Goal: Task Accomplishment & Management: Complete application form

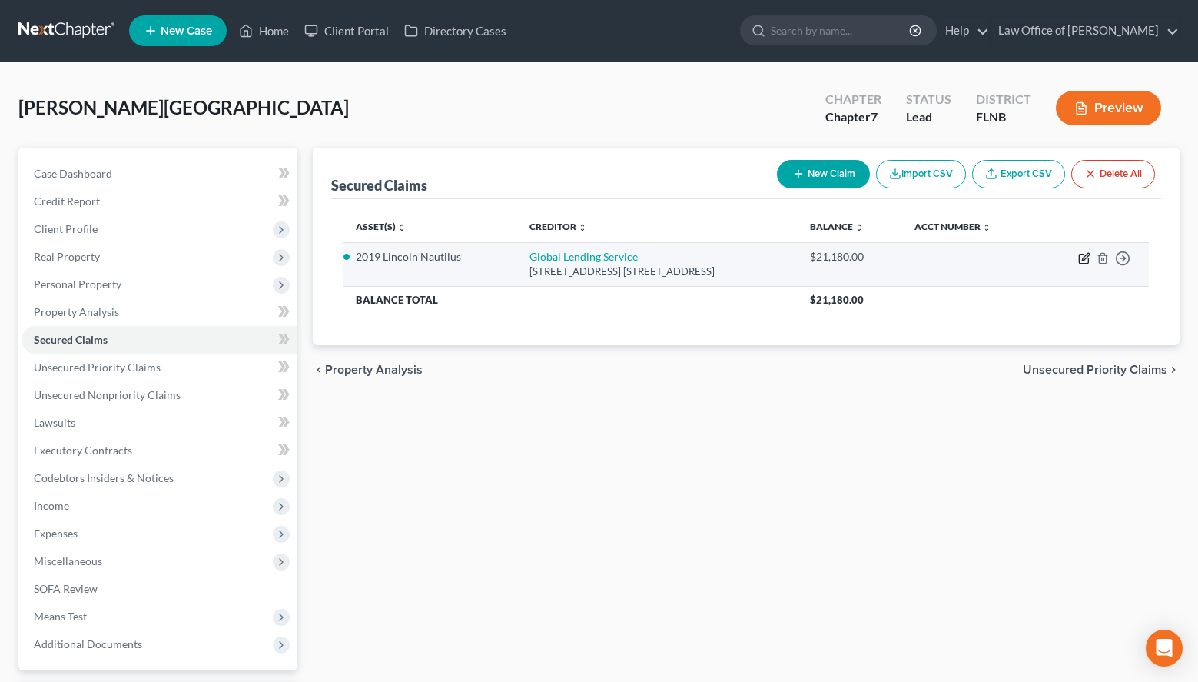
click at [1082, 264] on icon "button" at bounding box center [1083, 258] width 9 height 9
select select "42"
select select "2"
select select "0"
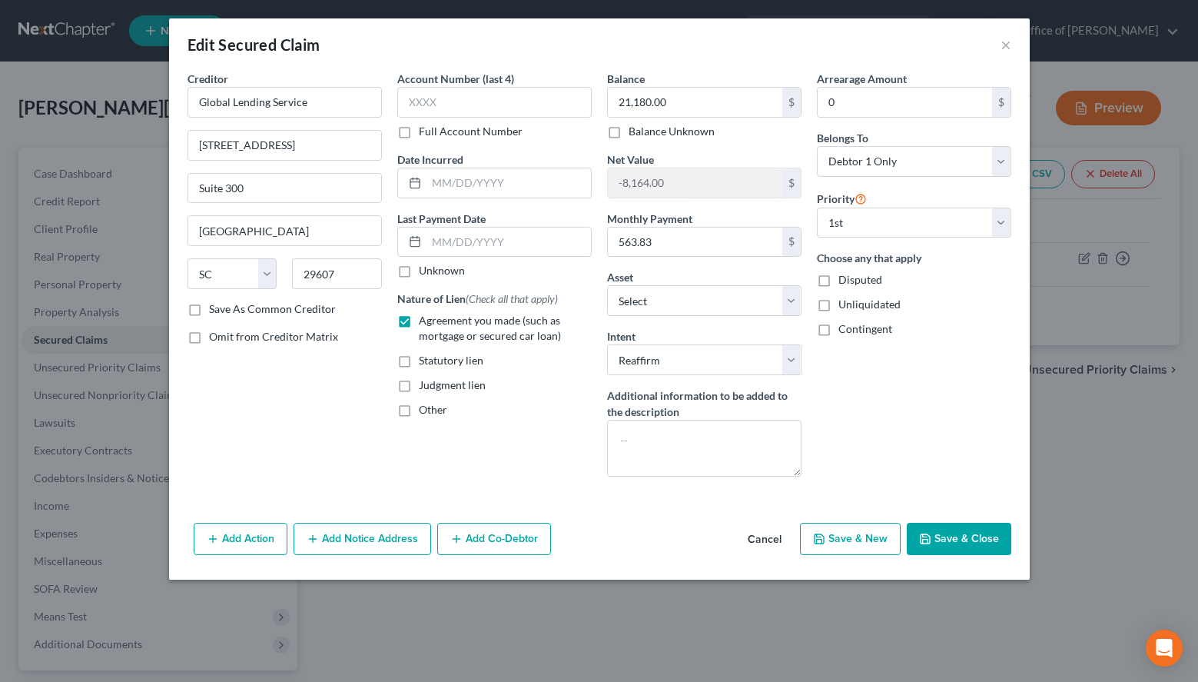
click at [419, 273] on label "Unknown" at bounding box center [442, 270] width 46 height 15
click at [425, 273] on input "Unknown" at bounding box center [430, 268] width 10 height 10
checkbox input "true"
click at [502, 105] on input "text" at bounding box center [494, 102] width 194 height 31
type input "0000"
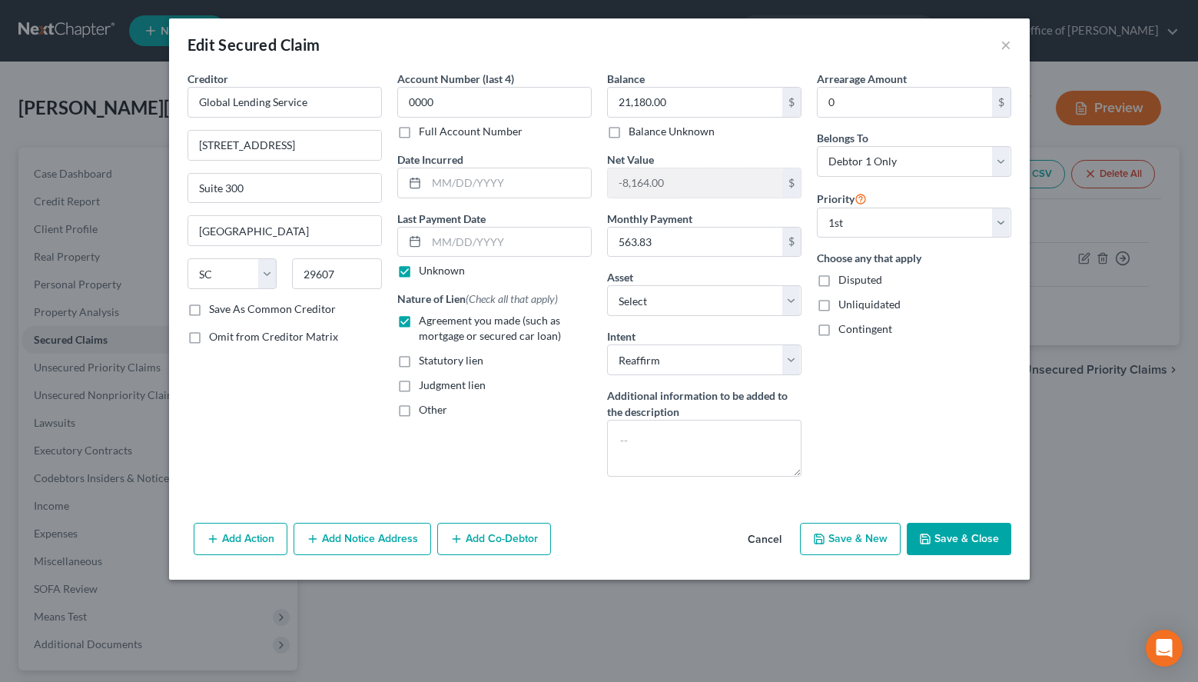
click at [982, 544] on button "Save & Close" at bounding box center [959, 539] width 105 height 32
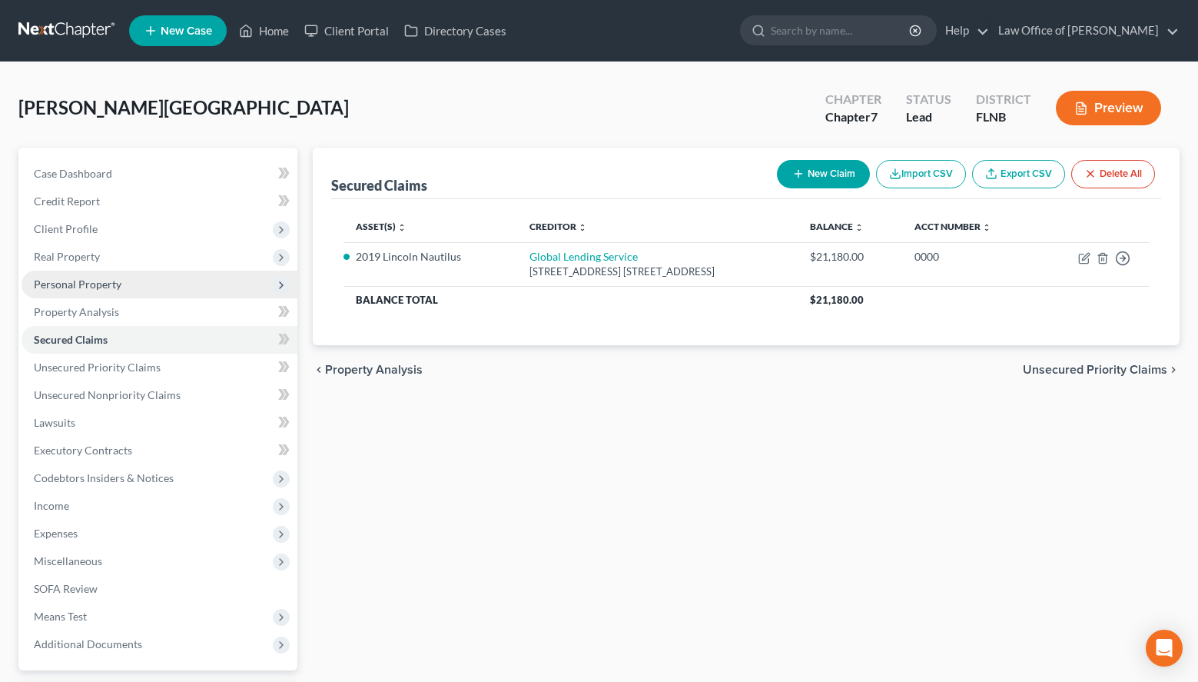
click at [143, 274] on span "Personal Property" at bounding box center [160, 285] width 276 height 28
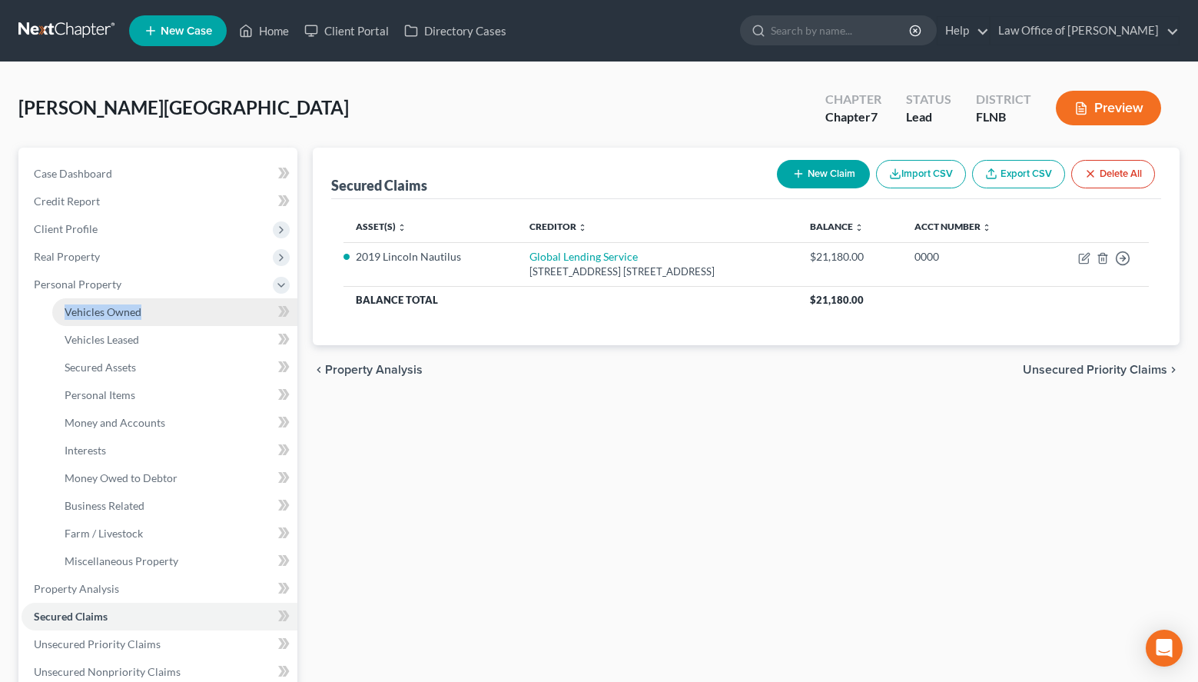
click at [156, 297] on li "Personal Property Vehicles Owned Vehicles Leased Machinery and Vehicles Office …" at bounding box center [160, 423] width 276 height 304
click at [156, 319] on link "Vehicles Owned" at bounding box center [174, 312] width 245 height 28
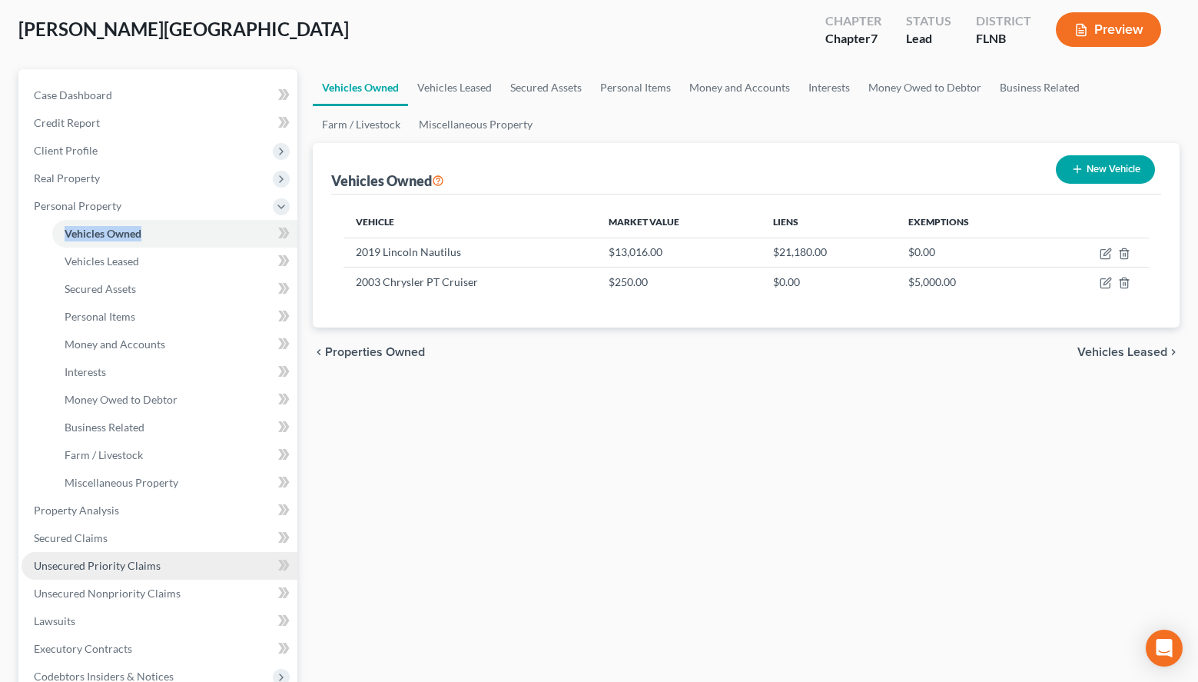
click at [121, 560] on span "Unsecured Priority Claims" at bounding box center [97, 565] width 127 height 13
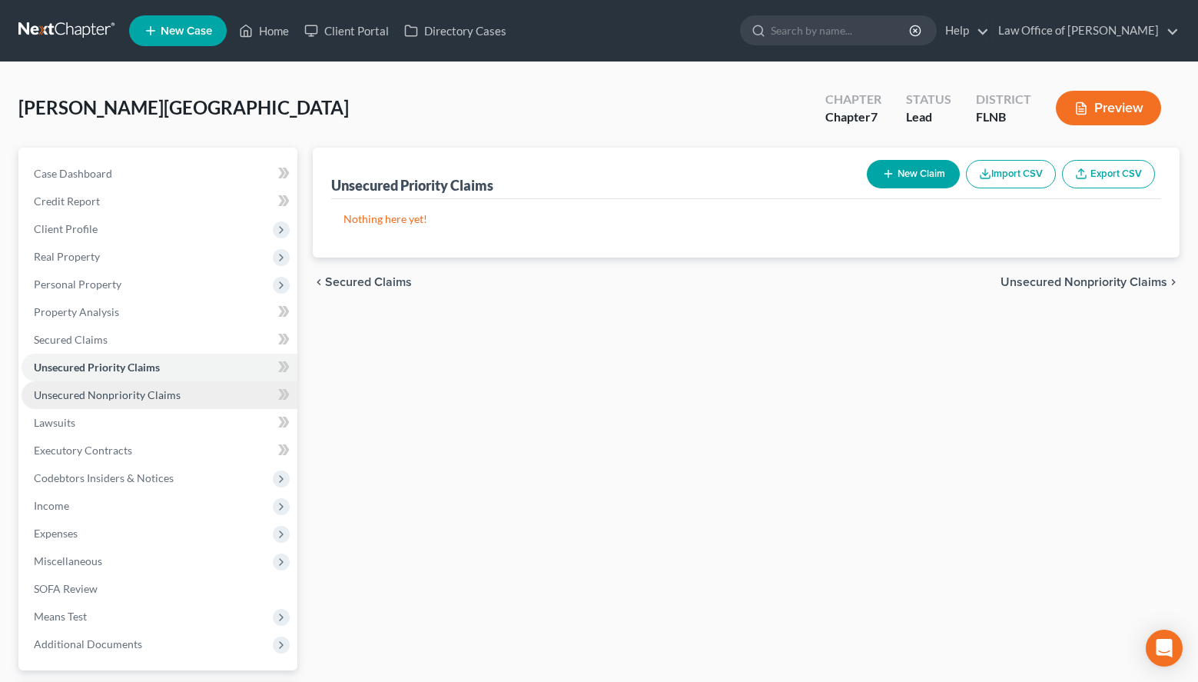
click at [134, 390] on span "Unsecured Nonpriority Claims" at bounding box center [107, 394] width 147 height 13
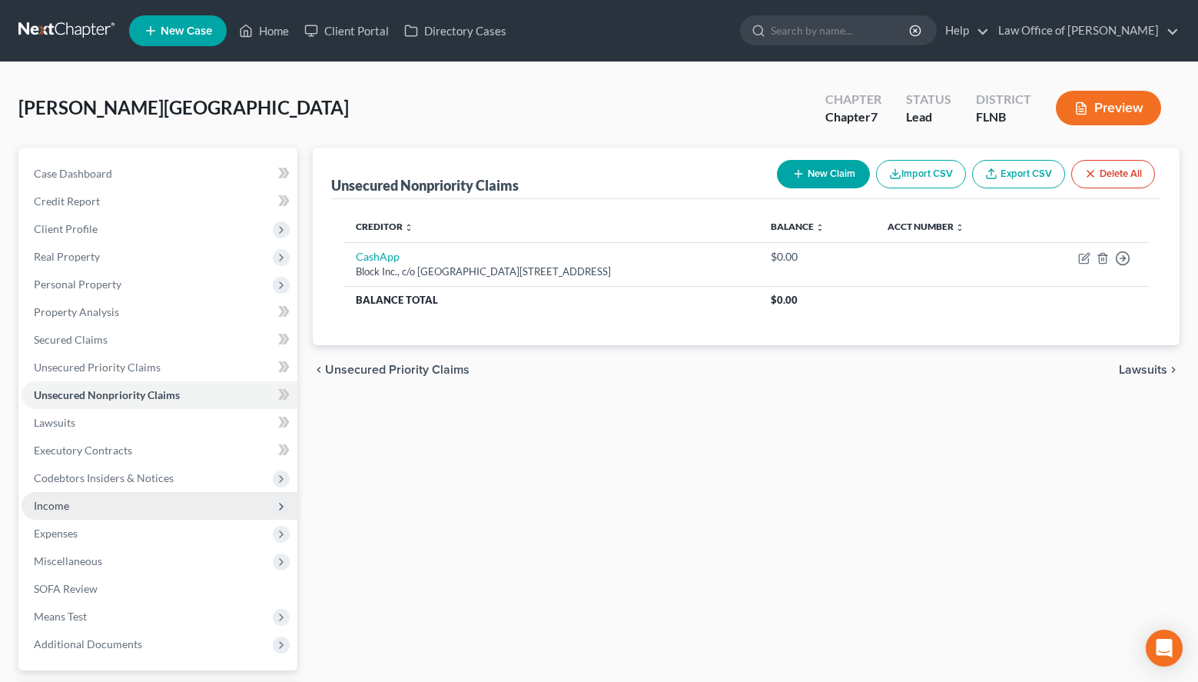
click at [250, 493] on span "Income" at bounding box center [160, 506] width 276 height 28
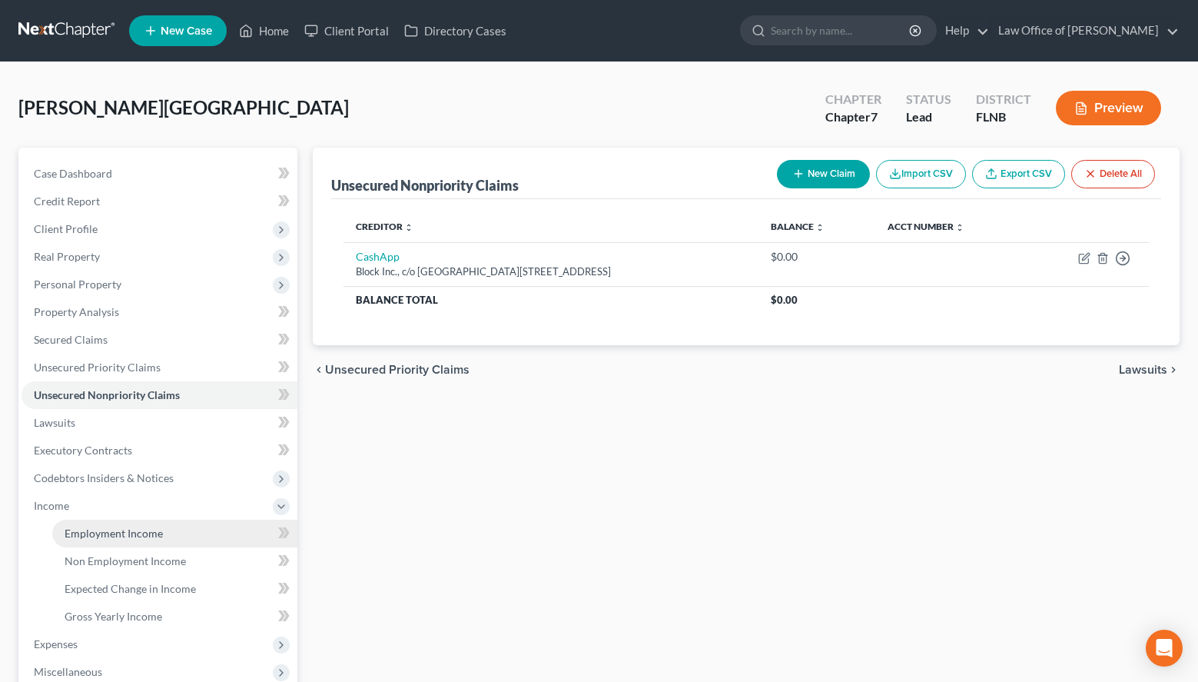
click at [241, 530] on link "Employment Income" at bounding box center [174, 534] width 245 height 28
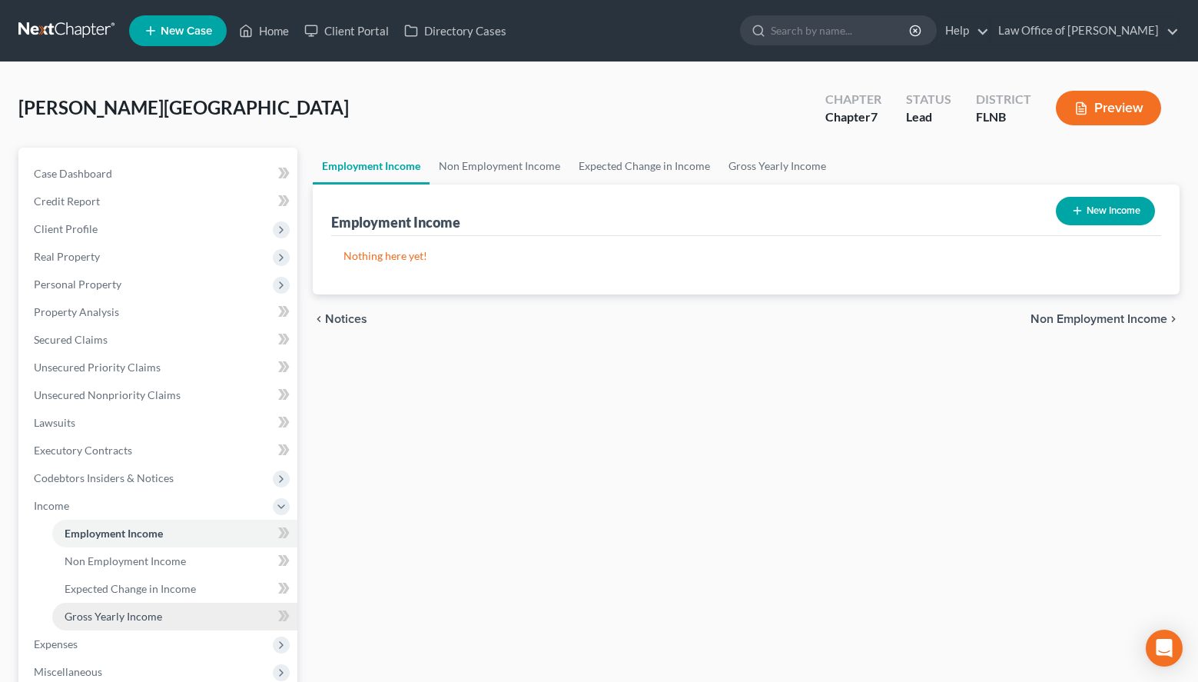
click at [118, 609] on link "Gross Yearly Income" at bounding box center [174, 617] width 245 height 28
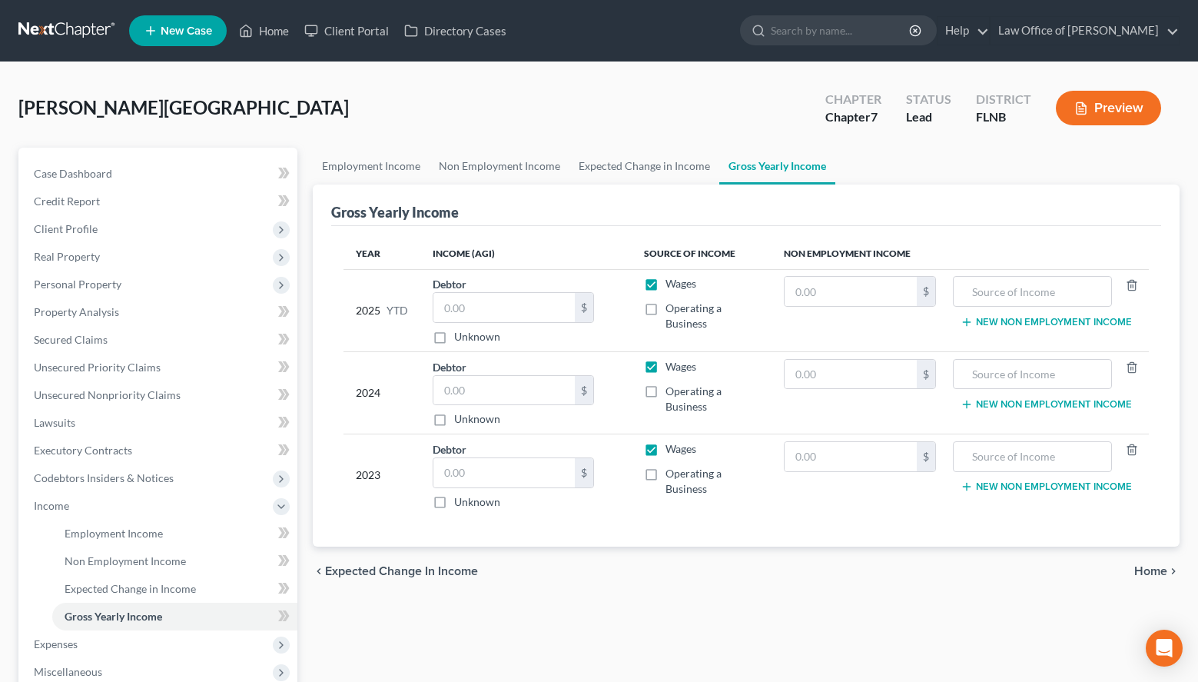
click at [925, 660] on div "Employment Income Non Employment Income Expected Change in Income Gross Yearly …" at bounding box center [746, 509] width 882 height 722
click at [528, 464] on input "text" at bounding box center [504, 472] width 141 height 29
type input "48,366.00"
click at [563, 392] on input "text" at bounding box center [504, 390] width 141 height 29
click at [1167, 178] on ul "Employment Income Non Employment Income Expected Change in Income Gross Yearly …" at bounding box center [746, 166] width 867 height 37
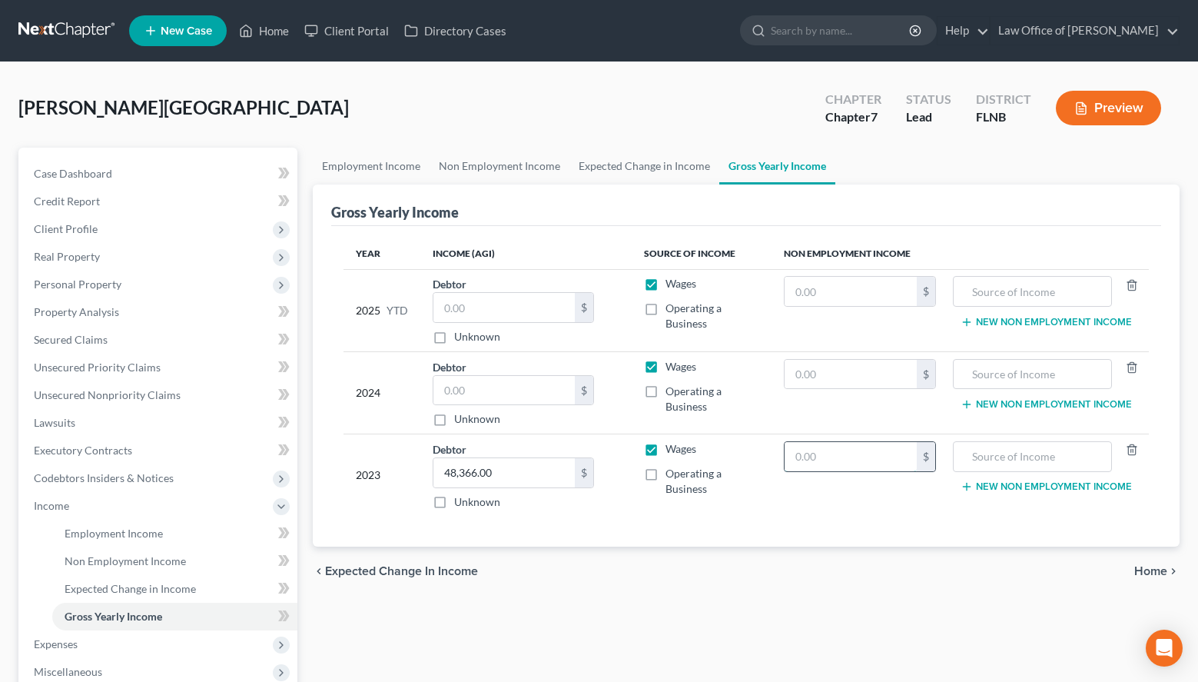
click at [888, 455] on input "text" at bounding box center [851, 456] width 132 height 29
click at [813, 469] on input "text" at bounding box center [851, 456] width 132 height 29
type input "960.00"
click at [981, 447] on input "text" at bounding box center [1033, 456] width 143 height 29
drag, startPoint x: 1072, startPoint y: 455, endPoint x: 954, endPoint y: 450, distance: 118.5
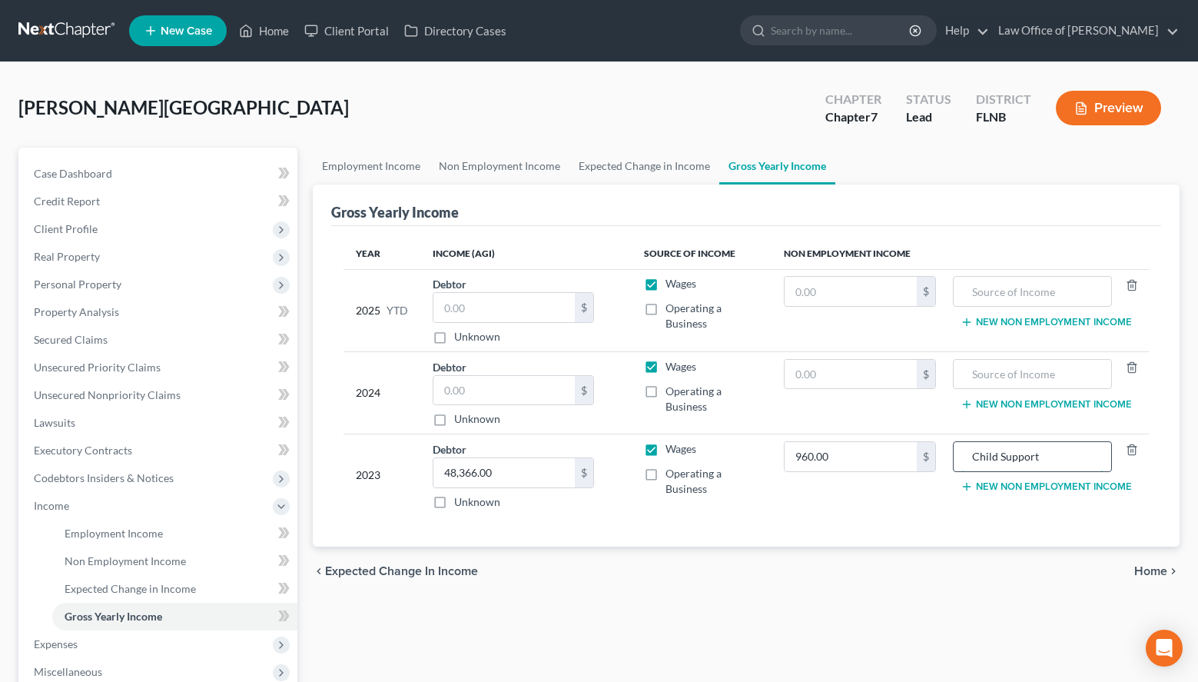
click at [962, 450] on input "Child Support" at bounding box center [1033, 456] width 143 height 29
type input "Child Support"
click at [1009, 363] on input "text" at bounding box center [1033, 374] width 143 height 29
paste input "Child Support"
type input "Child Support"
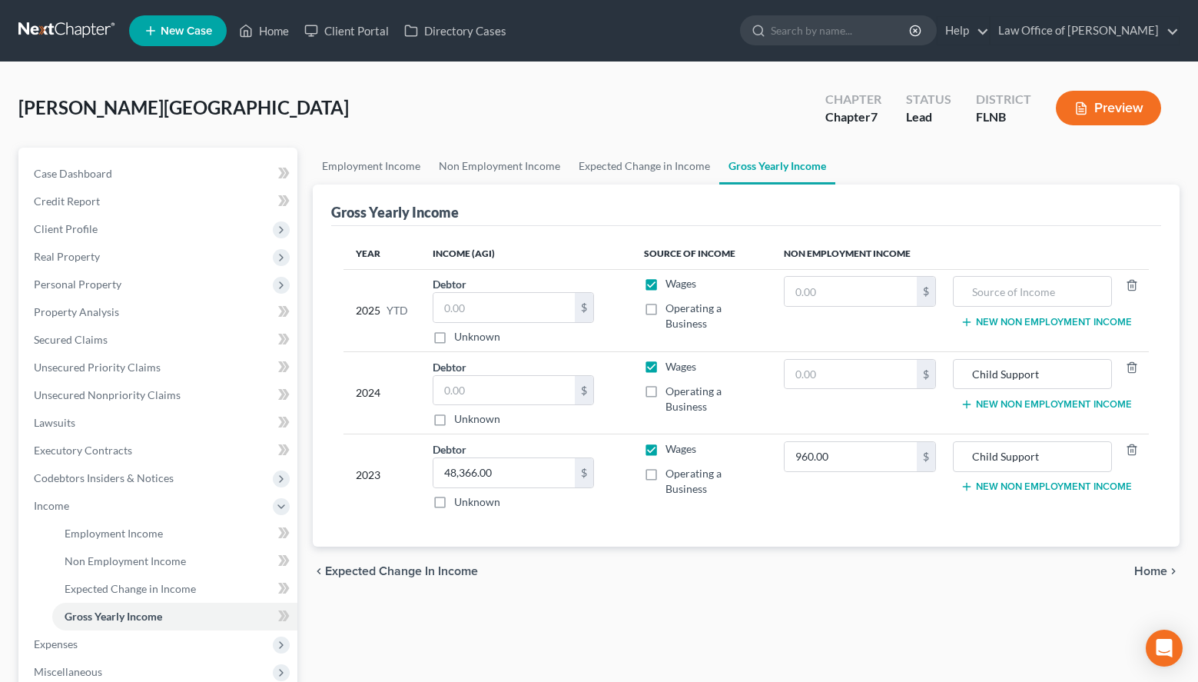
click at [1046, 274] on td "New Non Employment Income" at bounding box center [1049, 310] width 201 height 82
click at [1048, 298] on input "text" at bounding box center [1033, 291] width 143 height 29
paste input "Child Support"
type input "Child Support"
click at [862, 365] on input "text" at bounding box center [851, 374] width 132 height 29
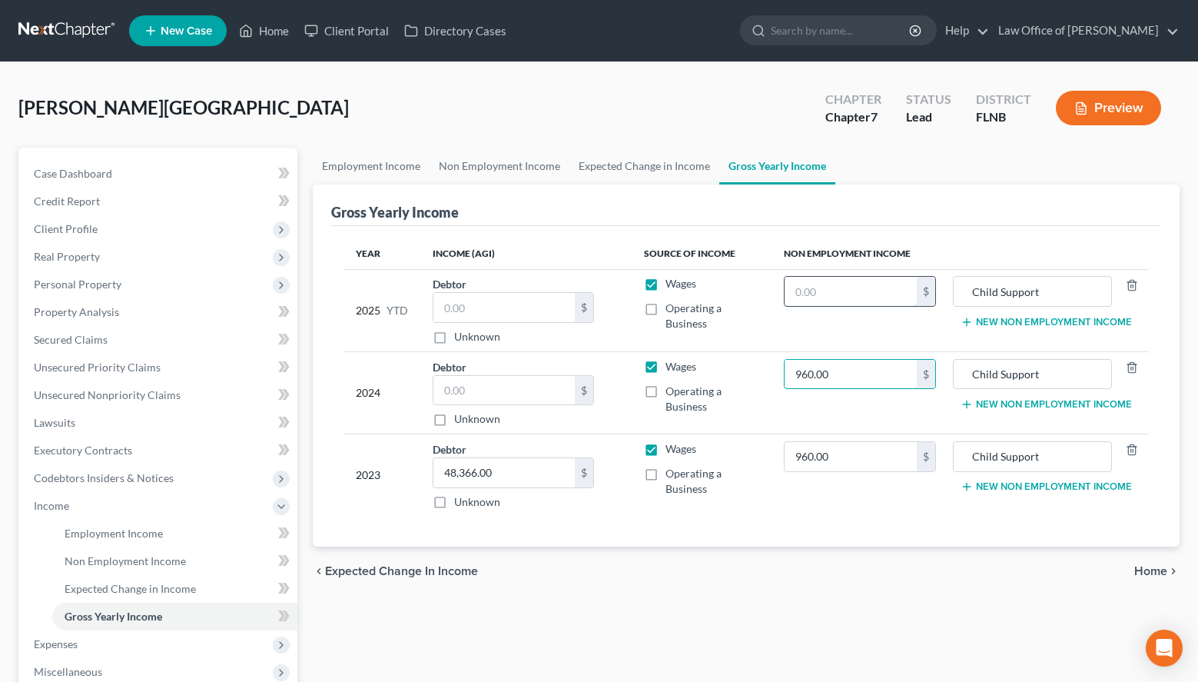
type input "960.00"
click at [842, 295] on input "text" at bounding box center [851, 291] width 132 height 29
click at [552, 392] on input "text" at bounding box center [504, 390] width 141 height 29
click at [884, 506] on td "960.00 $" at bounding box center [860, 475] width 177 height 82
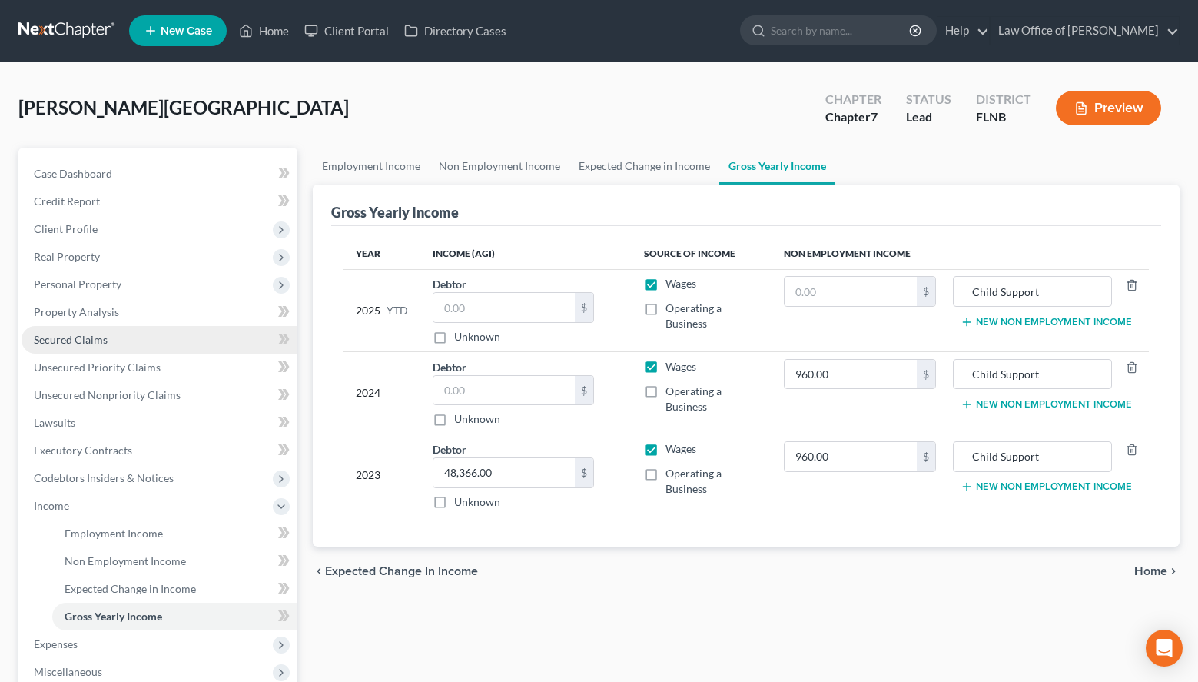
click at [118, 348] on link "Secured Claims" at bounding box center [160, 340] width 276 height 28
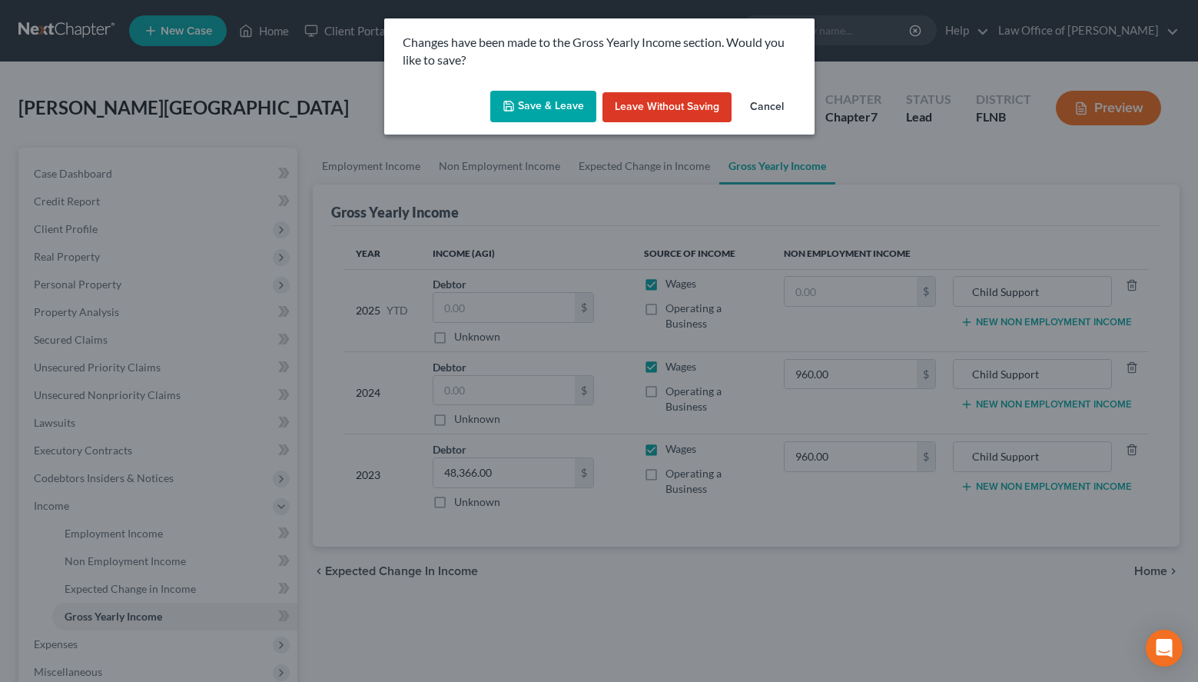
click at [560, 103] on button "Save & Leave" at bounding box center [543, 107] width 106 height 32
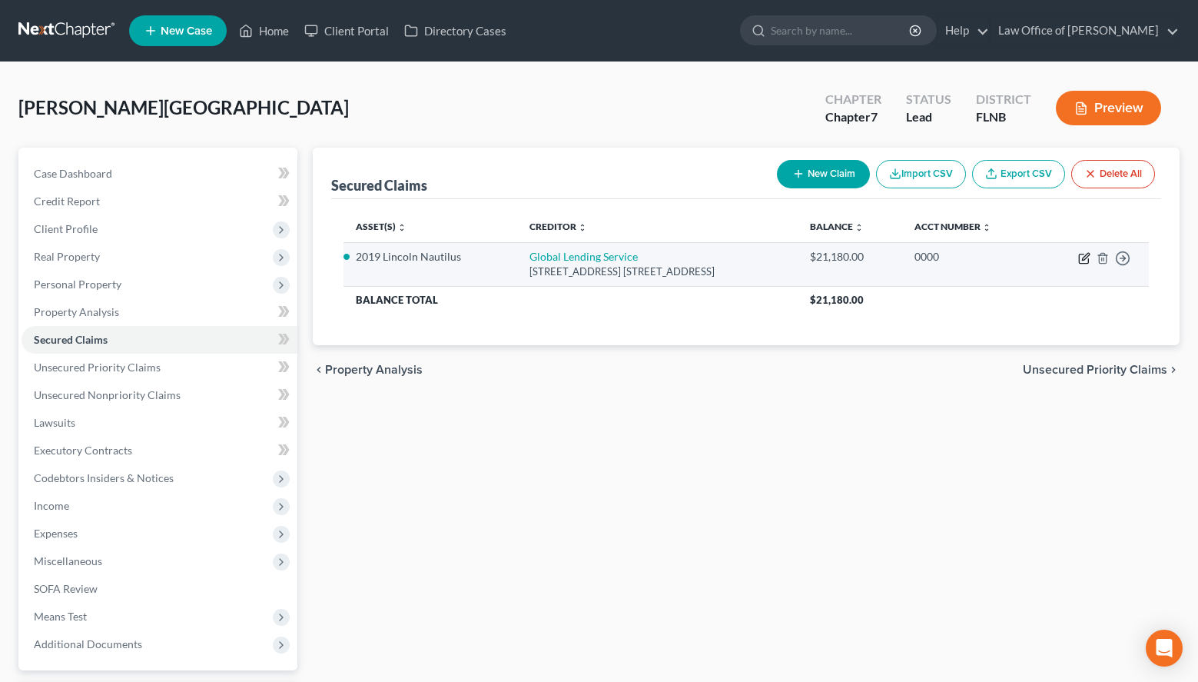
click at [1085, 261] on icon "button" at bounding box center [1084, 258] width 12 height 12
select select "42"
select select "2"
select select "0"
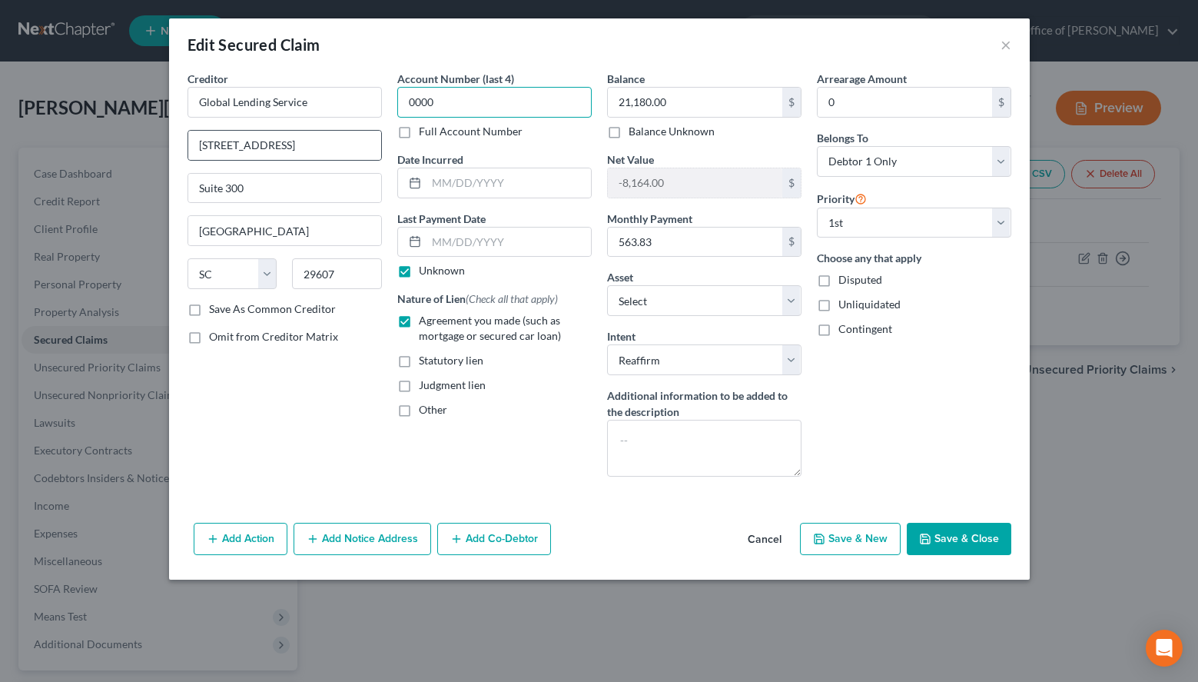
drag, startPoint x: 540, startPoint y: 113, endPoint x: 226, endPoint y: 160, distance: 317.9
click at [397, 118] on input "0000" at bounding box center [494, 102] width 194 height 31
type input "4432"
click at [995, 547] on button "Save & Close" at bounding box center [959, 539] width 105 height 32
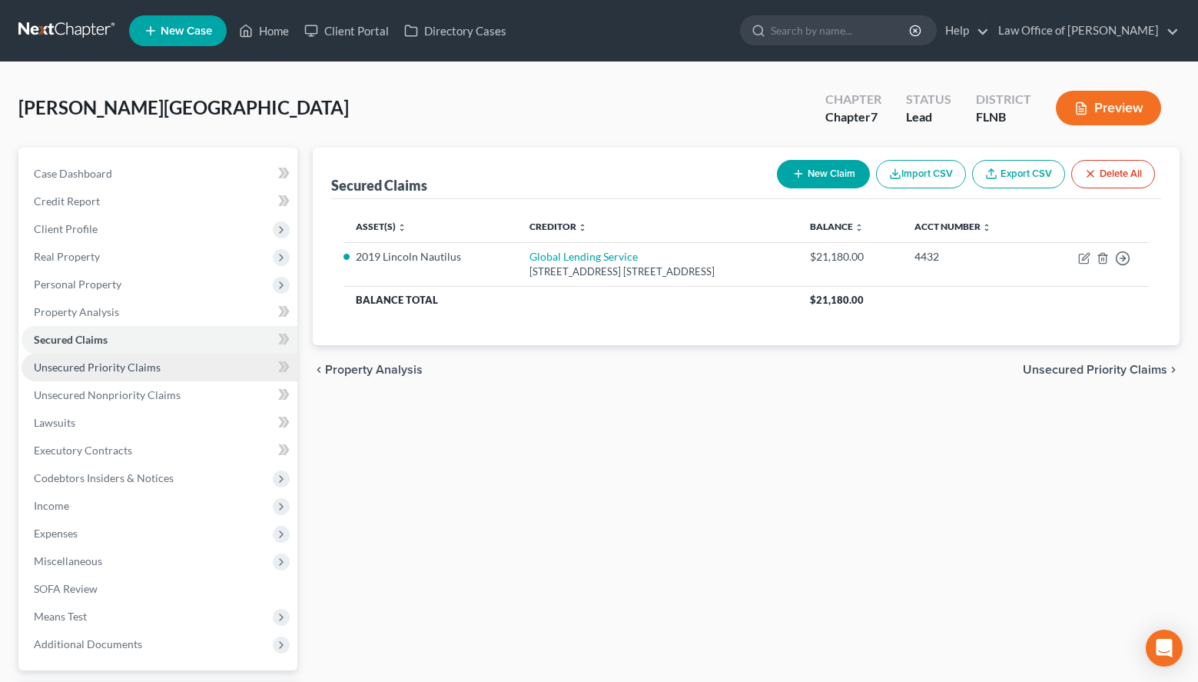
click at [110, 366] on span "Unsecured Priority Claims" at bounding box center [97, 367] width 127 height 13
click at [157, 365] on span "Unsecured Priority Claims" at bounding box center [97, 367] width 127 height 13
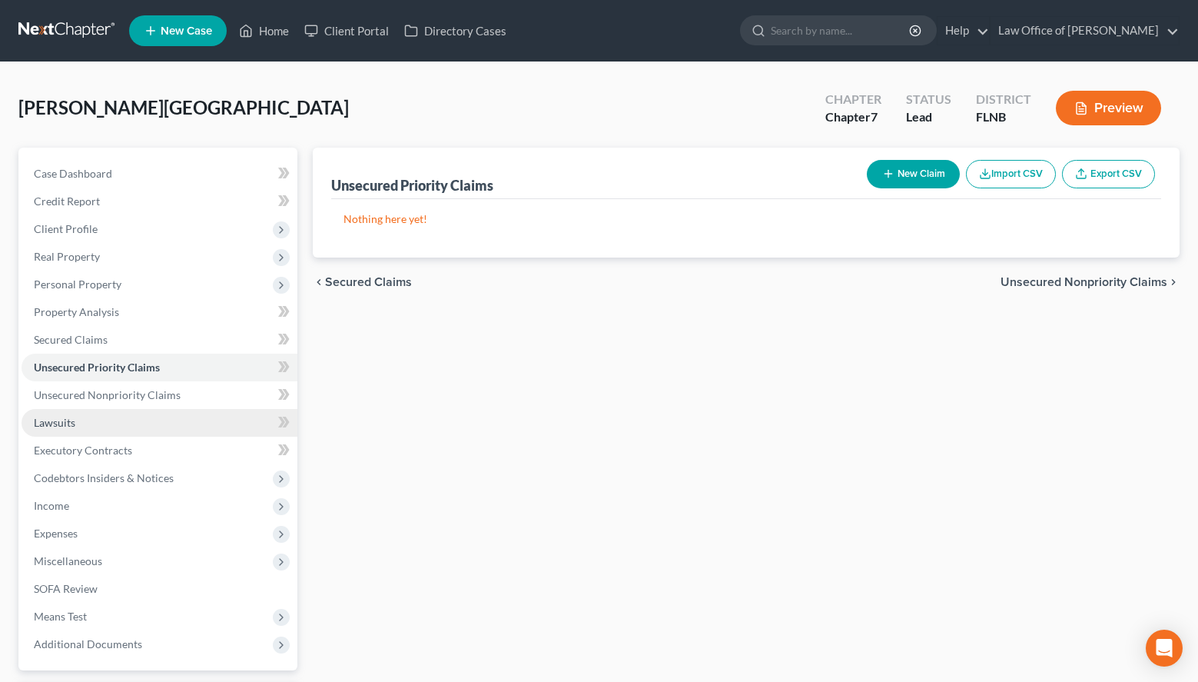
click at [162, 411] on link "Lawsuits" at bounding box center [160, 423] width 276 height 28
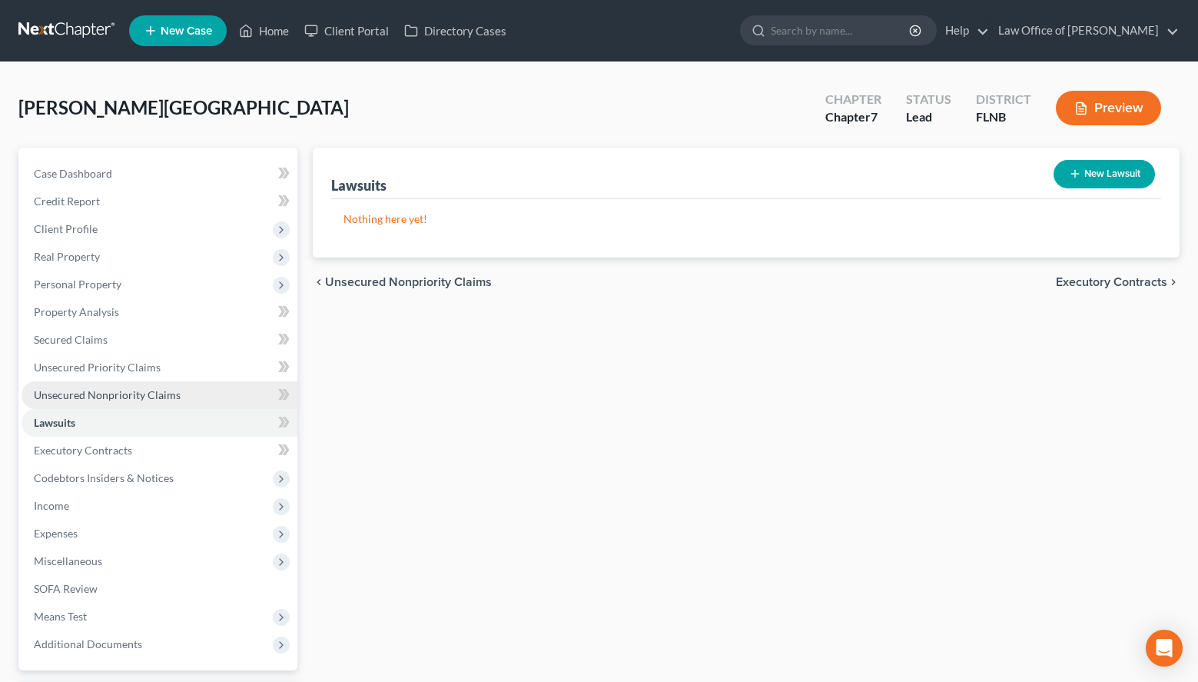
click at [162, 399] on span "Unsecured Nonpriority Claims" at bounding box center [107, 394] width 147 height 13
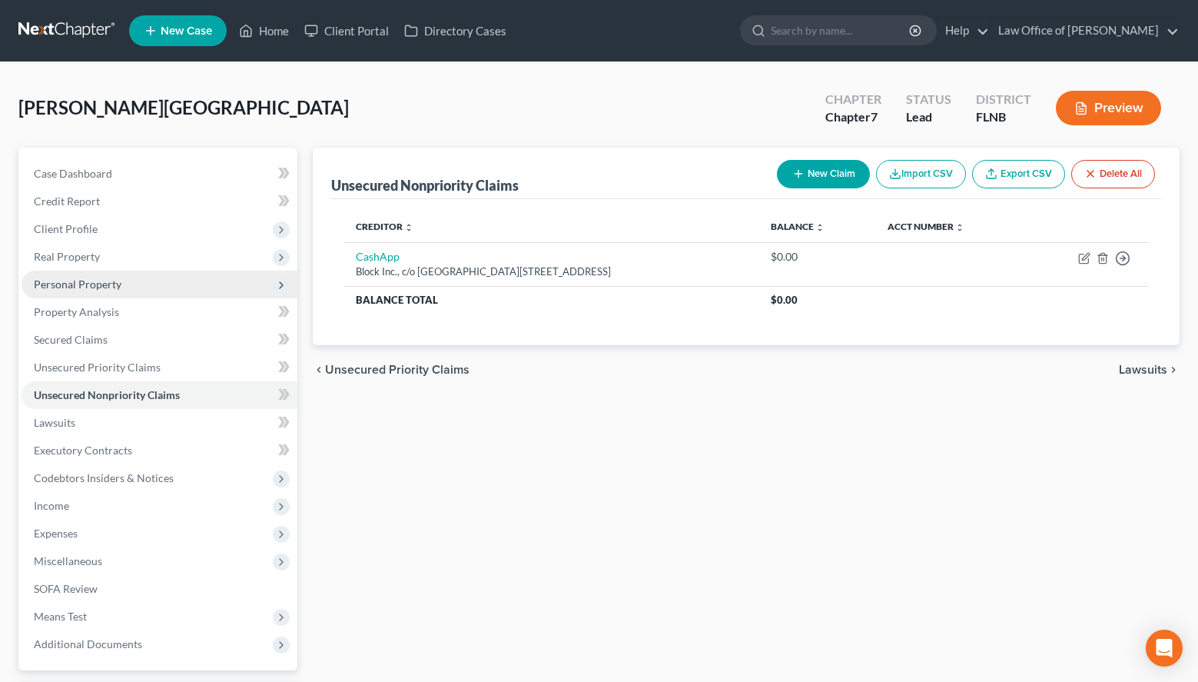
click at [140, 281] on span "Personal Property" at bounding box center [160, 285] width 276 height 28
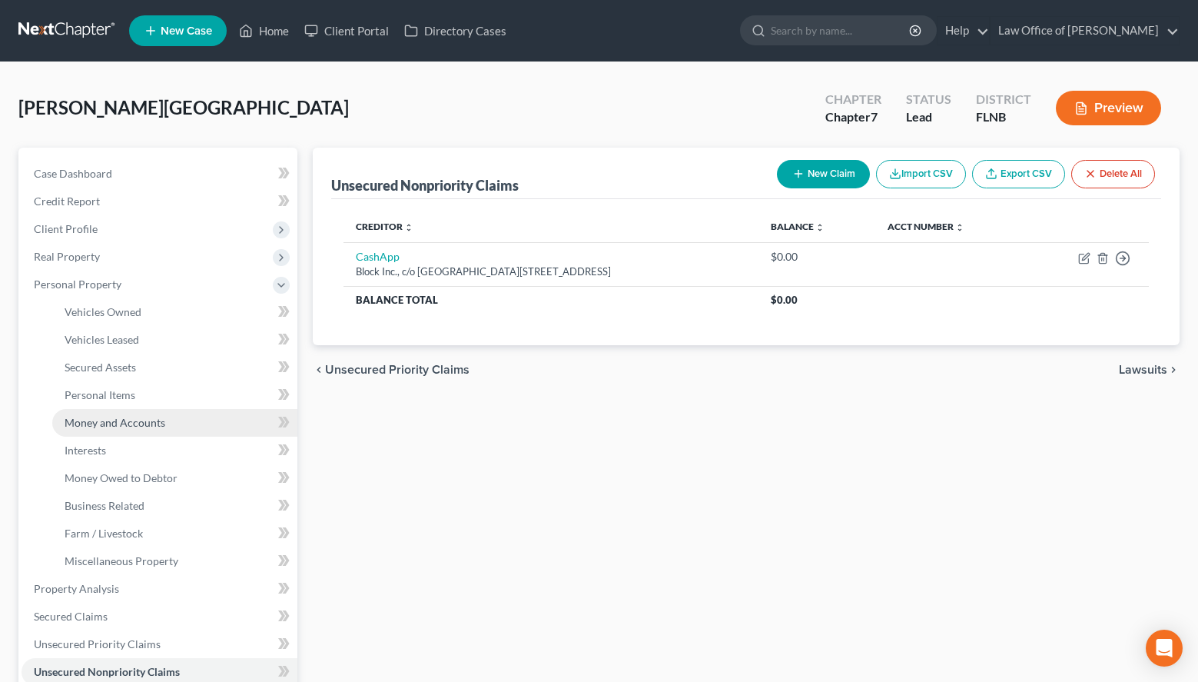
click at [192, 424] on link "Money and Accounts" at bounding box center [174, 423] width 245 height 28
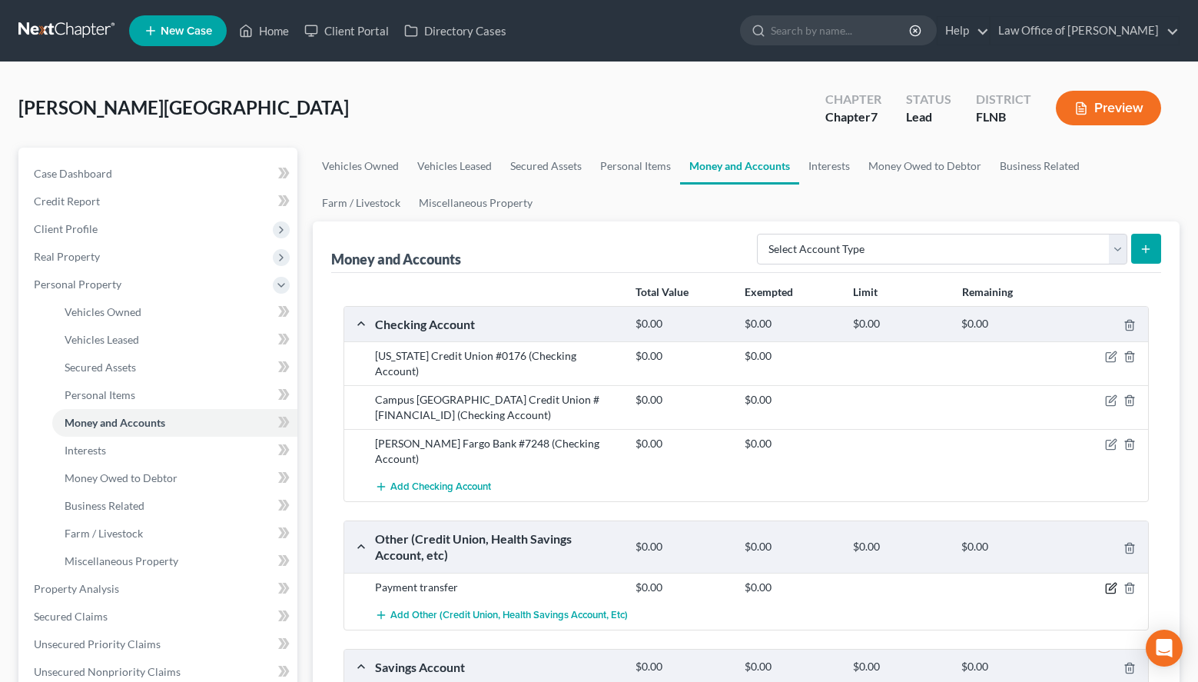
click at [1113, 582] on icon "button" at bounding box center [1111, 588] width 12 height 12
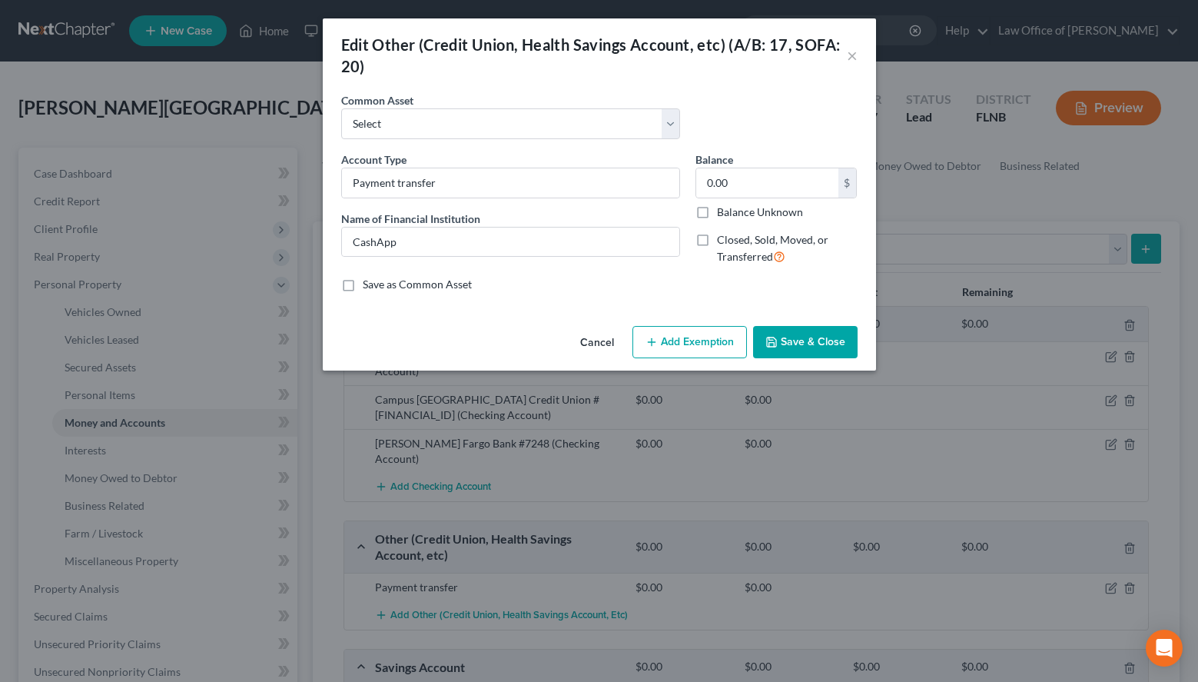
click at [777, 350] on button "Save & Close" at bounding box center [805, 342] width 105 height 32
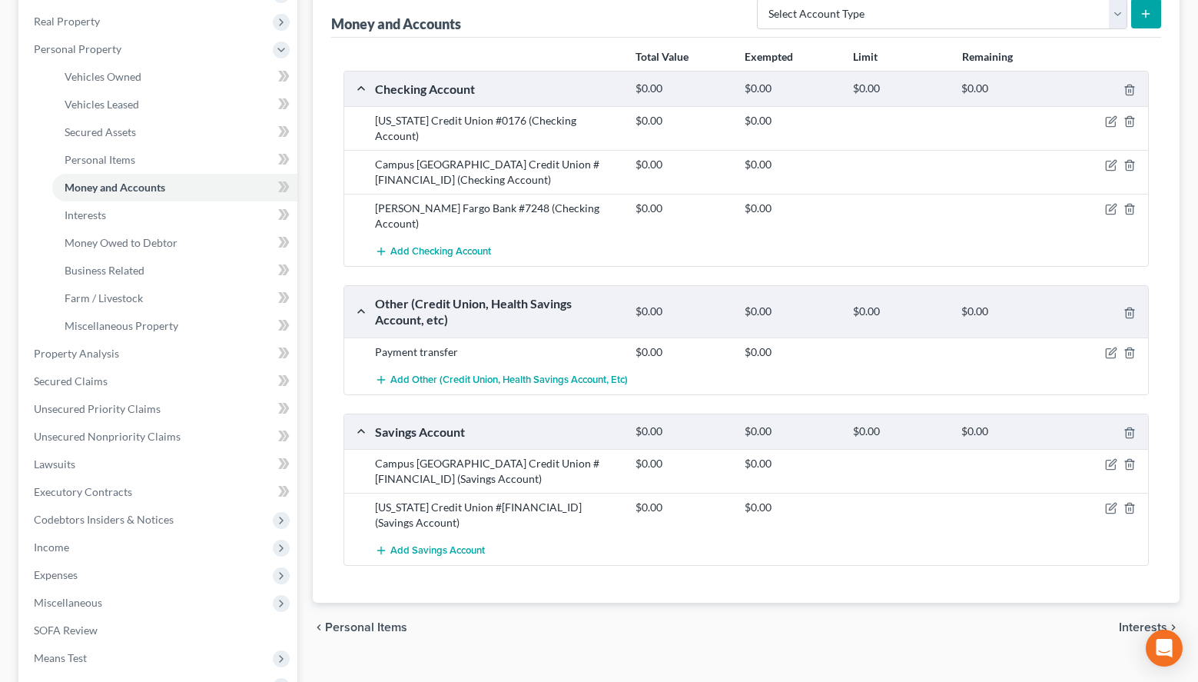
scroll to position [314, 0]
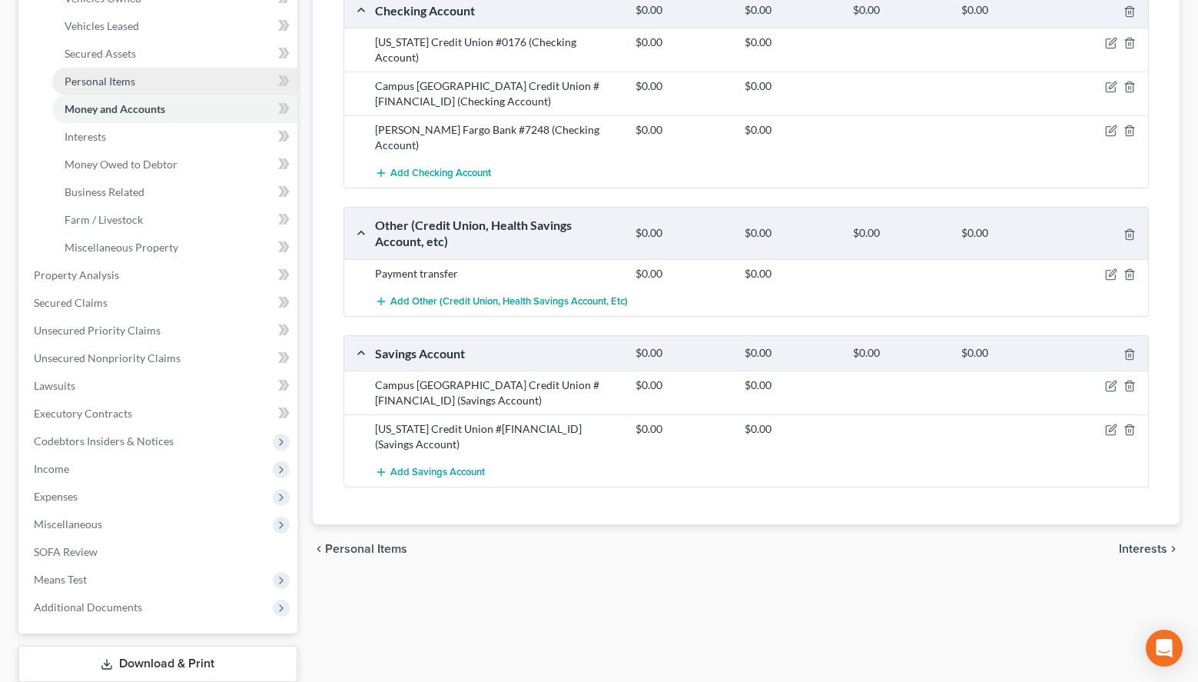
click at [171, 91] on link "Personal Items" at bounding box center [174, 82] width 245 height 28
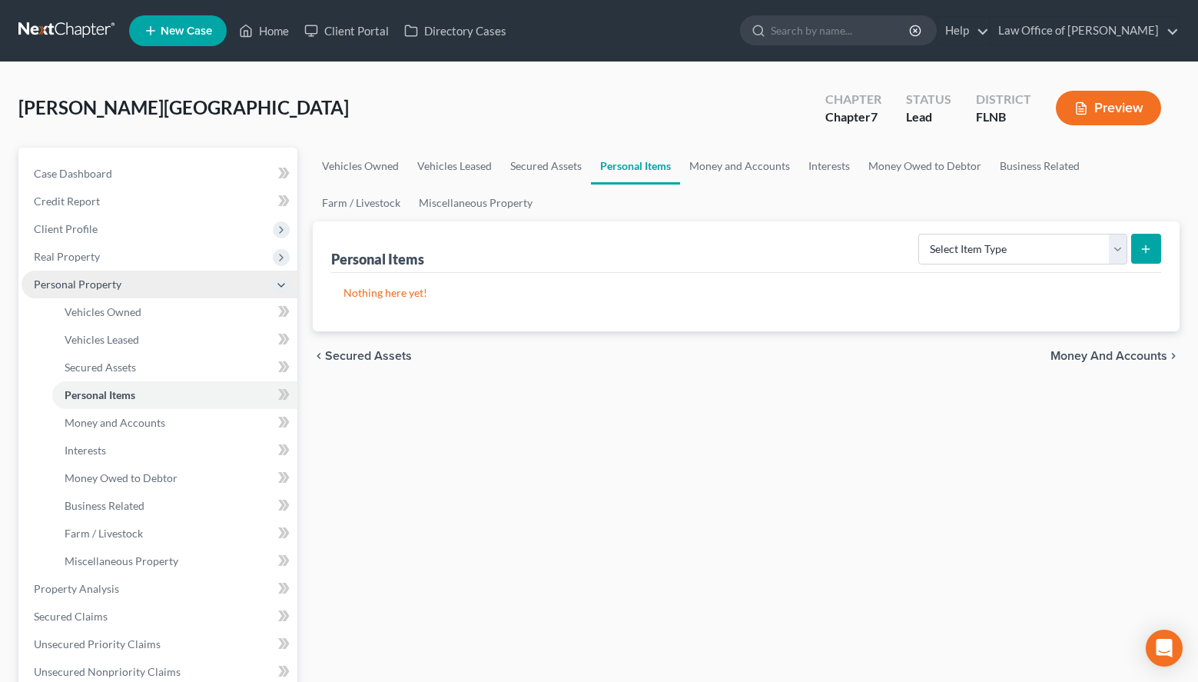
click at [45, 271] on span "Personal Property" at bounding box center [160, 285] width 276 height 28
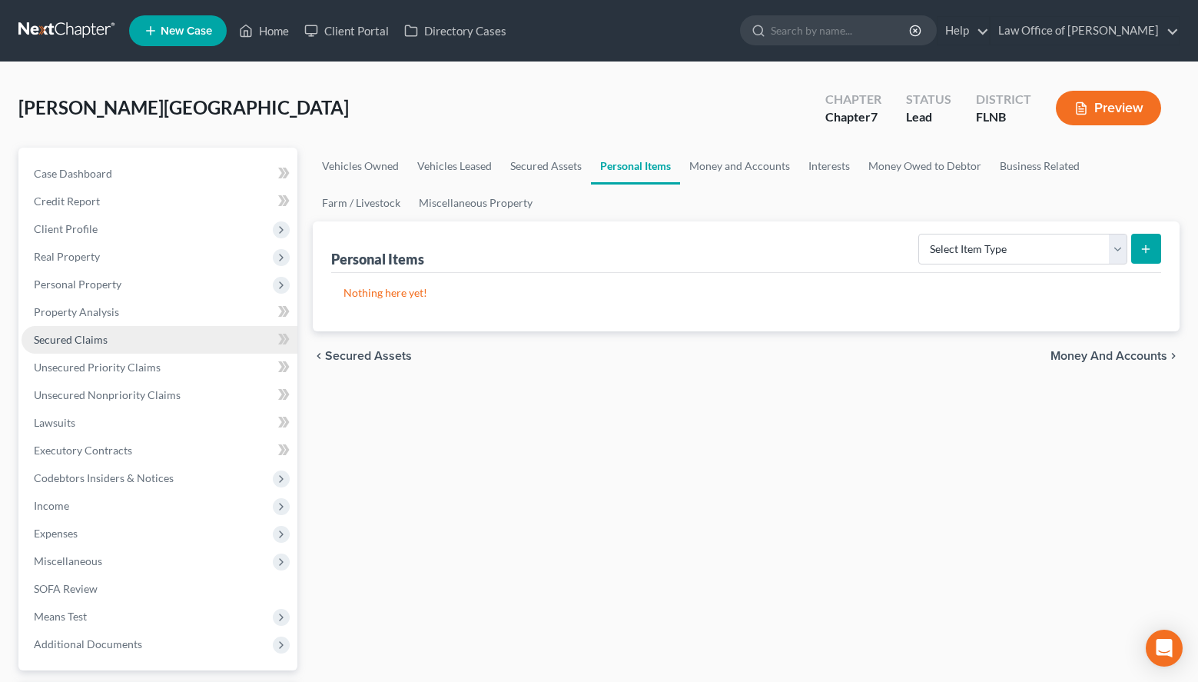
click at [126, 348] on link "Secured Claims" at bounding box center [160, 340] width 276 height 28
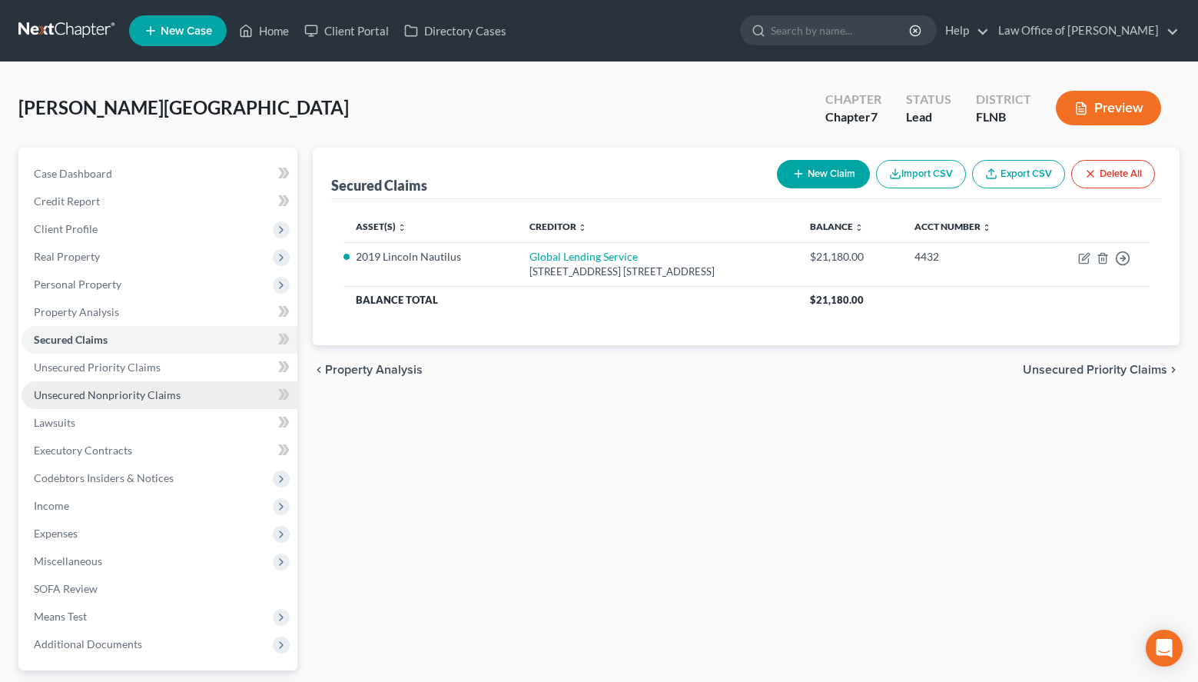
click at [152, 394] on span "Unsecured Nonpriority Claims" at bounding box center [107, 394] width 147 height 13
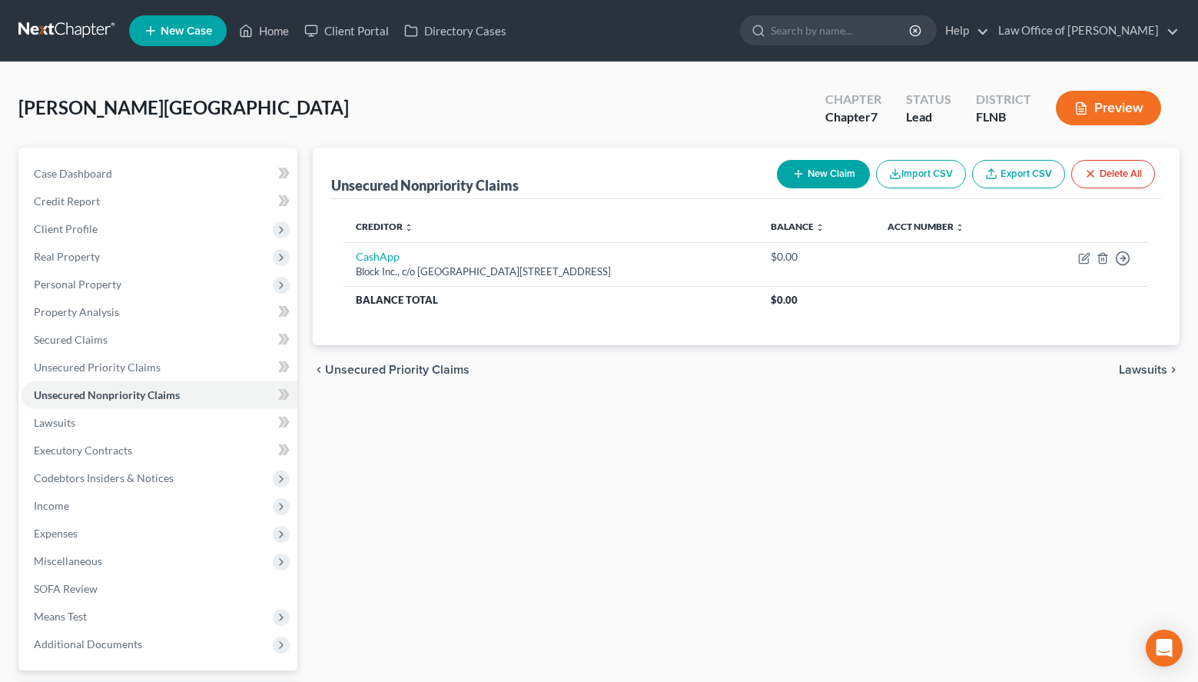
click at [1145, 408] on div "Unsecured Nonpriority Claims New Claim Import CSV Export CSV Delete All Credito…" at bounding box center [746, 453] width 882 height 611
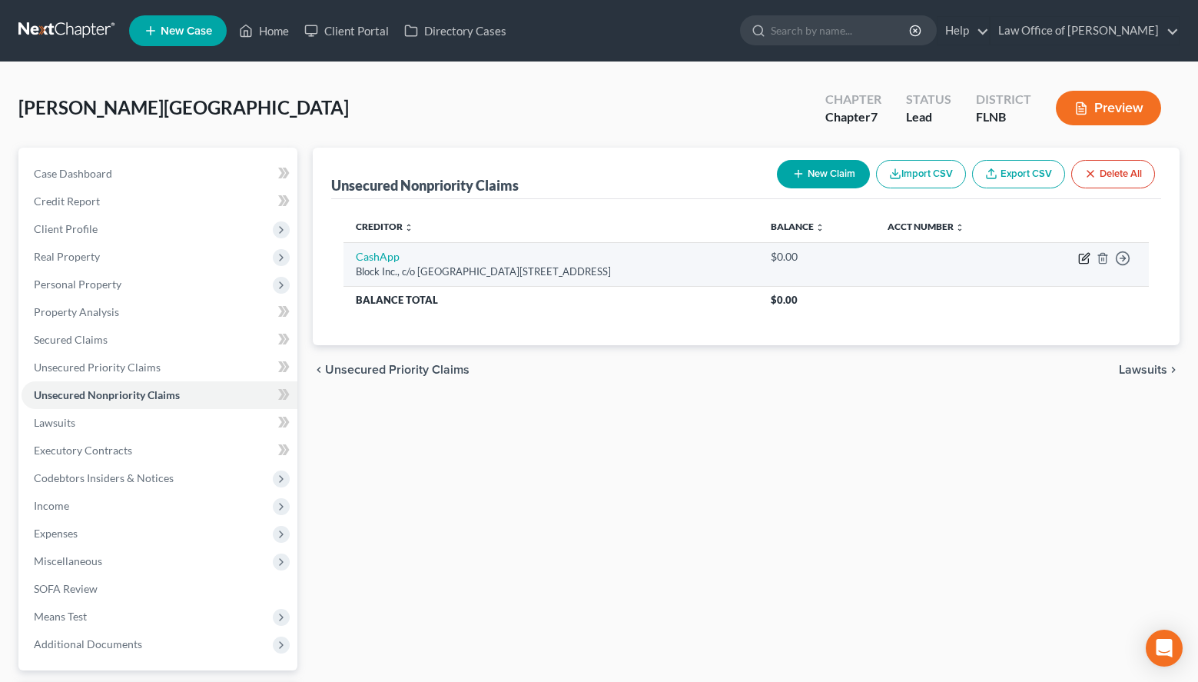
click at [1084, 259] on icon "button" at bounding box center [1084, 258] width 12 height 12
select select "36"
select select "10"
select select "0"
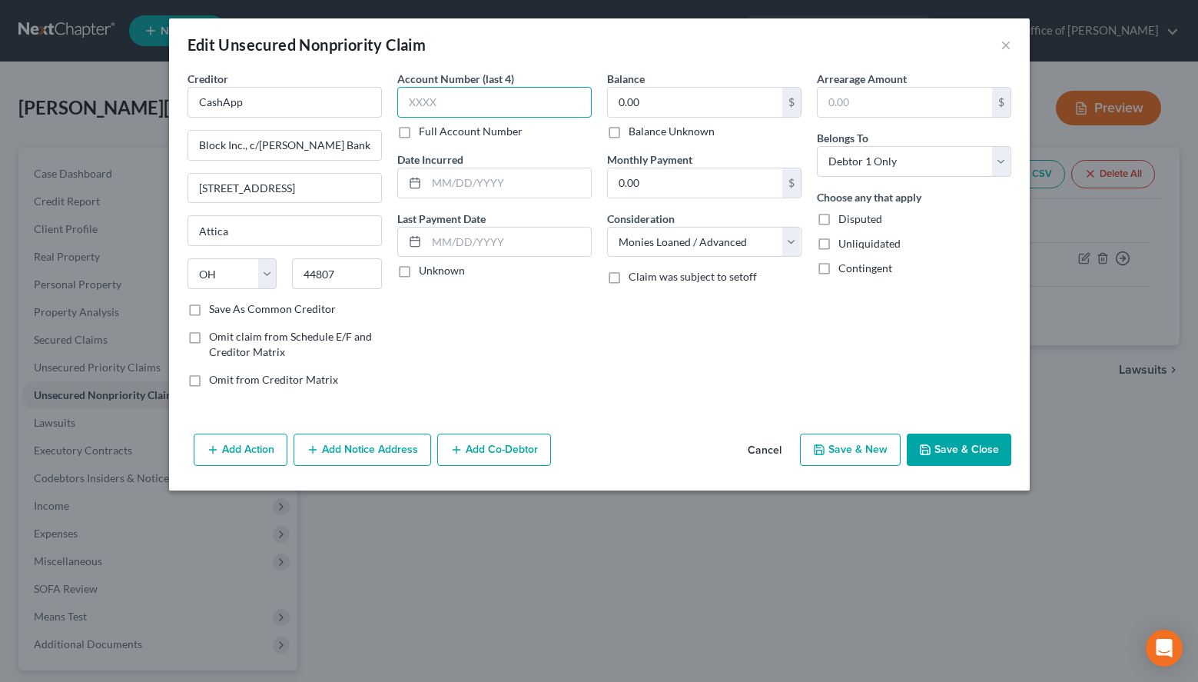
click at [477, 93] on input "text" at bounding box center [494, 102] width 194 height 31
type input "0000"
click at [435, 268] on label "Unknown" at bounding box center [442, 270] width 46 height 15
click at [435, 268] on input "Unknown" at bounding box center [430, 268] width 10 height 10
checkbox input "true"
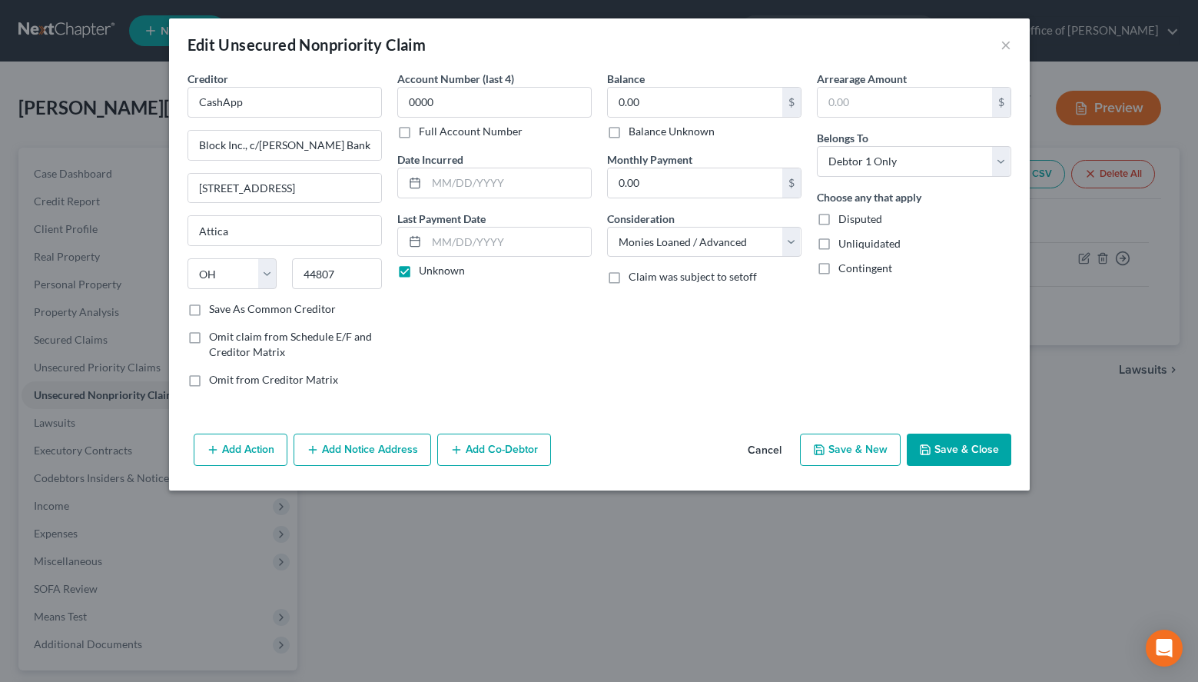
click at [880, 454] on button "Save & New" at bounding box center [850, 450] width 101 height 32
select select "0"
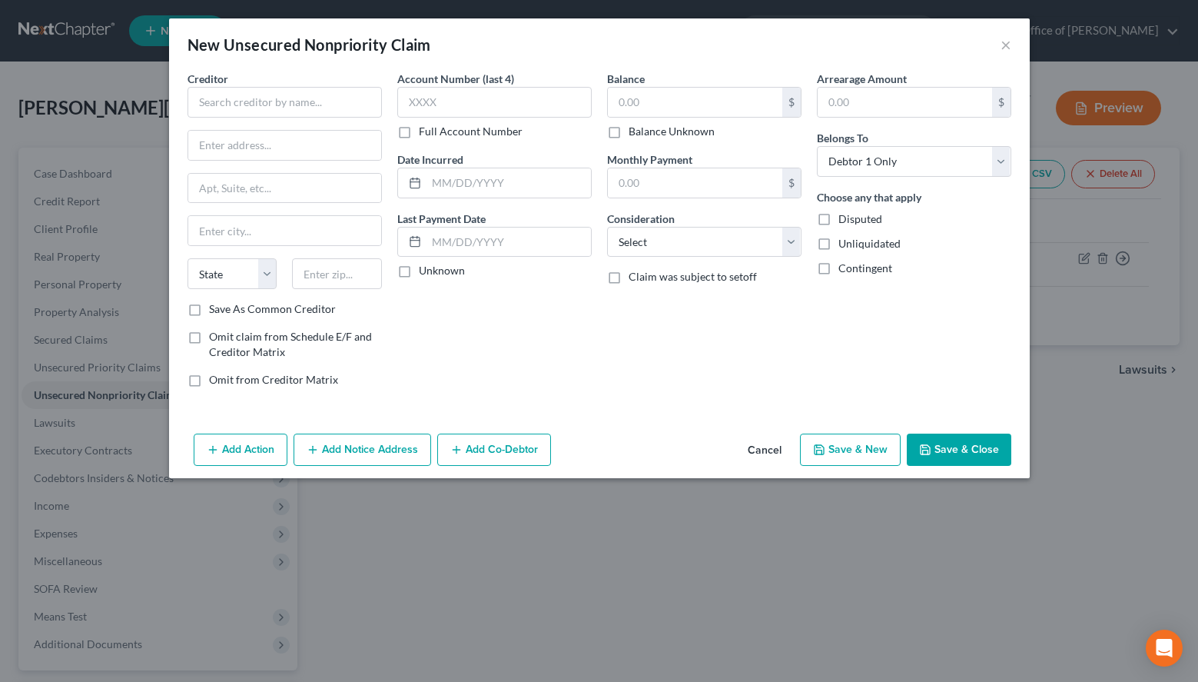
type input "0"
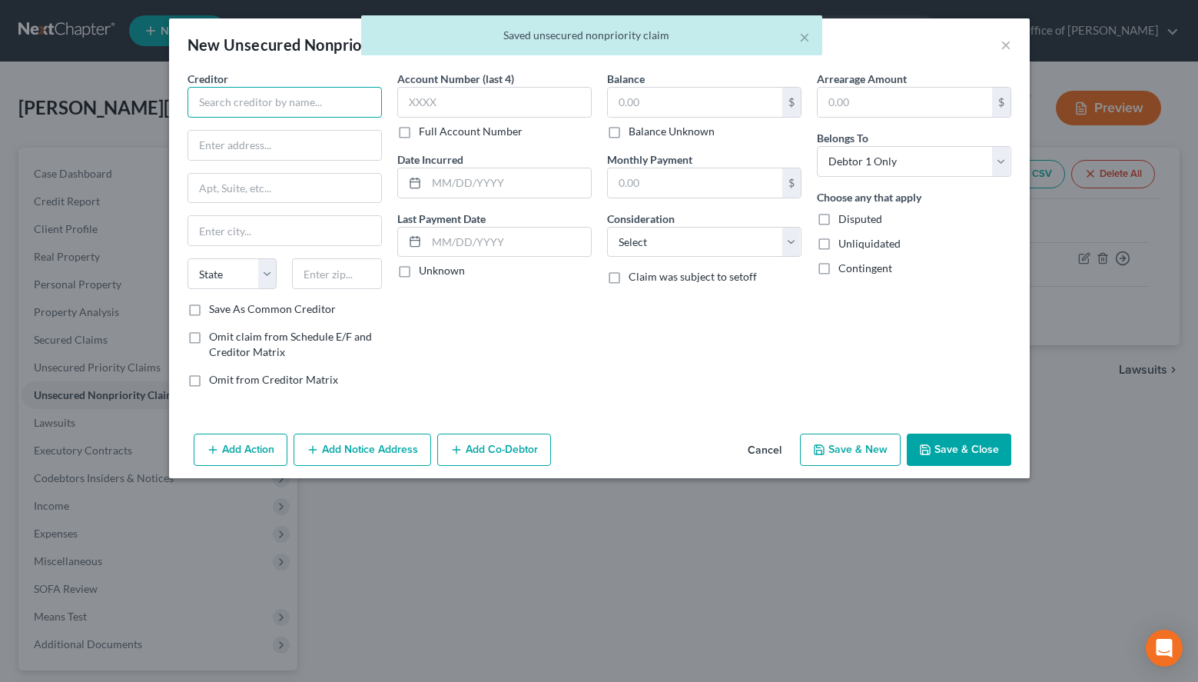
click at [301, 96] on input "text" at bounding box center [285, 102] width 194 height 31
paste input "Americredit"
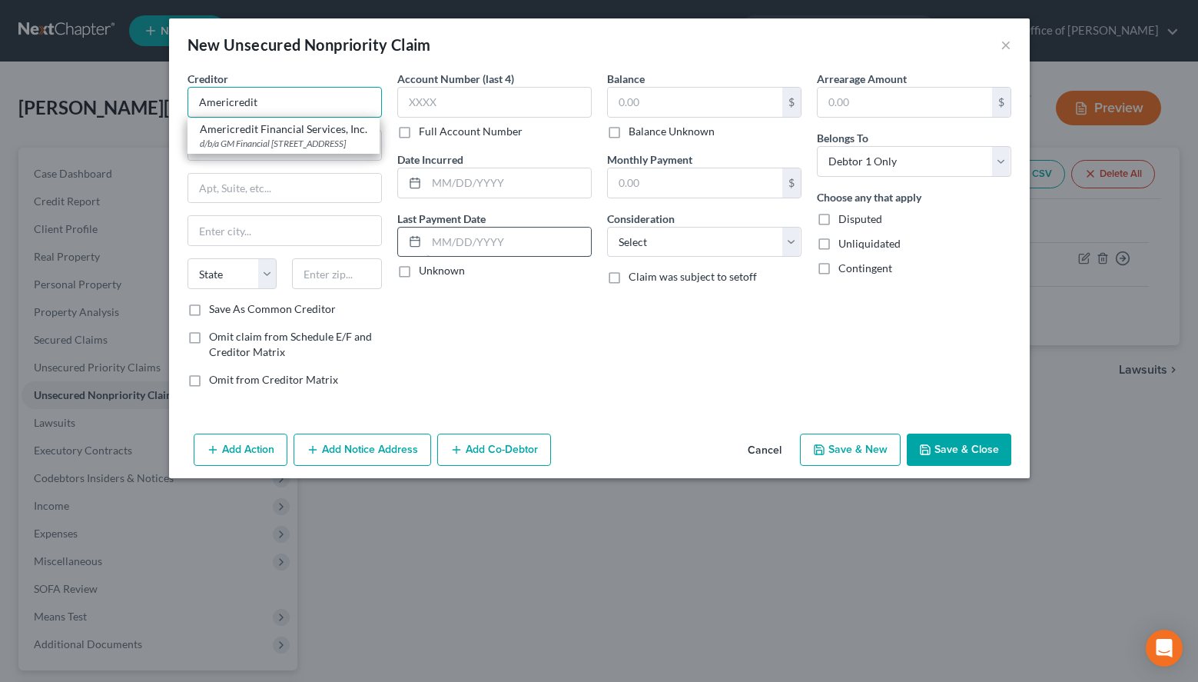
type input "Americredit Financial Services, Inc."
type input "d/b/a GM Financial"
type input "1580 Lincoln Street, Suite 600"
type input "Denver"
select select "5"
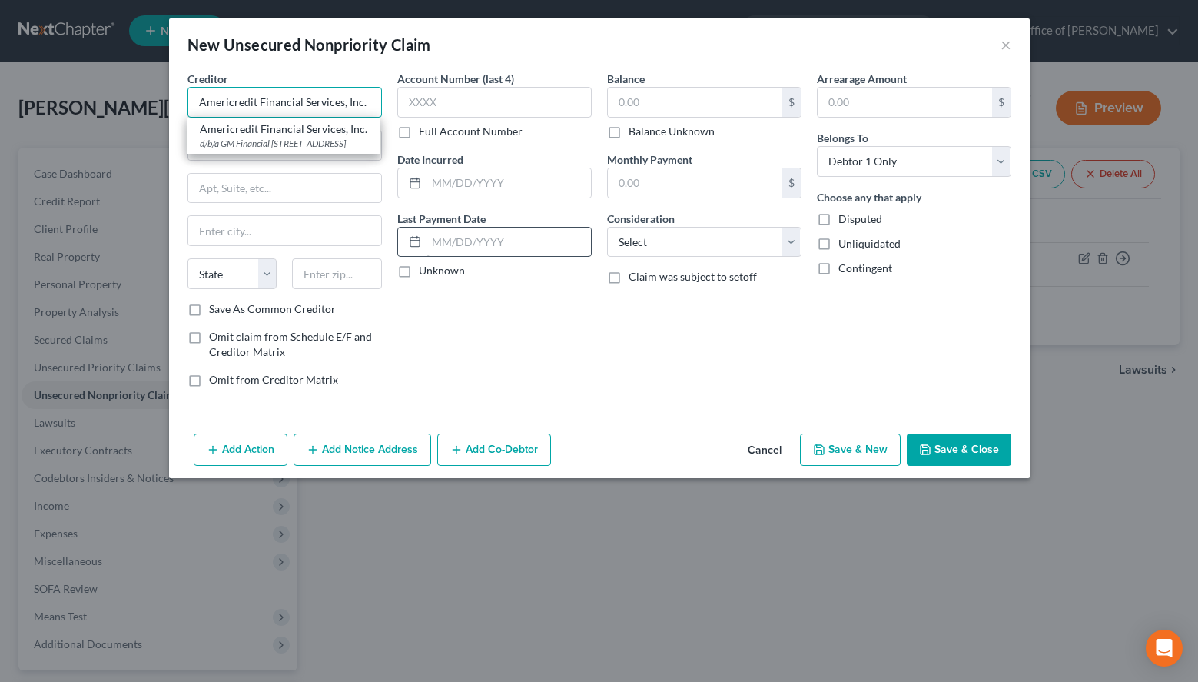
type input "80203"
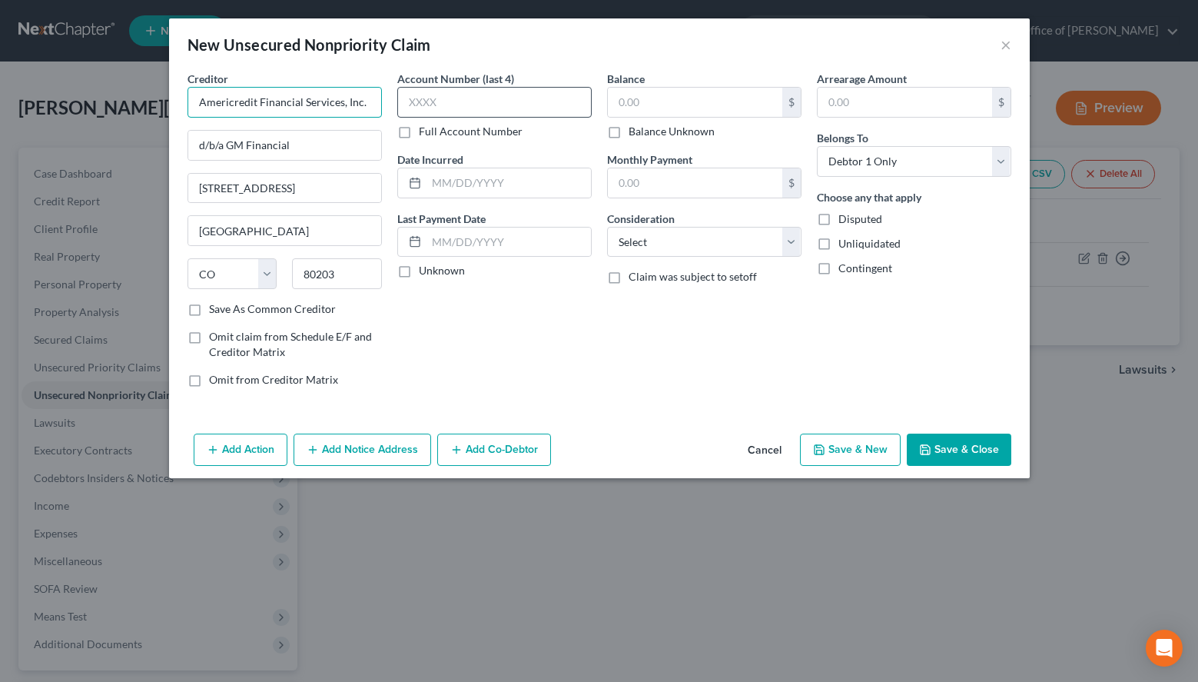
type input "Americredit Financial Services, Inc."
click at [495, 93] on input "text" at bounding box center [494, 102] width 194 height 31
click at [939, 319] on div "Arrearage Amount $ Belongs To * Select Debtor 1 Only Debtor 2 Only Debtor 1 And…" at bounding box center [914, 235] width 210 height 329
click at [437, 103] on input "text" at bounding box center [494, 102] width 194 height 31
type input "9955"
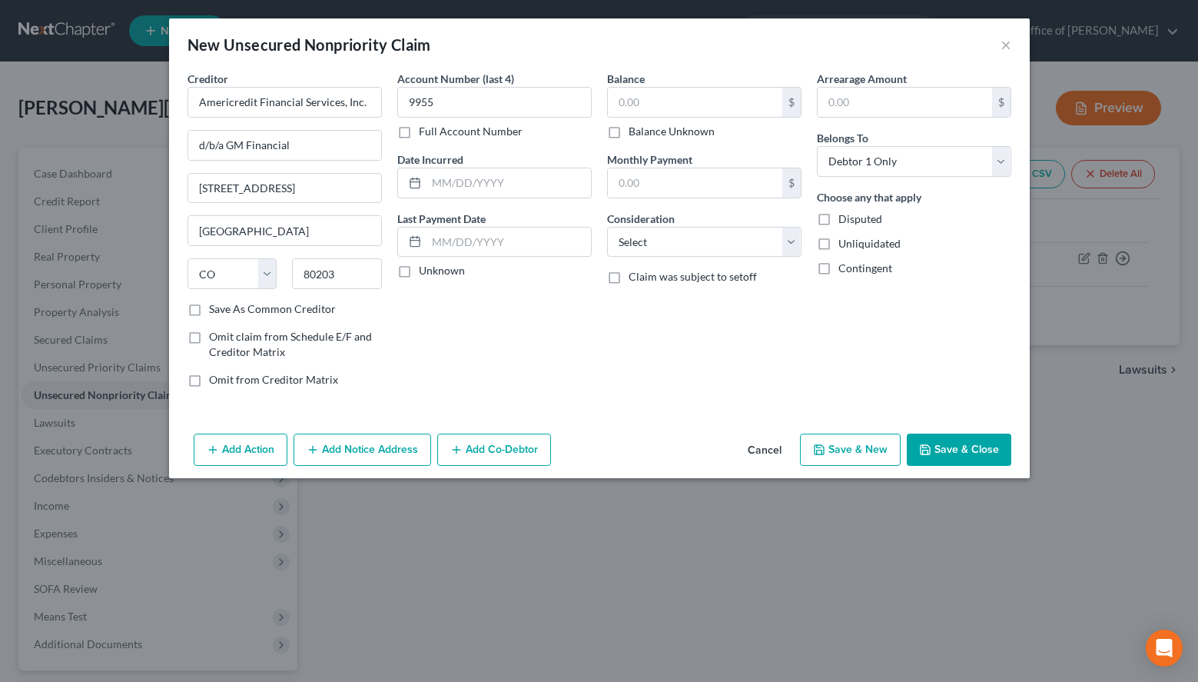
click at [437, 277] on label "Unknown" at bounding box center [442, 270] width 46 height 15
click at [435, 273] on input "Unknown" at bounding box center [430, 268] width 10 height 10
checkbox input "true"
click at [759, 105] on input "text" at bounding box center [695, 102] width 174 height 29
type input "9,699.40"
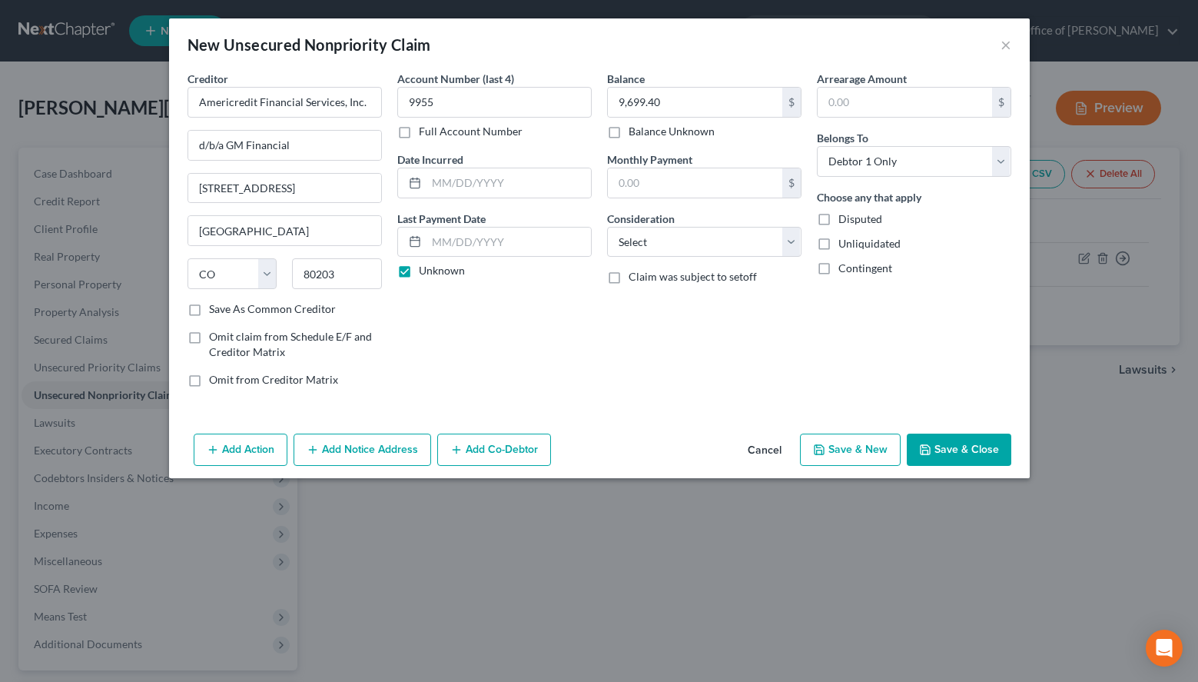
click at [904, 369] on div "Arrearage Amount $ Belongs To * Select Debtor 1 Only Debtor 2 Only Debtor 1 And…" at bounding box center [914, 235] width 210 height 329
click at [607, 227] on select "Select Cable / Satellite Services Collection Agency Credit Card Debt Debt Couns…" at bounding box center [704, 242] width 194 height 31
select select "14"
click option "Other" at bounding box center [0, 0] width 0 height 0
click at [692, 301] on input "text" at bounding box center [704, 300] width 193 height 29
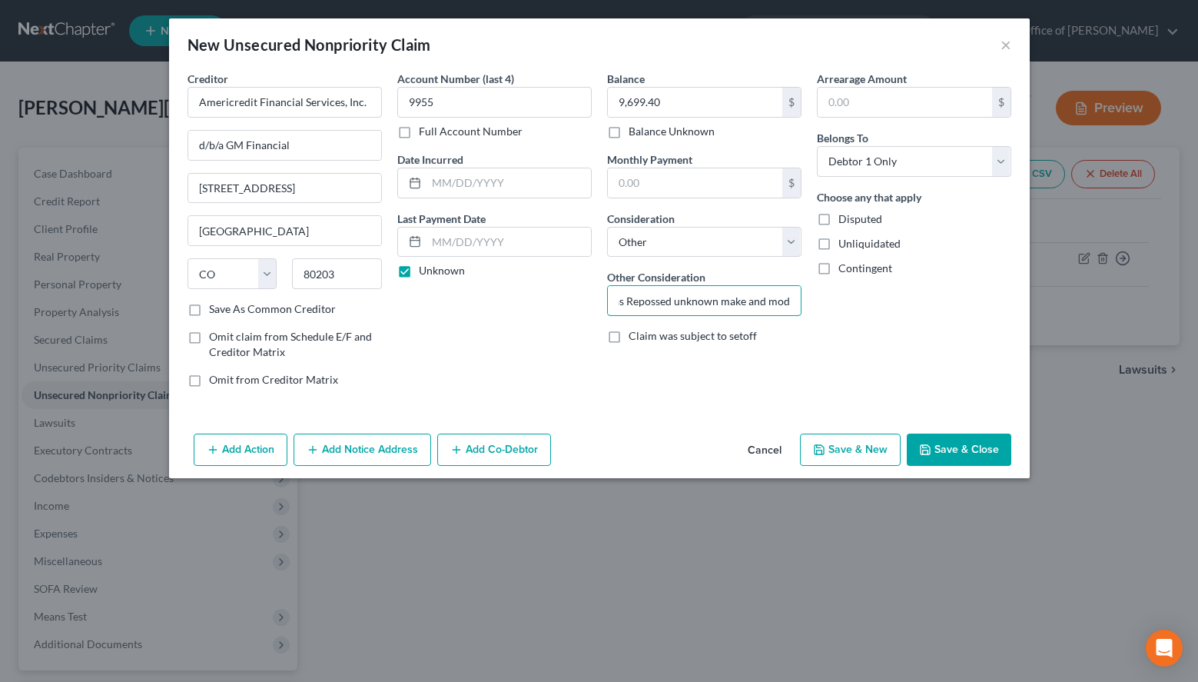
scroll to position [0, 104]
type input "Auto Loan vehicle was Repossed unknown make and model"
click at [839, 459] on button "Save & New" at bounding box center [850, 450] width 101 height 32
select select "0"
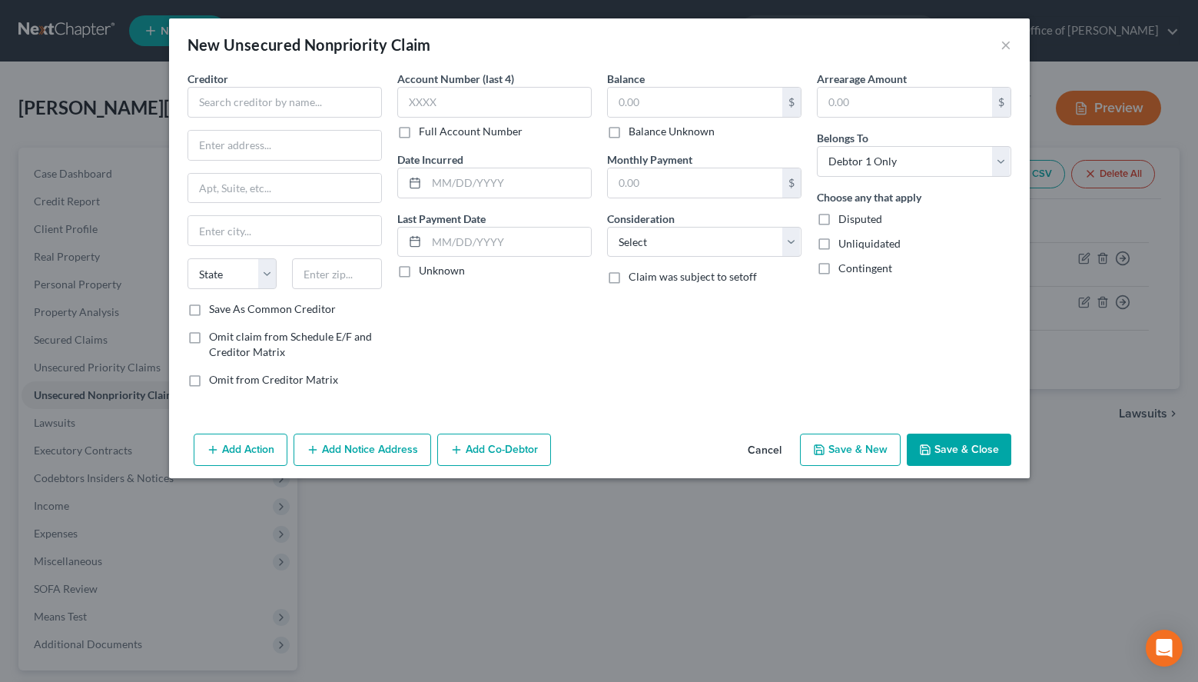
click at [839, 35] on div "New Unsecured Nonpriority Claim ×" at bounding box center [599, 44] width 861 height 52
click at [347, 101] on input "text" at bounding box center [285, 102] width 194 height 31
paste input "Aspire"
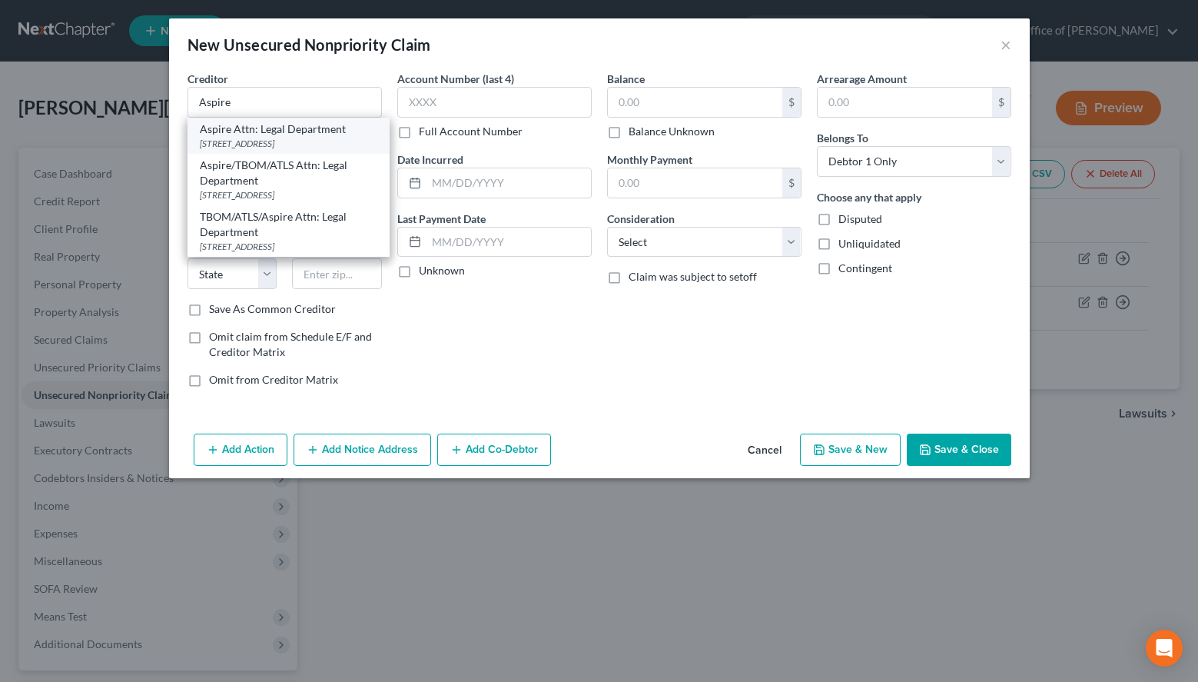
click at [343, 133] on div "Aspire Attn: Legal Department" at bounding box center [289, 128] width 178 height 15
type input "Aspire Attn: Legal Department"
type input "1901 W Colonial Drive"
type input "Suite 2"
type input "Orlando"
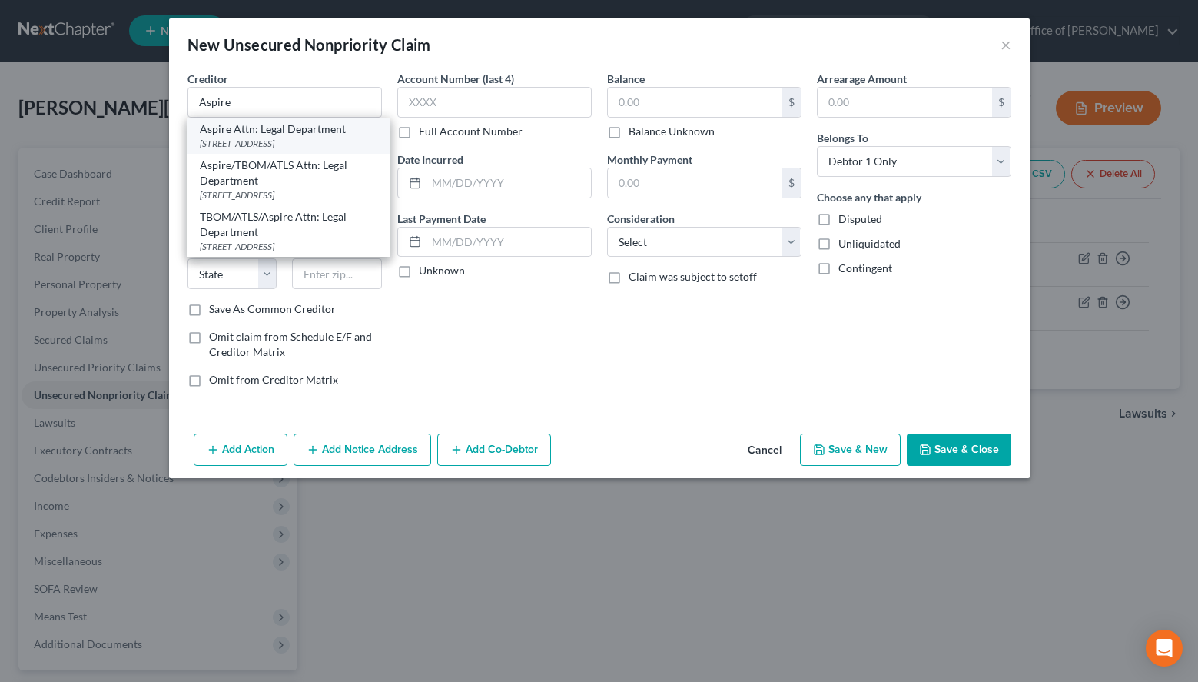
select select "9"
type input "32804"
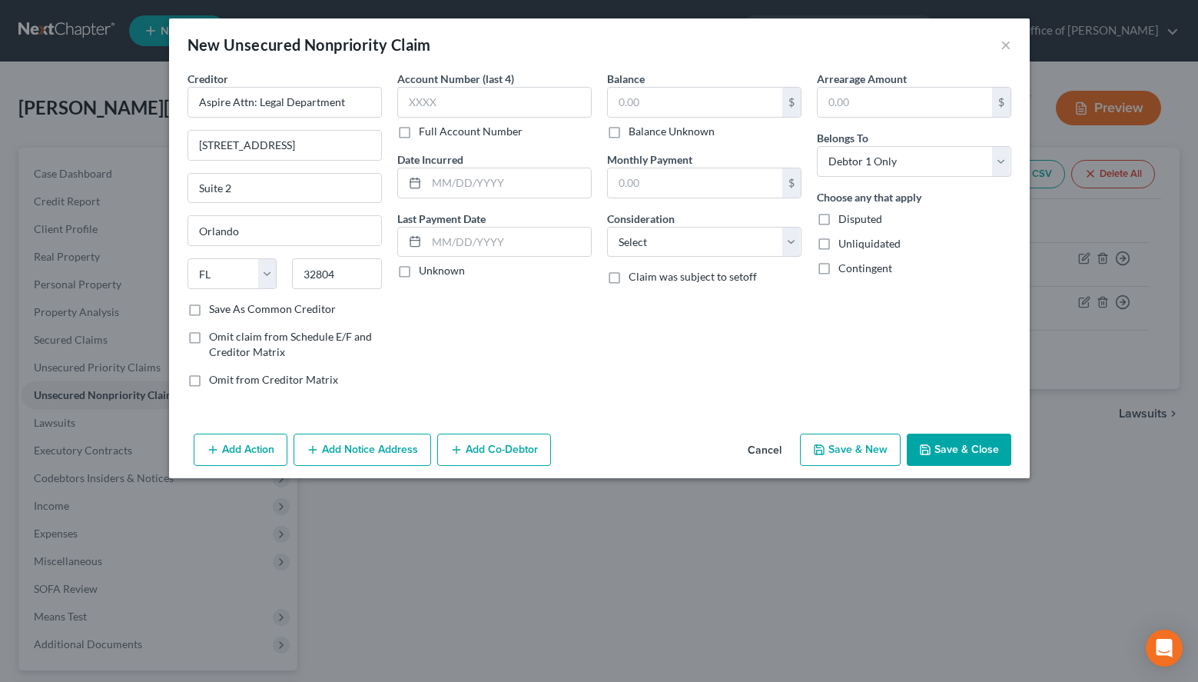
click at [886, 375] on div "Arrearage Amount $ Belongs To * Select Debtor 1 Only Debtor 2 Only Debtor 1 And…" at bounding box center [914, 235] width 210 height 329
click at [453, 94] on input "text" at bounding box center [494, 102] width 194 height 31
type input "8481"
click at [437, 274] on label "Unknown" at bounding box center [442, 270] width 46 height 15
click at [435, 273] on input "Unknown" at bounding box center [430, 268] width 10 height 10
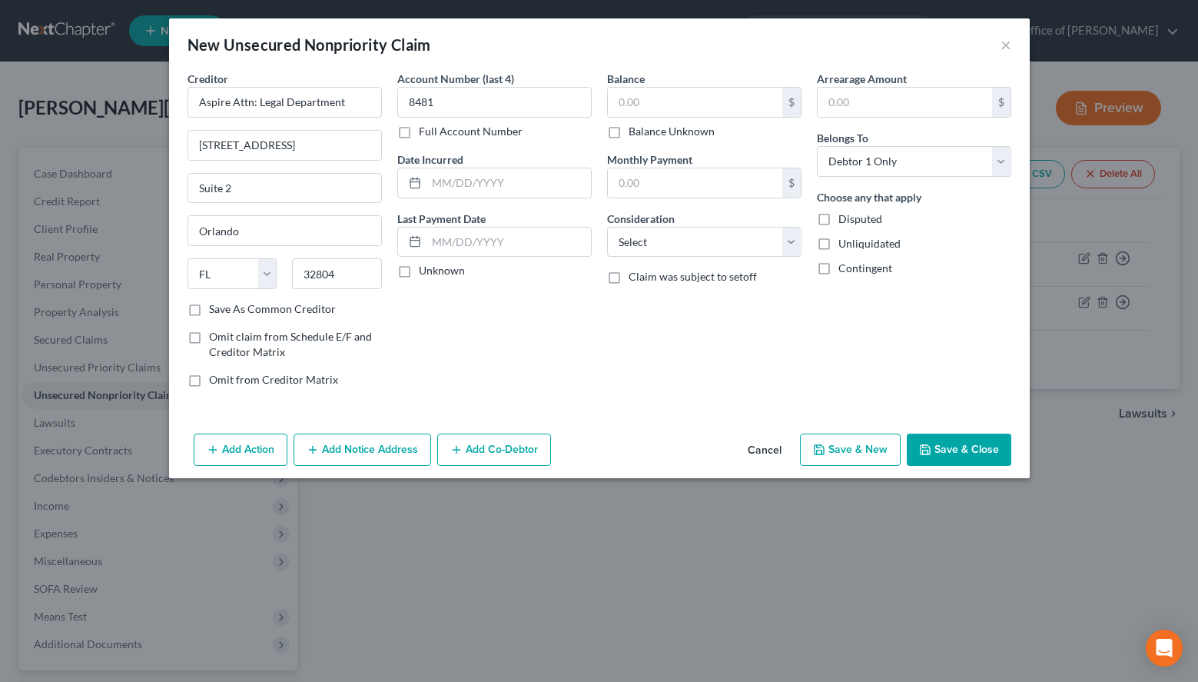
checkbox input "true"
click at [733, 106] on input "text" at bounding box center [695, 102] width 174 height 29
type input "593.46"
click at [607, 227] on select "Select Cable / Satellite Services Collection Agency Credit Card Debt Debt Couns…" at bounding box center [704, 242] width 194 height 31
select select "2"
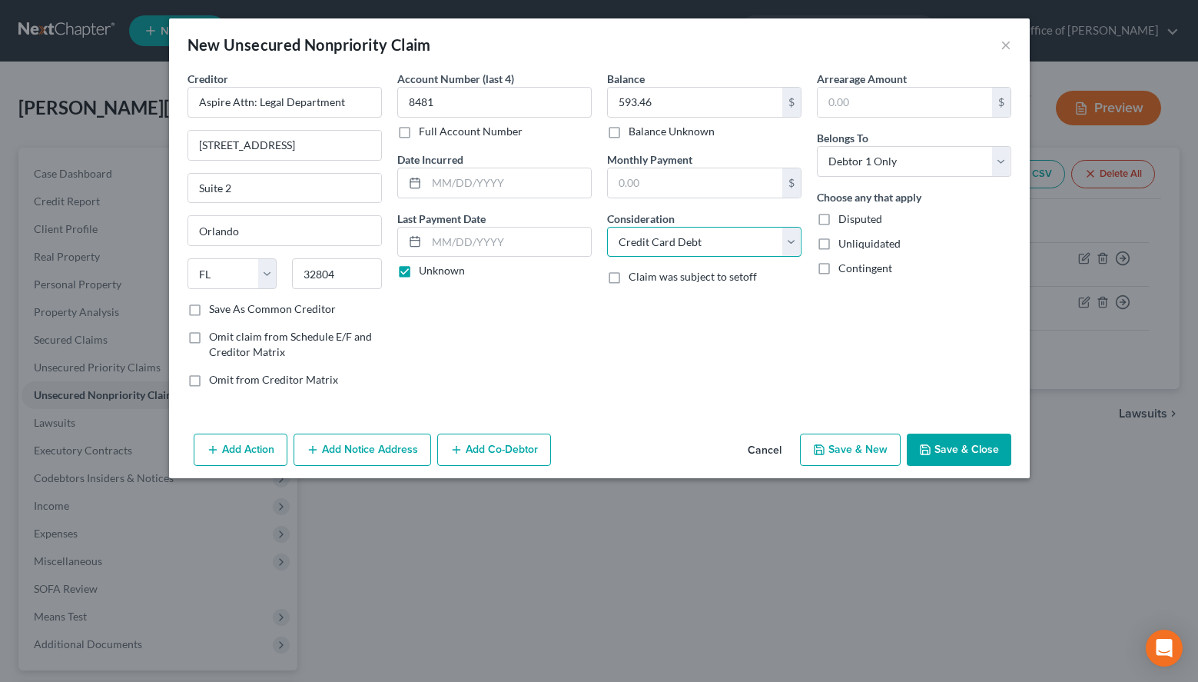
click option "Credit Card Debt" at bounding box center [0, 0] width 0 height 0
click at [879, 372] on div "Arrearage Amount $ Belongs To * Select Debtor 1 Only Debtor 2 Only Debtor 1 And…" at bounding box center [914, 235] width 210 height 329
click at [329, 445] on button "Add Notice Address" at bounding box center [363, 450] width 138 height 32
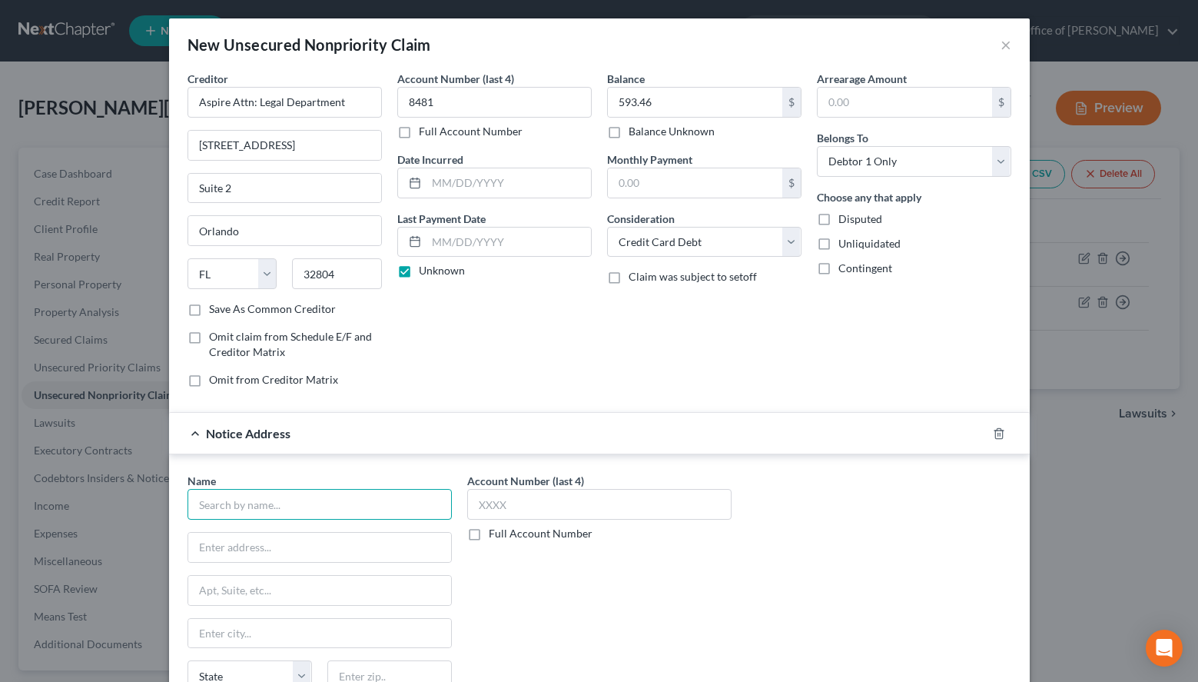
click at [343, 494] on input "text" at bounding box center [320, 504] width 264 height 31
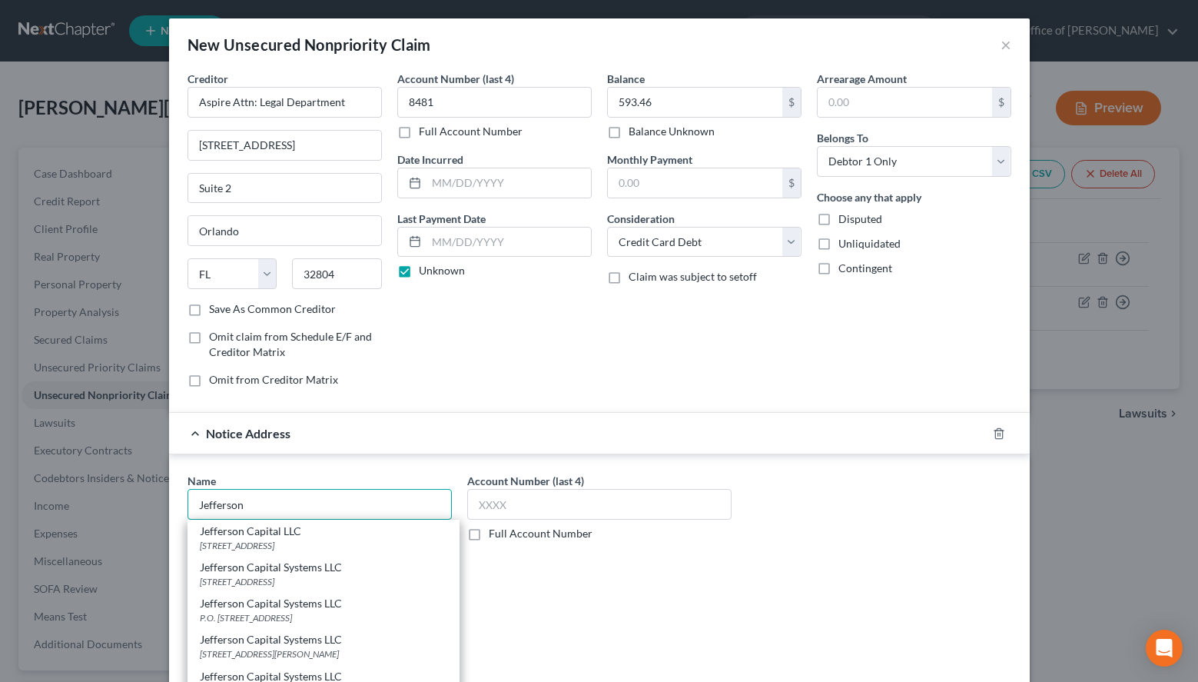
type input "Jefferson Capital LLC"
type input "200 14th Avenue E"
type input "Sartell"
select select "24"
type input "56377"
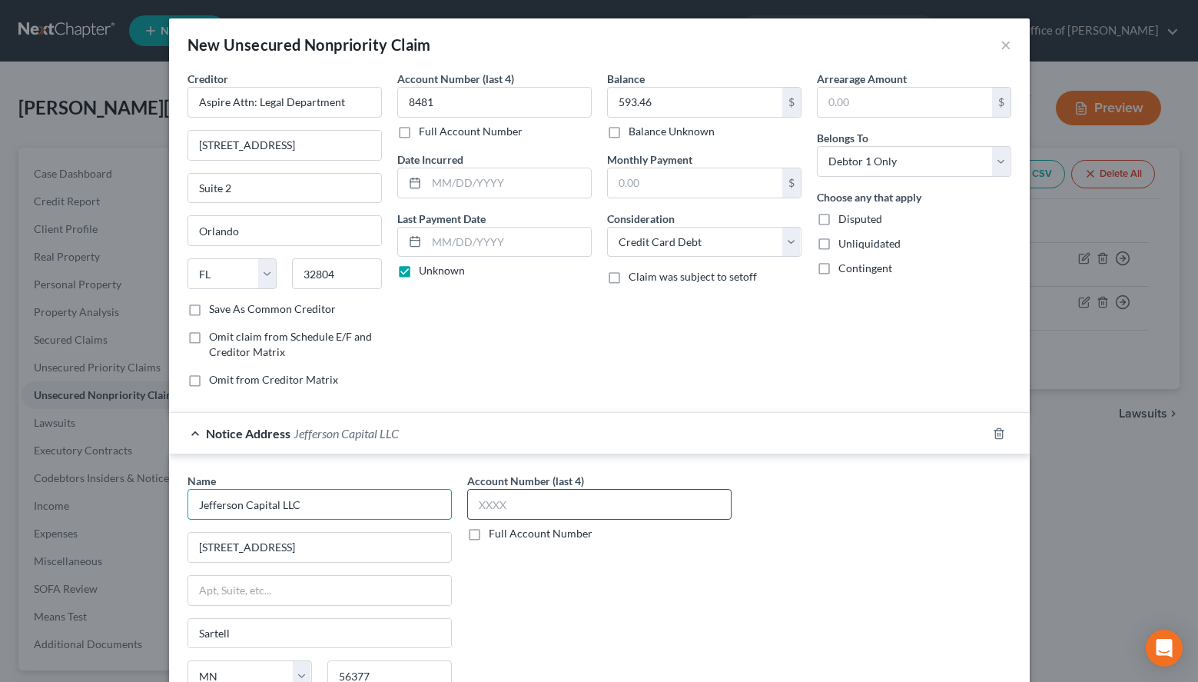
type input "Jefferson Capital LLC"
click at [550, 496] on input "text" at bounding box center [599, 504] width 264 height 31
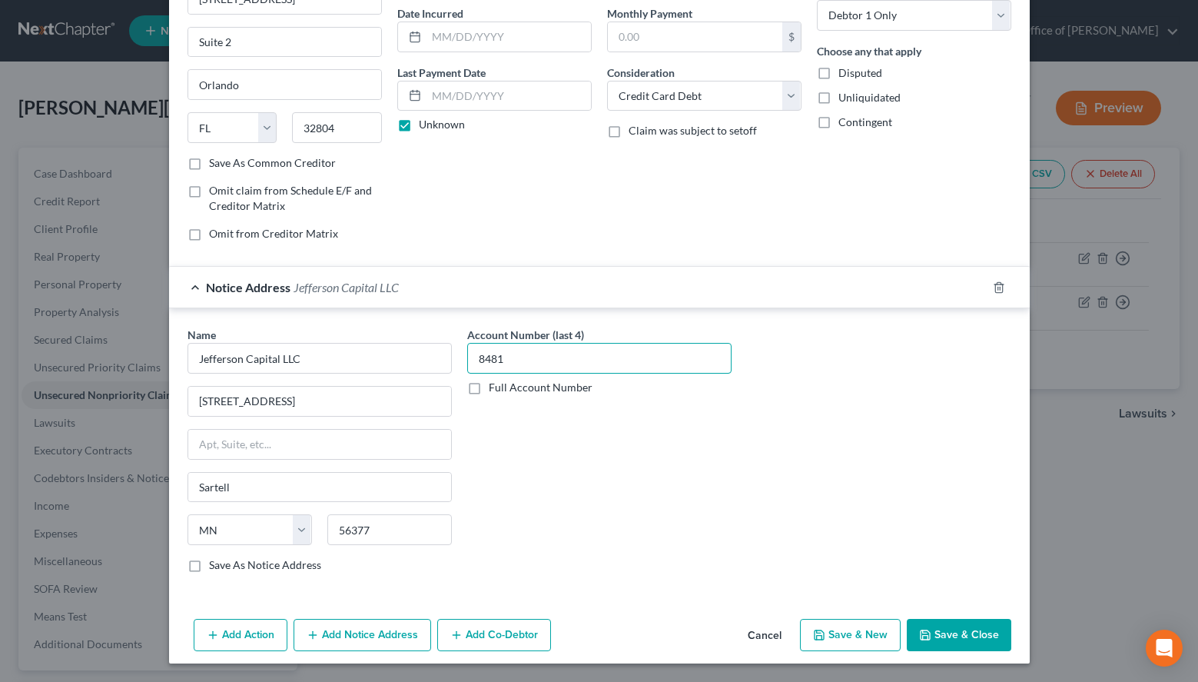
type input "8481"
click at [941, 633] on button "Save & Close" at bounding box center [959, 635] width 105 height 32
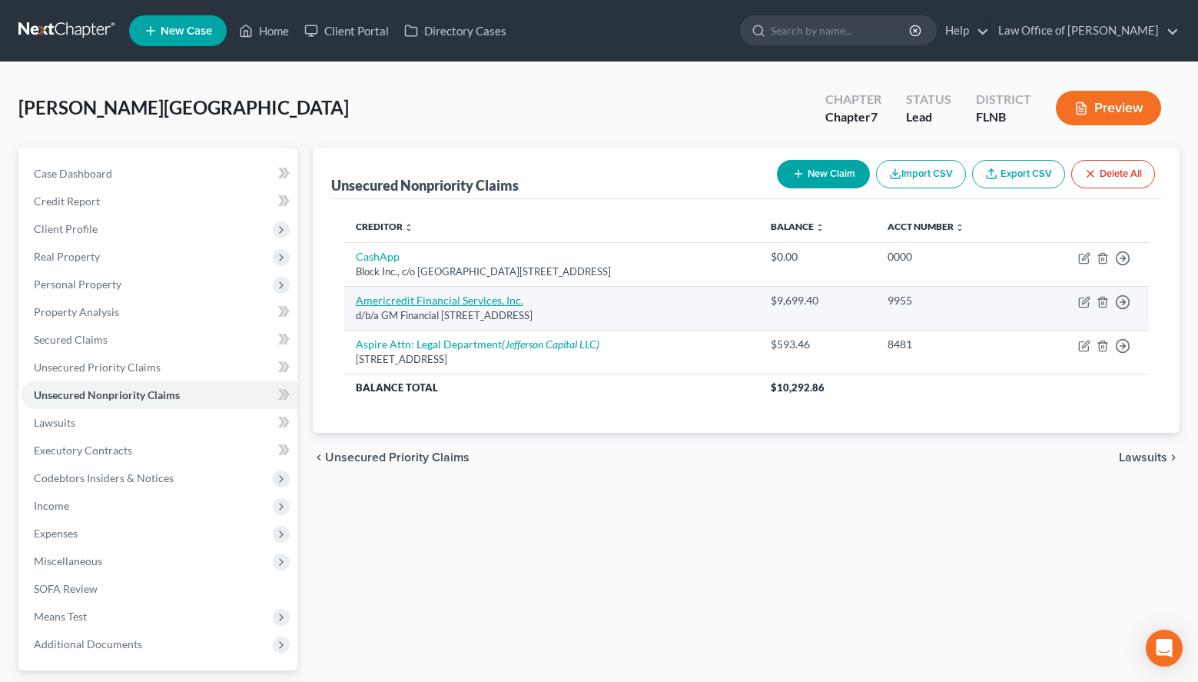
click at [411, 296] on link "Americredit Financial Services, Inc." at bounding box center [440, 300] width 168 height 13
select select "5"
select select "14"
select select "0"
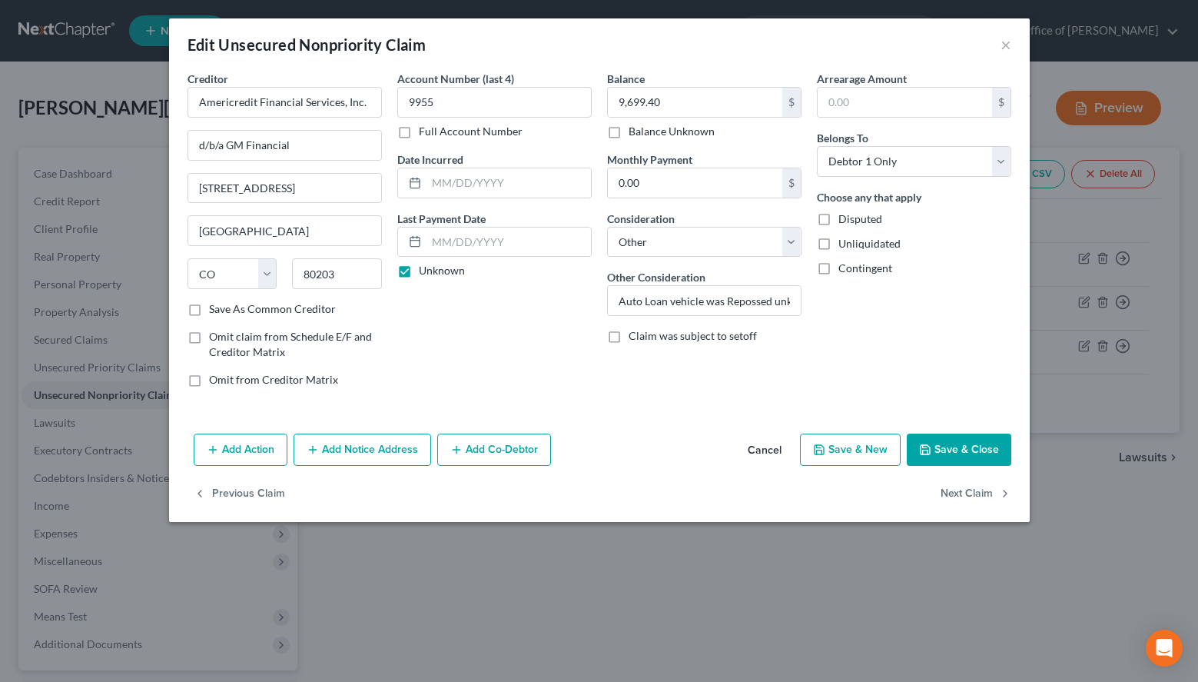
click at [332, 438] on button "Add Notice Address" at bounding box center [363, 450] width 138 height 32
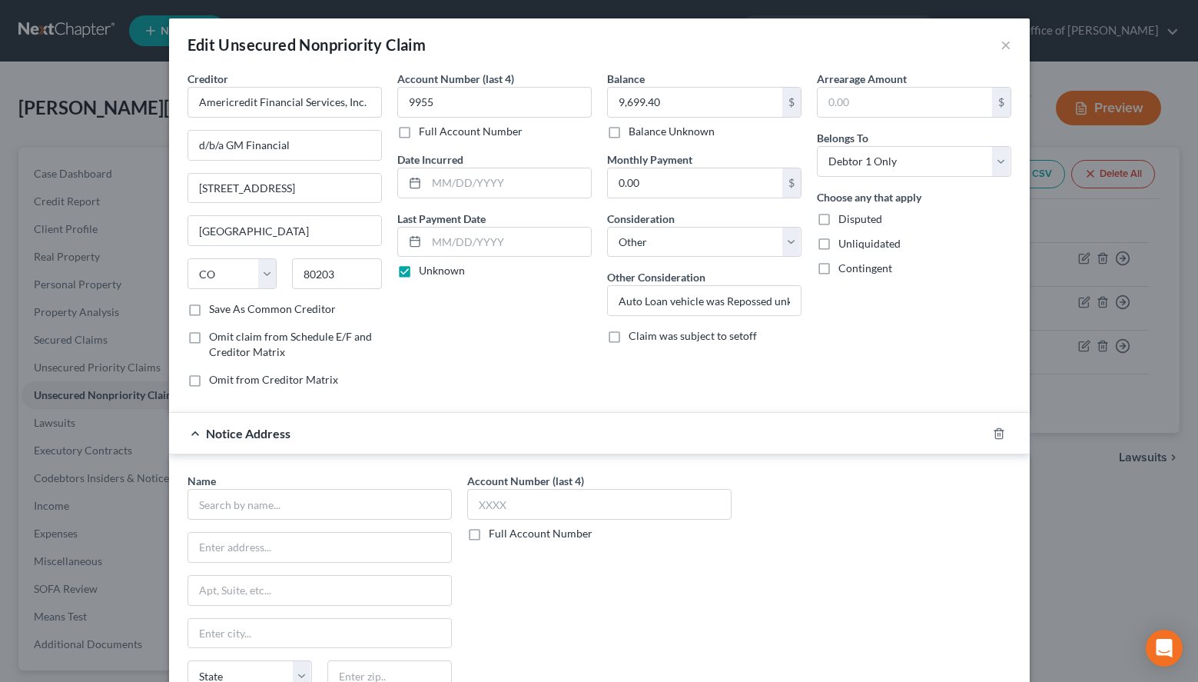
click at [836, 489] on div "Name * State AL AK AR AZ CA CO CT DE DC FL GA GU HI ID IL IN IA KS KY LA ME MD …" at bounding box center [599, 602] width 839 height 258
click at [254, 509] on input "text" at bounding box center [320, 504] width 264 height 31
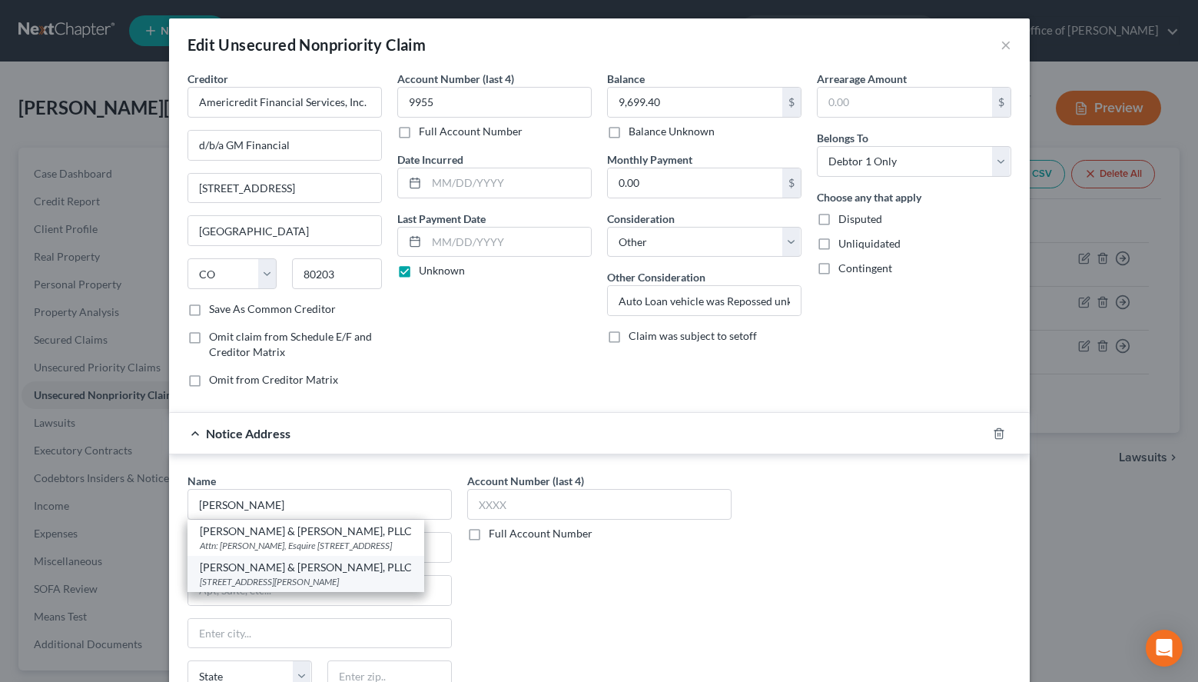
click at [295, 575] on div "Brock & Scott, PLLC" at bounding box center [306, 567] width 212 height 15
type input "Brock & Scott, PLLC"
type input "1315 Westbrook Plaza Drive"
type input "Winston Salem"
select select "28"
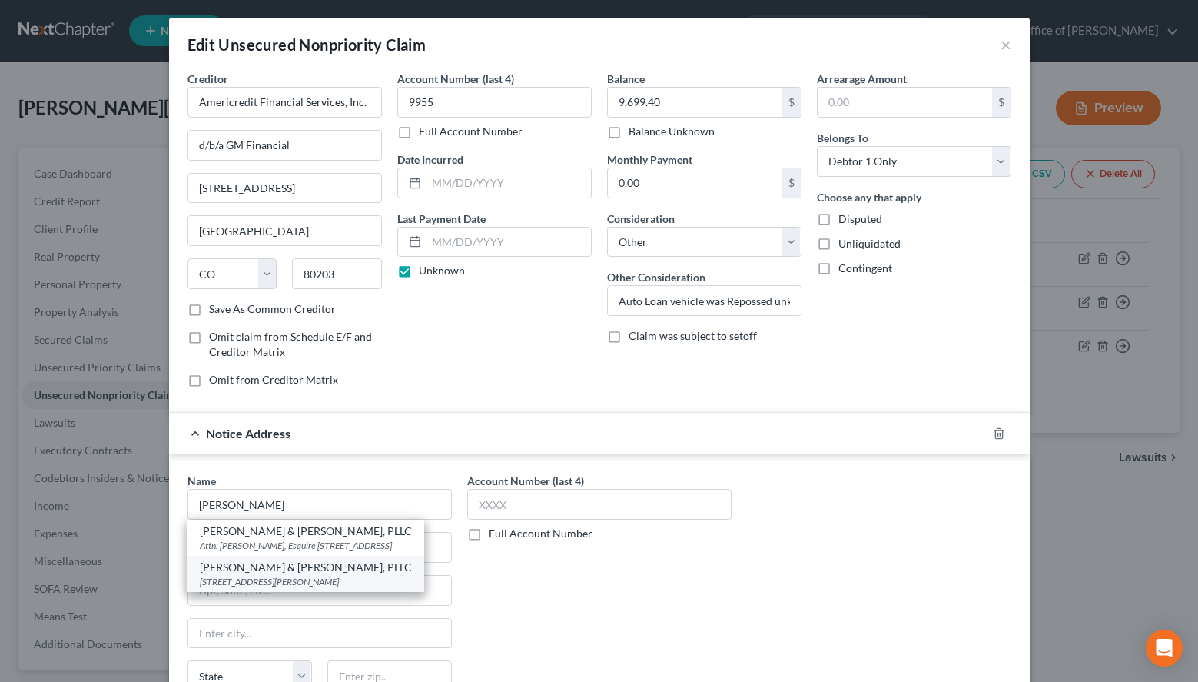
type input "27103"
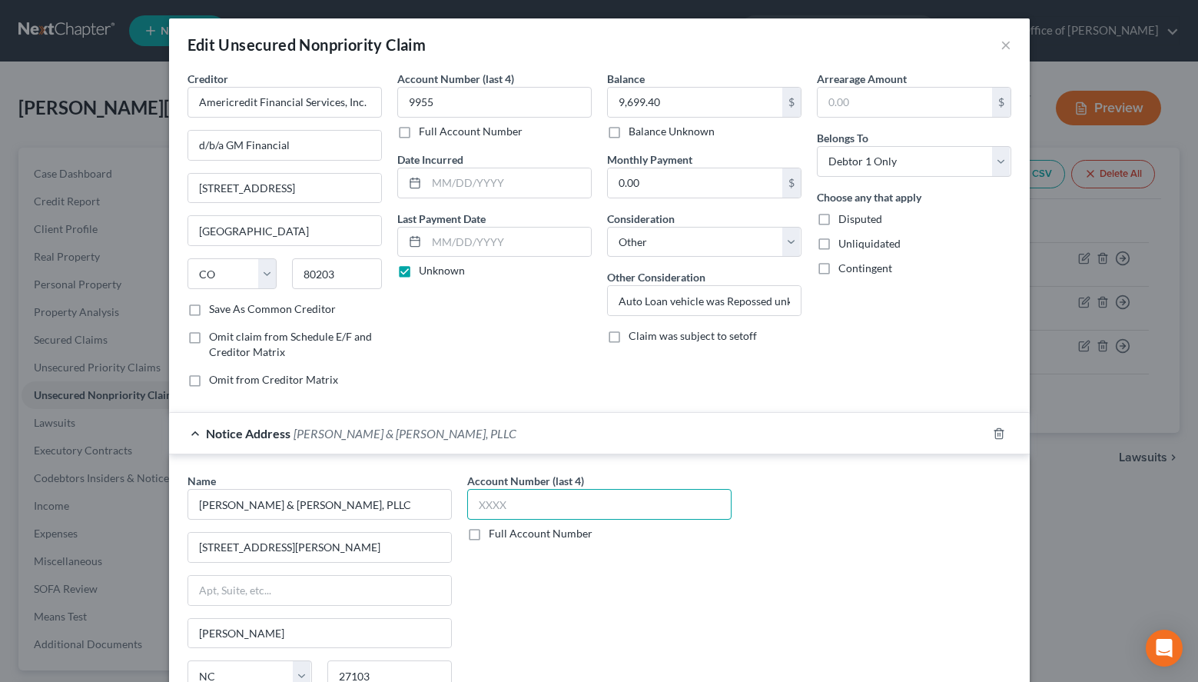
click at [678, 503] on input "text" at bounding box center [599, 504] width 264 height 31
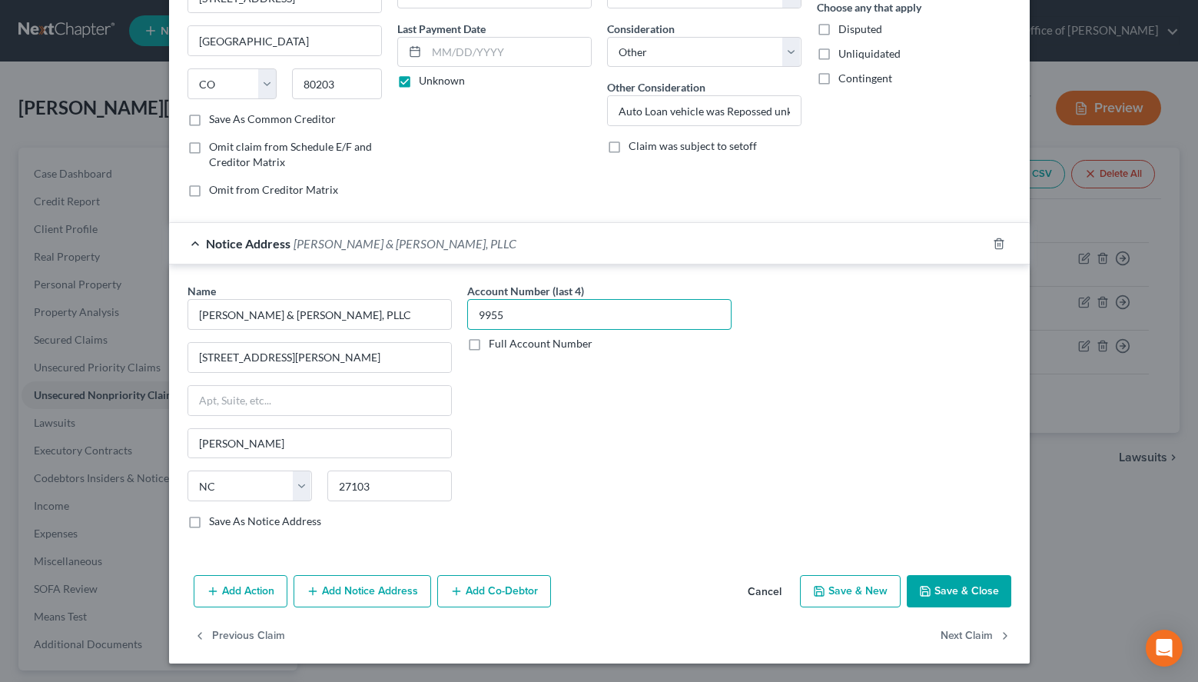
type input "9955"
click at [852, 597] on button "Save & New" at bounding box center [850, 591] width 101 height 32
select select "0"
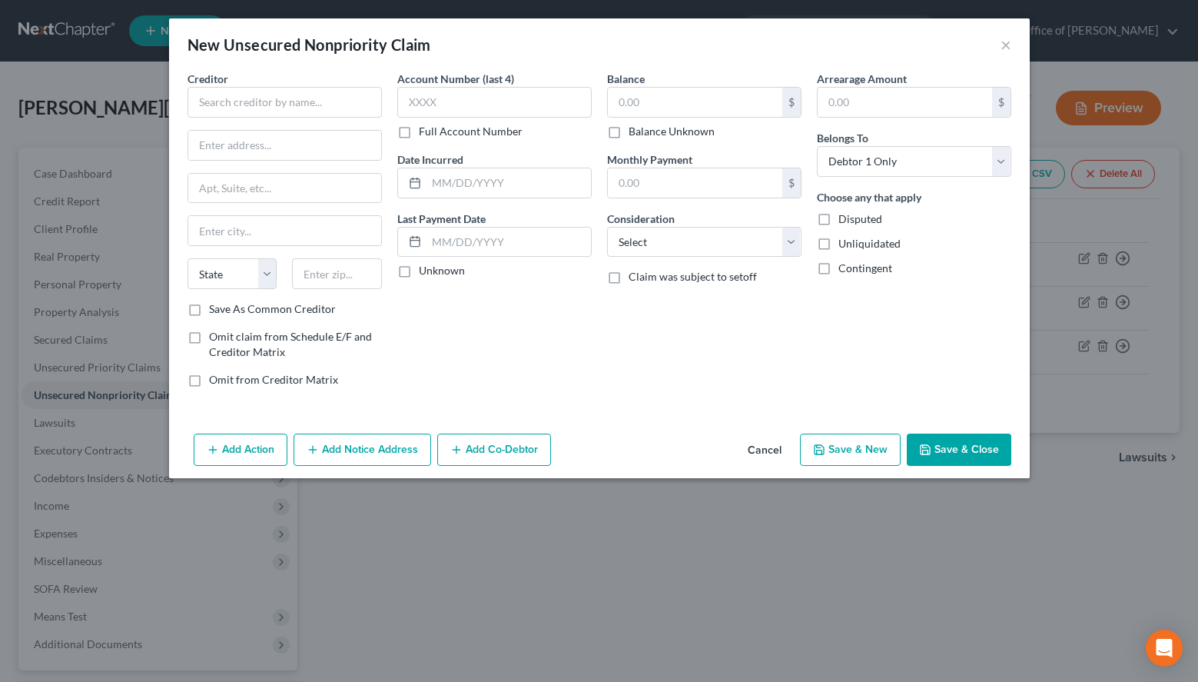
scroll to position [0, 0]
click at [816, 55] on div "New Unsecured Nonpriority Claim ×" at bounding box center [599, 44] width 861 height 52
click at [318, 96] on input "text" at bounding box center [285, 102] width 194 height 31
paste input "Avant"
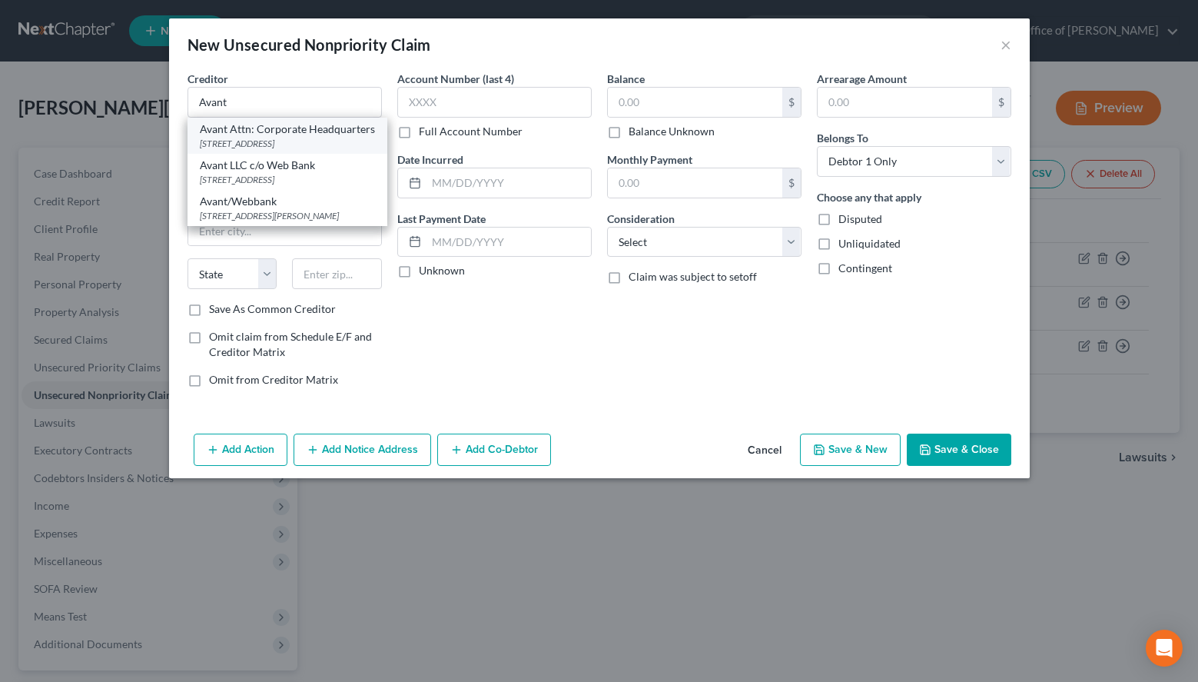
click at [278, 141] on div "222 West Merchandise Mart Plaza Suite 900, Chicago, IL 60654" at bounding box center [287, 143] width 175 height 13
type input "Avant Attn: Corporate Headquarters"
type input "222 West Merchandise Mart Plaza"
type input "Suite 900"
type input "[GEOGRAPHIC_DATA]"
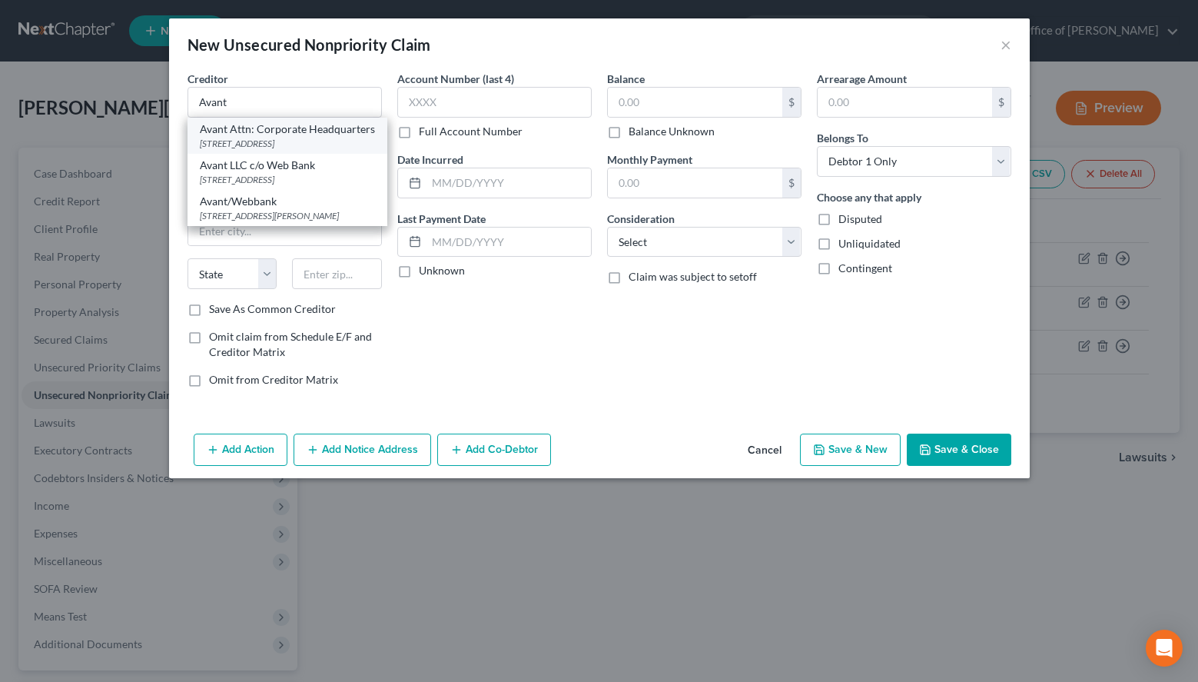
select select "14"
type input "60654"
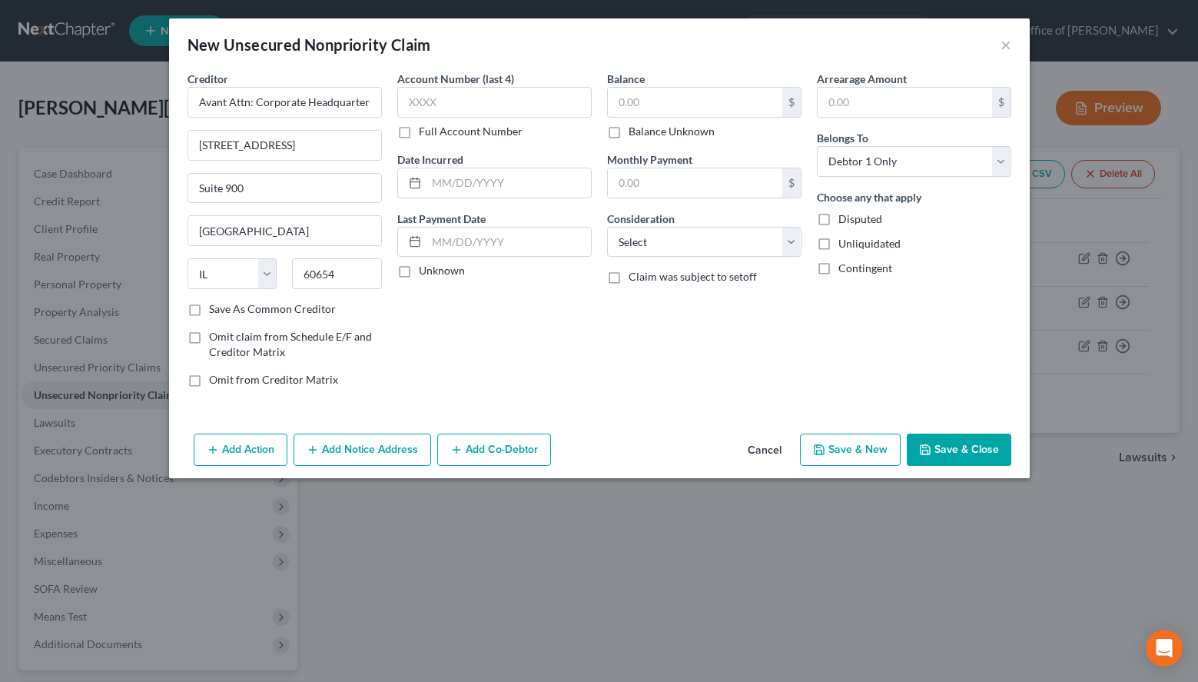
click at [455, 85] on label "Account Number (last 4)" at bounding box center [455, 79] width 117 height 16
click at [460, 101] on input "text" at bounding box center [494, 102] width 194 height 31
type input "8817"
click at [419, 276] on label "Unknown" at bounding box center [442, 270] width 46 height 15
click at [425, 273] on input "Unknown" at bounding box center [430, 268] width 10 height 10
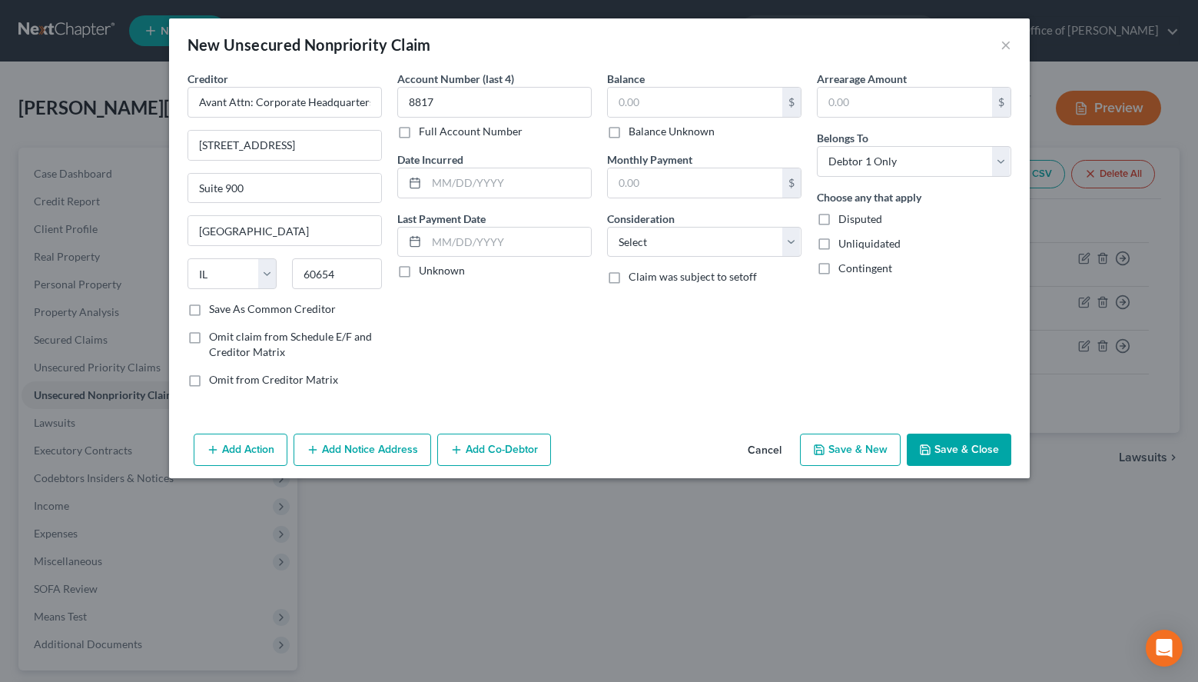
checkbox input "true"
click at [704, 98] on input "text" at bounding box center [695, 102] width 174 height 29
type input "594.13"
click at [939, 340] on div "Arrearage Amount $ Belongs To * Select Debtor 1 Only Debtor 2 Only Debtor 1 And…" at bounding box center [914, 235] width 210 height 329
click at [607, 227] on select "Select Cable / Satellite Services Collection Agency Credit Card Debt Debt Couns…" at bounding box center [704, 242] width 194 height 31
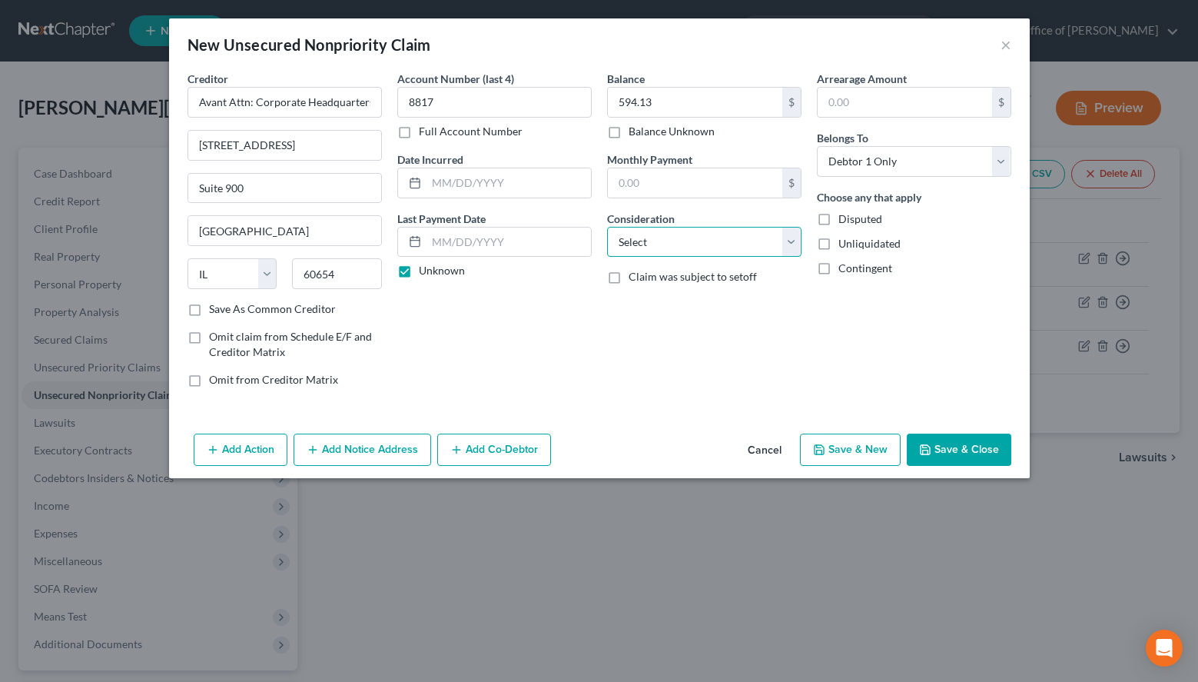
select select "2"
click option "Credit Card Debt" at bounding box center [0, 0] width 0 height 0
click at [366, 452] on button "Add Notice Address" at bounding box center [363, 450] width 138 height 32
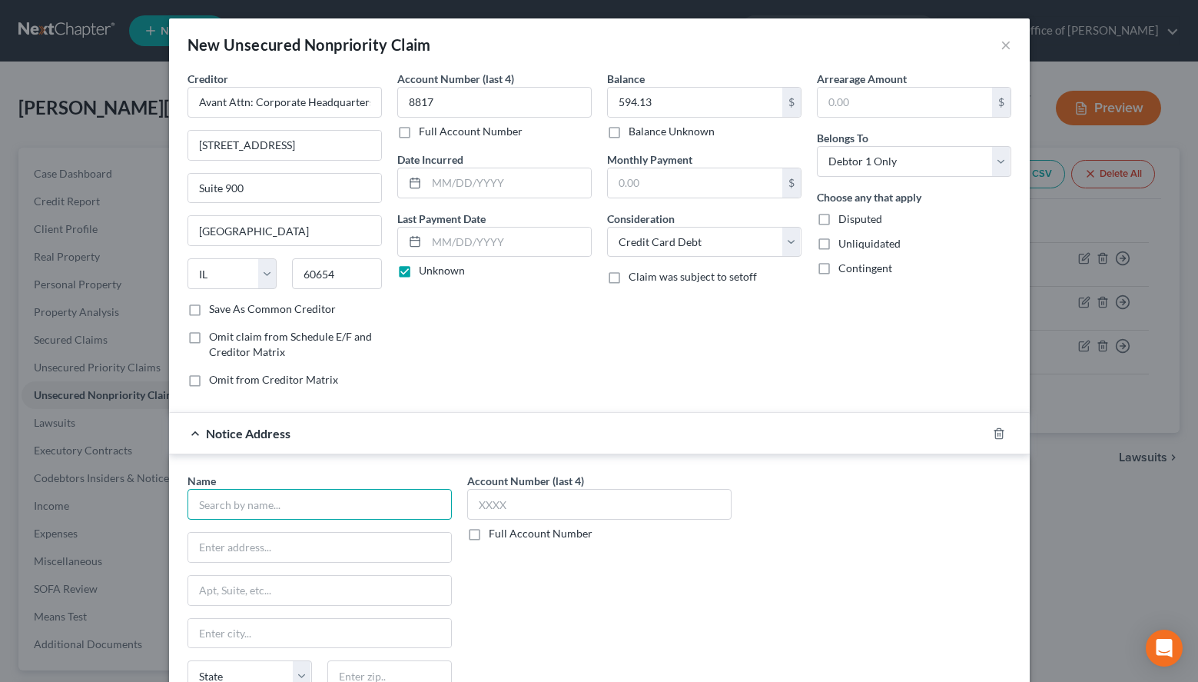
click at [395, 509] on input "text" at bounding box center [320, 504] width 264 height 31
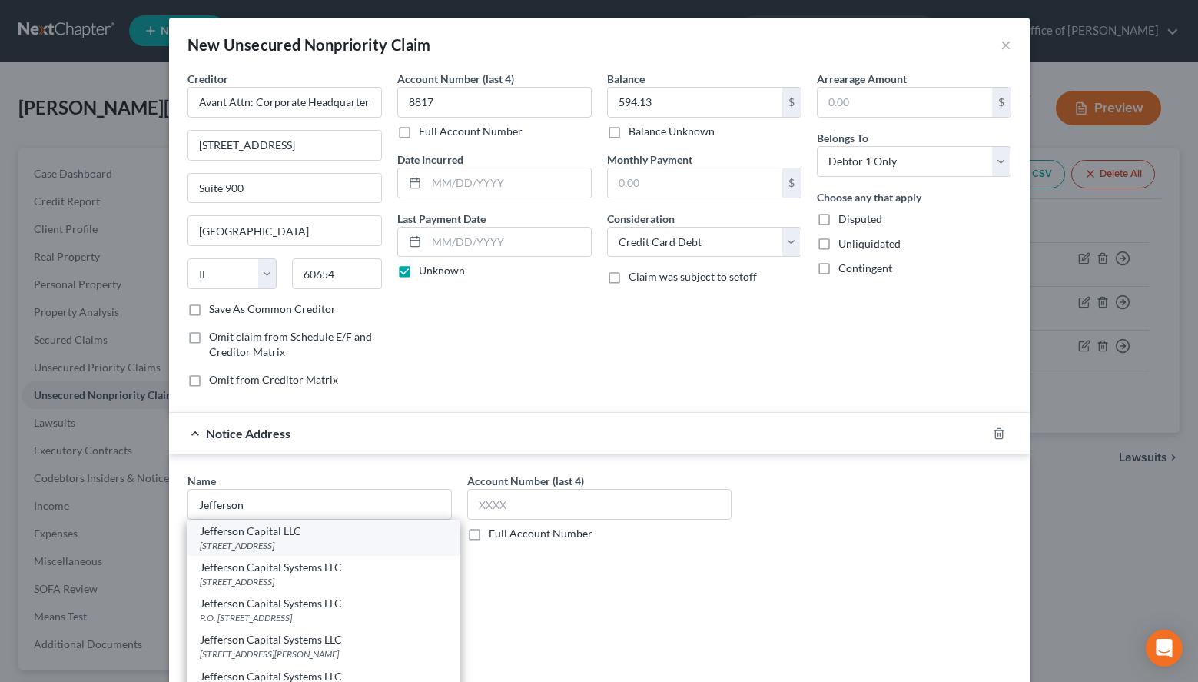
click at [266, 547] on div "200 14th Avenue E, Sartell, MN 56377" at bounding box center [324, 545] width 248 height 13
type input "Jefferson Capital LLC"
type input "200 14th Avenue E"
type input "Sartell"
select select "24"
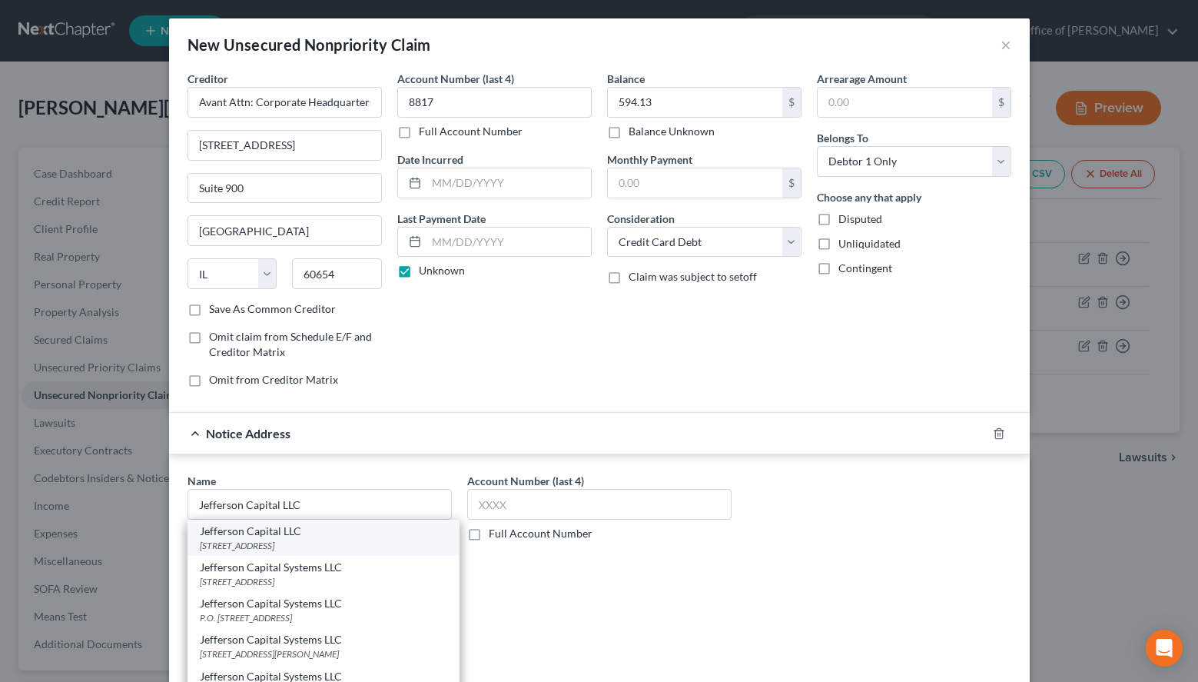
type input "56377"
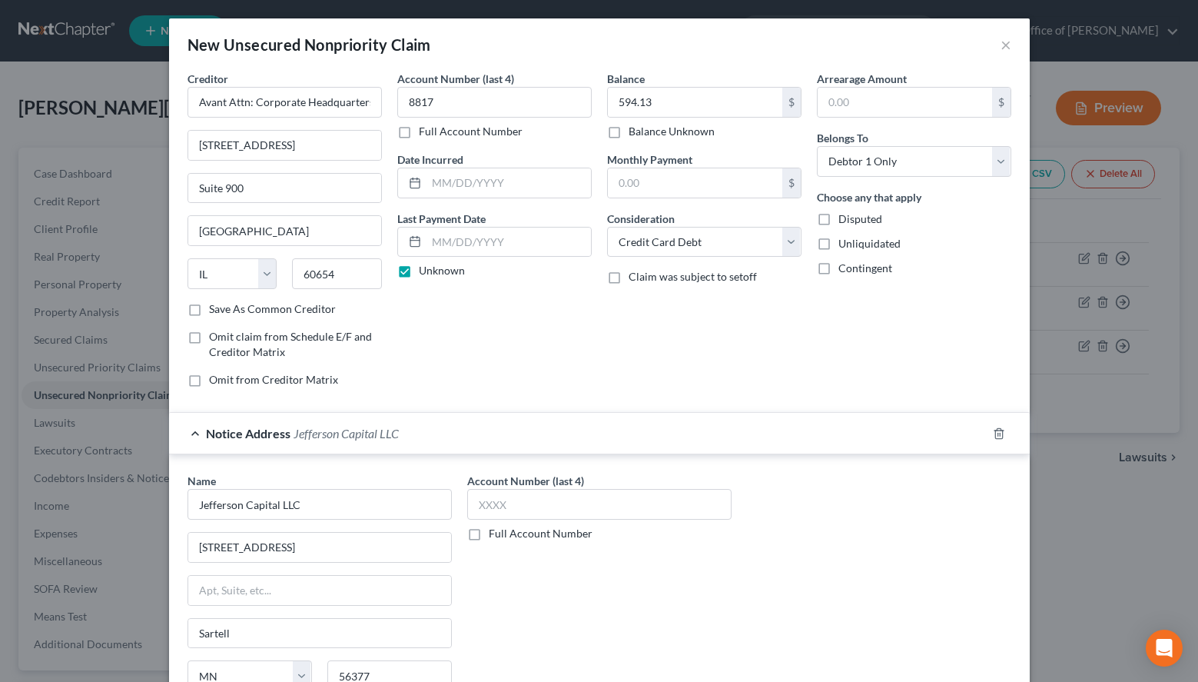
click at [540, 483] on label "Account Number (last 4)" at bounding box center [525, 481] width 117 height 16
click at [540, 491] on input "text" at bounding box center [599, 504] width 264 height 31
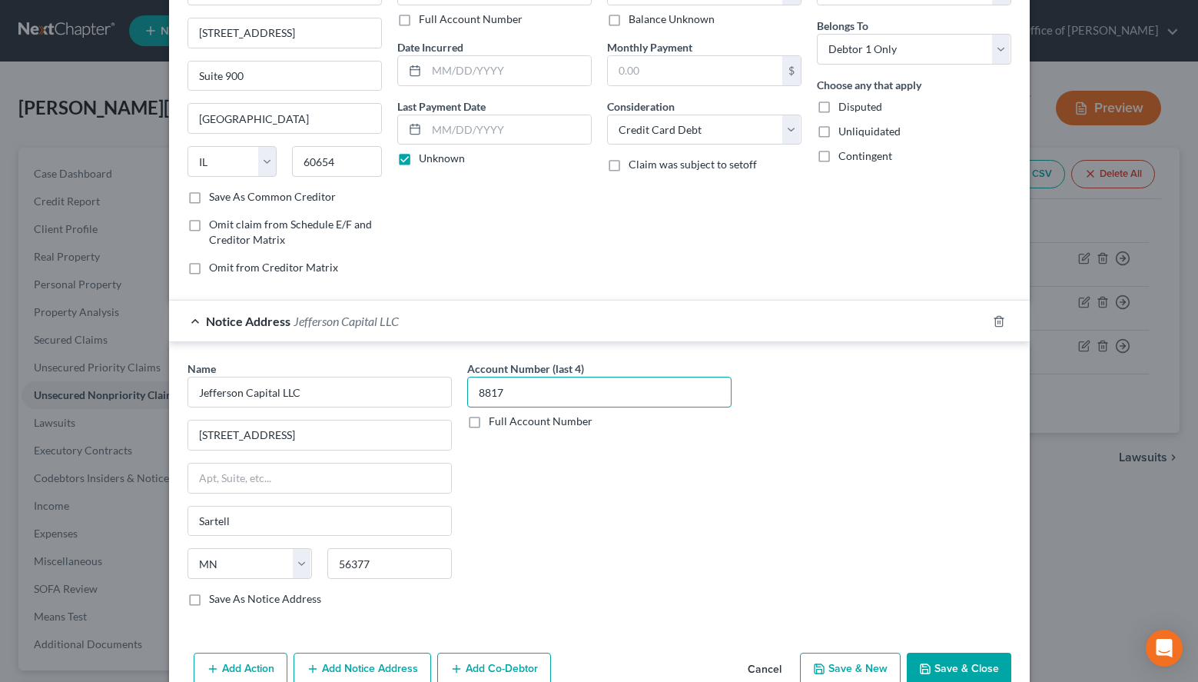
scroll to position [146, 0]
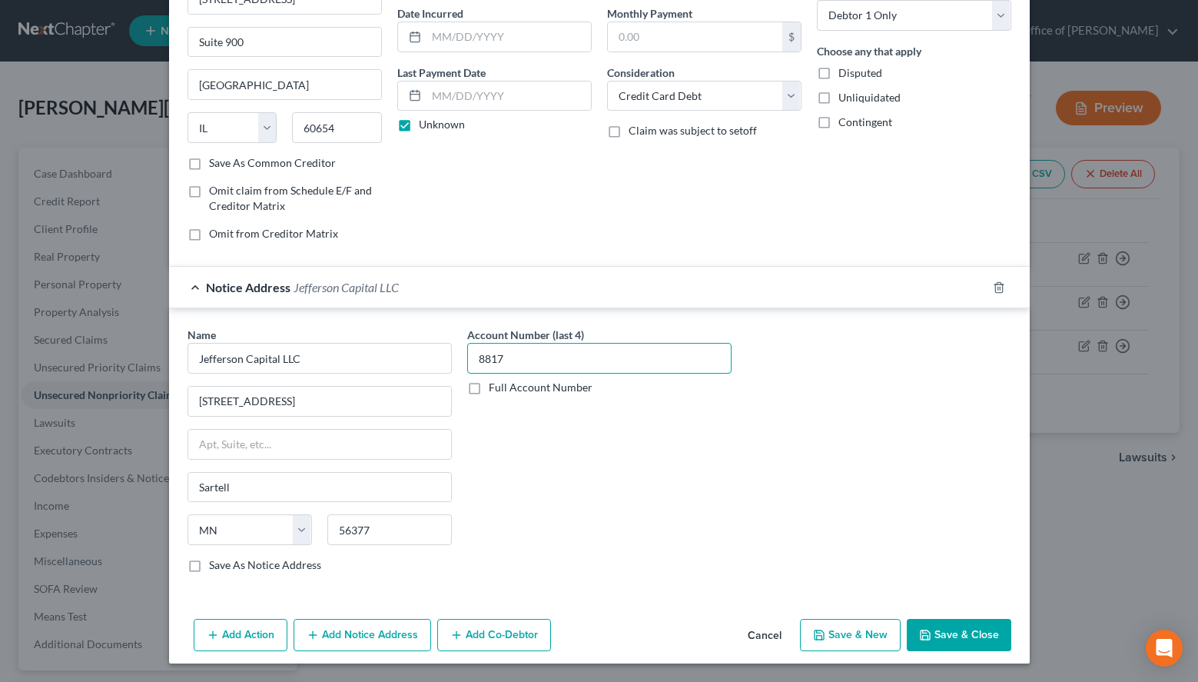
type input "8817"
click at [849, 637] on button "Save & New" at bounding box center [850, 635] width 101 height 32
select select "0"
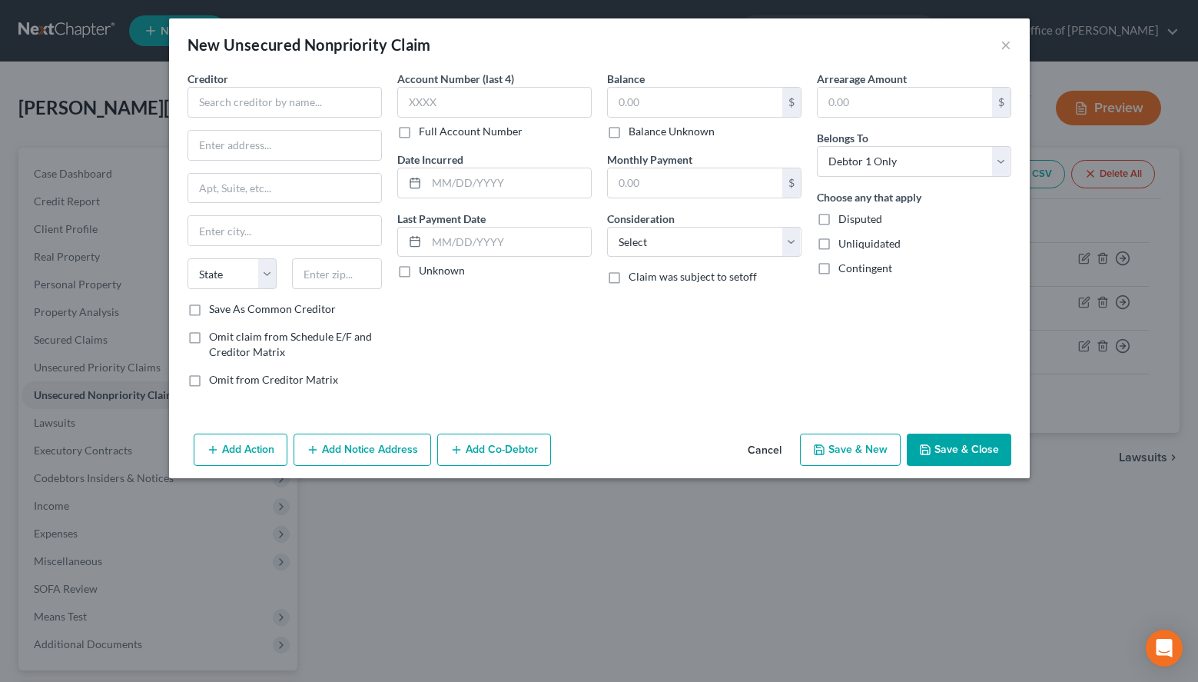
scroll to position [0, 0]
drag, startPoint x: 862, startPoint y: 55, endPoint x: 832, endPoint y: 64, distance: 32.1
click at [863, 55] on div "New Unsecured Nonpriority Claim ×" at bounding box center [599, 44] width 861 height 52
click at [322, 110] on input "text" at bounding box center [285, 102] width 194 height 31
paste input "Barclay's"
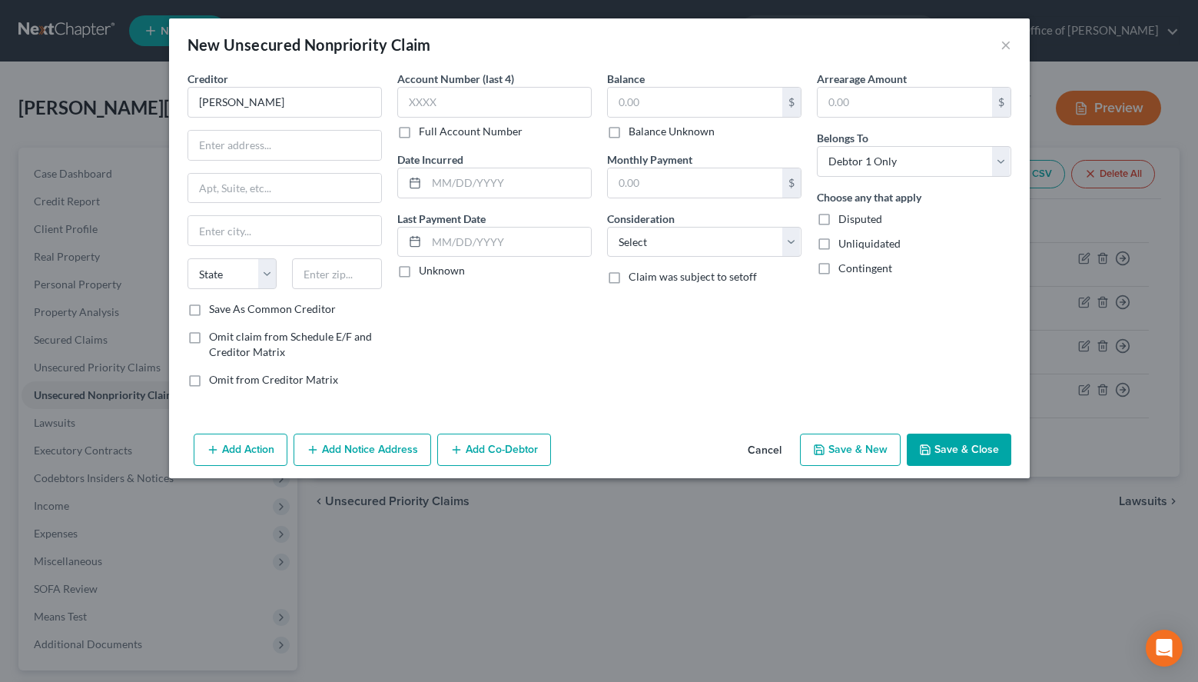
click at [939, 331] on div "Arrearage Amount $ Belongs To * Select Debtor 1 Only Debtor 2 Only Debtor 1 And…" at bounding box center [914, 235] width 210 height 329
click at [277, 102] on input "Barclay's" at bounding box center [285, 102] width 194 height 31
click at [237, 108] on input "Barclay's Bank of Delaware" at bounding box center [285, 102] width 194 height 31
drag, startPoint x: 268, startPoint y: 111, endPoint x: 403, endPoint y: 121, distance: 134.9
click at [382, 118] on input "Barclays Bank of Delaware" at bounding box center [285, 102] width 194 height 31
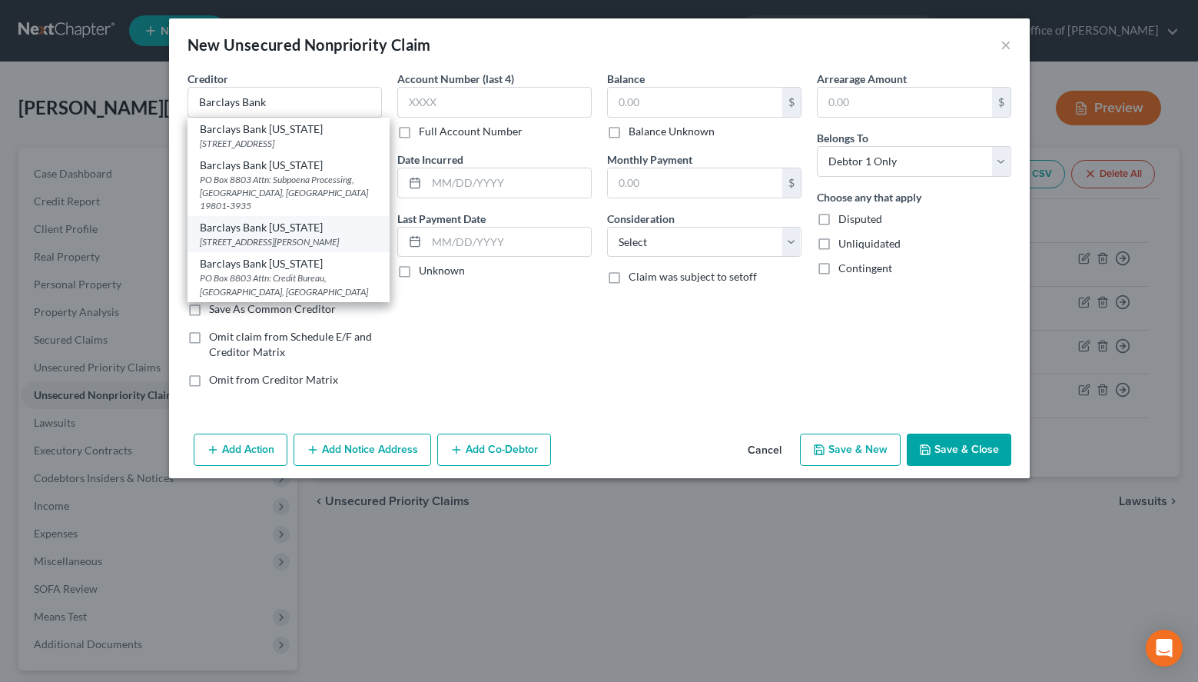
click at [347, 235] on div "125 S. West Street, Wilmington, DE 19801" at bounding box center [289, 241] width 178 height 13
type input "Barclays Bank [US_STATE]"
type input "125 S. West Street"
type input "Wilmington"
select select "7"
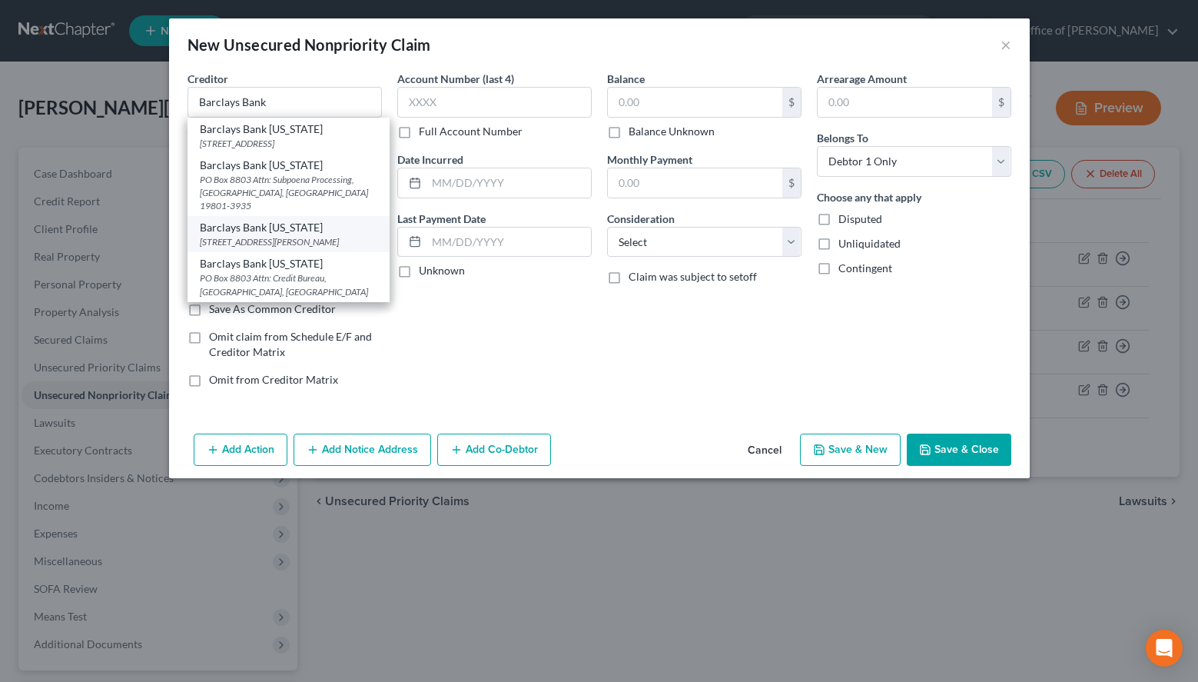
type input "19801"
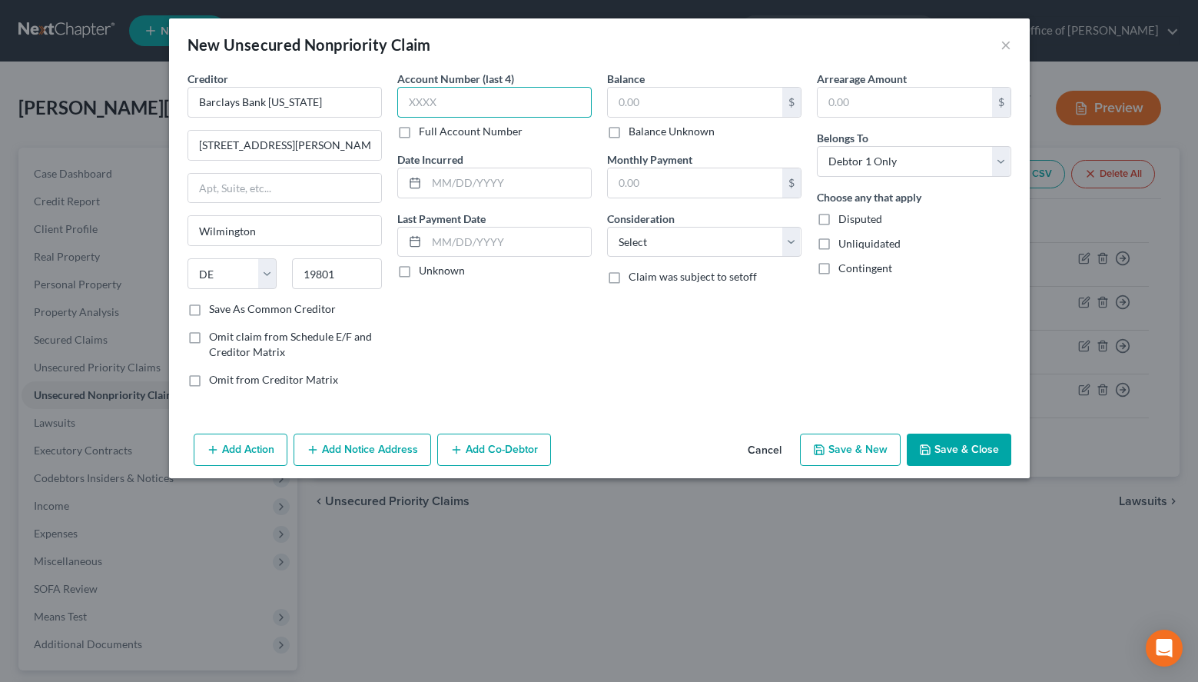
click at [518, 108] on input "text" at bounding box center [494, 102] width 194 height 31
type input "9880"
click at [419, 278] on label "Unknown" at bounding box center [442, 270] width 46 height 15
click at [425, 273] on input "Unknown" at bounding box center [430, 268] width 10 height 10
checkbox input "true"
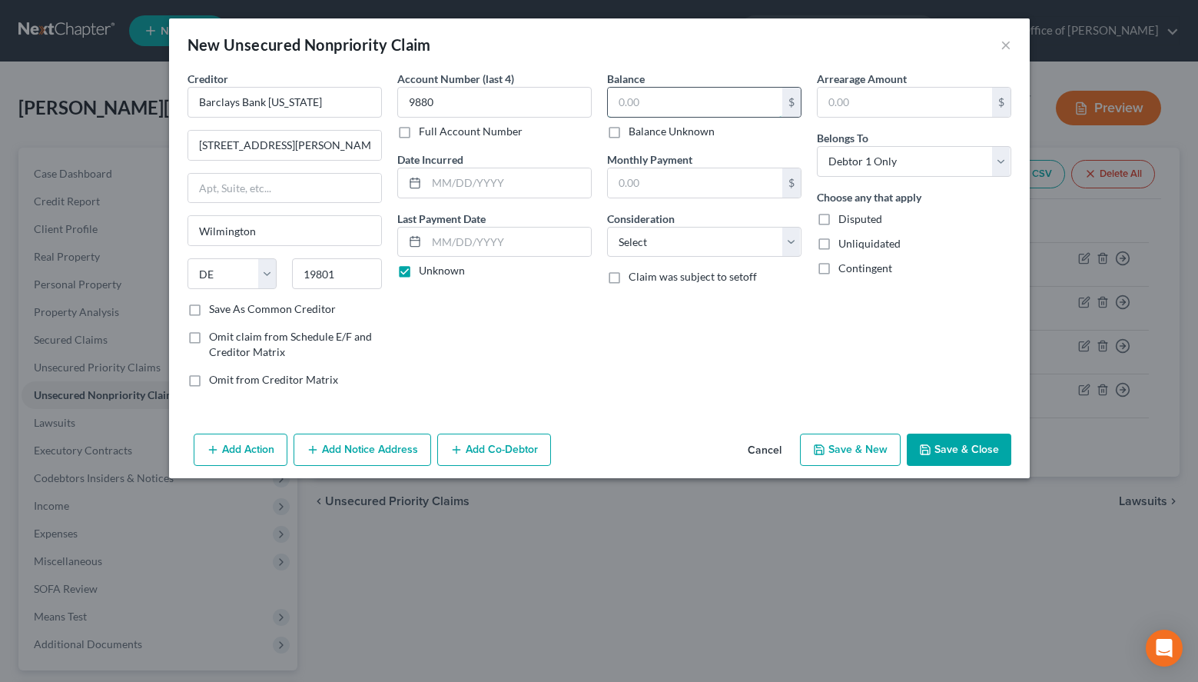
click at [705, 96] on input "text" at bounding box center [695, 102] width 174 height 29
type input "320.00"
click at [607, 227] on select "Select Cable / Satellite Services Collection Agency Credit Card Debt Debt Couns…" at bounding box center [704, 242] width 194 height 31
select select "2"
click option "Credit Card Debt" at bounding box center [0, 0] width 0 height 0
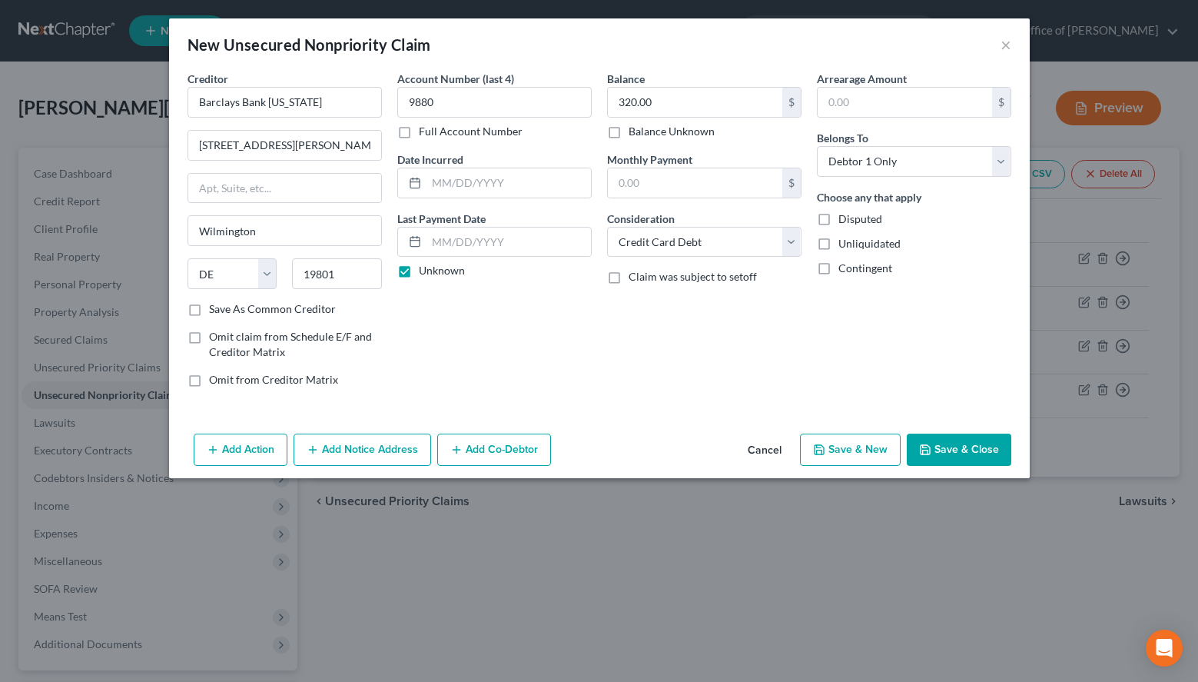
click at [891, 462] on button "Save & New" at bounding box center [850, 450] width 101 height 32
select select "0"
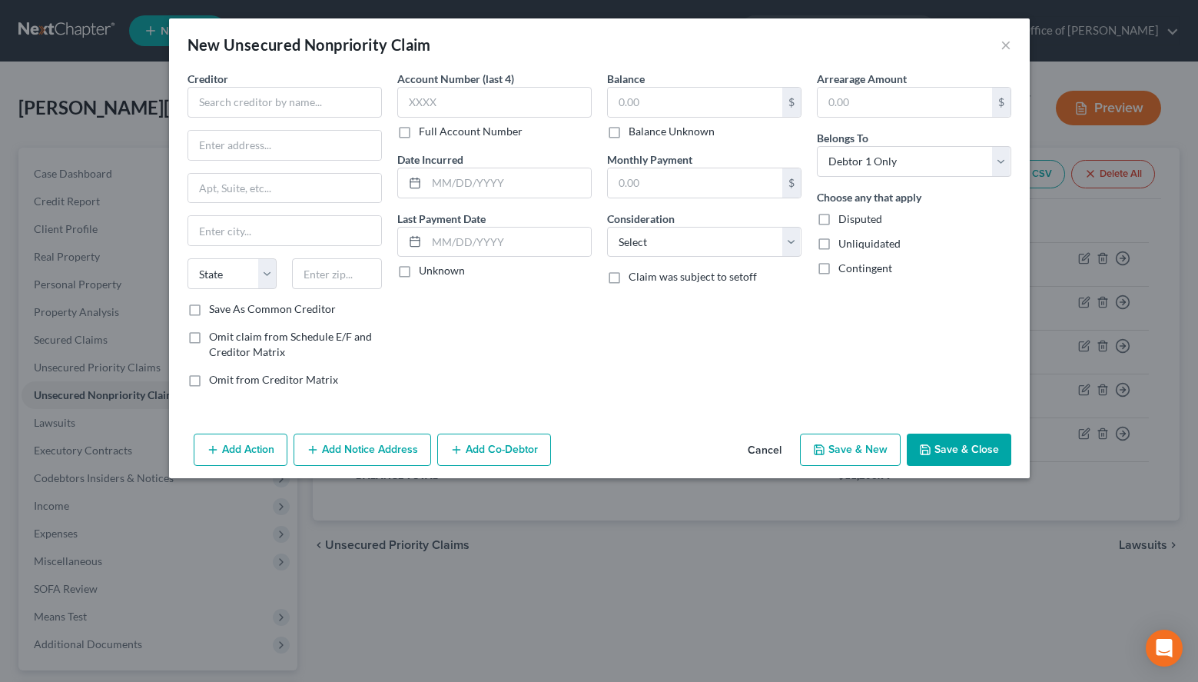
click at [828, 45] on div "New Unsecured Nonpriority Claim ×" at bounding box center [599, 44] width 861 height 52
click at [374, 109] on input "text" at bounding box center [285, 102] width 194 height 31
paste input "Campus USA"
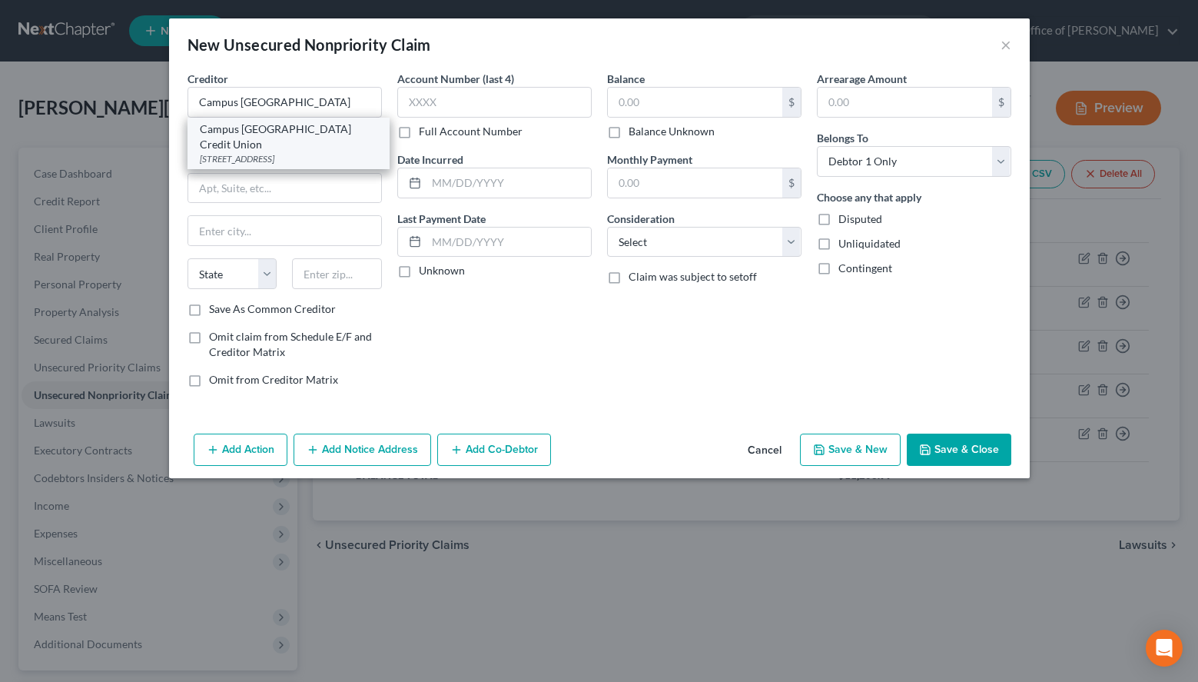
click at [262, 127] on div "Campus USA Credit Union" at bounding box center [289, 136] width 178 height 31
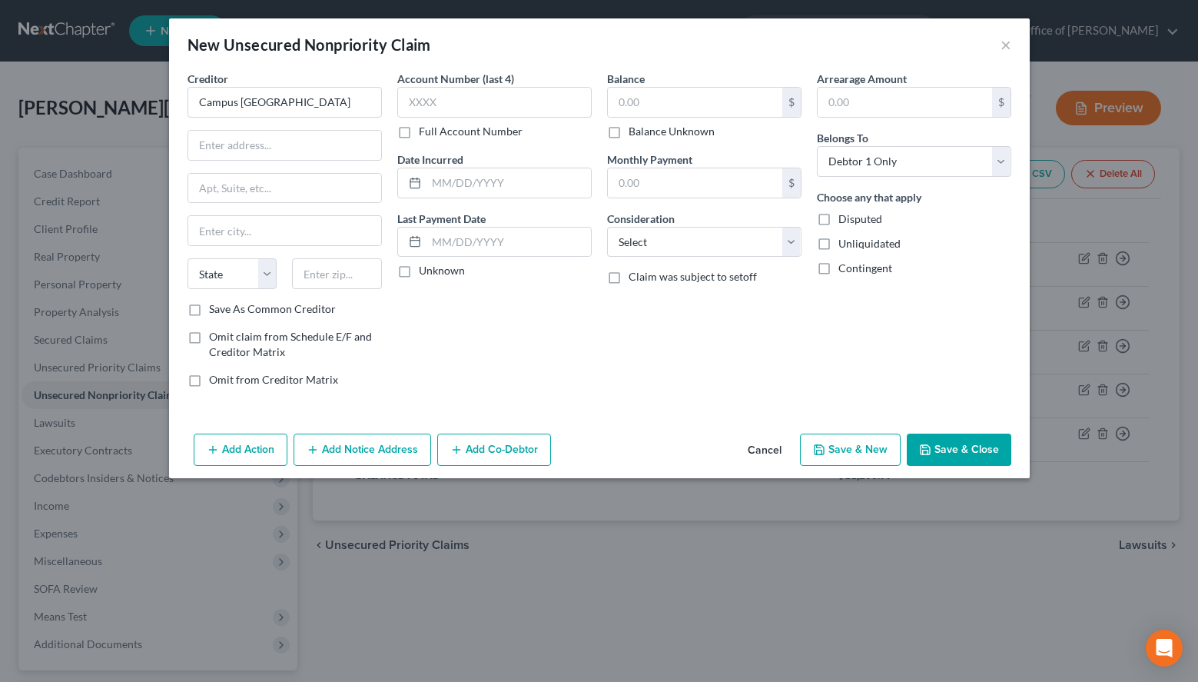
type input "Campus USA Credit Union"
type input "PO Box 147209"
type input "[GEOGRAPHIC_DATA]"
select select "9"
type input "32614"
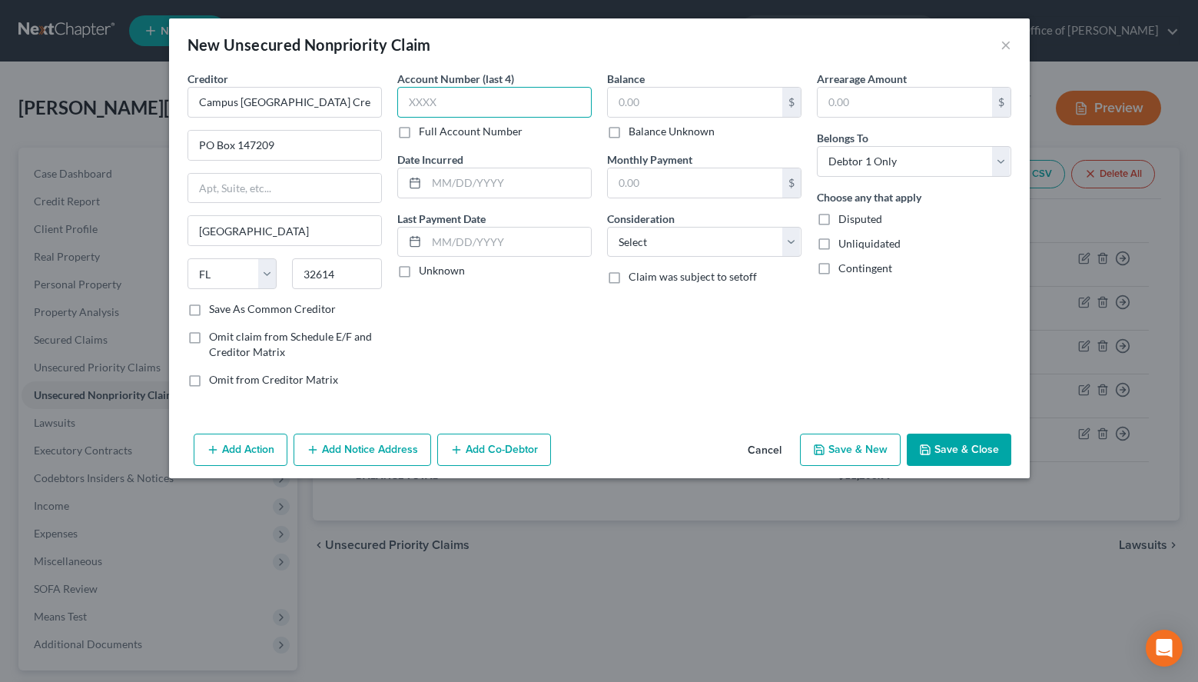
click at [496, 105] on input "text" at bounding box center [494, 102] width 194 height 31
click at [919, 294] on div "Arrearage Amount $ Belongs To * Select Debtor 1 Only Debtor 2 Only Debtor 1 And…" at bounding box center [914, 235] width 210 height 329
click at [531, 90] on input "text" at bounding box center [494, 102] width 194 height 31
type input "7244"
click at [437, 280] on div "Account Number (last 4) 7244 Full Account Number Date Incurred Last Payment Dat…" at bounding box center [495, 235] width 210 height 329
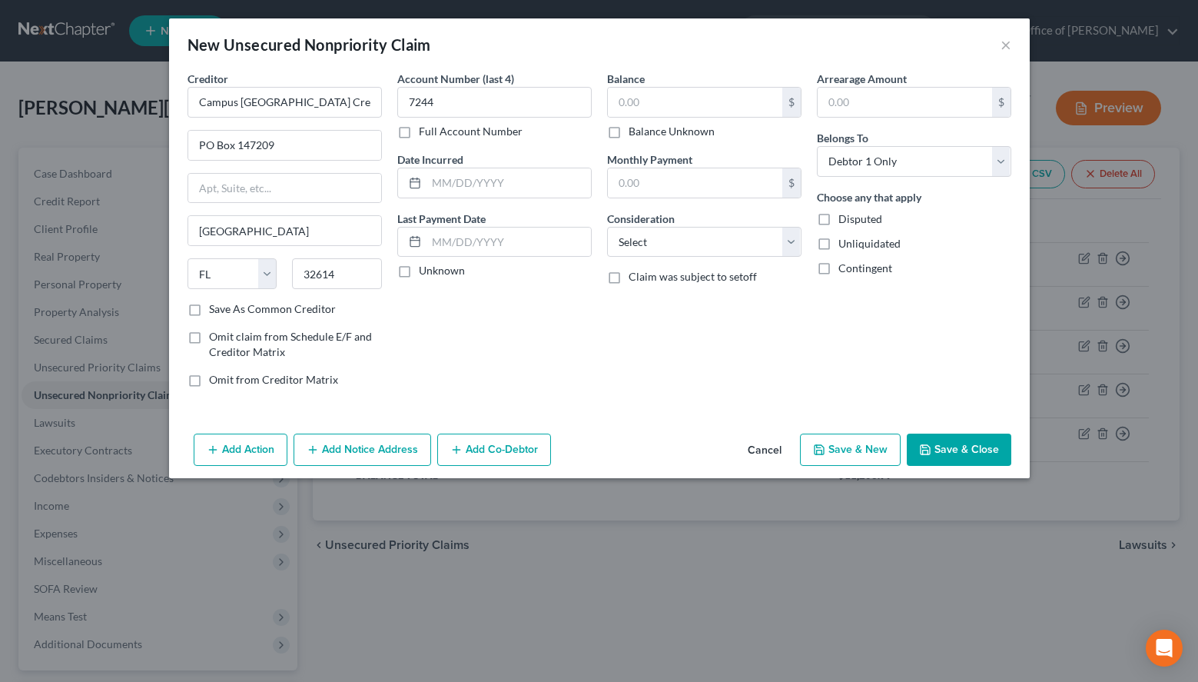
click at [434, 271] on label "Unknown" at bounding box center [442, 270] width 46 height 15
click at [434, 271] on input "Unknown" at bounding box center [430, 268] width 10 height 10
checkbox input "true"
click at [685, 99] on input "text" at bounding box center [695, 102] width 174 height 29
click at [939, 362] on div "Arrearage Amount $ Belongs To * Select Debtor 1 Only Debtor 2 Only Debtor 1 And…" at bounding box center [914, 235] width 210 height 329
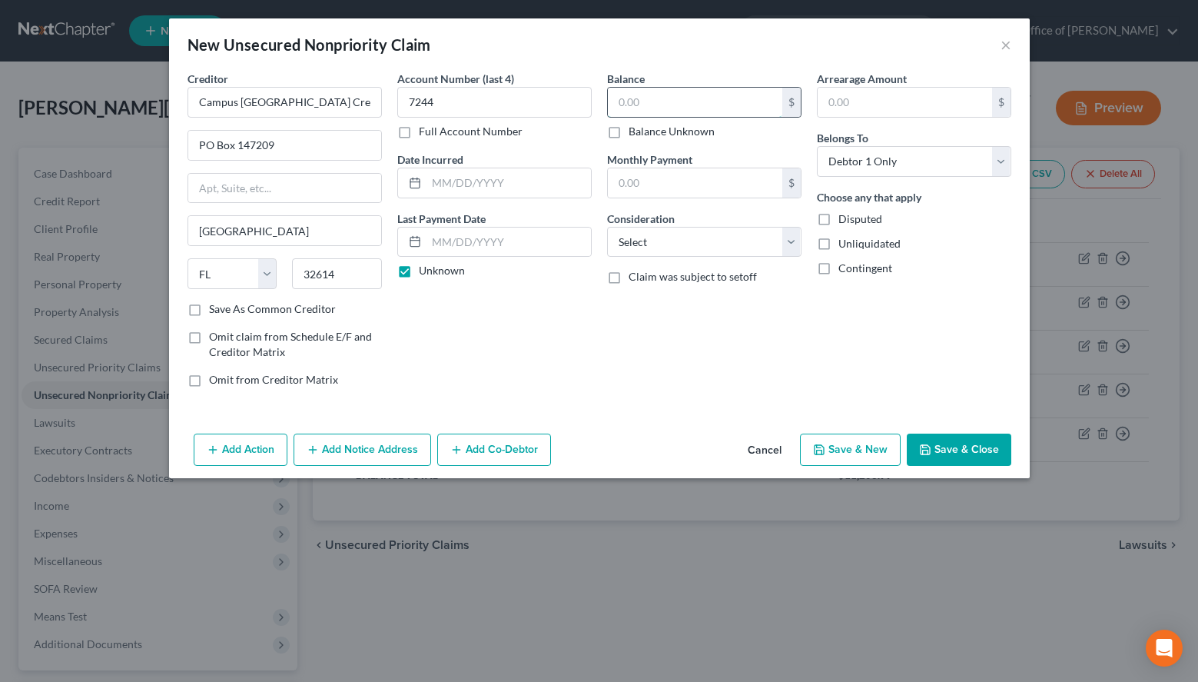
click at [677, 93] on input "text" at bounding box center [695, 102] width 174 height 29
type input "656.00"
click at [607, 227] on select "Select Cable / Satellite Services Collection Agency Credit Card Debt Debt Couns…" at bounding box center [704, 242] width 194 height 31
select select "14"
click option "Other" at bounding box center [0, 0] width 0 height 0
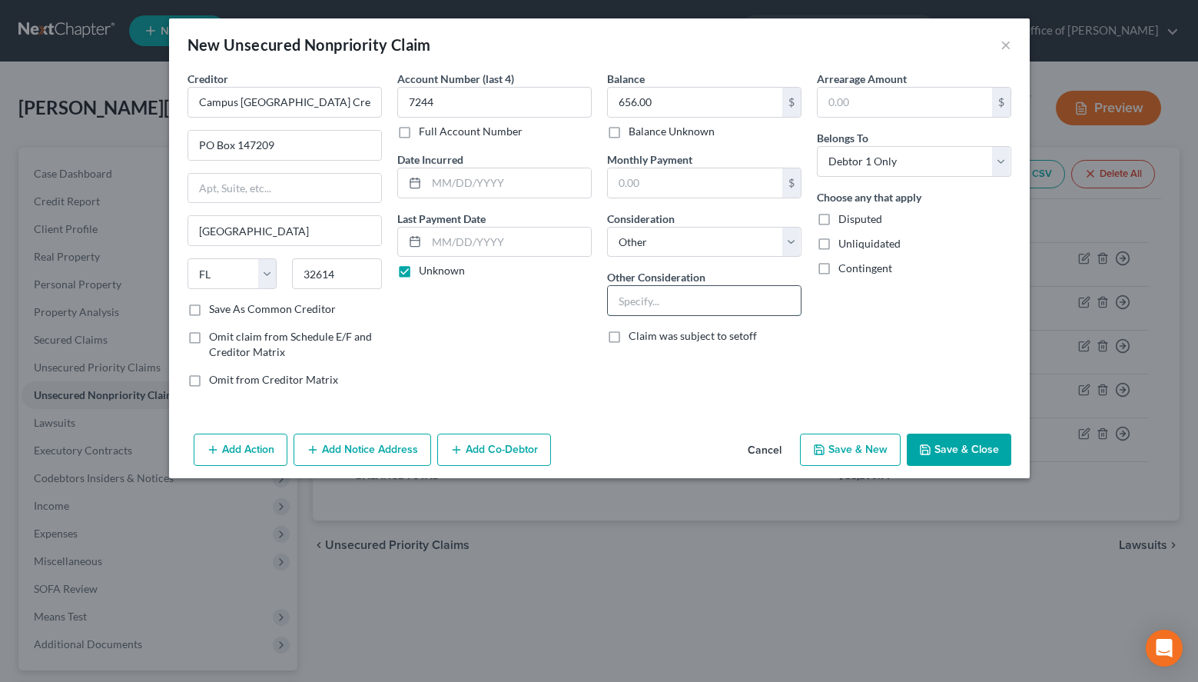
click at [689, 301] on input "text" at bounding box center [704, 300] width 193 height 29
type input "Personal Loan"
click at [819, 455] on icon "button" at bounding box center [819, 450] width 12 height 12
type input "0.00"
select select "0"
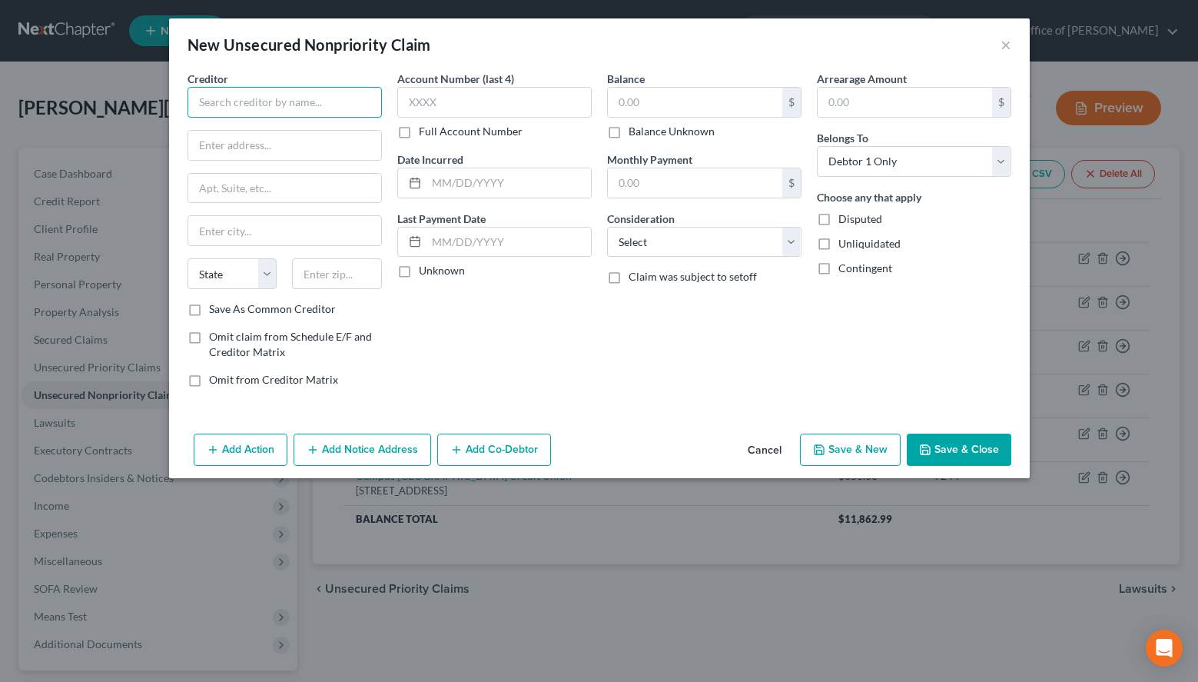
click at [274, 112] on input "text" at bounding box center [285, 102] width 194 height 31
paste input "Capital One"
drag, startPoint x: 814, startPoint y: 71, endPoint x: 806, endPoint y: 77, distance: 9.4
click at [815, 71] on div "Arrearage Amount $ Belongs To * Select Debtor 1 Only Debtor 2 Only Debtor 1 And…" at bounding box center [914, 235] width 210 height 329
click at [262, 103] on input "Capital One" at bounding box center [285, 102] width 194 height 31
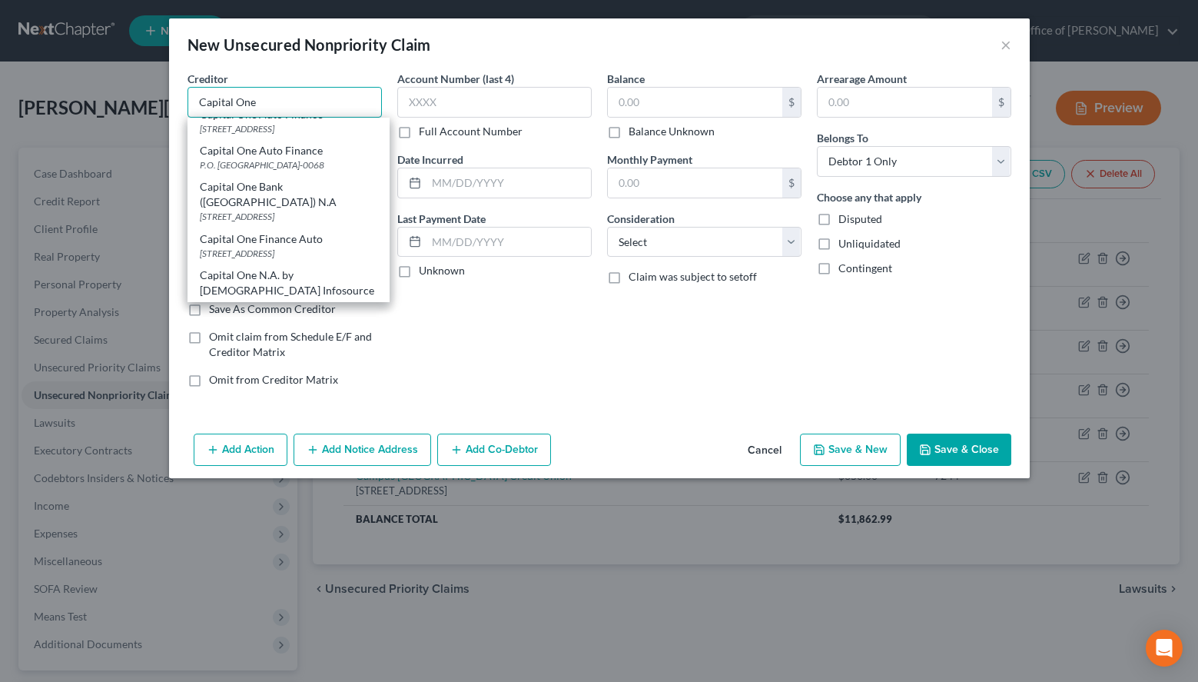
scroll to position [157, 0]
click at [324, 220] on div "PO Box 30285, Salt Lake City, UT 84130-0285" at bounding box center [289, 213] width 178 height 13
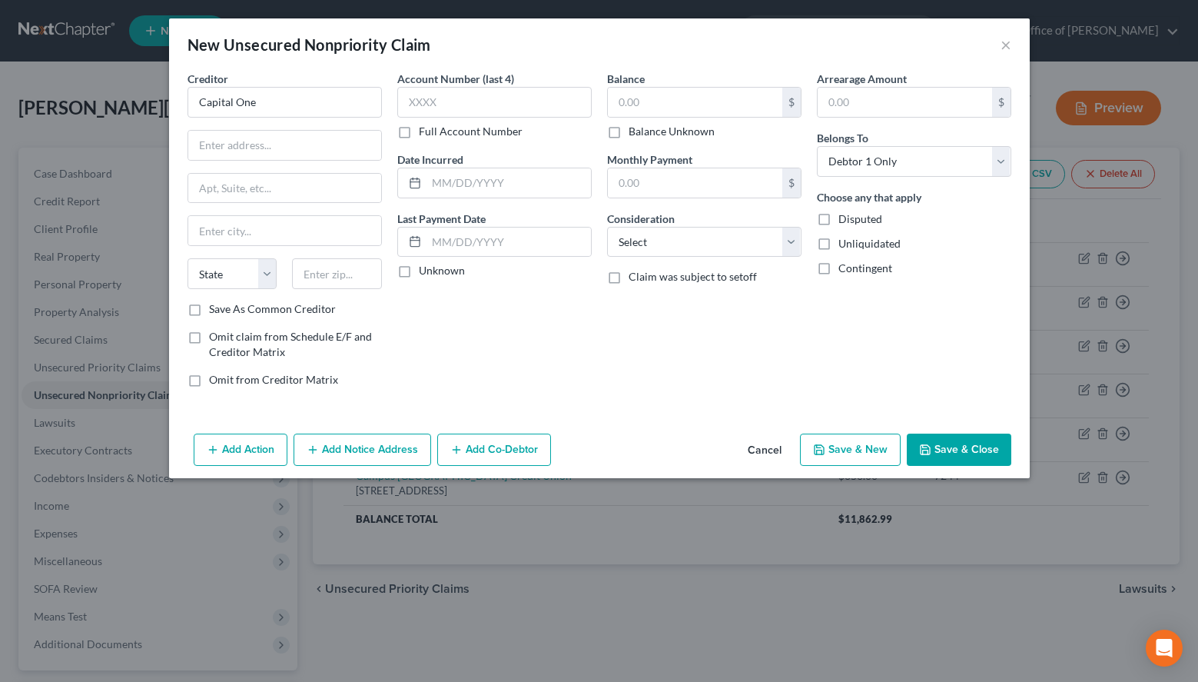
type input "Capital One Bank (USA) N.A"
type input "PO Box 30285"
type input "Salt Lake City"
select select "46"
type input "84130-0285"
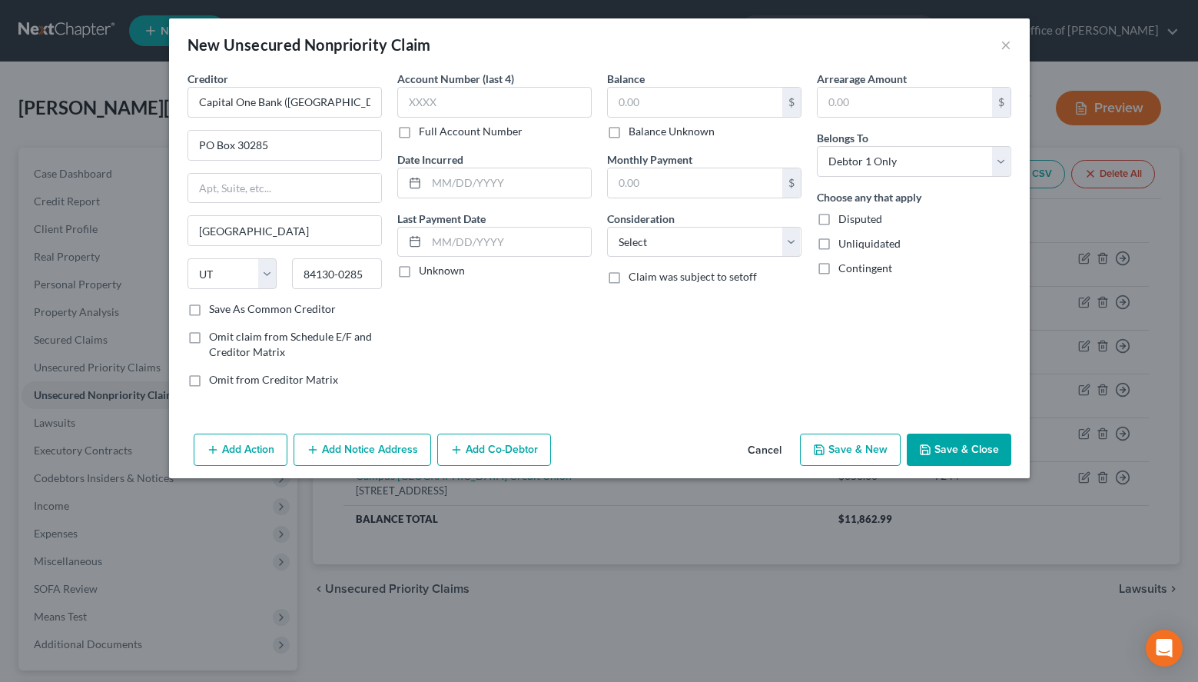
scroll to position [0, 0]
click at [480, 116] on input "text" at bounding box center [494, 102] width 194 height 31
type input "4745"
click at [640, 101] on input "text" at bounding box center [695, 102] width 174 height 29
click at [796, 332] on div "Balance $ Balance Unknown Balance Undetermined $ Balance Unknown Monthly Paymen…" at bounding box center [705, 235] width 210 height 329
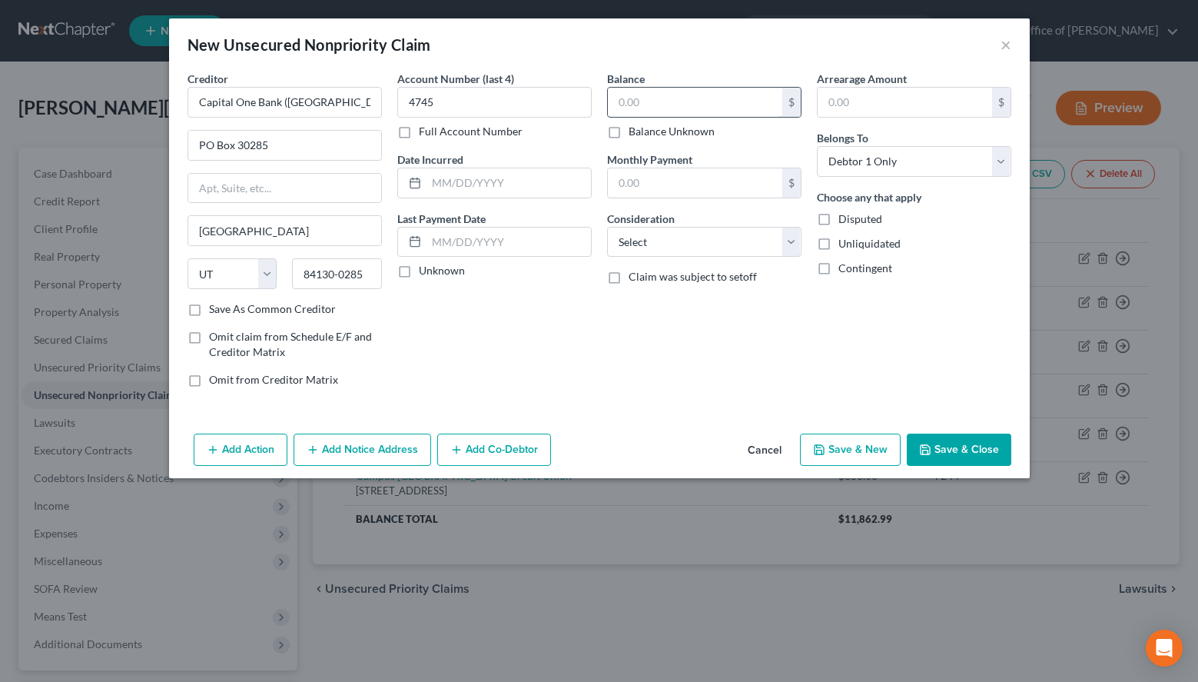
click at [691, 93] on input "text" at bounding box center [695, 102] width 174 height 29
type input "373.00"
click at [607, 227] on select "Select Cable / Satellite Services Collection Agency Credit Card Debt Debt Couns…" at bounding box center [704, 242] width 194 height 31
select select "2"
click option "Credit Card Debt" at bounding box center [0, 0] width 0 height 0
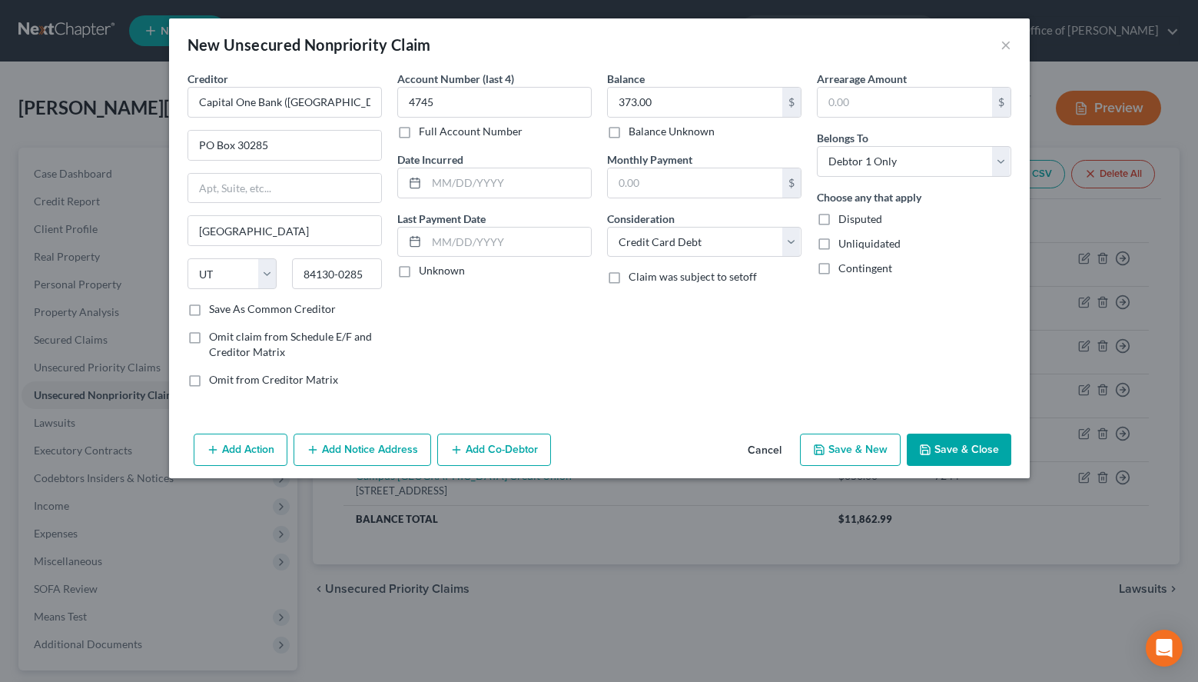
click at [420, 274] on label "Unknown" at bounding box center [442, 270] width 46 height 15
click at [425, 273] on input "Unknown" at bounding box center [430, 268] width 10 height 10
checkbox input "true"
click at [833, 434] on button "Save & New" at bounding box center [850, 450] width 101 height 32
select select "0"
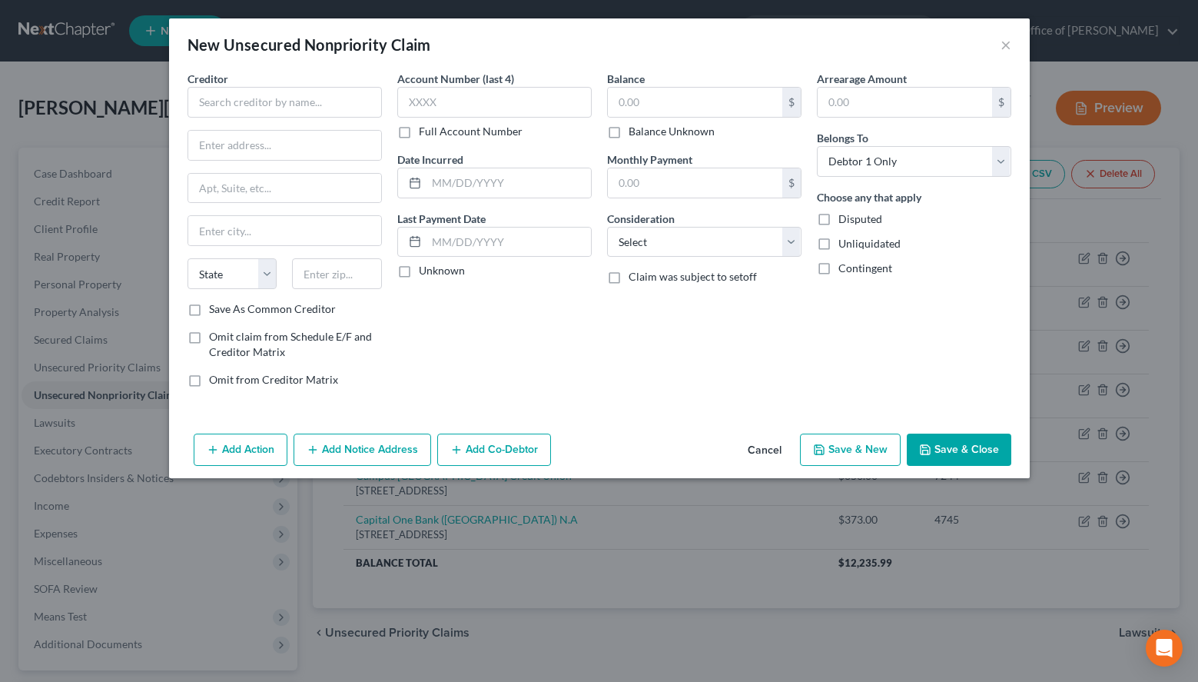
click at [820, 32] on div "New Unsecured Nonpriority Claim ×" at bounding box center [599, 44] width 861 height 52
click at [211, 115] on input "text" at bounding box center [285, 102] width 194 height 31
paste input "Celtic Bank"
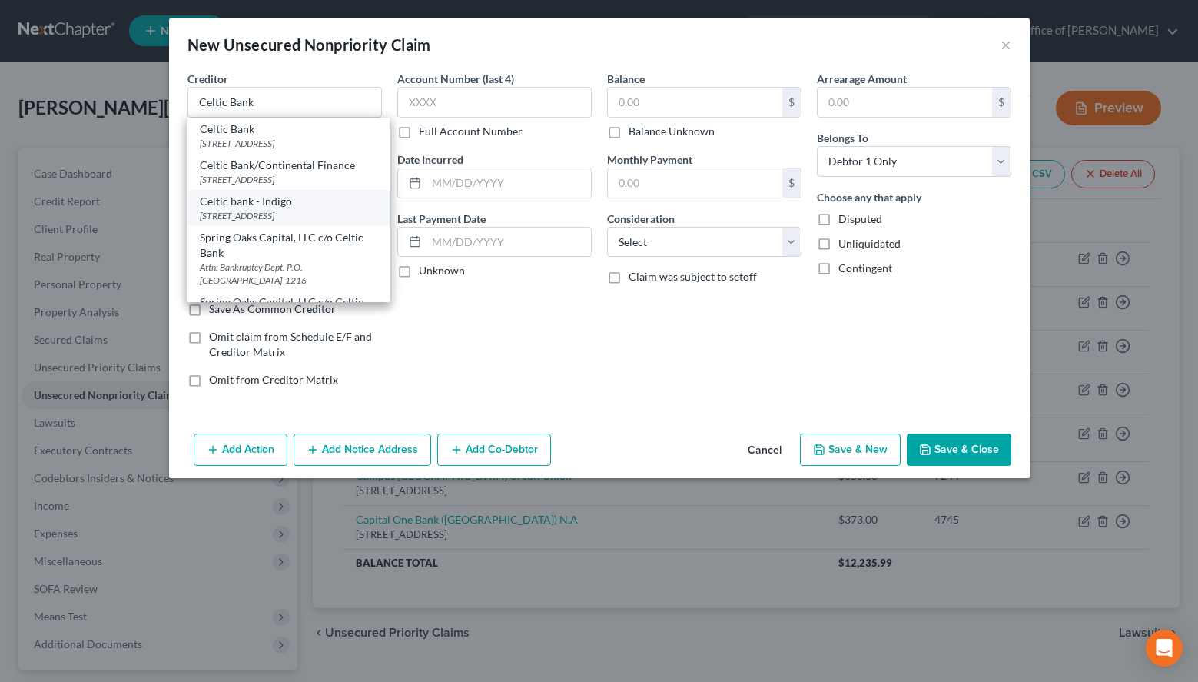
click at [247, 209] on div "Celtic bank - Indigo" at bounding box center [289, 201] width 178 height 15
type input "Celtic bank - Indigo"
type input "PO Box 4499"
type input "Beaverton"
select select "38"
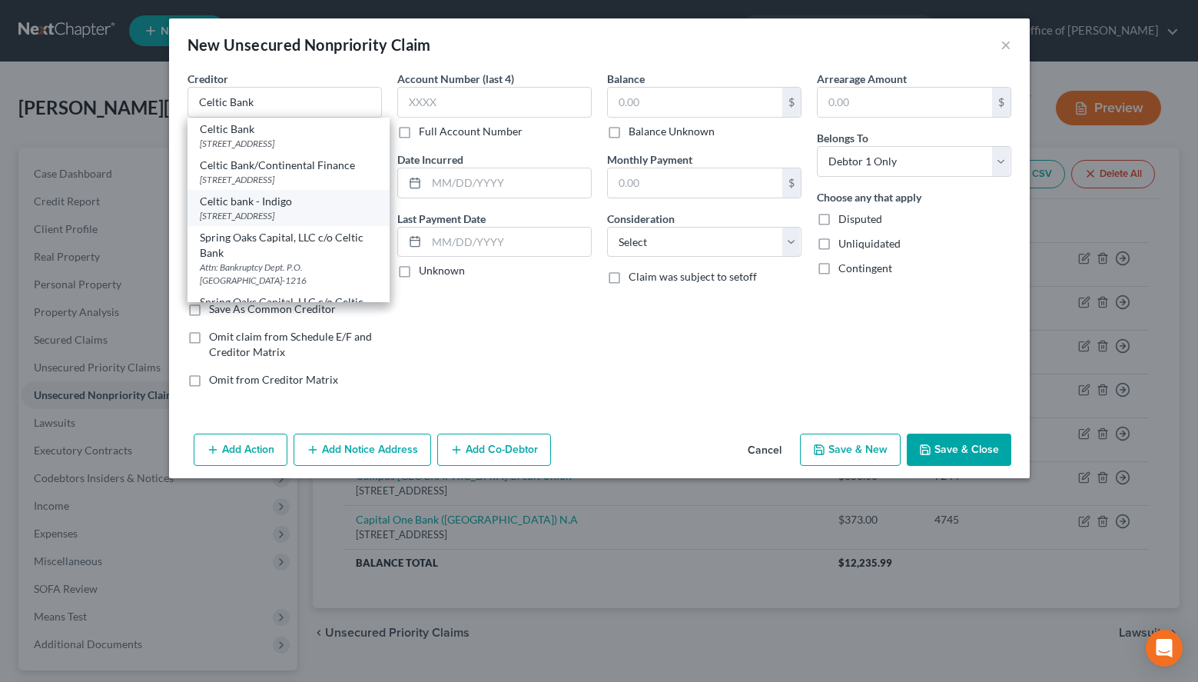
type input "97076"
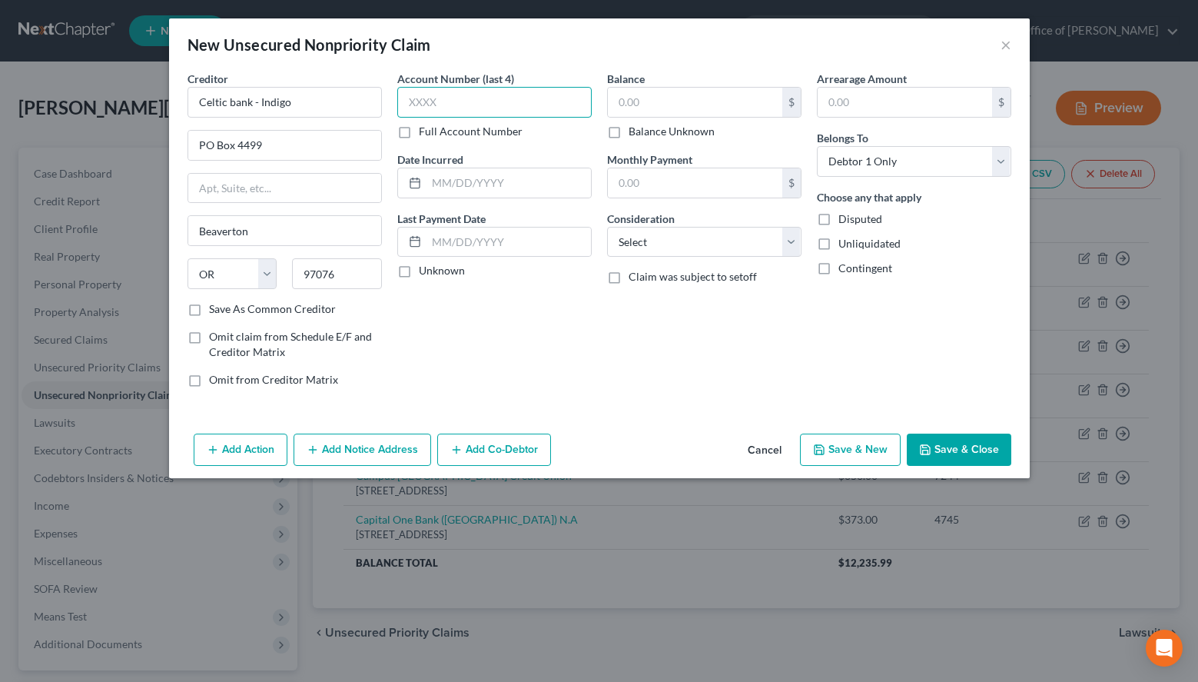
click at [437, 98] on input "text" at bounding box center [494, 102] width 194 height 31
type input "7632"
click at [428, 276] on label "Unknown" at bounding box center [442, 270] width 46 height 15
click at [428, 273] on input "Unknown" at bounding box center [430, 268] width 10 height 10
checkbox input "true"
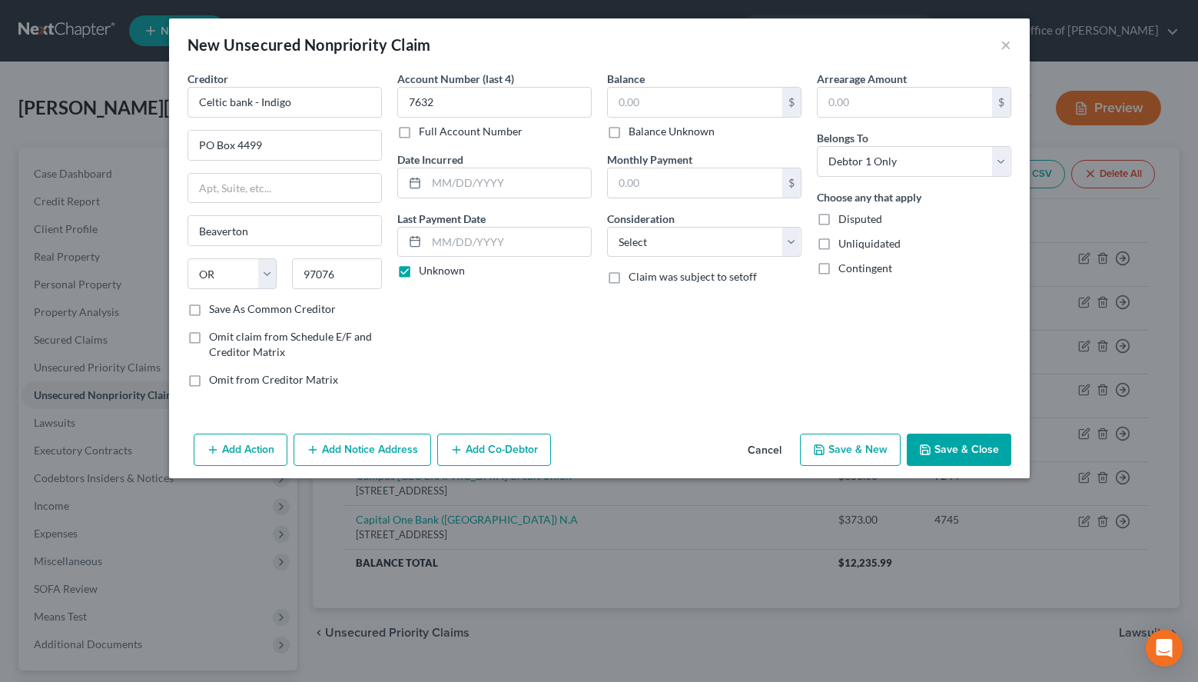
click at [626, 121] on div "$ Balance Unknown" at bounding box center [704, 113] width 194 height 52
click at [633, 111] on input "text" at bounding box center [695, 102] width 174 height 29
type input "784.86"
click at [607, 227] on select "Select Cable / Satellite Services Collection Agency Credit Card Debt Debt Couns…" at bounding box center [704, 242] width 194 height 31
select select "2"
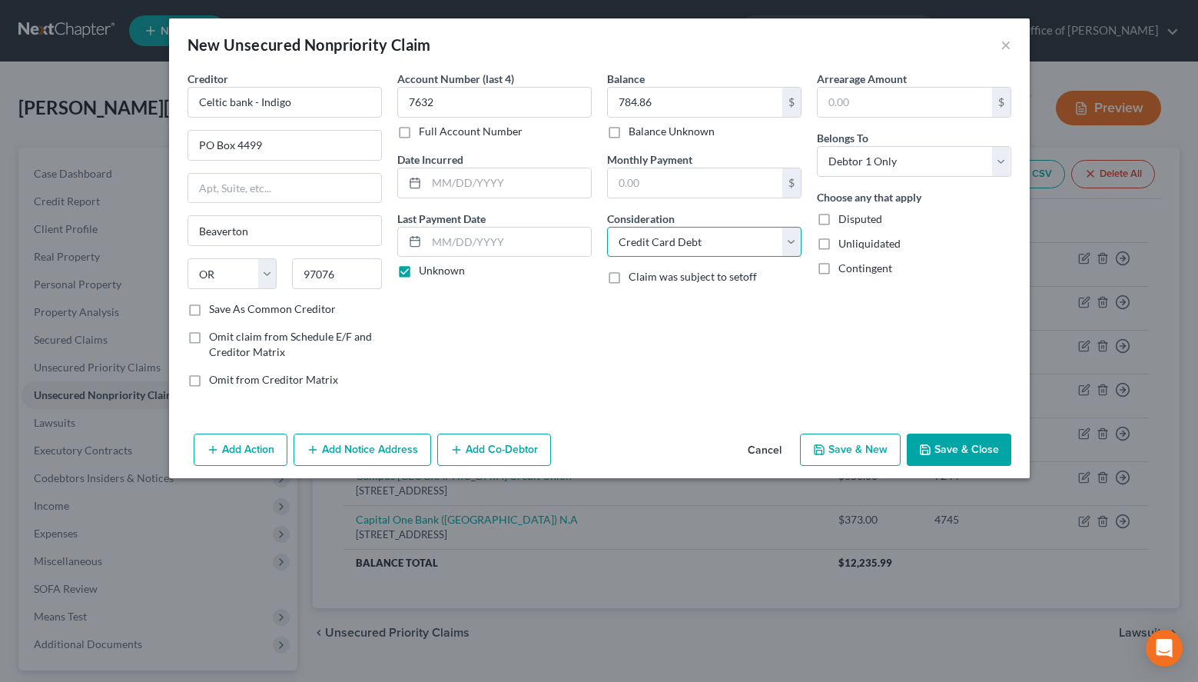
click option "Credit Card Debt" at bounding box center [0, 0] width 0 height 0
click at [866, 377] on div "Arrearage Amount $ Belongs To * Select Debtor 1 Only Debtor 2 Only Debtor 1 And…" at bounding box center [914, 235] width 210 height 329
click at [375, 444] on button "Add Notice Address" at bounding box center [363, 450] width 138 height 32
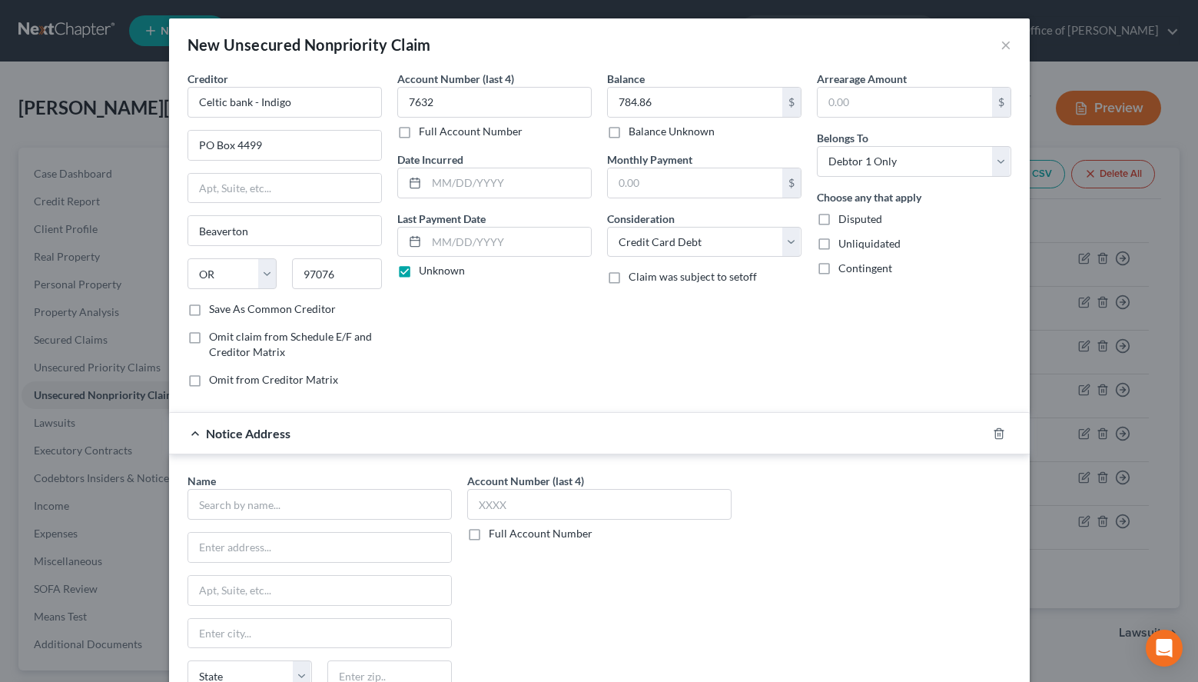
click at [385, 487] on div "Name *" at bounding box center [320, 496] width 264 height 47
click at [385, 495] on input "text" at bounding box center [320, 504] width 264 height 31
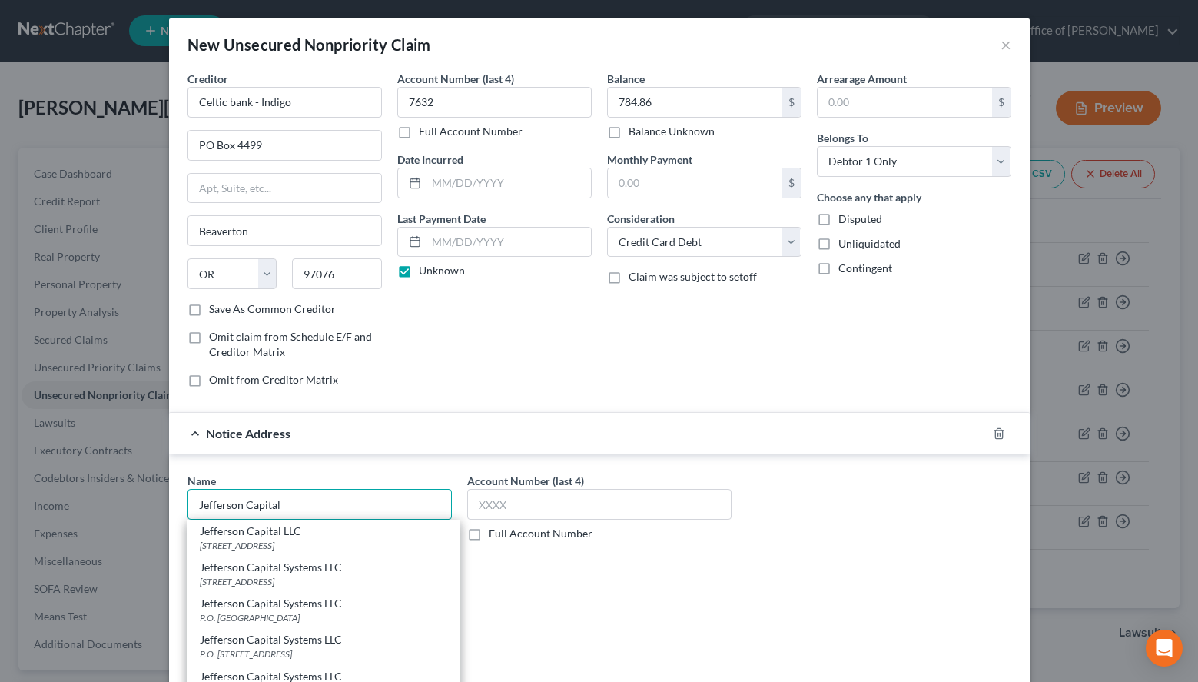
type input "Jefferson Capital Systems LLC"
type input "P.O. Box 772813"
type input "[GEOGRAPHIC_DATA]"
select select "14"
type input "60677"
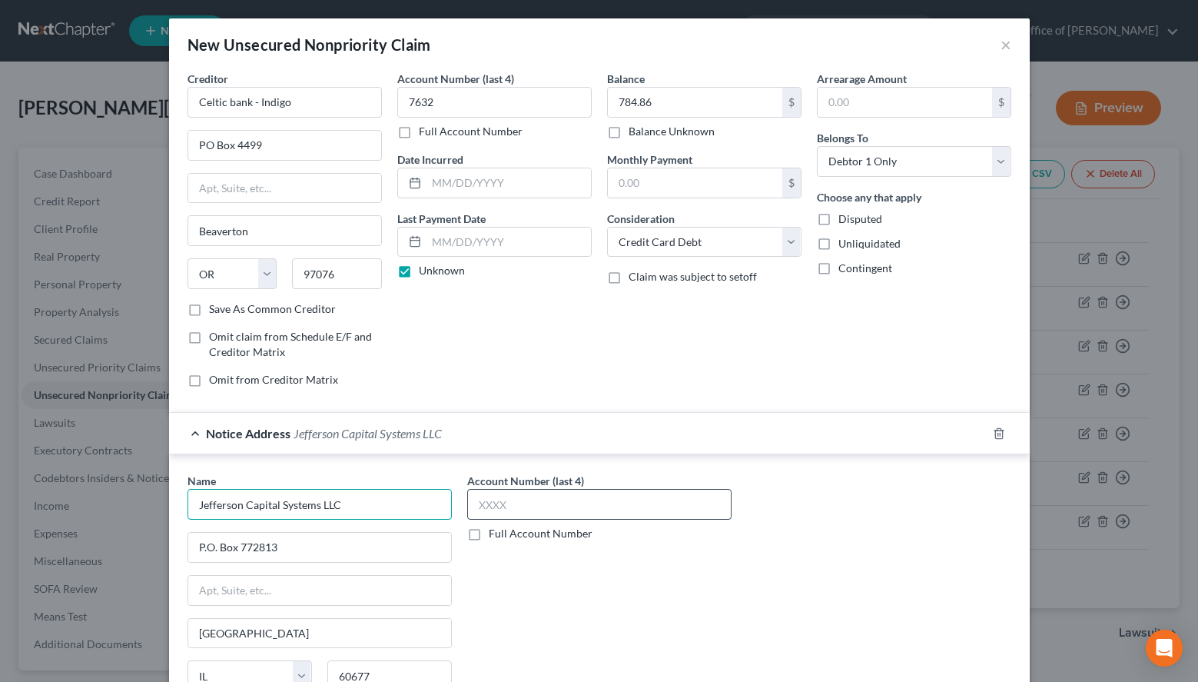
type input "Jefferson Capital Systems LLC"
click at [655, 510] on input "text" at bounding box center [599, 504] width 264 height 31
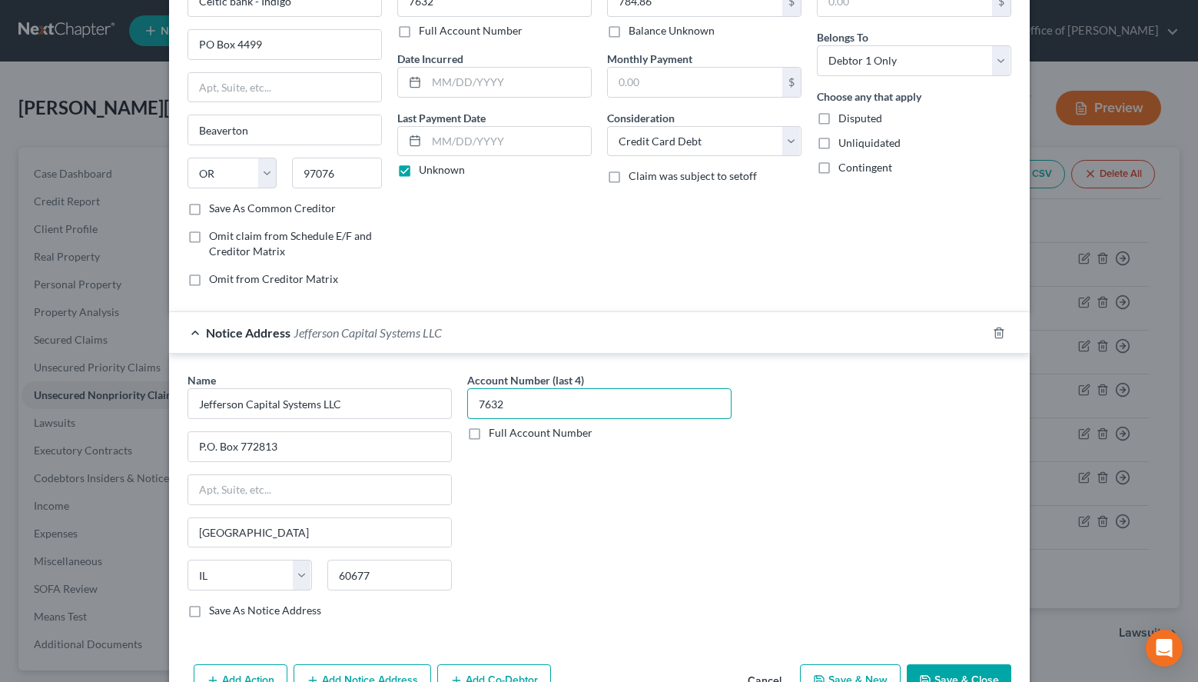
scroll to position [146, 0]
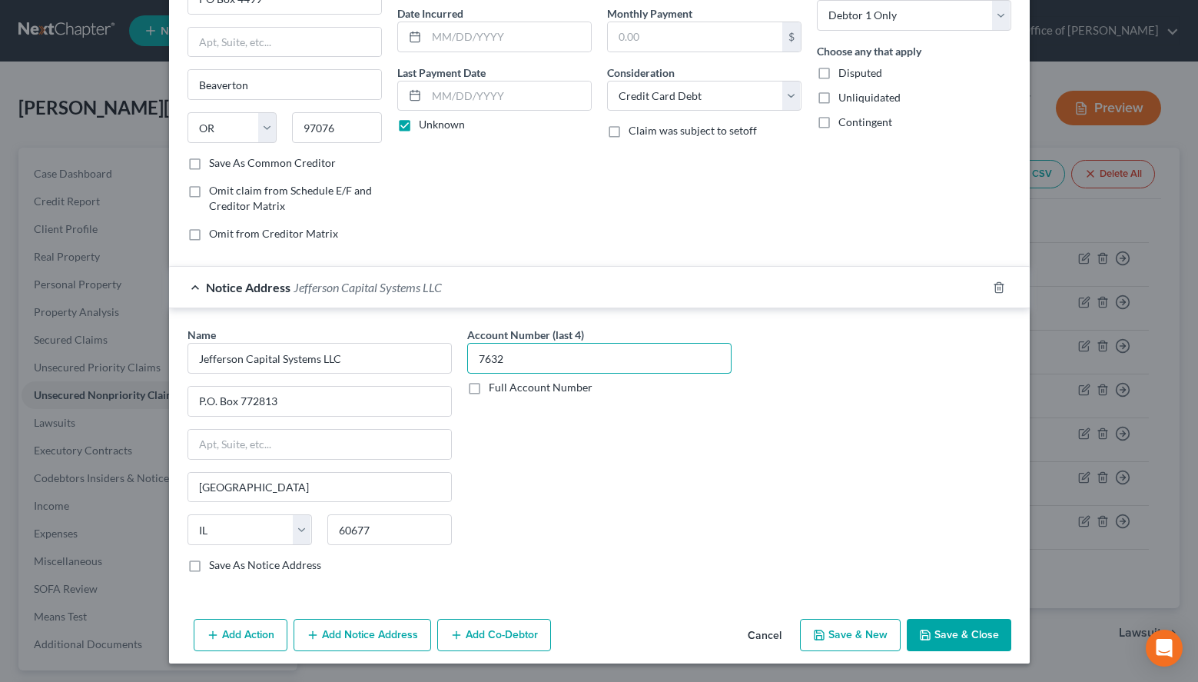
type input "7632"
click at [874, 634] on button "Save & New" at bounding box center [850, 635] width 101 height 32
select select "0"
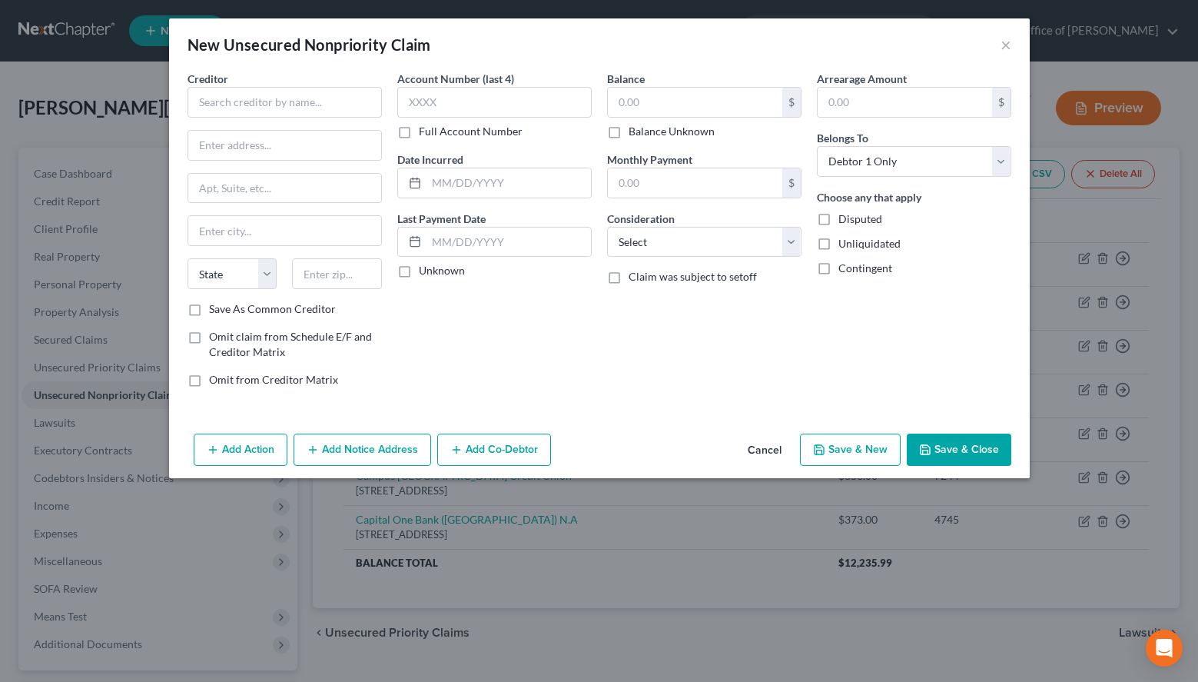
scroll to position [0, 0]
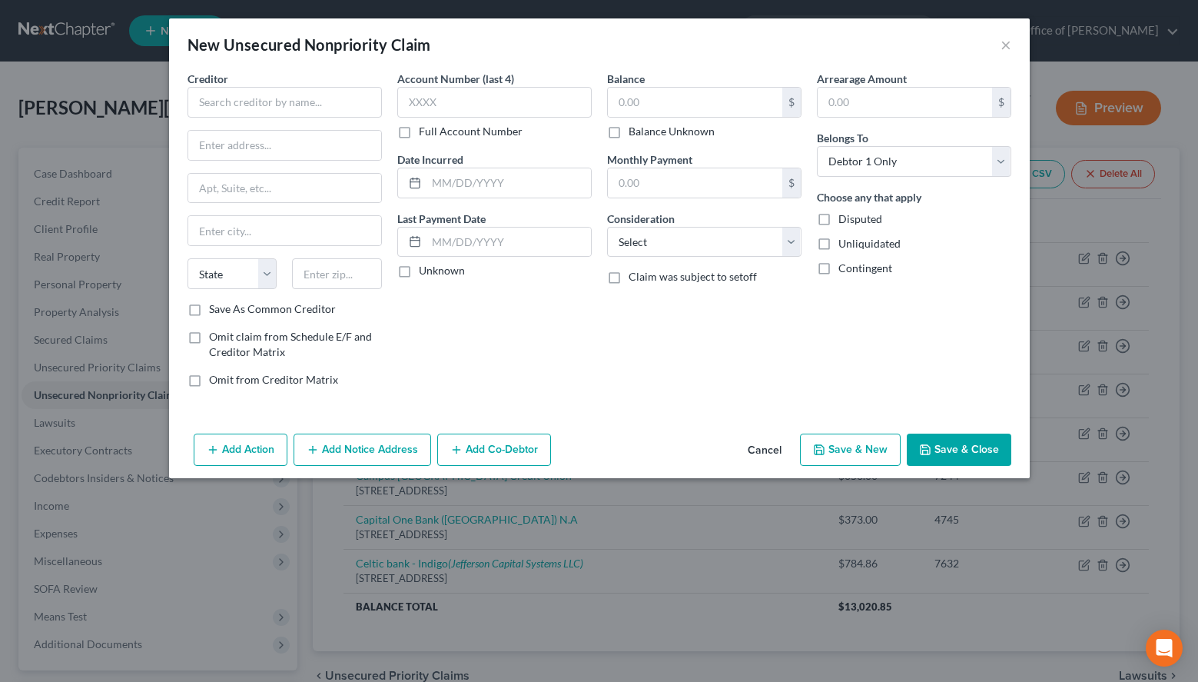
click at [826, 48] on div "New Unsecured Nonpriority Claim ×" at bounding box center [599, 44] width 861 height 52
click at [218, 100] on input "text" at bounding box center [285, 102] width 194 height 31
paste input "Comenity Bank"
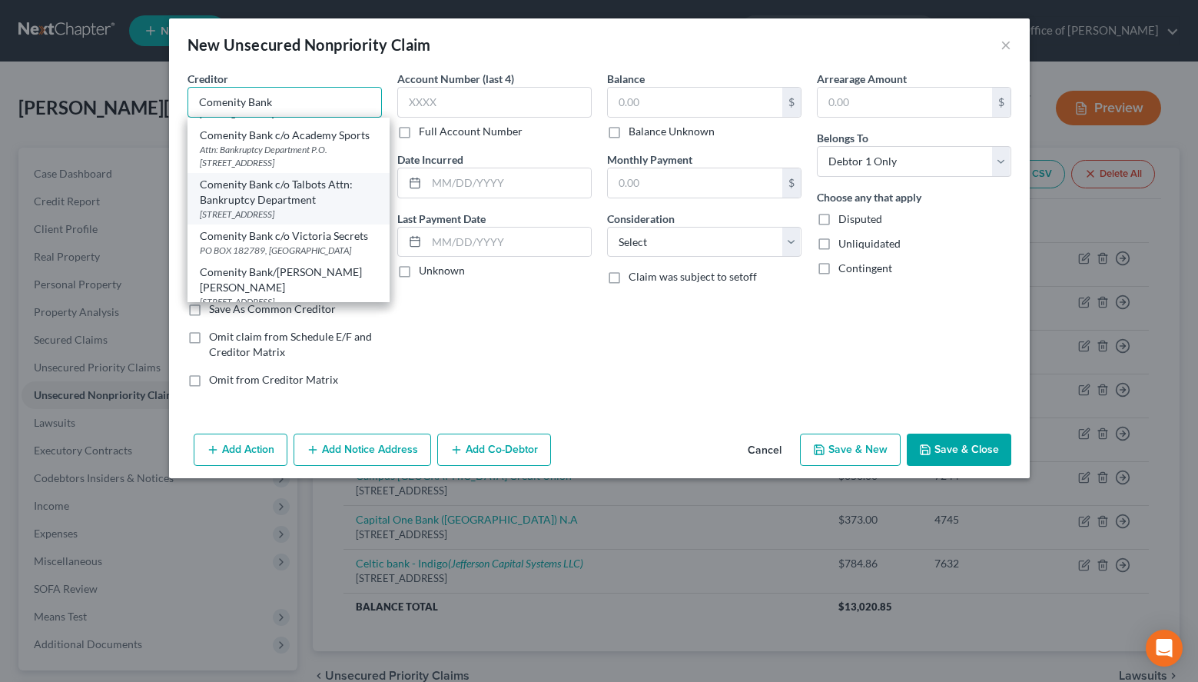
scroll to position [235, 0]
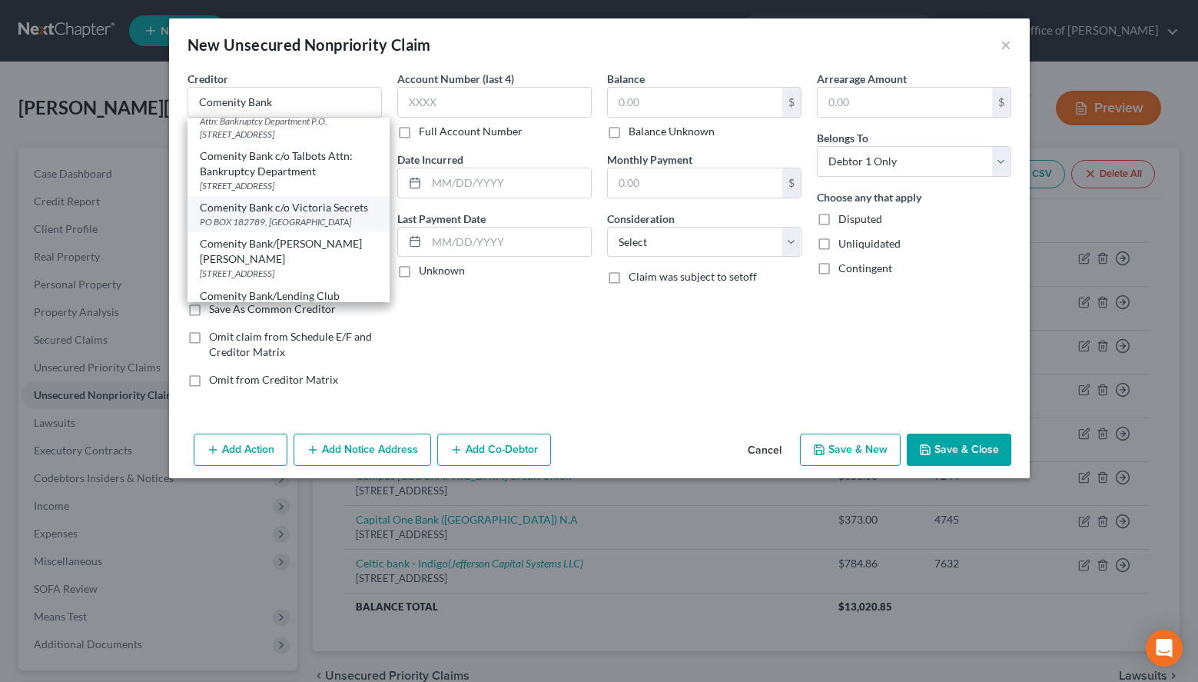
click at [283, 215] on div "PO BOX 182789, Columbus, OH 43218" at bounding box center [289, 221] width 178 height 13
type input "Comenity Bank c/o Victoria Secrets"
type input "PO BOX 182789"
type input "Columbus"
select select "36"
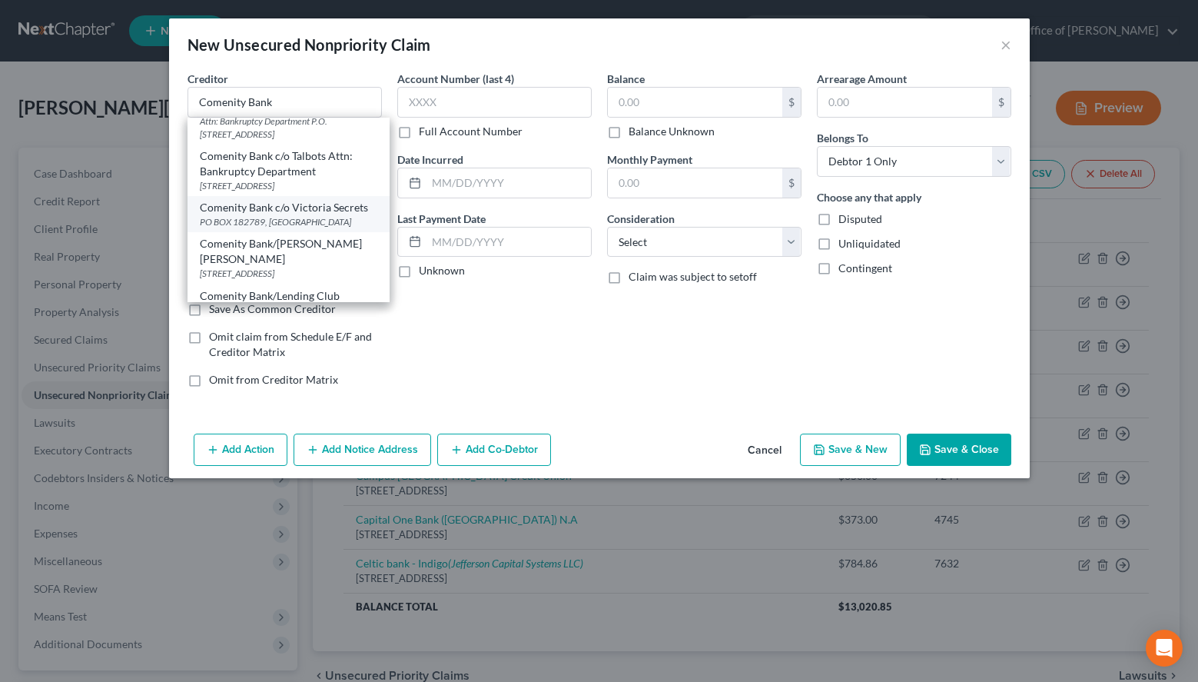
type input "43218"
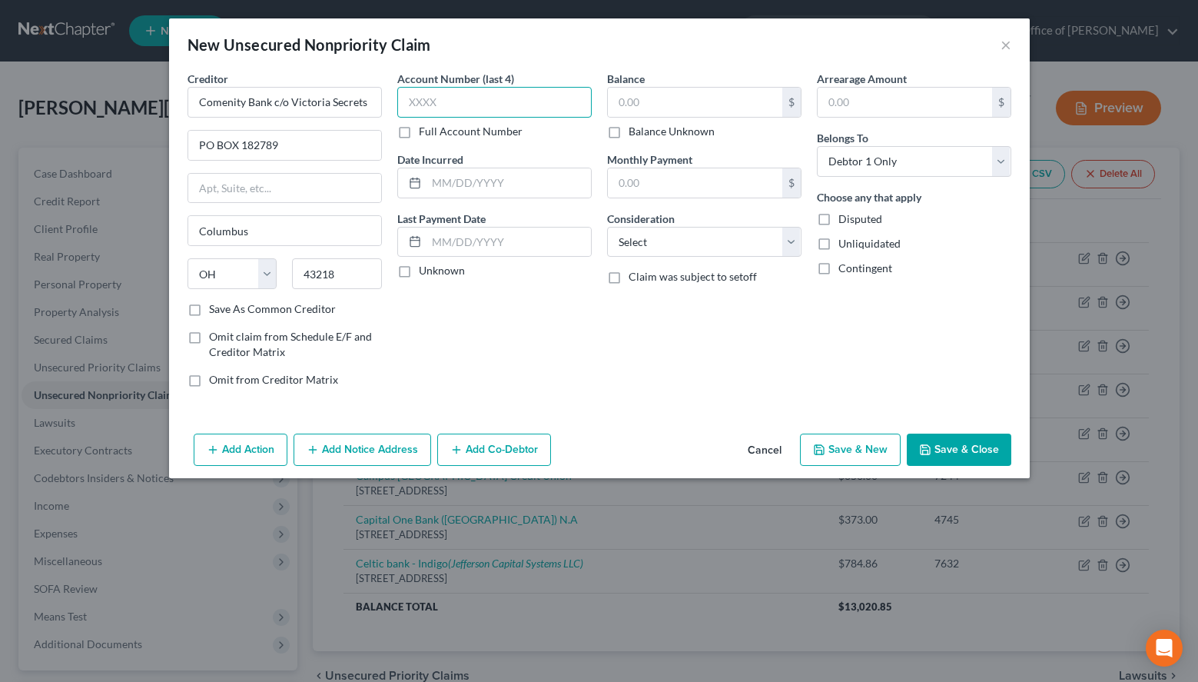
click at [511, 112] on input "text" at bounding box center [494, 102] width 194 height 31
type input "5587"
click at [348, 459] on button "Add Notice Address" at bounding box center [363, 450] width 138 height 32
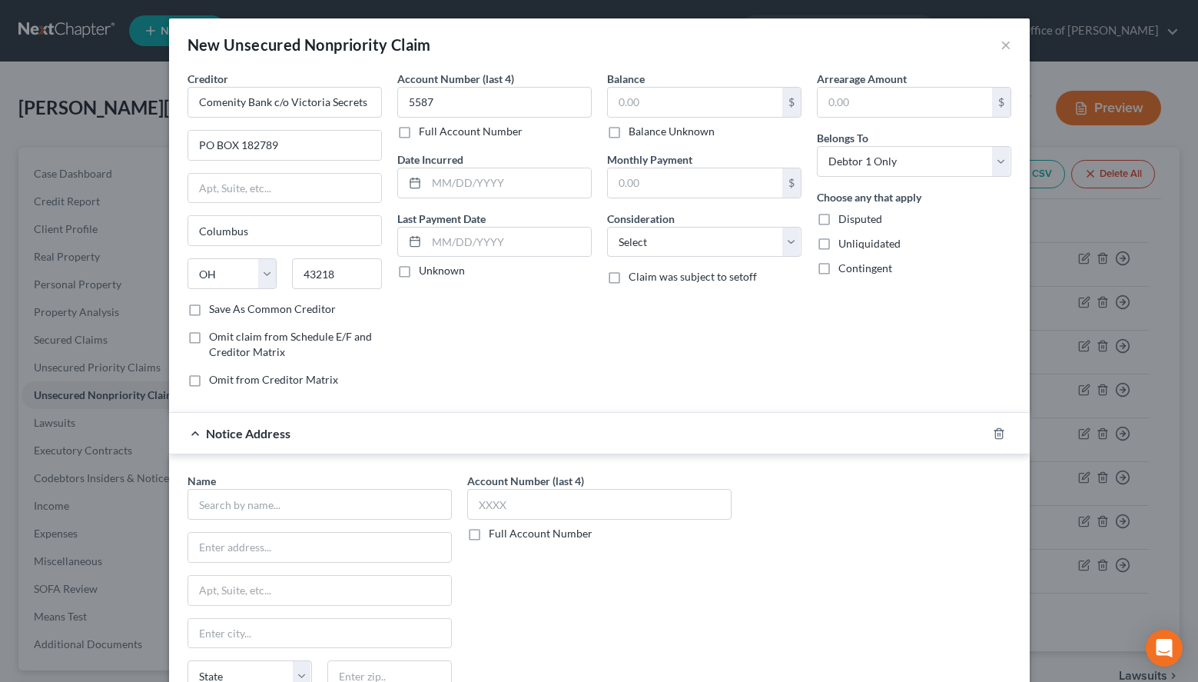
click at [902, 295] on div "Arrearage Amount $ Belongs To * Select Debtor 1 Only Debtor 2 Only Debtor 1 And…" at bounding box center [914, 235] width 210 height 329
click at [997, 431] on icon "button" at bounding box center [999, 433] width 12 height 12
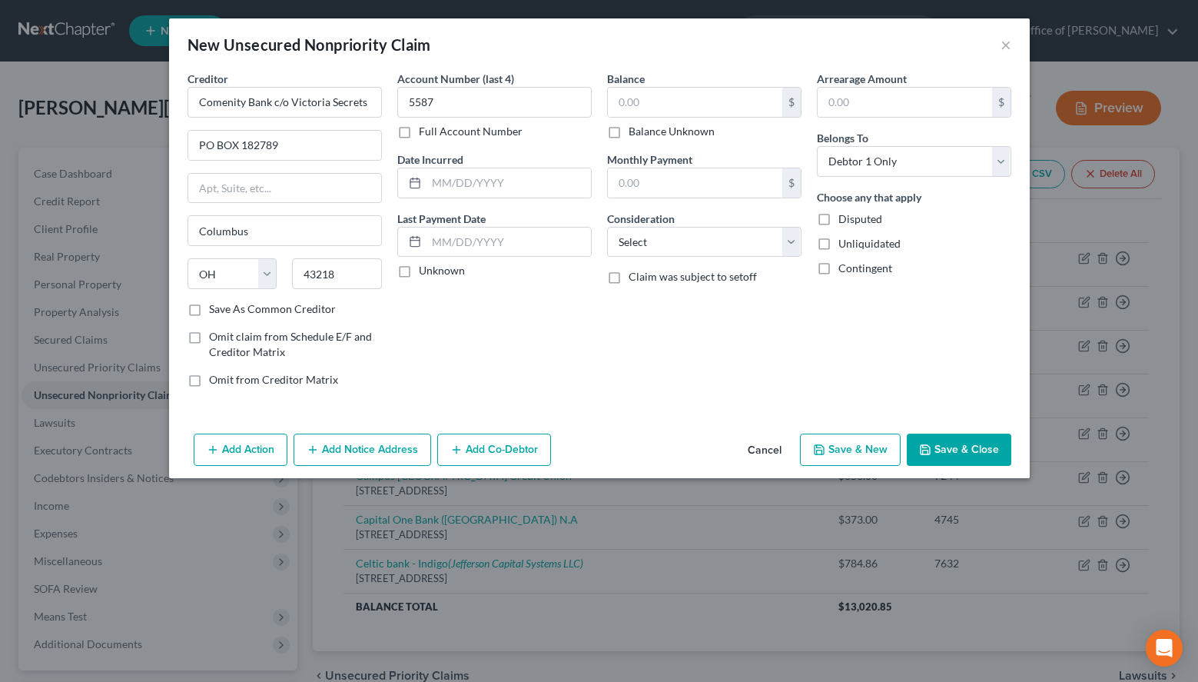
click at [895, 365] on div "Arrearage Amount $ Belongs To * Select Debtor 1 Only Debtor 2 Only Debtor 1 And…" at bounding box center [914, 235] width 210 height 329
click at [607, 227] on select "Select Cable / Satellite Services Collection Agency Credit Card Debt Debt Couns…" at bounding box center [704, 242] width 194 height 31
select select "2"
click option "Credit Card Debt" at bounding box center [0, 0] width 0 height 0
click at [818, 455] on icon "button" at bounding box center [819, 450] width 12 height 12
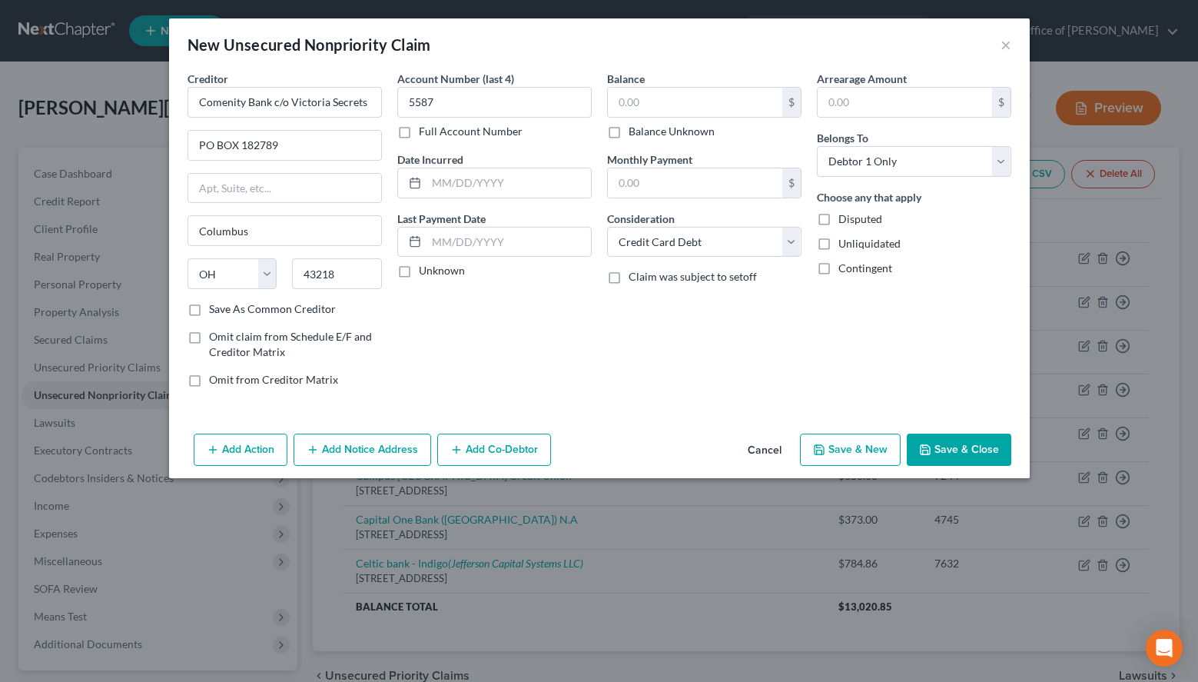
select select "0"
type input "0.00"
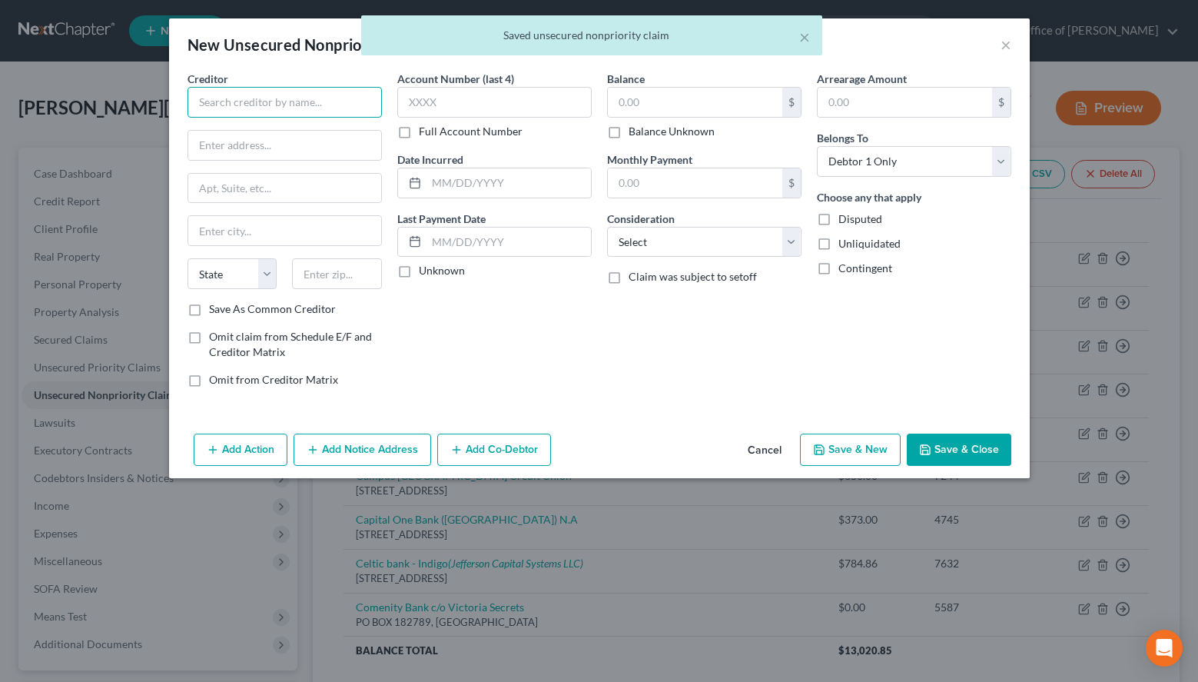
click at [305, 95] on input "text" at bounding box center [285, 102] width 194 height 31
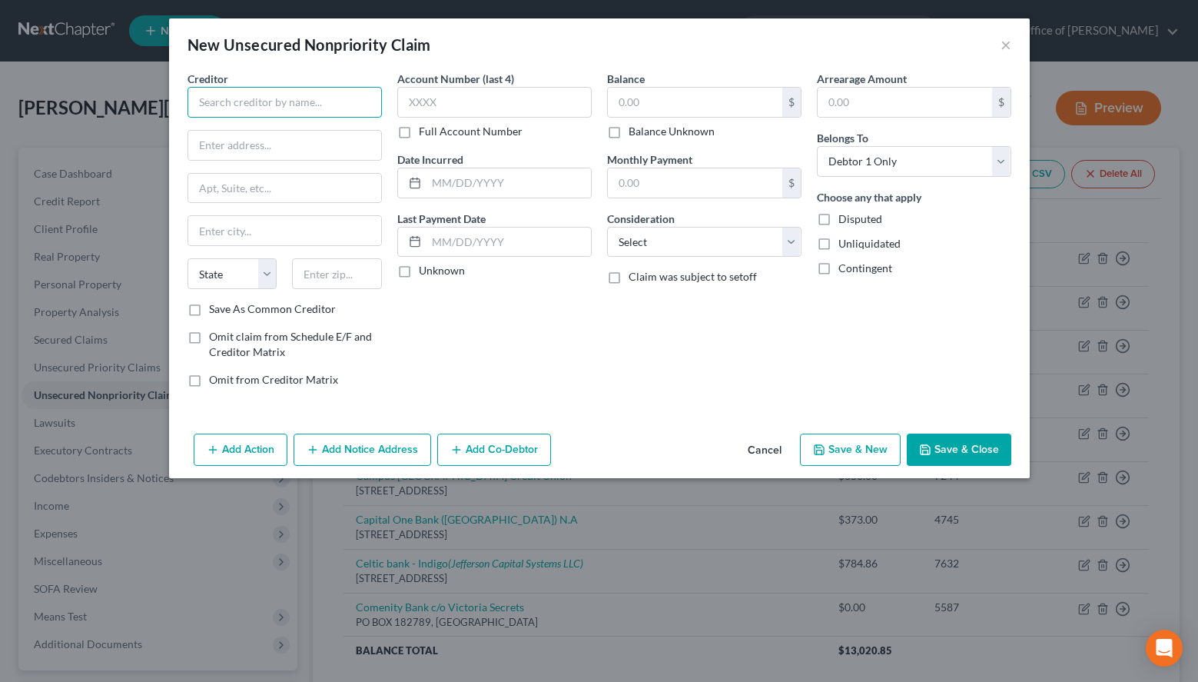
click at [310, 95] on input "text" at bounding box center [285, 102] width 194 height 31
paste input "Cox Cumminicatins"
click at [807, 46] on div "New Unsecured Nonpriority Claim ×" at bounding box center [599, 44] width 861 height 52
click at [485, 99] on input "text" at bounding box center [494, 102] width 194 height 31
click at [294, 100] on input "Cox Cumminicatins" at bounding box center [285, 102] width 194 height 31
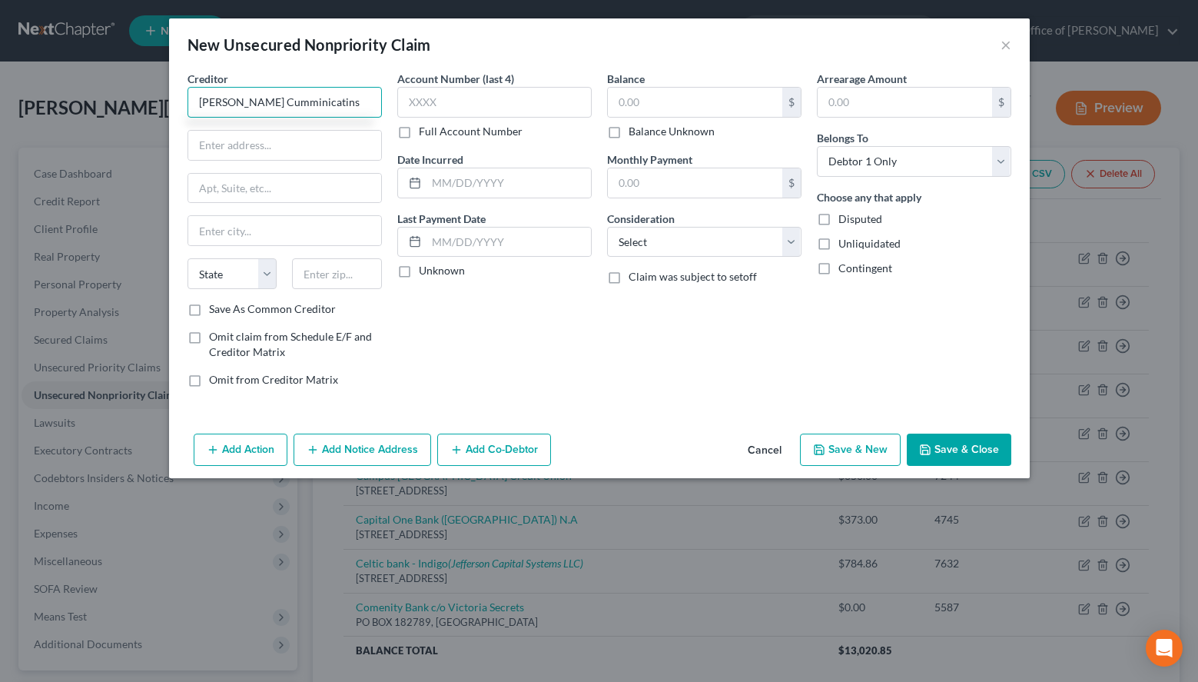
click at [222, 106] on input "Cox Cumminicatins" at bounding box center [285, 102] width 194 height 31
drag, startPoint x: 220, startPoint y: 106, endPoint x: 391, endPoint y: 109, distance: 171.4
click at [382, 109] on input "Cox Cumminicatins" at bounding box center [285, 102] width 194 height 31
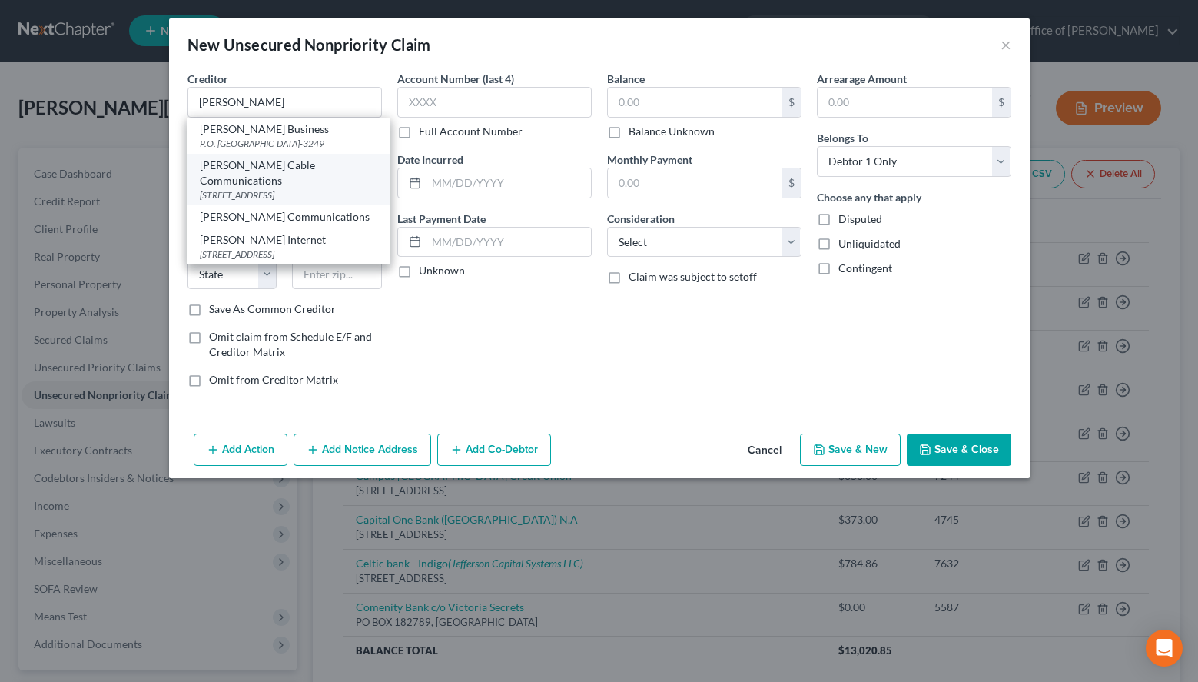
click at [336, 188] on div "6205 Peachtree Dunwoody Road, Atlanta, GA 30328" at bounding box center [289, 194] width 178 height 13
type input "Cox Cable Communications"
type input "6205 Peachtree Dunwoody Road"
type input "Atlanta"
select select "10"
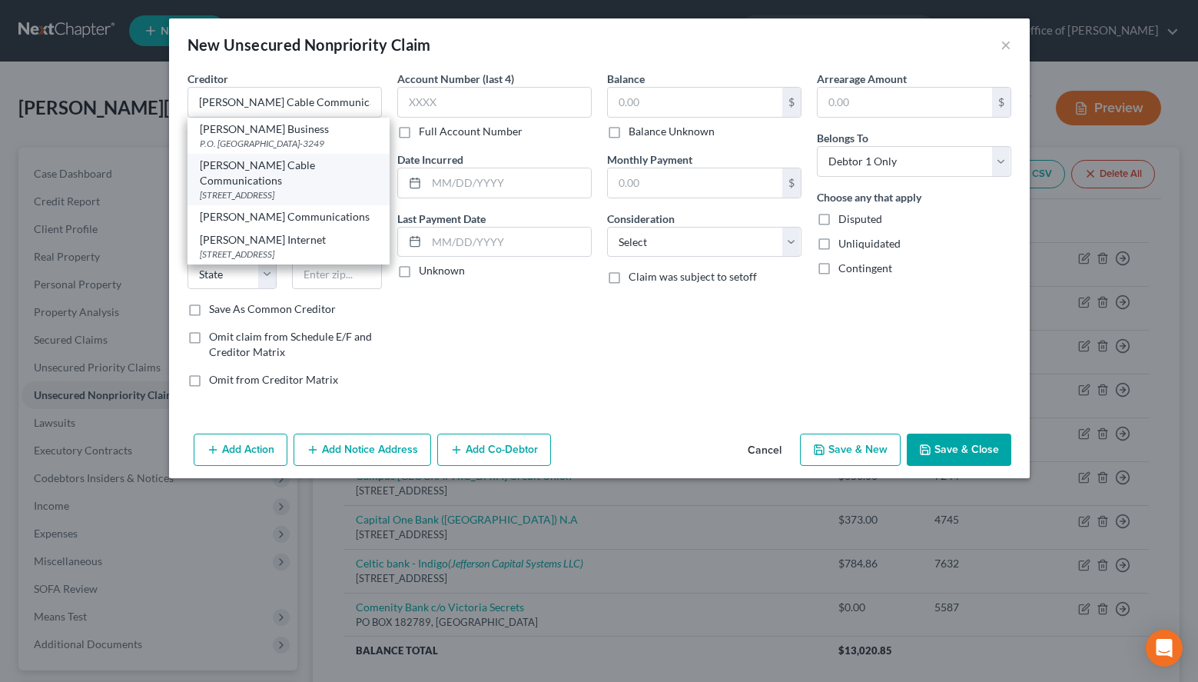
type input "30328"
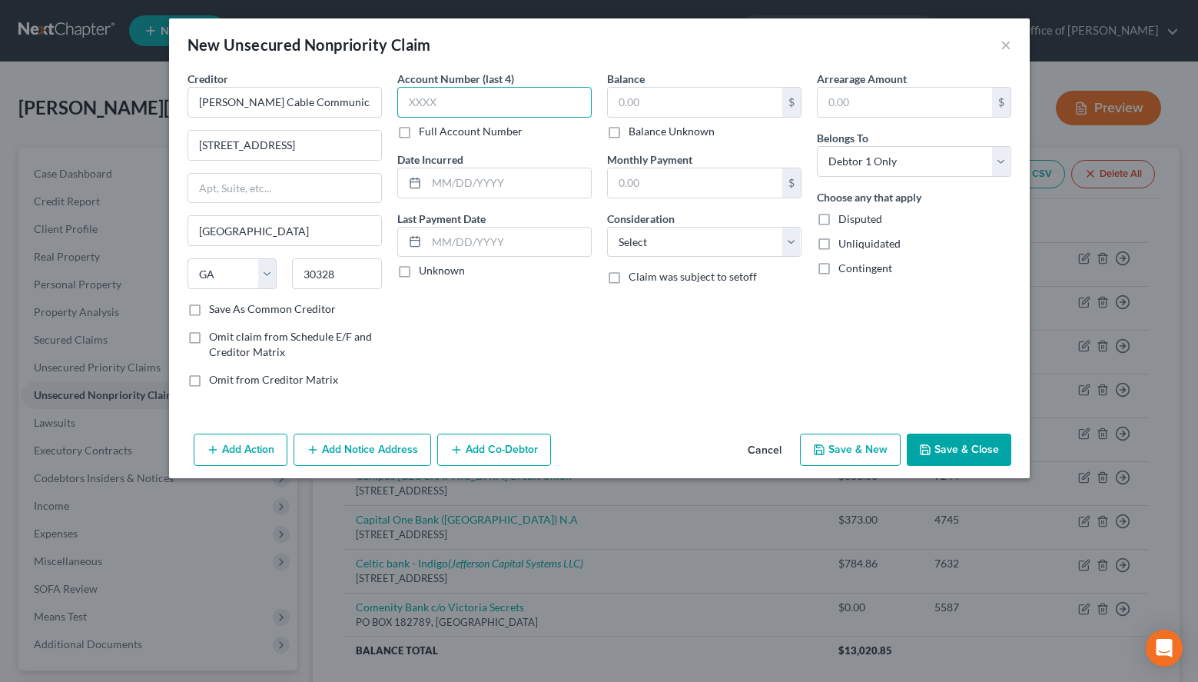
click at [497, 112] on input "text" at bounding box center [494, 102] width 194 height 31
type input "0000"
click at [419, 273] on label "Unknown" at bounding box center [442, 270] width 46 height 15
click at [425, 273] on input "Unknown" at bounding box center [430, 268] width 10 height 10
checkbox input "true"
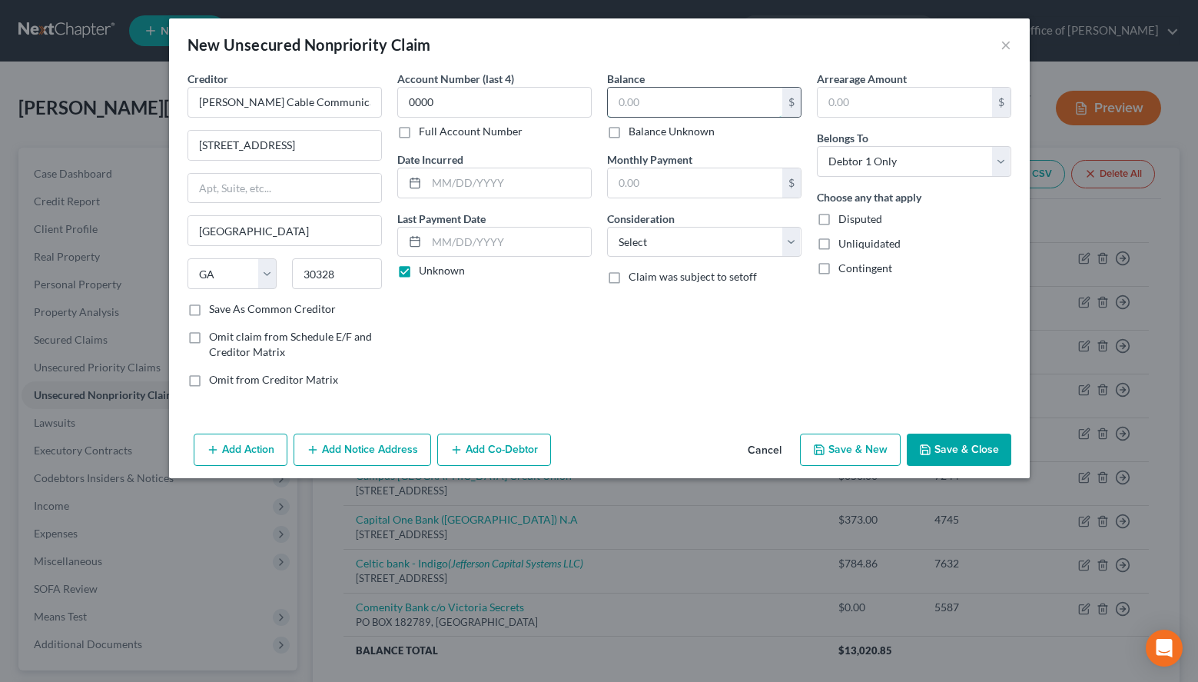
click at [709, 101] on input "text" at bounding box center [695, 102] width 174 height 29
type input "67.00"
click at [607, 227] on select "Select Cable / Satellite Services Collection Agency Credit Card Debt Debt Couns…" at bounding box center [704, 242] width 194 height 31
select select "0"
click option "Cable / Satellite Services" at bounding box center [0, 0] width 0 height 0
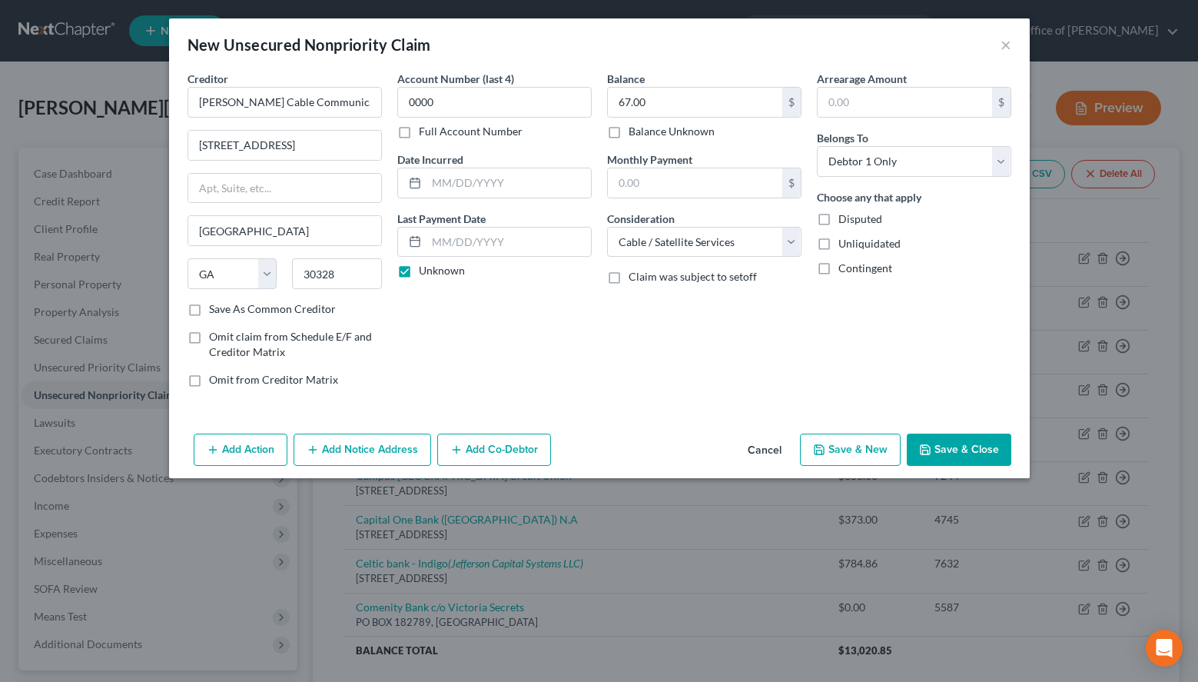
click at [387, 456] on button "Add Notice Address" at bounding box center [363, 450] width 138 height 32
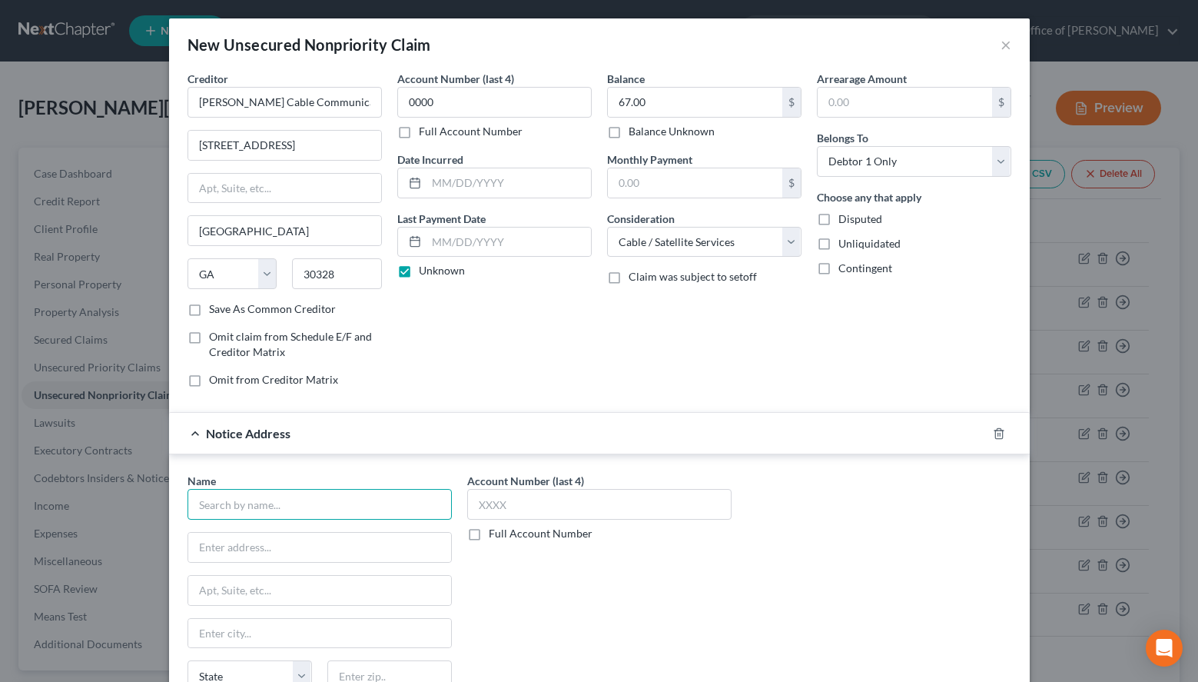
click at [387, 508] on input "text" at bounding box center [320, 504] width 264 height 31
drag, startPoint x: 338, startPoint y: 503, endPoint x: 38, endPoint y: 501, distance: 299.8
click at [188, 501] on input "Harris & Harris" at bounding box center [320, 504] width 264 height 31
type input "Harris & Harris"
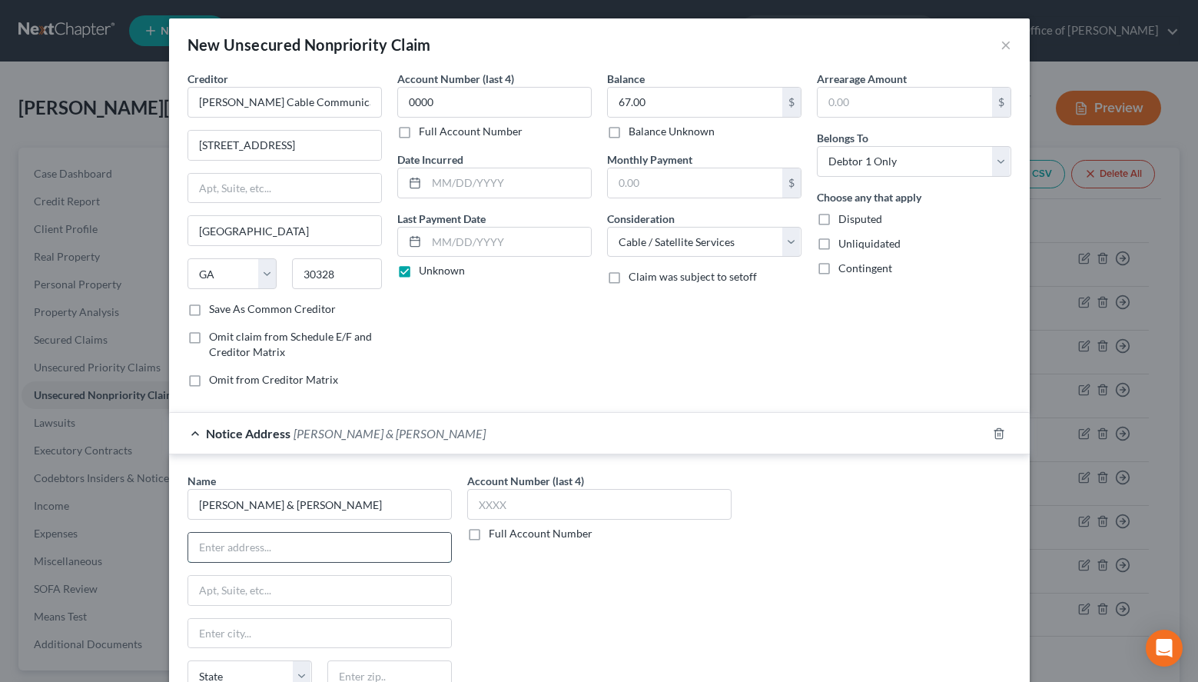
click at [289, 560] on input "text" at bounding box center [319, 547] width 263 height 29
paste input "717 N. Harwood St. Suite 2750"
drag, startPoint x: 290, startPoint y: 560, endPoint x: 380, endPoint y: 561, distance: 90.7
click at [380, 561] on input "717 N. Harwood St. Suite 2750" at bounding box center [319, 547] width 263 height 29
type input "717 N. Harwood St."
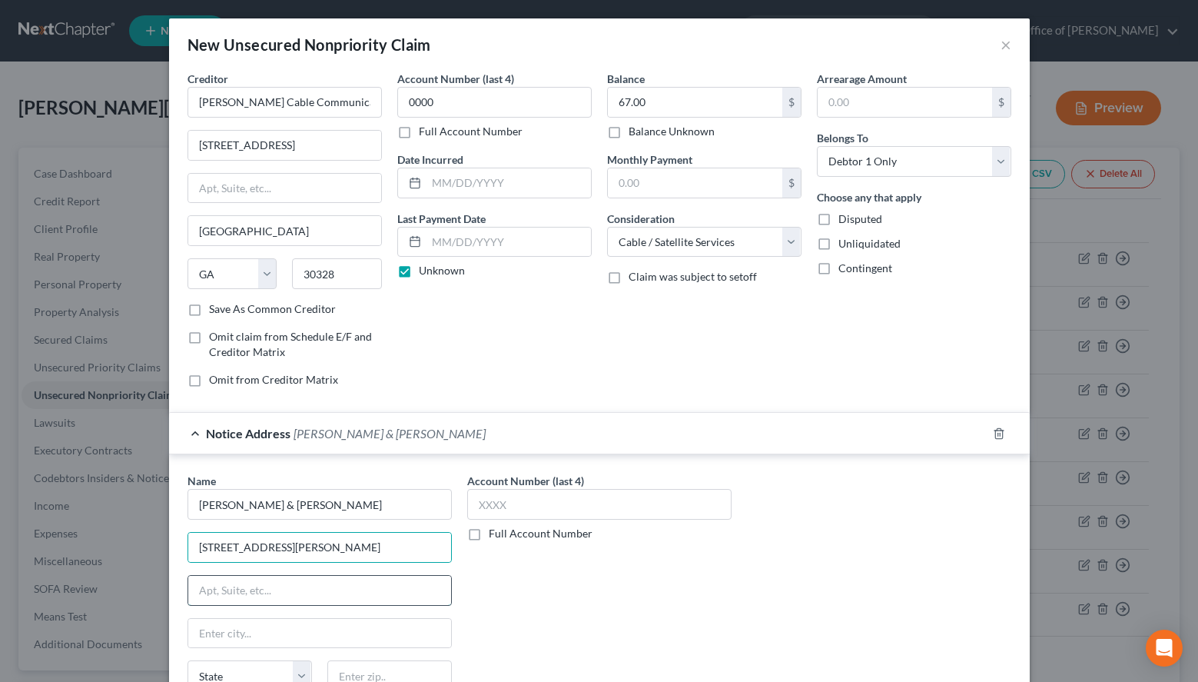
click at [375, 590] on input "text" at bounding box center [319, 590] width 263 height 29
paste input "Suite 2750"
type input "Suite 2750"
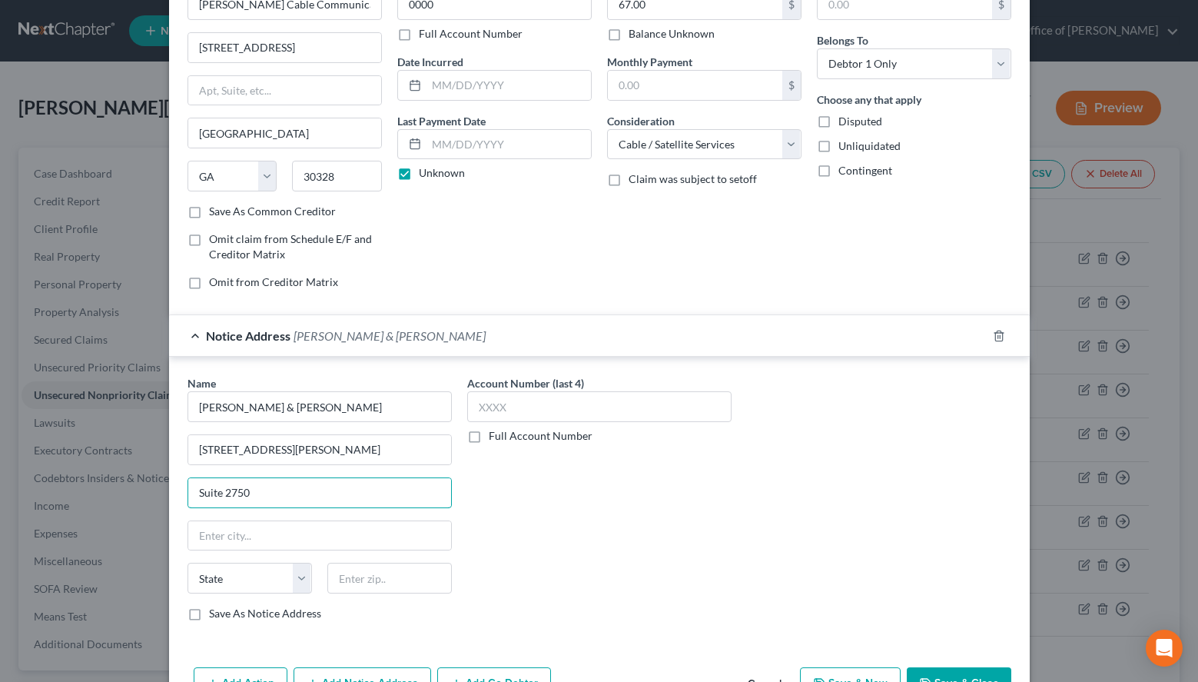
scroll to position [146, 0]
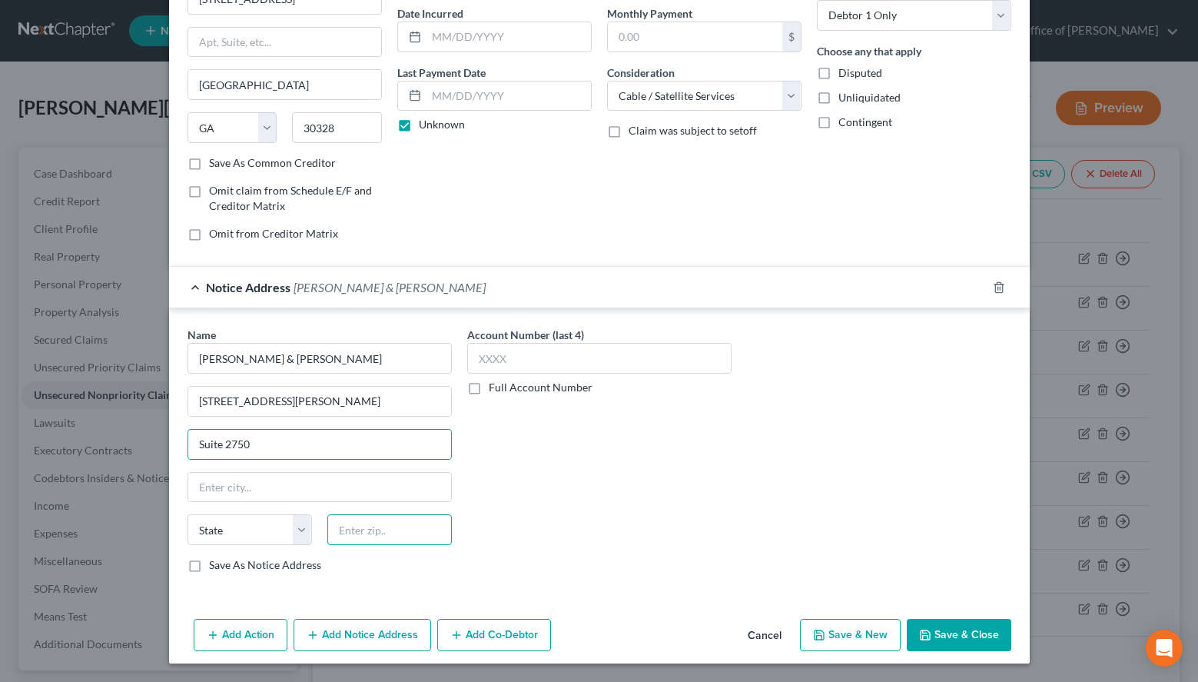
click at [390, 527] on input "text" at bounding box center [389, 529] width 125 height 31
paste input "75201"
type input "75201"
click at [543, 516] on div "Account Number (last 4) Full Account Number" at bounding box center [600, 456] width 280 height 258
type input "Dallas"
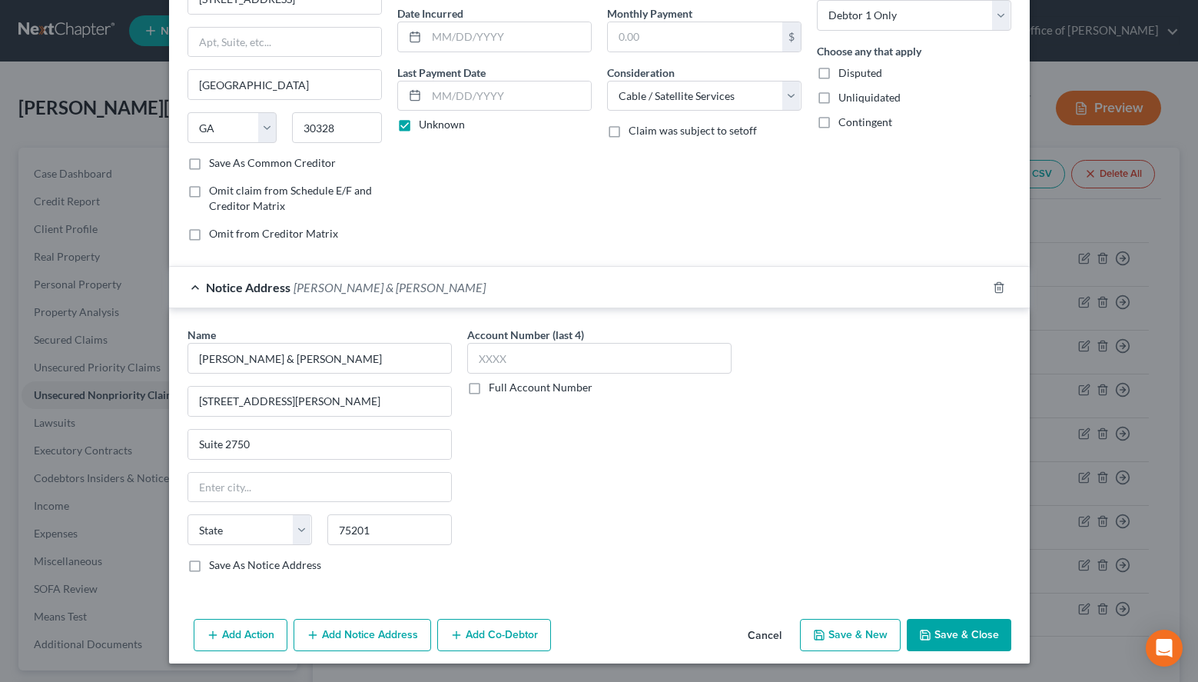
select select "45"
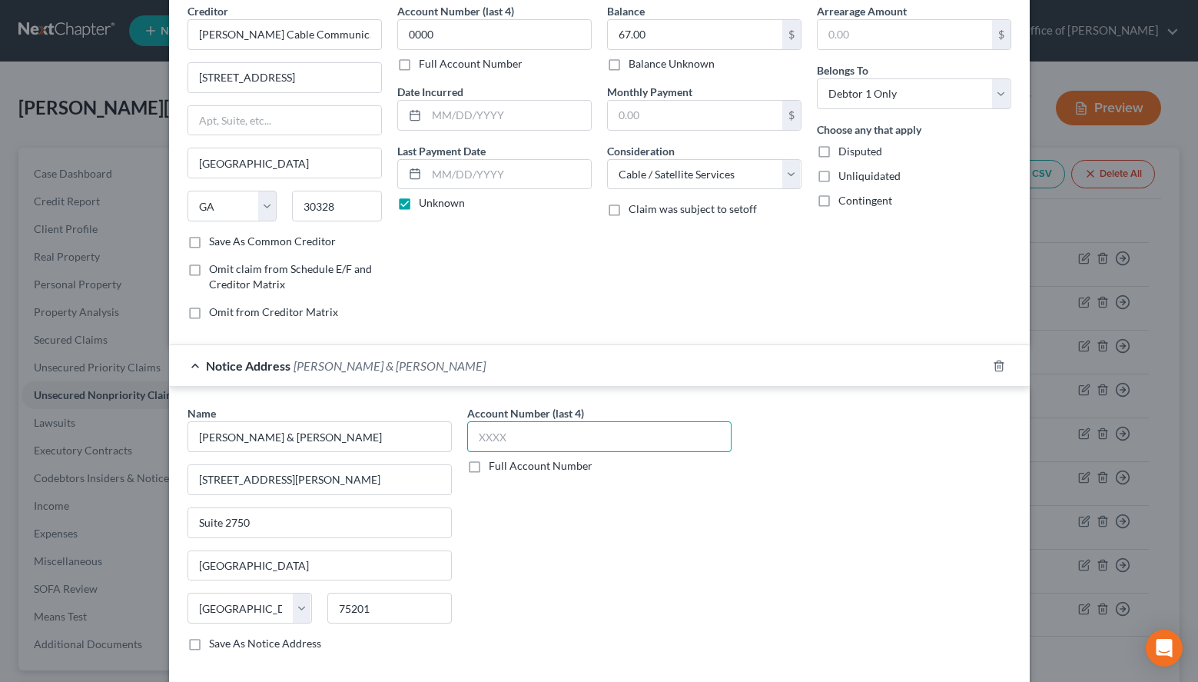
click at [630, 433] on input "text" at bounding box center [599, 436] width 264 height 31
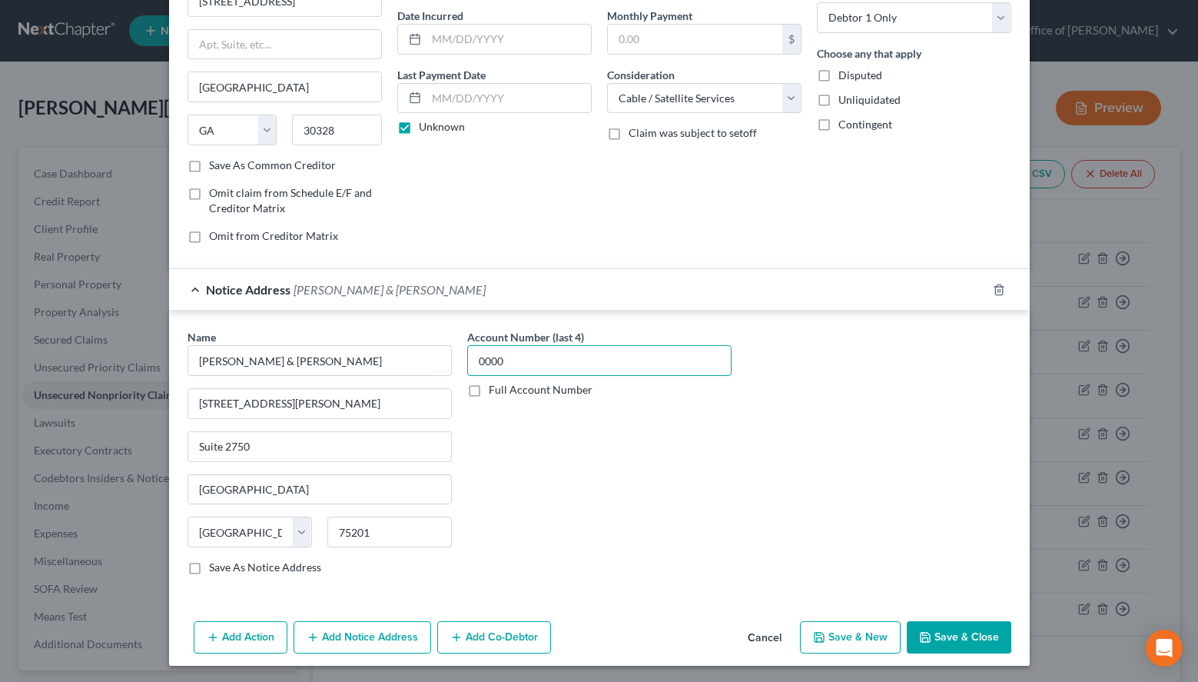
scroll to position [146, 0]
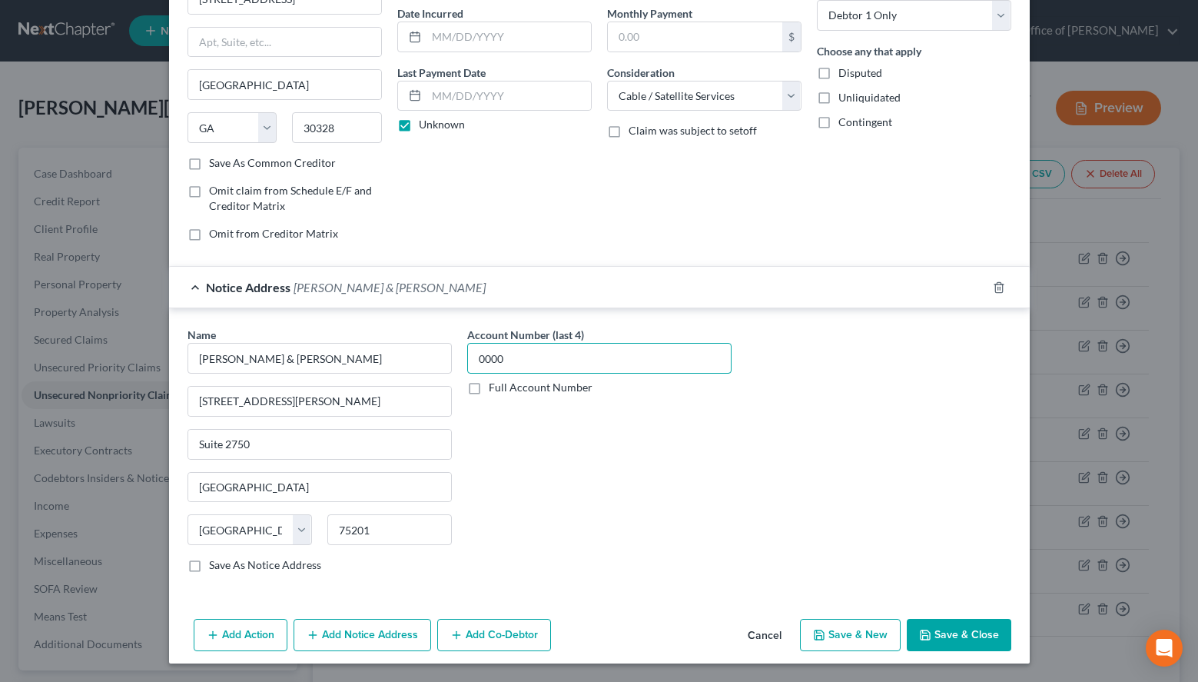
type input "0000"
click at [292, 553] on div "State AL AK AR AZ CA CO CT DE DC FL GA GU HI ID IL IN IA KS KY LA ME MD MA MI M…" at bounding box center [320, 535] width 280 height 43
click at [292, 566] on label "Save As Notice Address" at bounding box center [265, 564] width 112 height 15
click at [225, 566] on input "Save As Notice Address" at bounding box center [220, 562] width 10 height 10
click at [858, 624] on button "Save & New" at bounding box center [850, 635] width 101 height 32
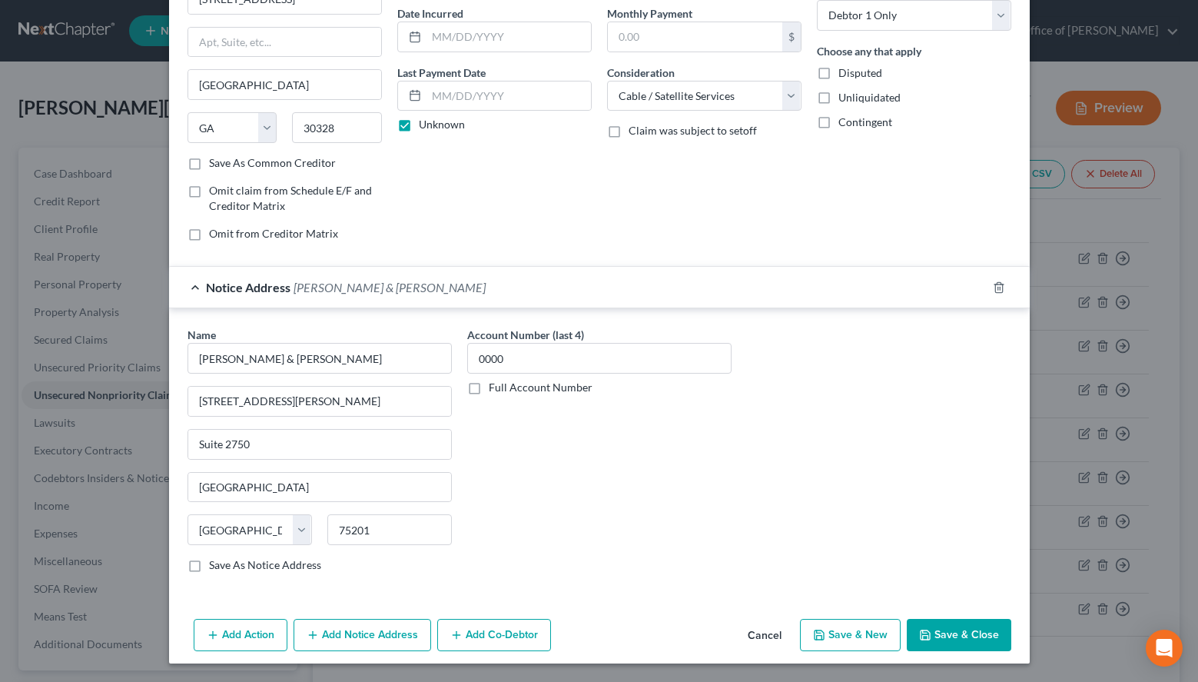
checkbox input "false"
select select "0"
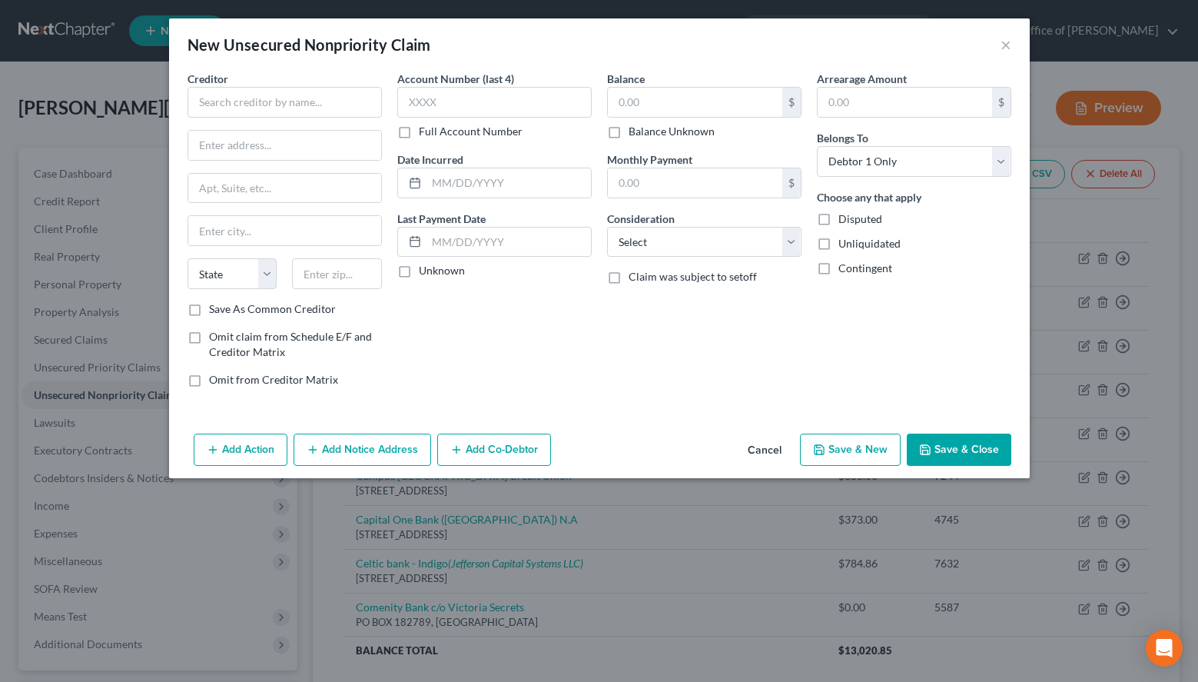
scroll to position [0, 0]
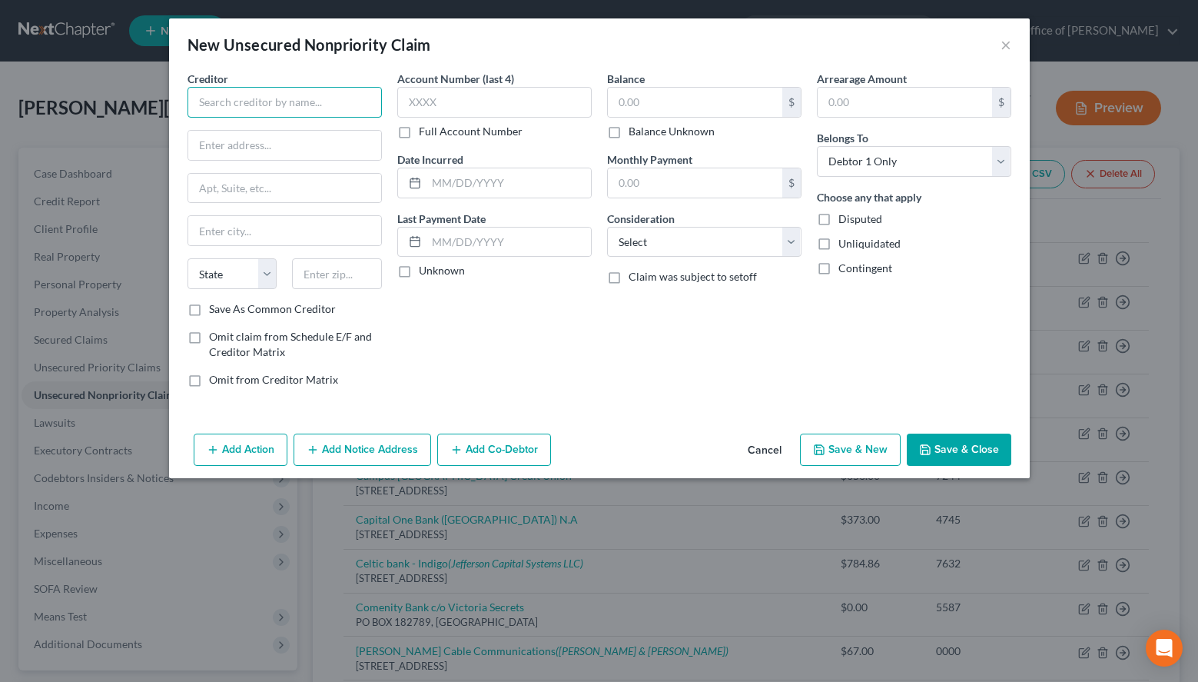
click at [277, 104] on input "text" at bounding box center [285, 102] width 194 height 31
paste input "Credit One Bank"
click at [855, 359] on div "Arrearage Amount $ Belongs To * Select Debtor 1 Only Debtor 2 Only Debtor 1 And…" at bounding box center [914, 235] width 210 height 329
click at [287, 108] on input "Credit One Bank" at bounding box center [285, 102] width 194 height 31
type input "Credit One Bank"
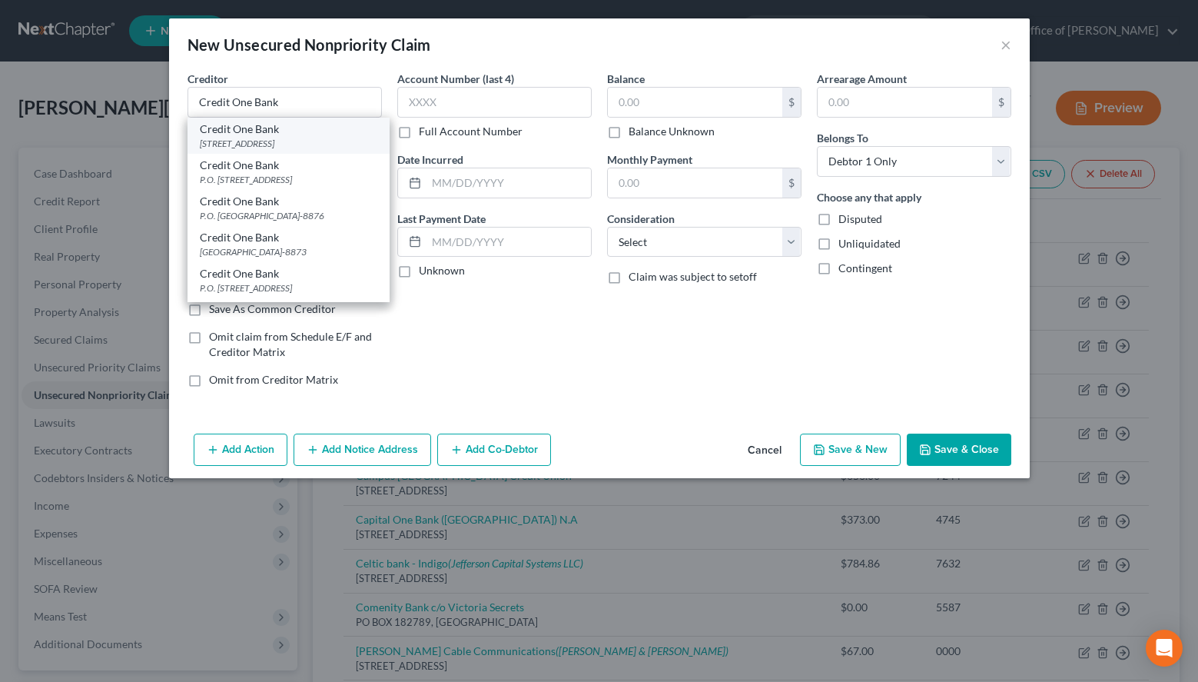
click at [268, 145] on div "350 Camino De La Reina Suite 100, San Diego, CA 92108" at bounding box center [289, 143] width 178 height 13
type input "350 Camino De La Reina"
type input "Suite 100"
type input "San Diego"
select select "4"
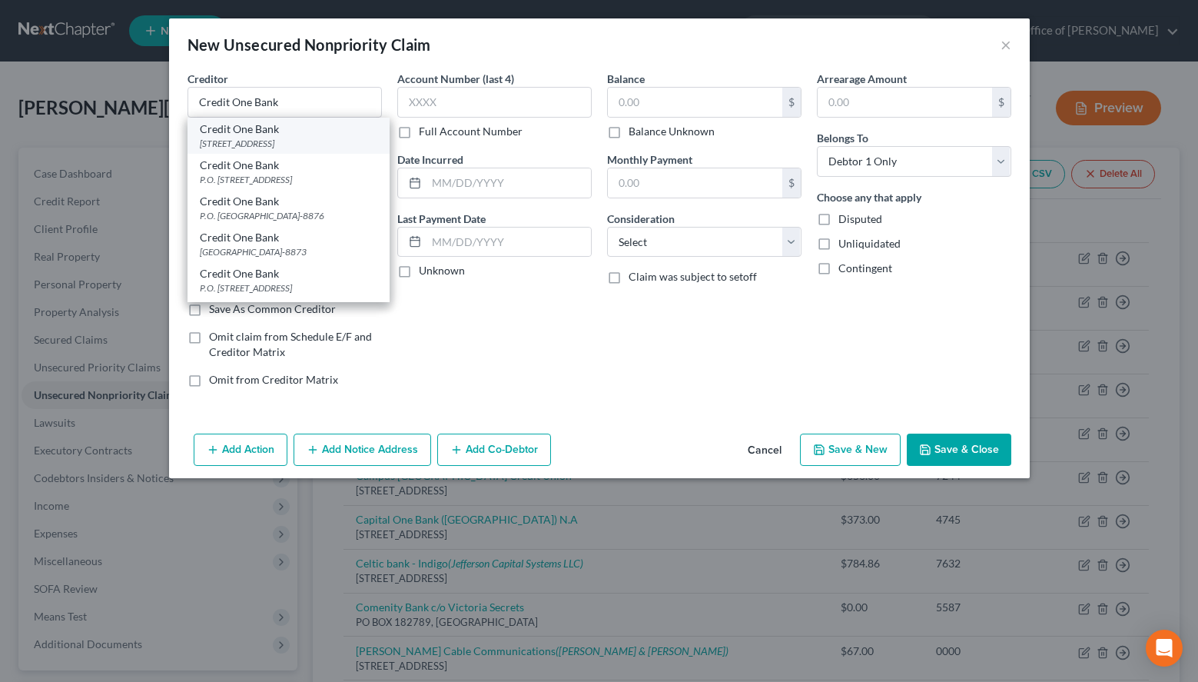
type input "92108"
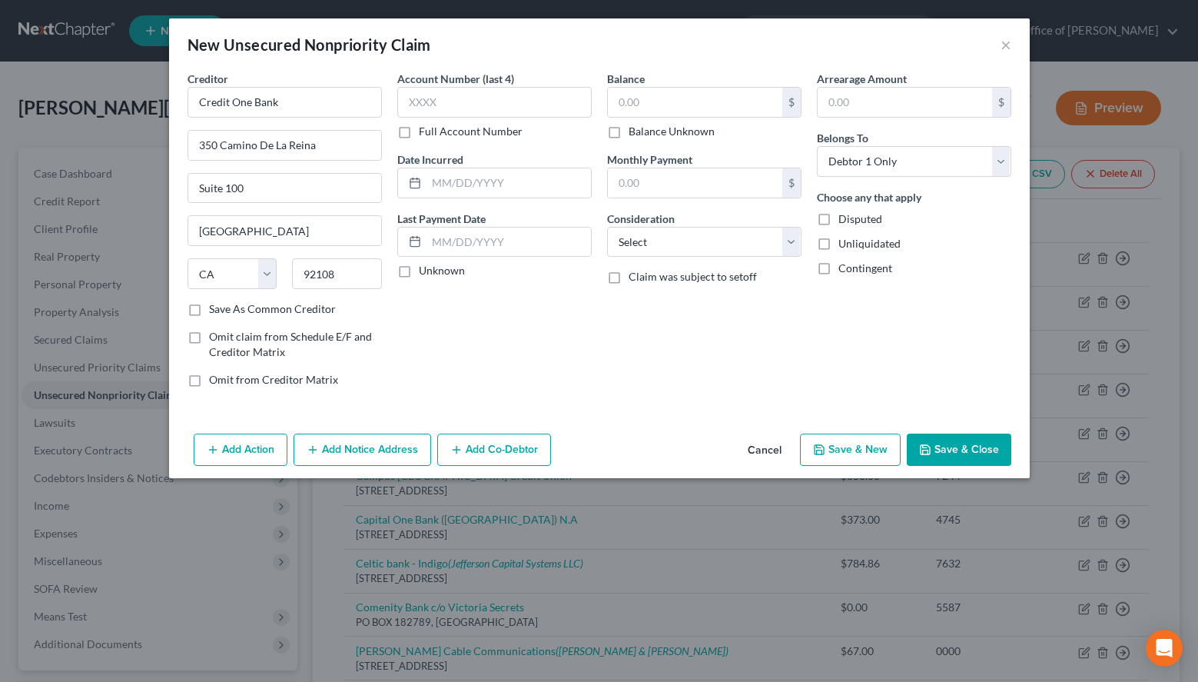
click at [879, 261] on label "Contingent" at bounding box center [866, 268] width 54 height 15
click at [855, 261] on input "Contingent" at bounding box center [850, 266] width 10 height 10
click at [866, 266] on span "Contingent" at bounding box center [866, 267] width 54 height 13
click at [855, 266] on input "Contingent" at bounding box center [850, 266] width 10 height 10
checkbox input "false"
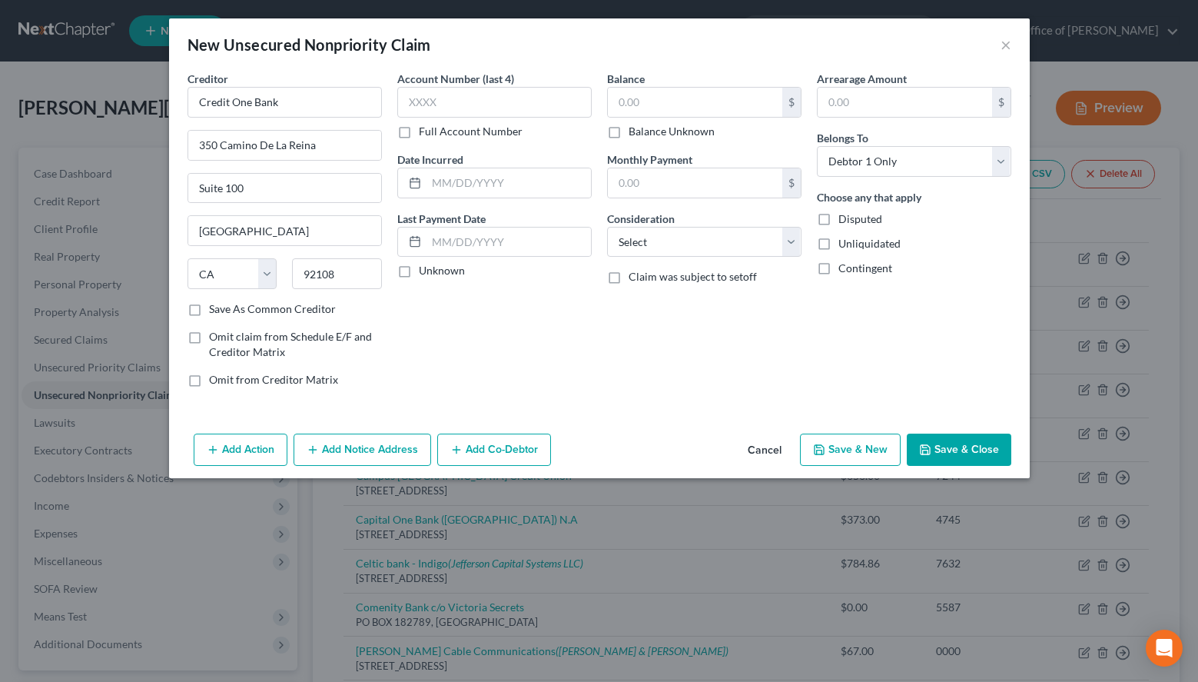
click at [381, 441] on button "Add Notice Address" at bounding box center [363, 450] width 138 height 32
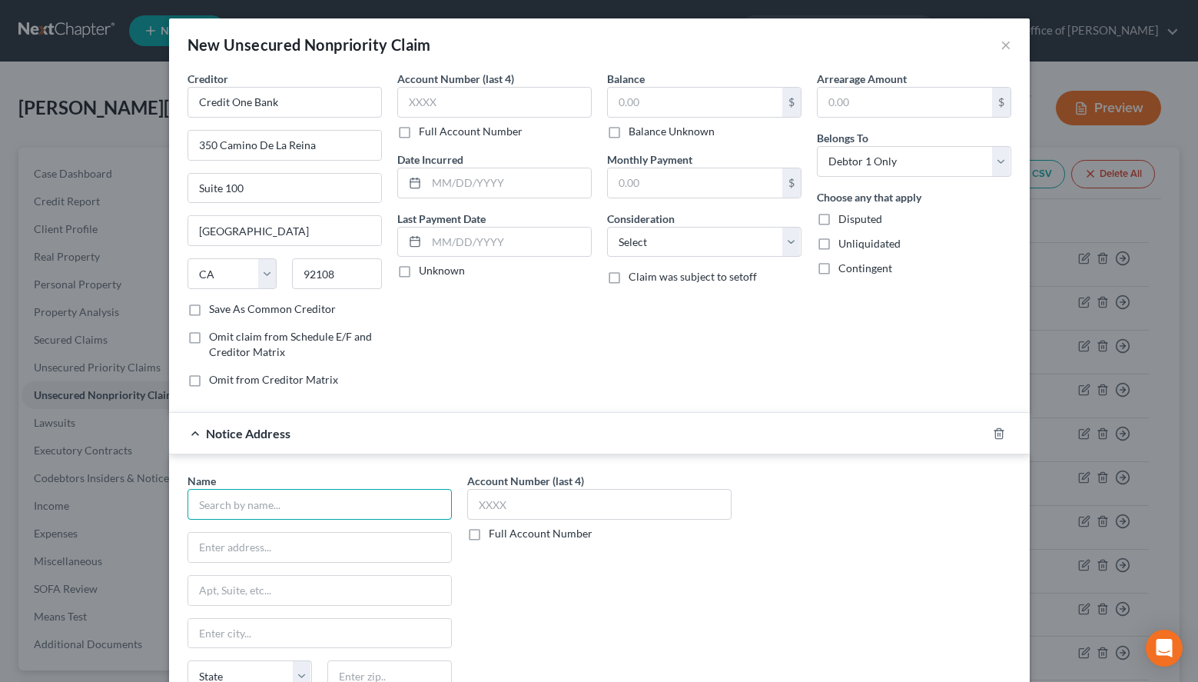
click at [386, 505] on input "text" at bounding box center [320, 504] width 264 height 31
paste input "Credit One Bank"
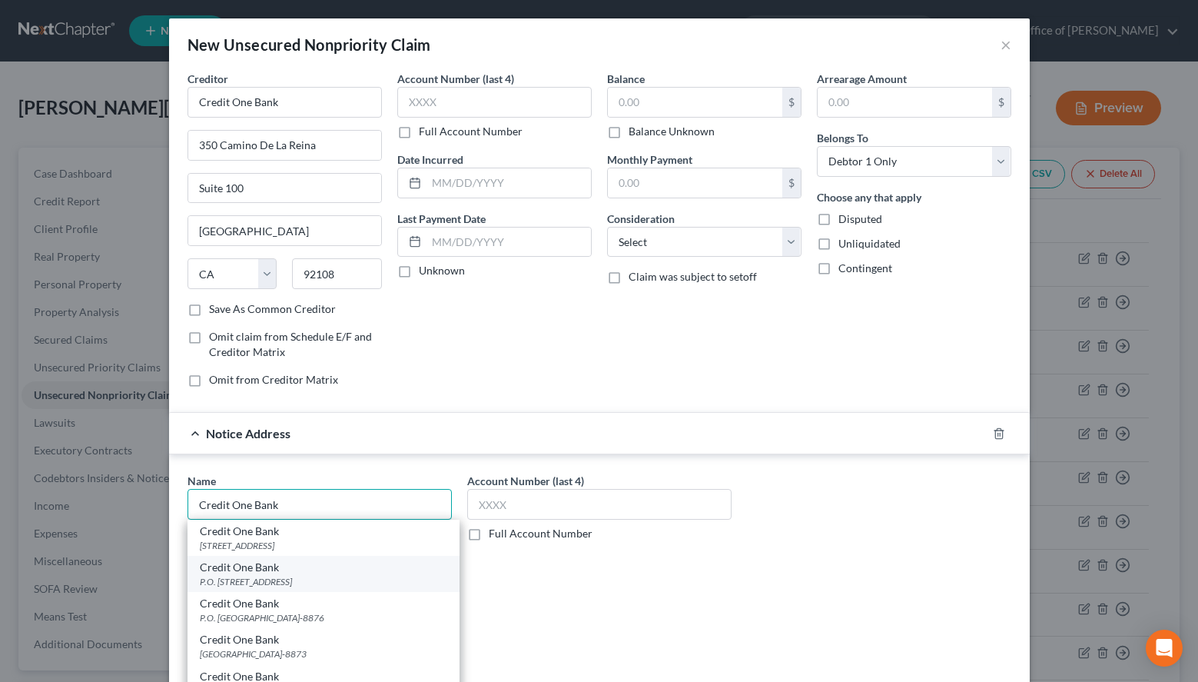
type input "Credit One Bank"
click at [320, 574] on div "Credit One Bank" at bounding box center [324, 567] width 248 height 15
type input "P.O. Box 98872"
type input "Las Vegas"
select select "31"
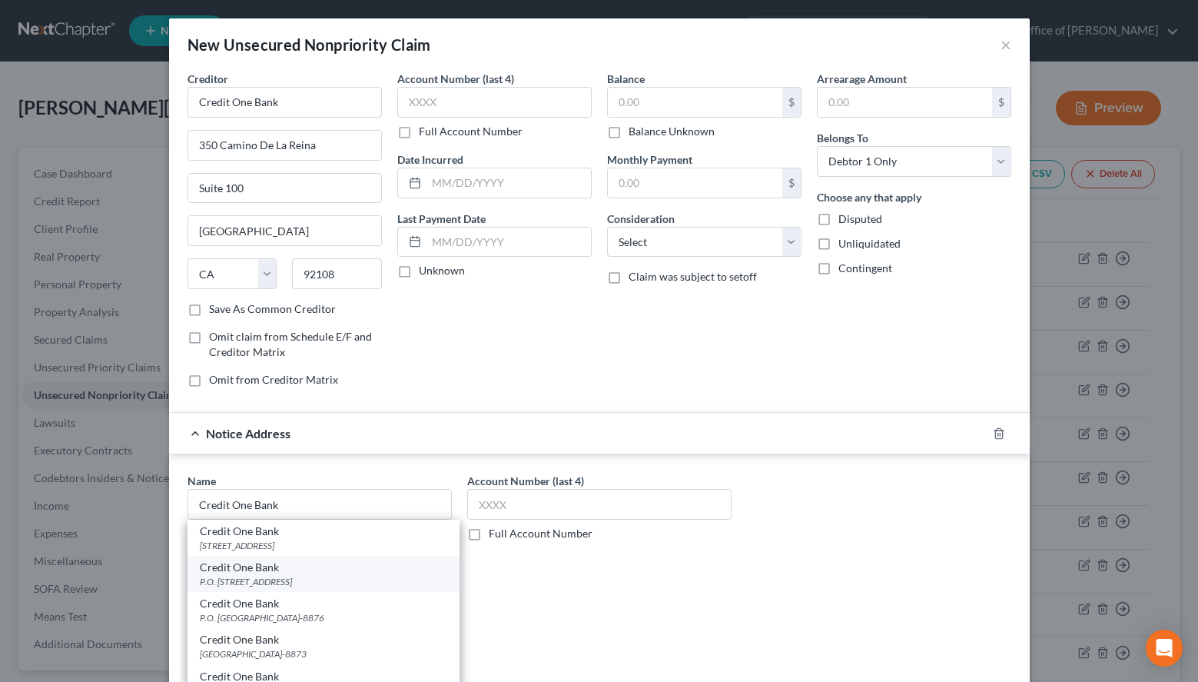
type input "89193"
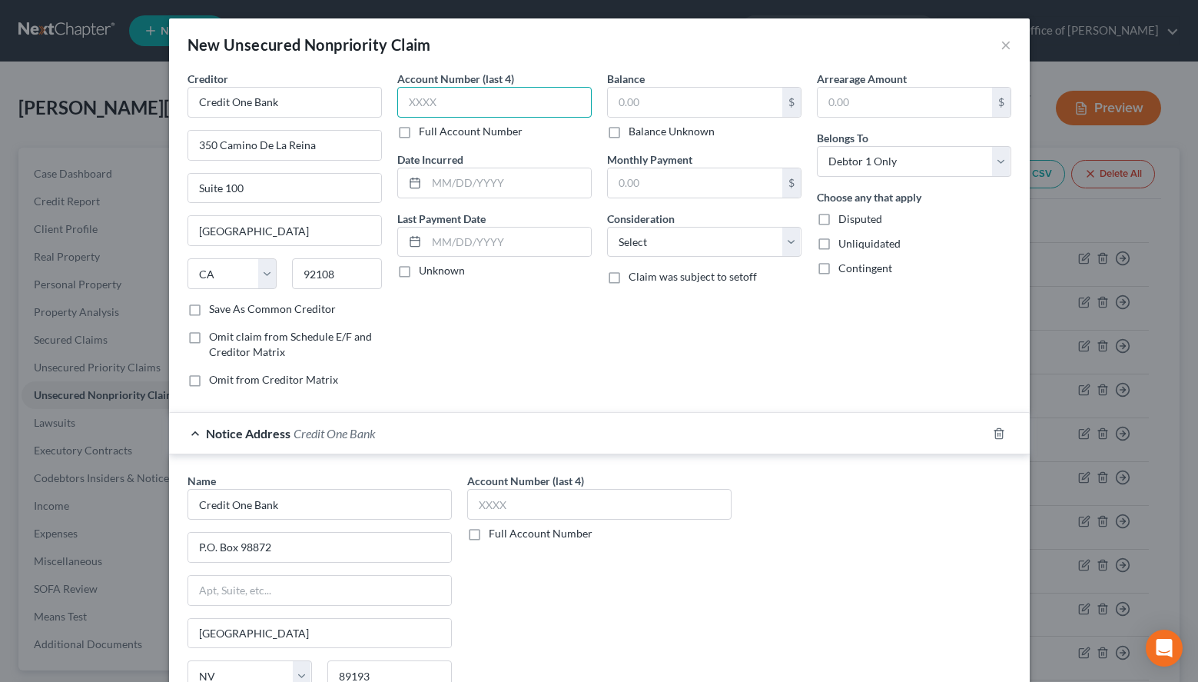
click at [503, 104] on input "text" at bounding box center [494, 102] width 194 height 31
type input "0000"
click at [699, 111] on input "text" at bounding box center [695, 102] width 174 height 29
type input "0"
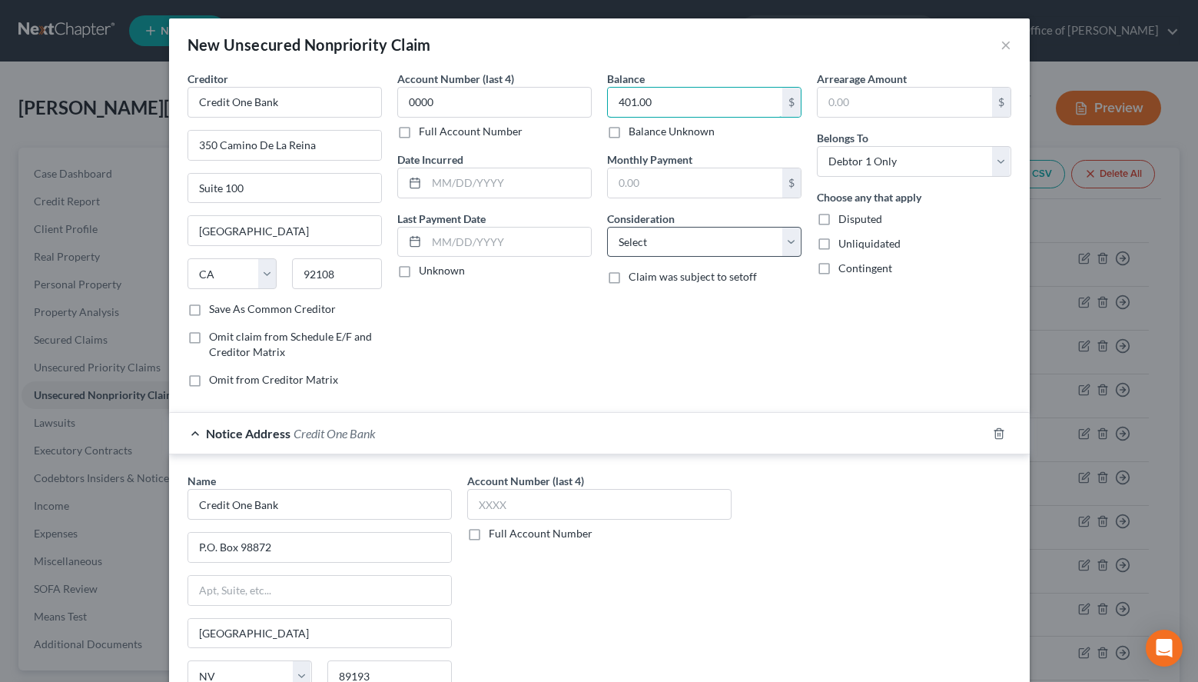
type input "401.00"
click at [607, 227] on select "Select Cable / Satellite Services Collection Agency Credit Card Debt Debt Couns…" at bounding box center [704, 242] width 194 height 31
select select "2"
click option "Credit Card Debt" at bounding box center [0, 0] width 0 height 0
click at [662, 497] on input "text" at bounding box center [599, 504] width 264 height 31
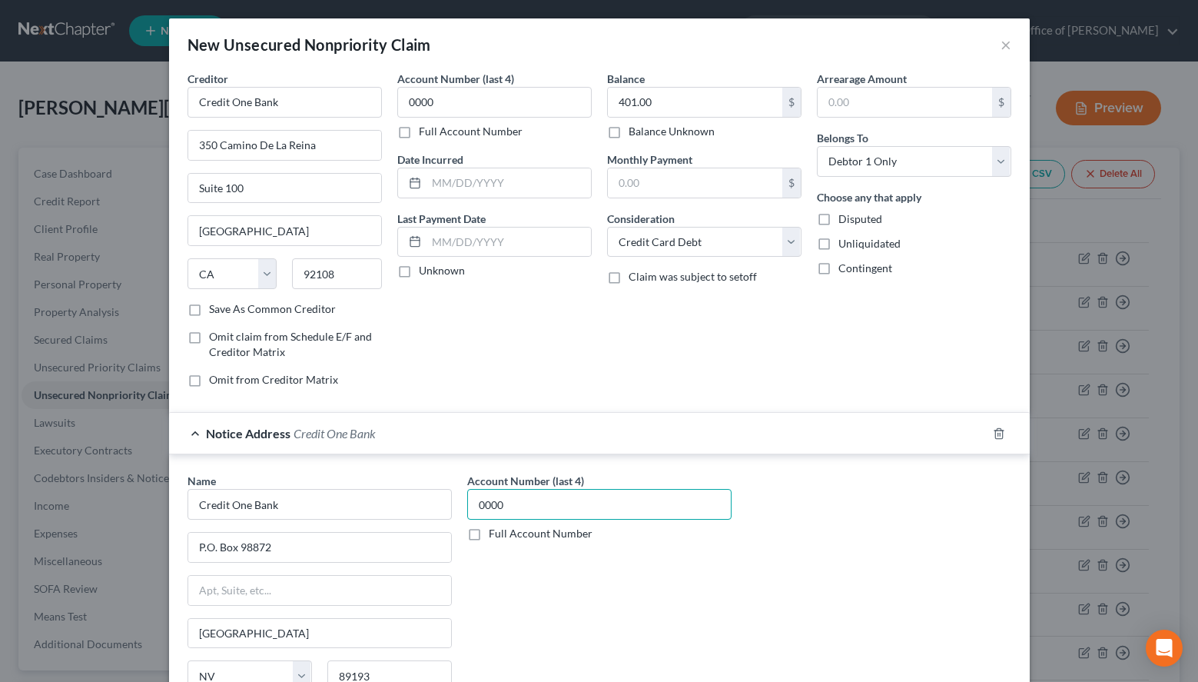
type input "0000"
click at [823, 586] on div "Name * Credit One Bank P.O. Box 98872 Las Vegas State AL AK AR AZ CA CO CT DE D…" at bounding box center [599, 602] width 839 height 258
click at [729, 432] on div "Notice Address Credit One Bank" at bounding box center [578, 433] width 818 height 41
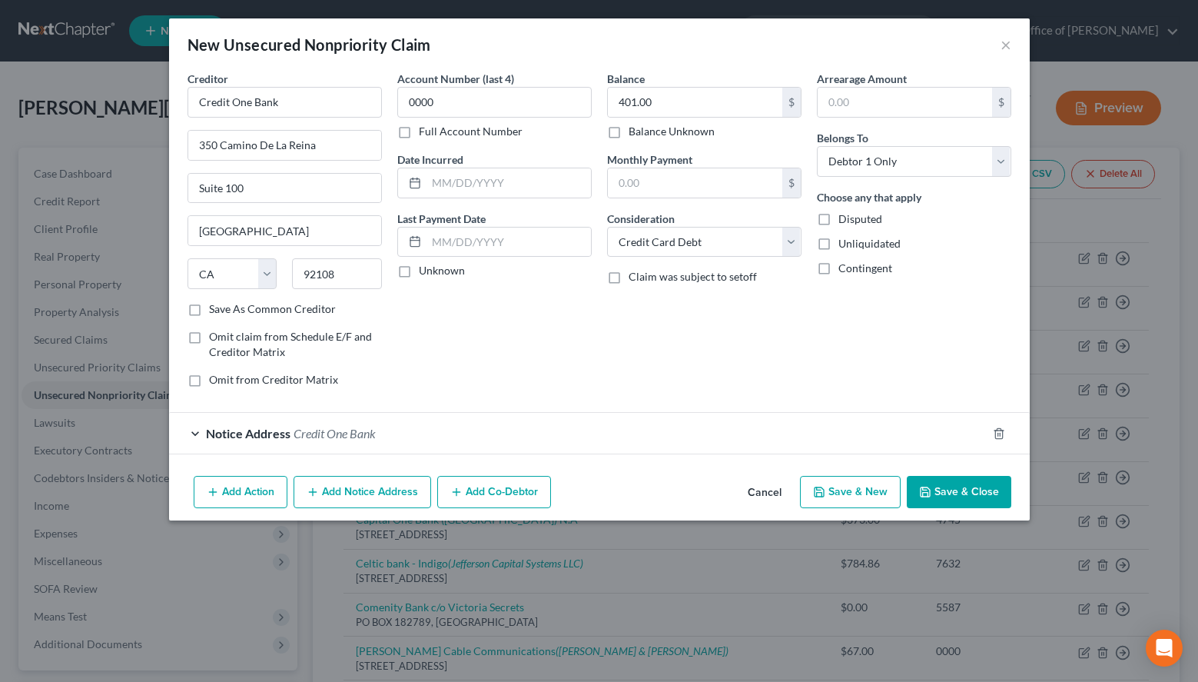
click at [387, 505] on button "Add Notice Address" at bounding box center [363, 492] width 138 height 32
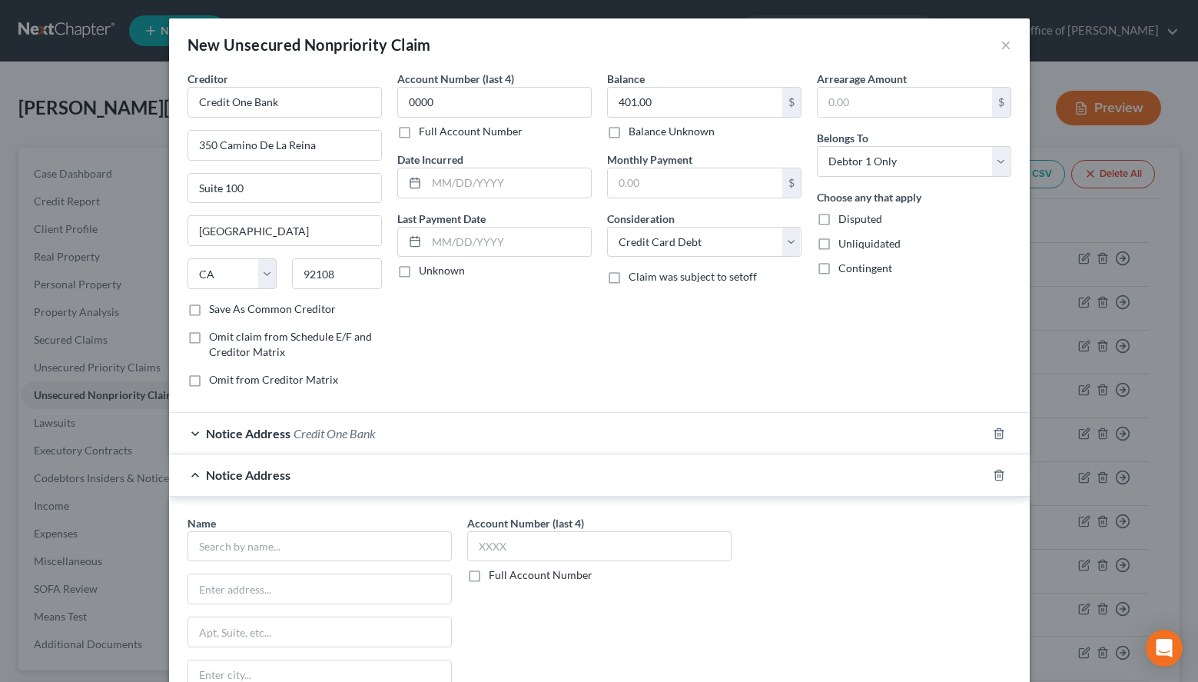
drag, startPoint x: 897, startPoint y: 540, endPoint x: 884, endPoint y: 540, distance: 13.1
click at [895, 540] on div "Name * State AL AK AR AZ CA CO CT DE DC FL GA GU HI ID IL IN IA KS KY LA ME MD …" at bounding box center [599, 644] width 839 height 258
click at [444, 551] on input "text" at bounding box center [320, 546] width 264 height 31
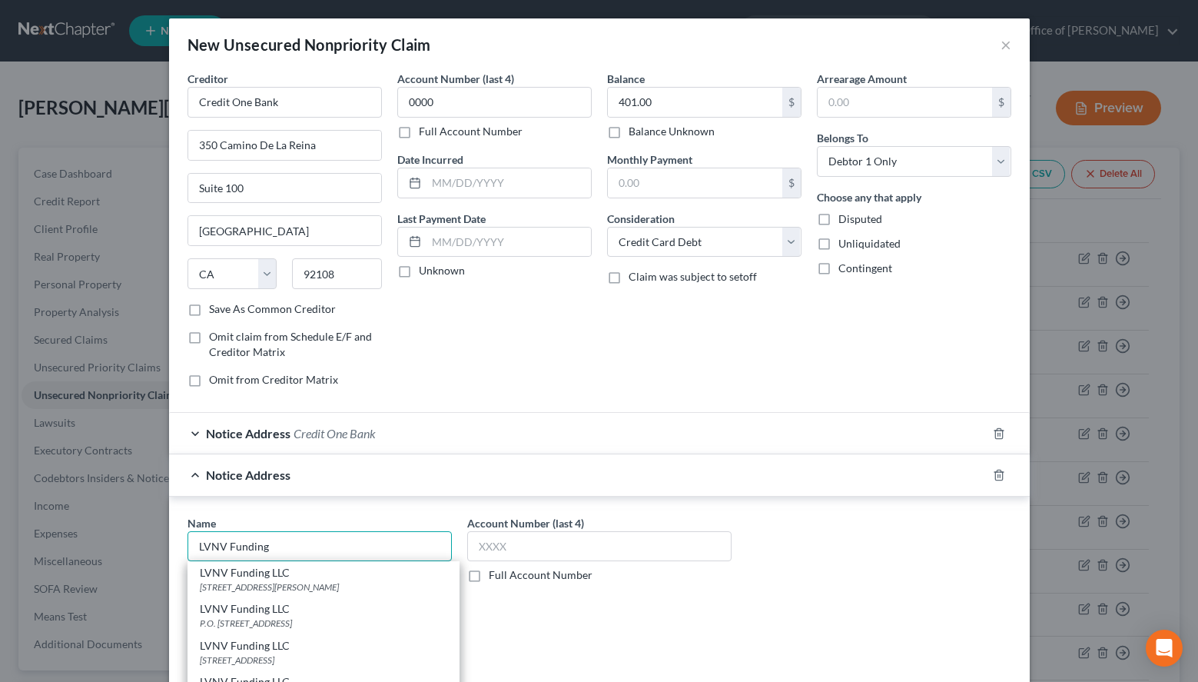
type input "LVNV Funding LLC"
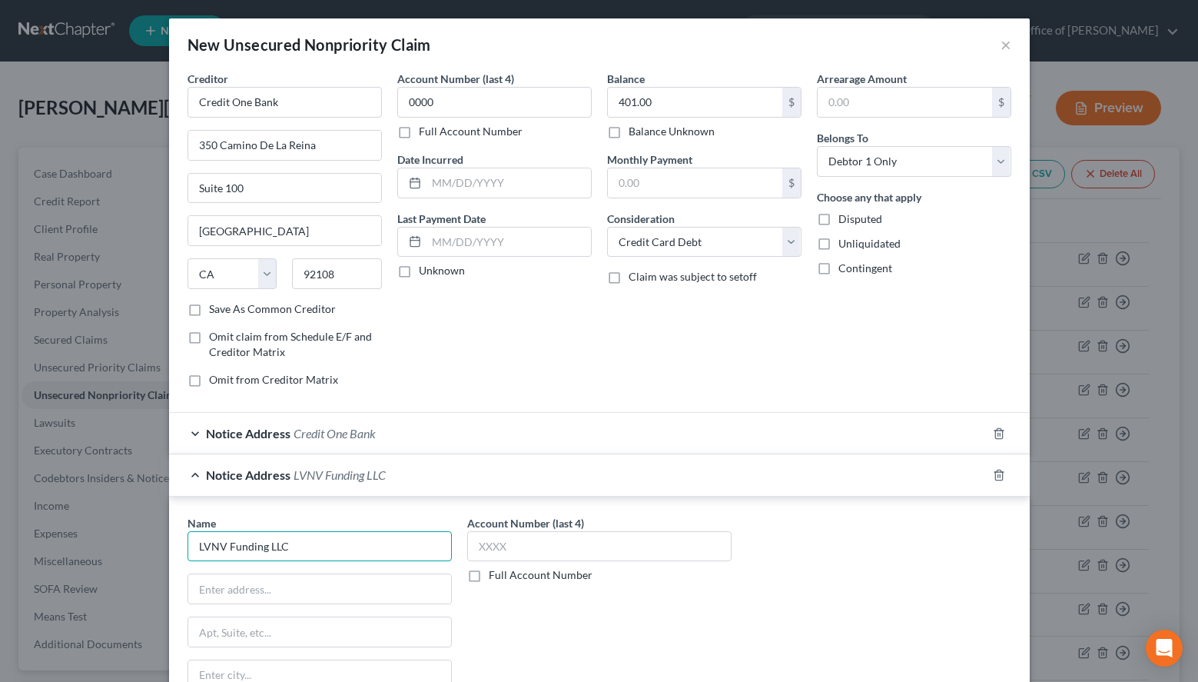
type input "55 Beattie Place"
type input "Greenville"
select select "42"
type input "29601"
type input "LVNV Funding LLC"
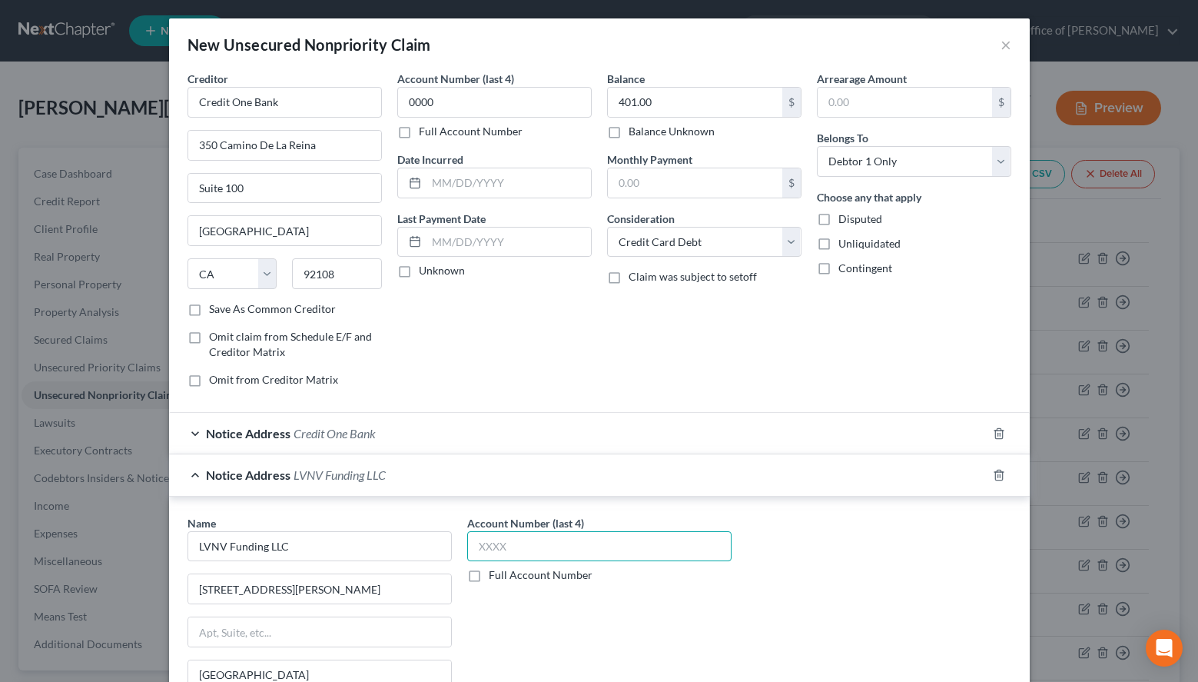
click at [516, 537] on input "text" at bounding box center [599, 546] width 264 height 31
type input "0"
type input "7615"
drag, startPoint x: 515, startPoint y: 108, endPoint x: 119, endPoint y: 158, distance: 399.0
click at [397, 118] on input "0000" at bounding box center [494, 102] width 194 height 31
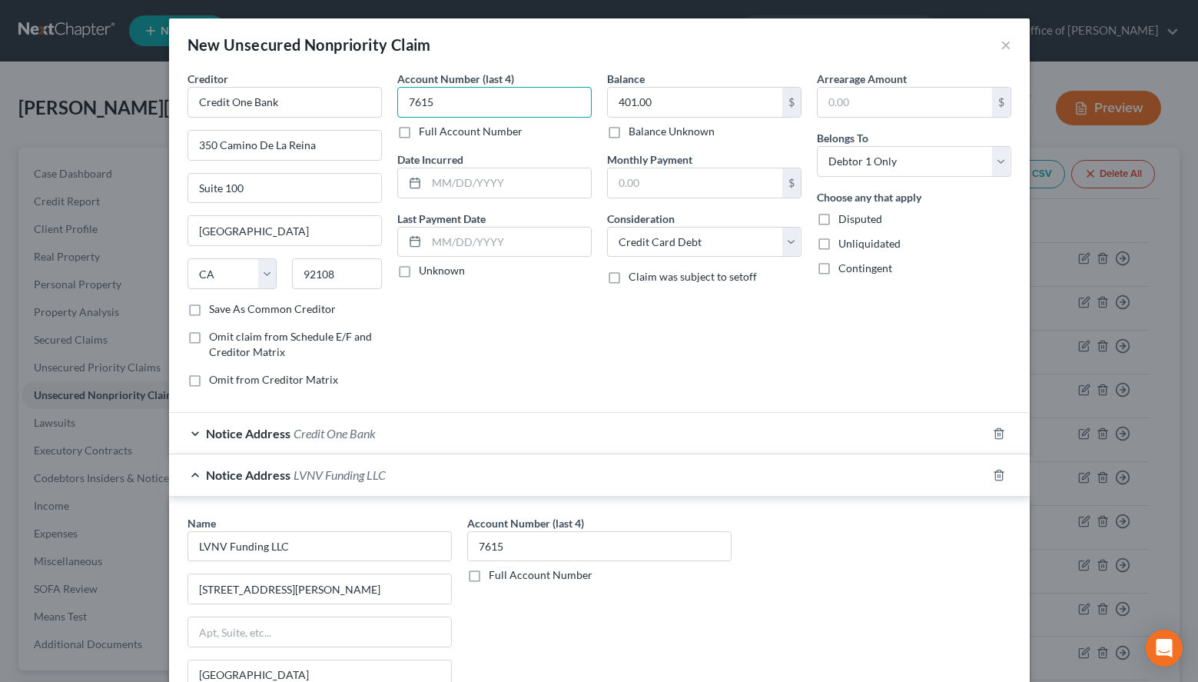
type input "7615"
click at [571, 436] on div "Notice Address Credit One Bank" at bounding box center [578, 433] width 818 height 41
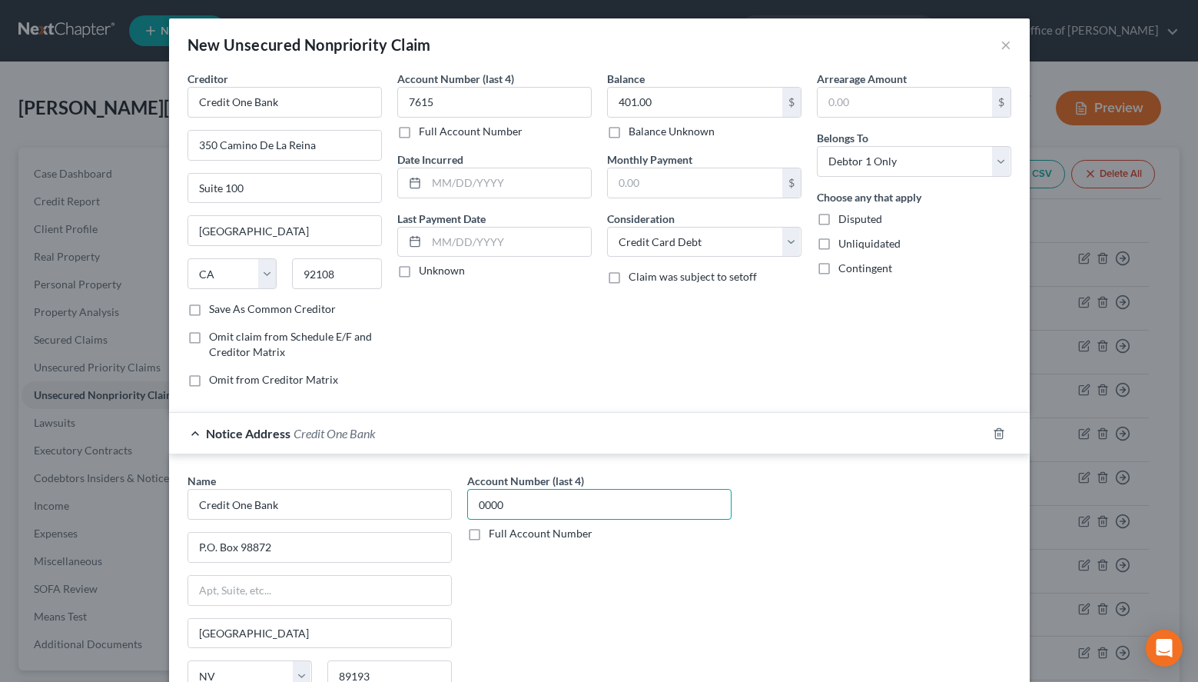
drag, startPoint x: 555, startPoint y: 503, endPoint x: 260, endPoint y: 514, distance: 295.4
click at [467, 514] on input "0000" at bounding box center [599, 504] width 264 height 31
type input "7615"
click at [419, 269] on label "Unknown" at bounding box center [442, 270] width 46 height 15
click at [425, 269] on input "Unknown" at bounding box center [430, 268] width 10 height 10
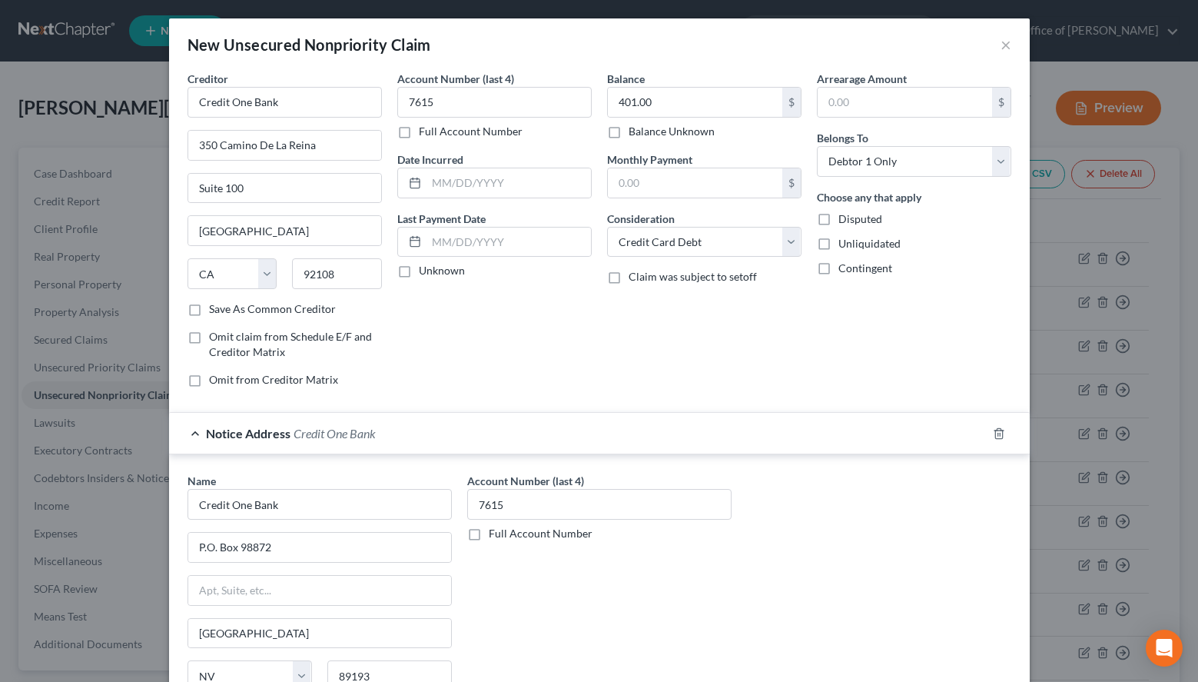
checkbox input "true"
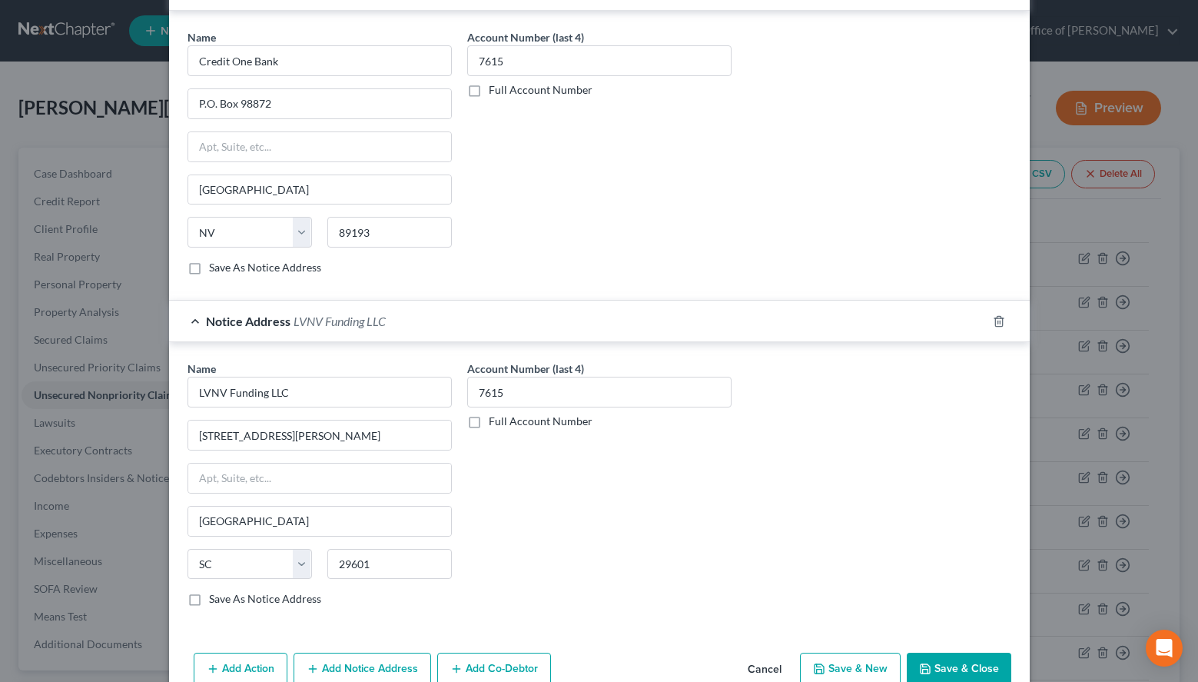
scroll to position [477, 0]
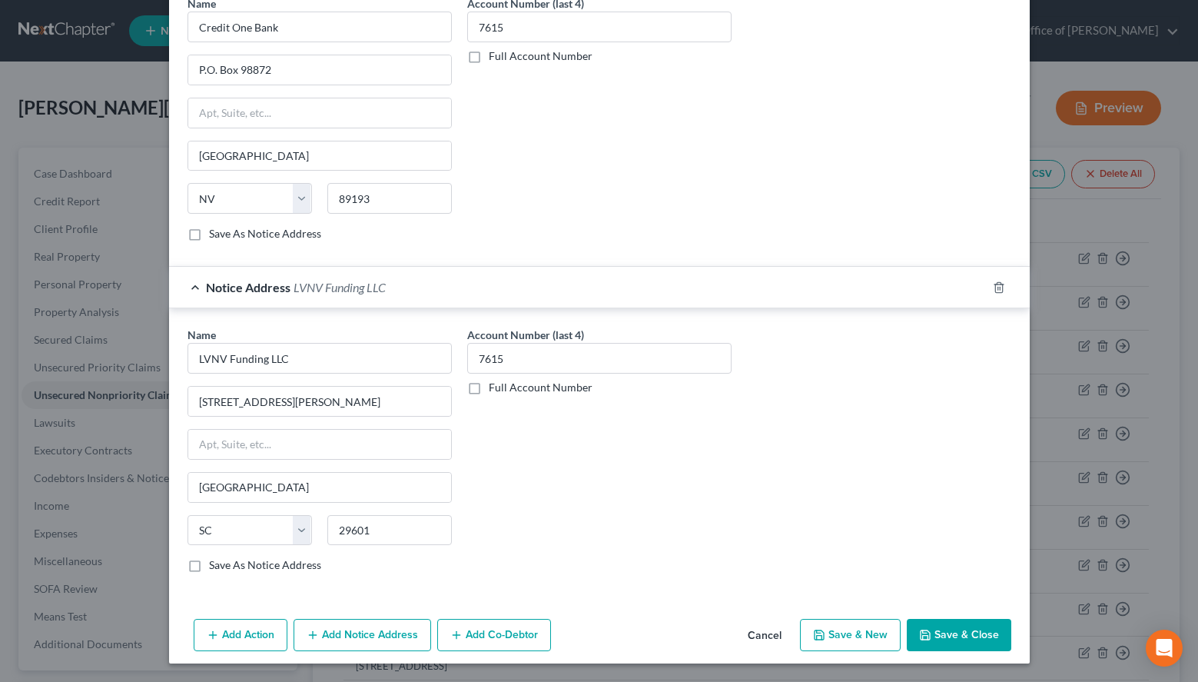
click at [816, 620] on button "Save & New" at bounding box center [850, 635] width 101 height 32
select select "0"
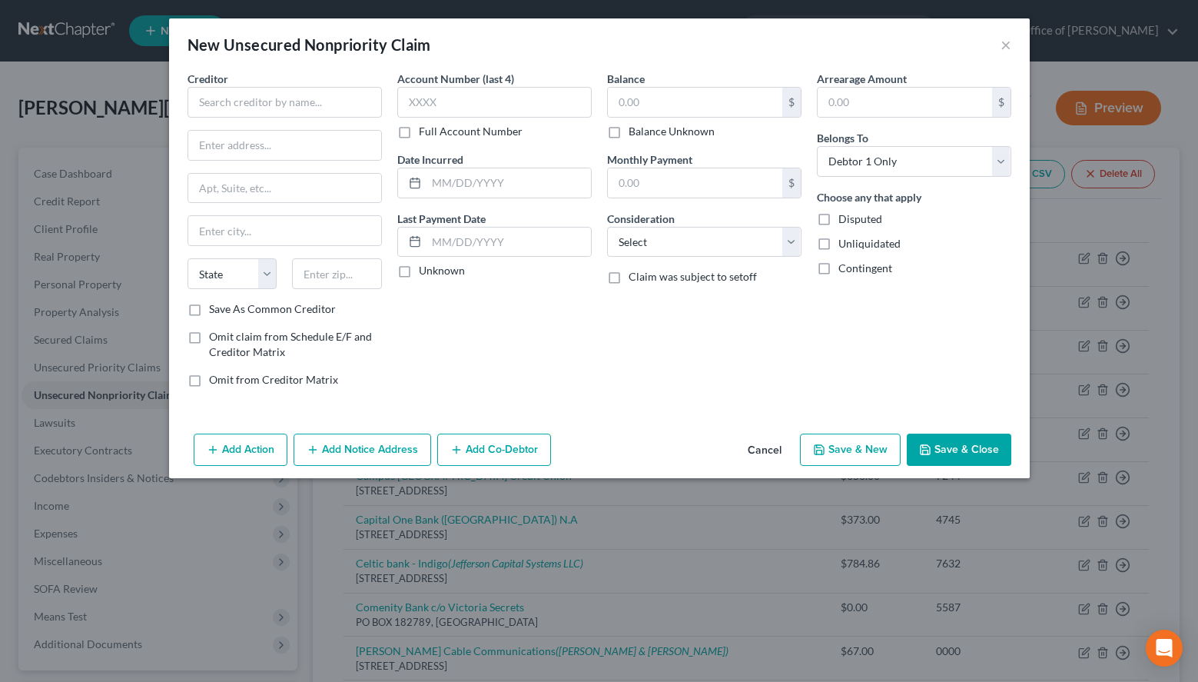
scroll to position [0, 0]
click at [234, 114] on input "text" at bounding box center [285, 102] width 194 height 31
paste input "Department of Education"
drag, startPoint x: 323, startPoint y: 104, endPoint x: 145, endPoint y: 104, distance: 178.3
click at [188, 104] on input "Department of Education/Nelnet" at bounding box center [285, 102] width 194 height 31
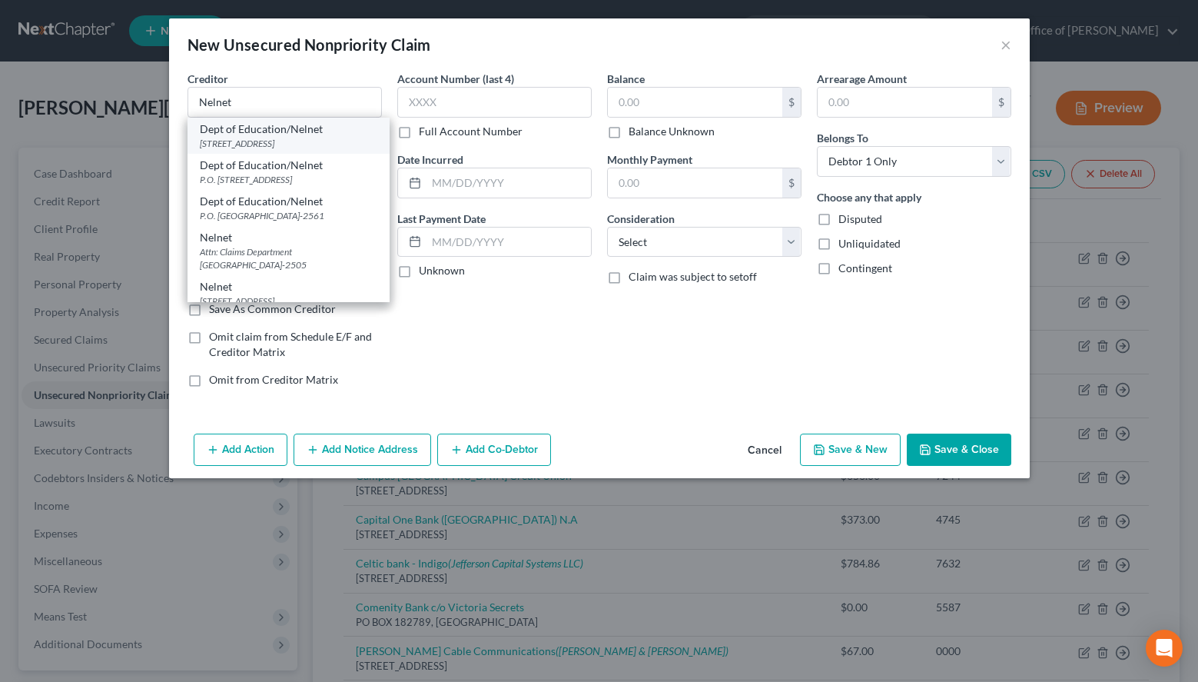
click at [254, 144] on div "121 South 13th Street, Lincoln, NE 68508" at bounding box center [289, 143] width 178 height 13
type input "Dept of Education/Nelnet"
type input "121 South 13th Street"
type input "Lincoln"
select select "30"
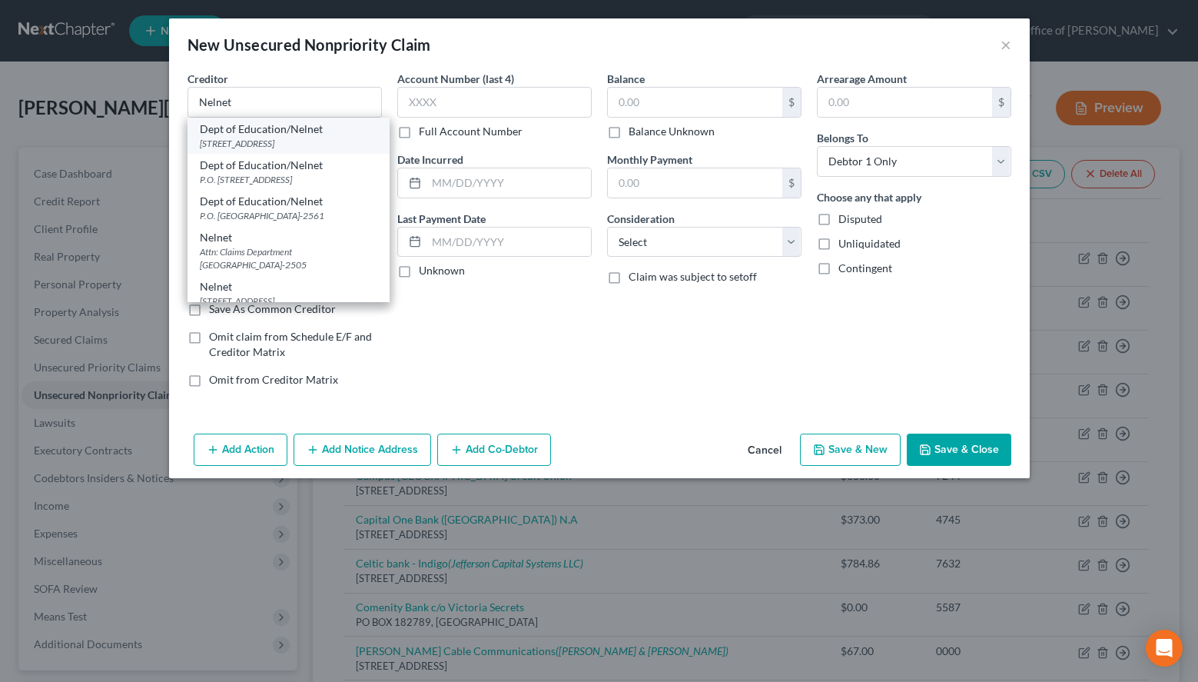
type input "68508"
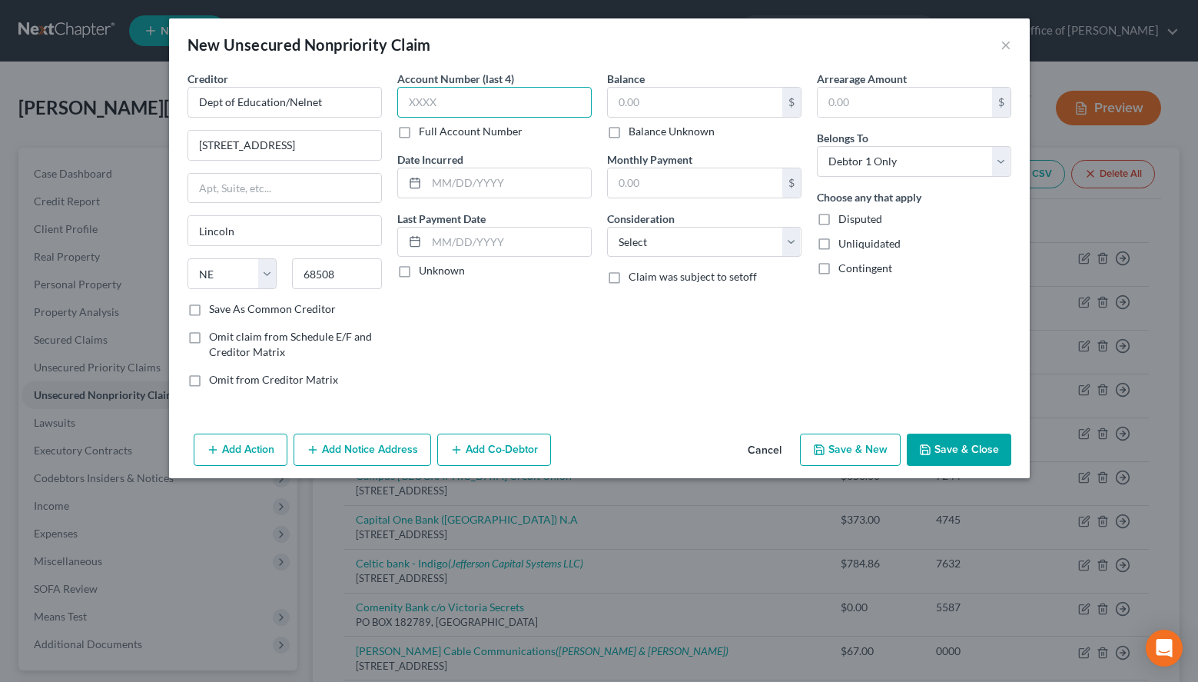
click at [414, 112] on input "text" at bounding box center [494, 102] width 194 height 31
type input "7614"
click at [429, 275] on label "Unknown" at bounding box center [442, 270] width 46 height 15
click at [429, 273] on input "Unknown" at bounding box center [430, 268] width 10 height 10
checkbox input "true"
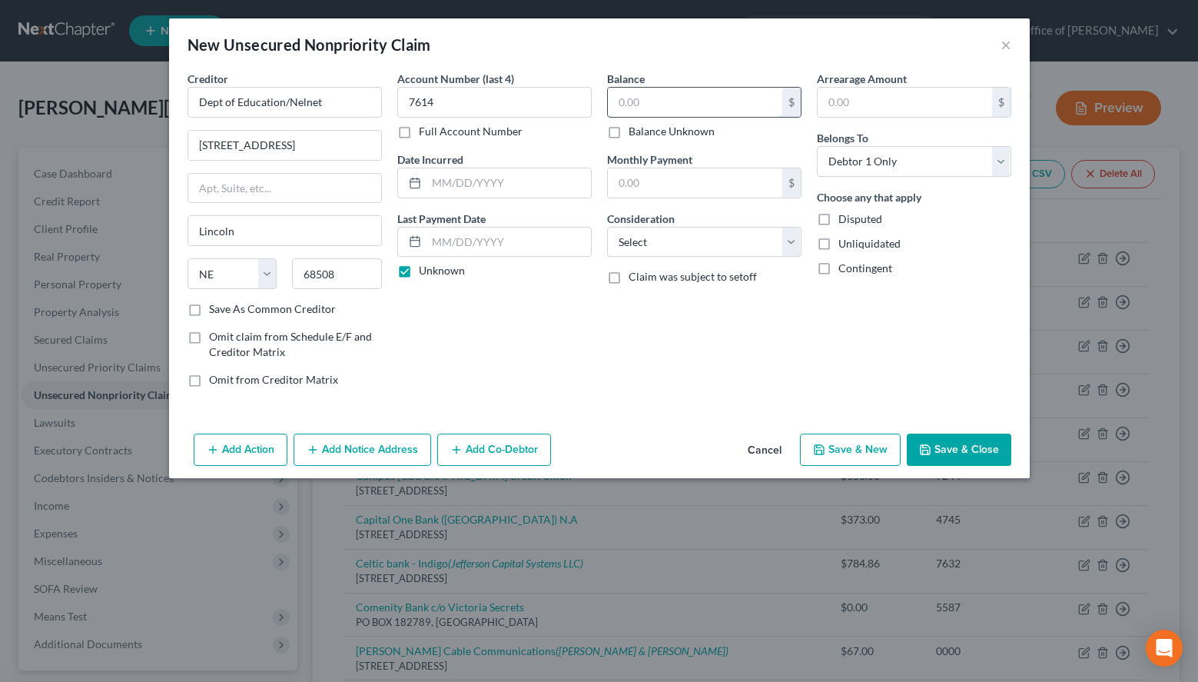
click at [695, 111] on input "text" at bounding box center [695, 102] width 174 height 29
drag, startPoint x: 851, startPoint y: 367, endPoint x: 780, endPoint y: 219, distance: 164.3
click at [851, 366] on div "Arrearage Amount $ Belongs To * Select Debtor 1 Only Debtor 2 Only Debtor 1 And…" at bounding box center [914, 235] width 210 height 329
click at [719, 92] on input "text" at bounding box center [695, 102] width 174 height 29
type input "44,411.00"
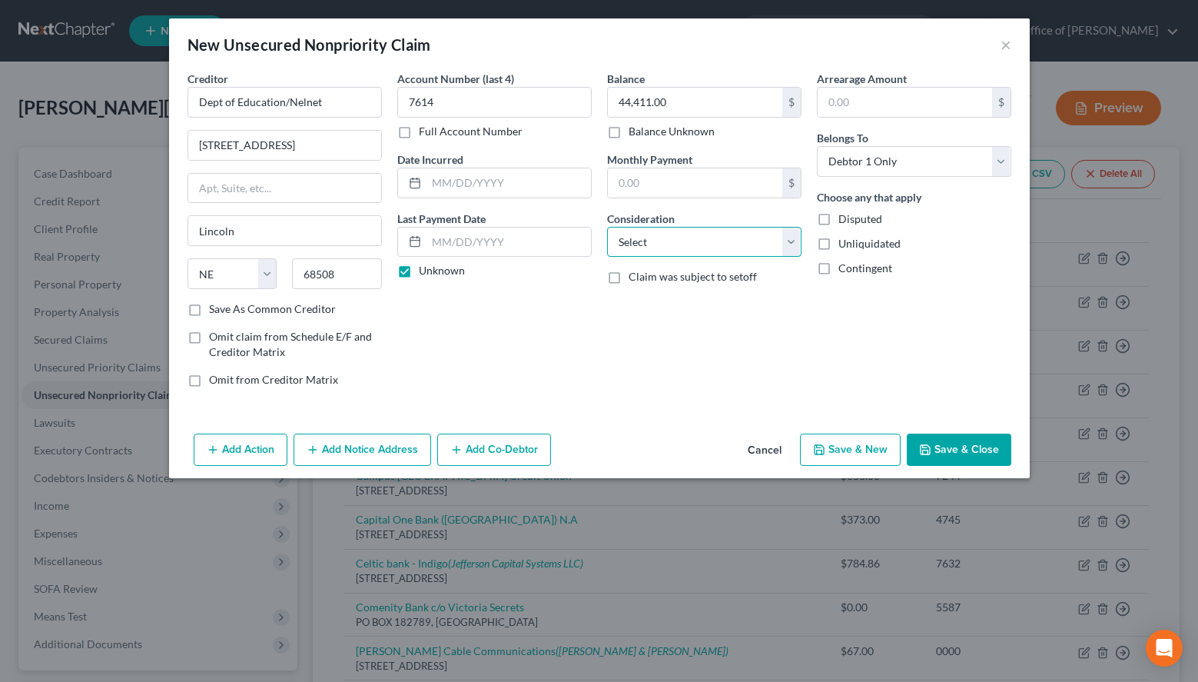
click at [607, 227] on select "Select Cable / Satellite Services Collection Agency Credit Card Debt Debt Couns…" at bounding box center [704, 242] width 194 height 31
select select "17"
click option "Student Loans" at bounding box center [0, 0] width 0 height 0
click at [833, 64] on div "New Unsecured Nonpriority Claim ×" at bounding box center [599, 44] width 861 height 52
click at [816, 456] on button "Save & New" at bounding box center [850, 450] width 101 height 32
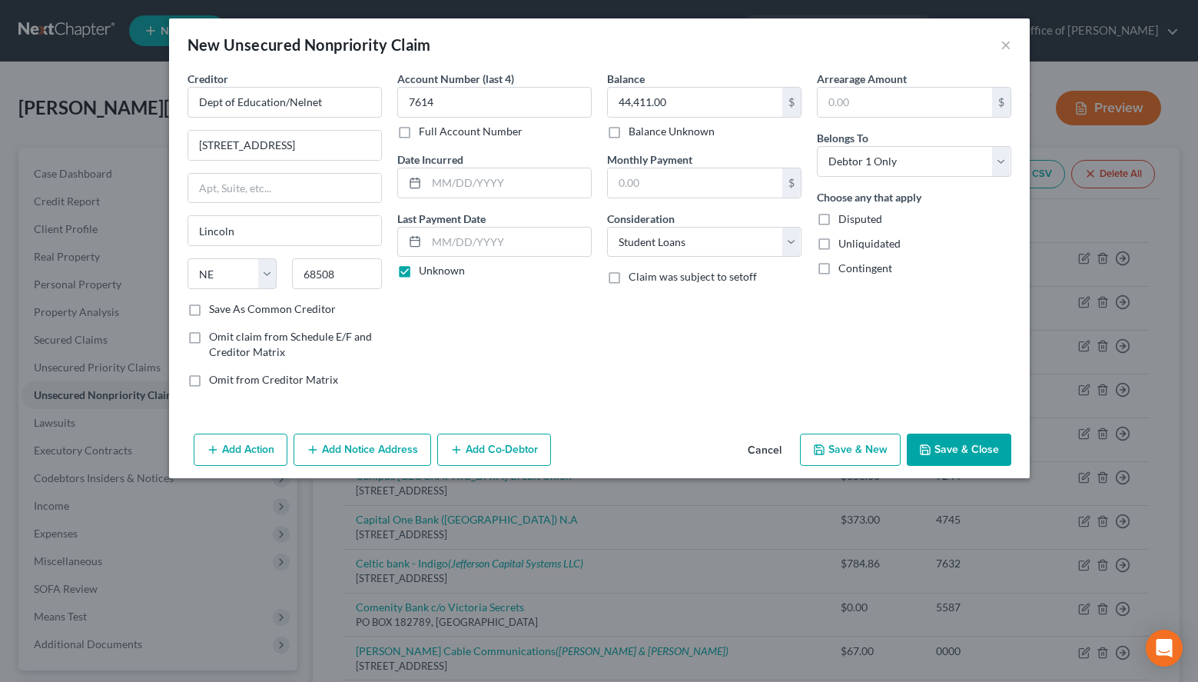
select select "0"
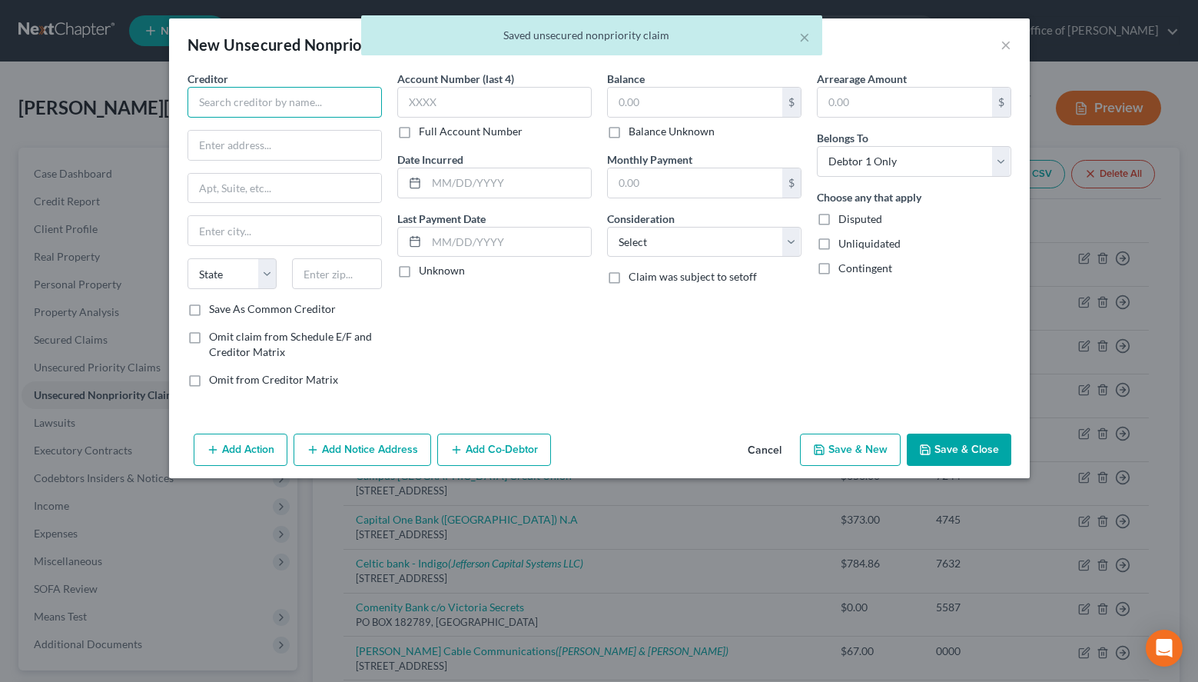
click at [328, 108] on input "text" at bounding box center [285, 102] width 194 height 31
paste input "FSB Blaze"
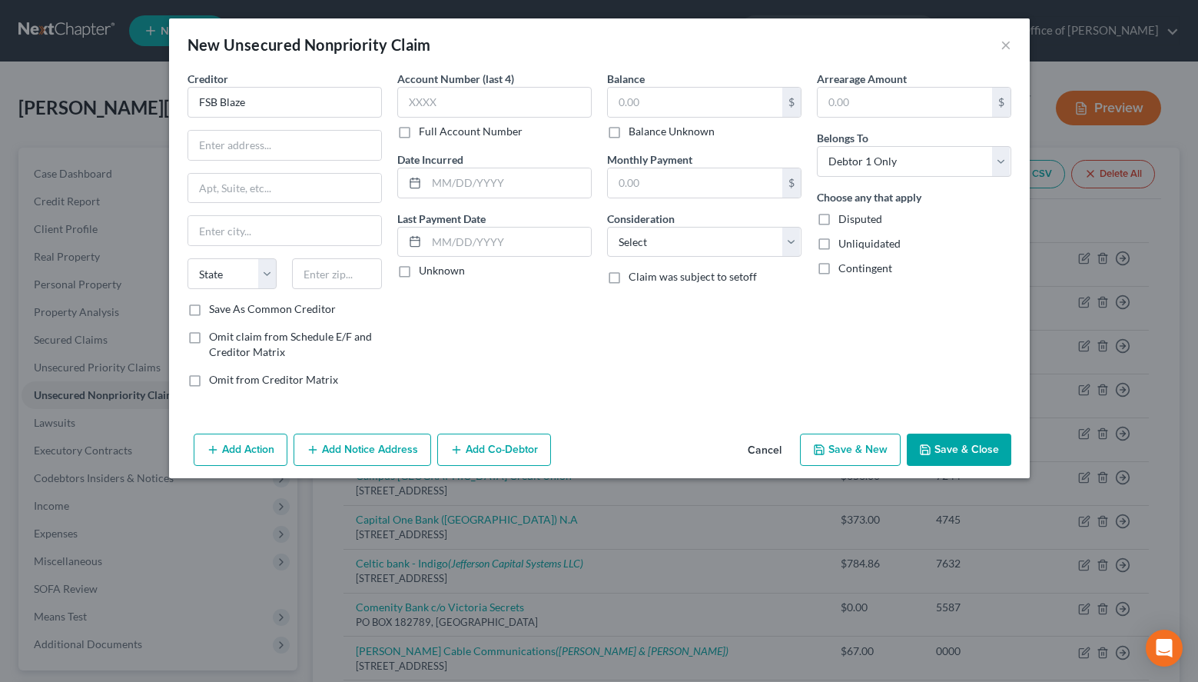
type input "FSB Blaze"
click at [850, 70] on div "New Unsecured Nonpriority Claim × Creditor * FSB Blaze State AL AK AR AZ CA CO …" at bounding box center [599, 248] width 861 height 460
click at [460, 107] on input "text" at bounding box center [494, 102] width 194 height 31
type input "2371"
click at [320, 148] on input "text" at bounding box center [284, 145] width 193 height 29
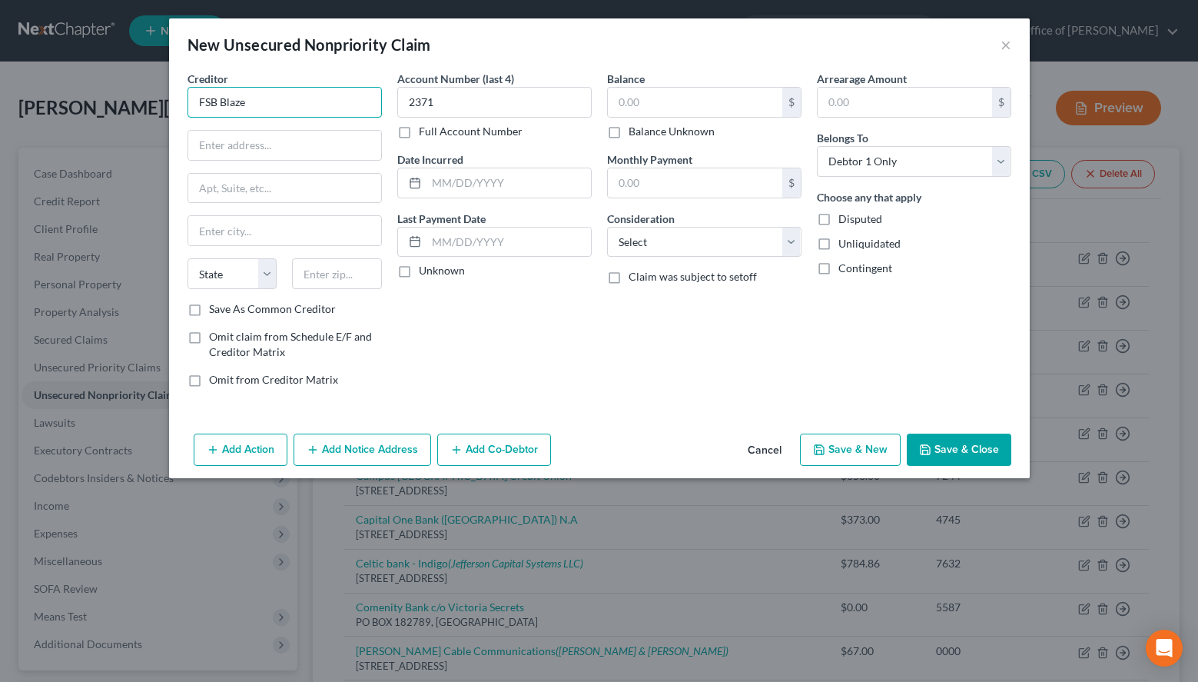
click at [214, 103] on input "FSB Blaze" at bounding box center [285, 102] width 194 height 31
click at [217, 101] on input "FSB Blaze" at bounding box center [285, 102] width 194 height 31
click at [188, 101] on input "FSB Blaze" at bounding box center [285, 102] width 194 height 31
type input "First Savings Bank - Blaze"
click at [228, 156] on input "text" at bounding box center [284, 145] width 193 height 29
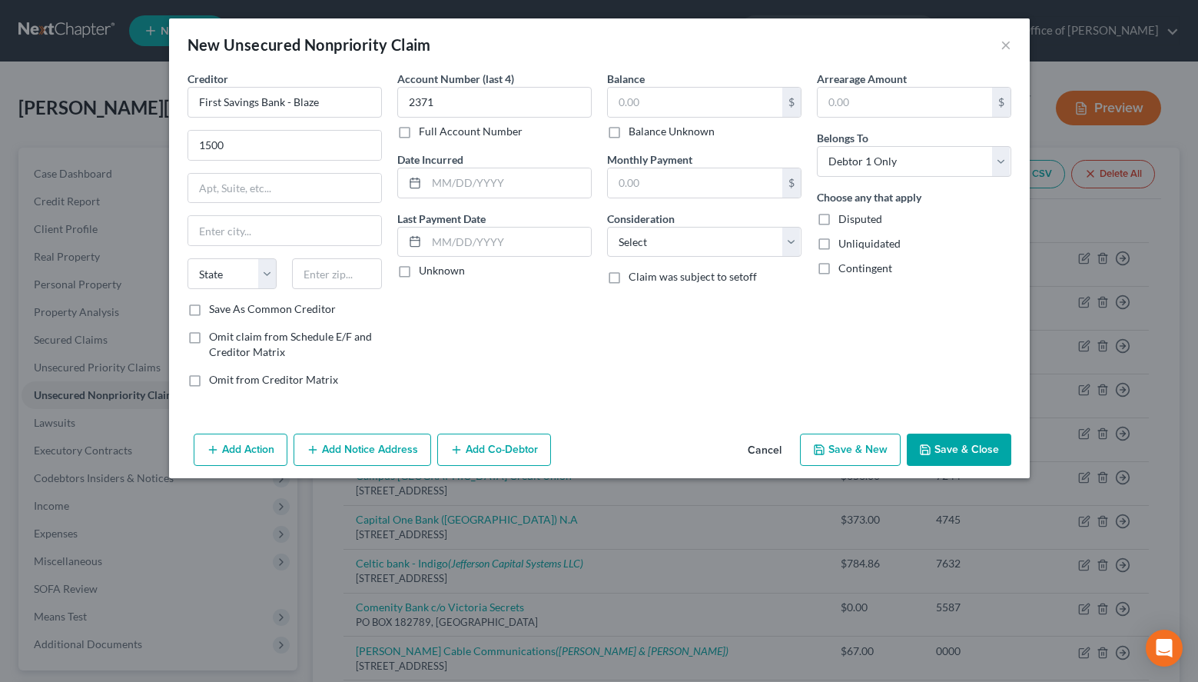
click at [940, 26] on div "New Unsecured Nonpriority Claim ×" at bounding box center [599, 44] width 861 height 52
drag, startPoint x: 319, startPoint y: 105, endPoint x: 61, endPoint y: 99, distance: 258.3
click at [188, 99] on input "First Savings Bank - Blaze" at bounding box center [285, 102] width 194 height 31
click at [319, 150] on input "1500" at bounding box center [284, 145] width 193 height 29
type input "1500 South Highline Avenue"
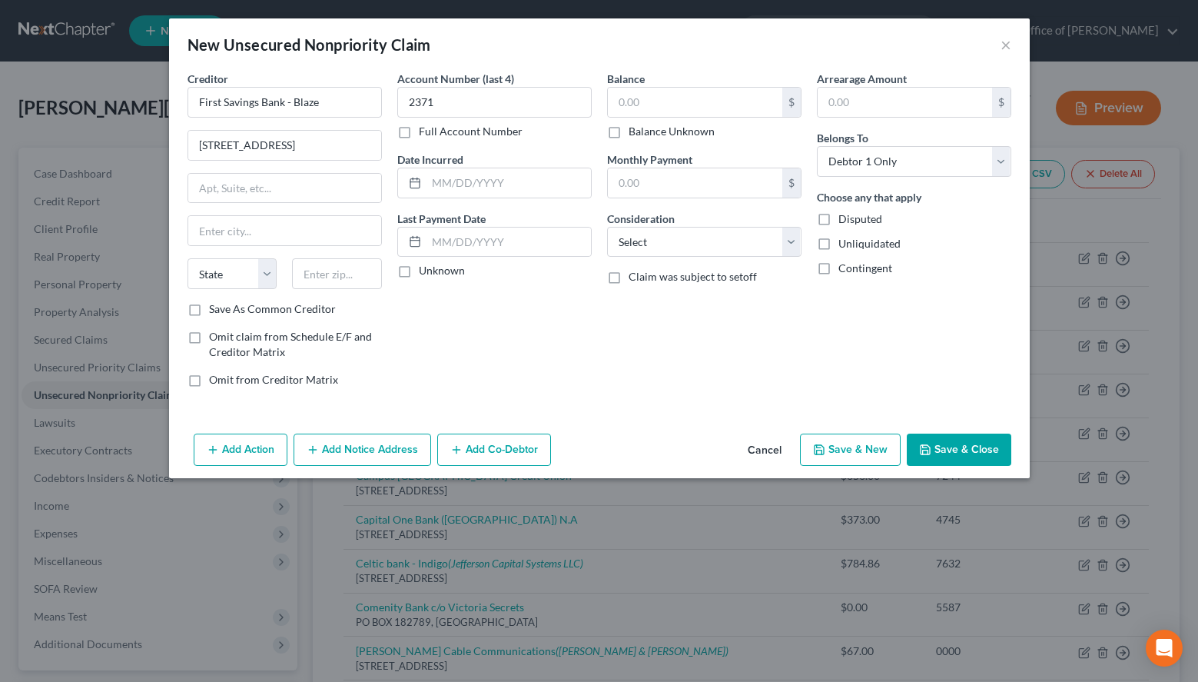
click at [920, 40] on div "New Unsecured Nonpriority Claim ×" at bounding box center [599, 44] width 861 height 52
drag, startPoint x: 337, startPoint y: 105, endPoint x: 193, endPoint y: 99, distance: 144.6
click at [193, 99] on input "First Savings Bank - Blaze" at bounding box center [285, 102] width 194 height 31
click at [323, 263] on input "text" at bounding box center [337, 273] width 90 height 31
type input "5110"
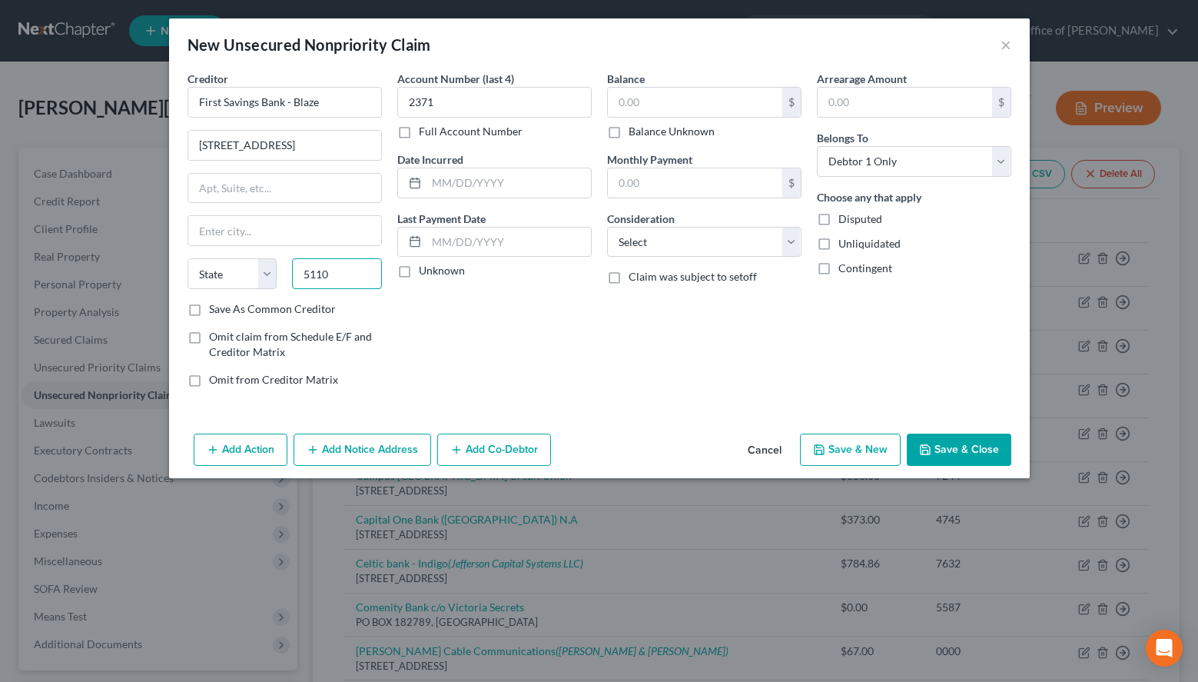
drag, startPoint x: 358, startPoint y: 277, endPoint x: 62, endPoint y: 349, distance: 304.4
click at [292, 289] on input "5110" at bounding box center [337, 273] width 90 height 31
click at [836, 359] on div "Arrearage Amount $ Belongs To * Select Debtor 1 Only Debtor 2 Only Debtor 1 And…" at bounding box center [914, 235] width 210 height 329
click at [773, 452] on button "Cancel" at bounding box center [765, 450] width 58 height 31
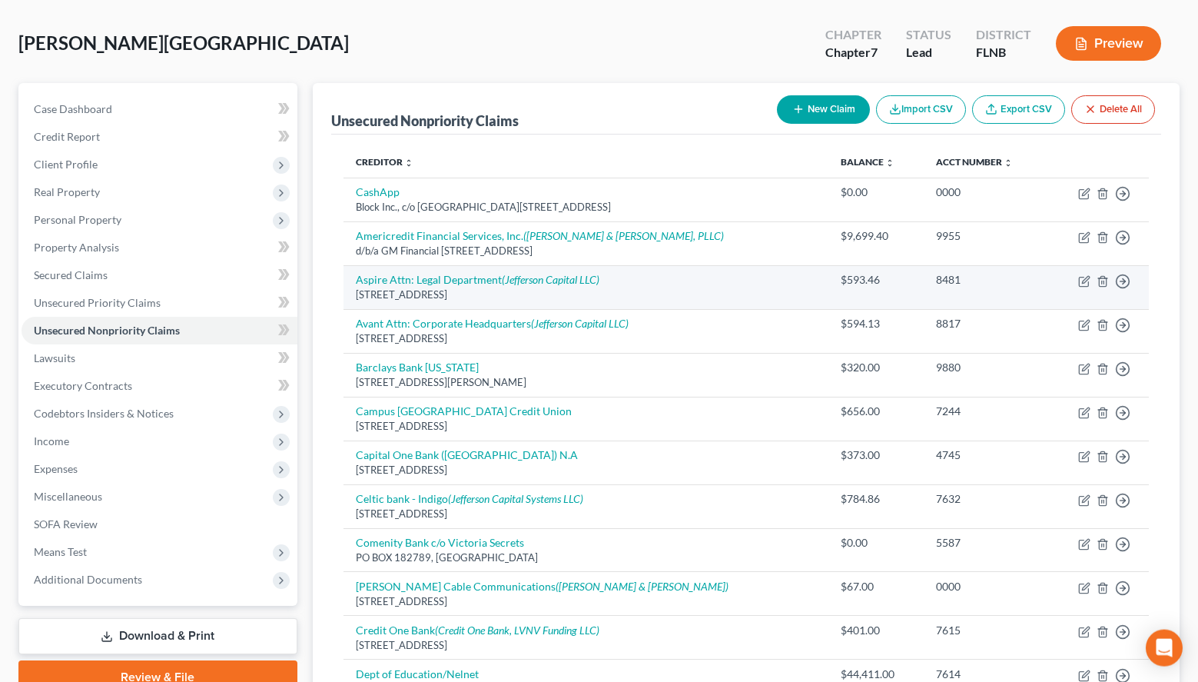
scroll to position [157, 0]
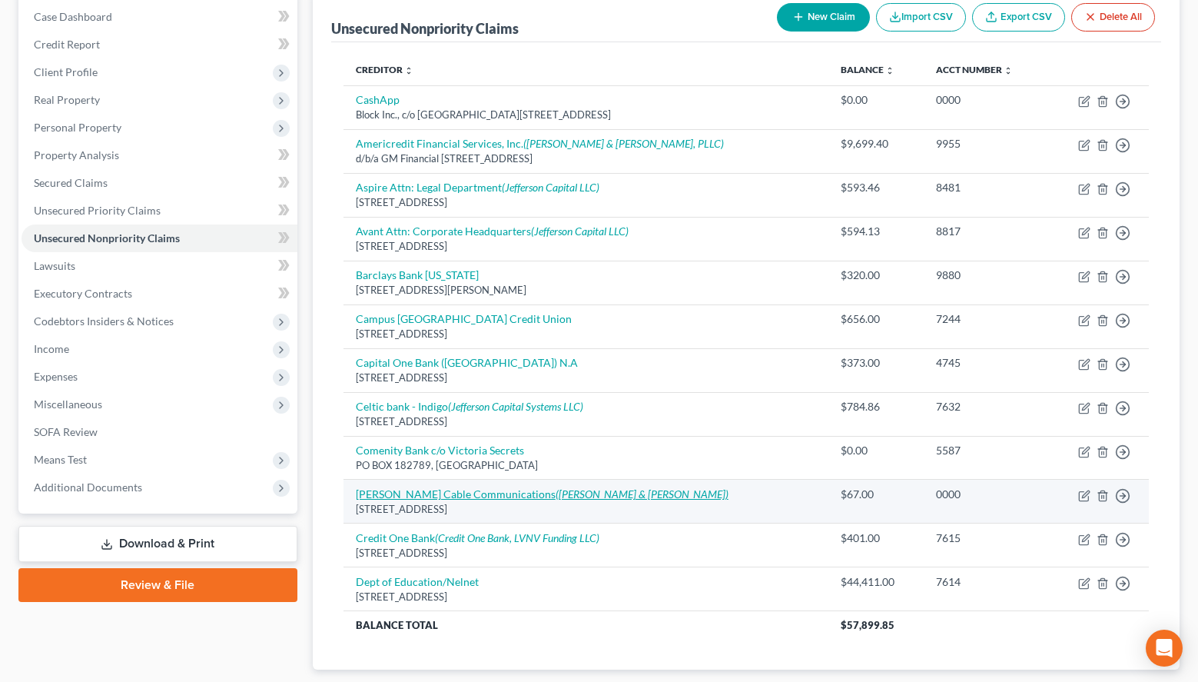
click at [556, 493] on icon "(Harris & Harris)" at bounding box center [642, 493] width 173 height 13
select select "10"
select select "0"
select select "45"
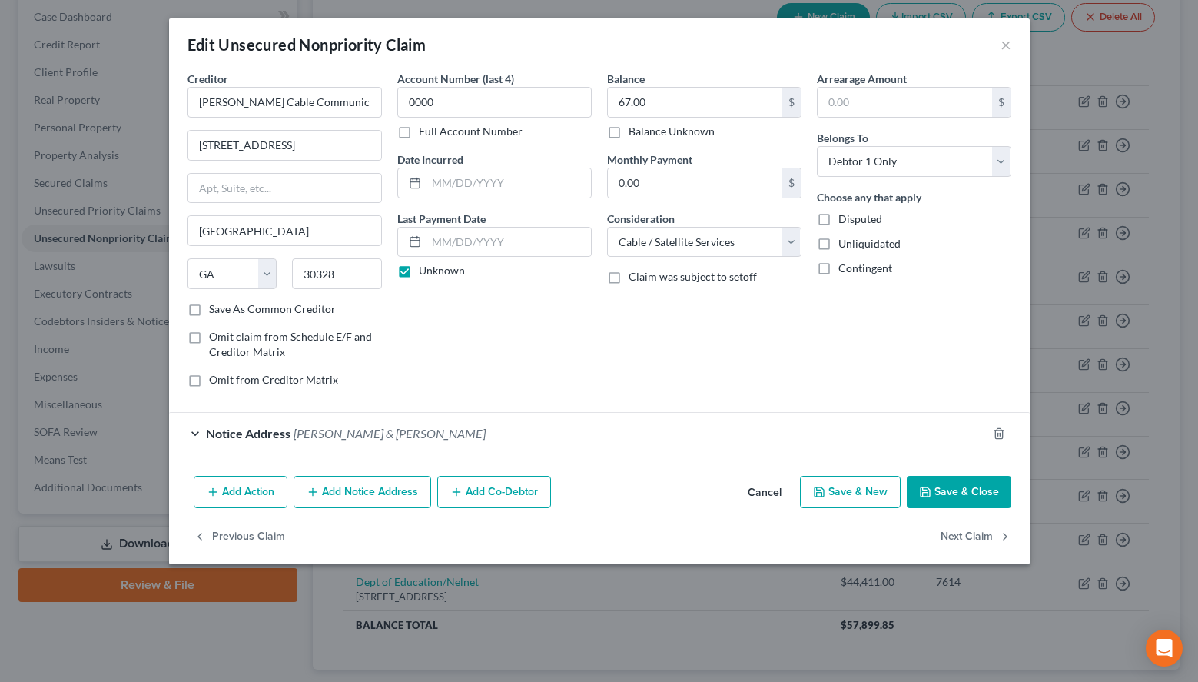
click at [453, 437] on div "Notice Address Harris & Harris" at bounding box center [578, 433] width 818 height 41
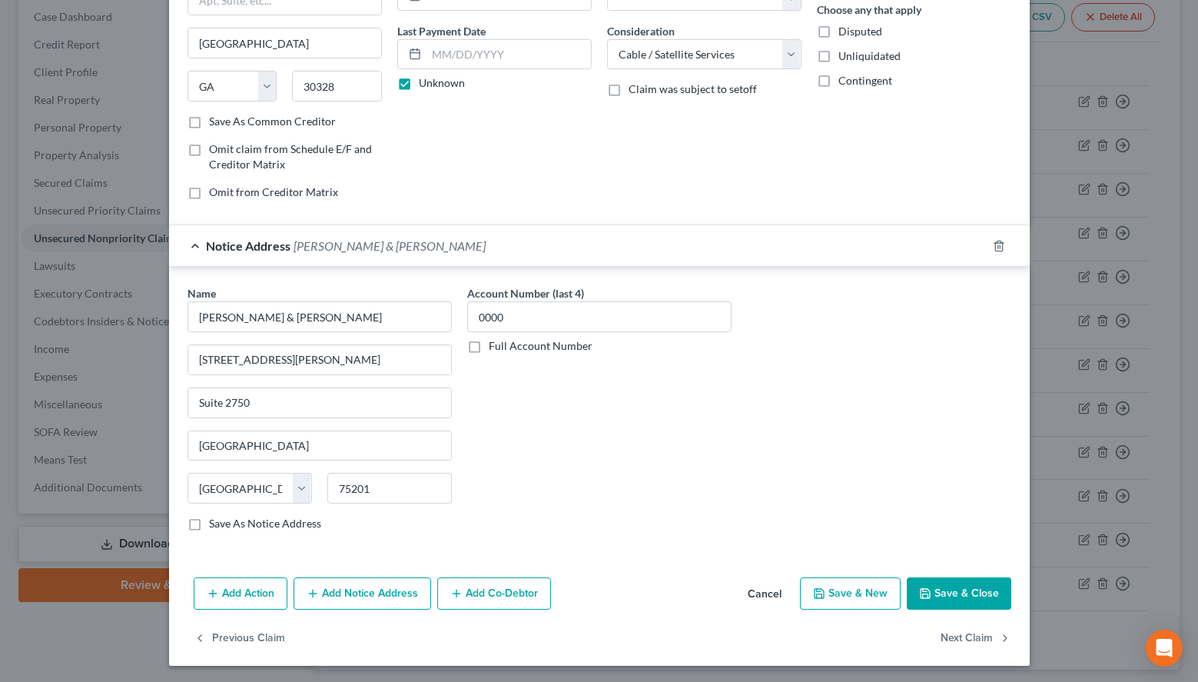
scroll to position [191, 0]
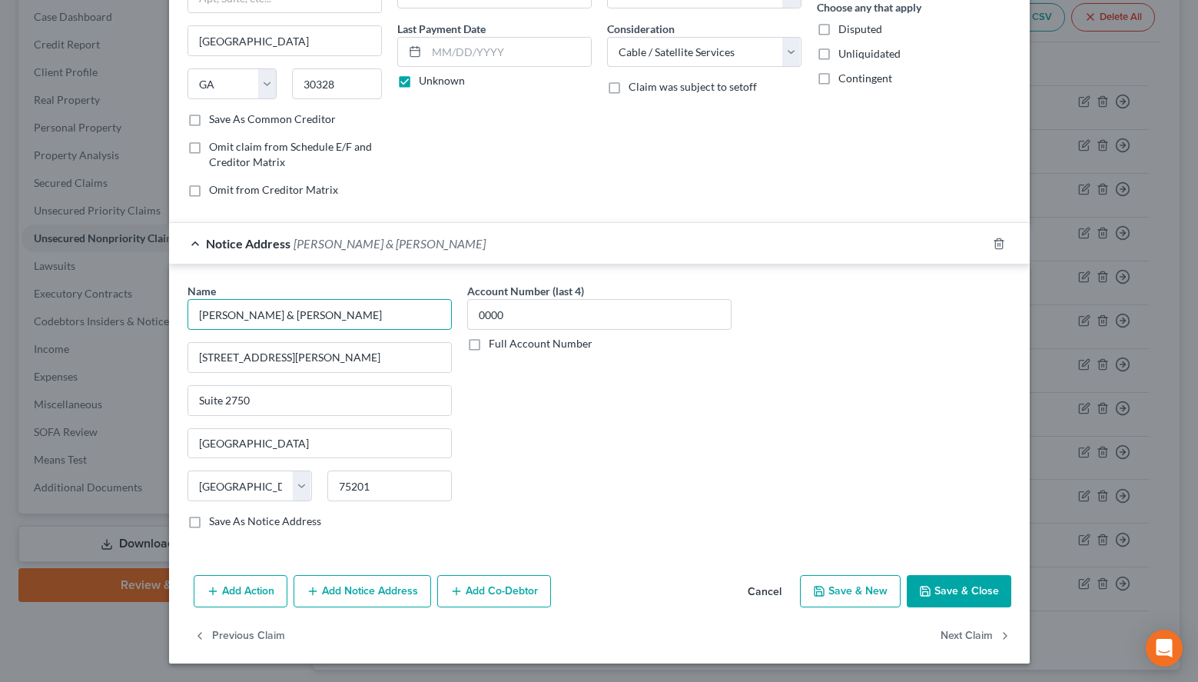
drag, startPoint x: 312, startPoint y: 316, endPoint x: 184, endPoint y: 312, distance: 128.4
click at [188, 312] on input "Harris & Harris" at bounding box center [320, 314] width 264 height 31
click at [329, 606] on button "Add Notice Address" at bounding box center [363, 591] width 138 height 32
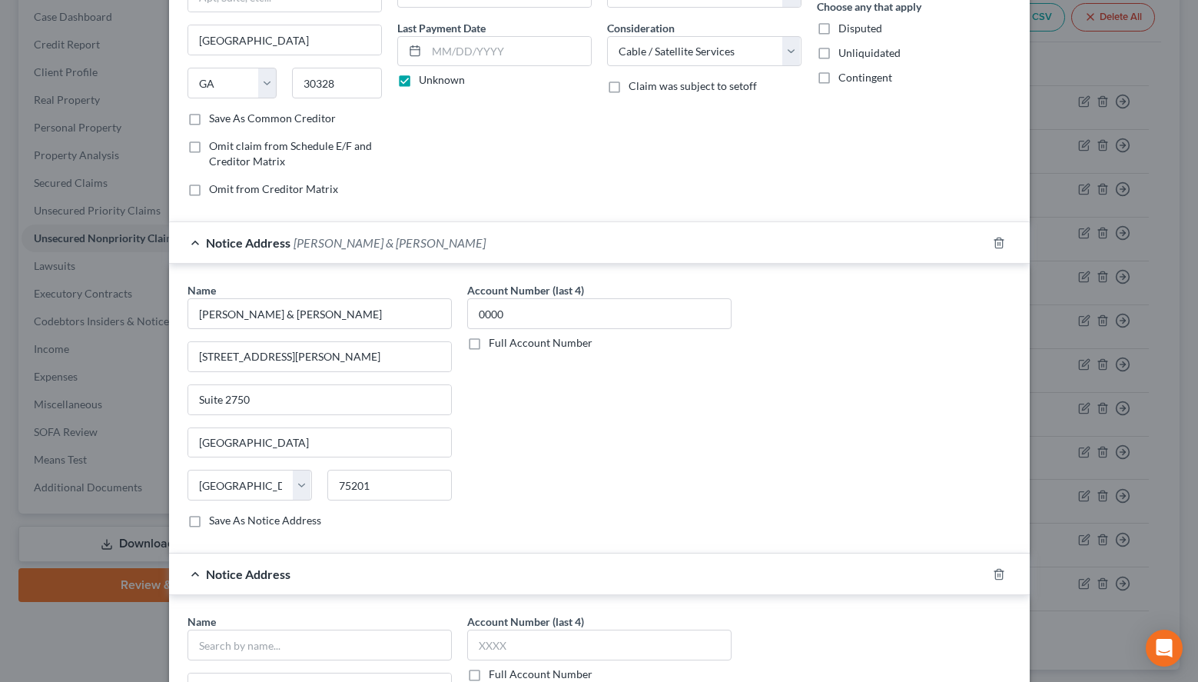
click at [327, 626] on div "Name *" at bounding box center [320, 636] width 264 height 47
click at [326, 643] on input "text" at bounding box center [320, 645] width 264 height 31
paste input "Harris & Harris"
type input "Harris & Harris"
click at [925, 380] on div "Name * Harris & Harris 717 N. Harwood St. Suite 2750 Dallas State AL AK AR AZ C…" at bounding box center [599, 411] width 839 height 258
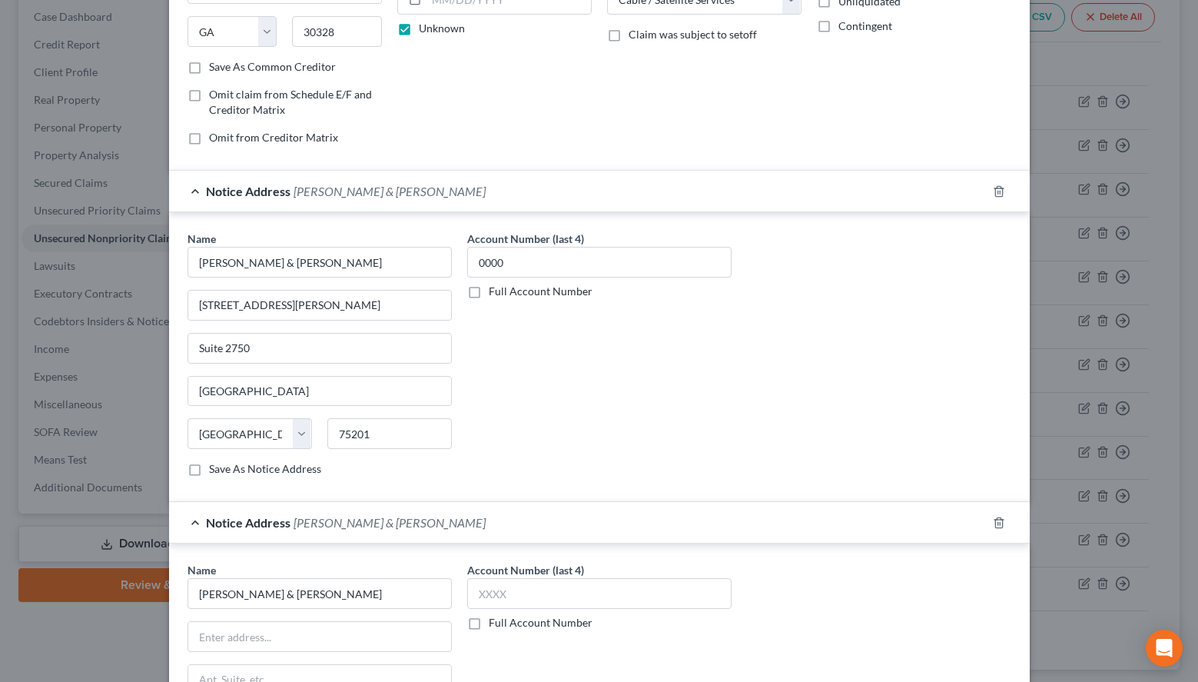
scroll to position [269, 0]
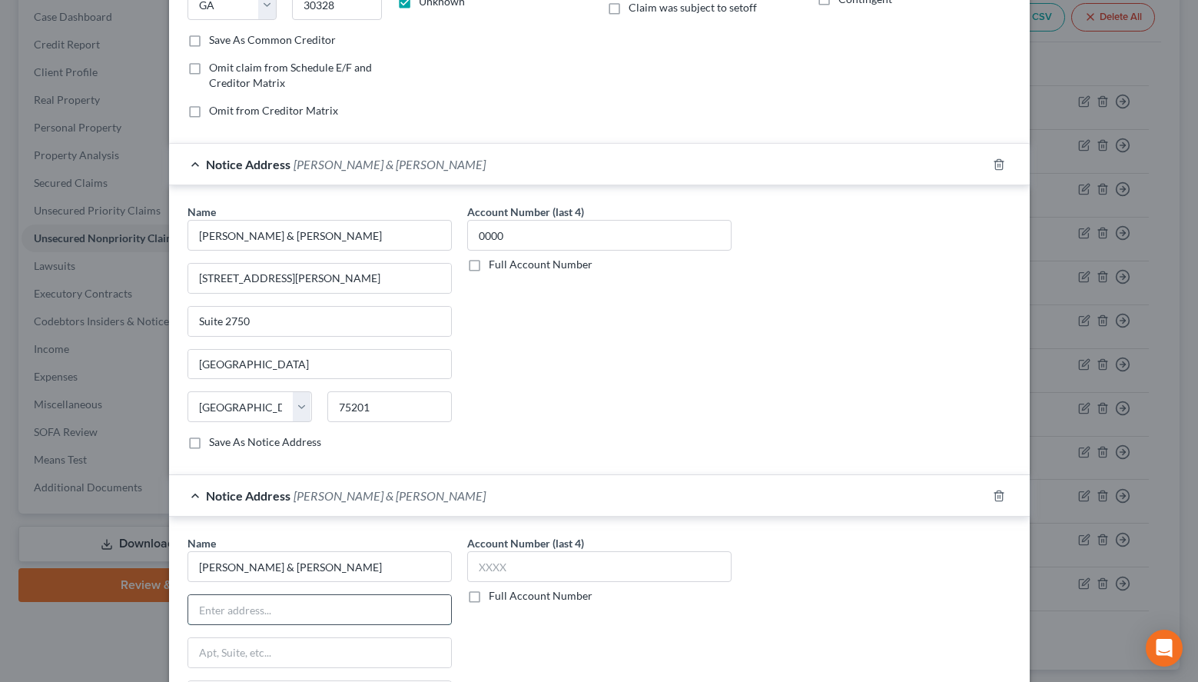
click at [353, 613] on input "text" at bounding box center [319, 609] width 263 height 29
paste input "P.O. BOX 186"
type input "P.O. BOX 186"
click at [295, 440] on label "Save As Notice Address" at bounding box center [265, 441] width 112 height 15
click at [225, 440] on input "Save As Notice Address" at bounding box center [220, 439] width 10 height 10
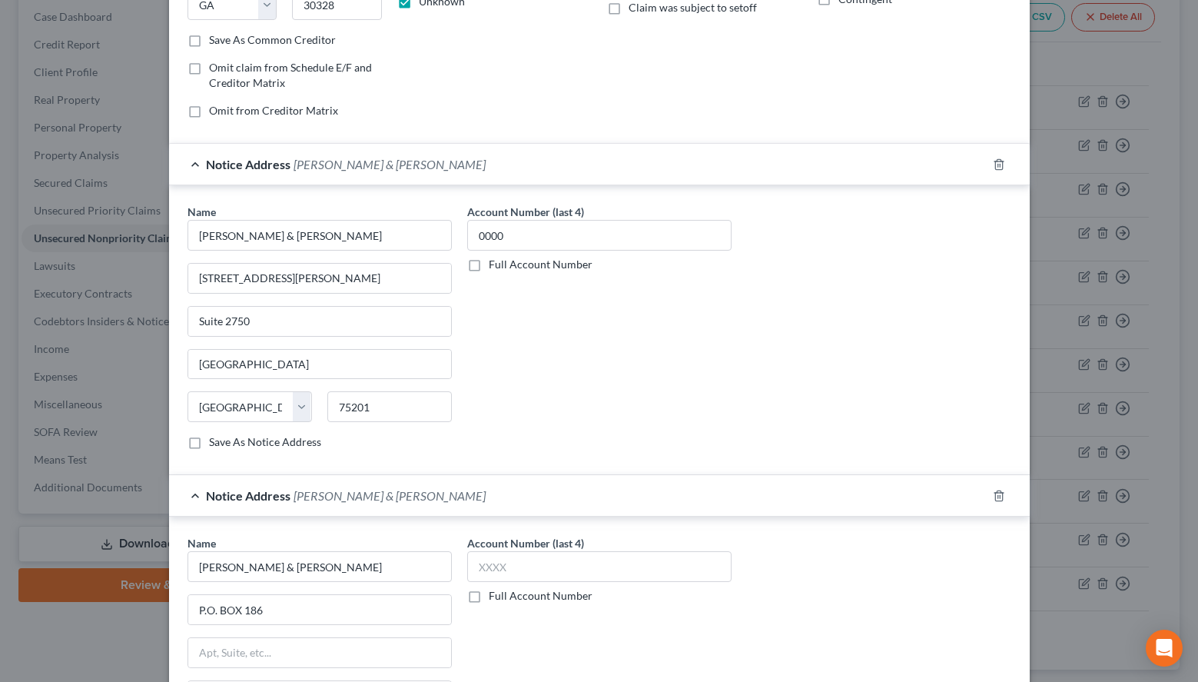
checkbox input "true"
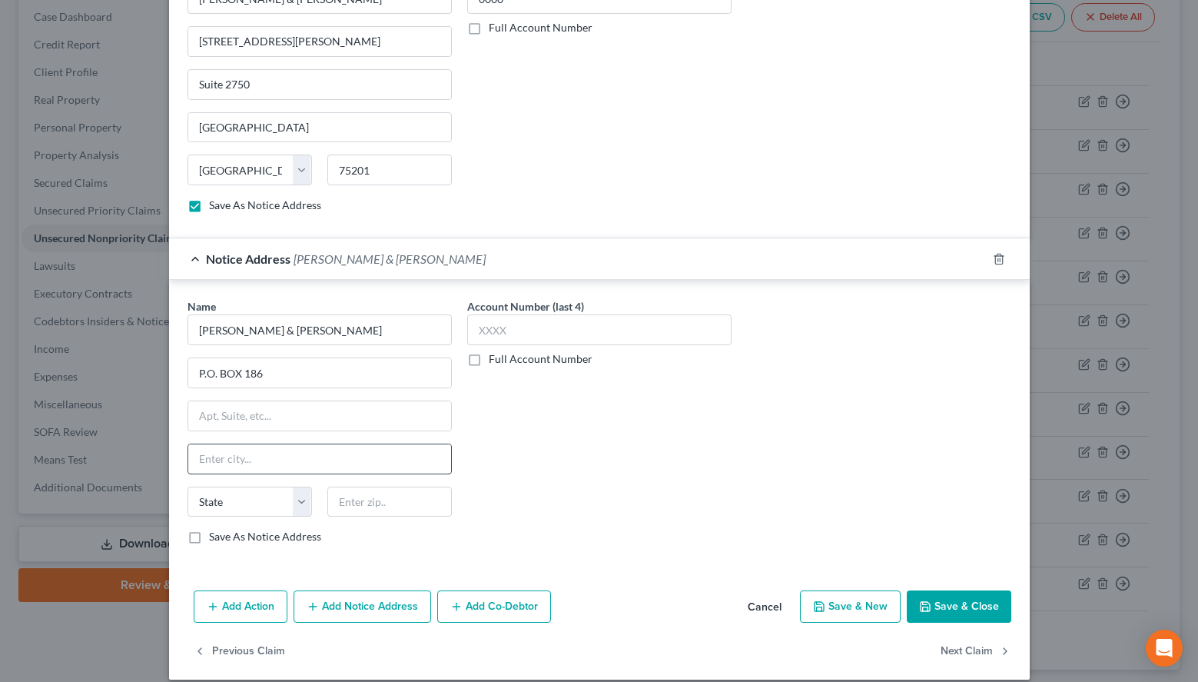
scroll to position [522, 0]
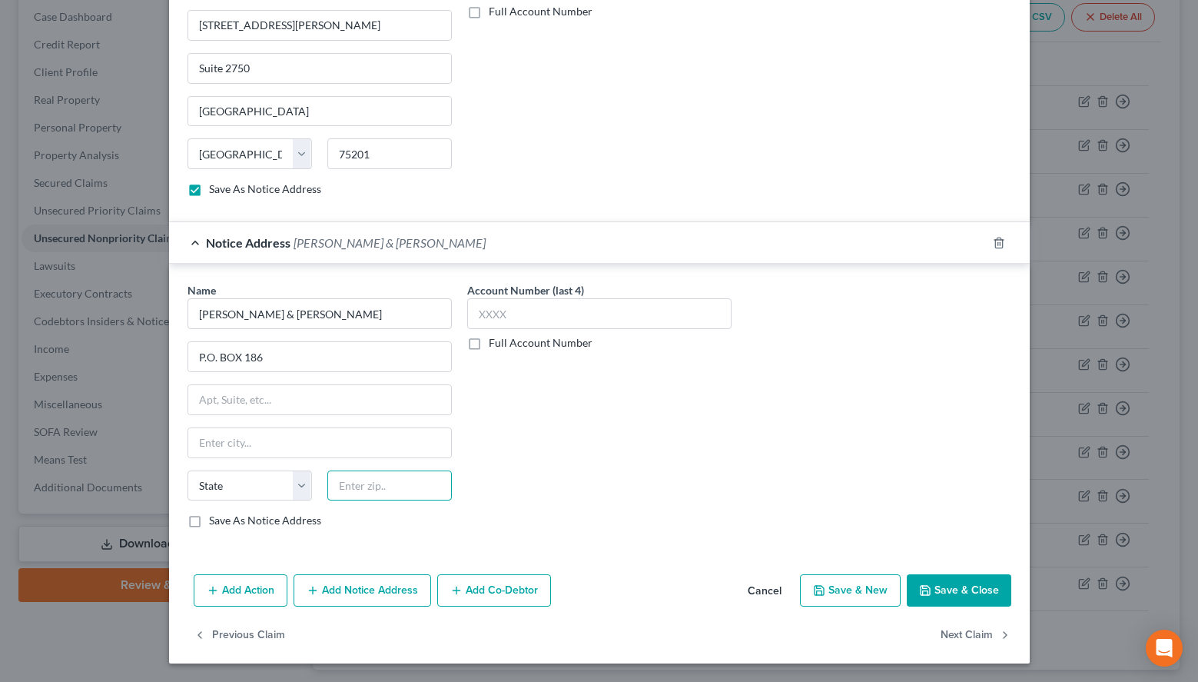
click at [347, 479] on input "text" at bounding box center [389, 485] width 125 height 31
click at [849, 375] on div "Name * Harris & Harris P.O. BOX 186 State AL AK AR AZ CA CO CT DE DC FL GA GU H…" at bounding box center [599, 411] width 839 height 258
click at [376, 497] on input "text" at bounding box center [389, 485] width 125 height 31
type input "60690"
type input "[GEOGRAPHIC_DATA]"
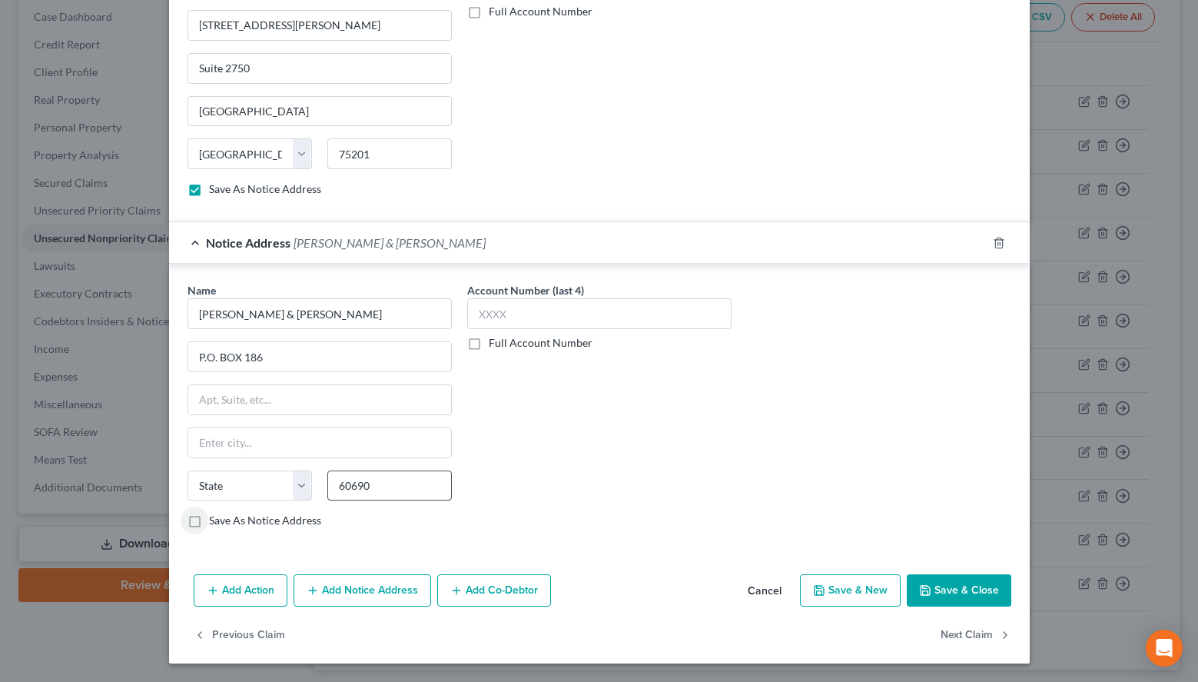
select select "14"
click at [607, 316] on input "text" at bounding box center [599, 313] width 264 height 31
click at [856, 404] on div "Name * Harris & Harris P.O. BOX 186 Chicago State AL AK AR AZ CA CO CT DE DC FL…" at bounding box center [599, 411] width 839 height 258
click at [533, 311] on input "text" at bounding box center [599, 313] width 264 height 31
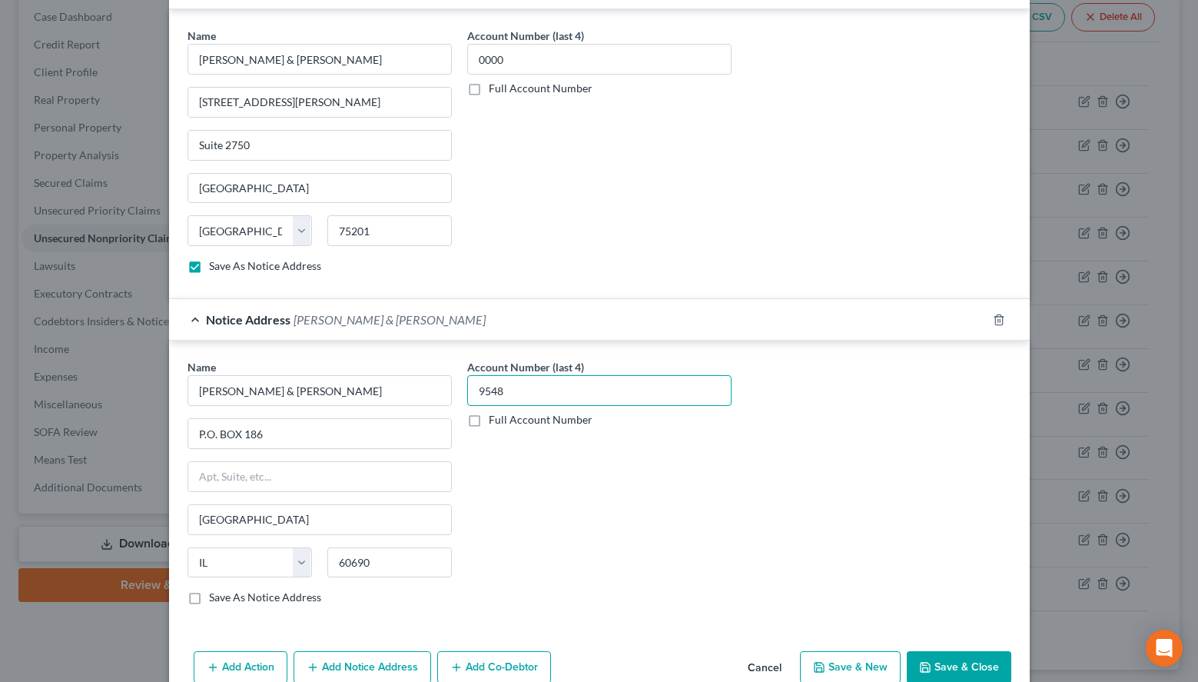
scroll to position [287, 0]
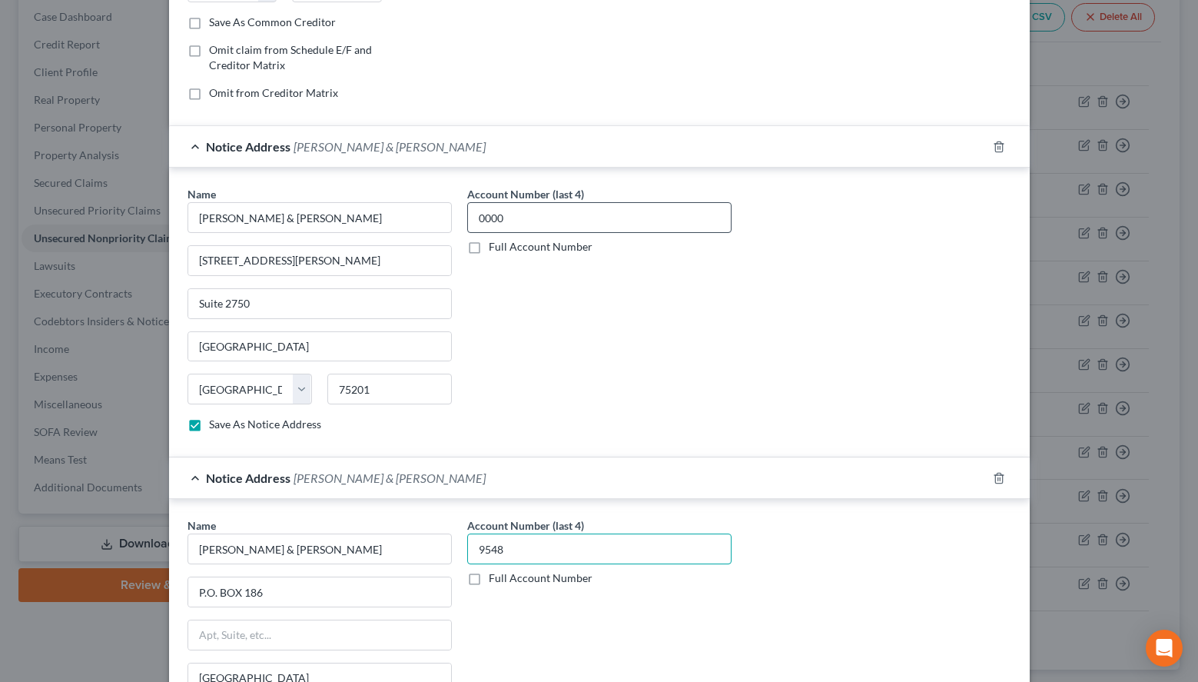
type input "9548"
drag, startPoint x: 593, startPoint y: 222, endPoint x: 350, endPoint y: 241, distance: 243.7
click at [467, 233] on input "0000" at bounding box center [599, 217] width 264 height 31
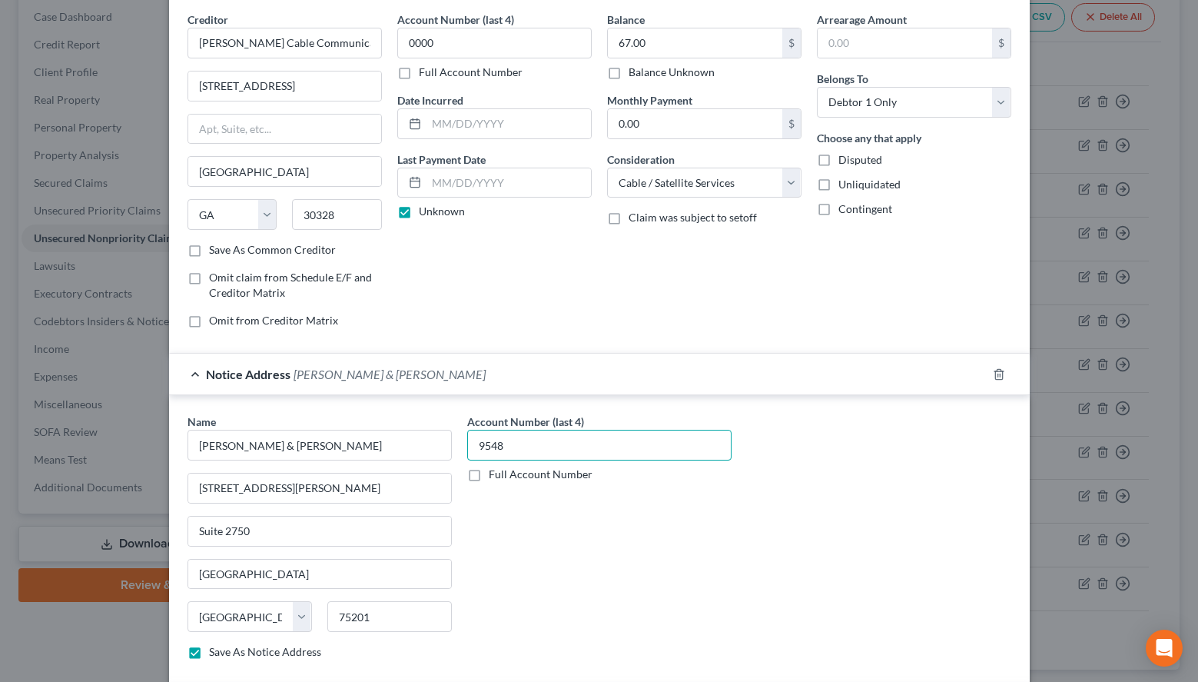
scroll to position [0, 0]
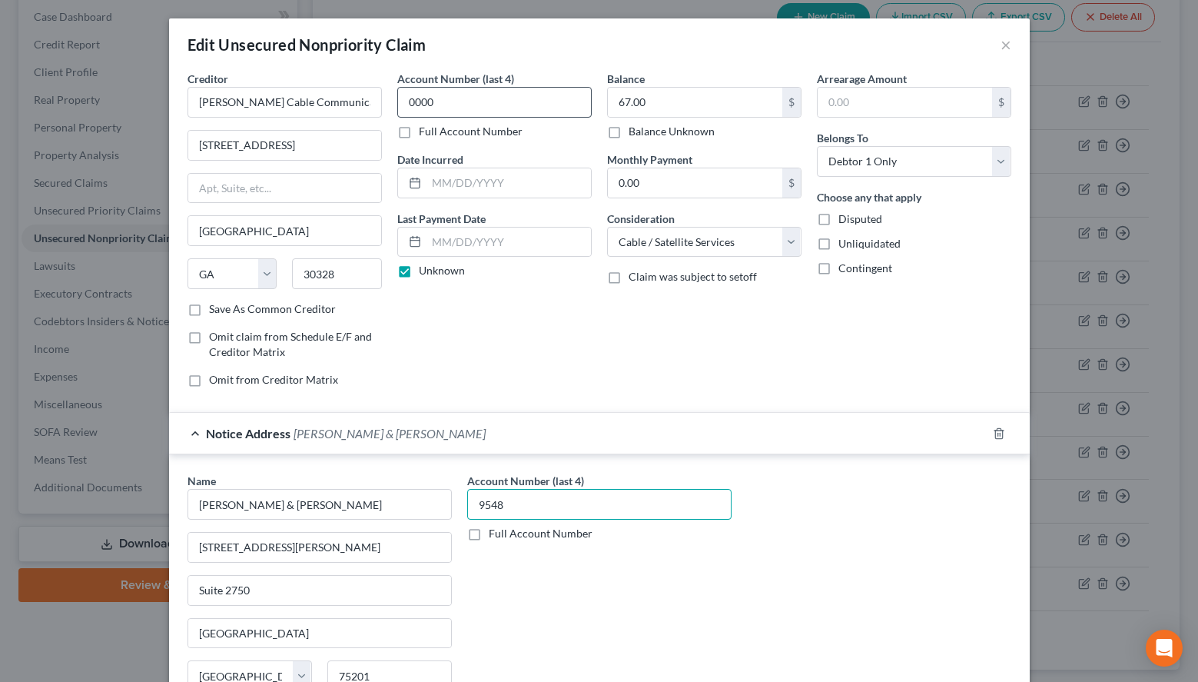
type input "9548"
drag, startPoint x: 545, startPoint y: 101, endPoint x: 211, endPoint y: 178, distance: 343.1
click at [397, 118] on input "0000" at bounding box center [494, 102] width 194 height 31
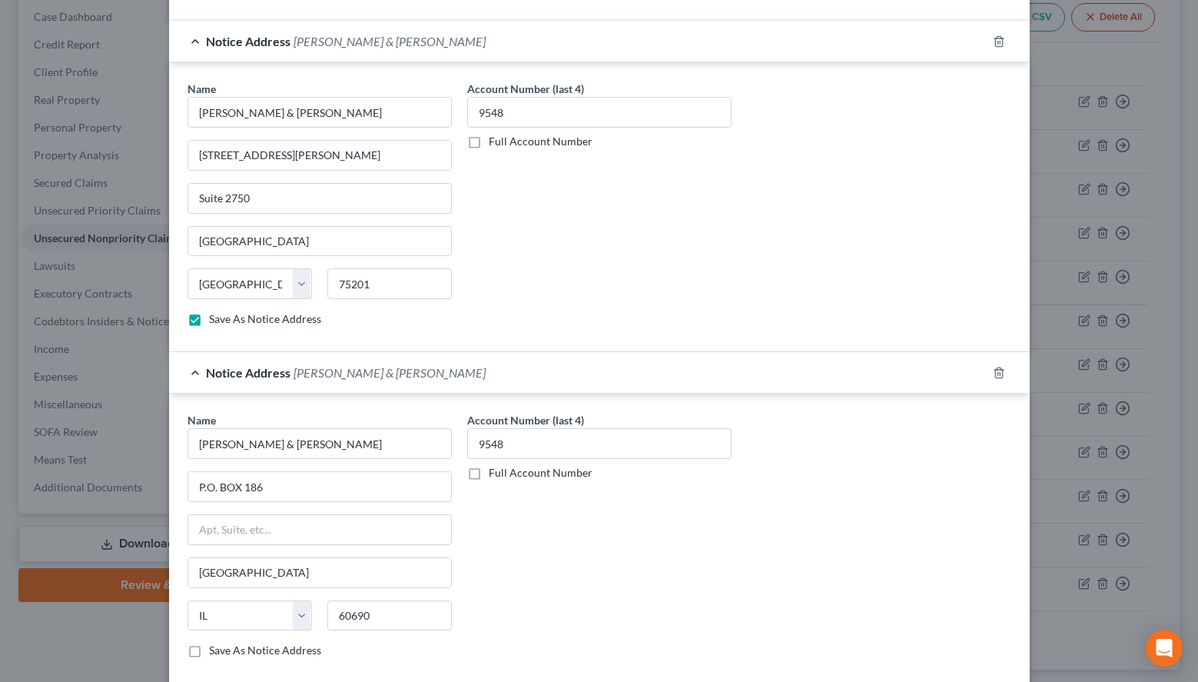
scroll to position [522, 0]
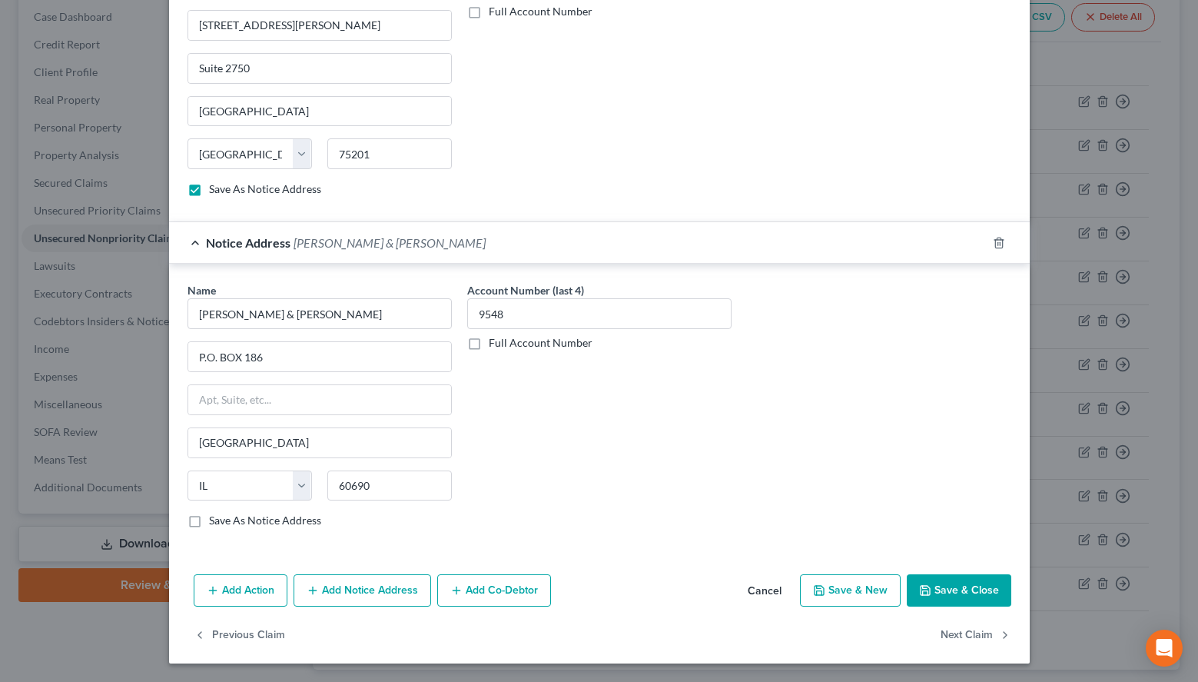
type input "9548"
click at [238, 527] on label "Save As Notice Address" at bounding box center [265, 520] width 112 height 15
click at [225, 523] on input "Save As Notice Address" at bounding box center [220, 518] width 10 height 10
checkbox input "true"
click at [935, 593] on button "Save & Close" at bounding box center [959, 590] width 105 height 32
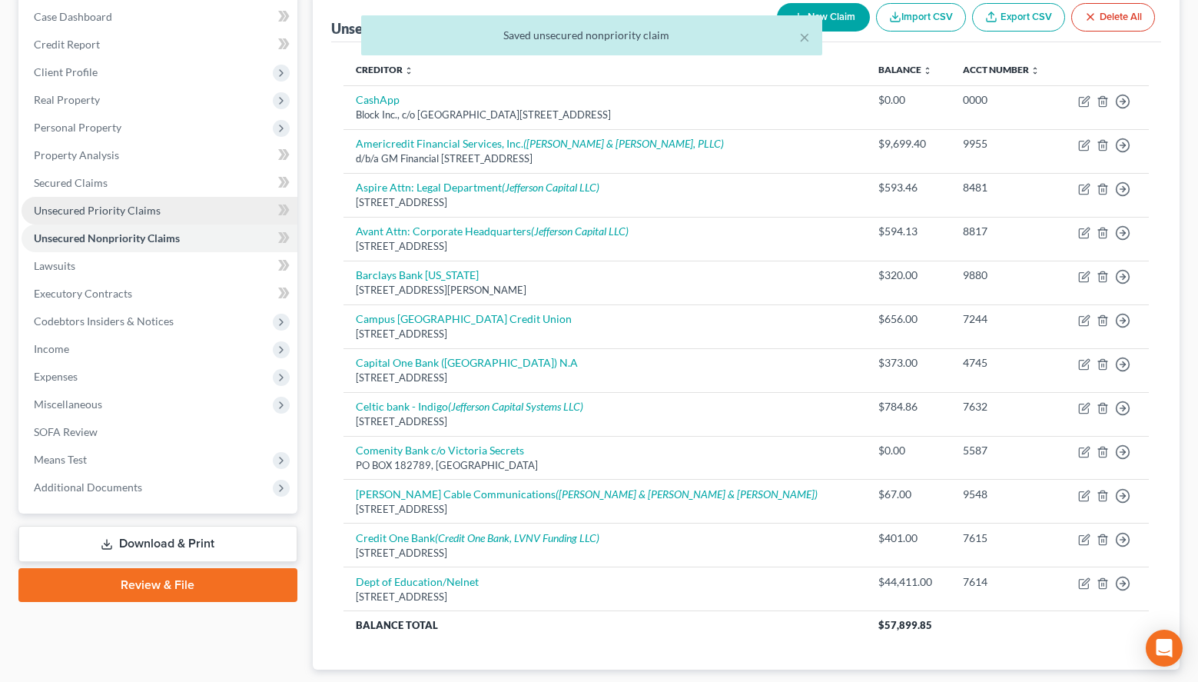
click at [222, 200] on link "Unsecured Priority Claims" at bounding box center [160, 211] width 276 height 28
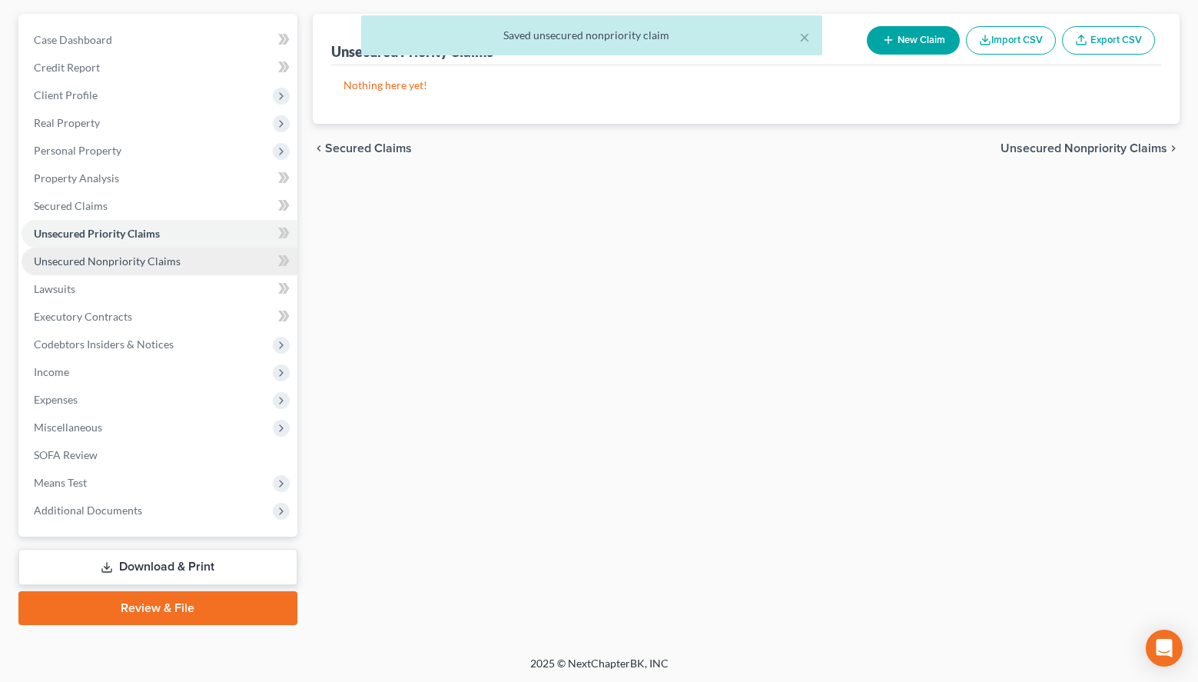
click at [208, 269] on link "Unsecured Nonpriority Claims" at bounding box center [160, 262] width 276 height 28
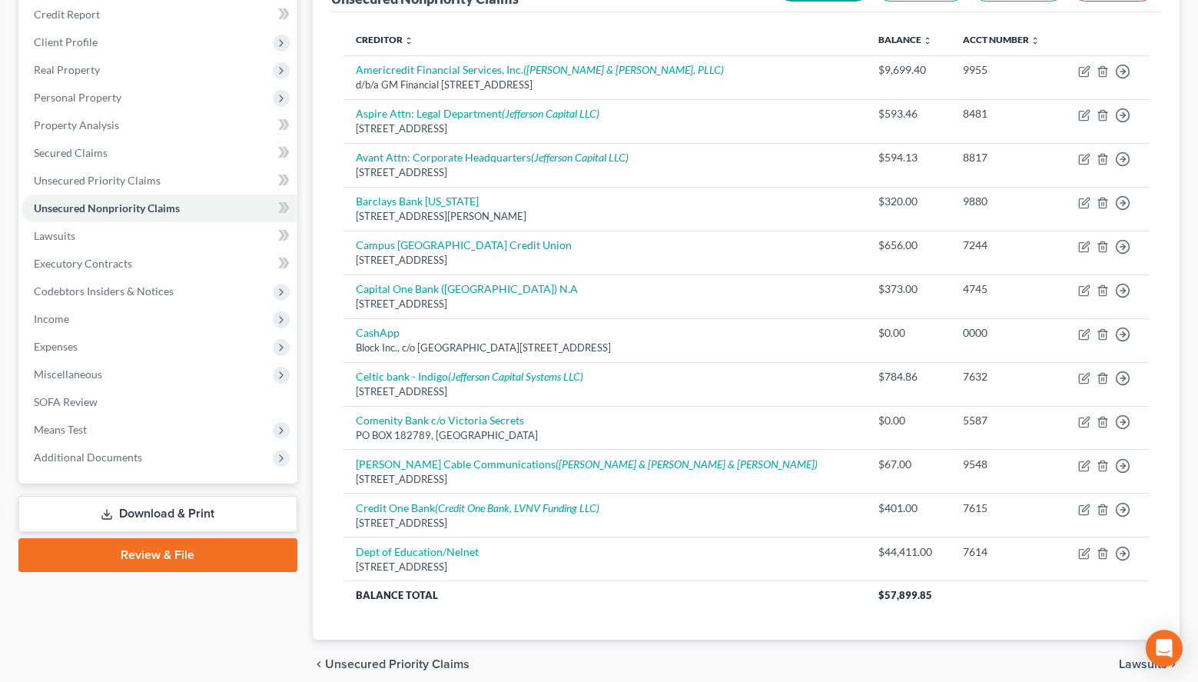
scroll to position [95, 0]
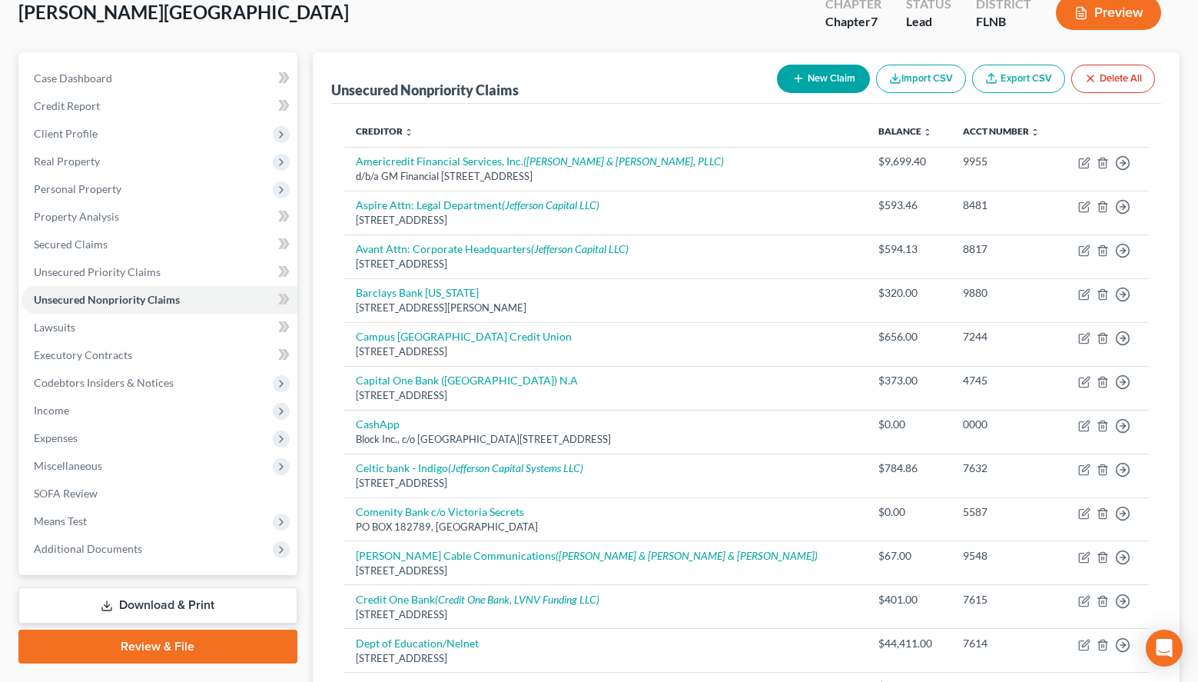
click at [951, 567] on td "9548" at bounding box center [1005, 563] width 109 height 44
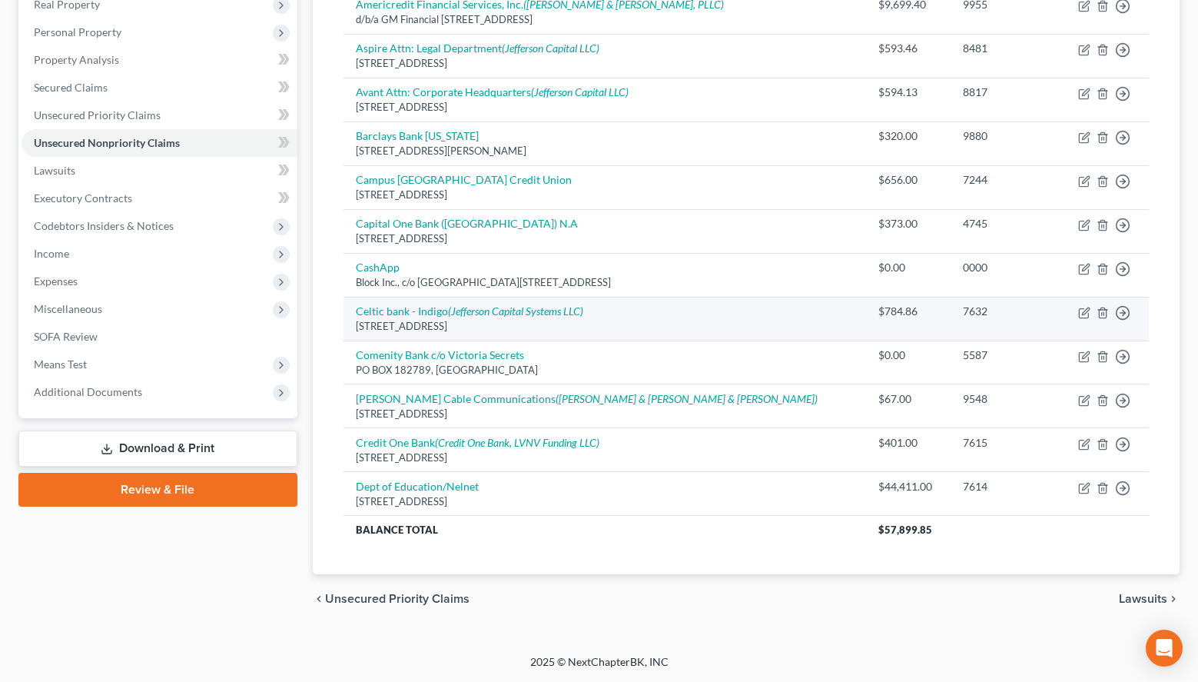
scroll to position [17, 0]
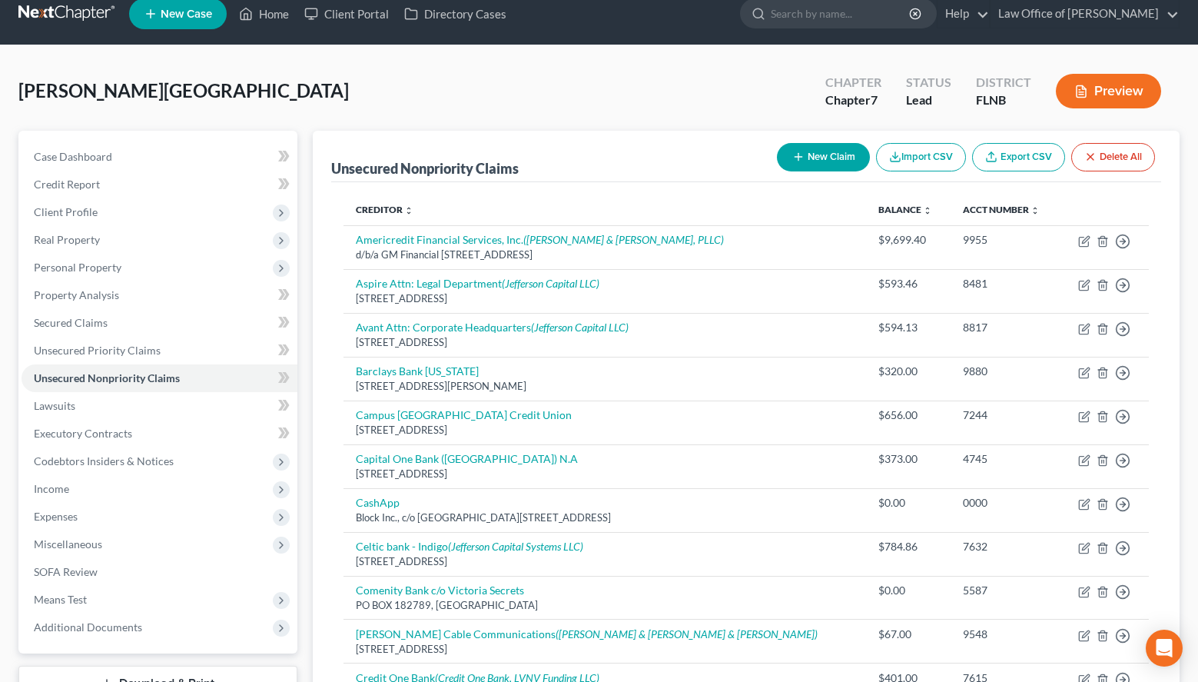
click at [808, 149] on button "New Claim" at bounding box center [823, 157] width 93 height 28
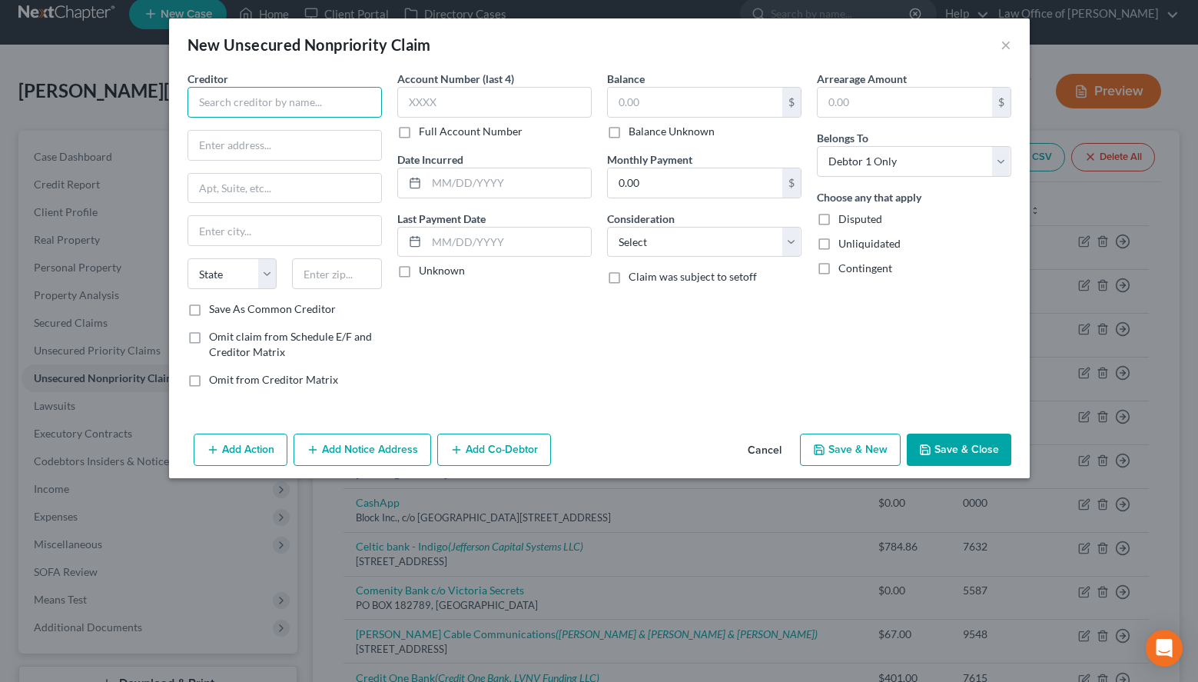
click at [282, 111] on input "text" at bounding box center [285, 102] width 194 height 31
paste input "first savings"
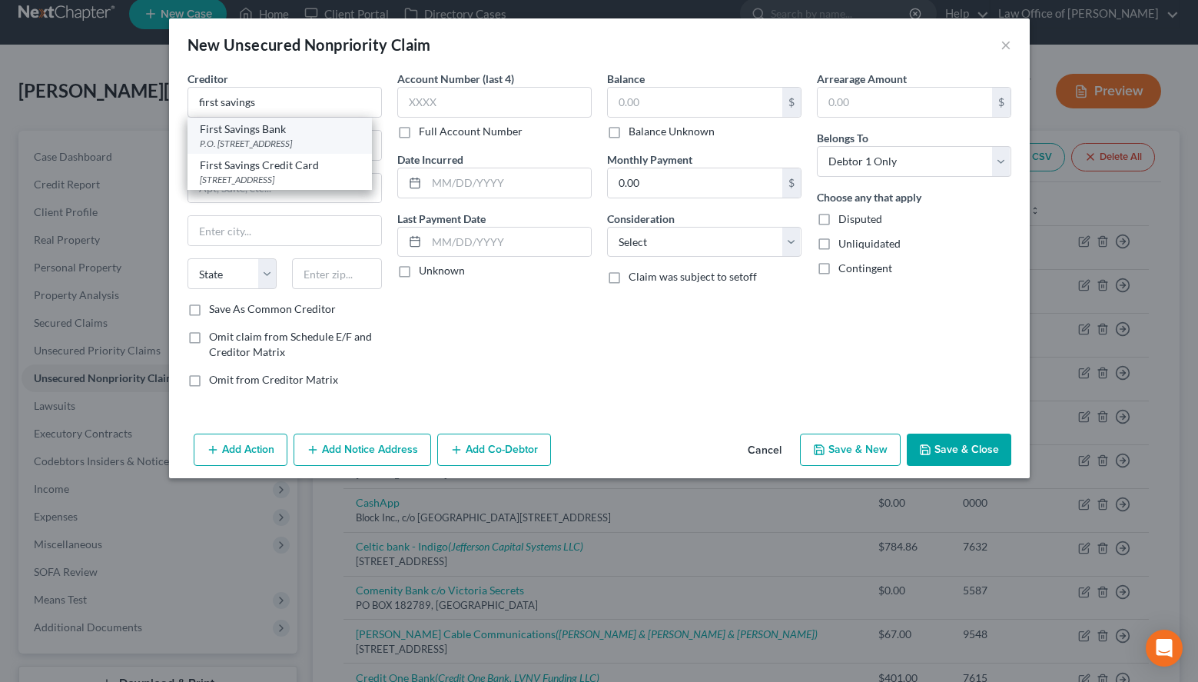
click at [253, 128] on div "First Savings Bank" at bounding box center [280, 128] width 160 height 15
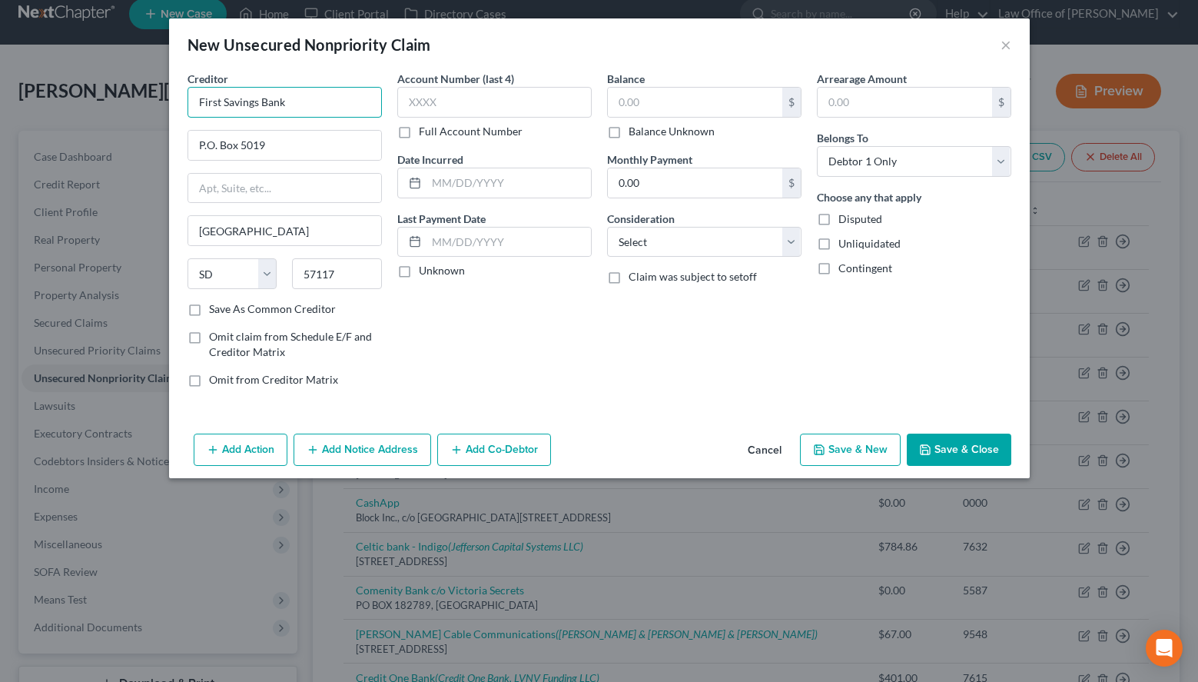
click at [344, 101] on input "First Savings Bank" at bounding box center [285, 102] width 194 height 31
click at [507, 111] on input "text" at bounding box center [494, 102] width 194 height 31
click at [992, 364] on div "Arrearage Amount $ Belongs To * Select Debtor 1 Only Debtor 2 Only Debtor 1 And…" at bounding box center [914, 235] width 210 height 329
click at [517, 95] on input "text" at bounding box center [494, 102] width 194 height 31
click at [755, 110] on input "text" at bounding box center [695, 102] width 174 height 29
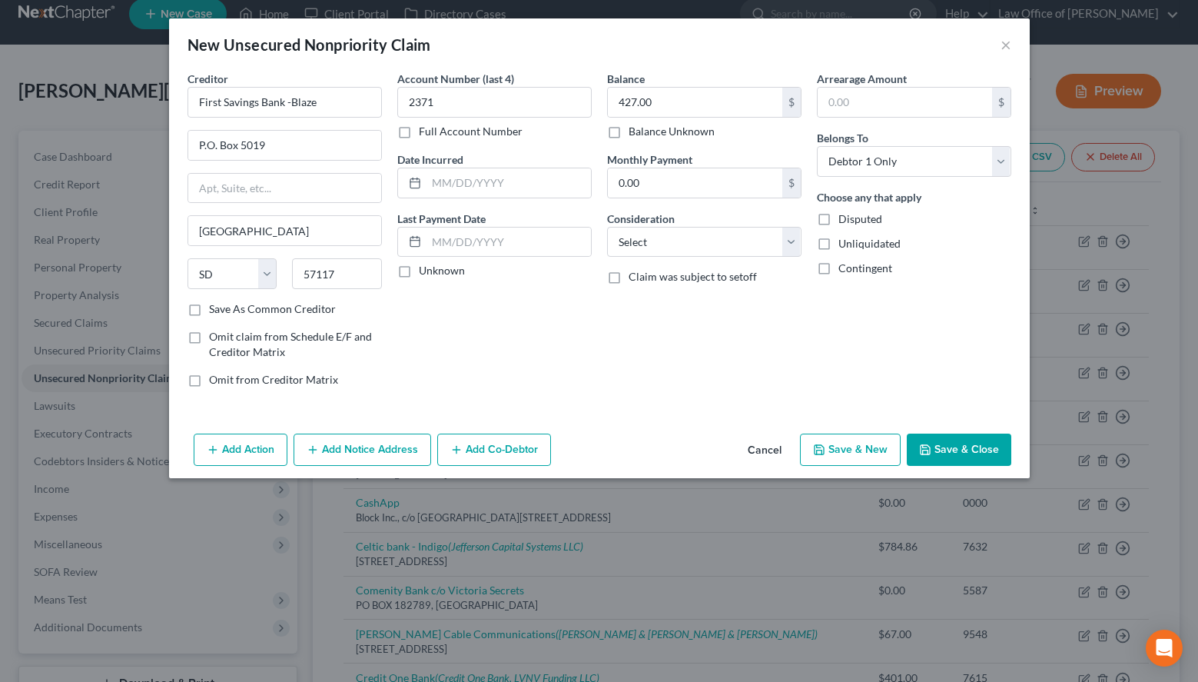
click at [856, 391] on div "Arrearage Amount $ Belongs To * Select Debtor 1 Only Debtor 2 Only Debtor 1 And…" at bounding box center [914, 235] width 210 height 329
click option "Credit Card Debt" at bounding box center [0, 0] width 0 height 0
click at [825, 444] on icon "button" at bounding box center [819, 450] width 12 height 12
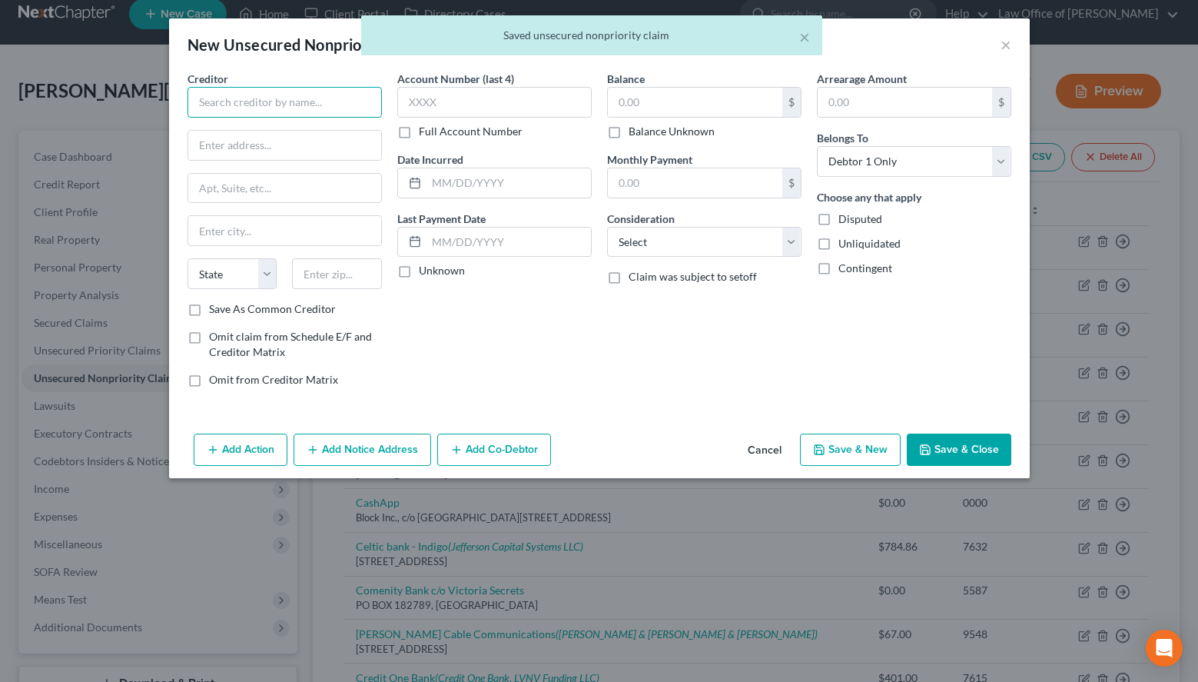
click at [313, 111] on input "text" at bounding box center [285, 102] width 194 height 31
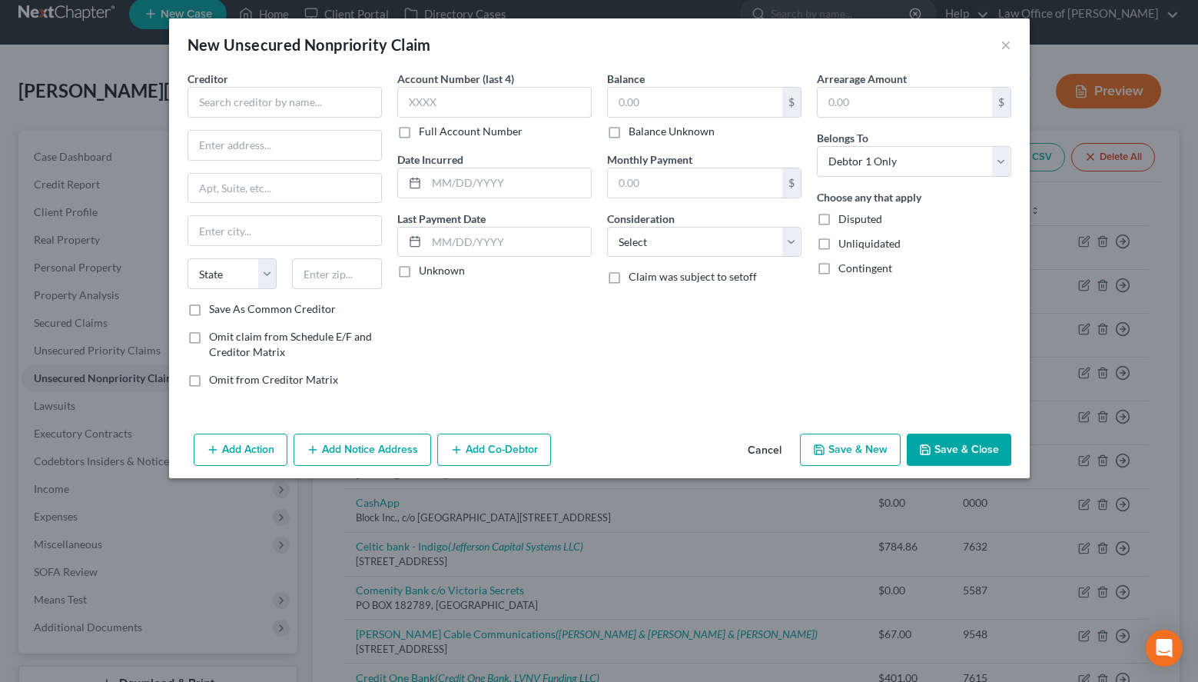
click at [939, 25] on div "New Unsecured Nonpriority Claim ×" at bounding box center [599, 44] width 861 height 52
click at [770, 447] on button "Cancel" at bounding box center [765, 450] width 58 height 31
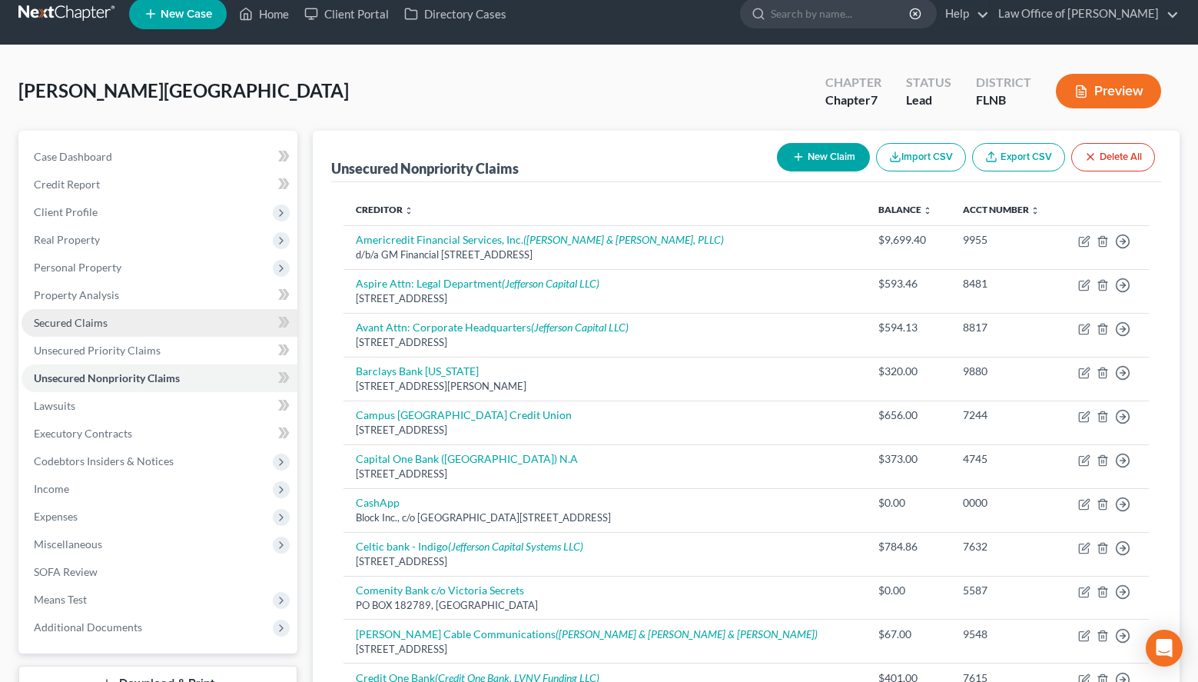
click at [71, 326] on span "Secured Claims" at bounding box center [71, 322] width 74 height 13
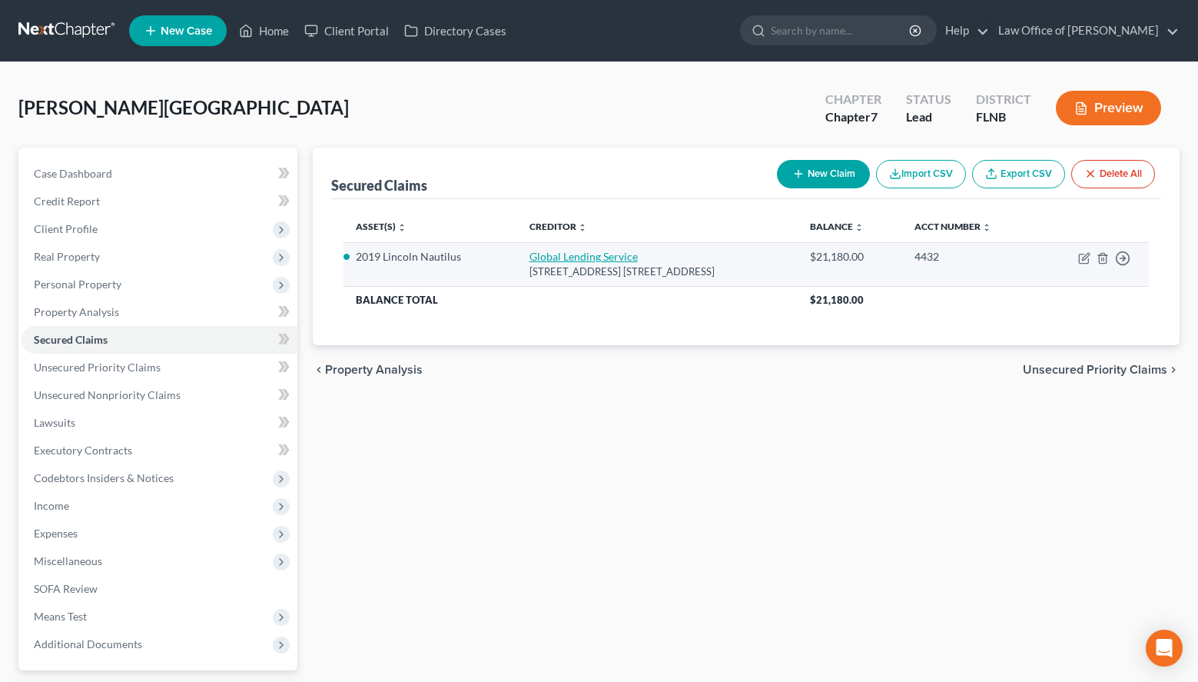
click at [537, 258] on link "Global Lending Service" at bounding box center [584, 256] width 108 height 13
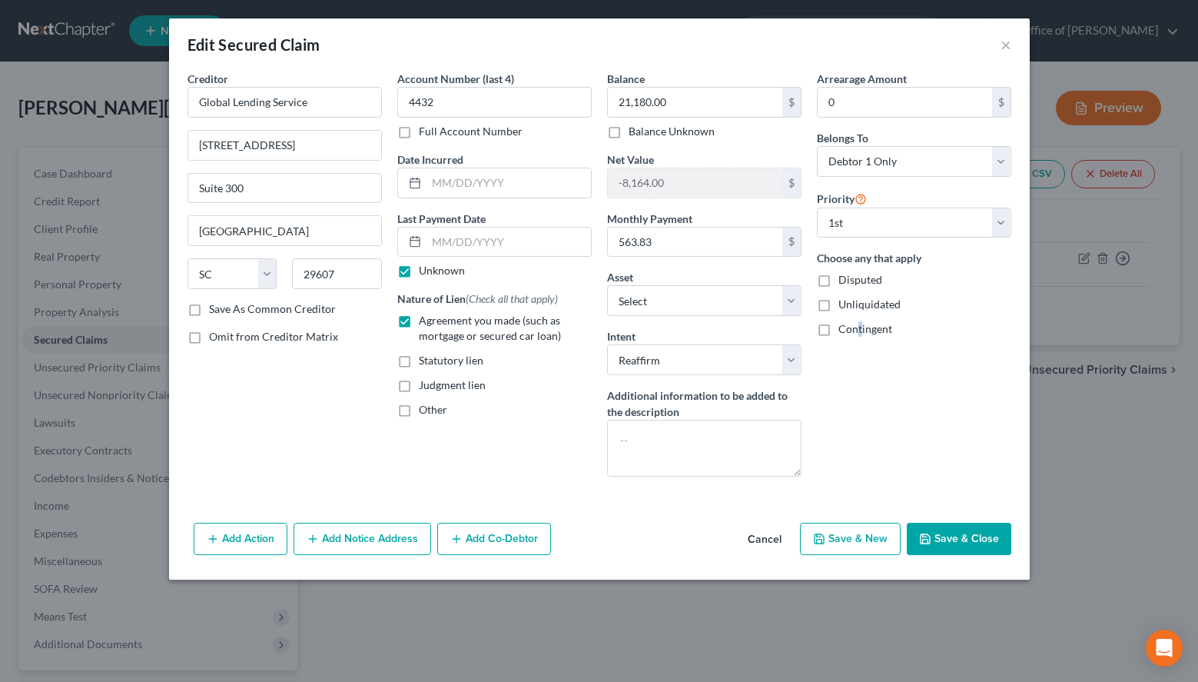
click at [856, 407] on div "Arrearage Amount 0 $ Belongs To * Select Debtor 1 Only Debtor 2 Only Debtor 1 A…" at bounding box center [914, 280] width 210 height 418
click at [844, 406] on div "Arrearage Amount 0 $ Belongs To * Select Debtor 1 Only Debtor 2 Only Debtor 1 A…" at bounding box center [914, 280] width 210 height 418
click at [870, 454] on div "Arrearage Amount 0 $ Belongs To * Select Debtor 1 Only Debtor 2 Only Debtor 1 A…" at bounding box center [914, 280] width 210 height 418
click at [962, 539] on button "Save & Close" at bounding box center [959, 539] width 105 height 32
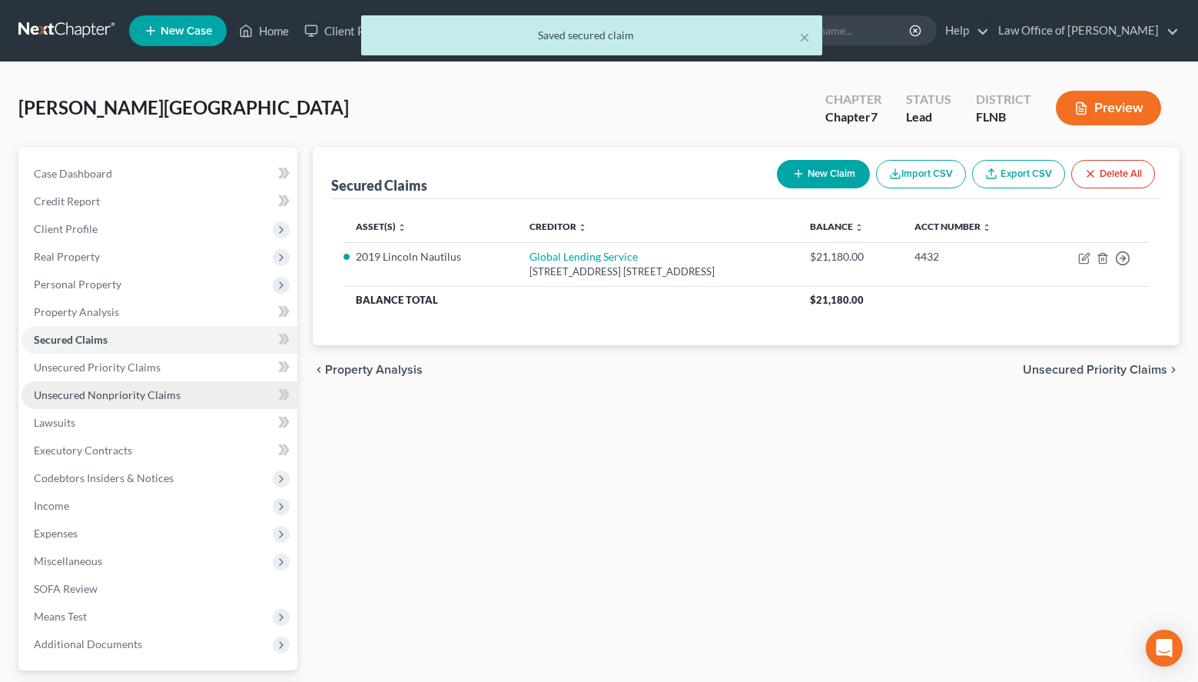
click at [234, 395] on link "Unsecured Nonpriority Claims" at bounding box center [160, 395] width 276 height 28
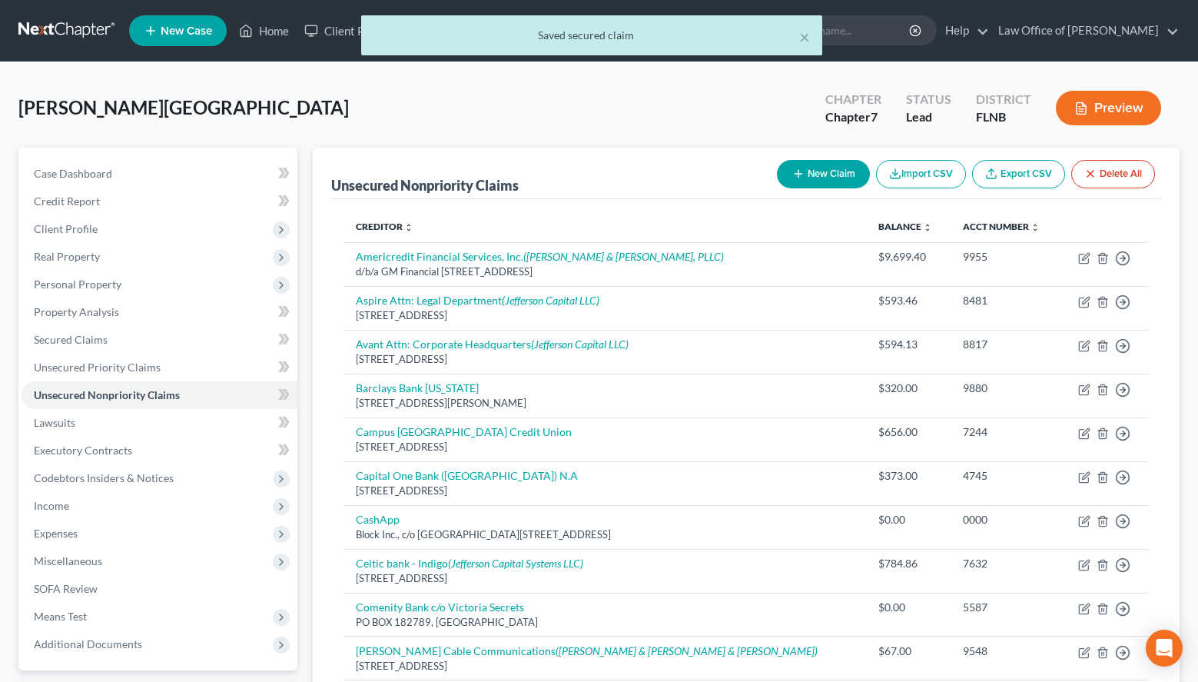
click at [819, 170] on button "New Claim" at bounding box center [823, 174] width 93 height 28
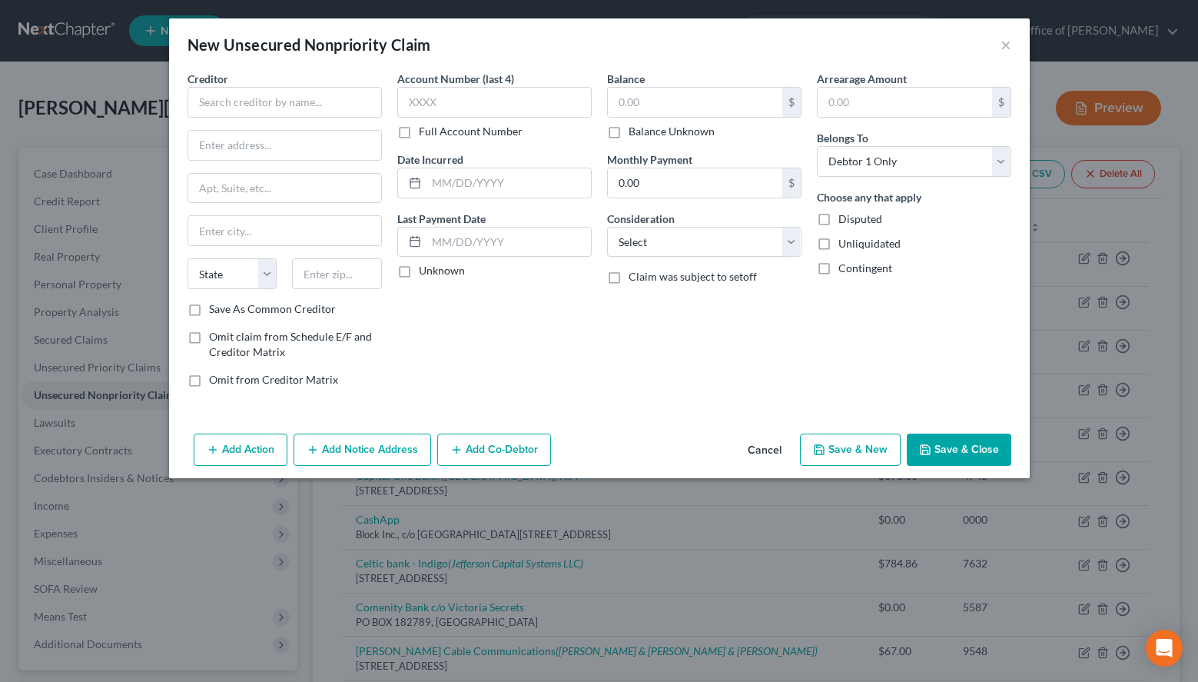
click at [852, 53] on div "New Unsecured Nonpriority Claim ×" at bounding box center [599, 44] width 861 height 52
click at [337, 97] on input "text" at bounding box center [285, 102] width 194 height 31
click at [244, 104] on input "text" at bounding box center [285, 102] width 194 height 31
paste input "Meriner Finance"
click at [839, 380] on div "Arrearage Amount $ Belongs To * Select Debtor 1 Only Debtor 2 Only Debtor 1 And…" at bounding box center [914, 235] width 210 height 329
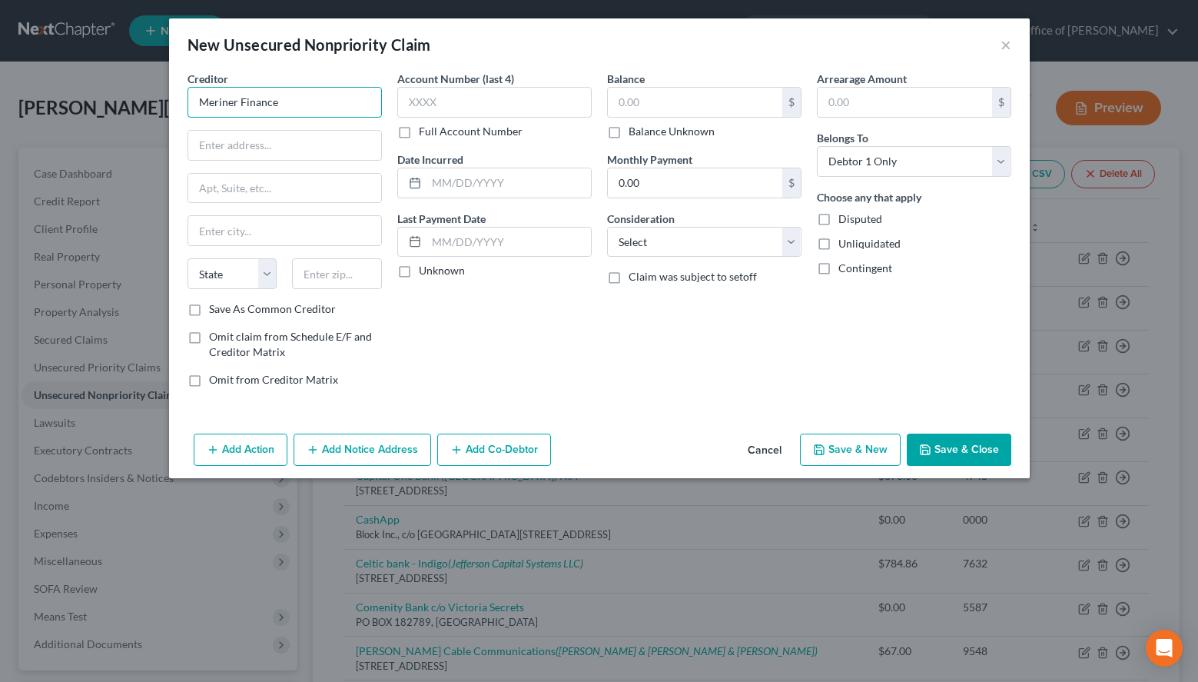
drag, startPoint x: 214, startPoint y: 110, endPoint x: 204, endPoint y: 103, distance: 12.2
click at [204, 103] on input "Meriner Finance" at bounding box center [285, 102] width 194 height 31
click at [925, 348] on div "Arrearage Amount $ Belongs To * Select Debtor 1 Only Debtor 2 Only Debtor 1 And…" at bounding box center [914, 235] width 210 height 329
click at [326, 97] on input "Mariner Finance" at bounding box center [285, 102] width 194 height 31
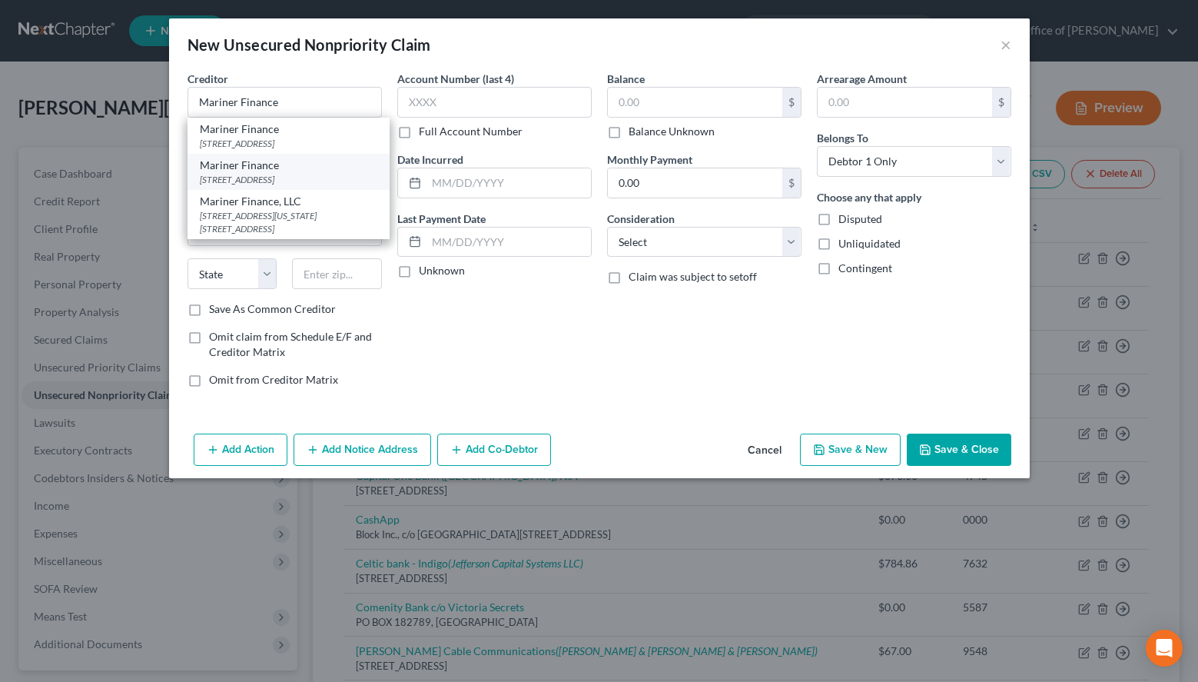
click at [329, 178] on div "8211 Town Center Drive, Nottingham, MD 21236" at bounding box center [289, 179] width 178 height 13
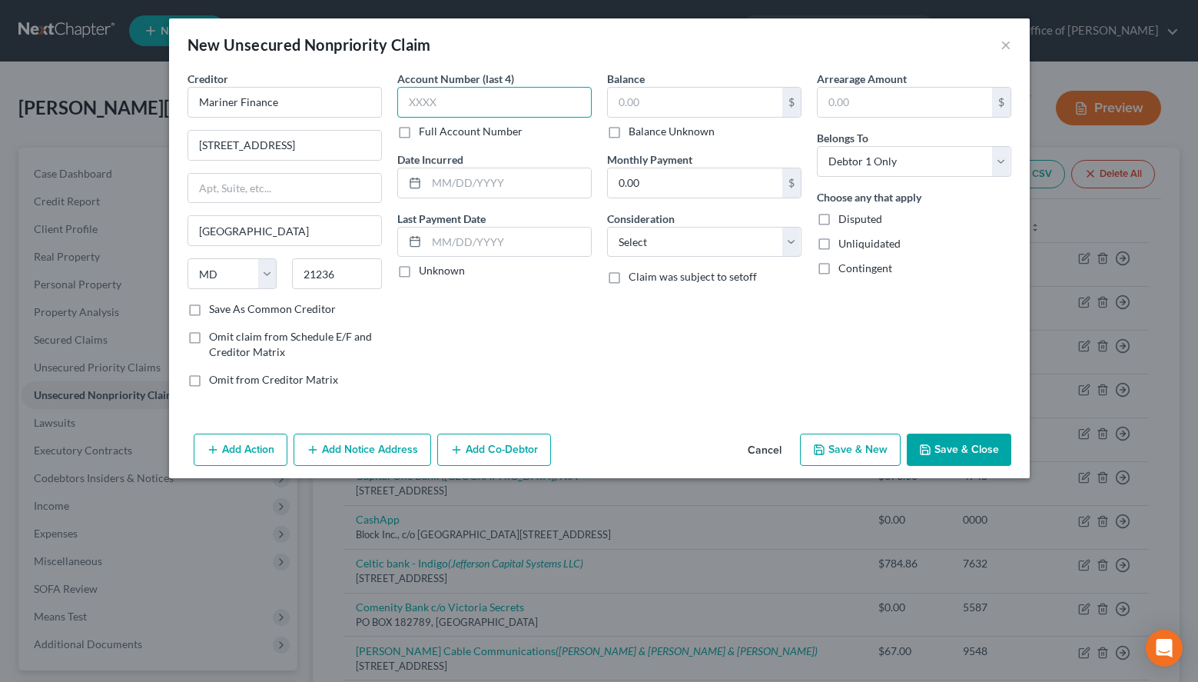
click at [507, 108] on input "text" at bounding box center [494, 102] width 194 height 31
click at [440, 273] on label "Unknown" at bounding box center [442, 270] width 46 height 15
click at [435, 273] on input "Unknown" at bounding box center [430, 268] width 10 height 10
click at [710, 106] on input "text" at bounding box center [695, 102] width 174 height 29
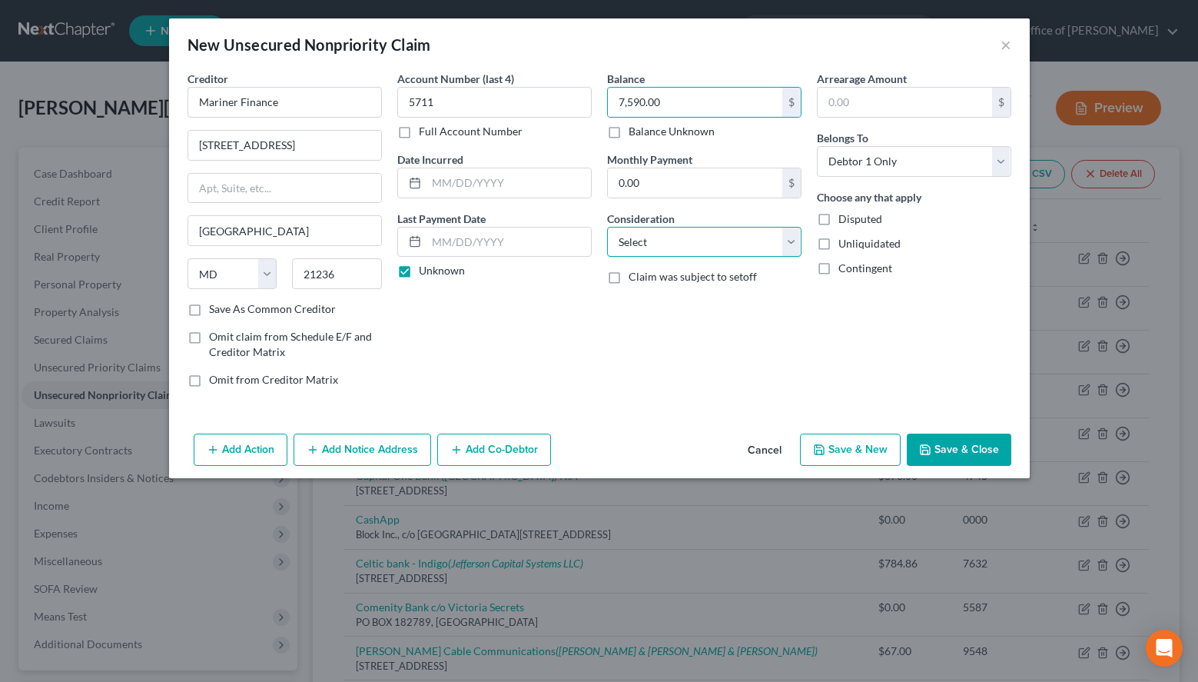
click at [607, 227] on select "Select Cable / Satellite Services Collection Agency Credit Card Debt Debt Couns…" at bounding box center [704, 242] width 194 height 31
click option "Other" at bounding box center [0, 0] width 0 height 0
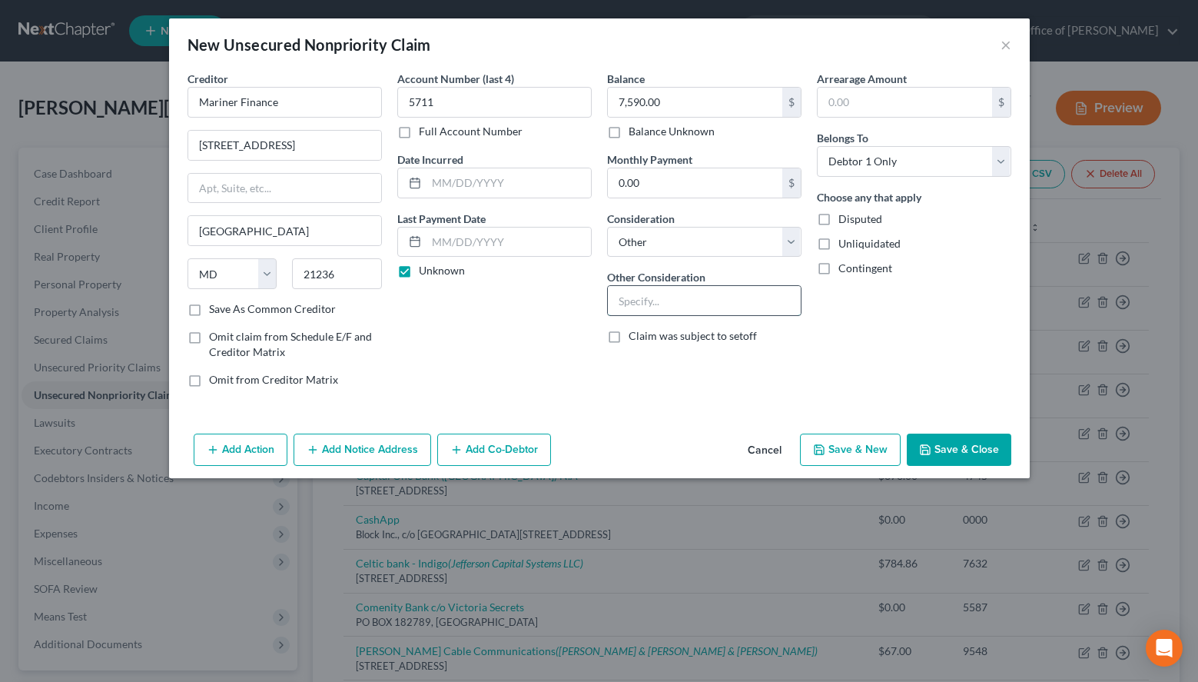
click at [693, 299] on input "text" at bounding box center [704, 300] width 193 height 29
click at [951, 338] on div "Arrearage Amount $ Belongs To * Select Debtor 1 Only Debtor 2 Only Debtor 1 And…" at bounding box center [914, 235] width 210 height 329
click at [846, 444] on button "Save & New" at bounding box center [850, 450] width 101 height 32
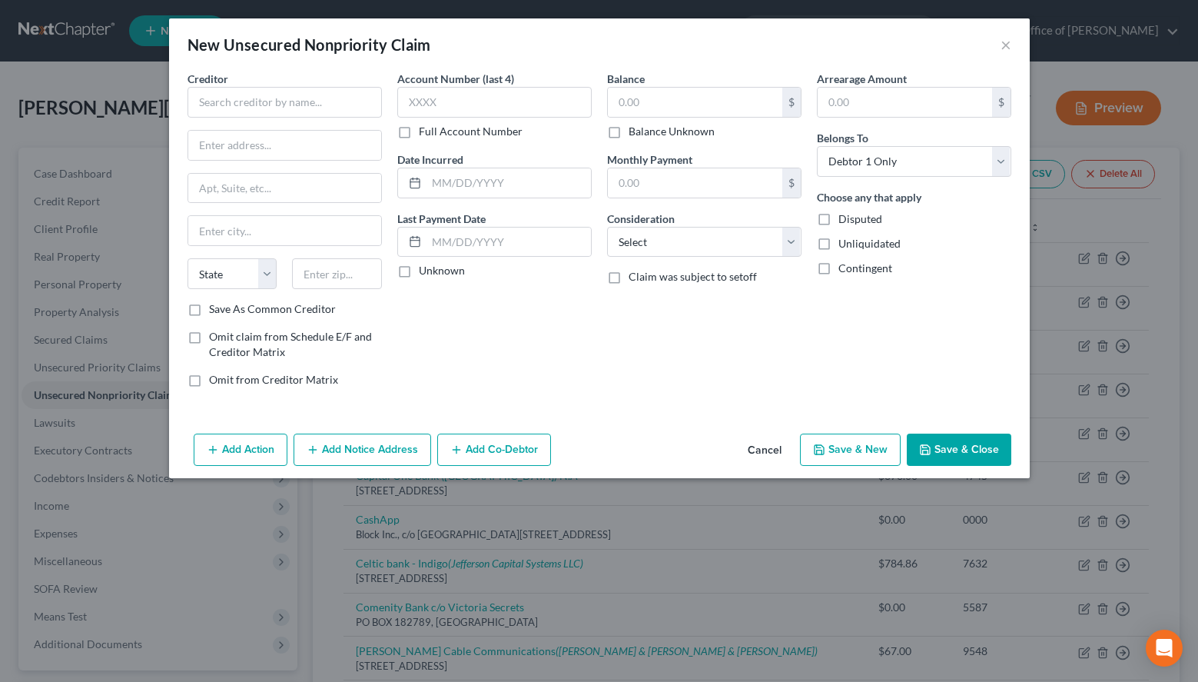
click at [880, 28] on div "New Unsecured Nonpriority Claim ×" at bounding box center [599, 44] width 861 height 52
click at [277, 70] on div "New Unsecured Nonpriority Claim ×" at bounding box center [599, 44] width 861 height 52
click at [264, 95] on input "text" at bounding box center [285, 102] width 194 height 31
paste input "Milestone"
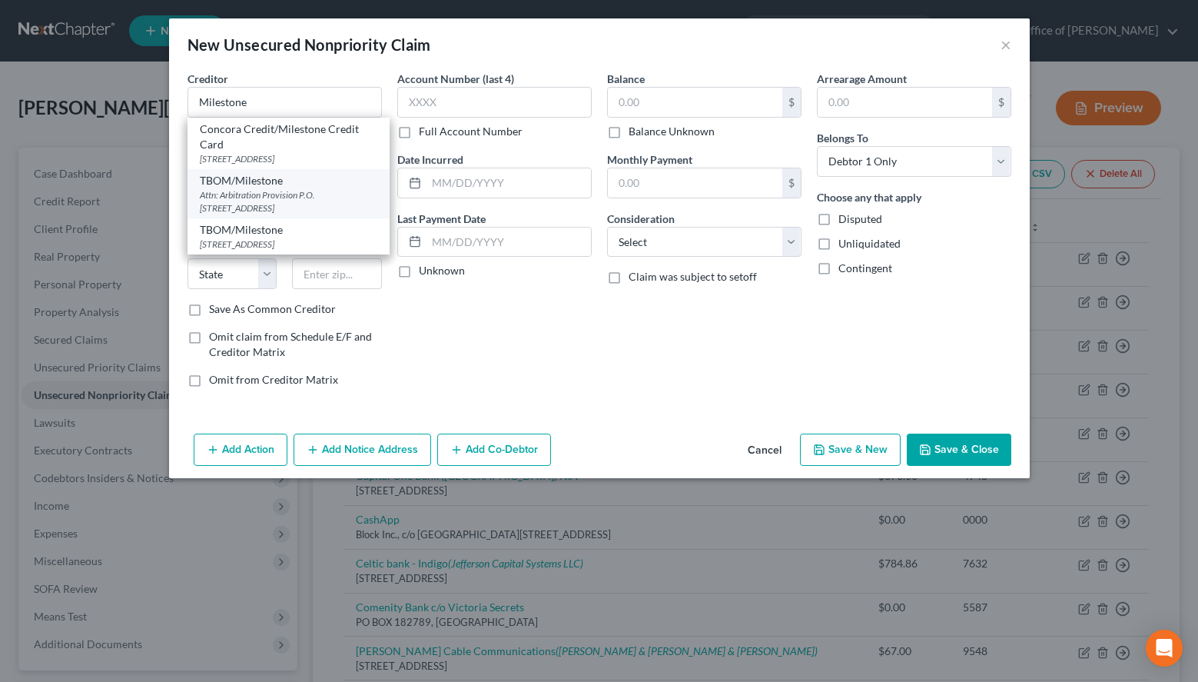
click at [269, 205] on div "Attn: Arbitration Provision P.O. Box 4499, Beaverton, OR 97076" at bounding box center [289, 201] width 178 height 26
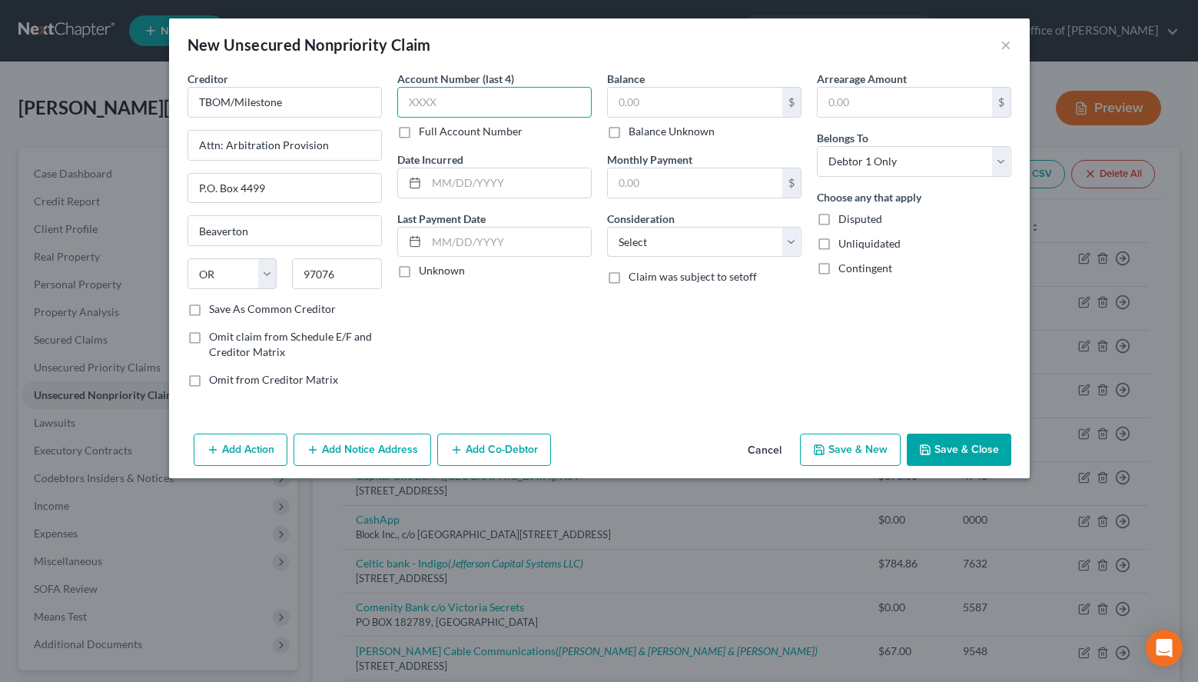
click at [563, 107] on input "text" at bounding box center [494, 102] width 194 height 31
click at [419, 268] on label "Unknown" at bounding box center [442, 270] width 46 height 15
click at [425, 268] on input "Unknown" at bounding box center [430, 268] width 10 height 10
click at [738, 81] on div "Balance $ Balance Unknown Balance Undetermined $ Balance Unknown" at bounding box center [704, 105] width 194 height 68
click at [736, 91] on input "text" at bounding box center [695, 102] width 174 height 29
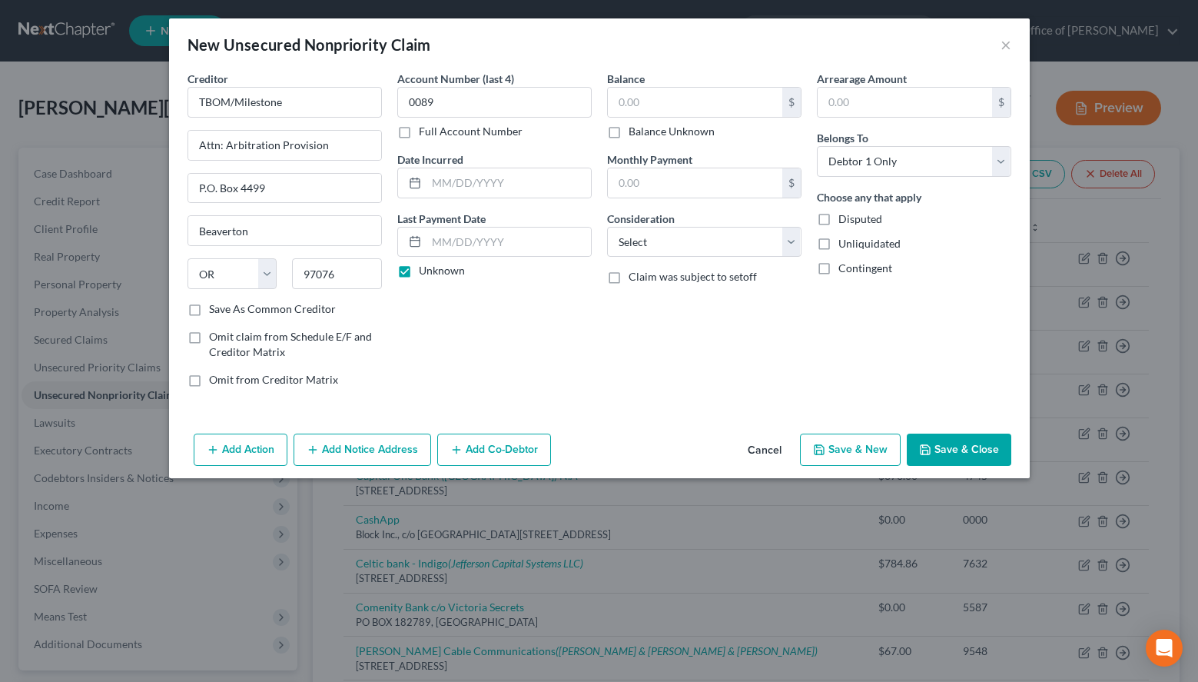
click at [825, 40] on div "New Unsecured Nonpriority Claim ×" at bounding box center [599, 44] width 861 height 52
click at [626, 101] on input "text" at bounding box center [695, 102] width 174 height 29
click at [983, 269] on div "Contingent" at bounding box center [914, 268] width 194 height 15
click at [607, 227] on select "Select Cable / Satellite Services Collection Agency Credit Card Debt Debt Couns…" at bounding box center [704, 242] width 194 height 31
click option "Credit Card Debt" at bounding box center [0, 0] width 0 height 0
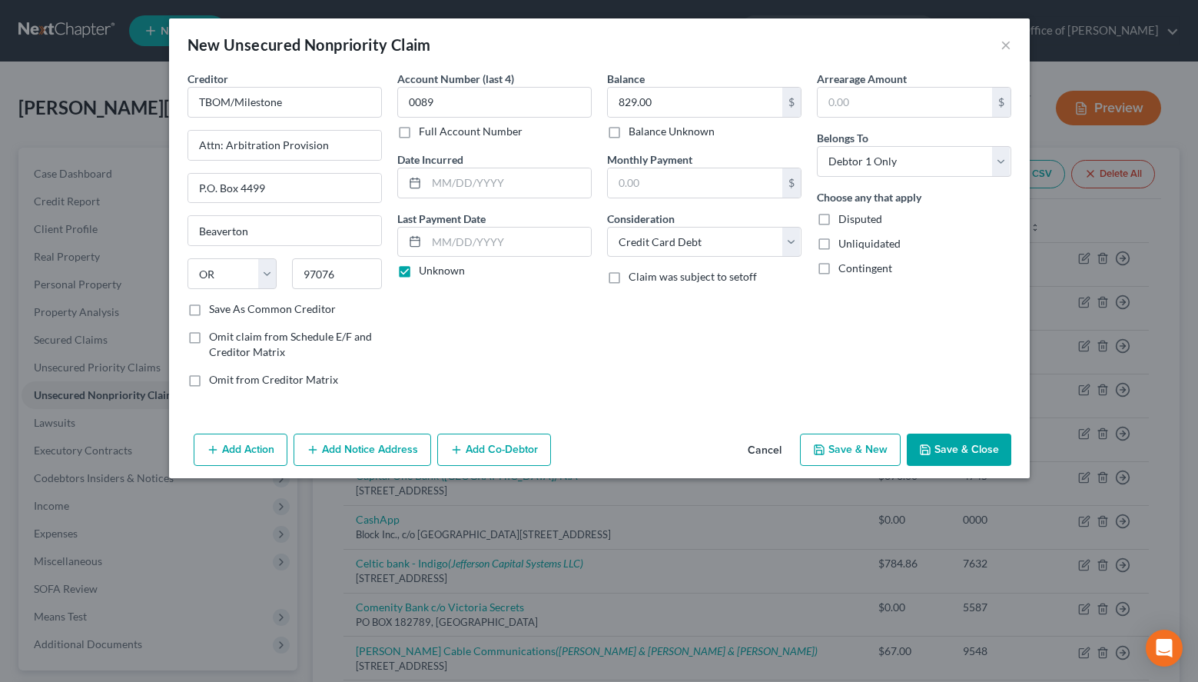
click at [835, 442] on button "Save & New" at bounding box center [850, 450] width 101 height 32
click at [846, 22] on div "New Unsecured Nonpriority Claim ×" at bounding box center [599, 44] width 861 height 52
click at [335, 90] on input "text" at bounding box center [285, 102] width 194 height 31
paste input "Mohela"
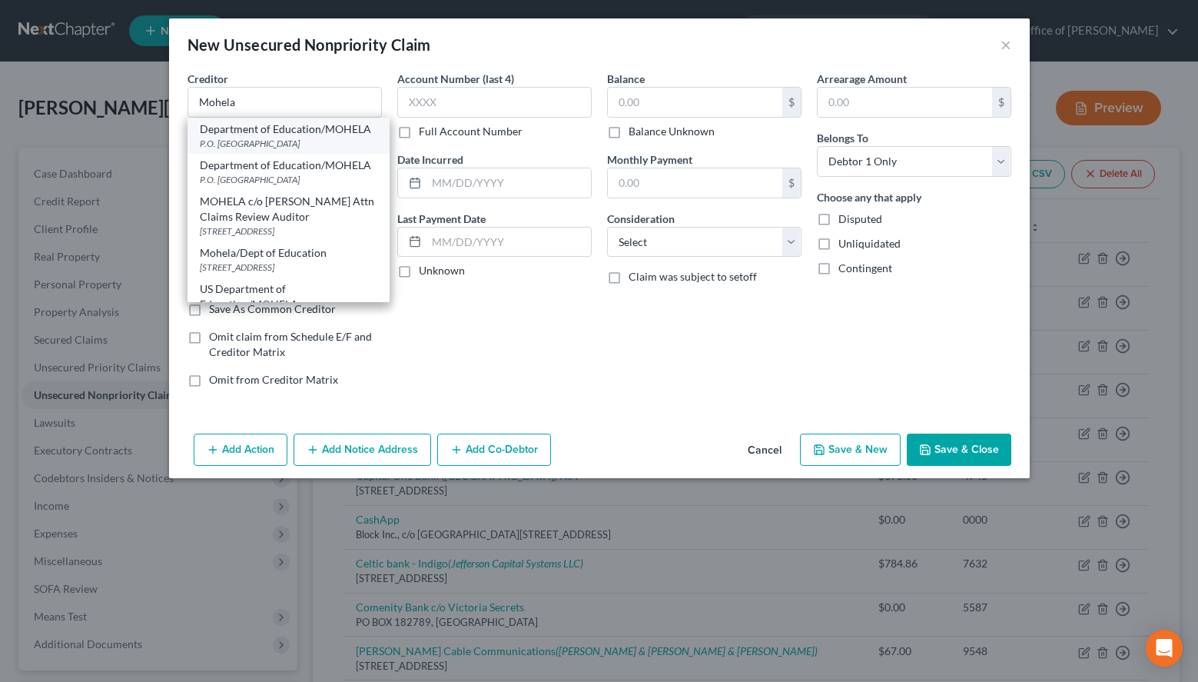
click at [334, 138] on div "P.O. Box 790233, Saint Louis, MO 63179" at bounding box center [289, 143] width 178 height 13
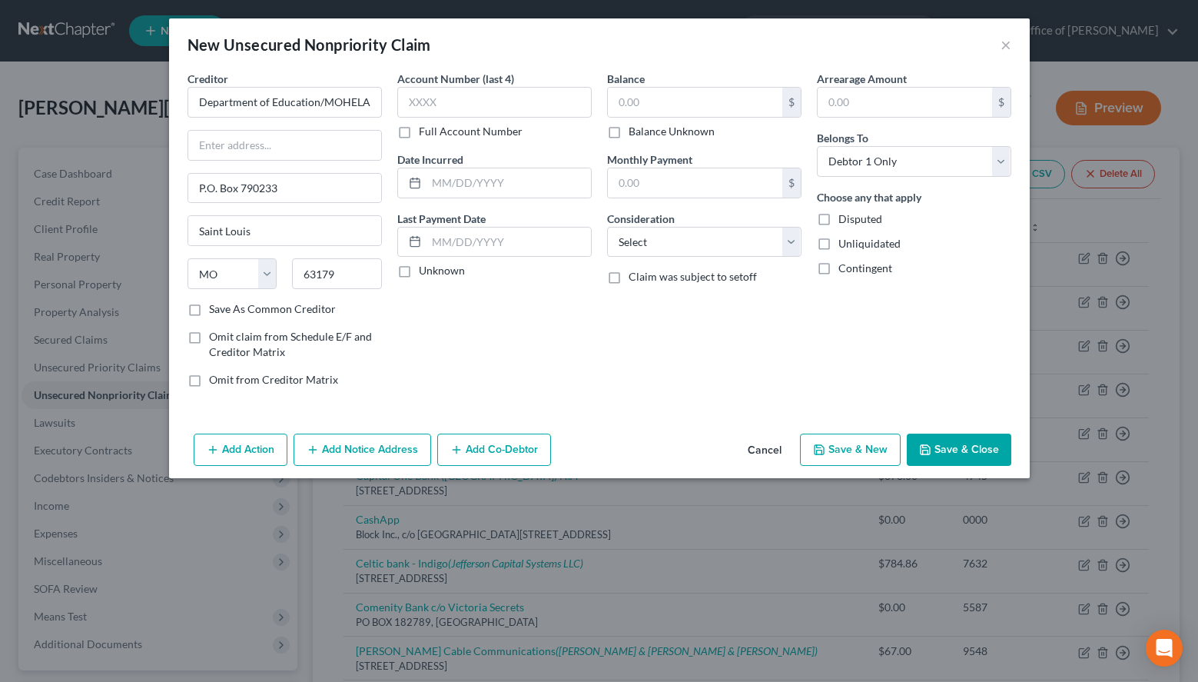
click at [880, 337] on div "Arrearage Amount $ Belongs To * Select Debtor 1 Only Debtor 2 Only Debtor 1 And…" at bounding box center [914, 235] width 210 height 329
click at [569, 109] on input "text" at bounding box center [494, 102] width 194 height 31
click at [610, 94] on input "text" at bounding box center [695, 102] width 174 height 29
click at [607, 227] on select "Select Cable / Satellite Services Collection Agency Credit Card Debt Debt Couns…" at bounding box center [704, 242] width 194 height 31
click option "Student Loans" at bounding box center [0, 0] width 0 height 0
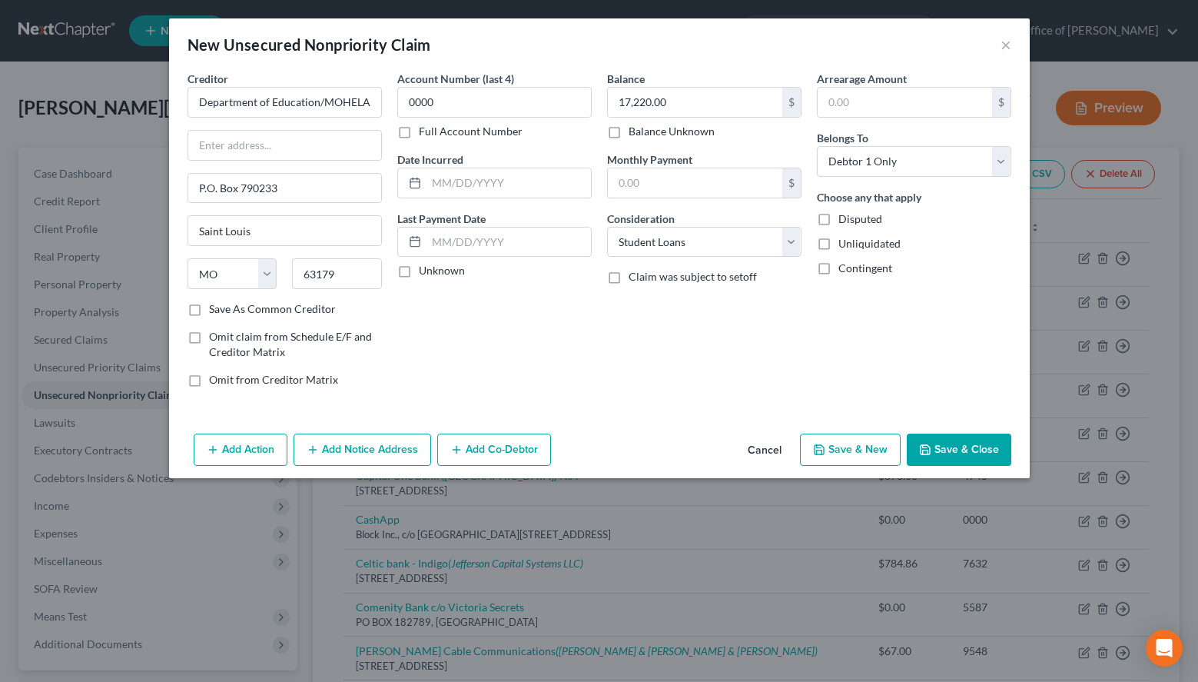
click at [871, 443] on button "Save & New" at bounding box center [850, 450] width 101 height 32
click at [925, 376] on div "Arrearage Amount $ Belongs To * Select Debtor 1 Only Debtor 2 Only Debtor 1 And…" at bounding box center [914, 235] width 210 height 329
click at [759, 454] on button "Cancel" at bounding box center [765, 450] width 58 height 31
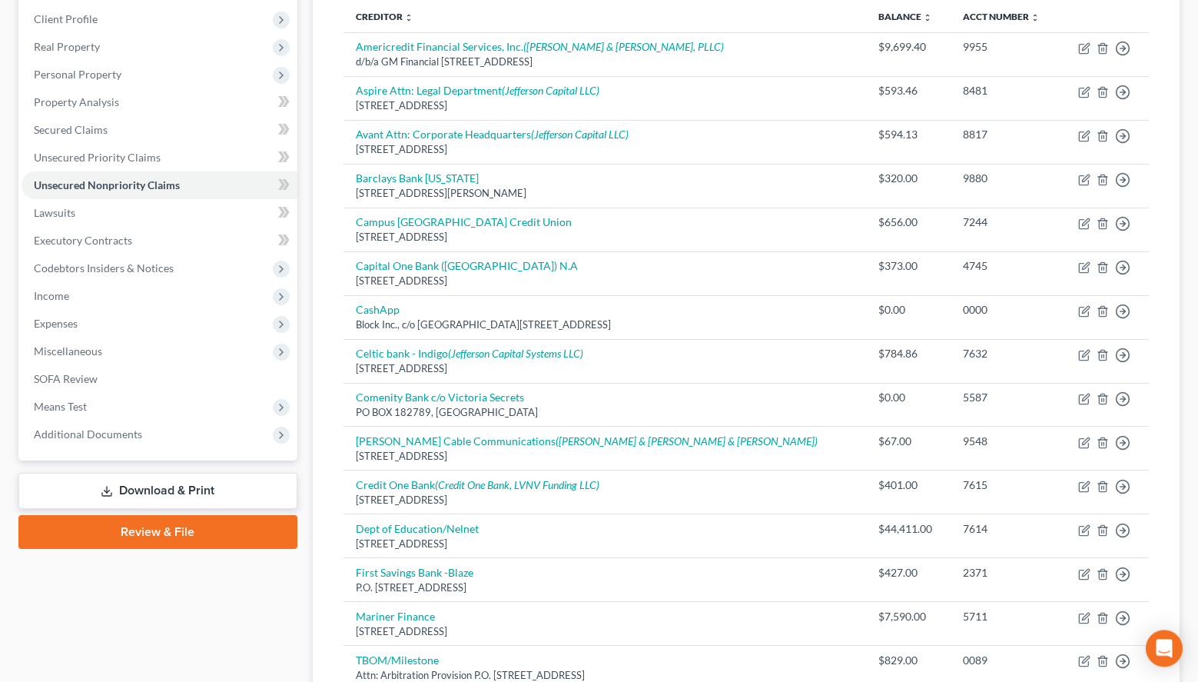
scroll to position [314, 0]
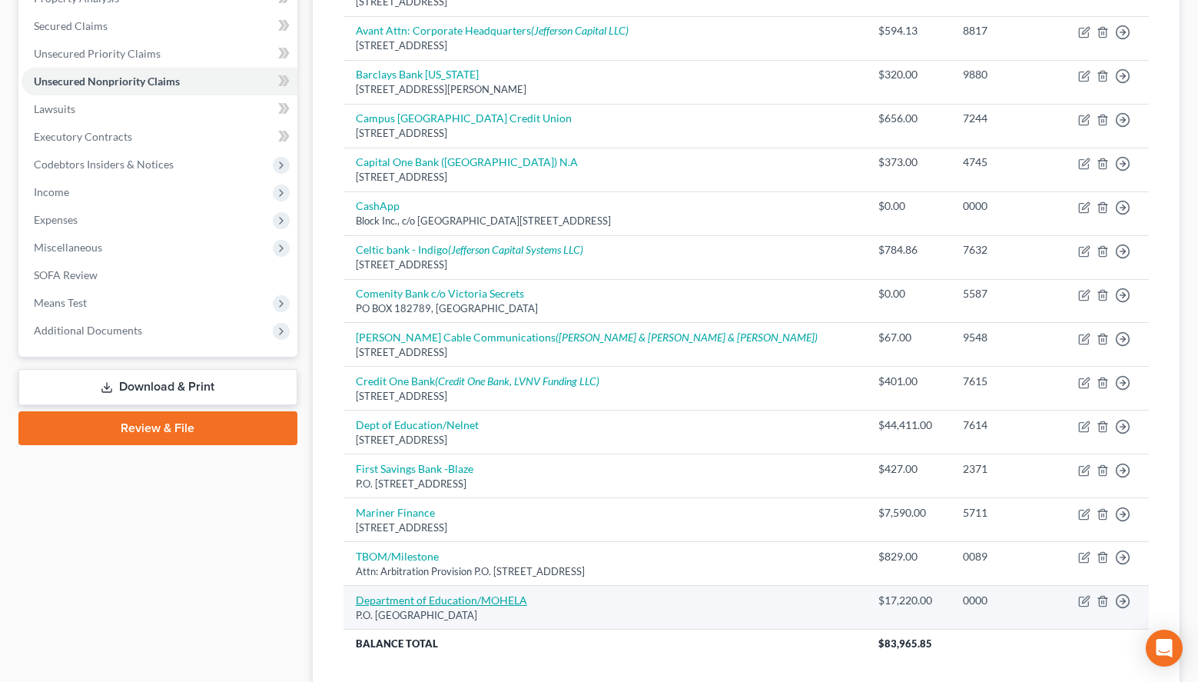
click at [514, 597] on link "Department of Education/MOHELA" at bounding box center [441, 599] width 171 height 13
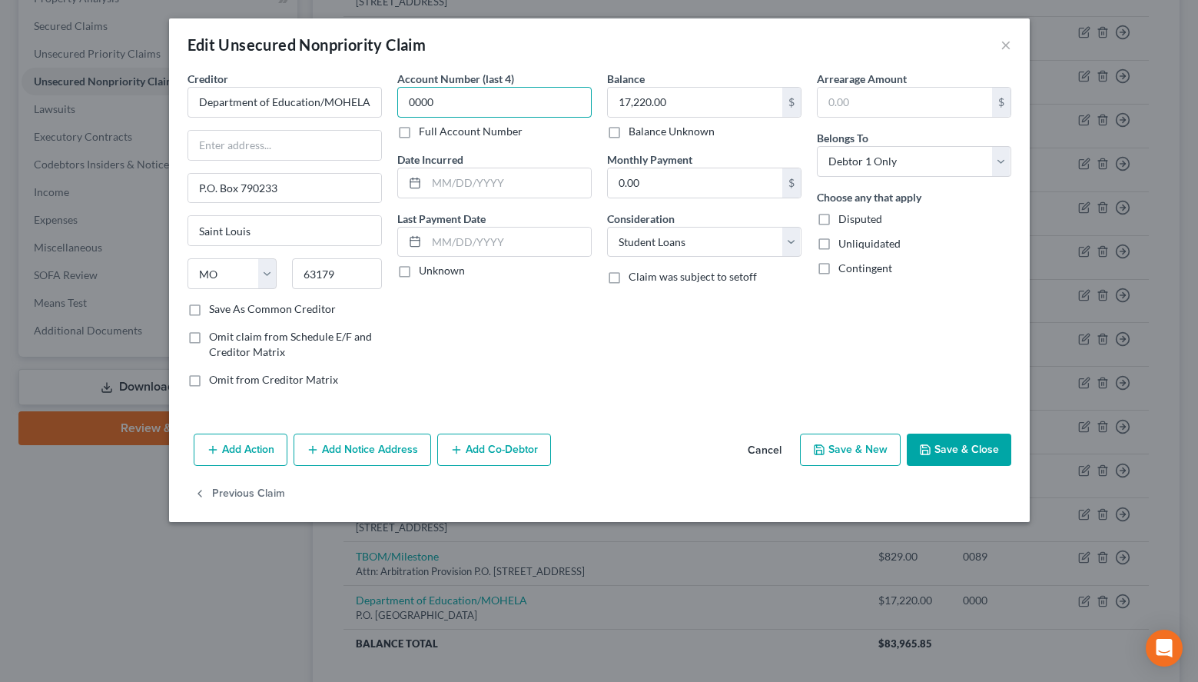
click at [480, 107] on input "0000" at bounding box center [494, 102] width 194 height 31
click at [999, 332] on div "Arrearage Amount $ Belongs To * Select Debtor 1 Only Debtor 2 Only Debtor 1 And…" at bounding box center [914, 235] width 210 height 329
click at [839, 449] on button "Save & New" at bounding box center [850, 450] width 101 height 32
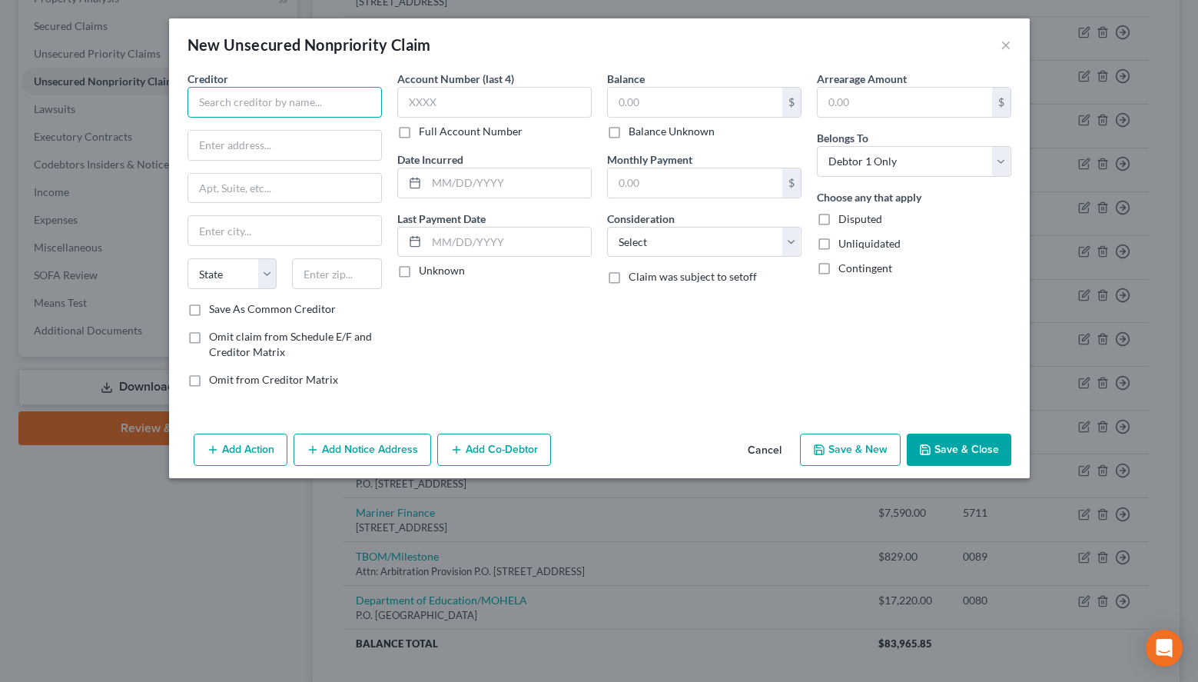
click at [241, 100] on input "text" at bounding box center [285, 102] width 194 height 31
paste input "Providian Bank"
click at [992, 333] on div "Arrearage Amount $ Belongs To * Select Debtor 1 Only Debtor 2 Only Debtor 1 And…" at bounding box center [914, 235] width 210 height 329
click at [796, 81] on div "Balance $ Balance Unknown Balance Undetermined $ Balance Unknown" at bounding box center [704, 105] width 194 height 68
drag, startPoint x: 302, startPoint y: 100, endPoint x: 68, endPoint y: 111, distance: 234.7
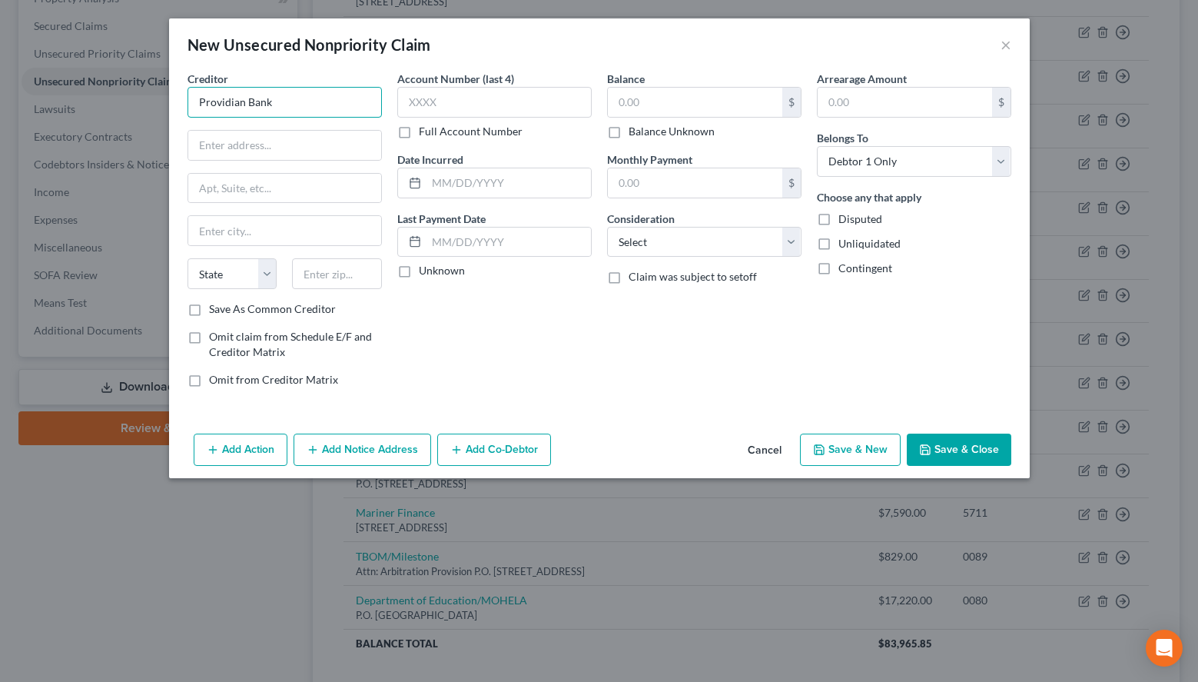
click at [188, 111] on input "Providian Bank" at bounding box center [285, 102] width 194 height 31
click at [278, 150] on input "text" at bounding box center [284, 145] width 193 height 29
paste input "95 Main Street"
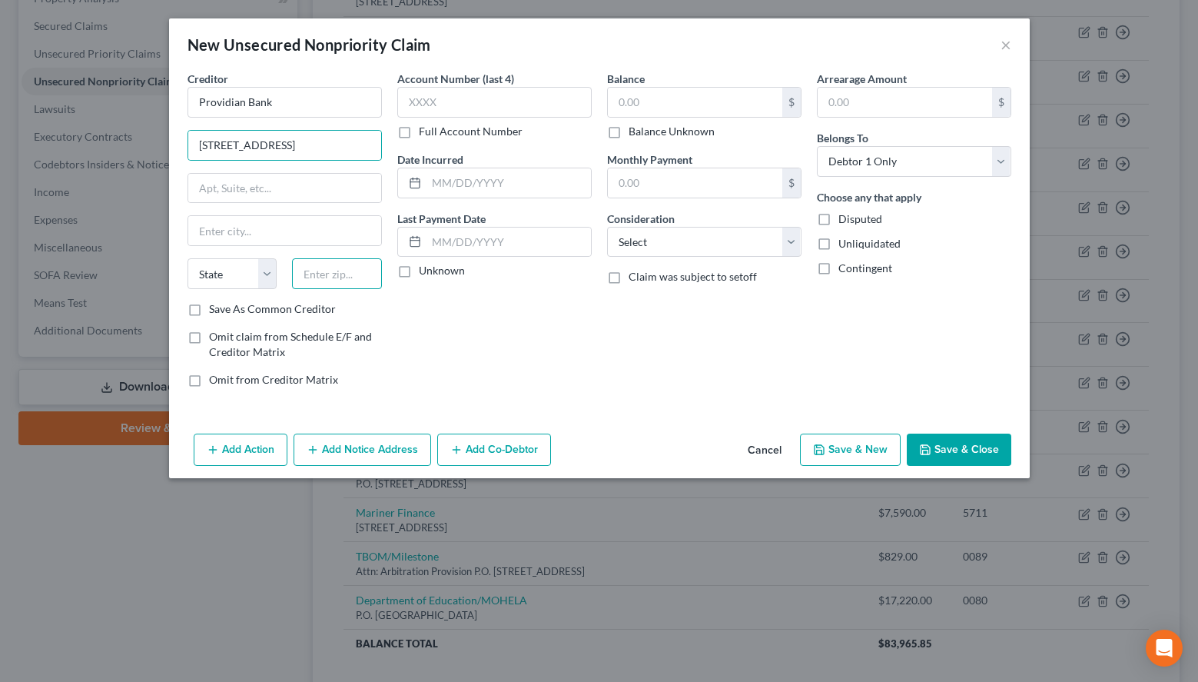
click at [377, 274] on input "text" at bounding box center [337, 273] width 90 height 31
paste input "03276"
click at [228, 306] on label "Save As Common Creditor" at bounding box center [272, 308] width 127 height 15
click at [225, 306] on input "Save As Common Creditor" at bounding box center [220, 306] width 10 height 10
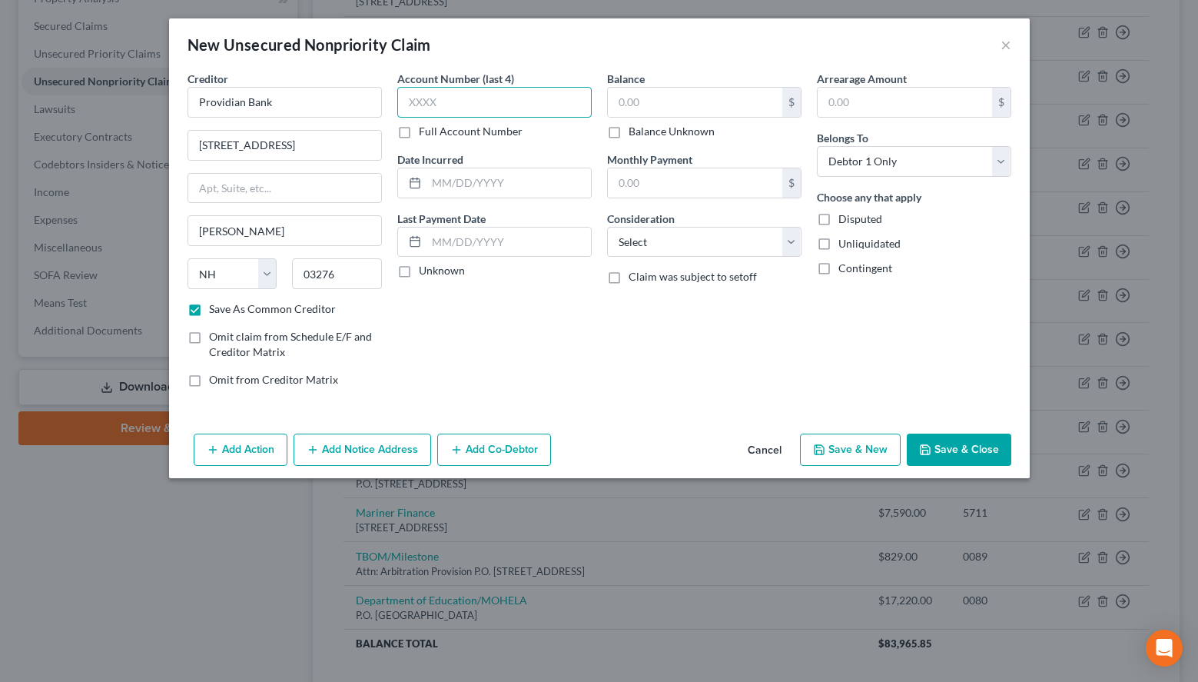
click at [510, 108] on input "text" at bounding box center [494, 102] width 194 height 31
click at [742, 103] on input "text" at bounding box center [695, 102] width 174 height 29
click at [242, 109] on input "Providian Bank" at bounding box center [285, 102] width 194 height 31
click at [693, 101] on input "84" at bounding box center [695, 102] width 174 height 29
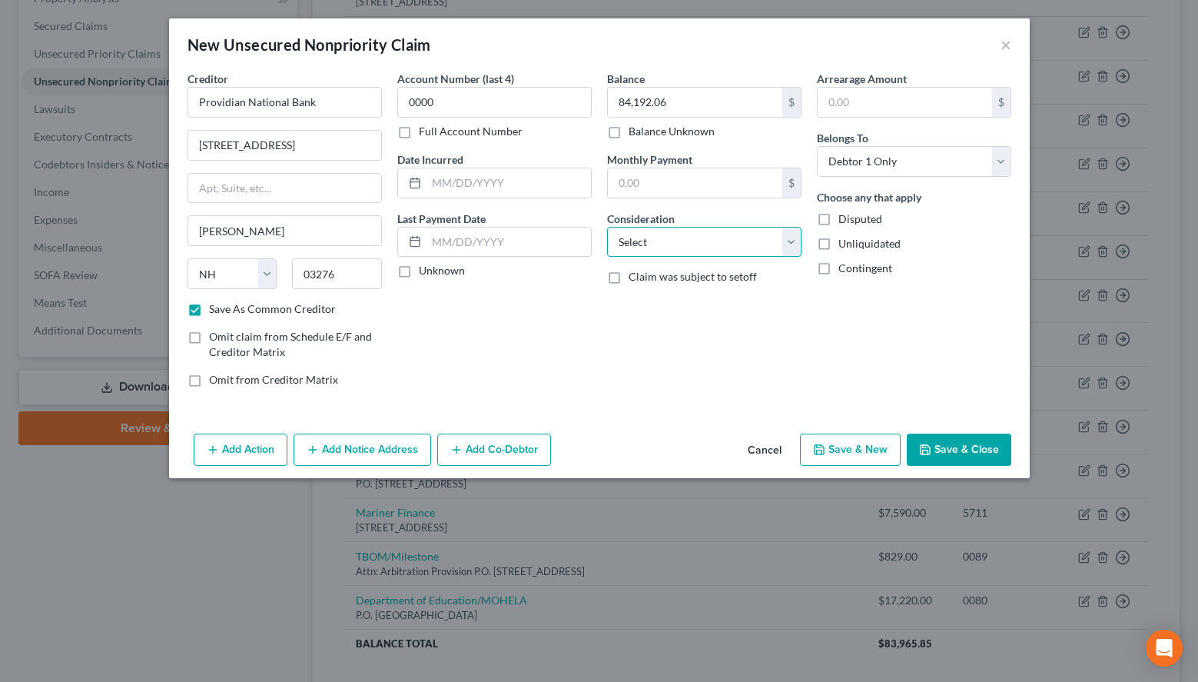
click at [607, 227] on select "Select Cable / Satellite Services Collection Agency Credit Card Debt Debt Couns…" at bounding box center [704, 242] width 194 height 31
click option "Judgment Liens" at bounding box center [0, 0] width 0 height 0
click at [607, 227] on select "Select Cable / Satellite Services Collection Agency Credit Card Debt Debt Couns…" at bounding box center [704, 242] width 194 height 31
click option "Other" at bounding box center [0, 0] width 0 height 0
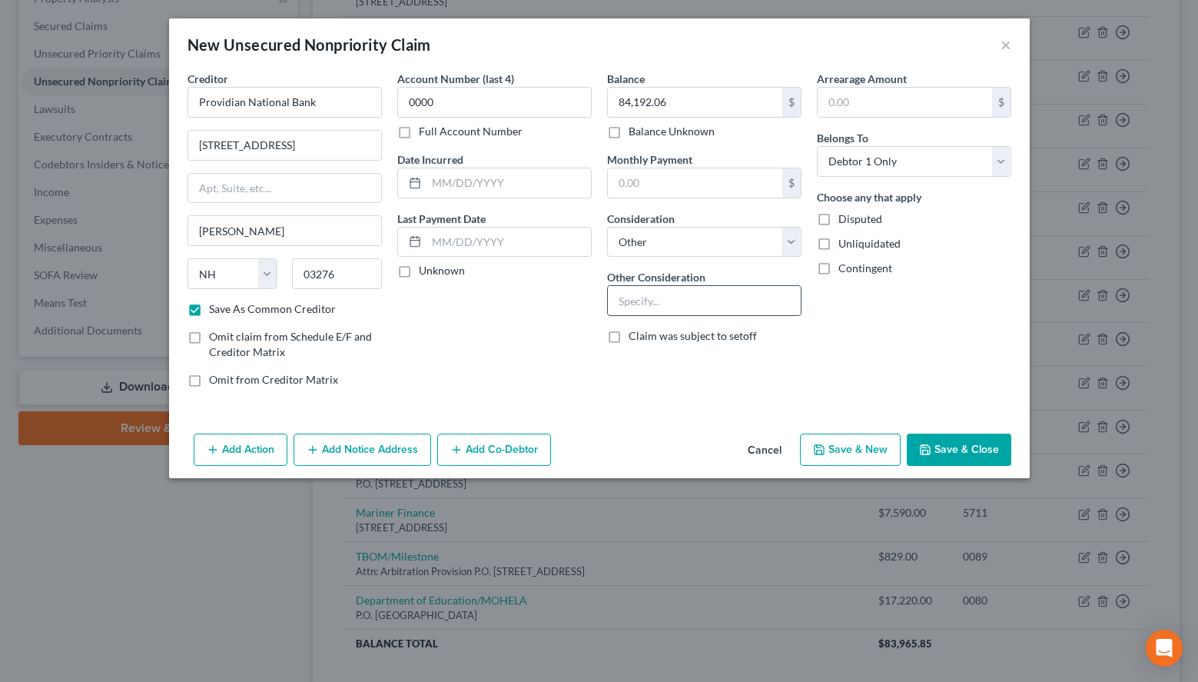
drag, startPoint x: 734, startPoint y: 287, endPoint x: 734, endPoint y: 302, distance: 15.4
click at [734, 300] on input "text" at bounding box center [704, 300] width 193 height 29
click at [928, 451] on polyline "button" at bounding box center [924, 452] width 5 height 4
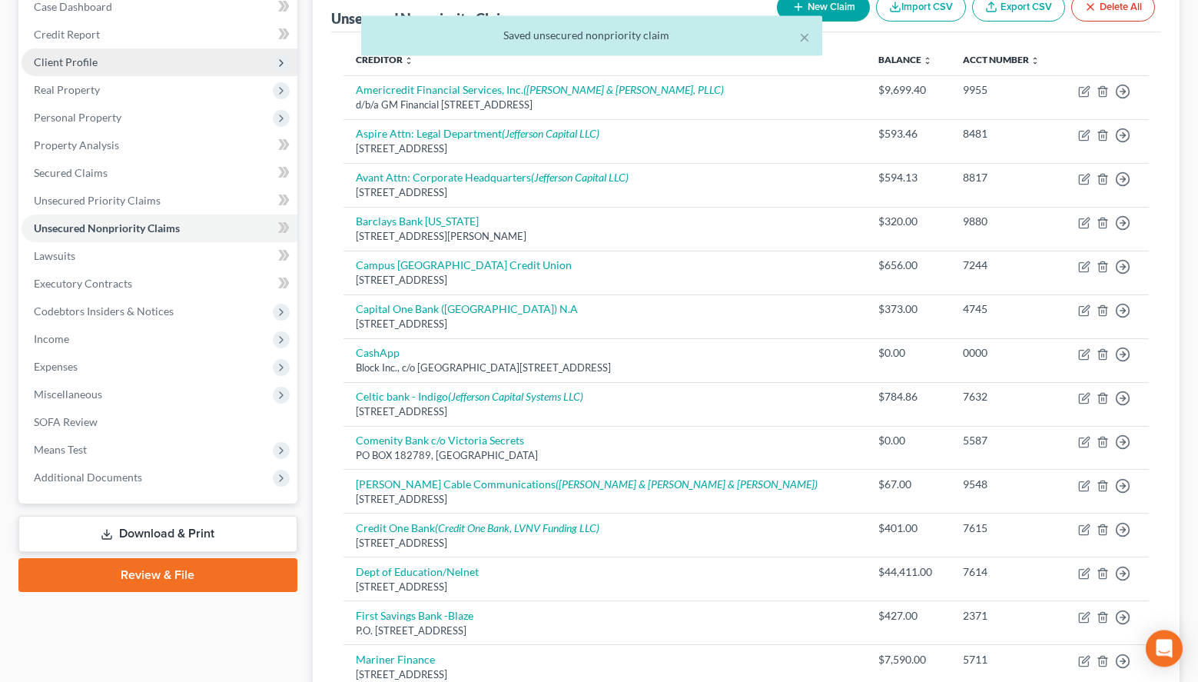
scroll to position [157, 0]
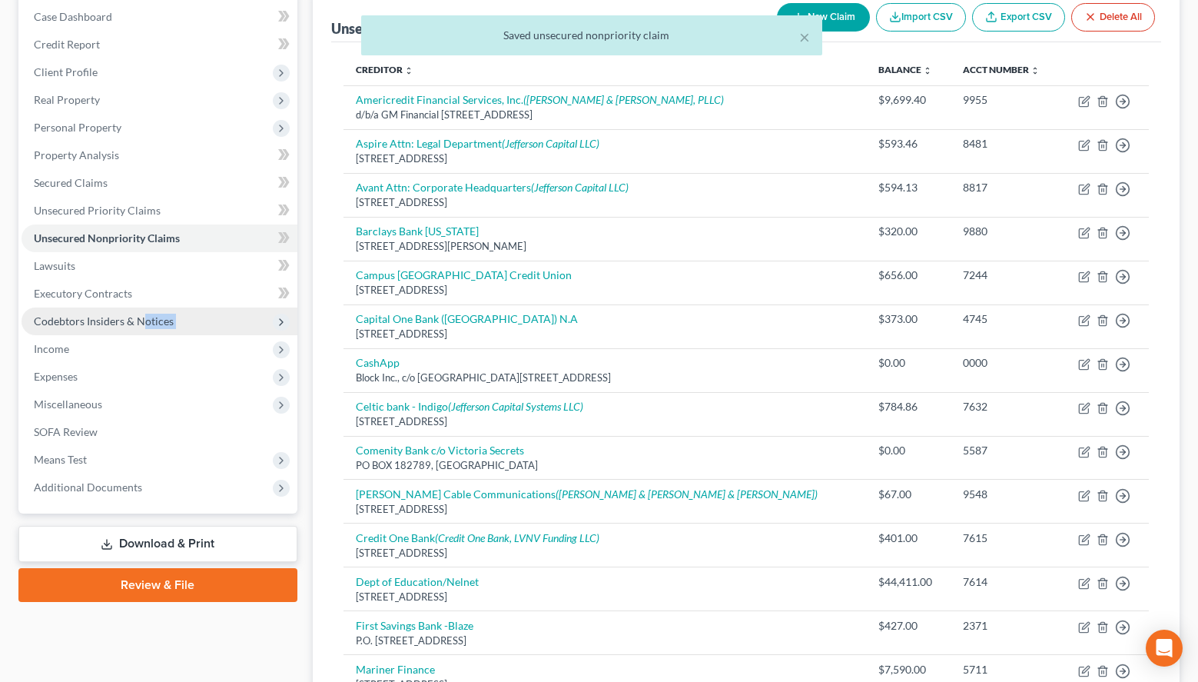
click at [145, 333] on ul "Case Dashboard Payments Invoices Payments Payments Credit Report Client Profile" at bounding box center [160, 252] width 276 height 498
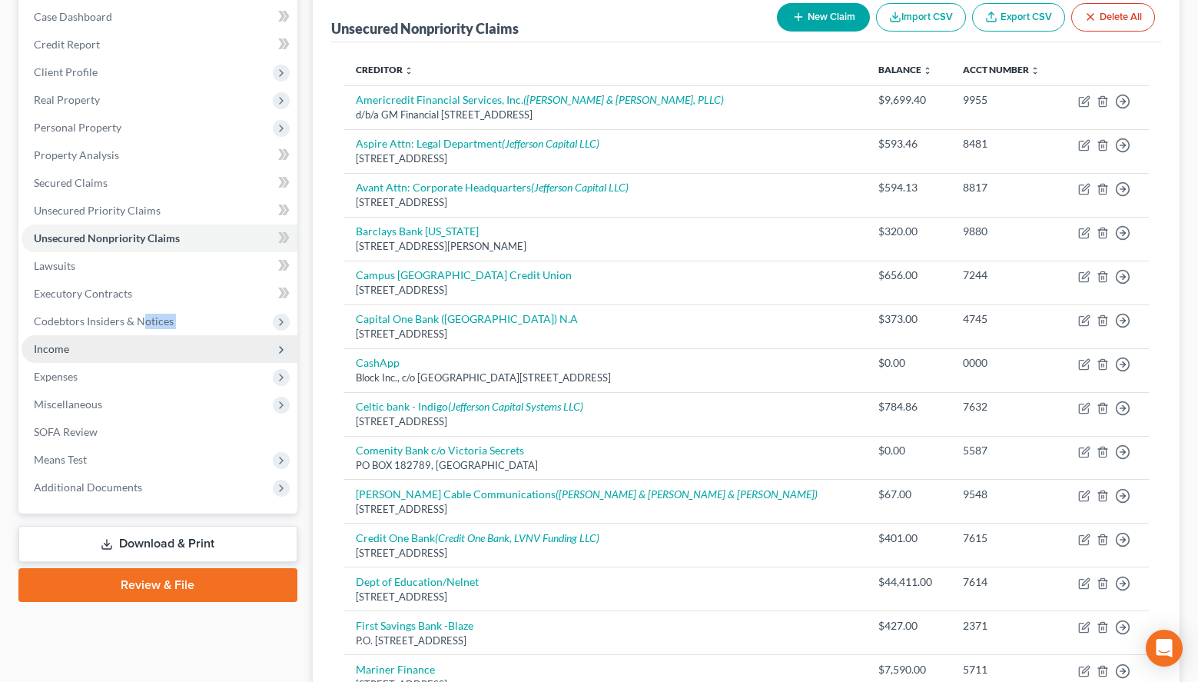
click at [145, 340] on span "Income" at bounding box center [160, 349] width 276 height 28
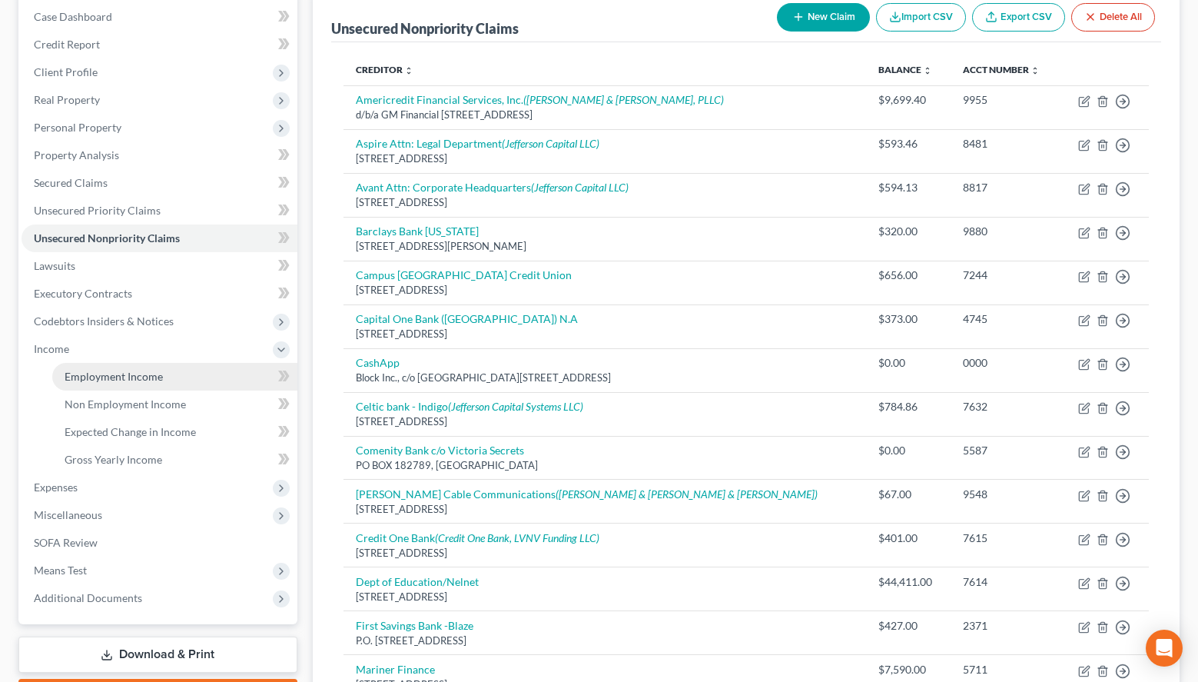
click at [187, 369] on link "Employment Income" at bounding box center [174, 377] width 245 height 28
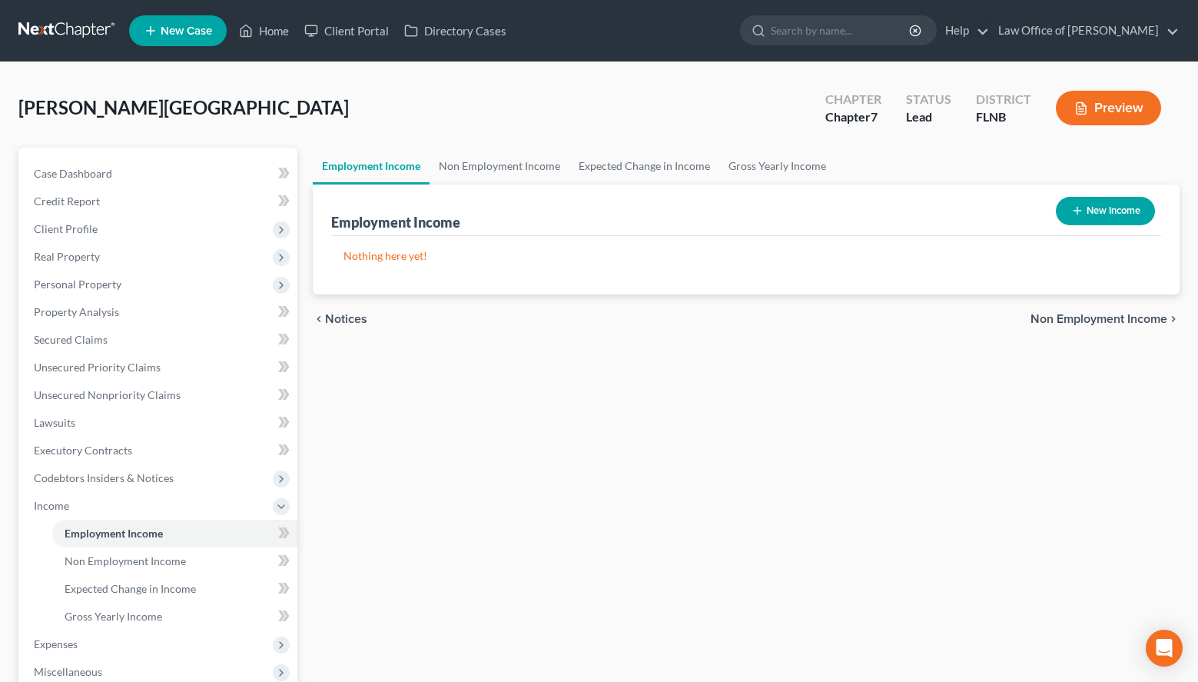
click at [45, 33] on link at bounding box center [67, 31] width 98 height 28
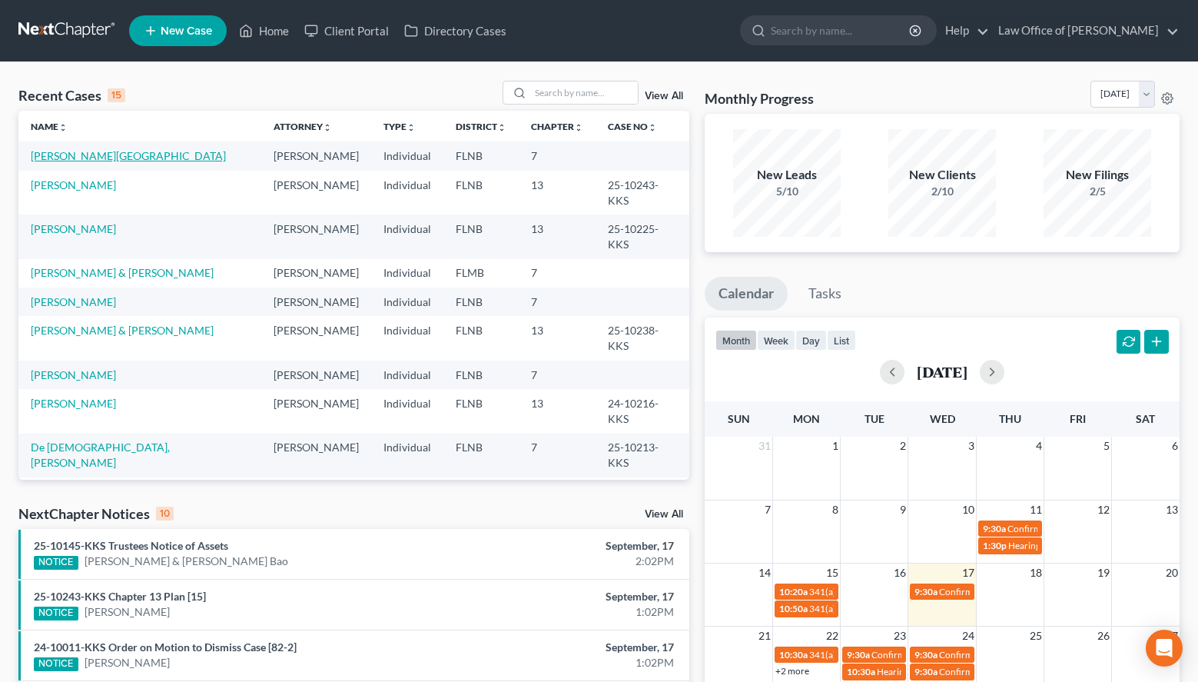
click at [69, 161] on link "[PERSON_NAME][GEOGRAPHIC_DATA]" at bounding box center [128, 155] width 195 height 13
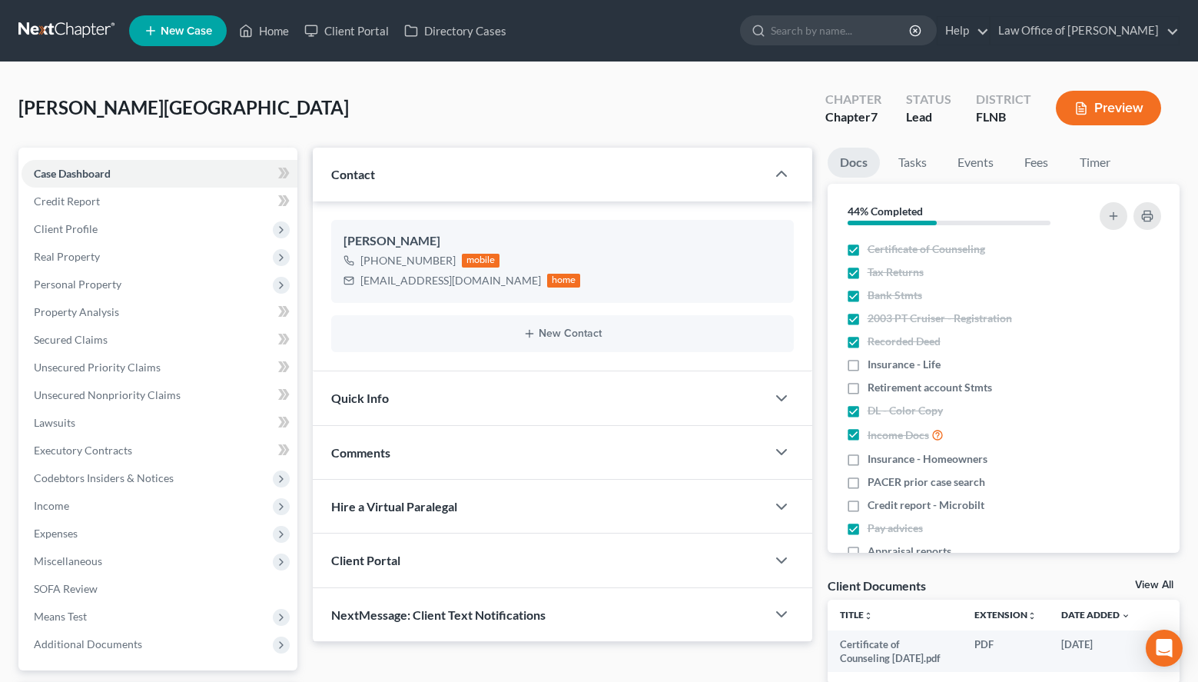
click at [42, 25] on link at bounding box center [67, 31] width 98 height 28
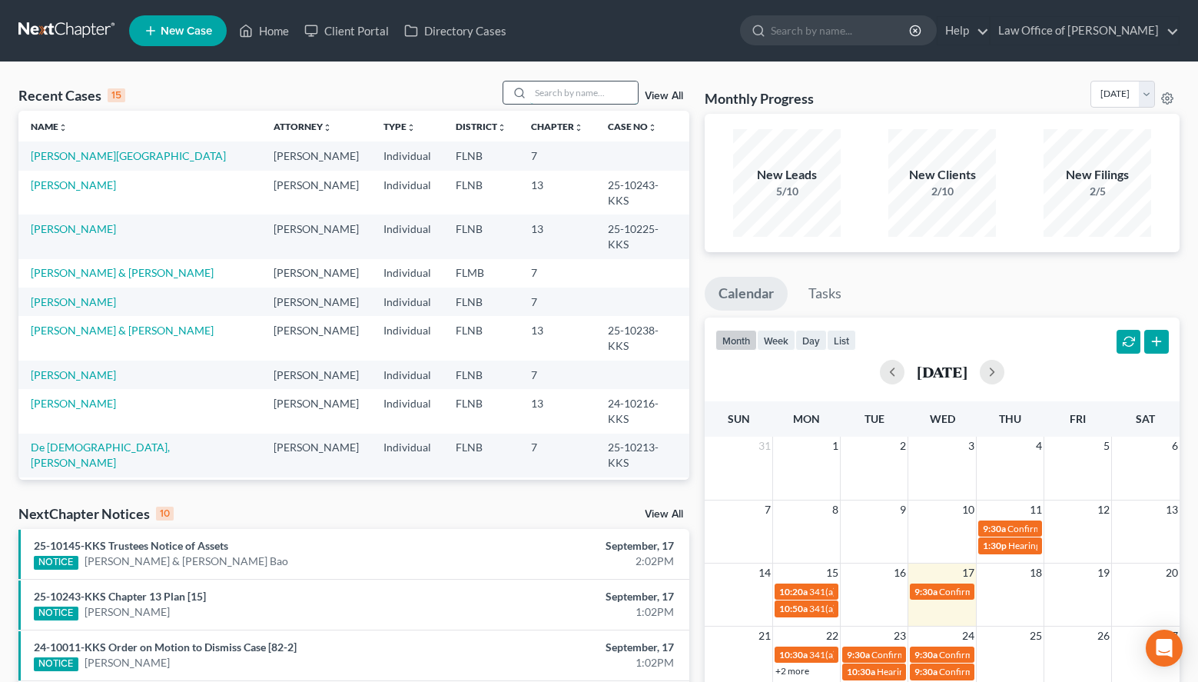
click at [568, 90] on input "search" at bounding box center [584, 92] width 108 height 22
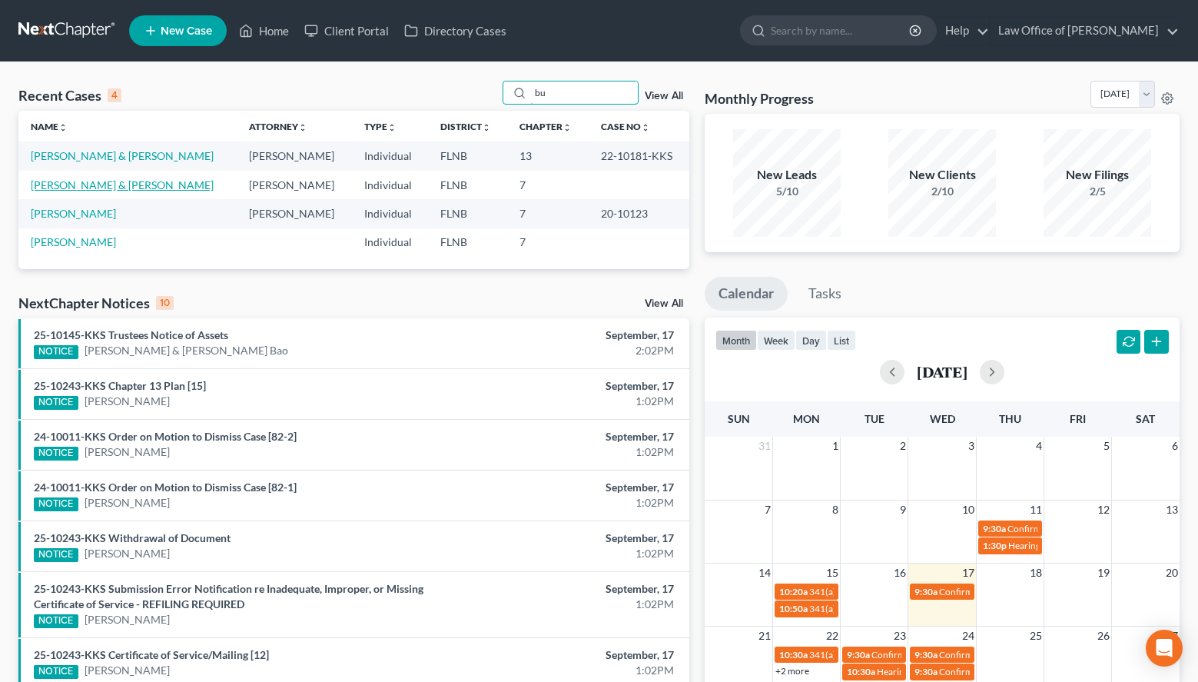
type input "bu"
click at [85, 181] on link "Buchholz, Kathryn & Faux, Matthew" at bounding box center [122, 184] width 183 height 13
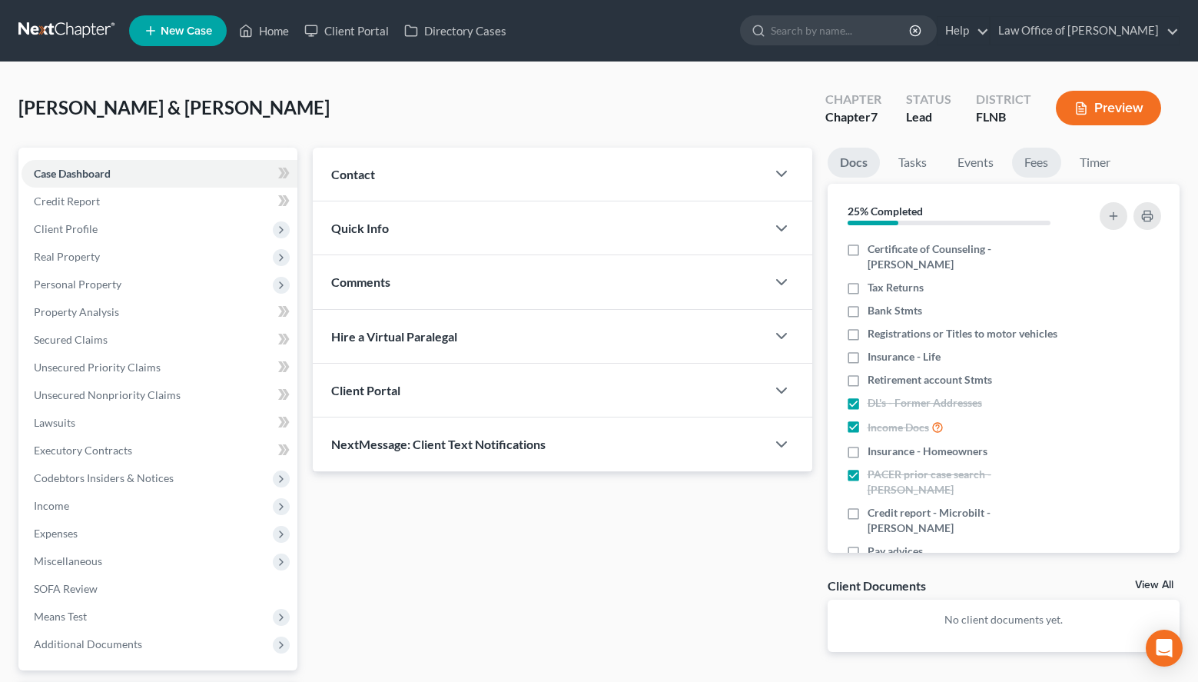
click at [1025, 157] on link "Fees" at bounding box center [1036, 163] width 49 height 30
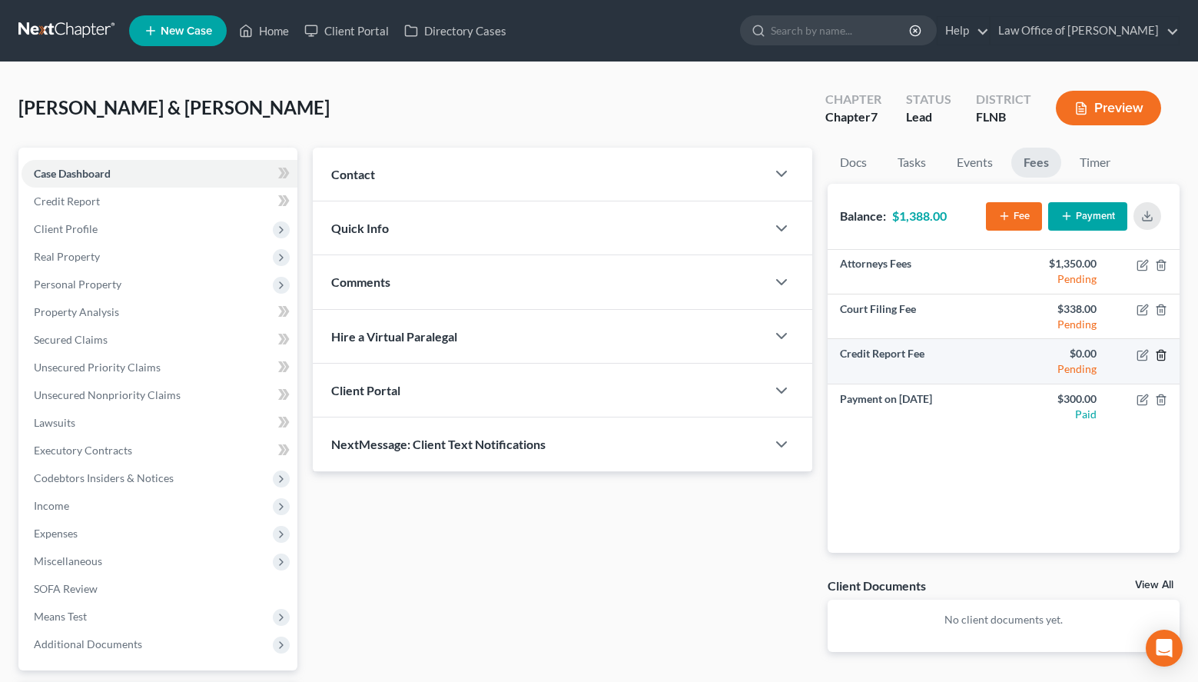
click at [1160, 354] on icon "button" at bounding box center [1161, 355] width 12 height 12
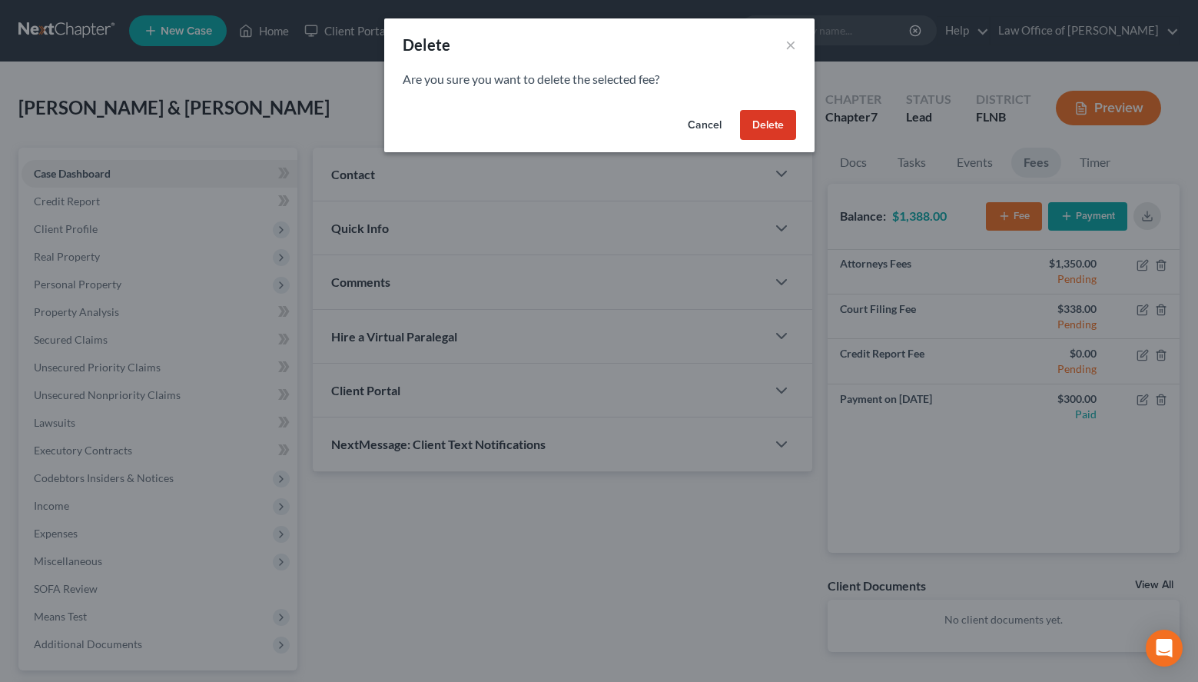
click at [743, 121] on button "Delete" at bounding box center [768, 125] width 56 height 31
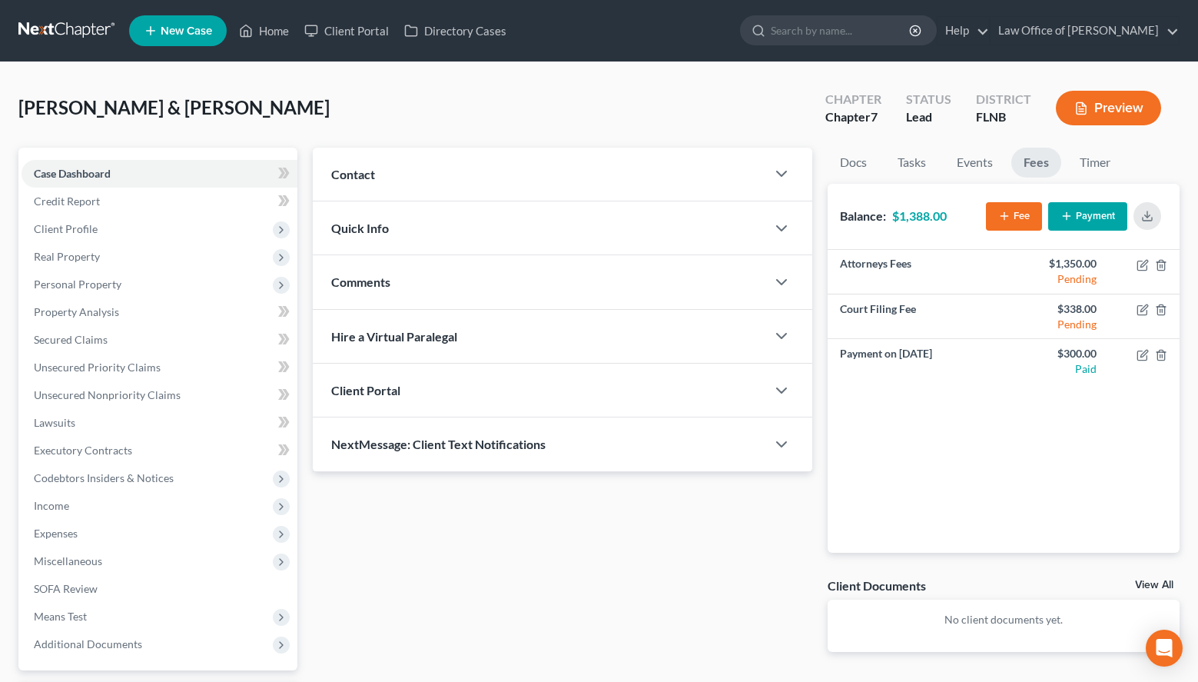
click at [66, 29] on link at bounding box center [67, 31] width 98 height 28
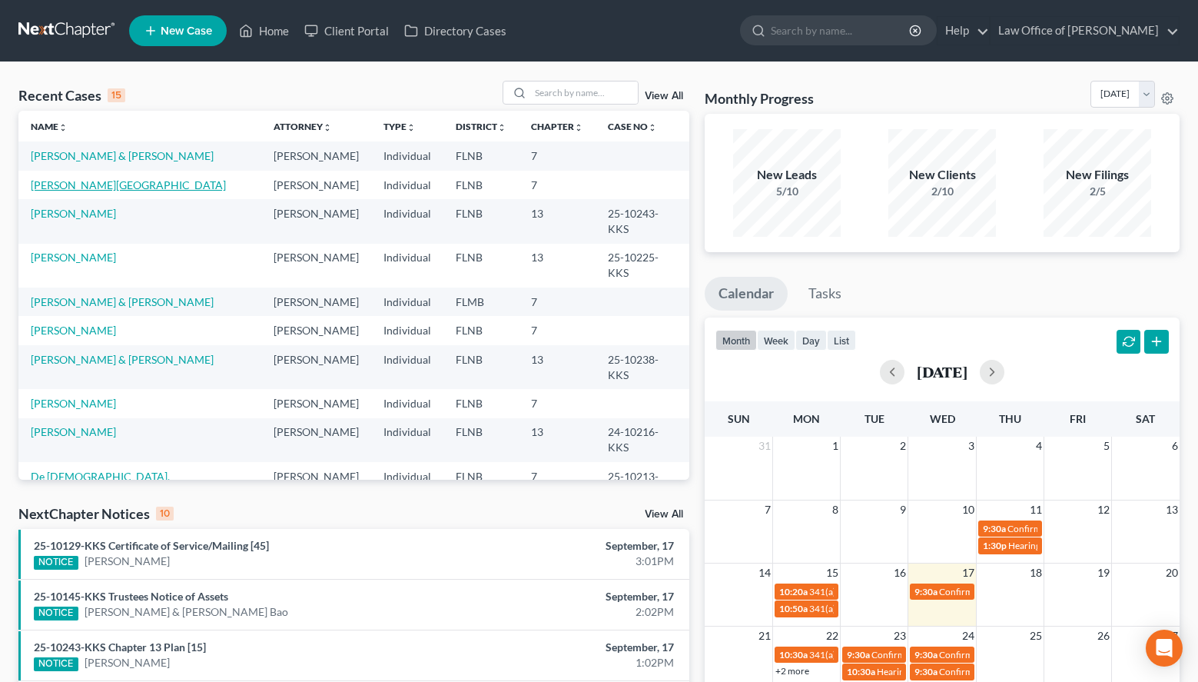
click at [54, 181] on link "[PERSON_NAME][GEOGRAPHIC_DATA]" at bounding box center [128, 184] width 195 height 13
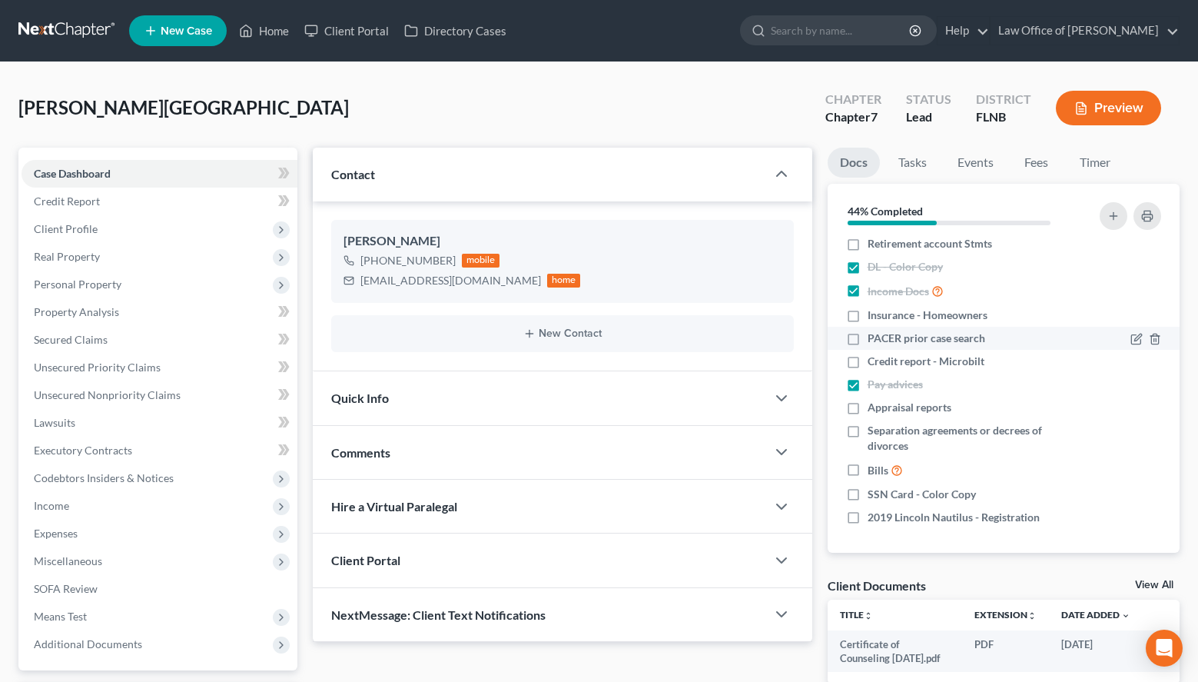
scroll to position [145, 0]
click at [868, 519] on label "2019 Lincoln Nautilus - Registration" at bounding box center [954, 516] width 172 height 15
click at [874, 519] on input "2019 Lincoln Nautilus - Registration" at bounding box center [879, 514] width 10 height 10
checkbox input "true"
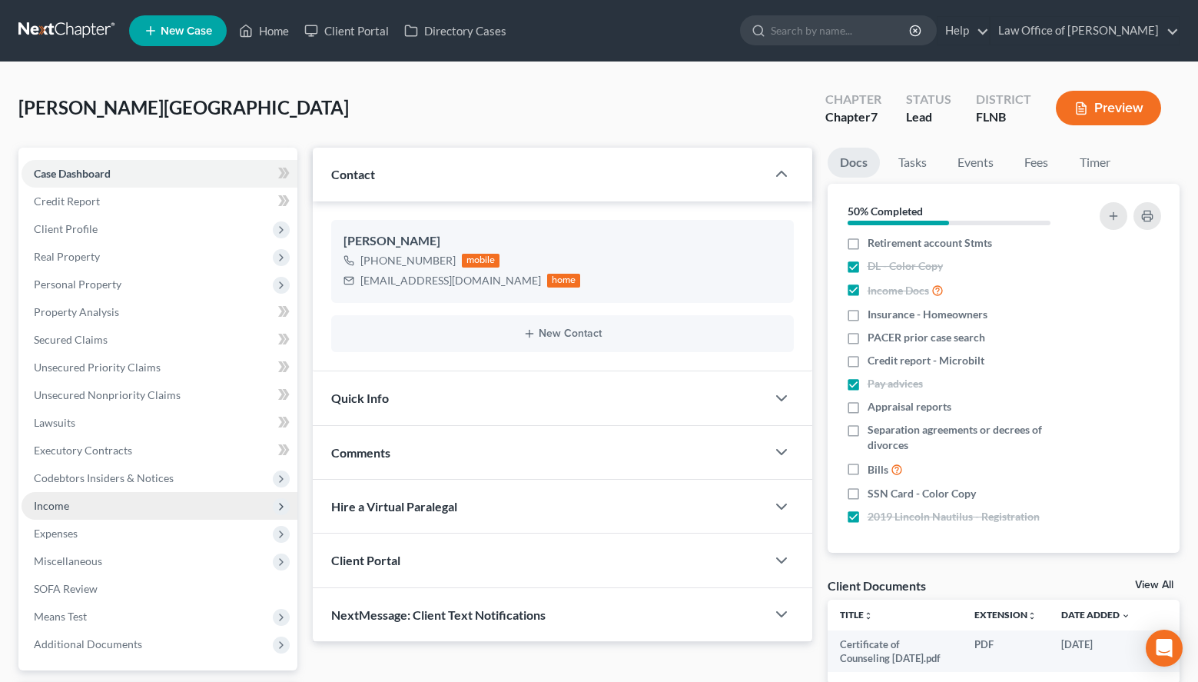
click at [80, 501] on span "Income" at bounding box center [160, 506] width 276 height 28
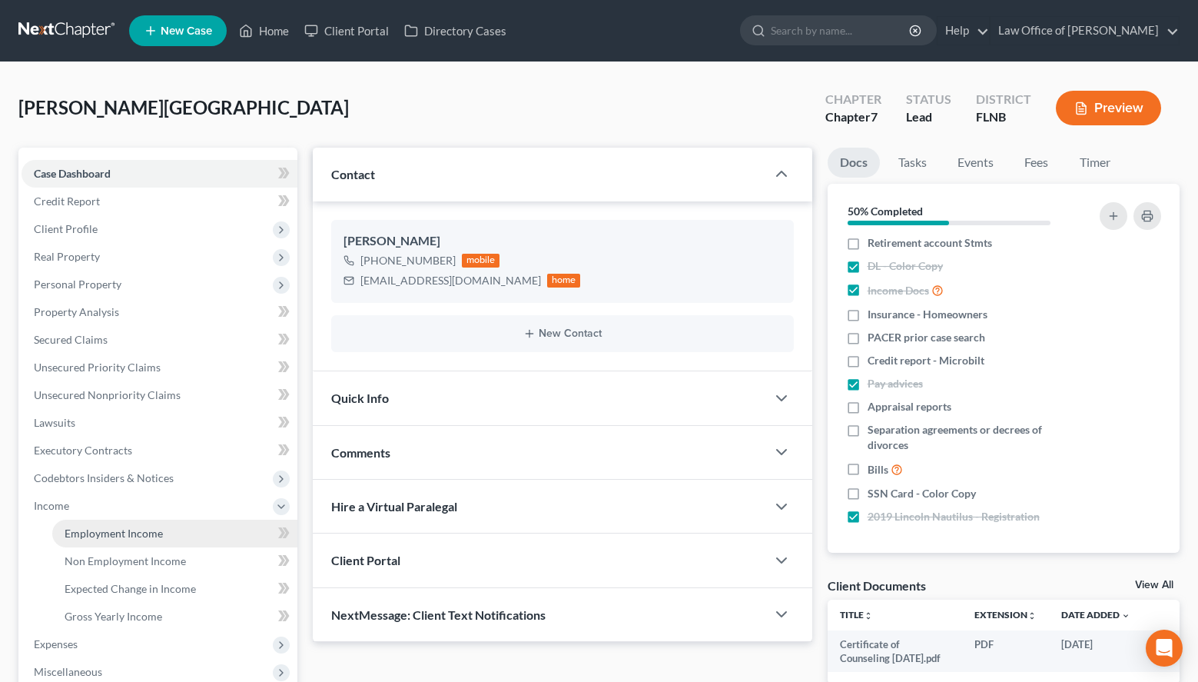
click at [116, 530] on span "Employment Income" at bounding box center [114, 533] width 98 height 13
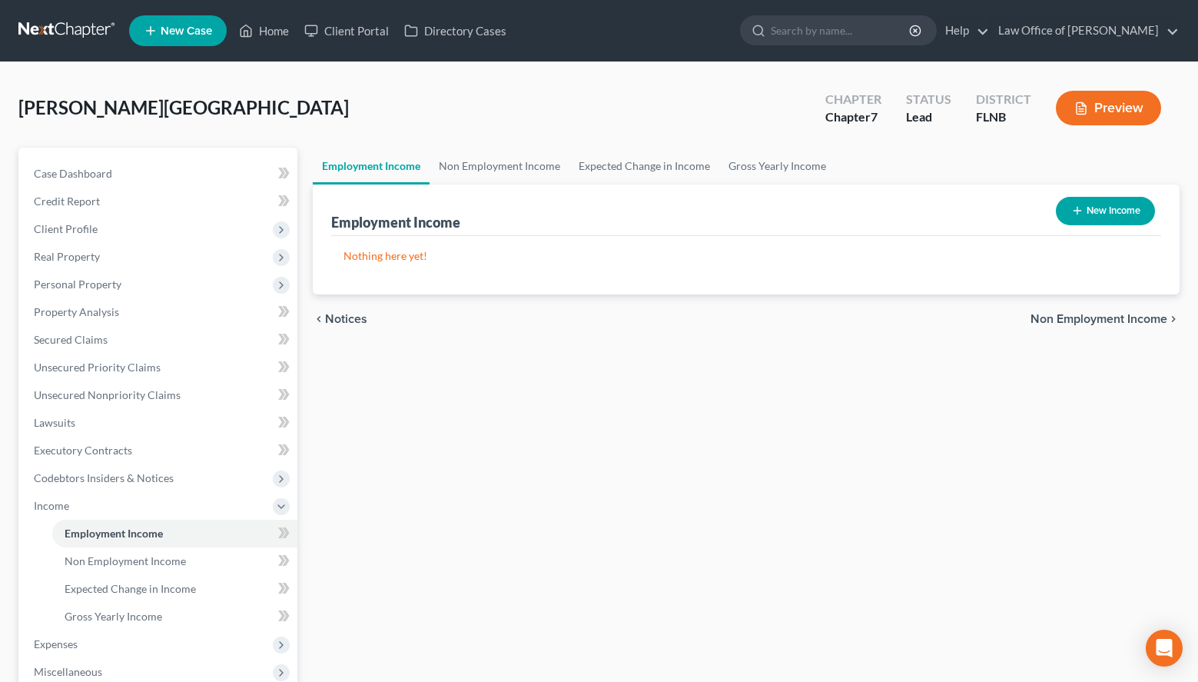
click at [1121, 212] on button "New Income" at bounding box center [1105, 211] width 99 height 28
select select "0"
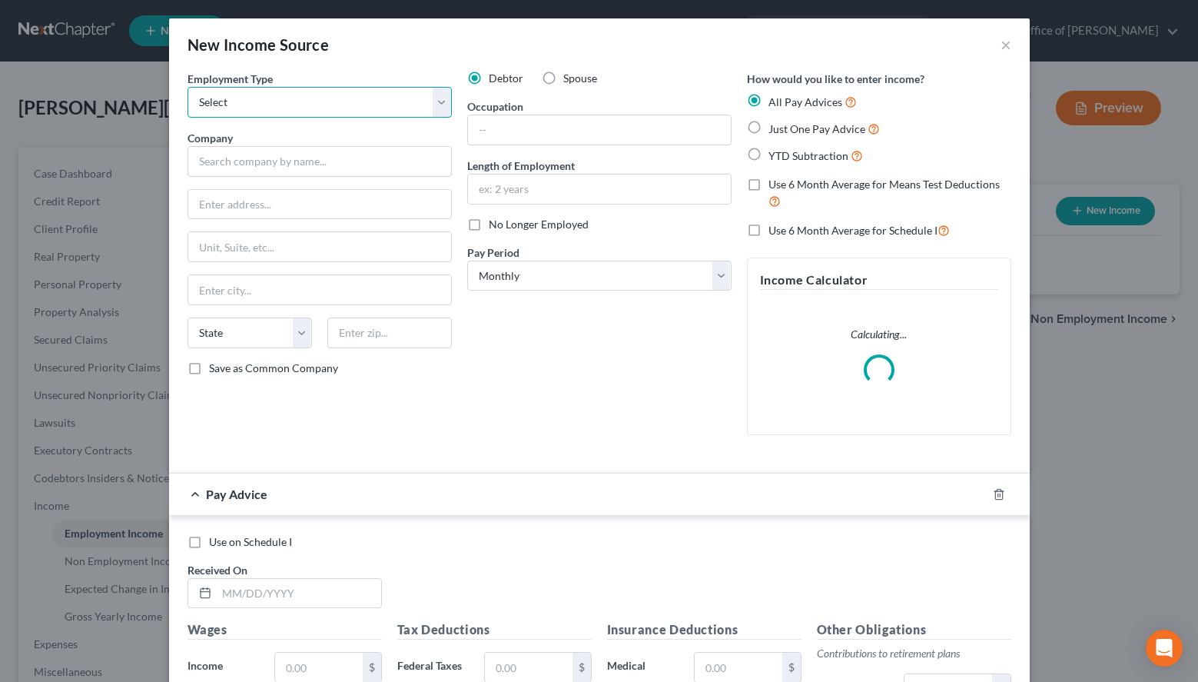
click at [188, 87] on select "Select Full or [DEMOGRAPHIC_DATA] Employment Self Employment" at bounding box center [320, 102] width 264 height 31
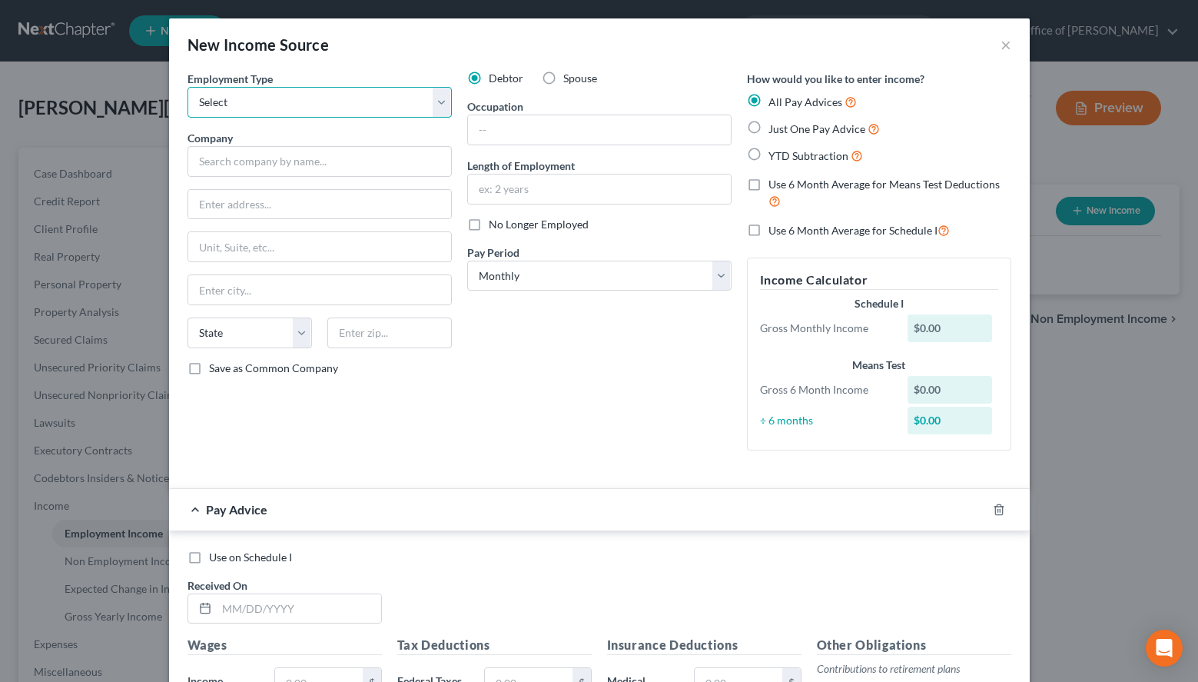
select select "0"
click option "Full or [DEMOGRAPHIC_DATA] Employment" at bounding box center [0, 0] width 0 height 0
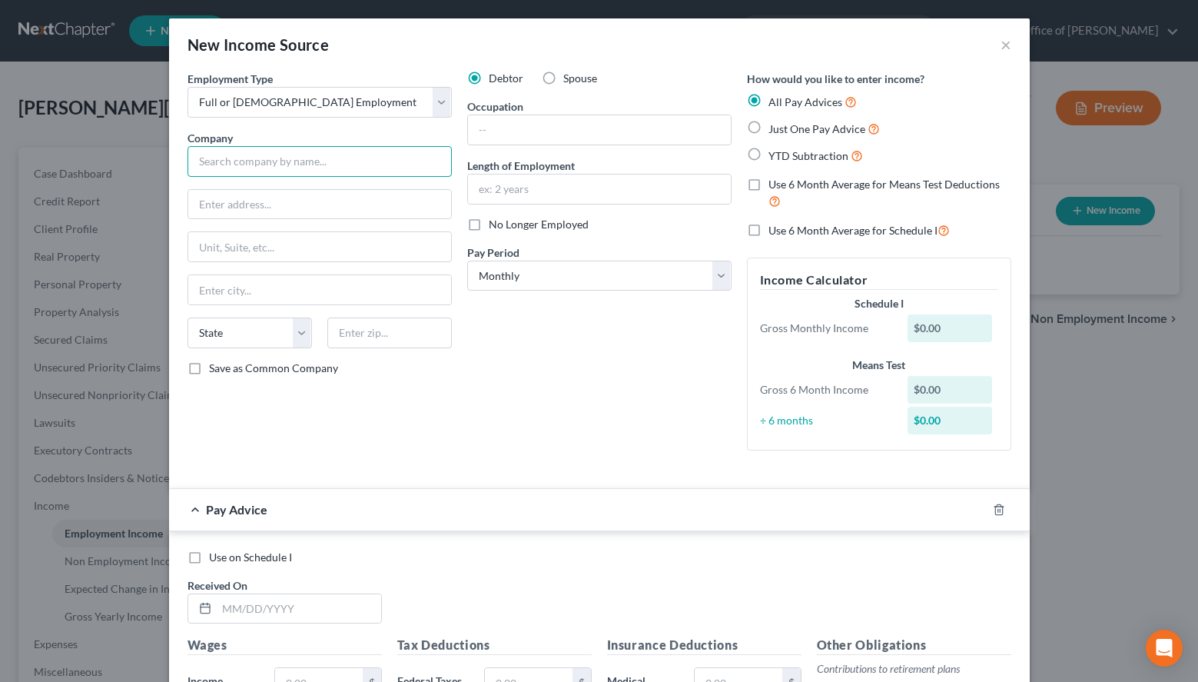
click at [258, 158] on input "text" at bounding box center [320, 161] width 264 height 31
paste input "[PERSON_NAME] Teaching Hosp. & Clinics"
click at [233, 164] on input "[PERSON_NAME] Teaching Hosp. & Clinics" at bounding box center [320, 161] width 264 height 31
click at [387, 161] on input "[PERSON_NAME] Teaching Hosp. & Clinics" at bounding box center [320, 161] width 264 height 31
click at [230, 168] on input "[PERSON_NAME] Teaching Hosp. & Clinics" at bounding box center [320, 161] width 264 height 31
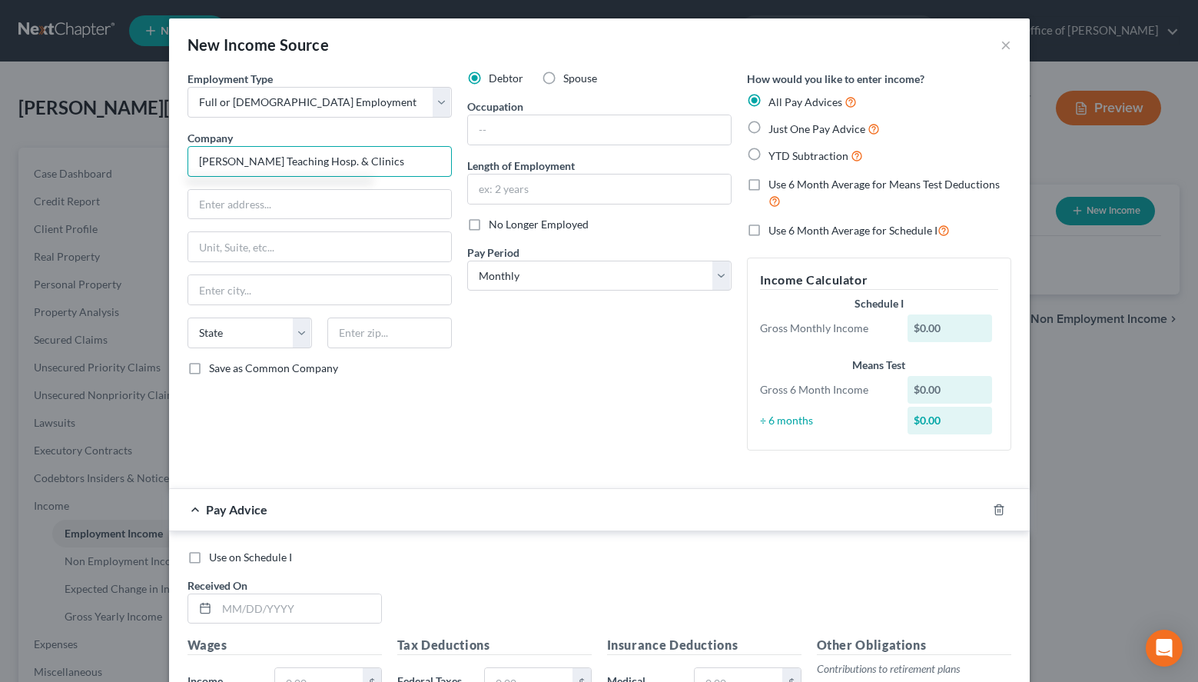
drag, startPoint x: 233, startPoint y: 164, endPoint x: 496, endPoint y: 204, distance: 265.9
click at [452, 177] on input "[PERSON_NAME] Teaching Hosp. & Clinics" at bounding box center [320, 161] width 264 height 31
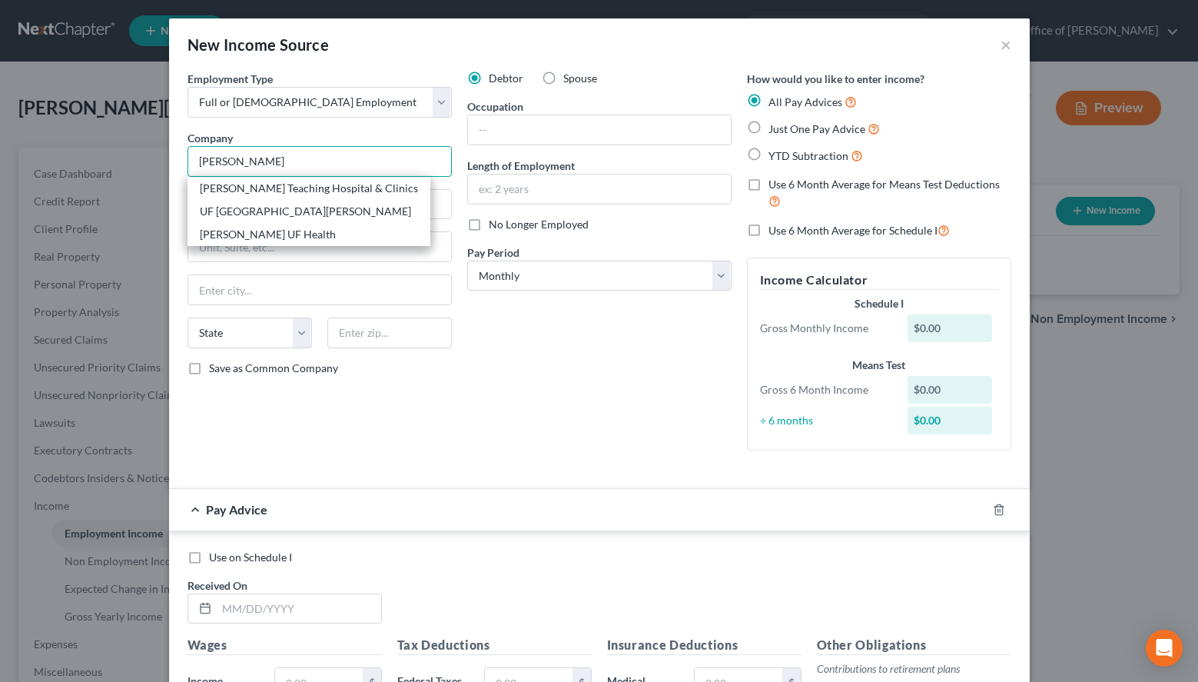
type input "[PERSON_NAME] Teaching Hospital & Clinics"
type input "[STREET_ADDRESS][PERSON_NAME]"
type input "[GEOGRAPHIC_DATA]"
select select "9"
type input "32610"
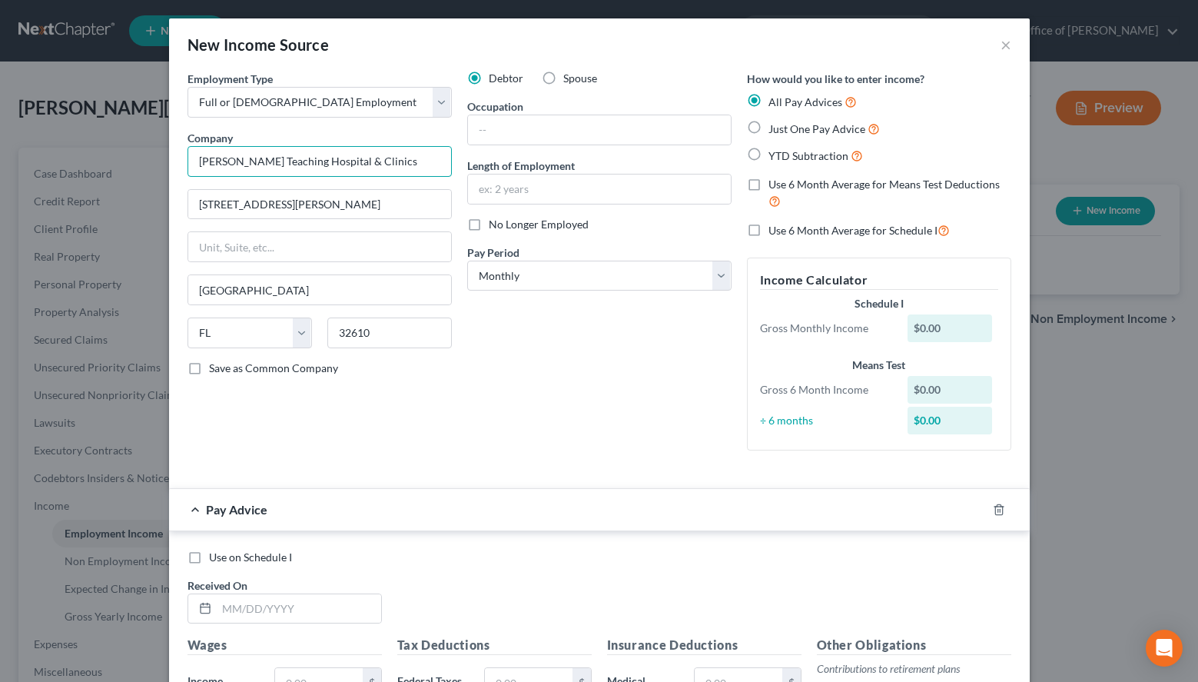
click at [418, 158] on input "[PERSON_NAME] Teaching Hospital & Clinics" at bounding box center [320, 161] width 264 height 31
click at [517, 414] on div "Debtor Spouse Occupation Length of Employment No Longer Employed Pay Period * S…" at bounding box center [600, 267] width 280 height 392
click at [518, 386] on div "Debtor Spouse Occupation Length of Employment No Longer Employed Pay Period * S…" at bounding box center [600, 267] width 280 height 392
click at [387, 169] on input "[PERSON_NAME] Teaching Hospital & Clinics" at bounding box center [320, 161] width 264 height 31
type input "[PERSON_NAME] Teaching Hospital & Clinics"
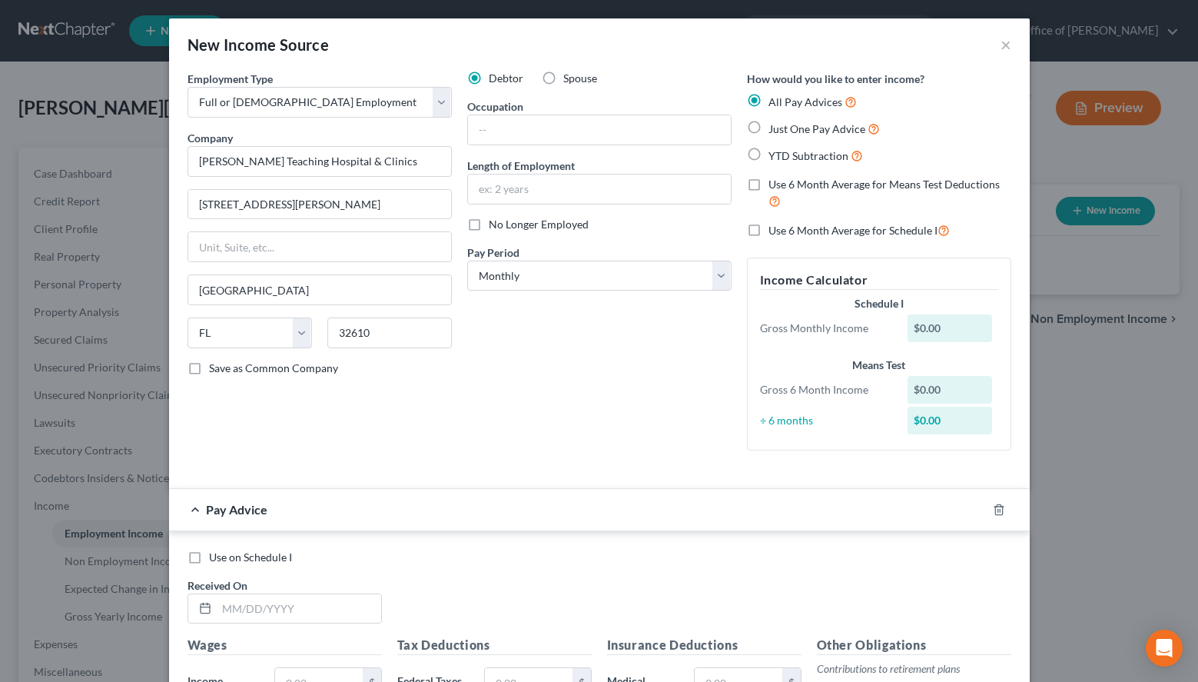
click at [537, 294] on div "Debtor Spouse Occupation Length of Employment No Longer Employed Pay Period * S…" at bounding box center [600, 267] width 280 height 392
click at [367, 208] on input "[STREET_ADDRESS][PERSON_NAME]" at bounding box center [319, 204] width 263 height 29
type input "[STREET_ADDRESS][PERSON_NAME]"
click at [620, 470] on div "Employment Type * Select Full or [DEMOGRAPHIC_DATA] Employment Self Employment …" at bounding box center [599, 273] width 839 height 405
click at [430, 304] on div "[GEOGRAPHIC_DATA]" at bounding box center [320, 289] width 264 height 31
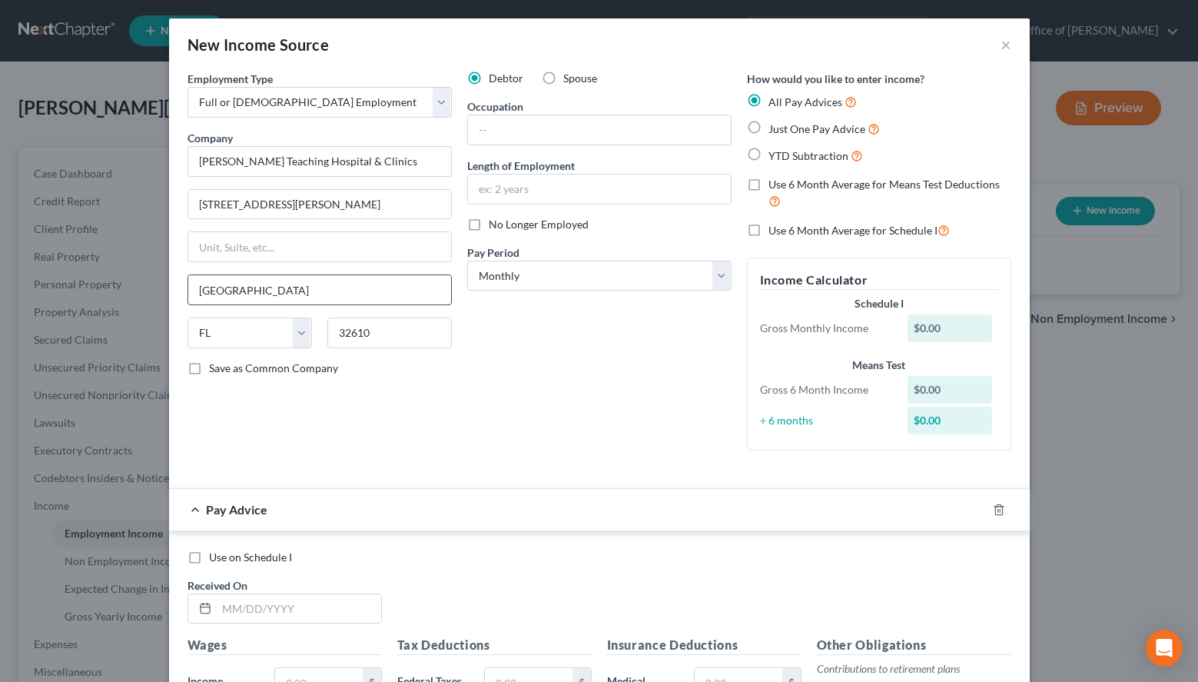
click at [424, 293] on input "[GEOGRAPHIC_DATA]" at bounding box center [319, 289] width 263 height 29
type input "[GEOGRAPHIC_DATA]"
drag, startPoint x: 717, startPoint y: 399, endPoint x: 707, endPoint y: 390, distance: 13.6
click at [715, 396] on div "Debtor Spouse Occupation Length of Employment No Longer Employed Pay Period * S…" at bounding box center [600, 267] width 280 height 392
click at [393, 333] on input "32610" at bounding box center [389, 332] width 125 height 31
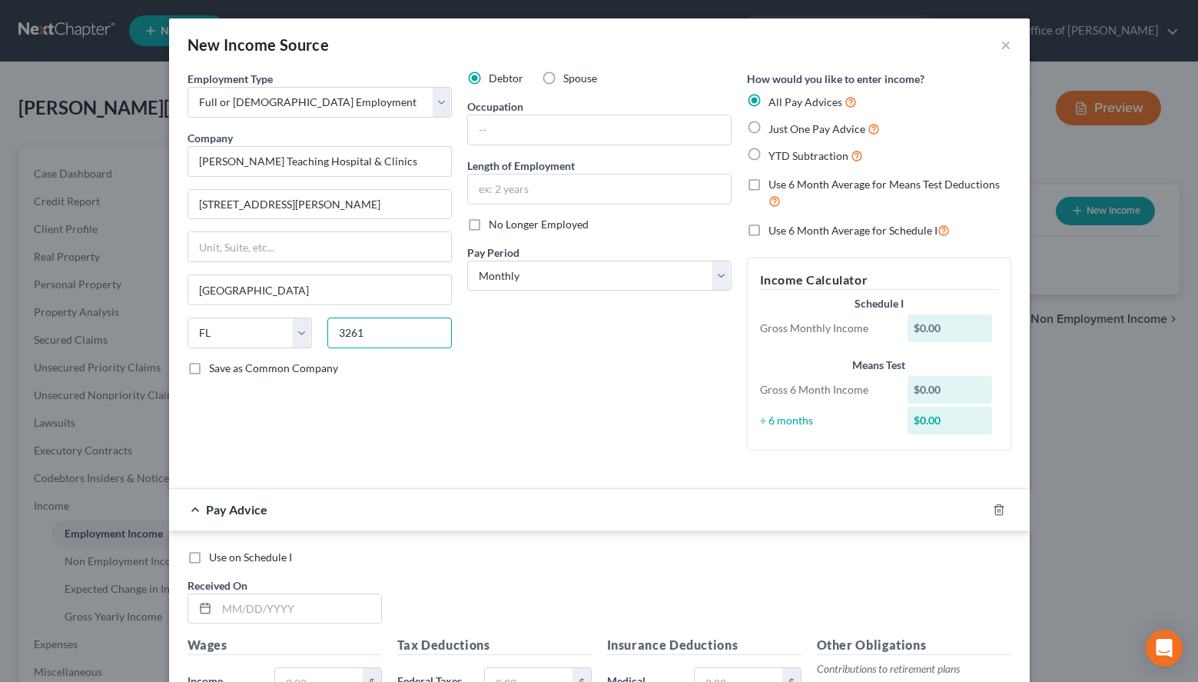
type input "32610"
click at [676, 362] on div "Debtor Spouse Occupation Length of Employment No Longer Employed Pay Period * S…" at bounding box center [600, 267] width 280 height 392
click at [878, 53] on div "New Income Source ×" at bounding box center [599, 44] width 861 height 52
click at [583, 131] on input "text" at bounding box center [599, 129] width 263 height 29
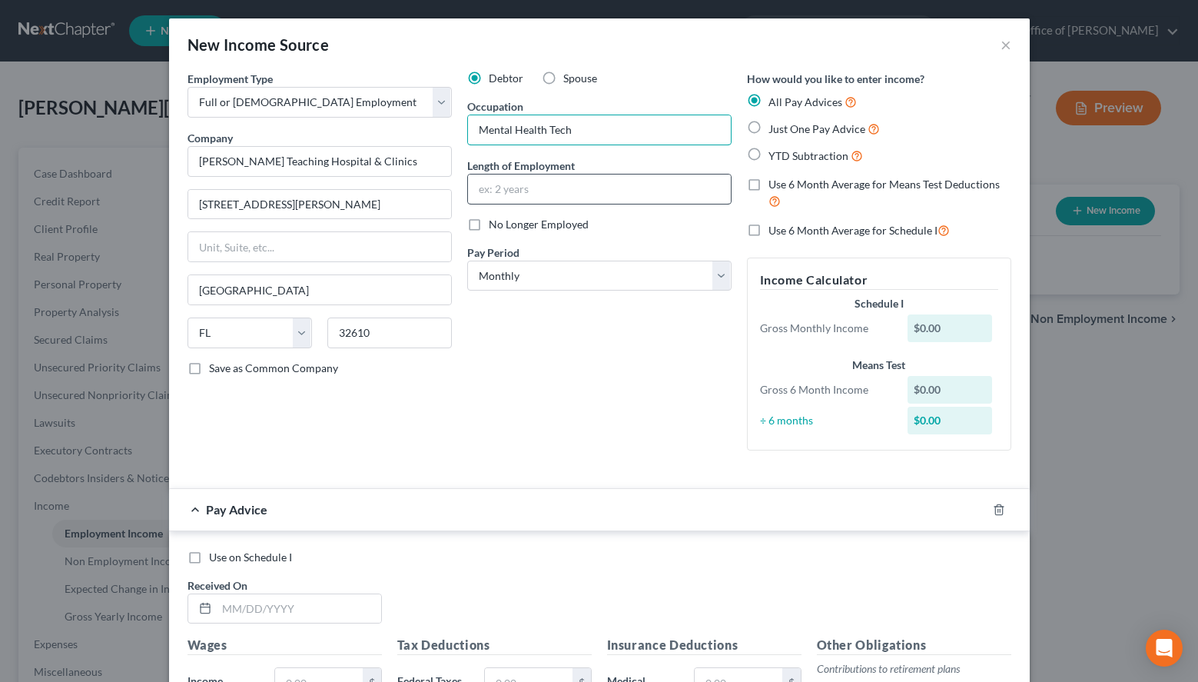
type input "Mental Health Tech"
click at [560, 181] on input "text" at bounding box center [599, 188] width 263 height 29
type input "1.5"
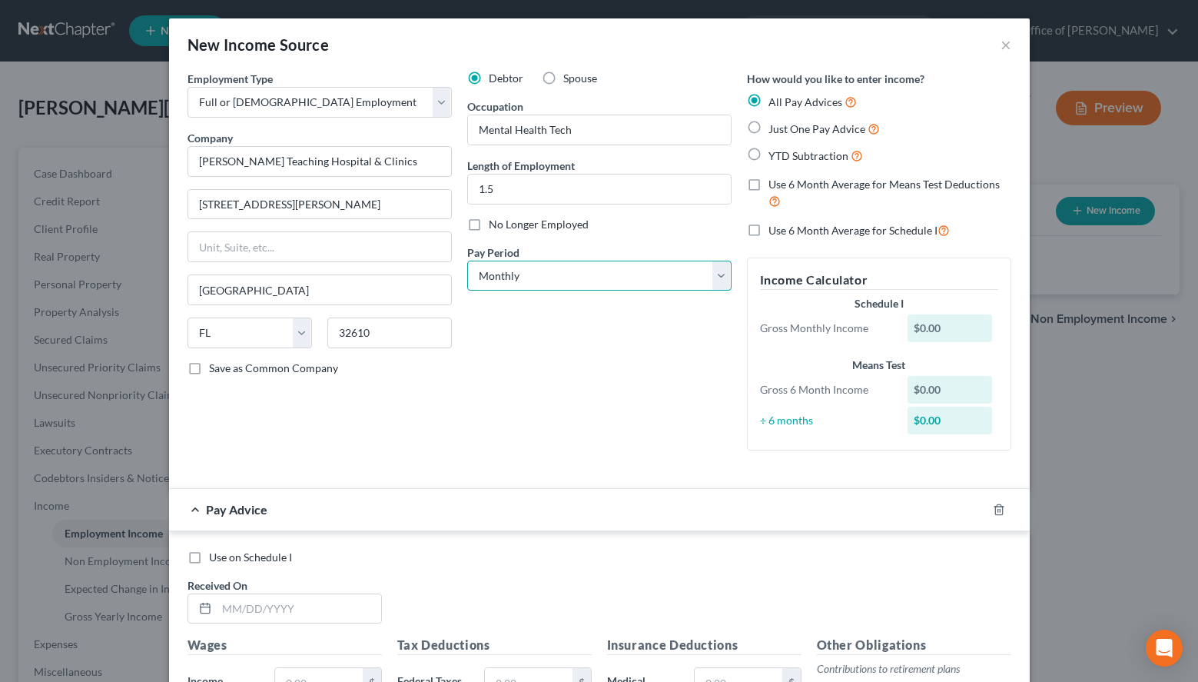
click at [467, 261] on select "Select Monthly Twice Monthly Every Other Week Weekly" at bounding box center [599, 276] width 264 height 31
select select "2"
click option "Every Other Week" at bounding box center [0, 0] width 0 height 0
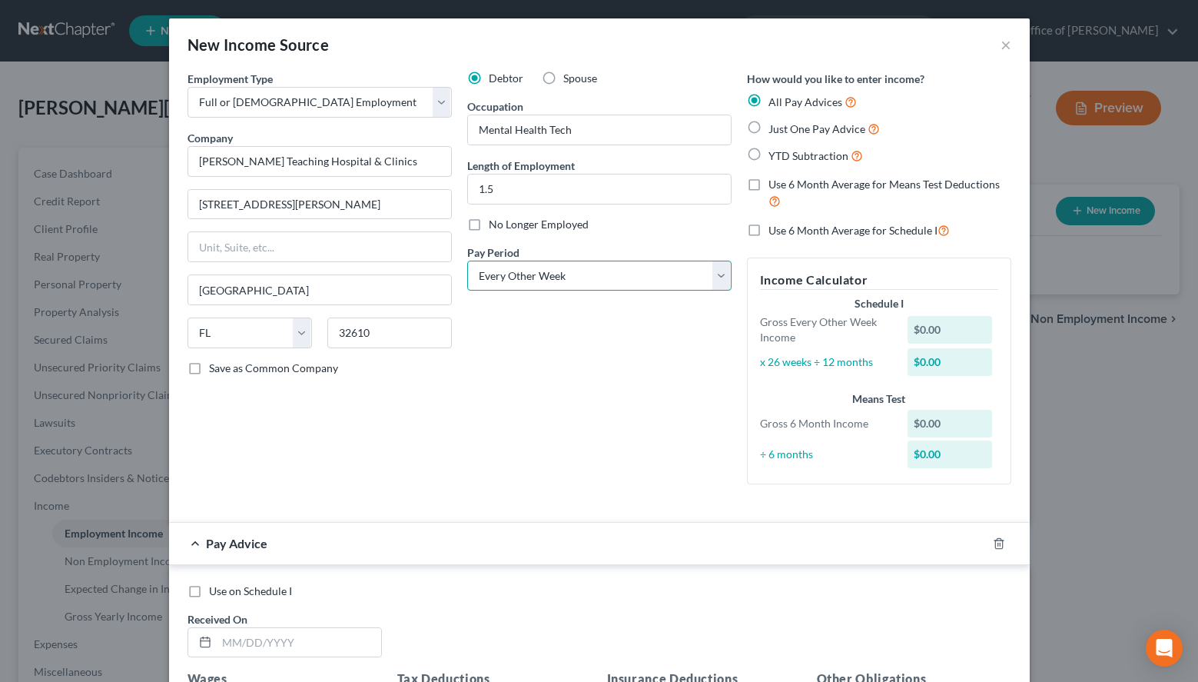
scroll to position [157, 0]
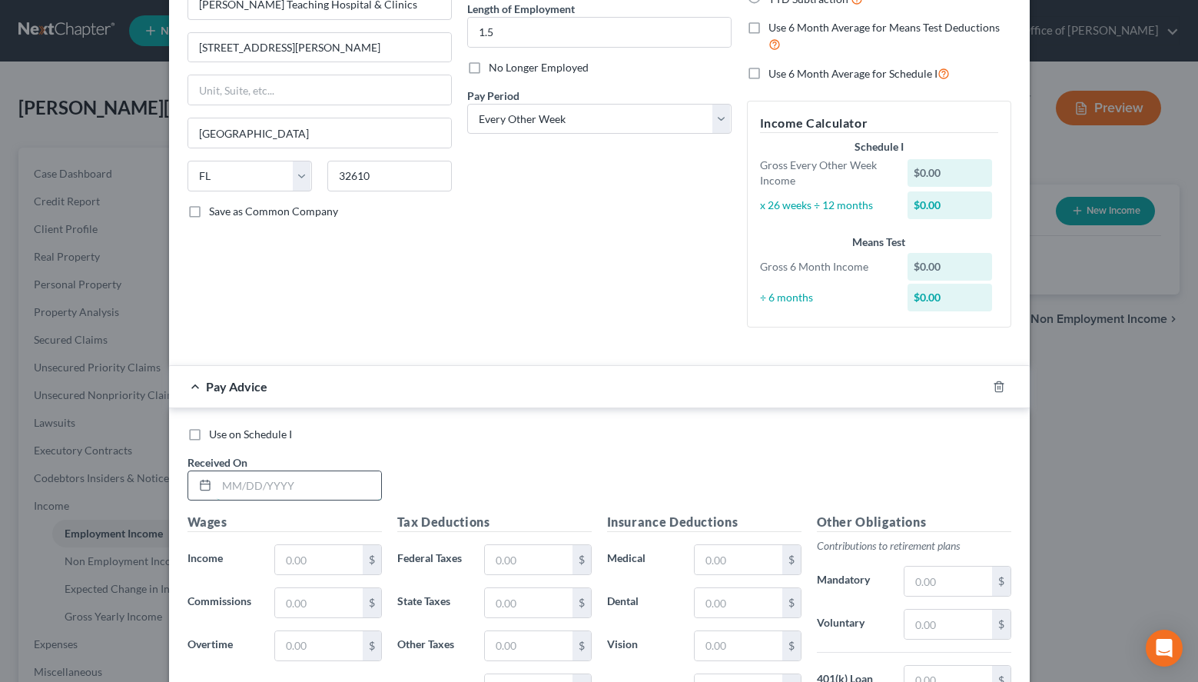
click at [375, 490] on input "text" at bounding box center [299, 485] width 164 height 29
type input "[DATE]"
click at [327, 549] on input "text" at bounding box center [318, 559] width 87 height 29
click at [852, 445] on div "Use on Schedule I Received On * [DATE]" at bounding box center [599, 470] width 839 height 87
click at [326, 564] on input "text" at bounding box center [318, 559] width 87 height 29
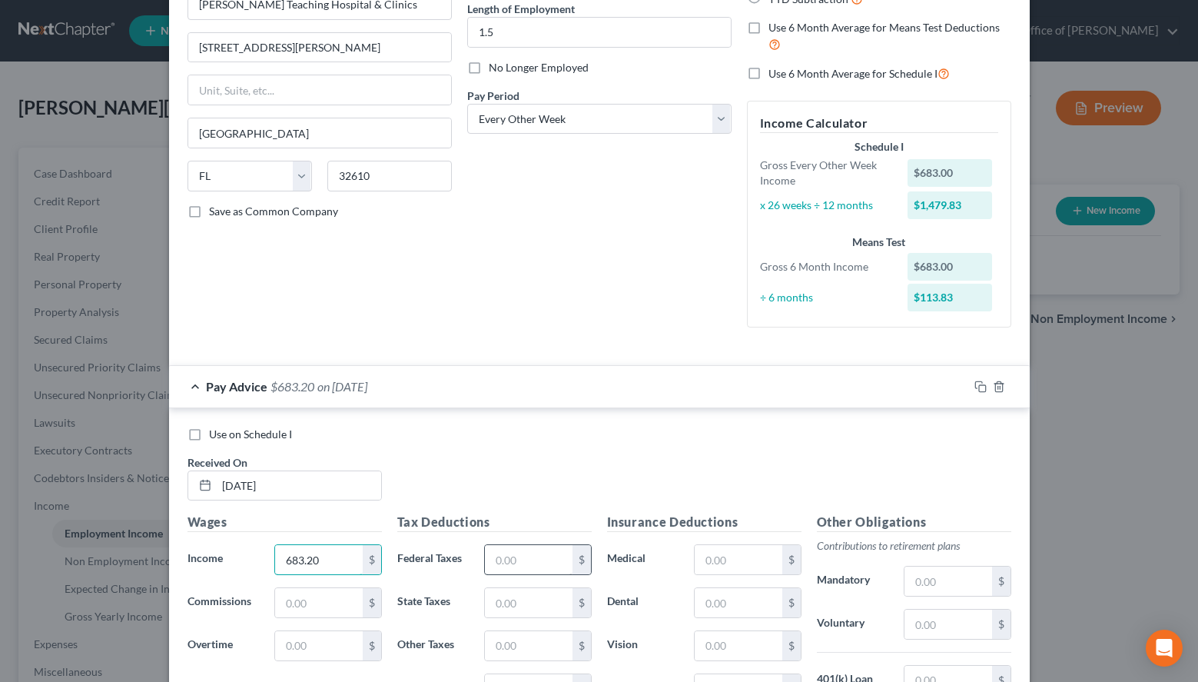
type input "683.20"
click at [544, 571] on input "text" at bounding box center [528, 559] width 87 height 29
click at [973, 460] on div "Use on Schedule I Received On * [DATE]" at bounding box center [599, 470] width 839 height 87
click at [537, 551] on input "text" at bounding box center [528, 559] width 87 height 29
type input "15.00"
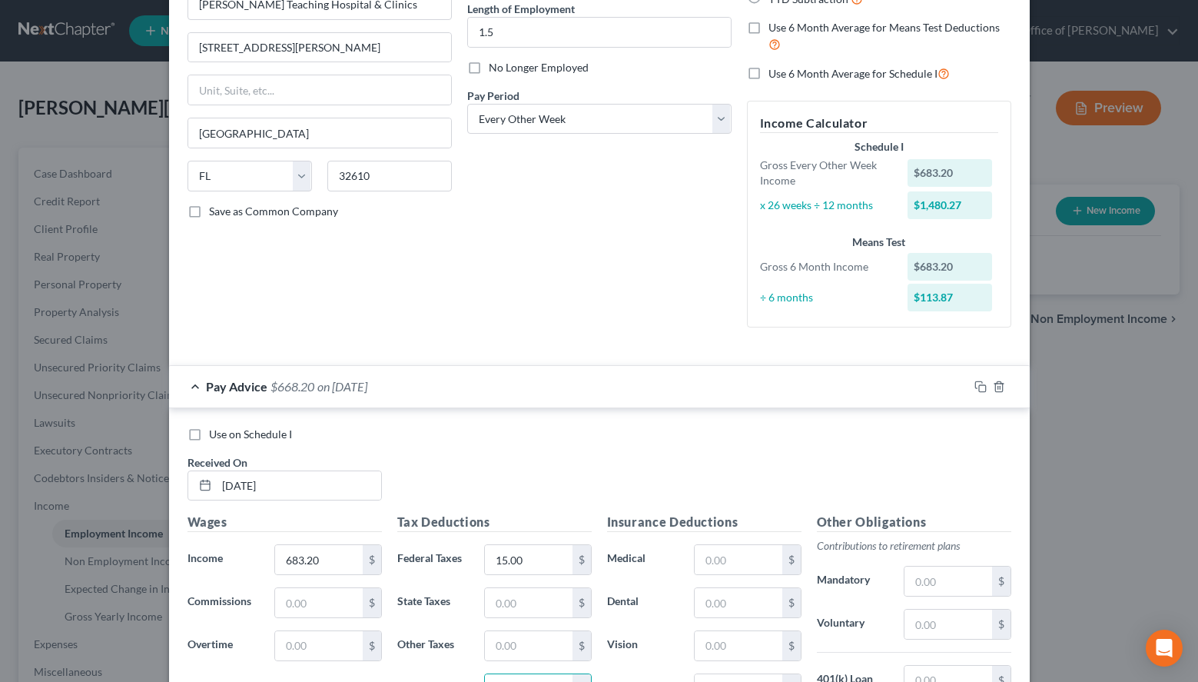
scroll to position [430, 0]
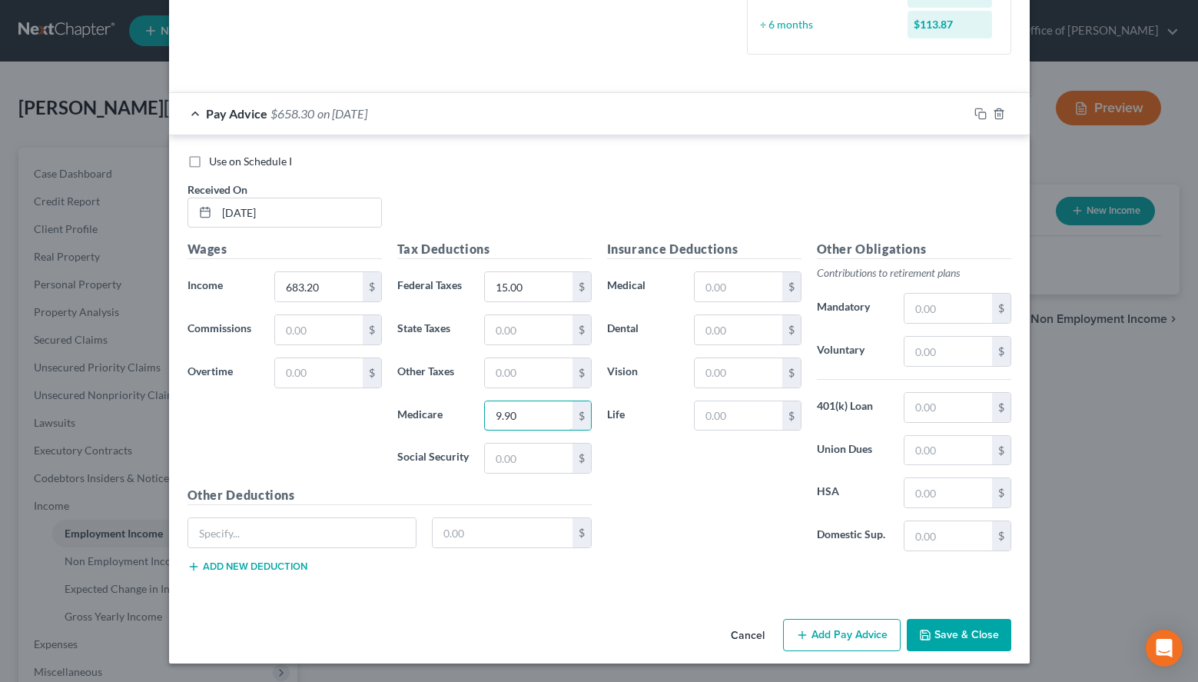
type input "9.90"
type input "42.36"
click at [913, 354] on input "text" at bounding box center [948, 351] width 87 height 29
type input "27.33"
click at [833, 638] on button "Add Pay Advice" at bounding box center [842, 635] width 118 height 32
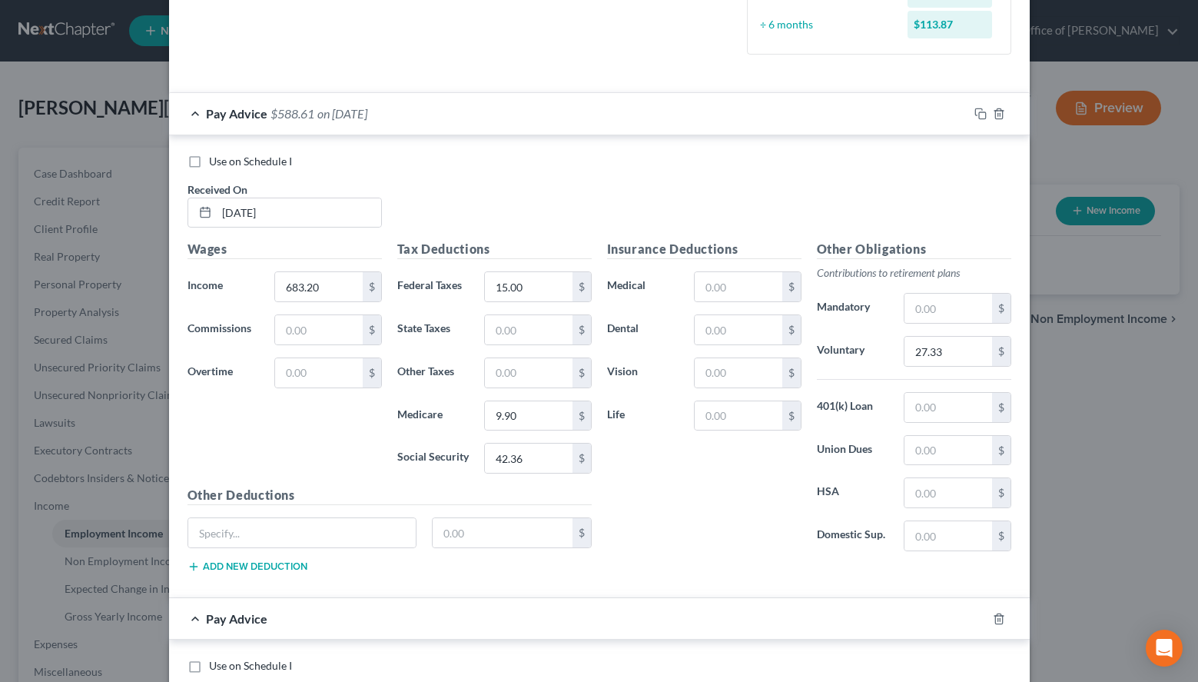
scroll to position [586, 0]
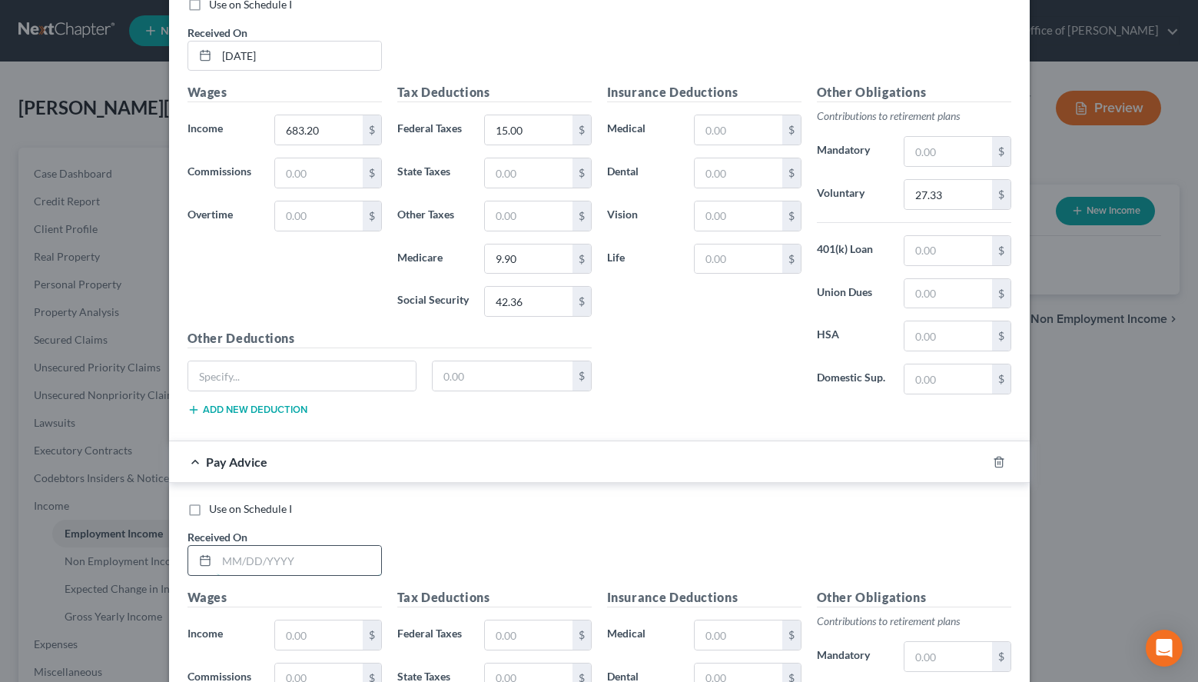
click at [254, 559] on input "text" at bounding box center [299, 560] width 164 height 29
click at [919, 78] on div "Use on Schedule I Received On * [DATE]" at bounding box center [599, 40] width 839 height 87
click at [348, 567] on input "text" at bounding box center [299, 560] width 164 height 29
type input "[DATE]"
type input "558.65"
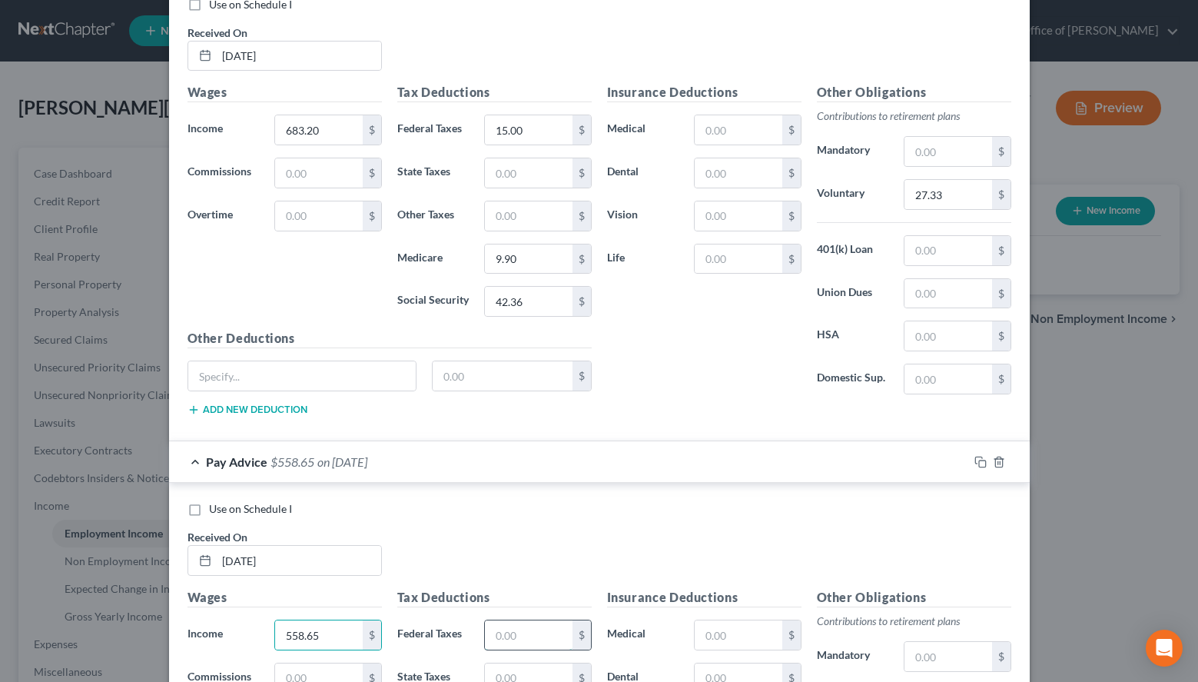
click at [524, 646] on input "text" at bounding box center [528, 634] width 87 height 29
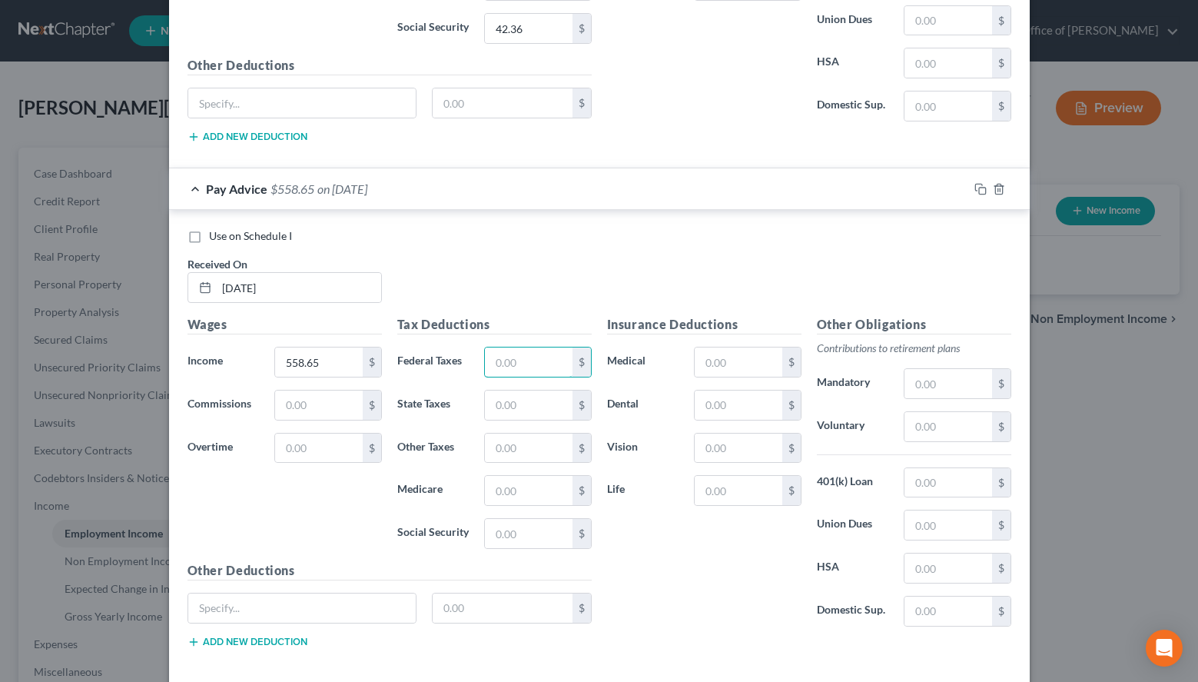
scroll to position [900, 0]
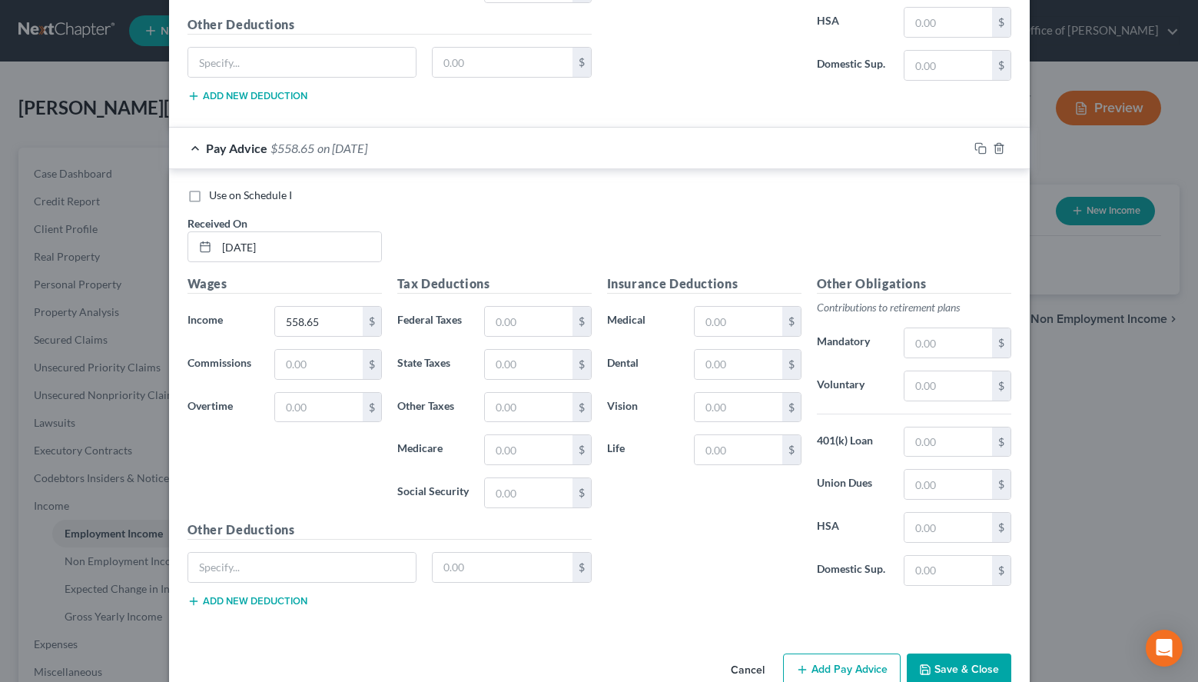
click at [877, 233] on div "Use on Schedule I Received On * [DATE]" at bounding box center [599, 231] width 839 height 87
click at [562, 312] on input "text" at bounding box center [528, 321] width 87 height 29
type input "15.00"
click at [540, 454] on input "text" at bounding box center [528, 449] width 87 height 29
type input "8.10"
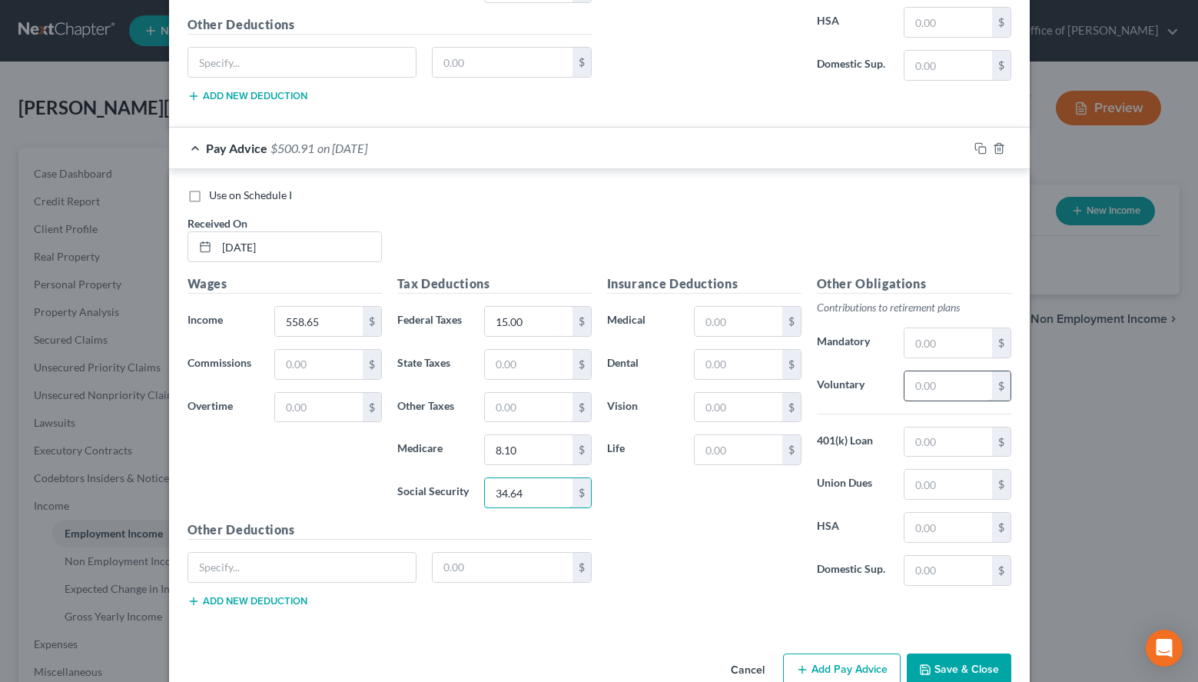
type input "34.64"
click at [949, 386] on input "text" at bounding box center [948, 385] width 87 height 29
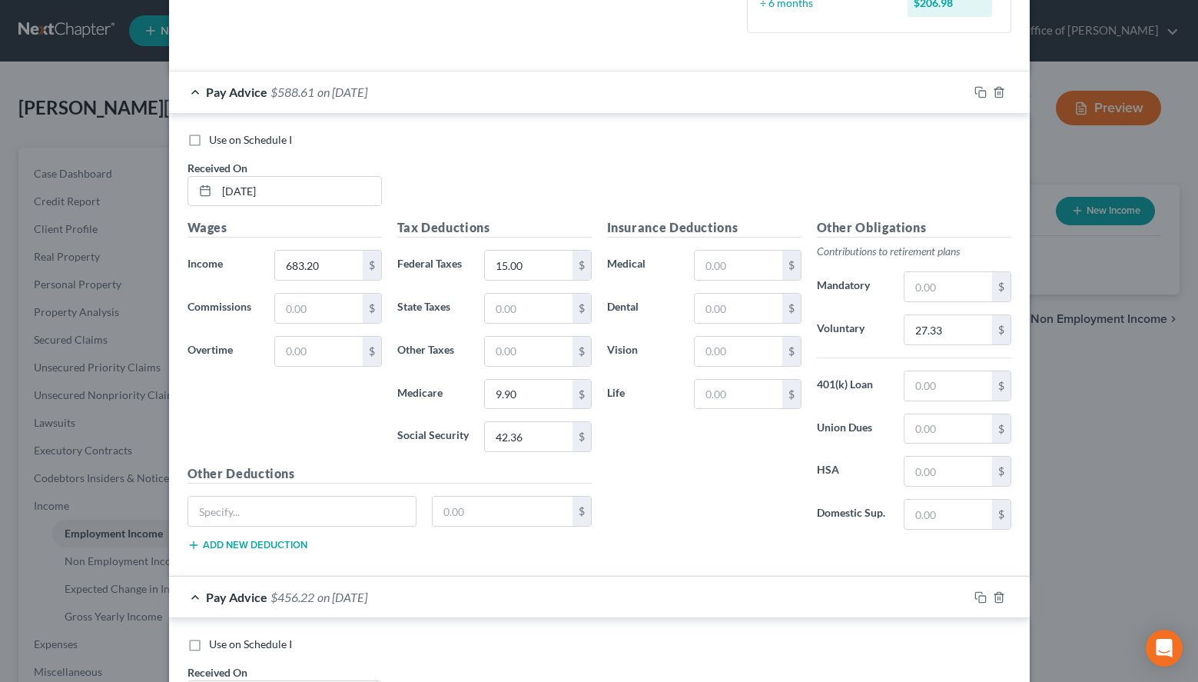
scroll to position [430, 0]
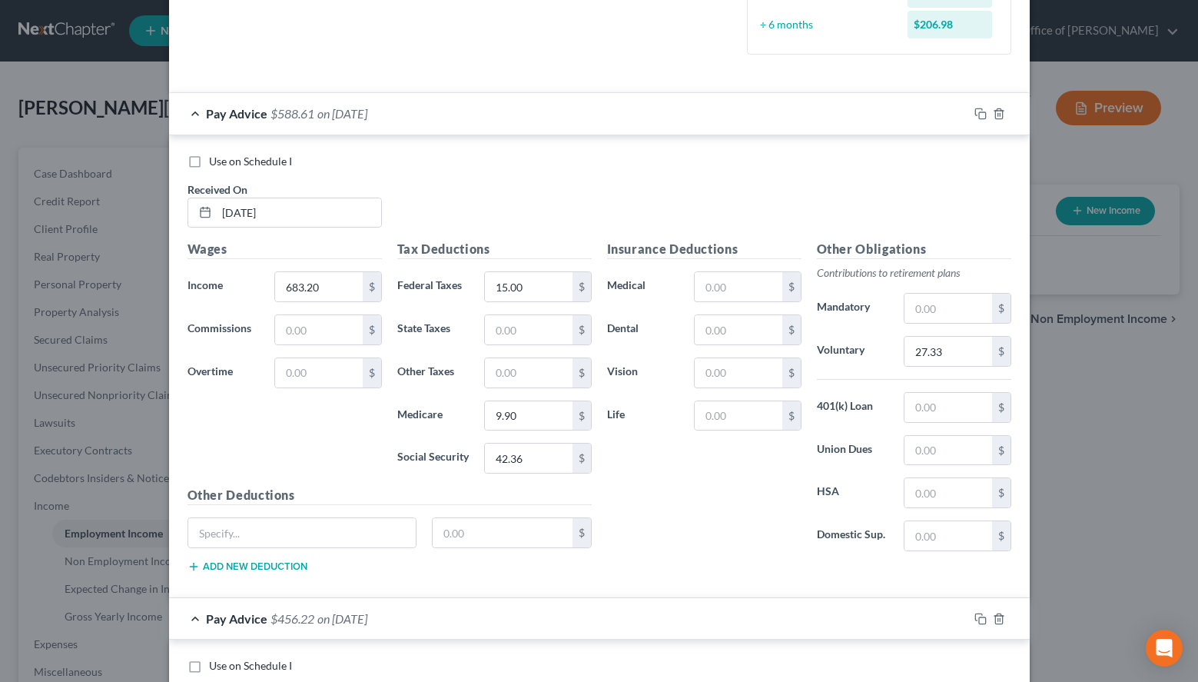
type input "44.69"
click at [552, 118] on div "Pay Advice $588.61 on [DATE]" at bounding box center [568, 113] width 799 height 41
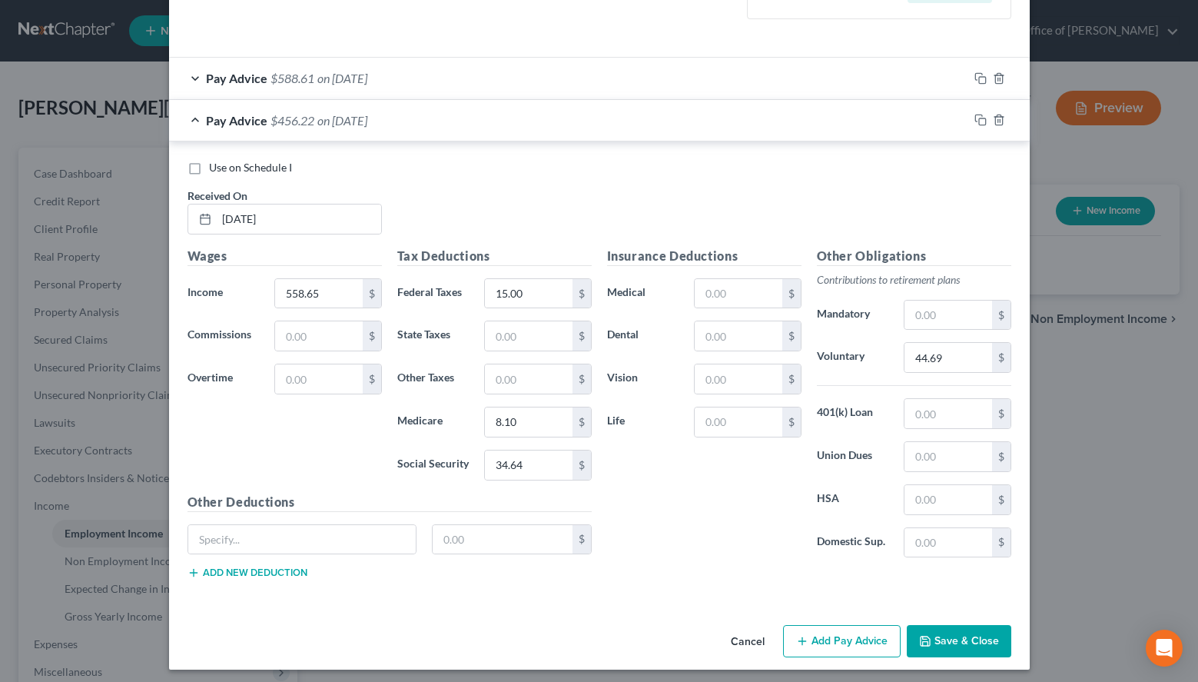
scroll to position [471, 0]
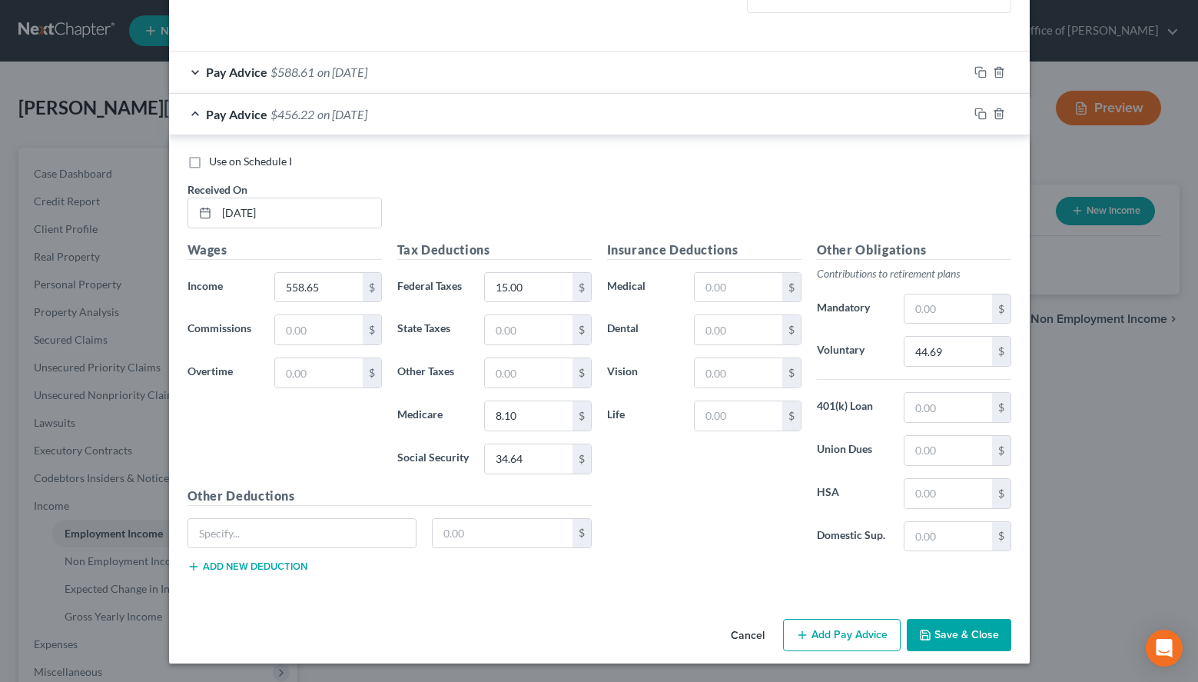
click at [807, 634] on icon "button" at bounding box center [802, 635] width 12 height 12
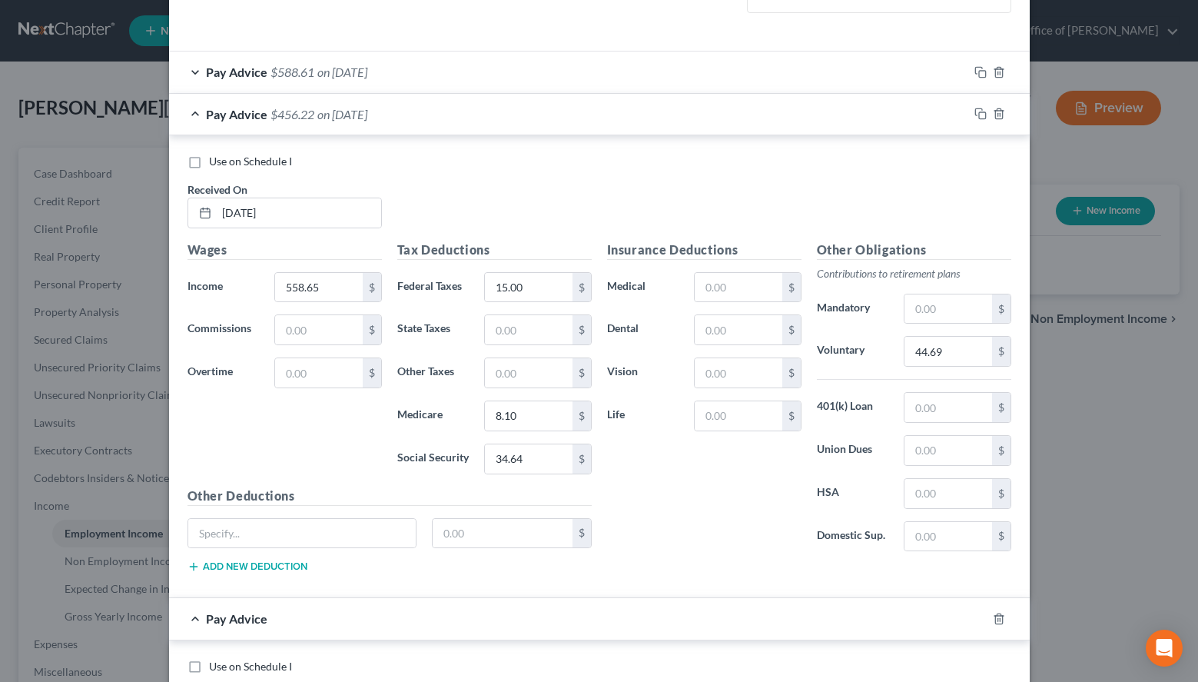
click at [383, 126] on div "Pay Advice $456.22 on [DATE]" at bounding box center [568, 114] width 799 height 41
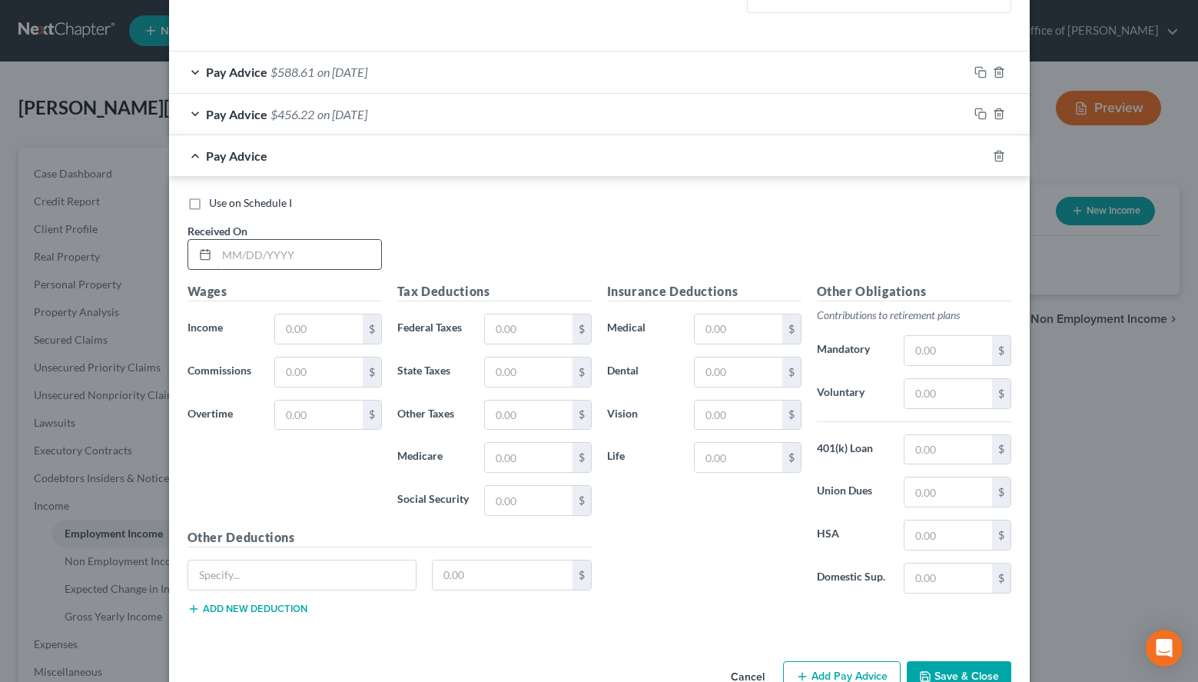
click at [355, 245] on input "text" at bounding box center [299, 254] width 164 height 29
click at [866, 642] on div "Employment Type * Select Full or [DEMOGRAPHIC_DATA] Employment Self Employment …" at bounding box center [599, 127] width 861 height 1055
click at [274, 261] on input "text" at bounding box center [299, 254] width 164 height 29
type input "[DATE]"
type input "499.08"
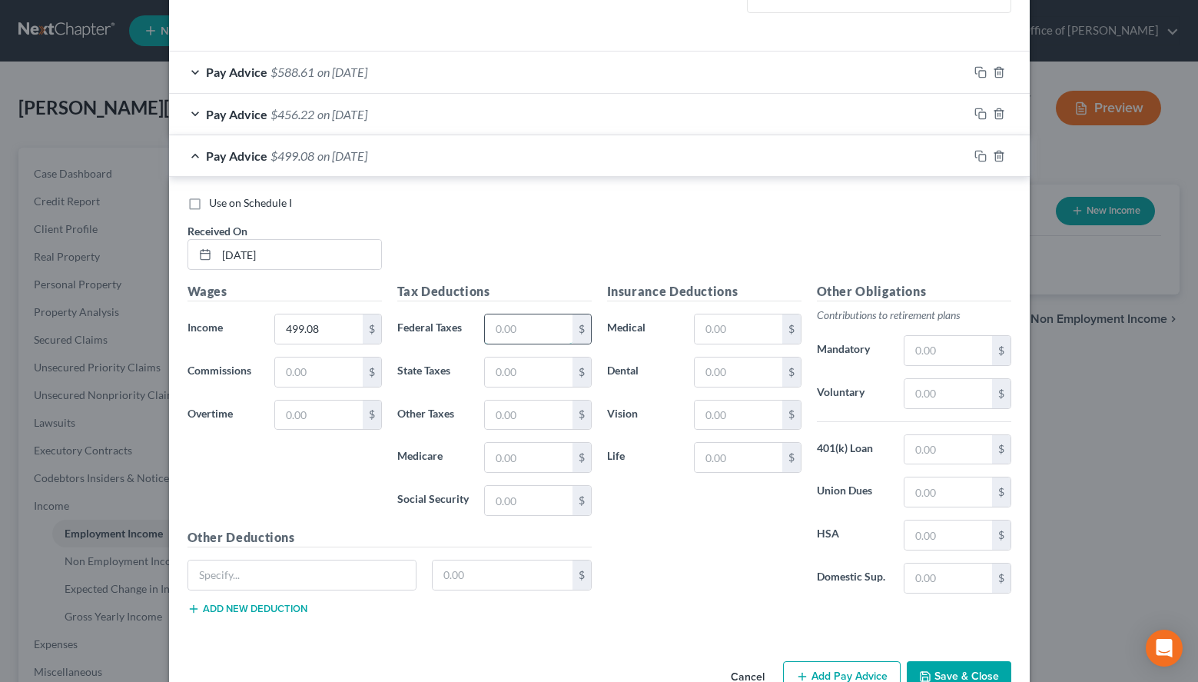
click at [535, 325] on input "text" at bounding box center [528, 328] width 87 height 29
click at [852, 228] on div "Use on Schedule I Received On * [DATE]" at bounding box center [599, 238] width 839 height 87
click at [564, 319] on input "text" at bounding box center [528, 328] width 87 height 29
type input "15.00"
click at [908, 217] on div "Use on Schedule I Received On * [DATE]" at bounding box center [599, 238] width 839 height 87
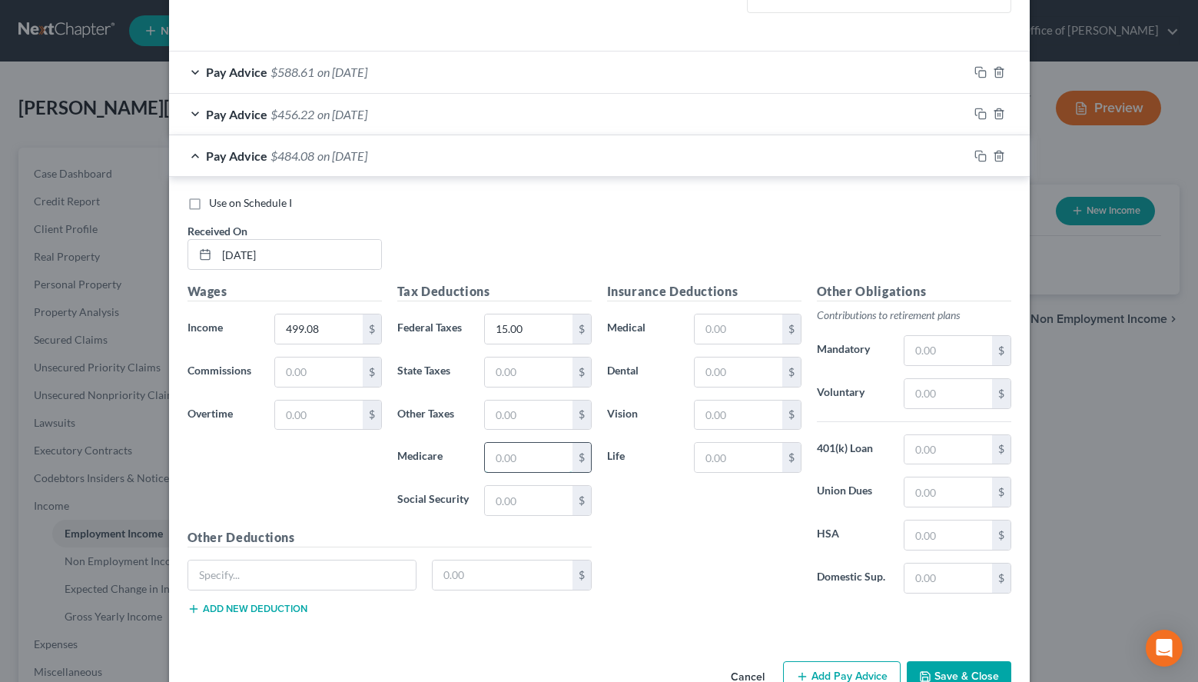
click at [551, 469] on input "text" at bounding box center [528, 457] width 87 height 29
type input "7.24"
click at [520, 489] on input "text" at bounding box center [528, 500] width 87 height 29
click at [572, 81] on div "Pay Advice $588.61 on [DATE]" at bounding box center [568, 72] width 799 height 41
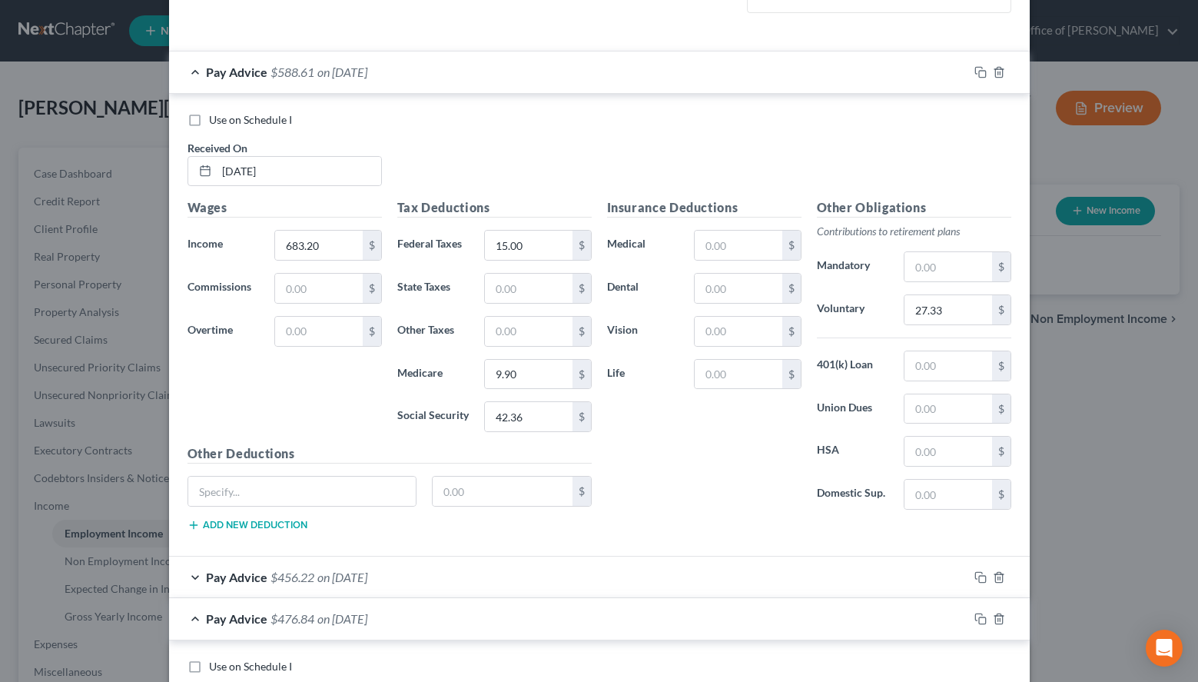
click at [566, 85] on div "Pay Advice $588.61 on [DATE]" at bounding box center [568, 72] width 799 height 41
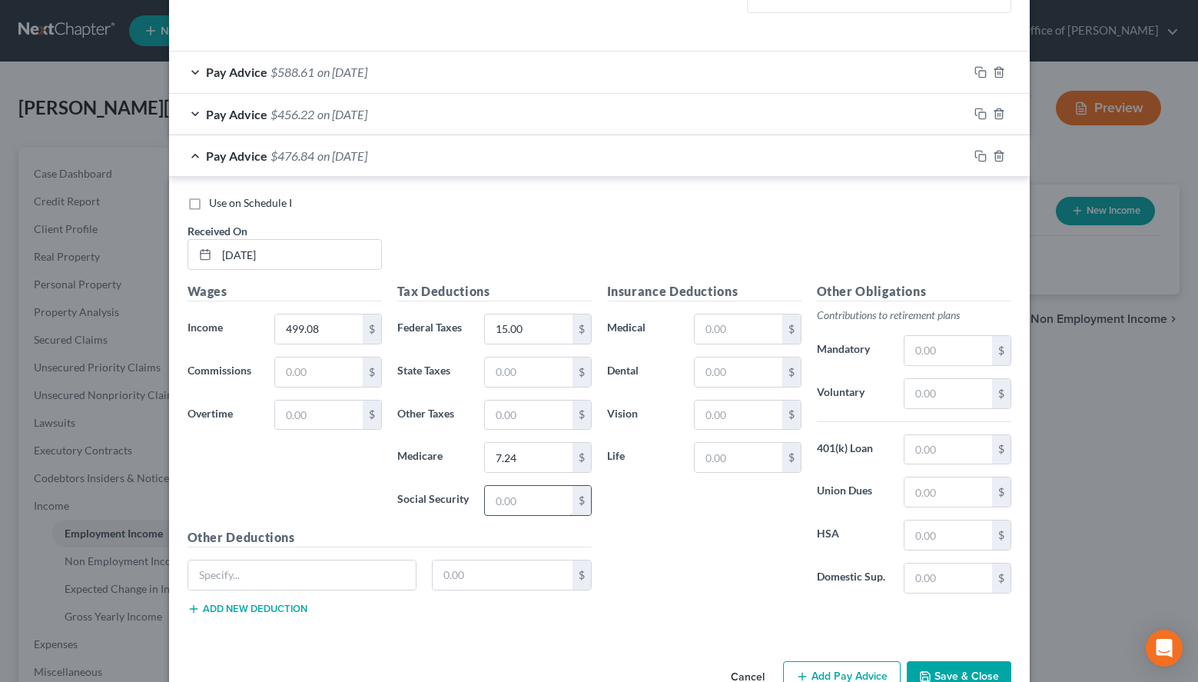
click at [524, 506] on input "text" at bounding box center [528, 500] width 87 height 29
type input "30.95"
click at [949, 390] on input "text" at bounding box center [948, 393] width 87 height 29
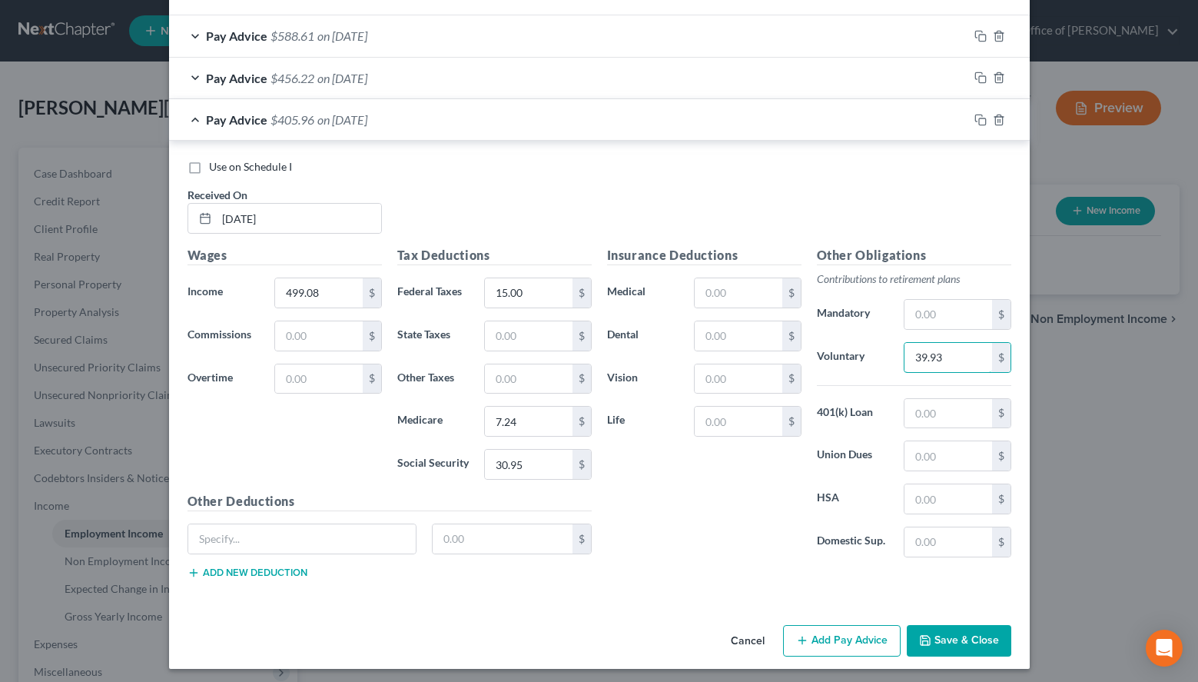
scroll to position [513, 0]
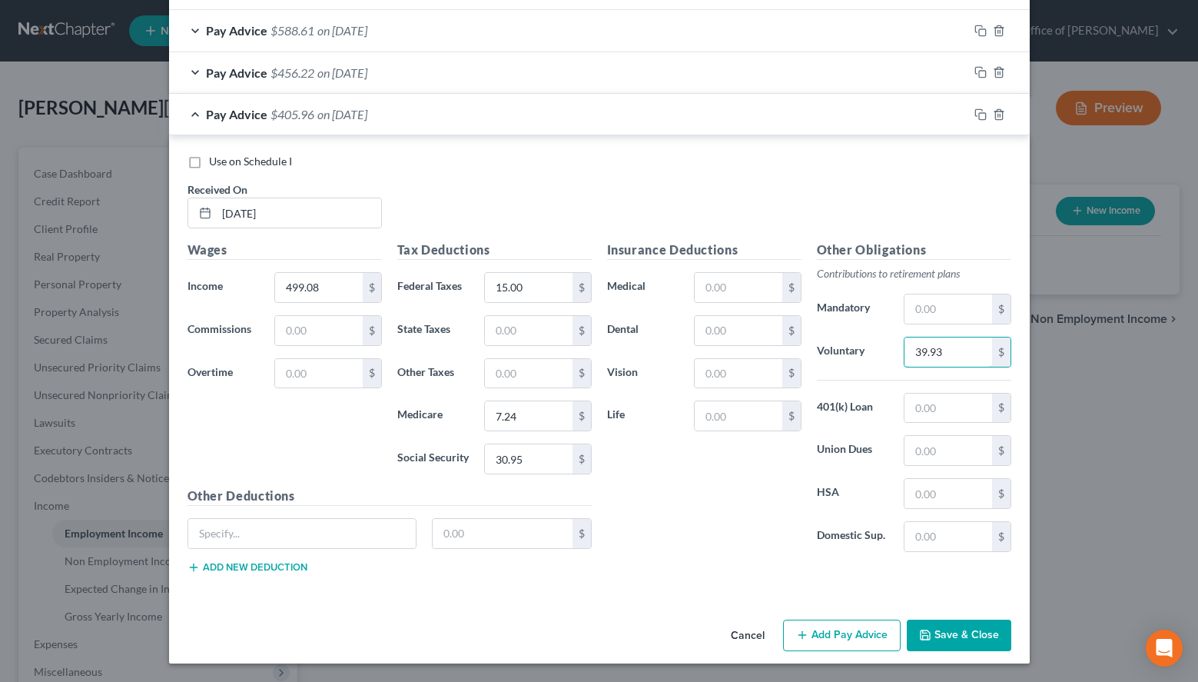
type input "39.93"
click at [821, 639] on button "Add Pay Advice" at bounding box center [842, 636] width 118 height 32
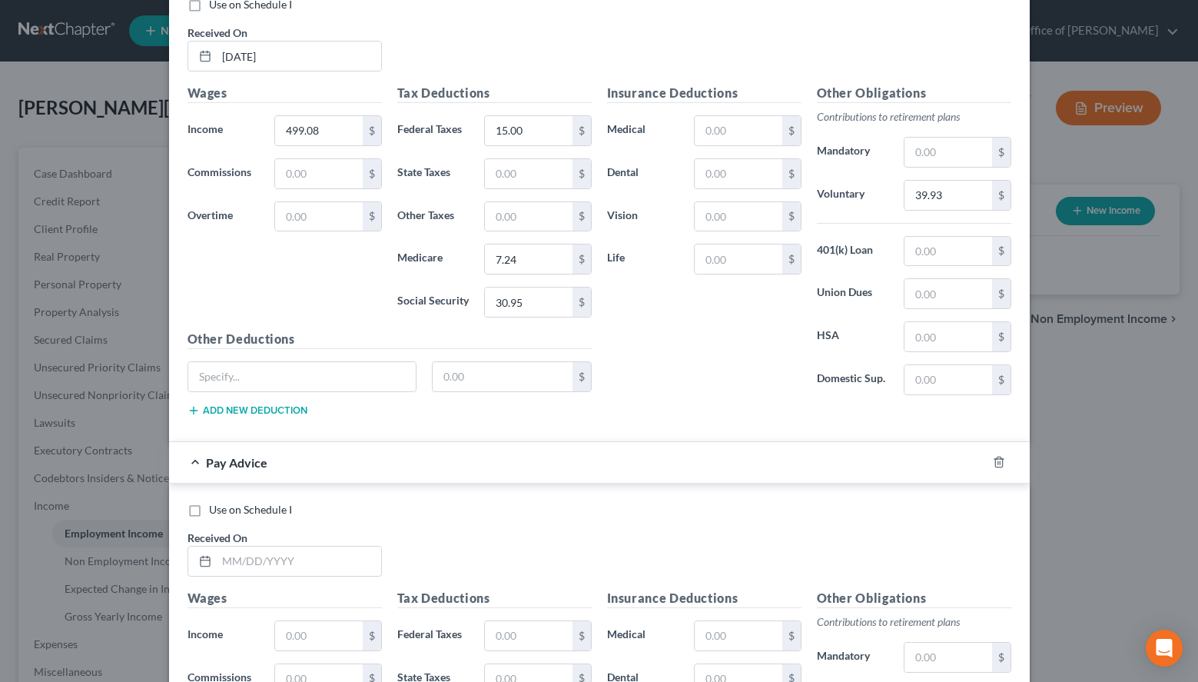
scroll to position [748, 0]
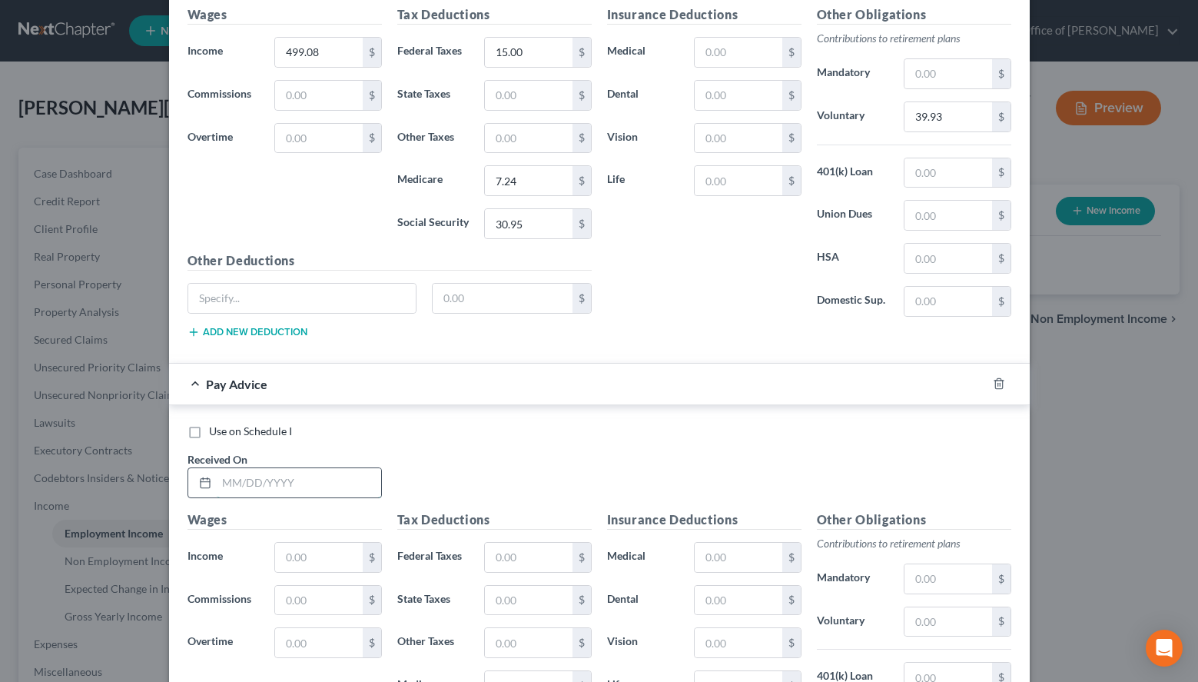
click at [353, 473] on input "text" at bounding box center [299, 482] width 164 height 29
click at [845, 31] on div "Other Obligations Contributions to retirement plans Mandatory $ Voluntary 39.93…" at bounding box center [914, 167] width 210 height 324
click at [315, 495] on input "text" at bounding box center [299, 482] width 164 height 29
type input "[DATE]"
click at [862, 428] on div "Use on Schedule I" at bounding box center [600, 431] width 824 height 15
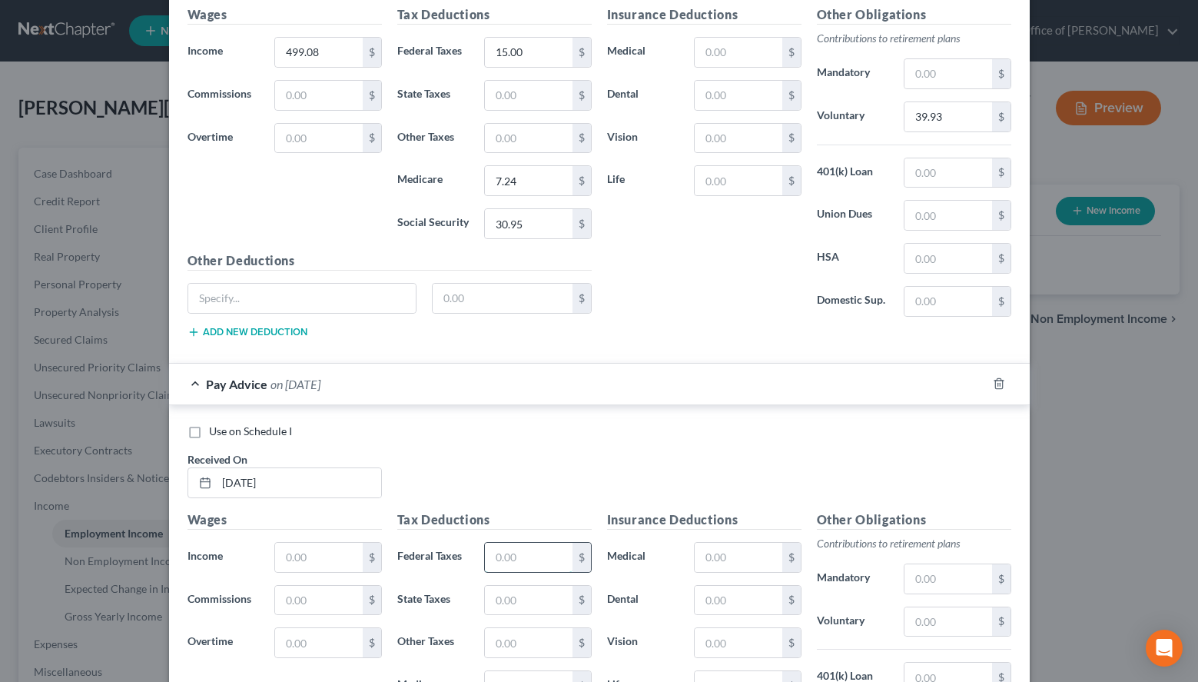
click at [559, 549] on input "text" at bounding box center [528, 557] width 87 height 29
click at [327, 559] on input "text" at bounding box center [318, 557] width 87 height 29
type input "404.32"
click at [534, 554] on input "text" at bounding box center [528, 557] width 87 height 29
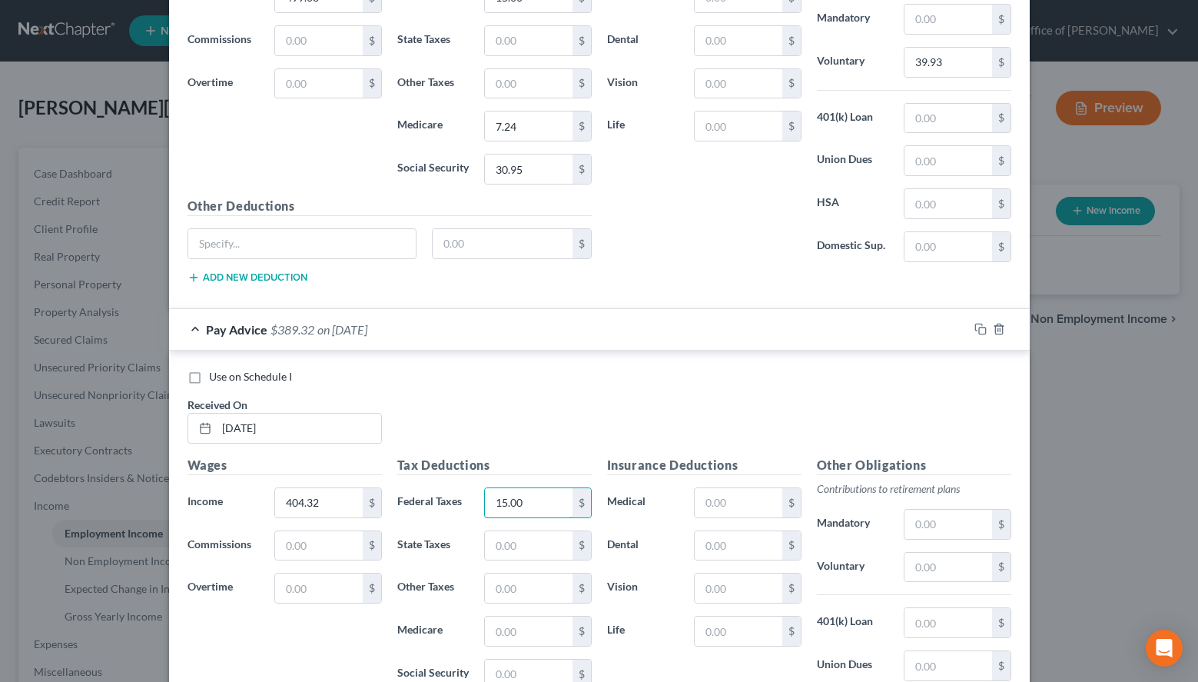
scroll to position [826, 0]
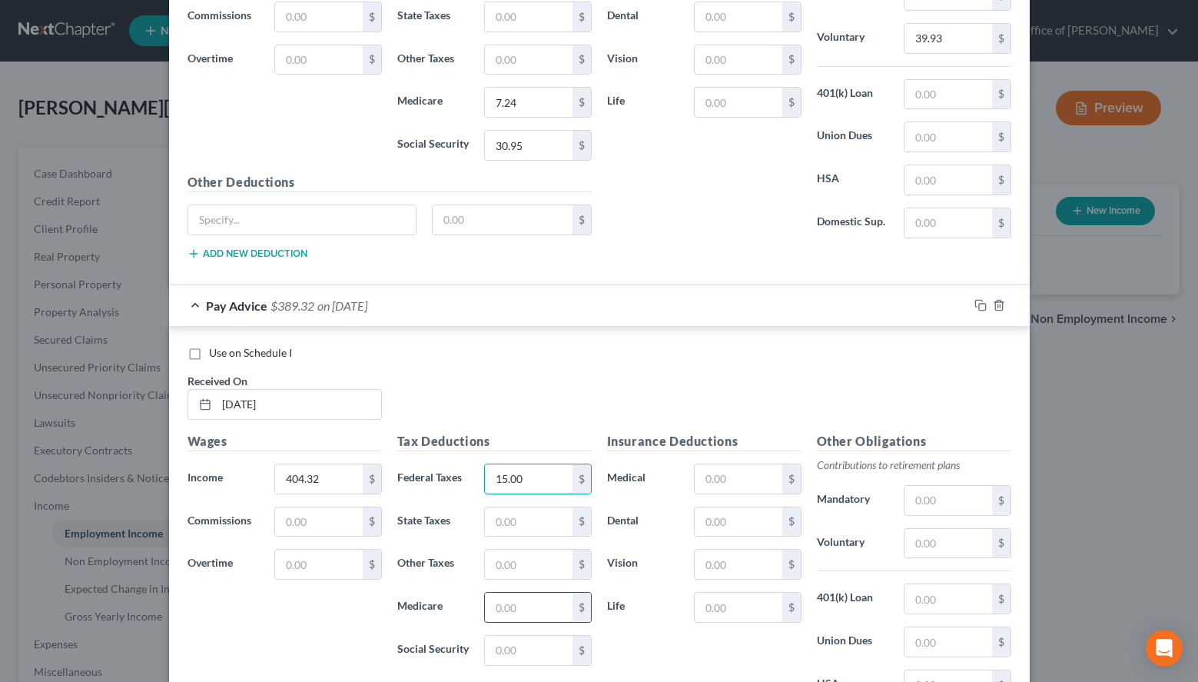
type input "15.00"
click at [548, 601] on input "text" at bounding box center [528, 607] width 87 height 29
type input "5.86"
type input "25.06"
click at [939, 535] on input "text" at bounding box center [948, 543] width 87 height 29
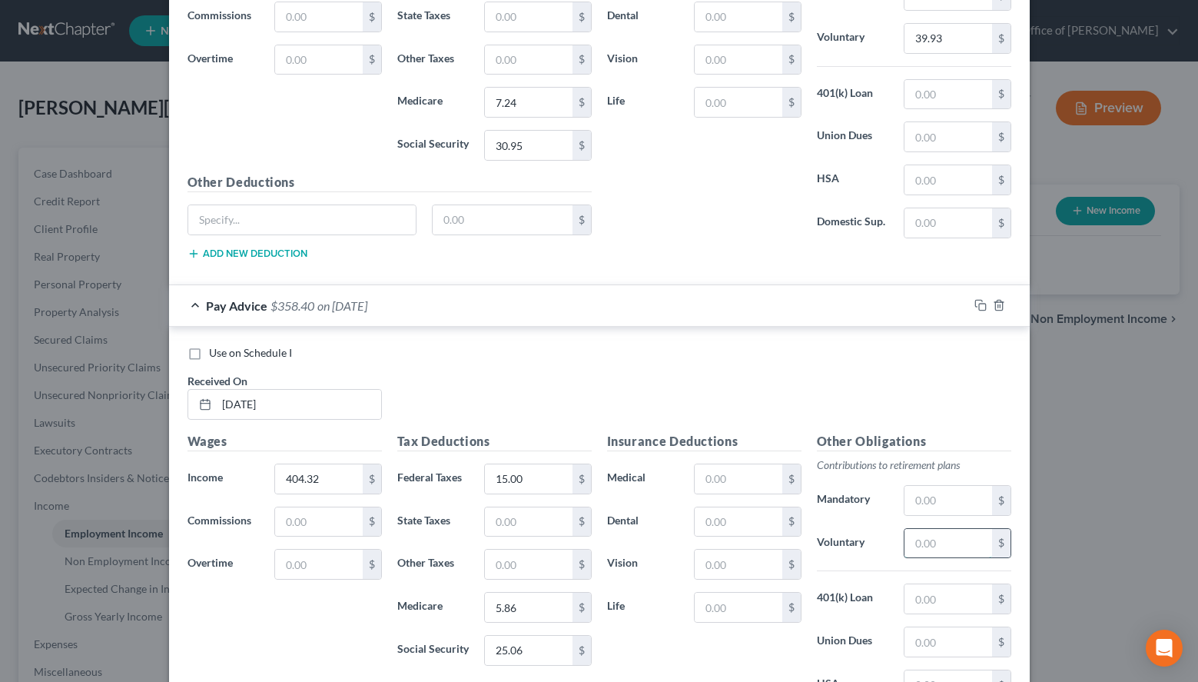
click at [911, 542] on input "text" at bounding box center [948, 543] width 87 height 29
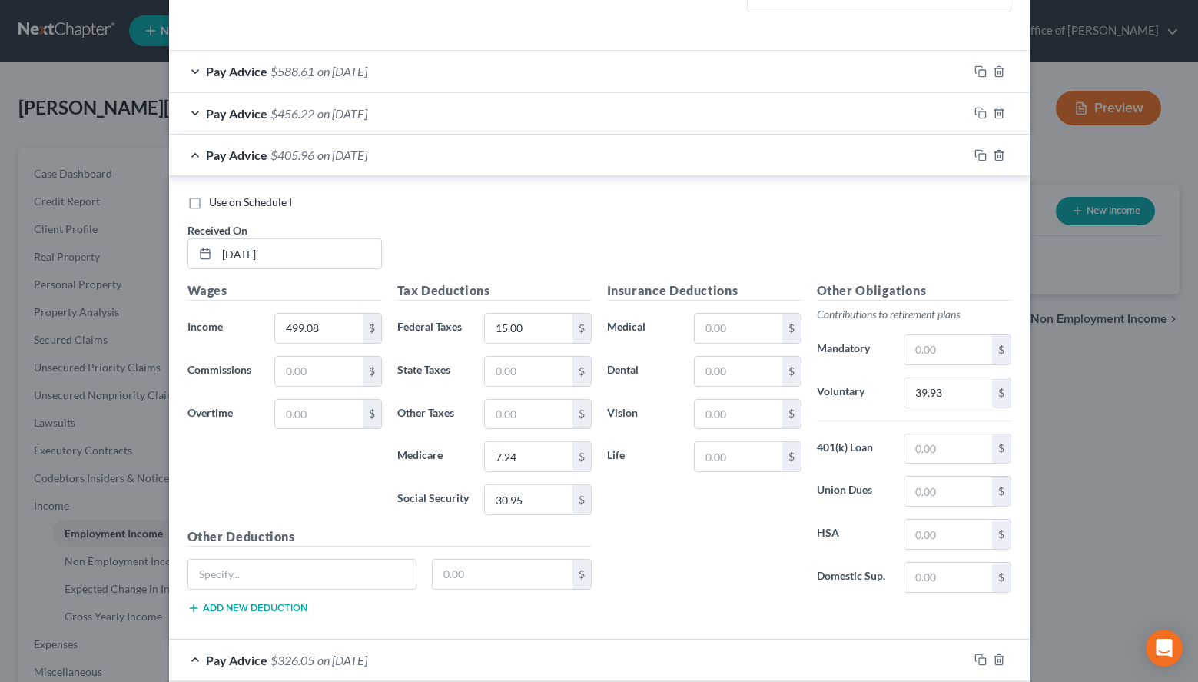
scroll to position [434, 0]
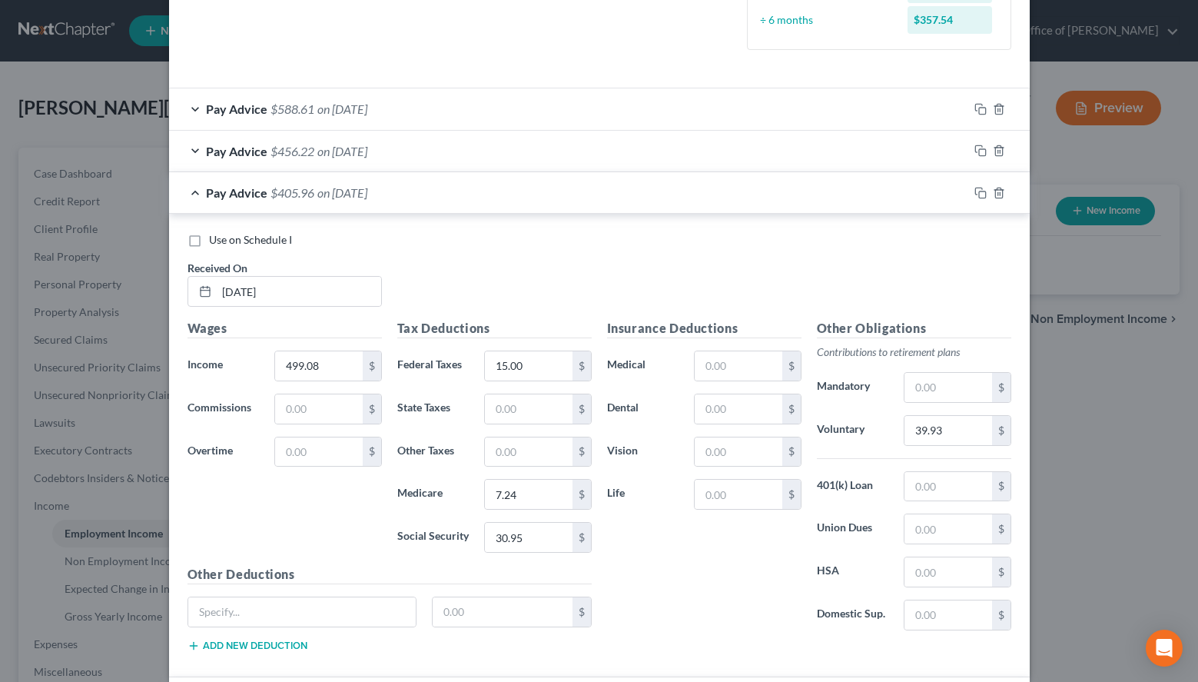
type input "32.35"
click at [722, 208] on div "Pay Advice $405.96 on [DATE]" at bounding box center [568, 192] width 799 height 41
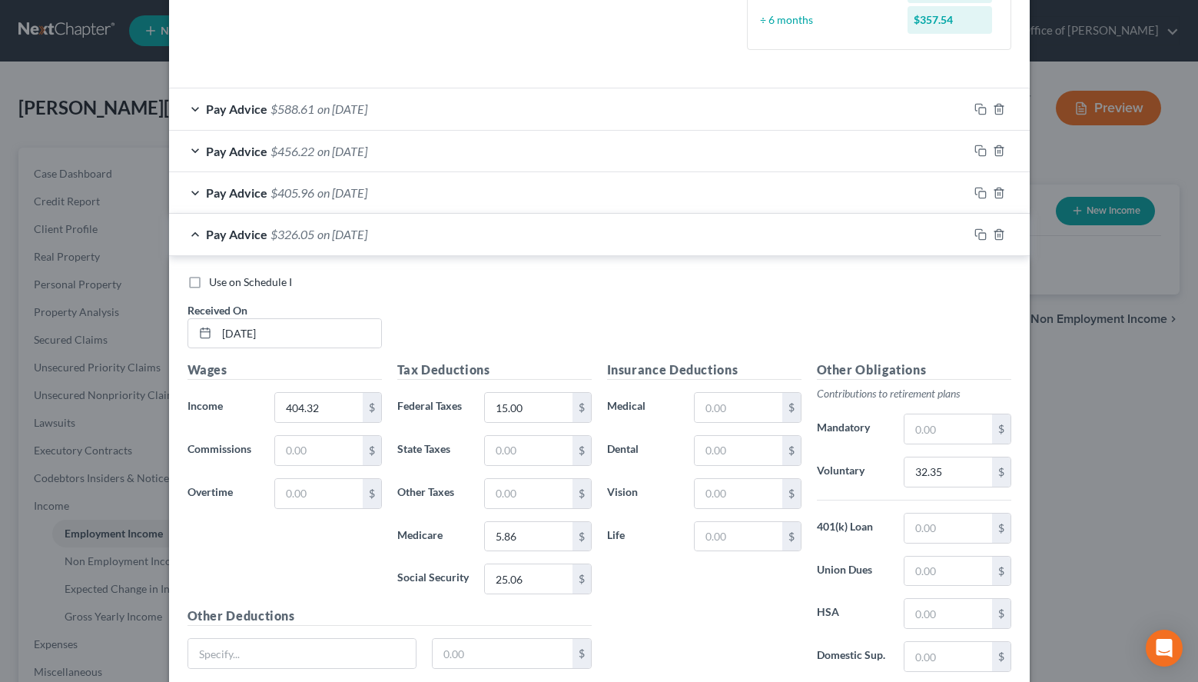
scroll to position [555, 0]
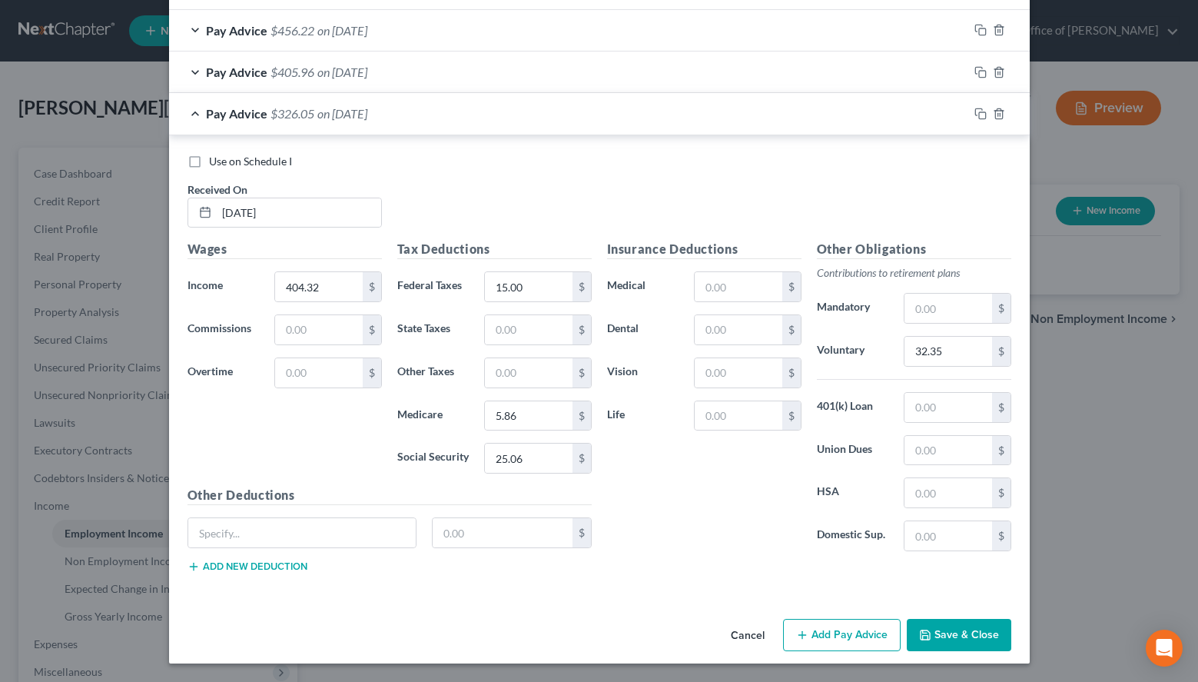
click at [826, 643] on button "Add Pay Advice" at bounding box center [842, 635] width 118 height 32
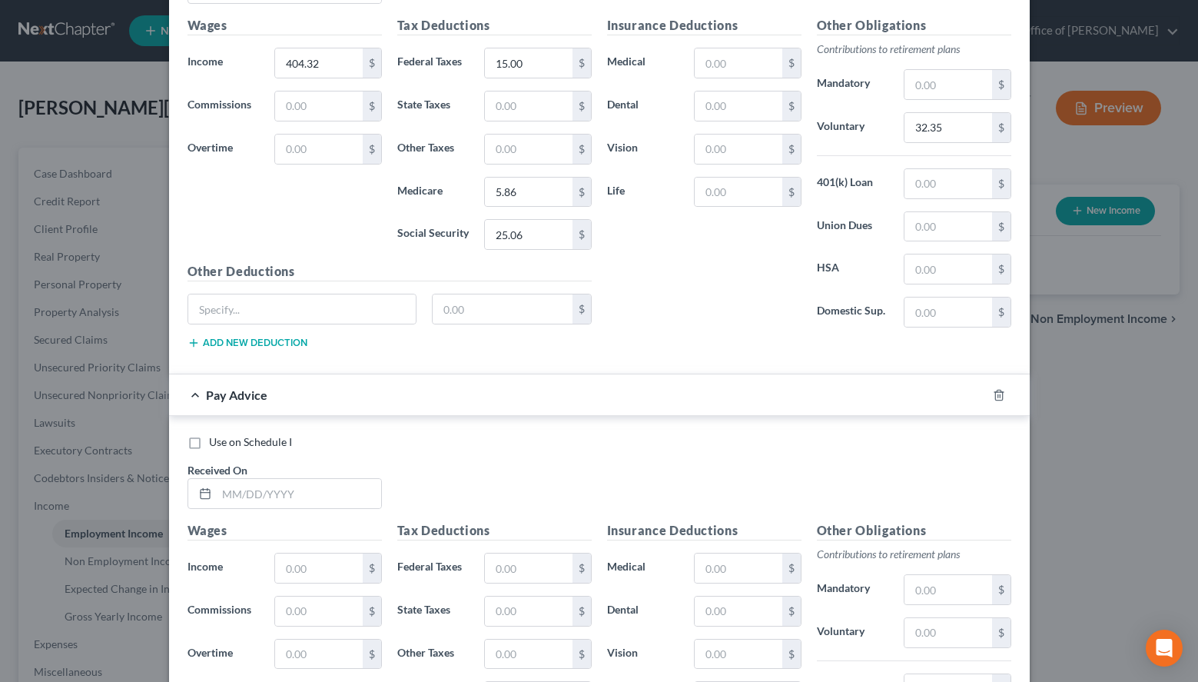
scroll to position [869, 0]
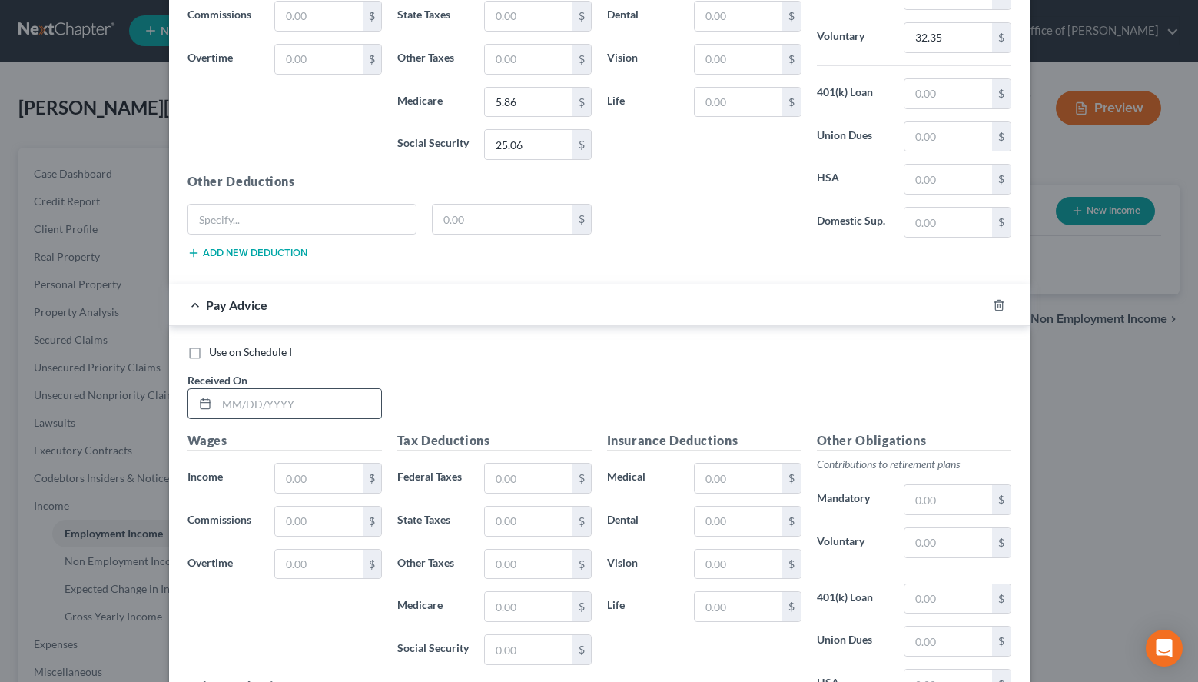
click at [258, 407] on input "text" at bounding box center [299, 403] width 164 height 29
click at [822, 239] on div "Other Obligations Contributions to retirement plans Mandatory $ Voluntary 32.35…" at bounding box center [914, 88] width 210 height 324
click at [363, 391] on input "text" at bounding box center [299, 403] width 164 height 29
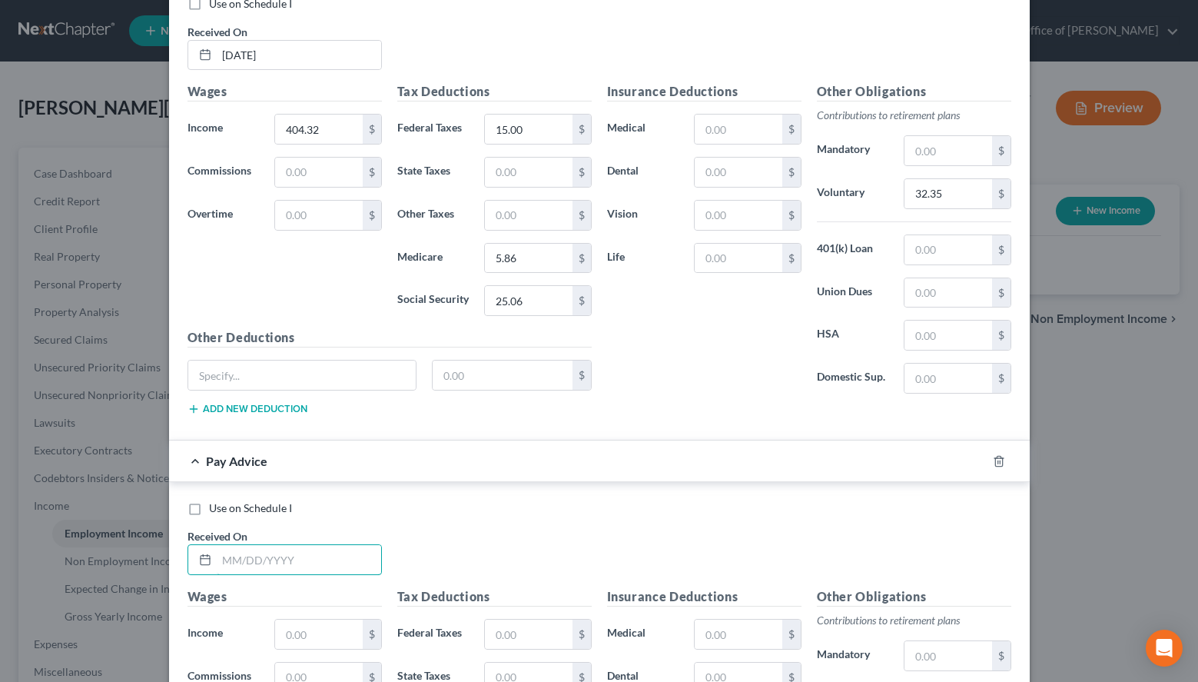
scroll to position [712, 0]
type input "[DATE]"
click at [825, 528] on div "Use on Schedule I Received On * [DATE]" at bounding box center [599, 544] width 839 height 87
click at [324, 627] on input "text" at bounding box center [318, 634] width 87 height 29
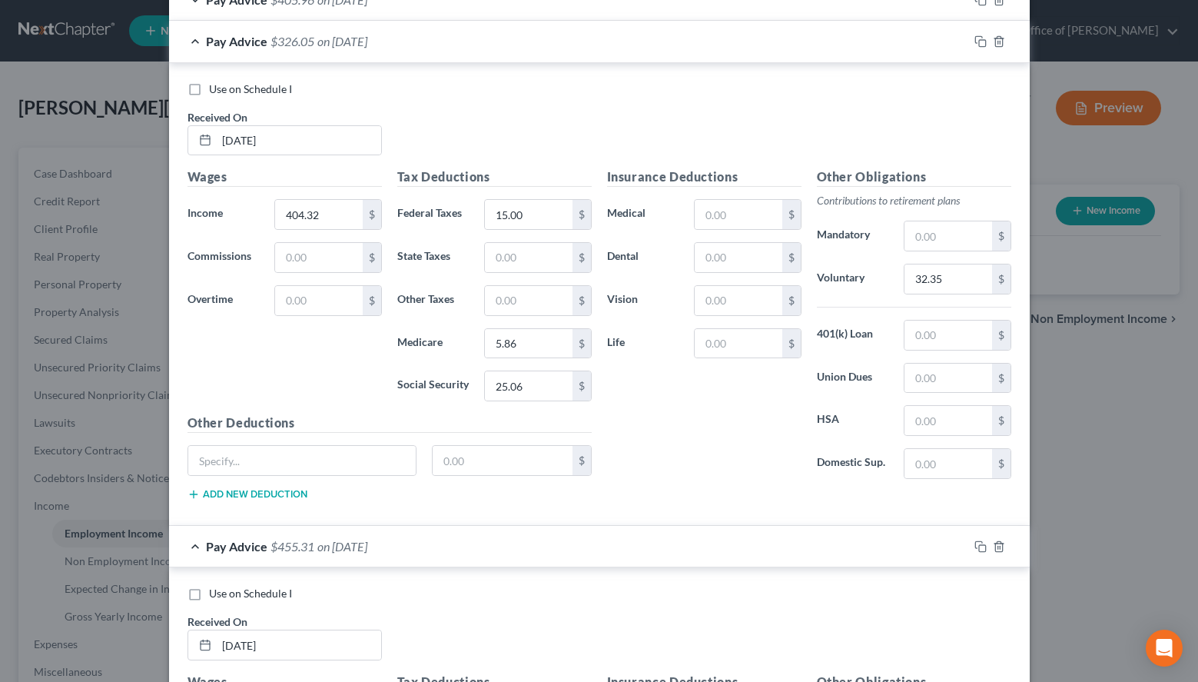
scroll to position [555, 0]
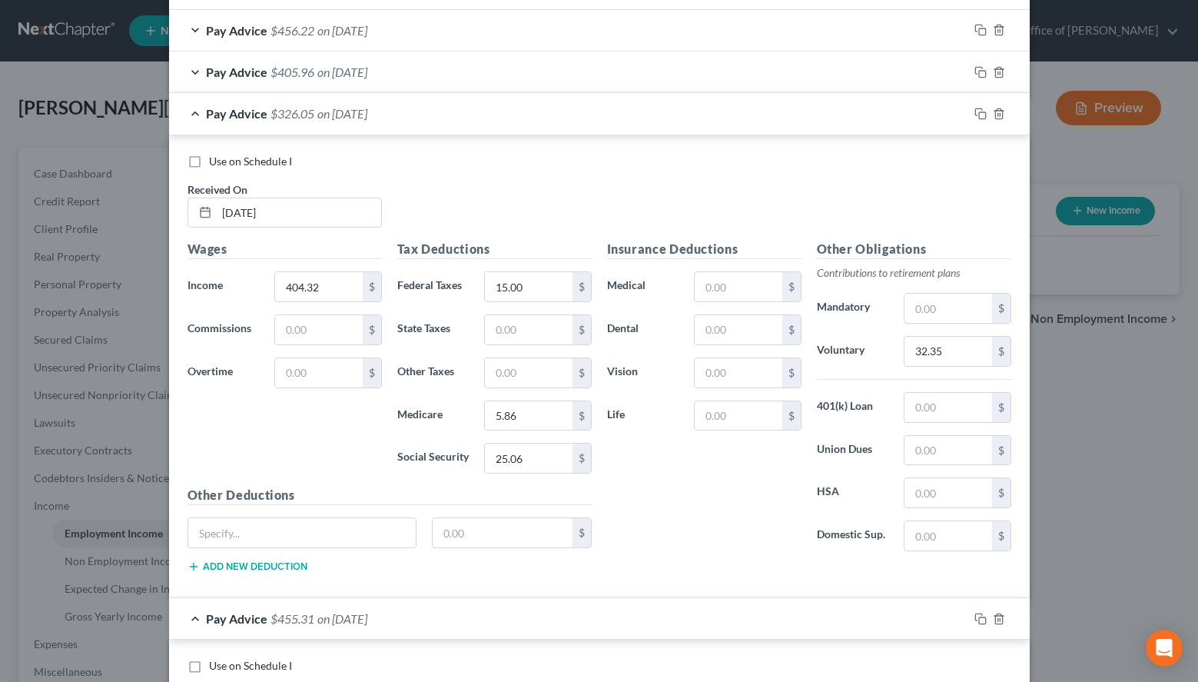
type input "455.31"
click at [545, 125] on div "Pay Advice $326.05 on [DATE]" at bounding box center [568, 113] width 799 height 41
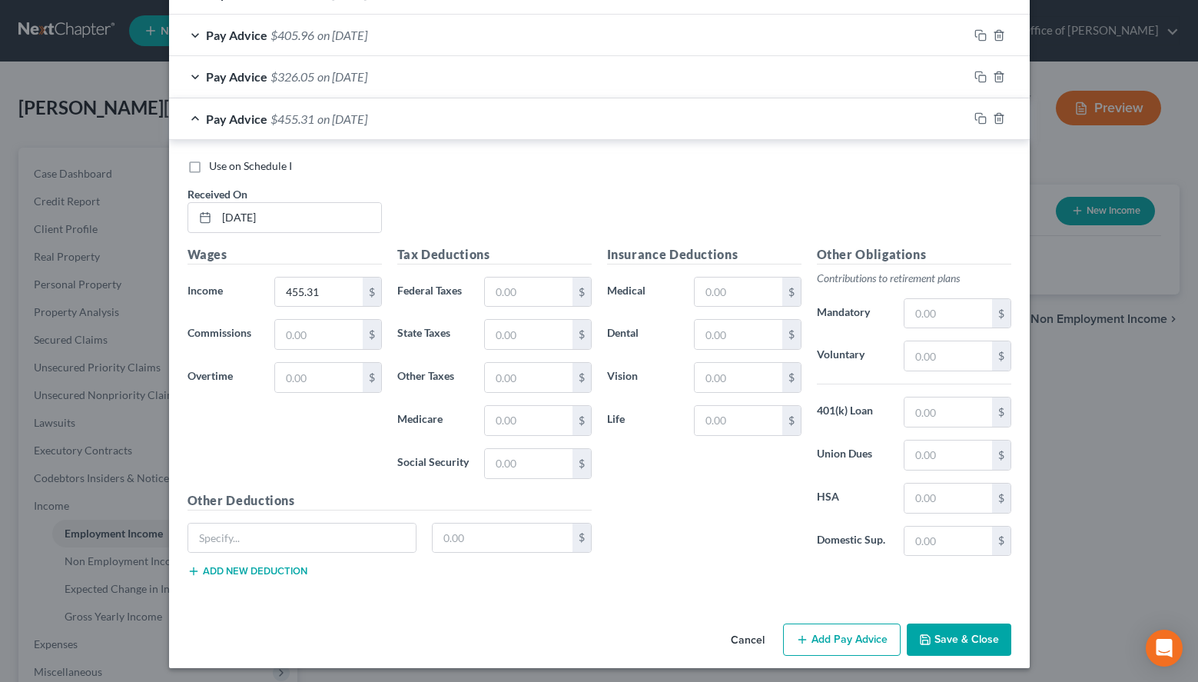
scroll to position [596, 0]
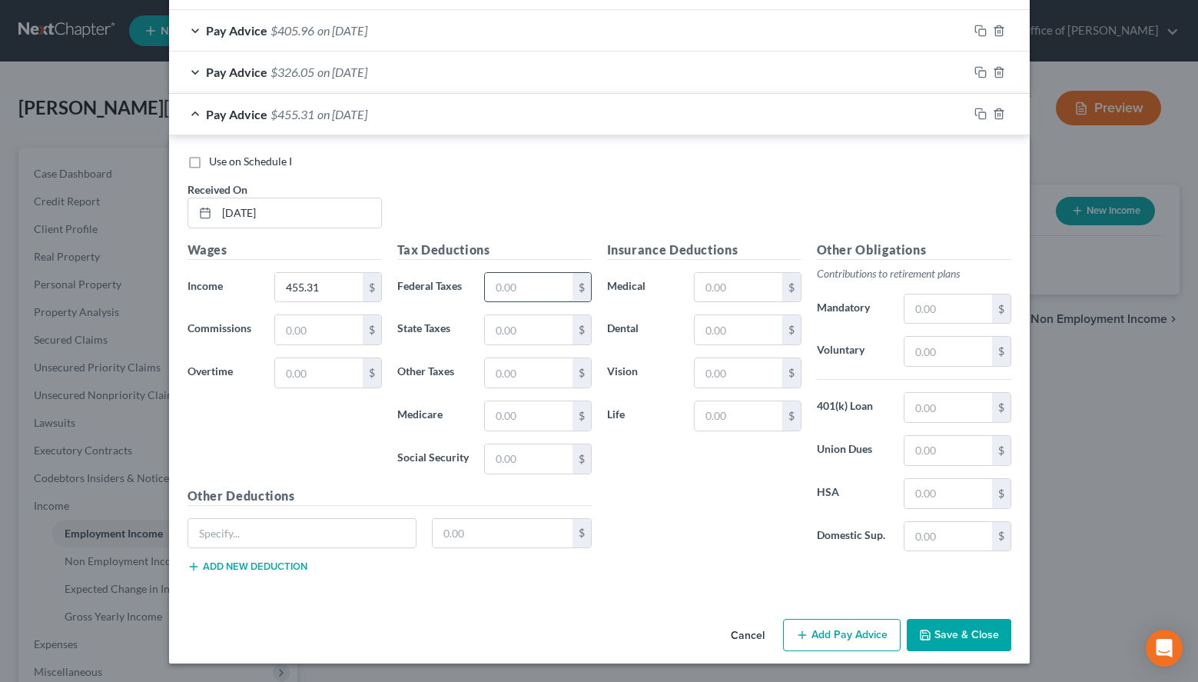
click at [513, 277] on input "text" at bounding box center [528, 287] width 87 height 29
type input "15.00"
click at [516, 412] on input "text" at bounding box center [528, 415] width 87 height 29
type input "6.61"
click at [502, 458] on input "text" at bounding box center [528, 458] width 87 height 29
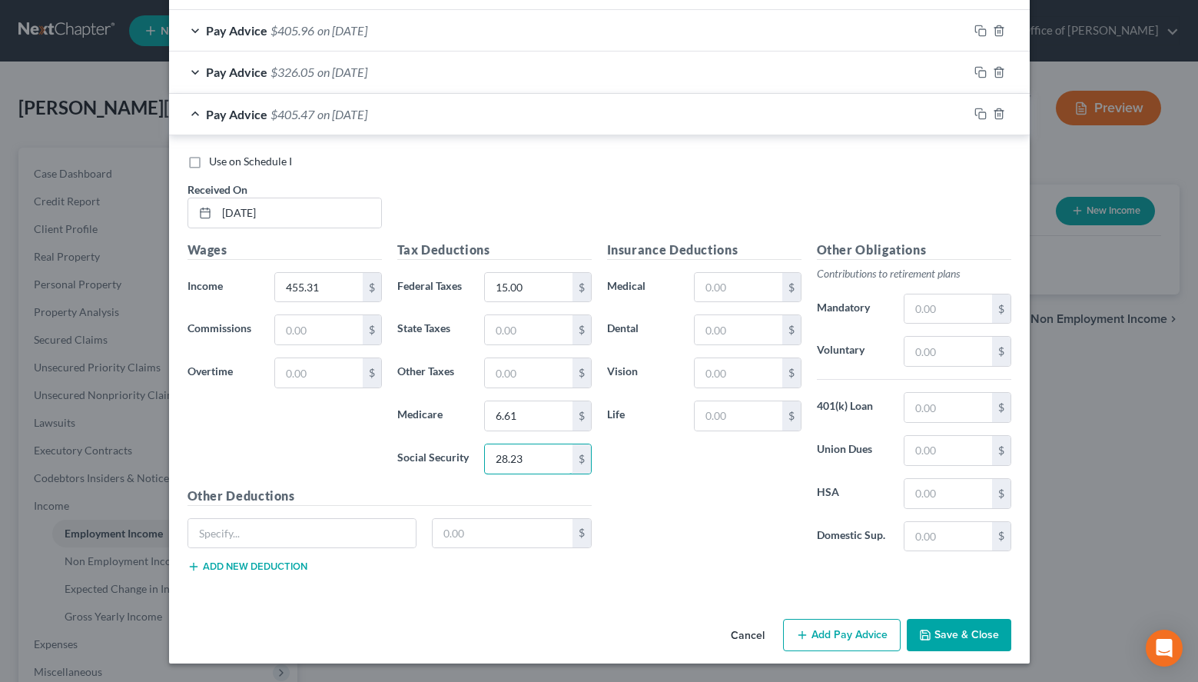
type input "28.23"
click at [896, 361] on label "Voluntary" at bounding box center [853, 351] width 88 height 31
click at [921, 350] on input "text" at bounding box center [948, 351] width 87 height 29
type input "36.42"
click at [719, 64] on div "Pay Advice $326.05 on [DATE]" at bounding box center [568, 72] width 799 height 41
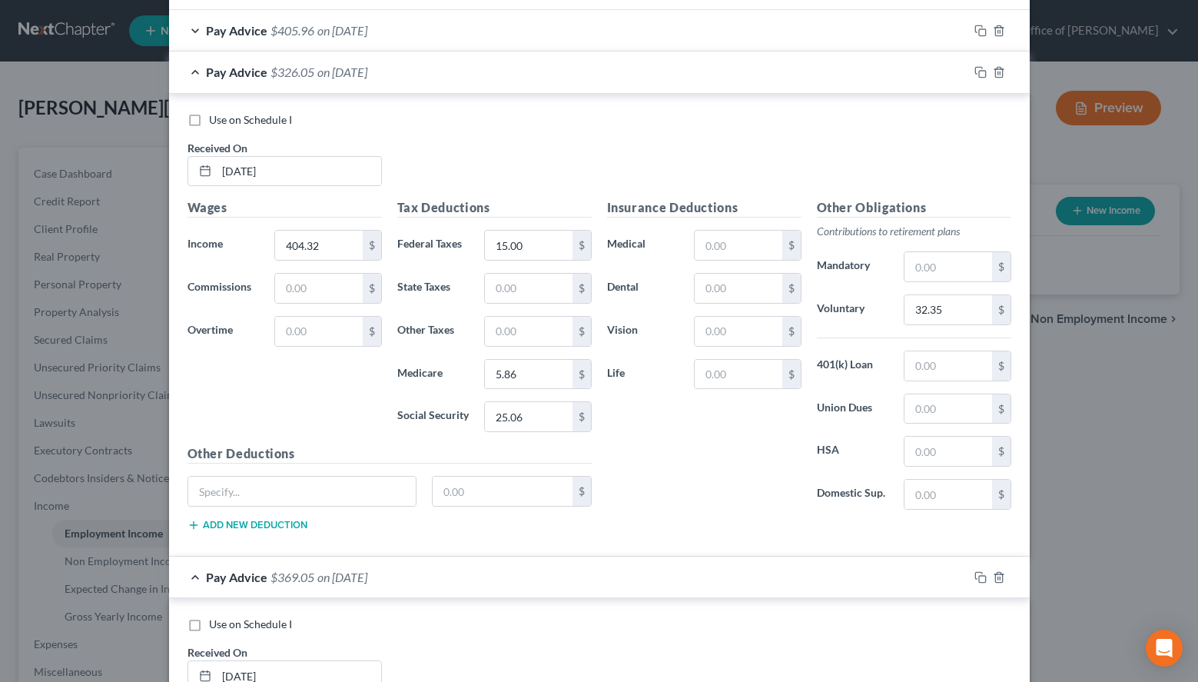
click at [723, 81] on div "Pay Advice $326.05 on [DATE]" at bounding box center [568, 72] width 799 height 41
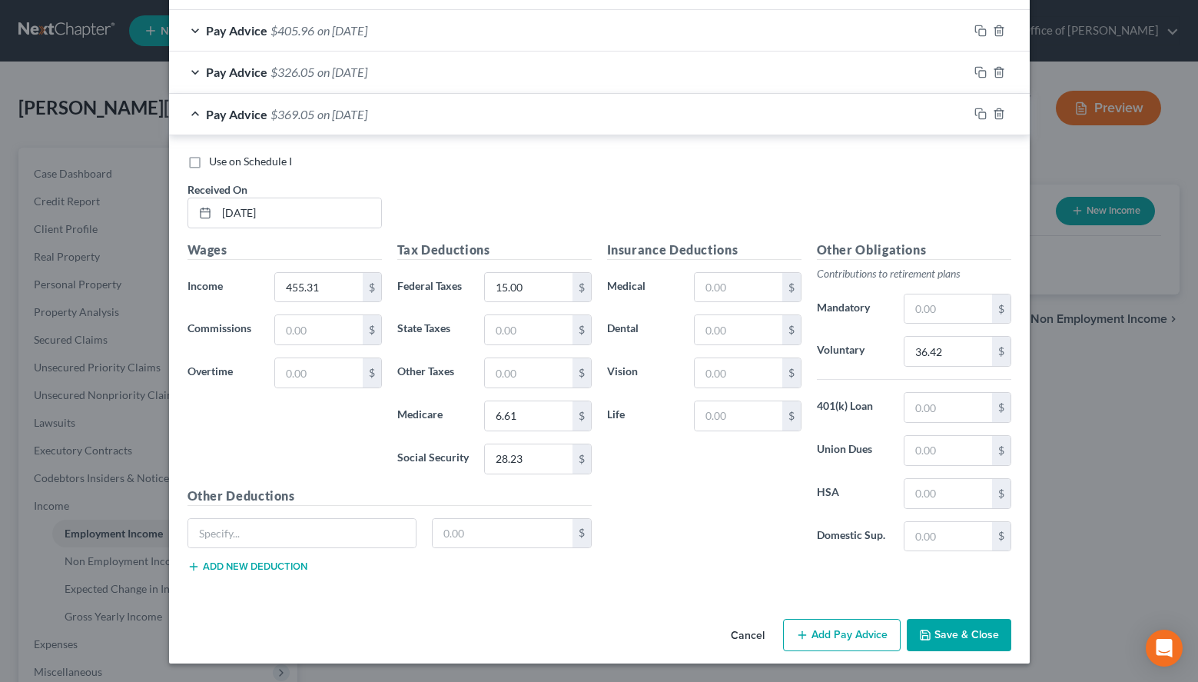
click at [705, 40] on div "Pay Advice $405.96 on [DATE]" at bounding box center [568, 30] width 799 height 41
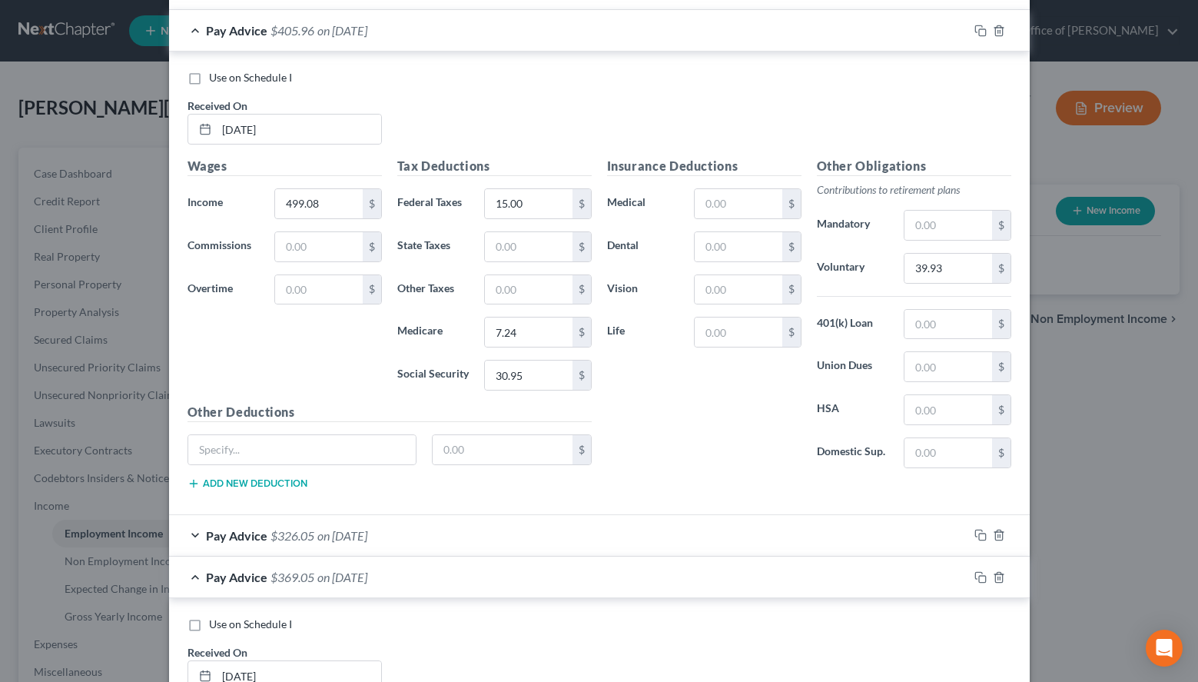
click at [709, 46] on div "Pay Advice $405.96 on [DATE]" at bounding box center [568, 30] width 799 height 41
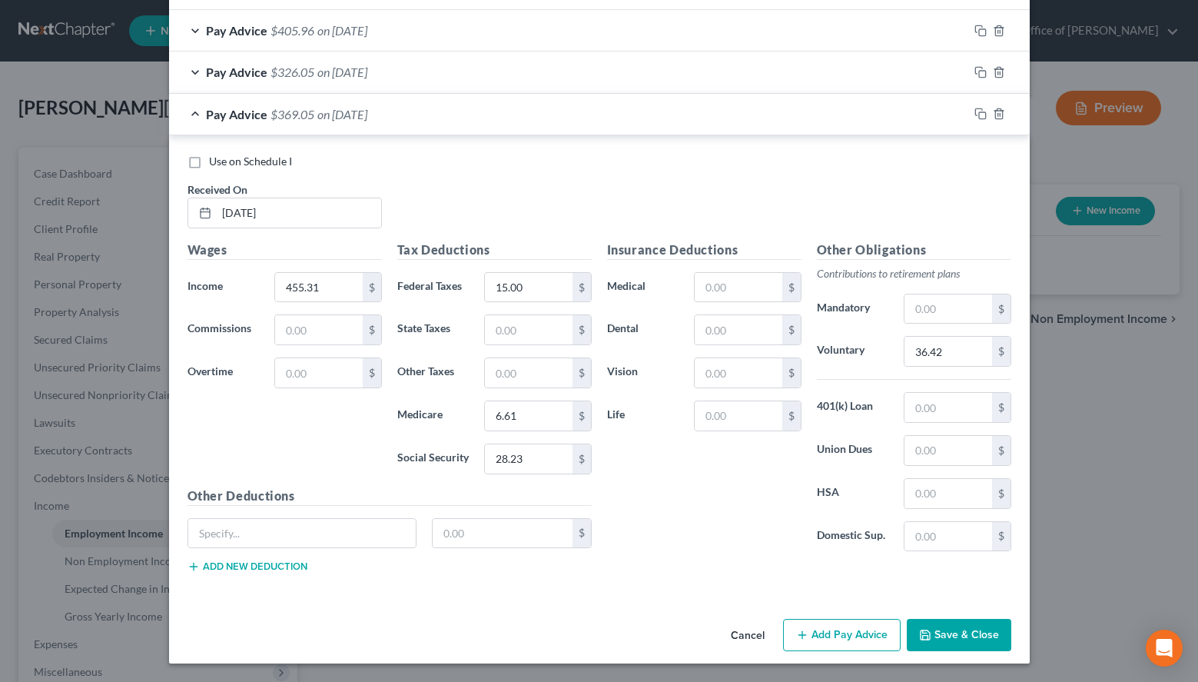
scroll to position [518, 0]
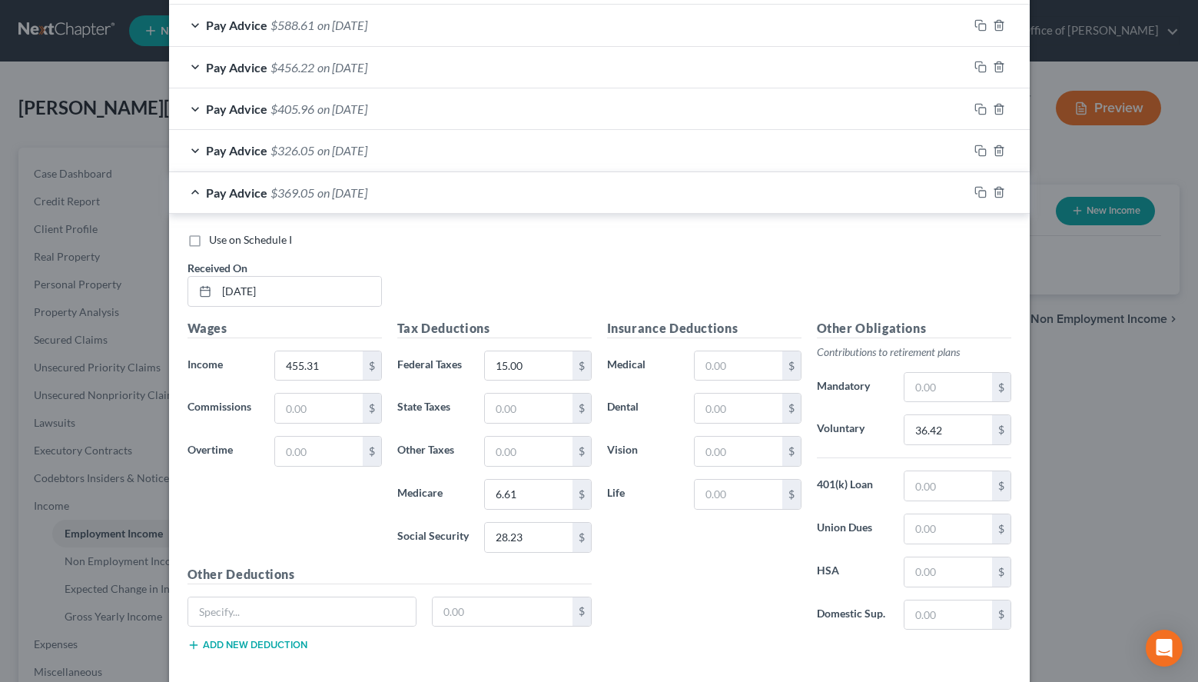
click at [715, 70] on div "Pay Advice $456.22 on [DATE]" at bounding box center [568, 67] width 799 height 41
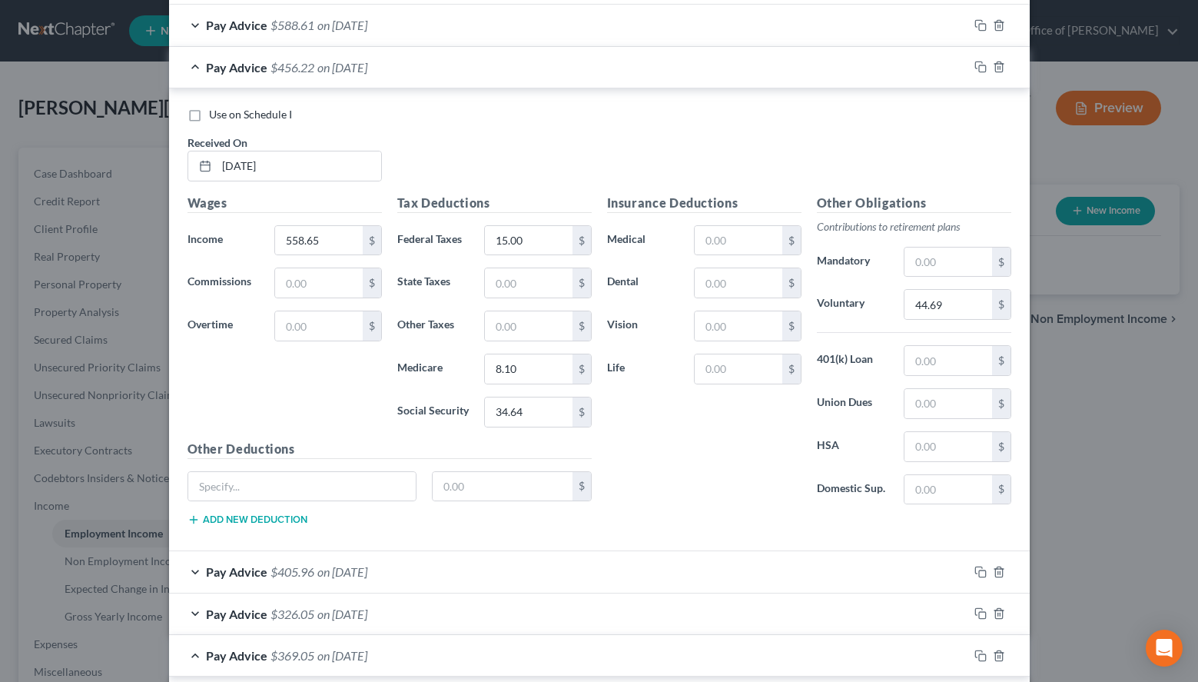
click at [715, 70] on div "Pay Advice $456.22 on [DATE]" at bounding box center [568, 67] width 799 height 41
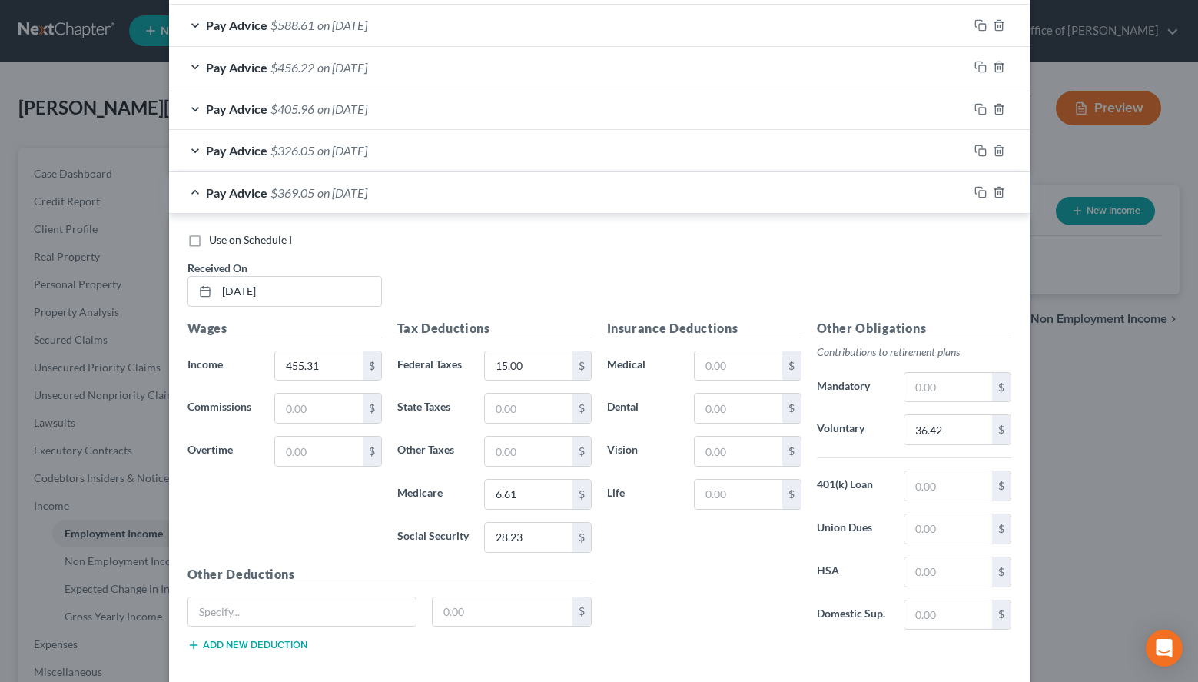
click at [706, 22] on div "Pay Advice $588.61 on [DATE]" at bounding box center [568, 25] width 799 height 41
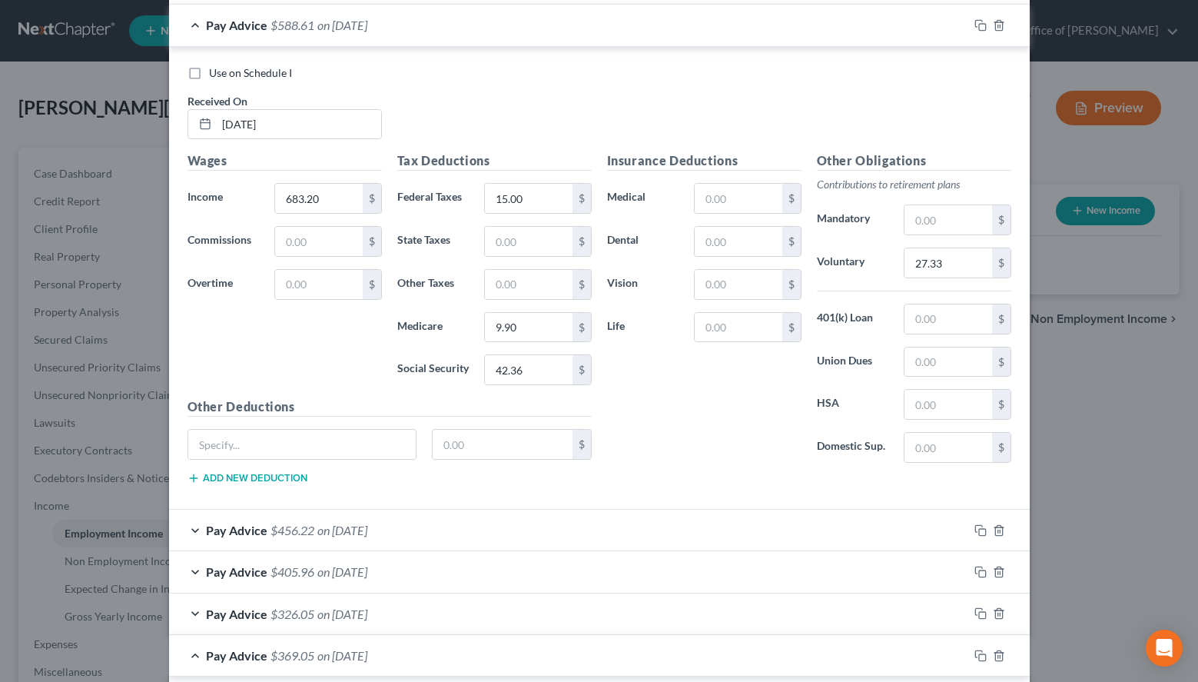
click at [706, 22] on div "Pay Advice $588.61 on [DATE]" at bounding box center [568, 25] width 799 height 41
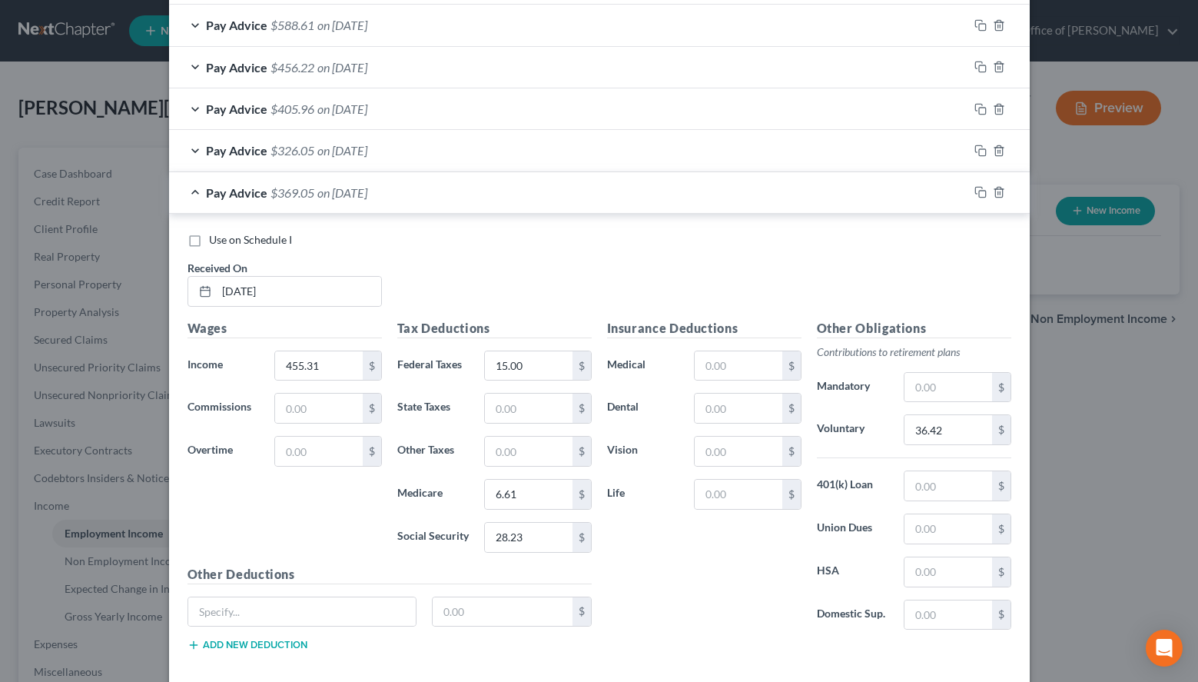
scroll to position [596, 0]
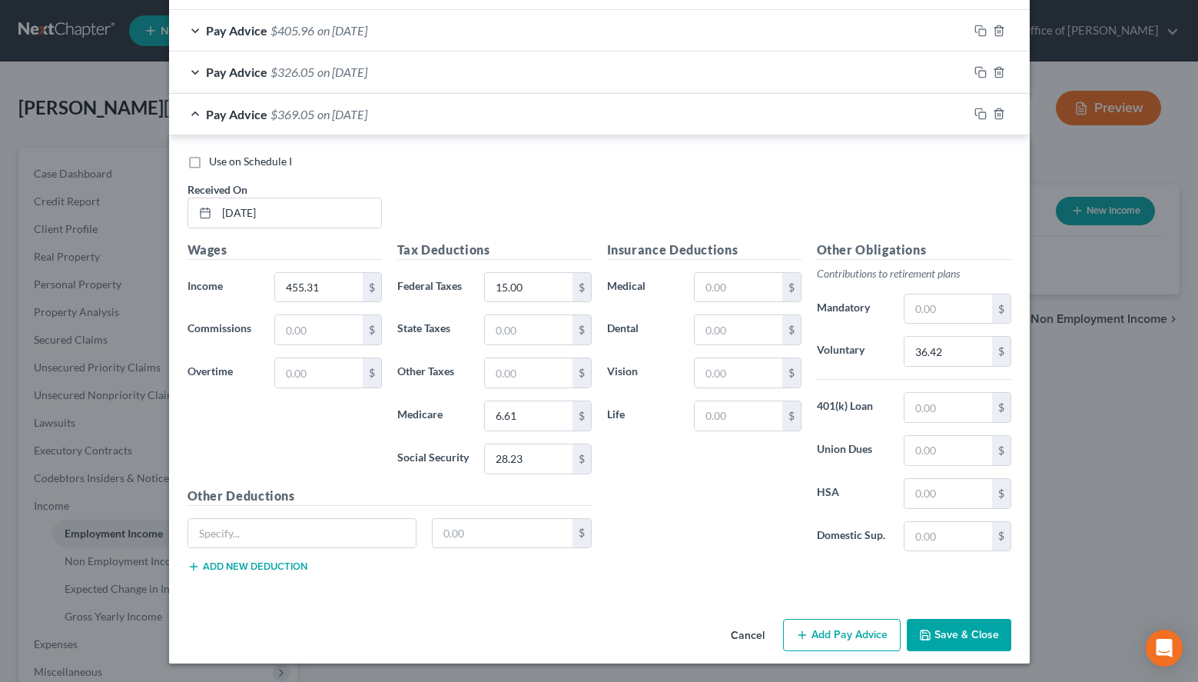
click at [862, 63] on div "Pay Advice $326.05 on [DATE]" at bounding box center [568, 72] width 799 height 41
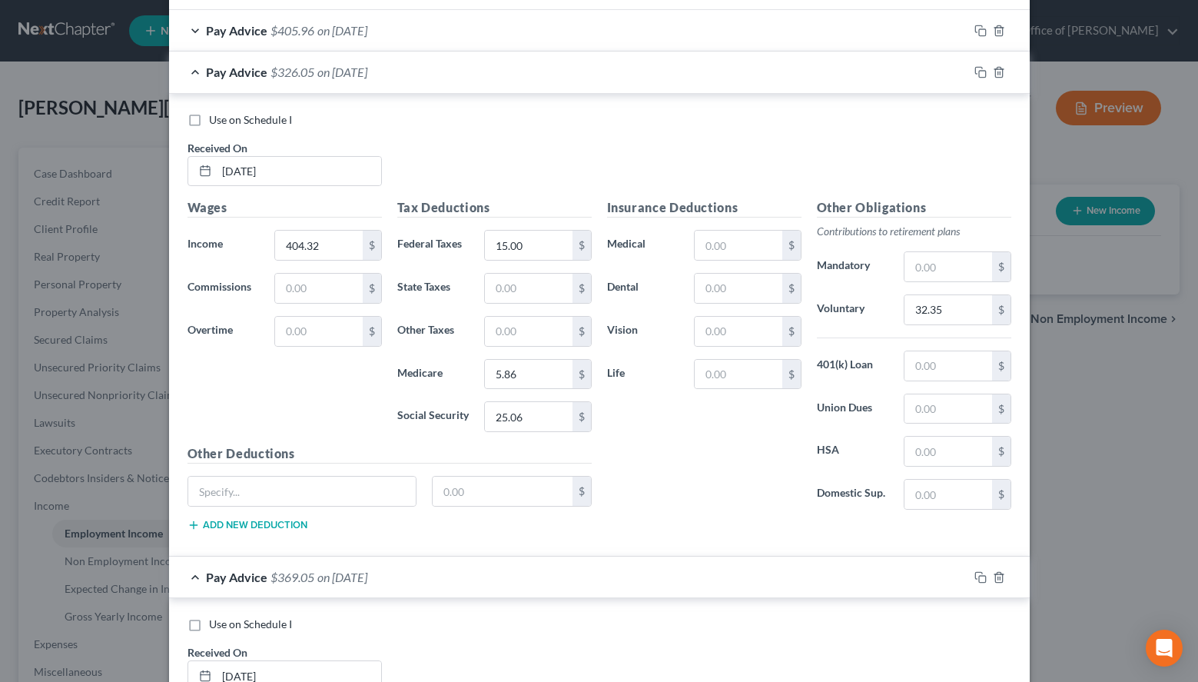
click at [862, 63] on div "Pay Advice $326.05 on [DATE]" at bounding box center [568, 72] width 799 height 41
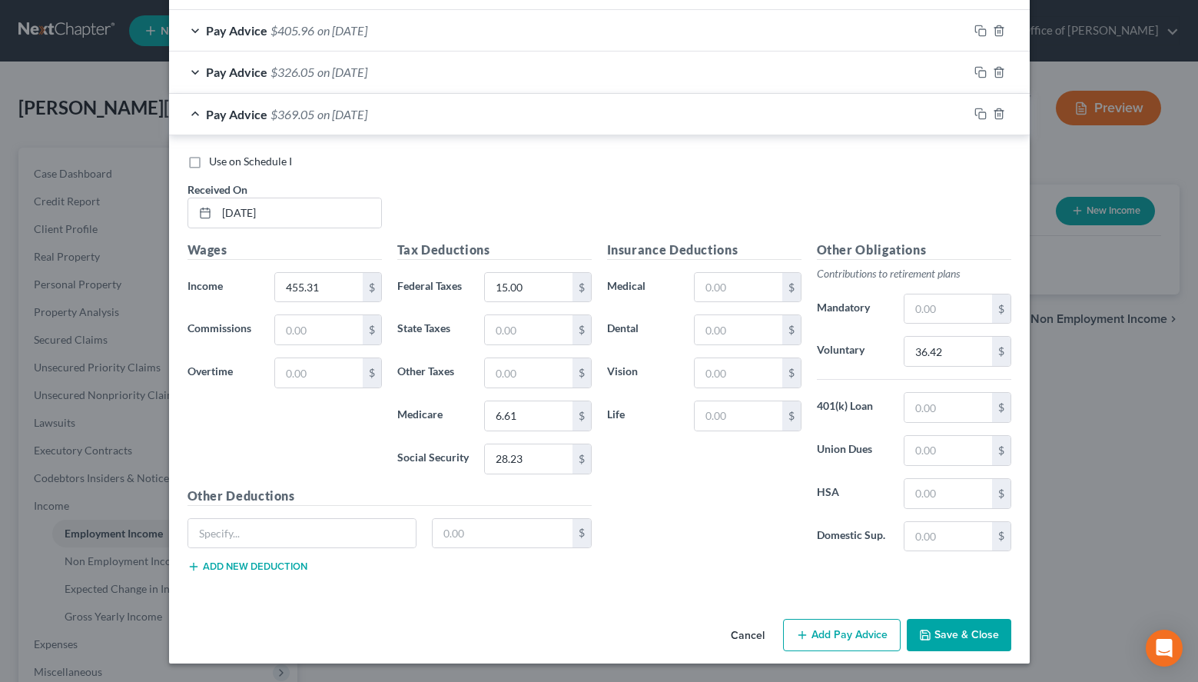
click at [854, 615] on div "Cancel Add Pay Advice Save & Close" at bounding box center [599, 638] width 861 height 51
click at [849, 630] on button "Add Pay Advice" at bounding box center [842, 635] width 118 height 32
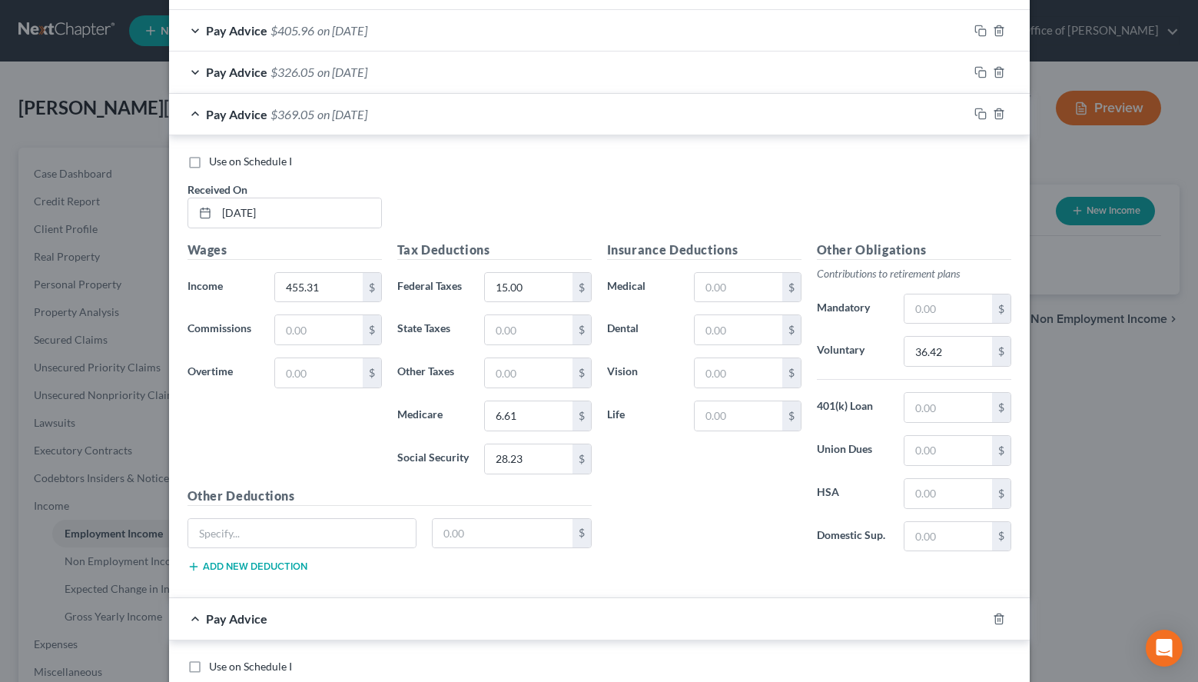
click at [852, 149] on div "Use on Schedule I Received On * [DATE] Wages Income * 455.31 $ Commissions $ Ov…" at bounding box center [599, 366] width 861 height 463
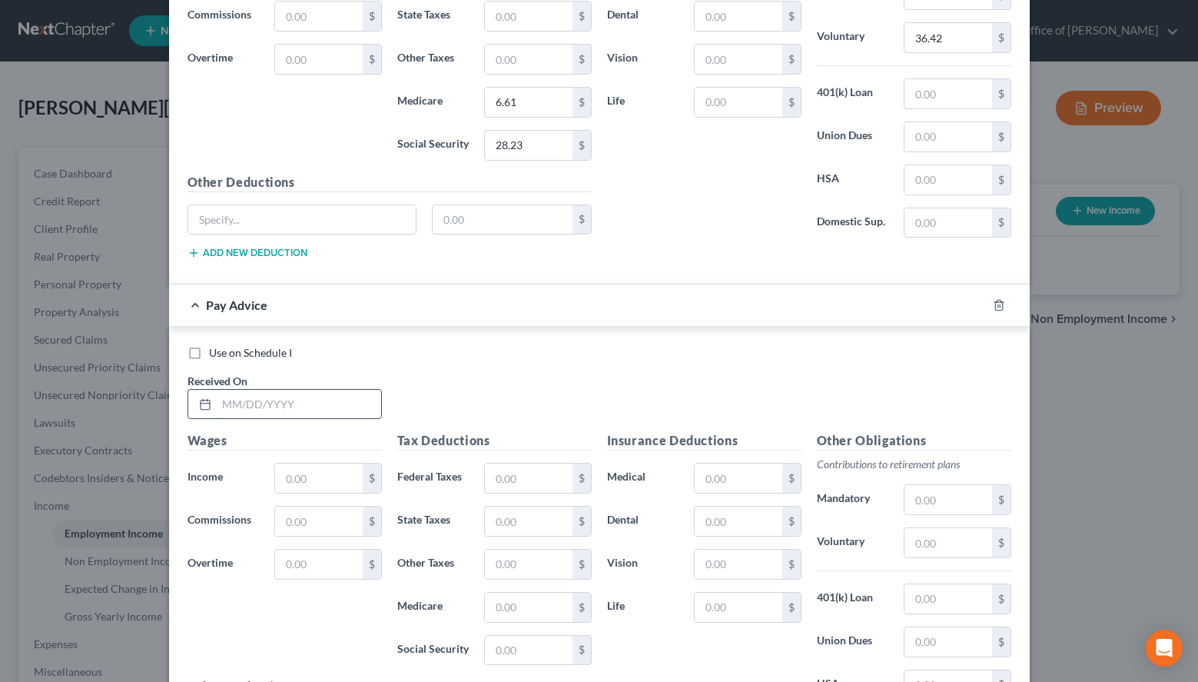
click at [268, 402] on input "text" at bounding box center [299, 404] width 164 height 29
type input "[DATE]"
type input "347.69"
click at [529, 486] on input "text" at bounding box center [528, 478] width 87 height 29
click at [966, 403] on div "Use on Schedule I Received On * [DATE]" at bounding box center [599, 388] width 839 height 87
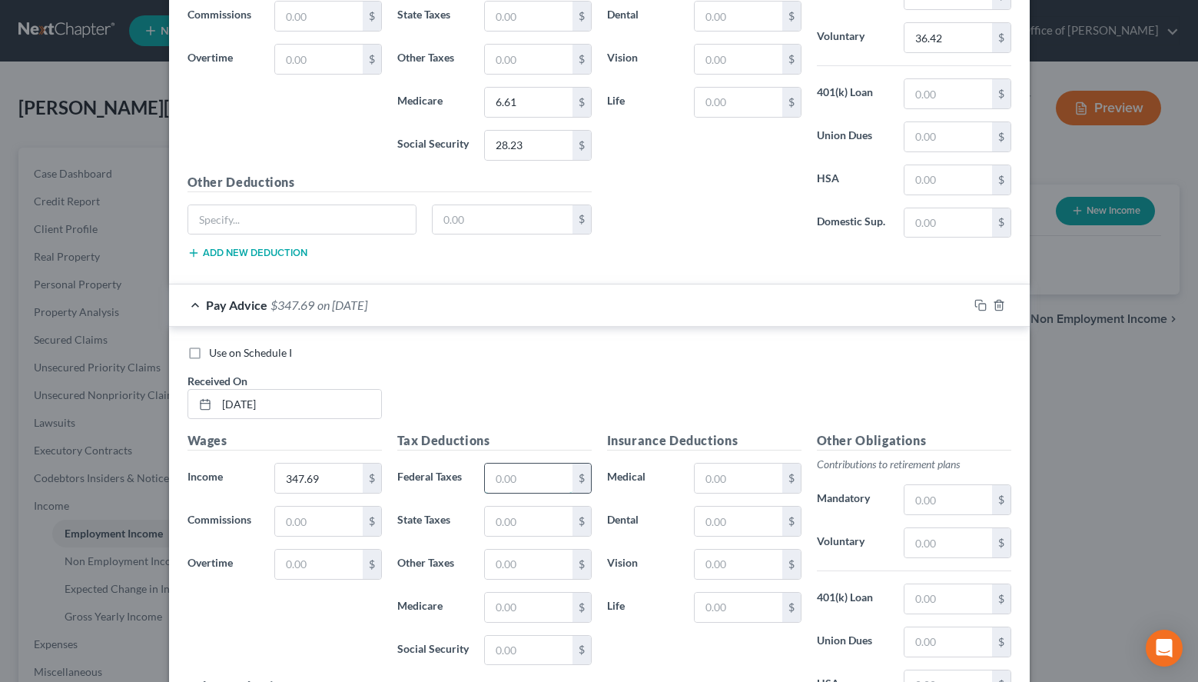
click at [551, 487] on input "text" at bounding box center [528, 478] width 87 height 29
type input "15.00"
type input "5.04"
type input "21.56"
click at [966, 531] on input "text" at bounding box center [948, 542] width 87 height 29
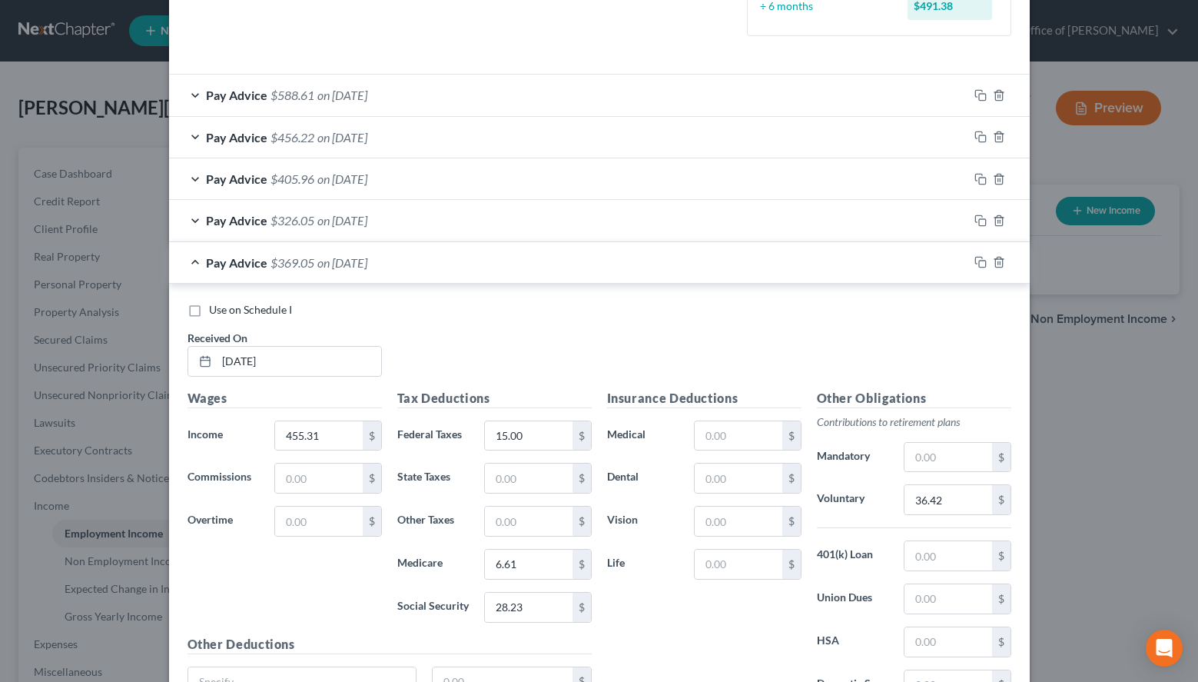
scroll to position [283, 0]
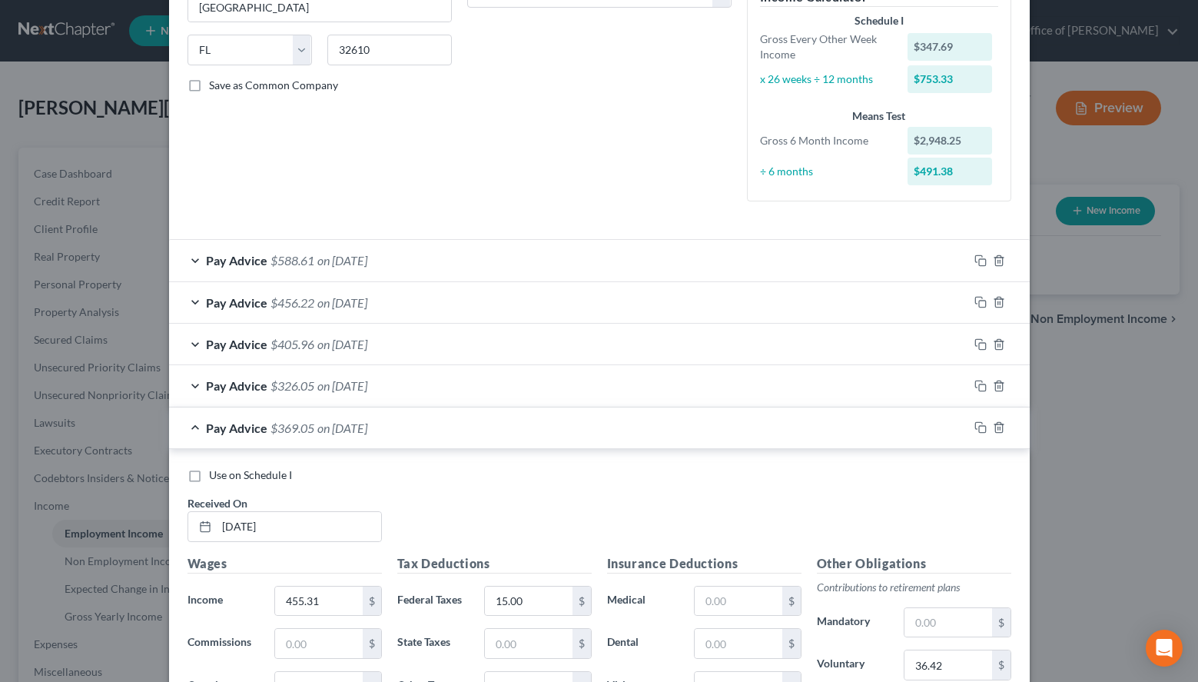
type input "27.82"
click at [705, 251] on div "Pay Advice $588.61 on [DATE]" at bounding box center [568, 260] width 799 height 41
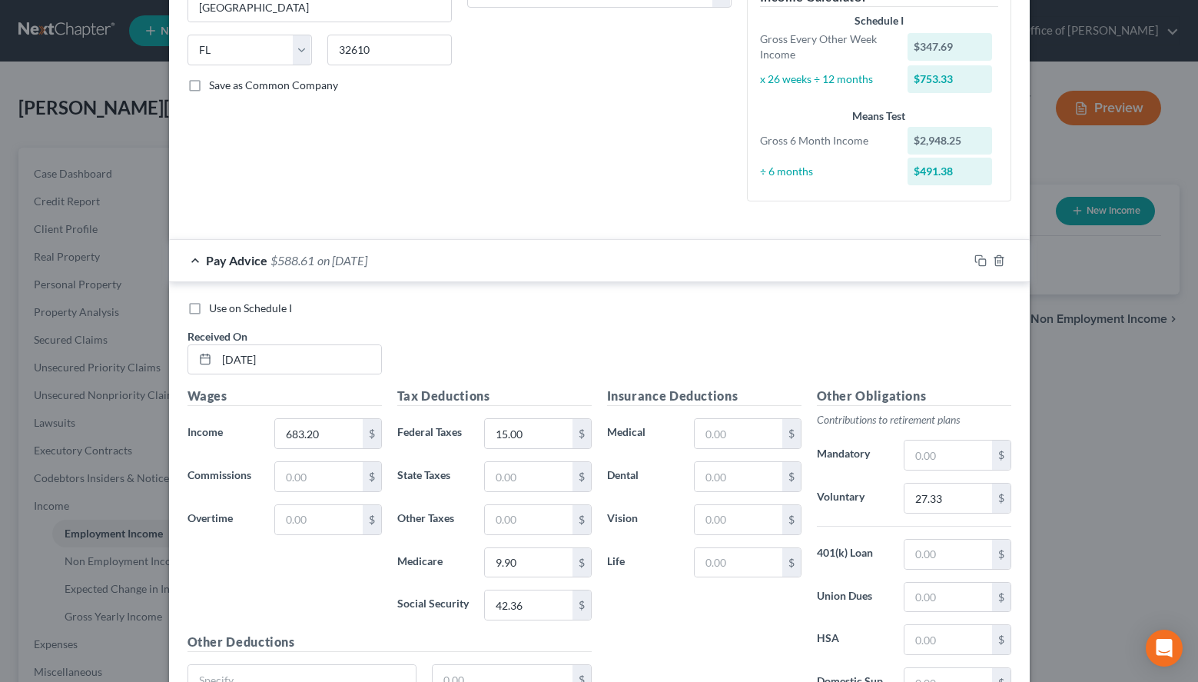
click at [705, 251] on div "Pay Advice $588.61 on [DATE]" at bounding box center [568, 260] width 799 height 41
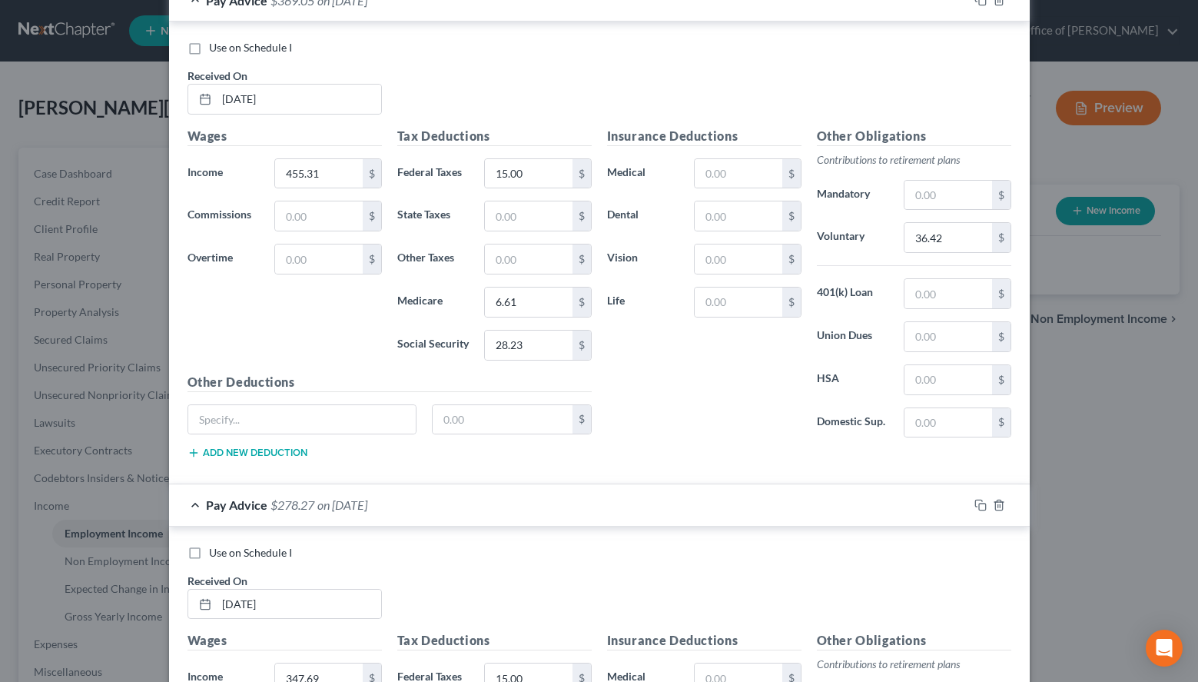
scroll to position [709, 0]
click at [642, 18] on div "Pay Advice $369.05 on [DATE]" at bounding box center [568, 1] width 799 height 41
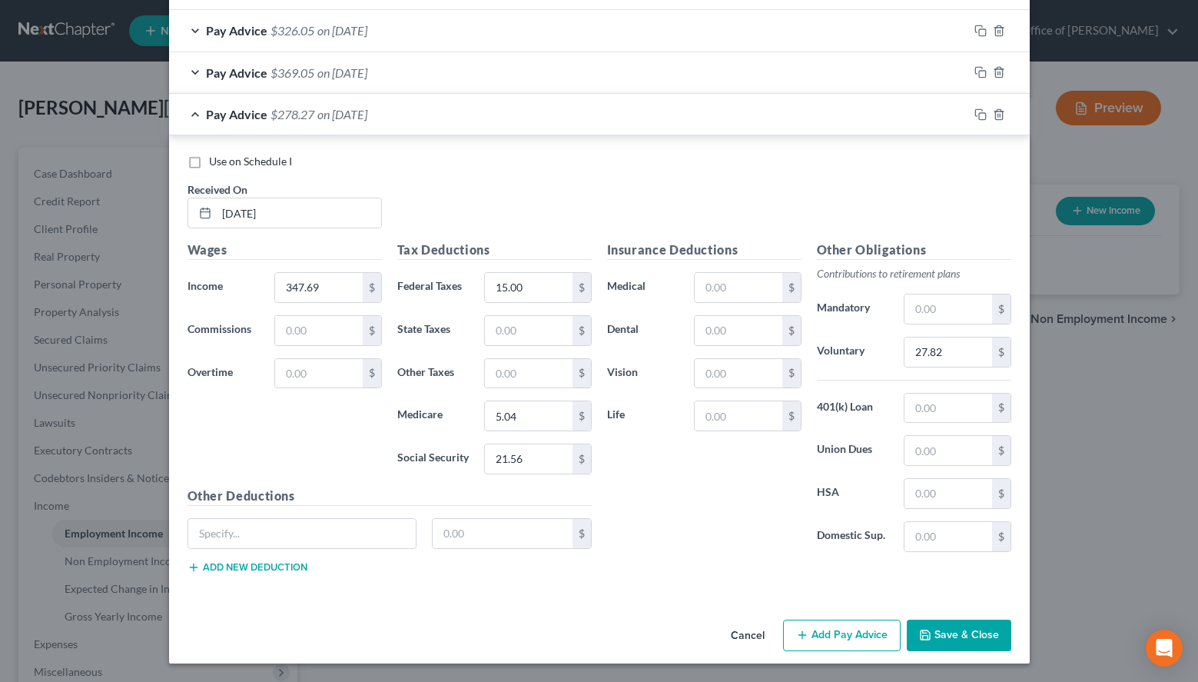
scroll to position [638, 0]
click at [849, 642] on button "Add Pay Advice" at bounding box center [842, 636] width 118 height 32
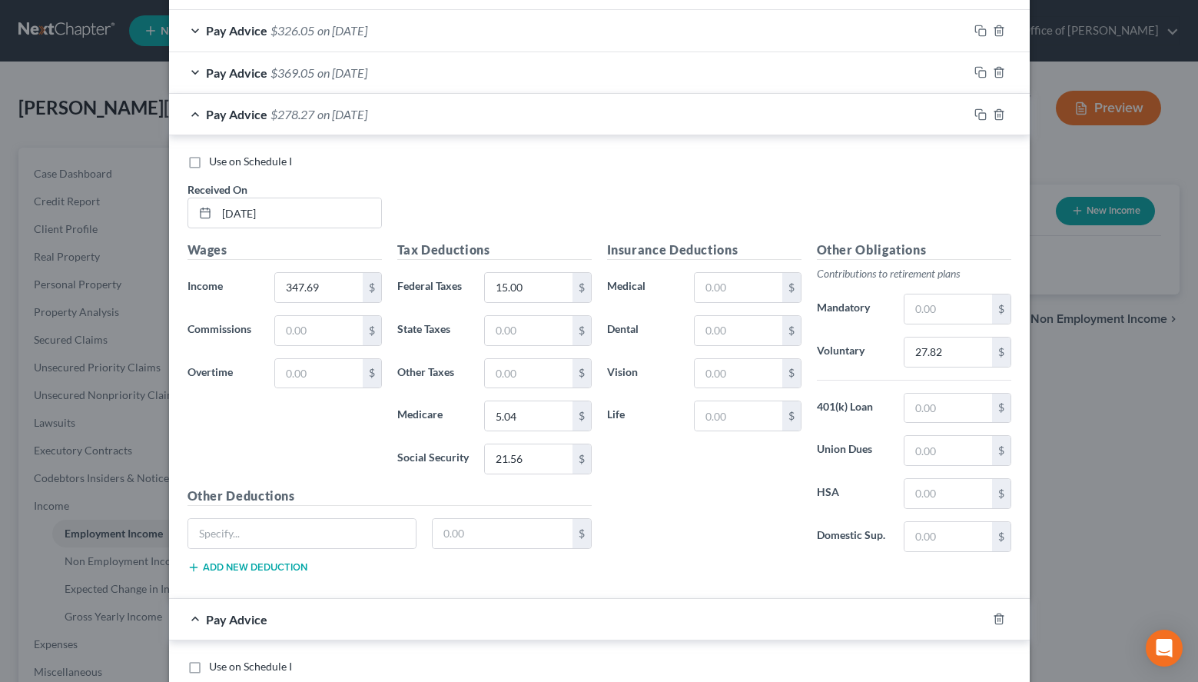
click at [923, 158] on div "Use on Schedule I" at bounding box center [600, 161] width 824 height 15
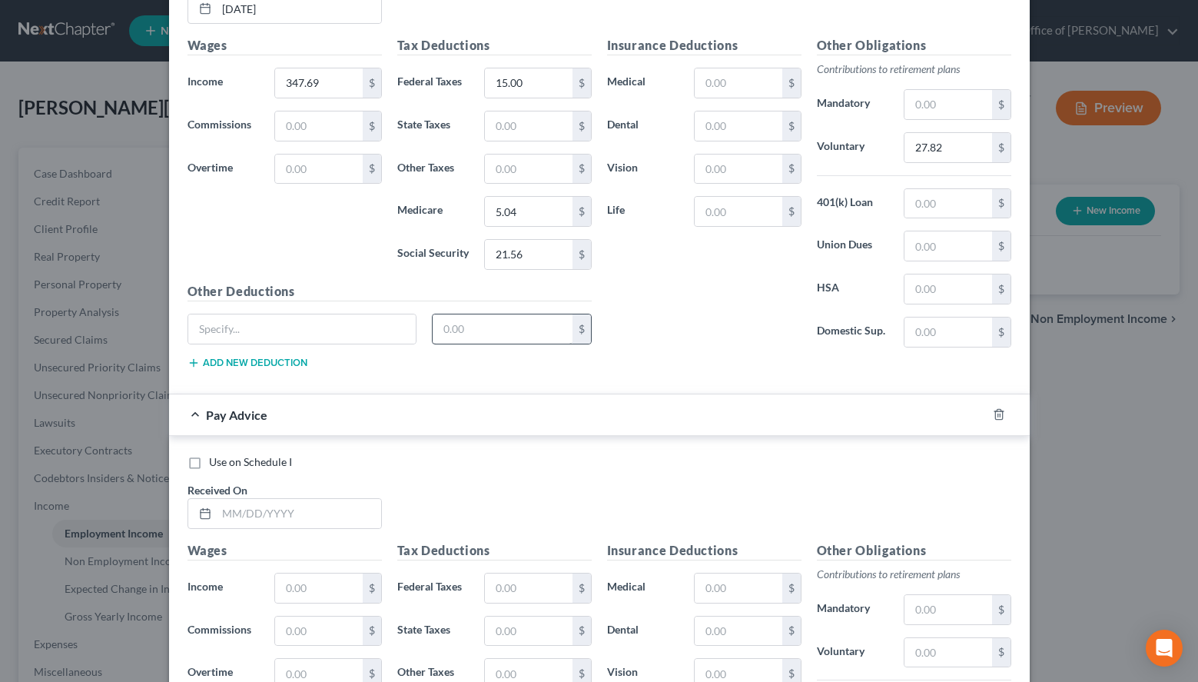
scroll to position [952, 0]
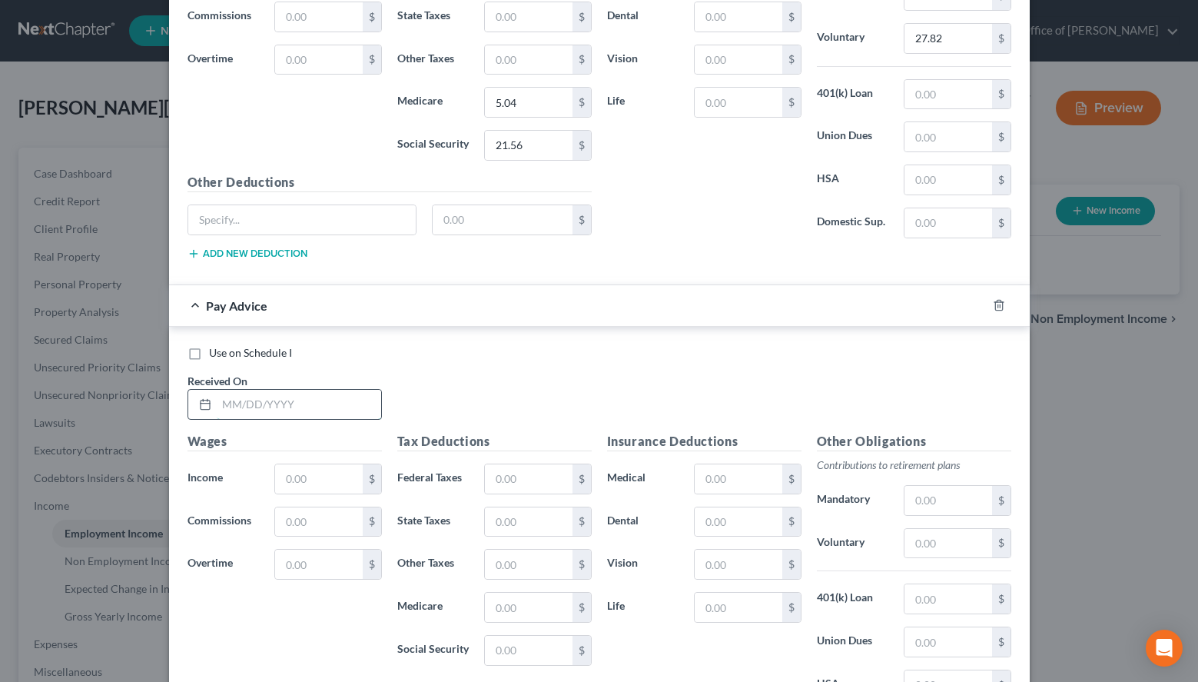
click at [331, 417] on input "text" at bounding box center [299, 404] width 164 height 29
type input "[DATE]"
type input "640.78"
click at [501, 477] on input "text" at bounding box center [528, 478] width 87 height 29
type input "15.00"
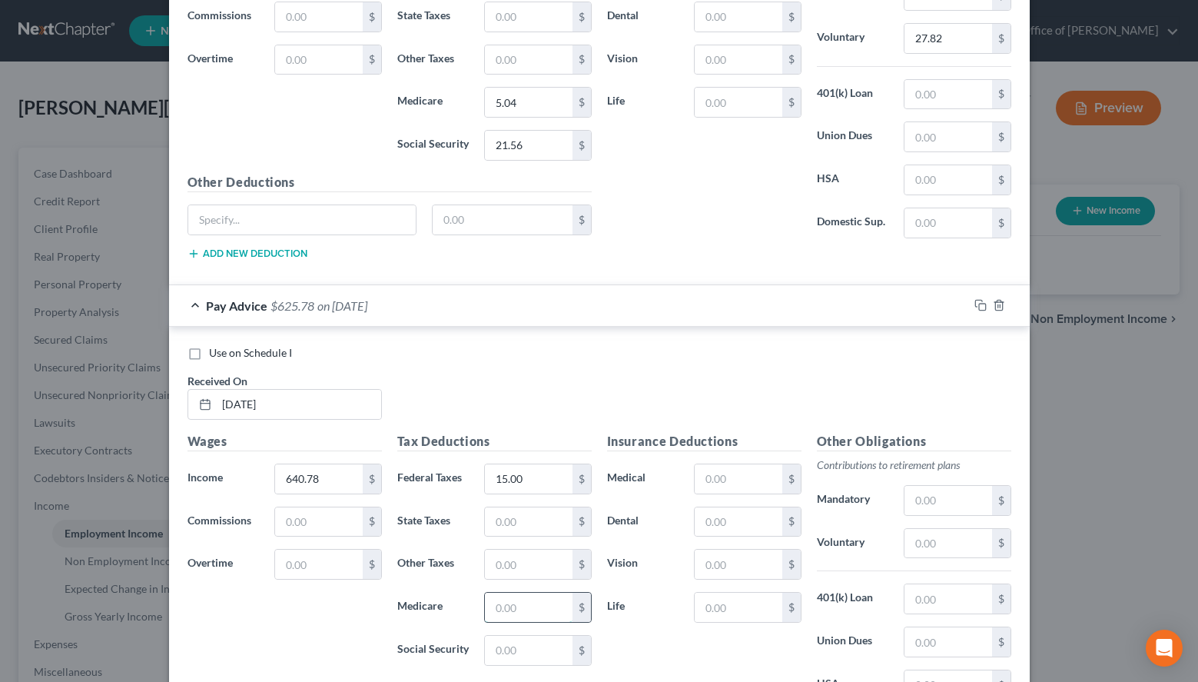
click at [507, 613] on input "text" at bounding box center [528, 607] width 87 height 29
type input "9.29"
type input "39.73"
click at [967, 554] on input "text" at bounding box center [948, 543] width 87 height 29
click at [934, 533] on input "text" at bounding box center [948, 543] width 87 height 29
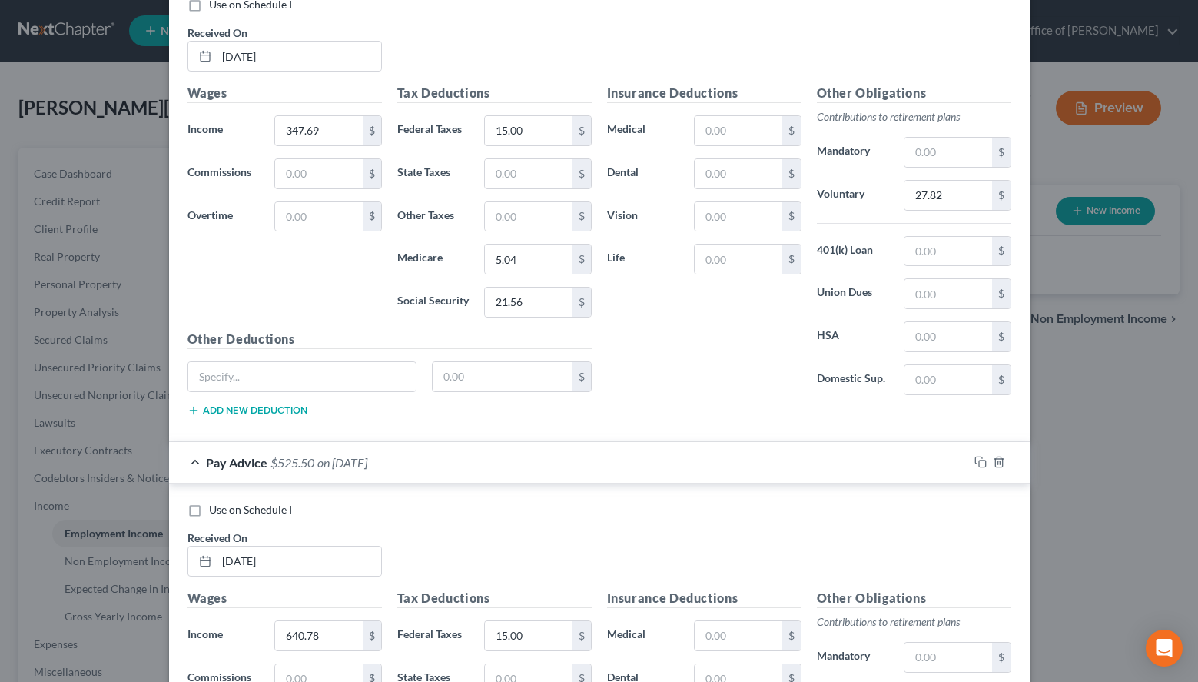
scroll to position [716, 0]
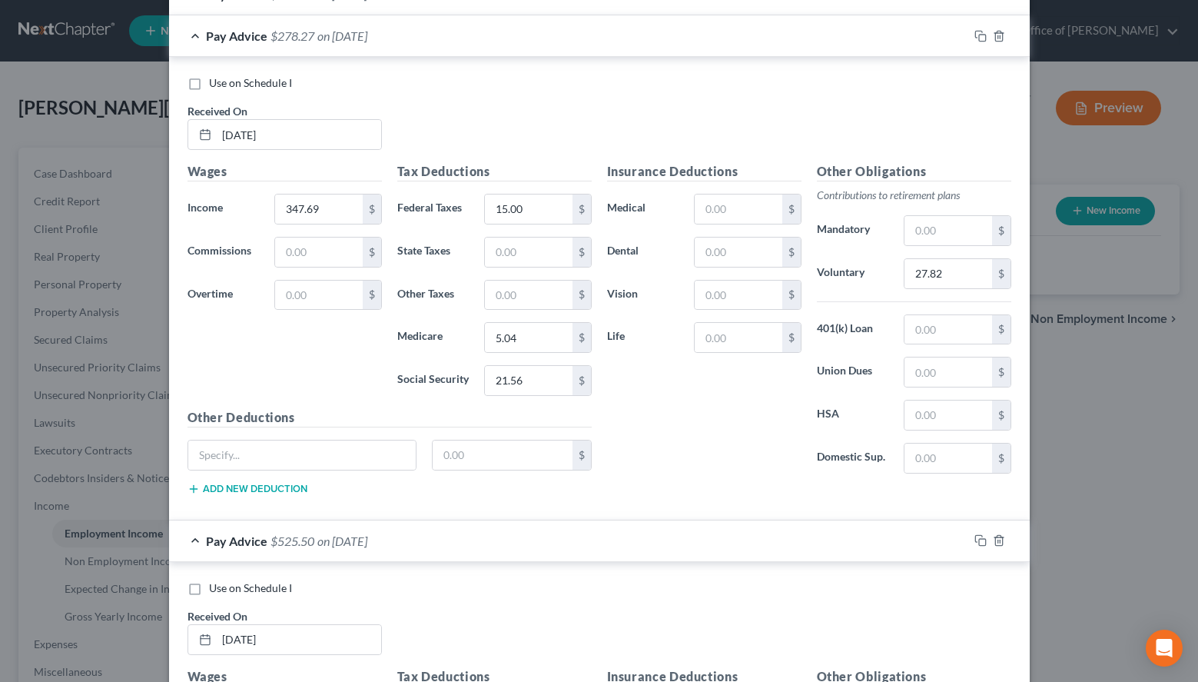
type input "51.26"
click at [541, 43] on div "Pay Advice $278.27 on [DATE]" at bounding box center [568, 35] width 799 height 41
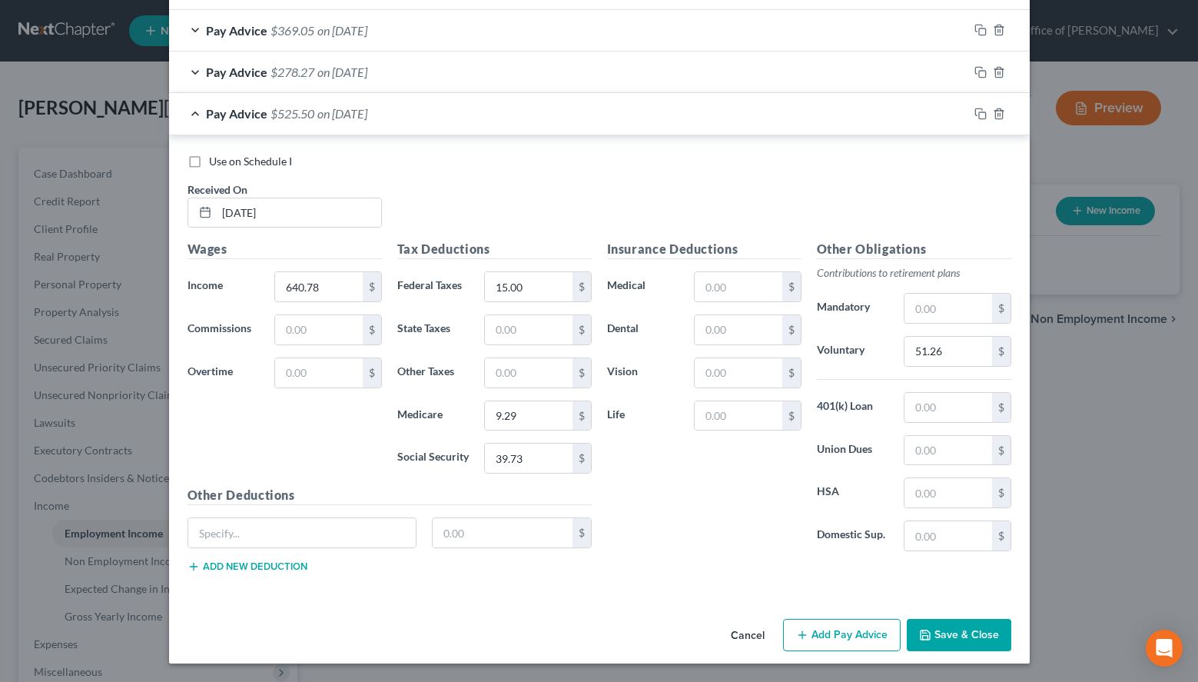
scroll to position [680, 0]
click at [875, 192] on div "Use on Schedule I Received On * [DATE]" at bounding box center [599, 197] width 839 height 87
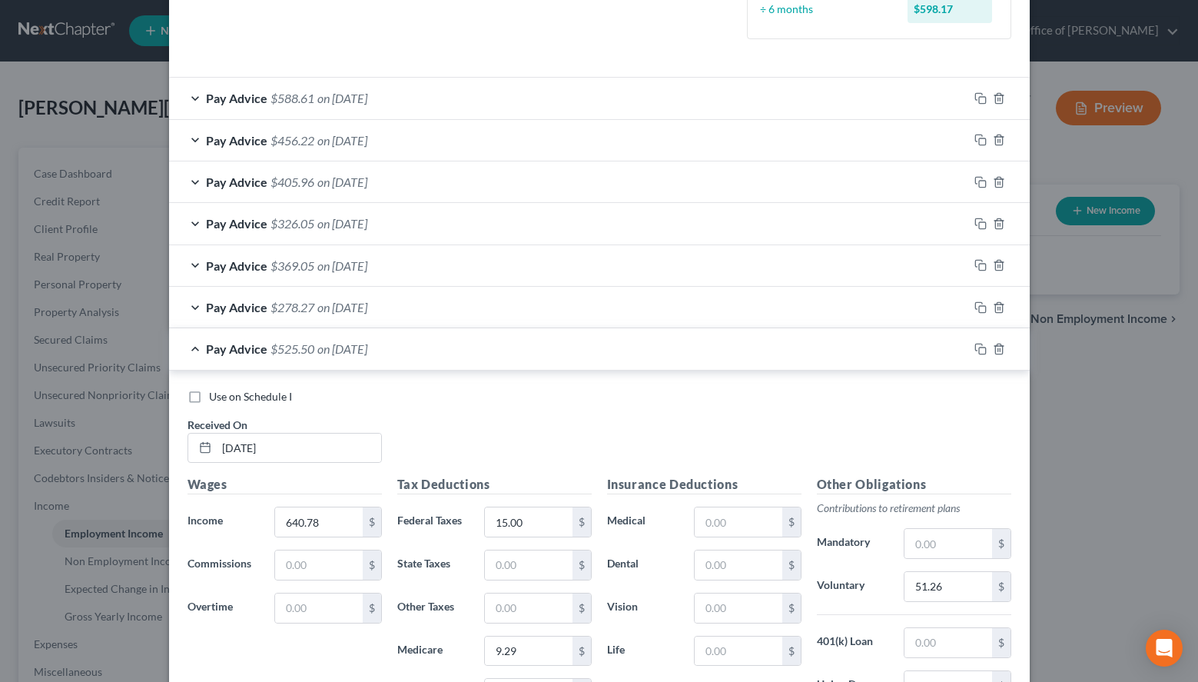
scroll to position [367, 0]
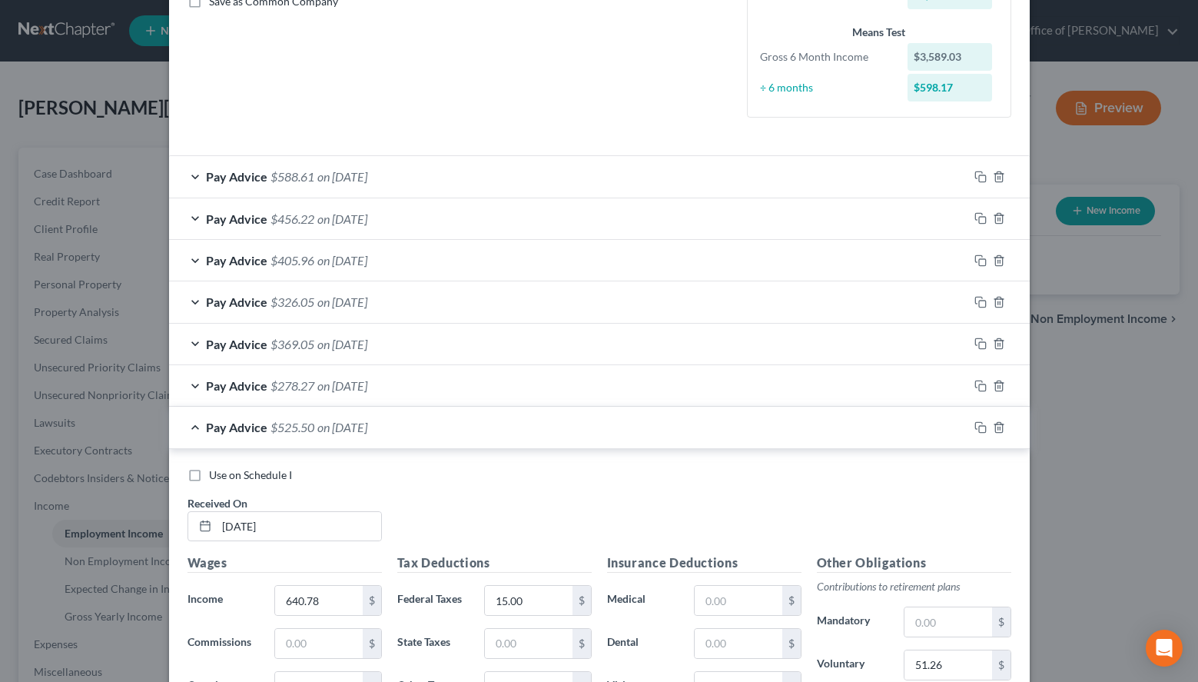
click at [839, 85] on div "÷ 6 months" at bounding box center [827, 87] width 148 height 15
click at [878, 115] on div "Income Calculator Schedule I Gross Every Other Week Income $640.78 x 26 weeks ÷…" at bounding box center [879, 4] width 264 height 227
click at [919, 483] on div "Use on Schedule I Received On * [DATE]" at bounding box center [599, 510] width 839 height 87
click at [831, 492] on div "Use on Schedule I Received On * [DATE]" at bounding box center [599, 510] width 839 height 87
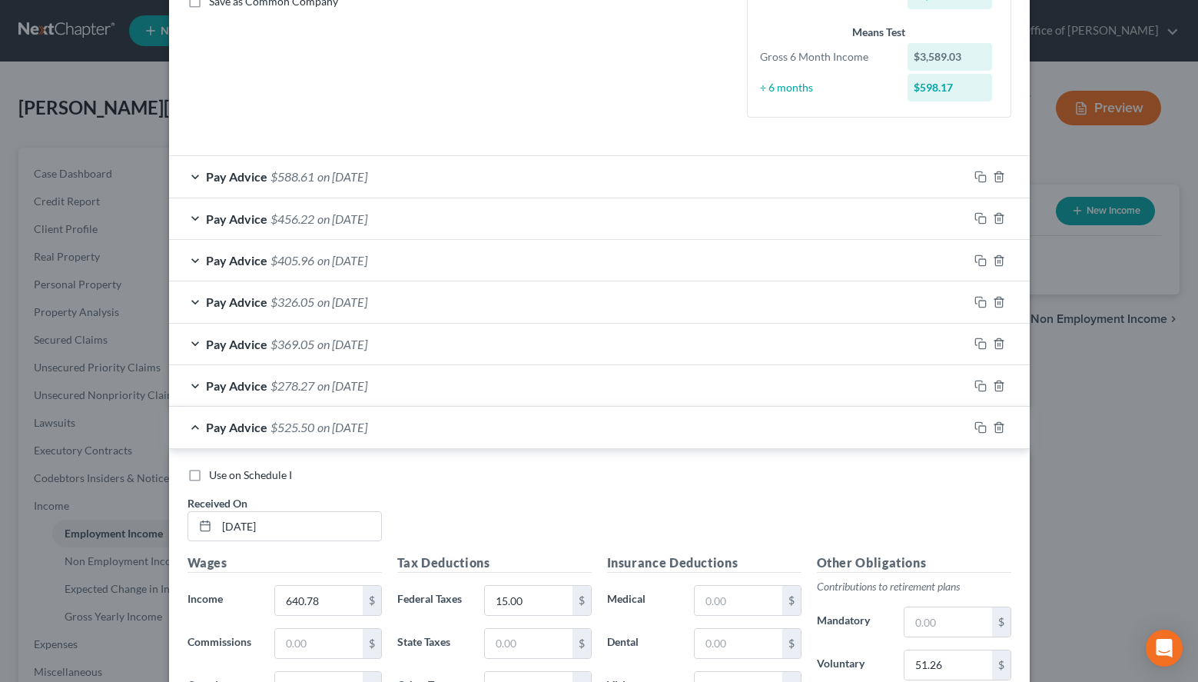
click at [859, 507] on div "Use on Schedule I Received On * [DATE]" at bounding box center [599, 510] width 839 height 87
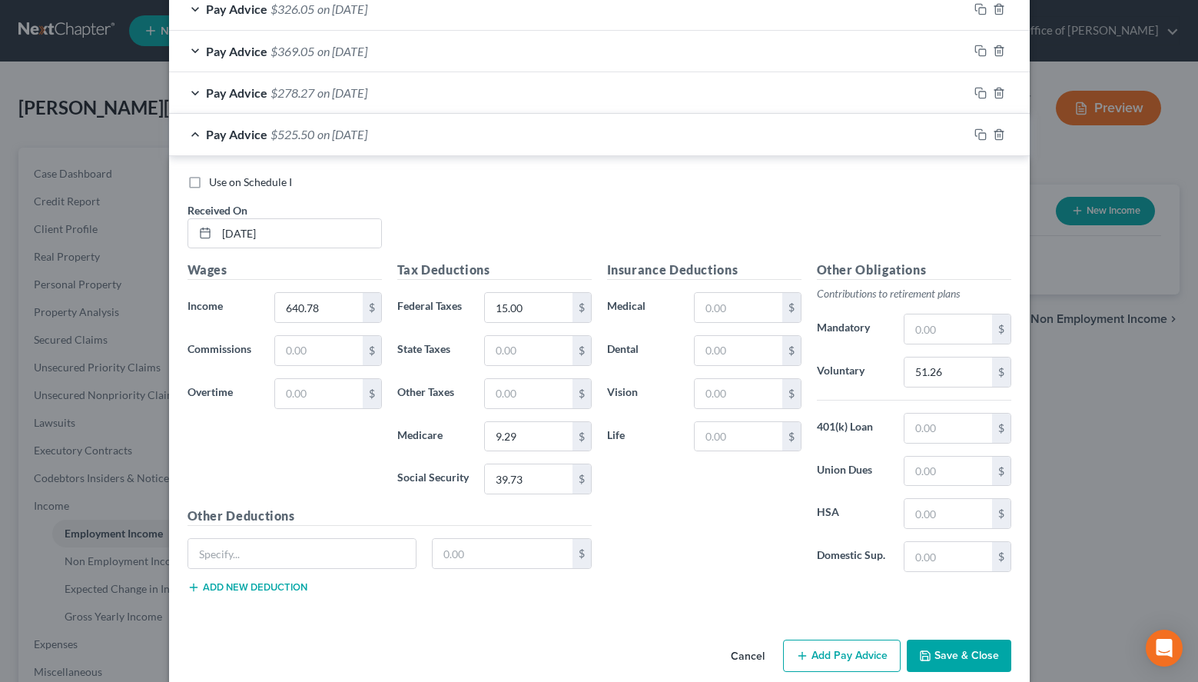
scroll to position [680, 0]
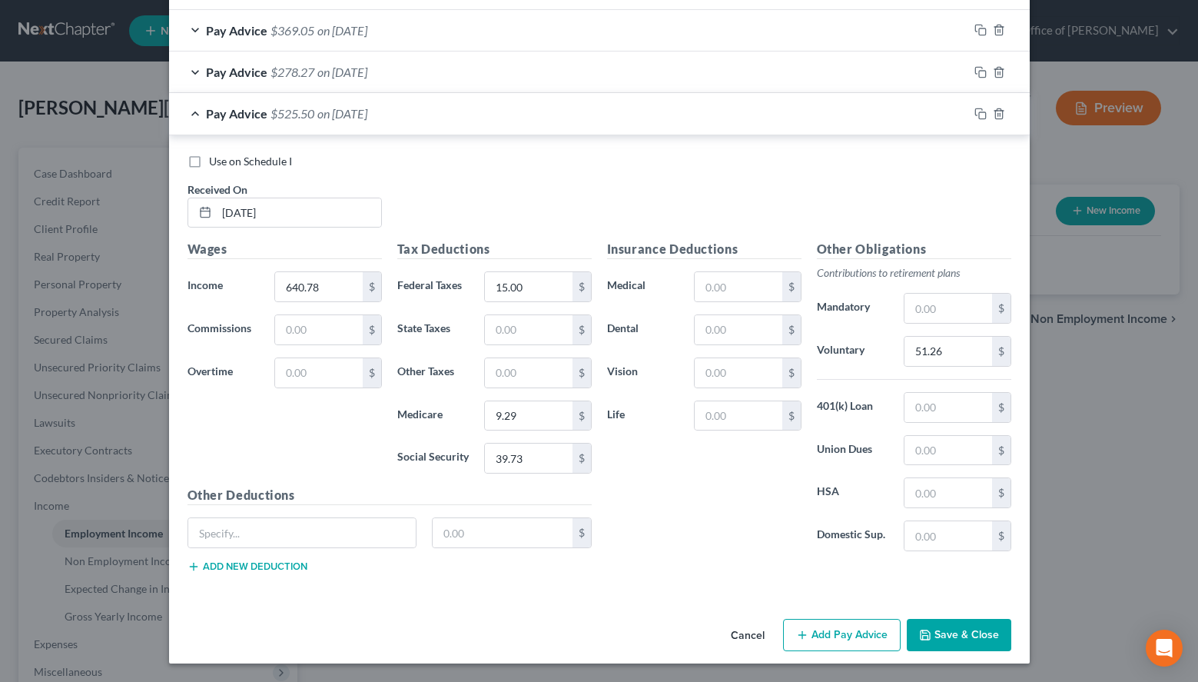
click at [790, 640] on button "Add Pay Advice" at bounding box center [842, 635] width 118 height 32
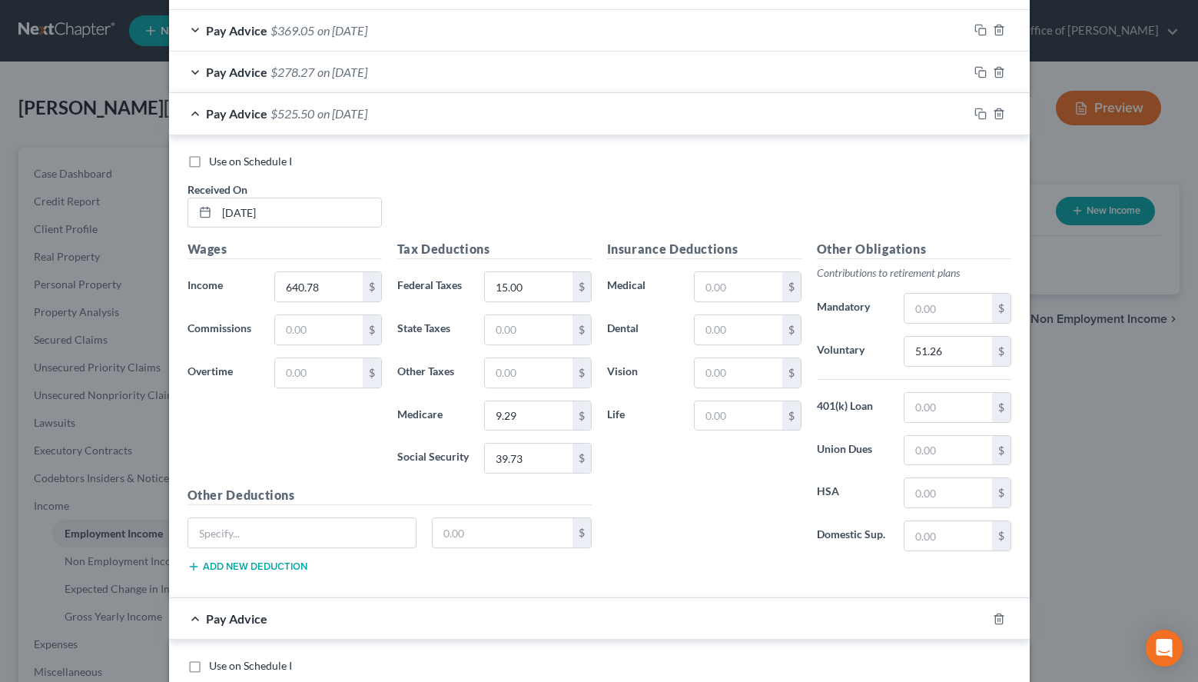
click at [507, 119] on div "Pay Advice $525.50 on [DATE]" at bounding box center [568, 113] width 799 height 41
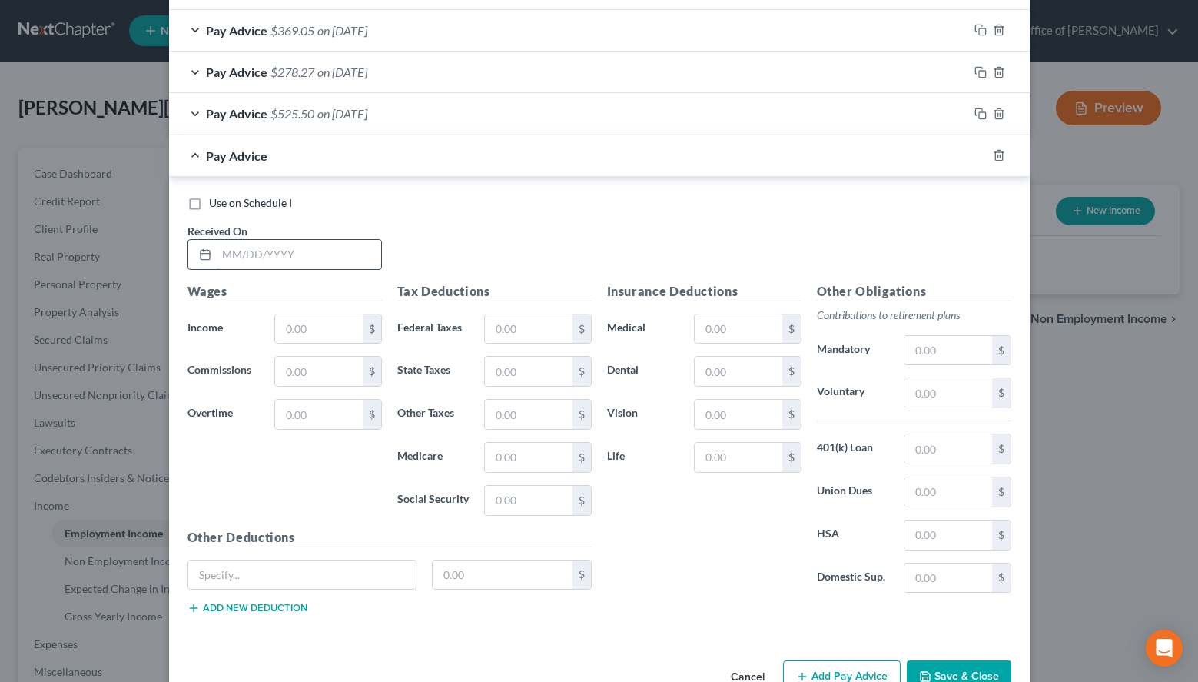
click at [311, 258] on input "text" at bounding box center [299, 254] width 164 height 29
click at [852, 284] on h5 "Other Obligations" at bounding box center [914, 291] width 194 height 19
click at [334, 241] on input "07/" at bounding box center [299, 254] width 164 height 29
type input "[DATE]"
type input "465.48"
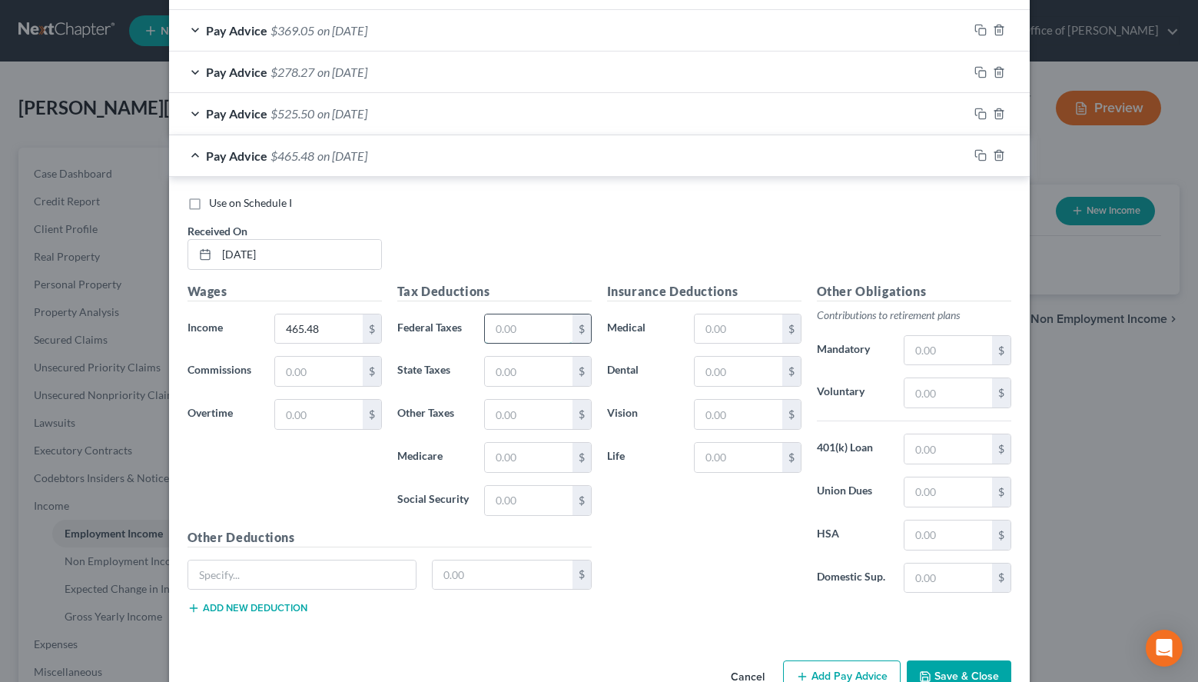
click at [533, 324] on input "text" at bounding box center [528, 328] width 87 height 29
click at [898, 231] on div "Use on Schedule I Received On * [DATE]" at bounding box center [599, 238] width 839 height 87
click at [495, 334] on input "text" at bounding box center [528, 328] width 87 height 29
type input "15.00"
click at [947, 245] on div "Use on Schedule I Received On * [DATE]" at bounding box center [599, 238] width 839 height 87
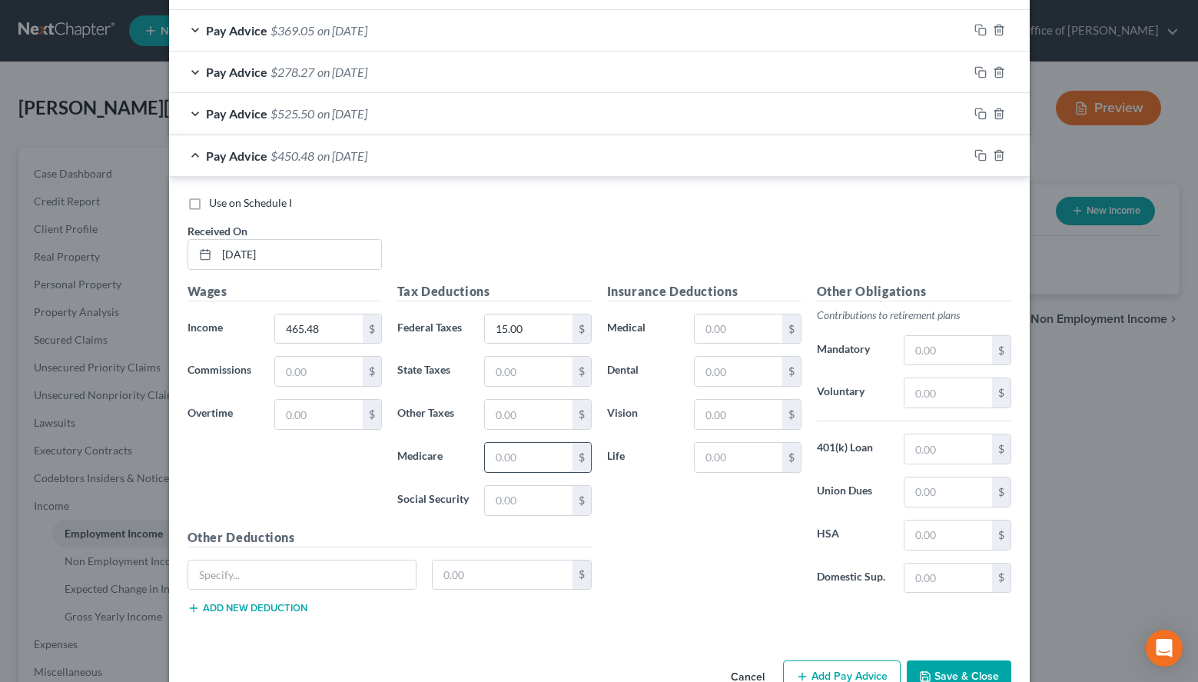
click at [532, 465] on input "text" at bounding box center [528, 457] width 87 height 29
type input "6.75"
type input "28.86"
click at [917, 396] on input "text" at bounding box center [948, 392] width 87 height 29
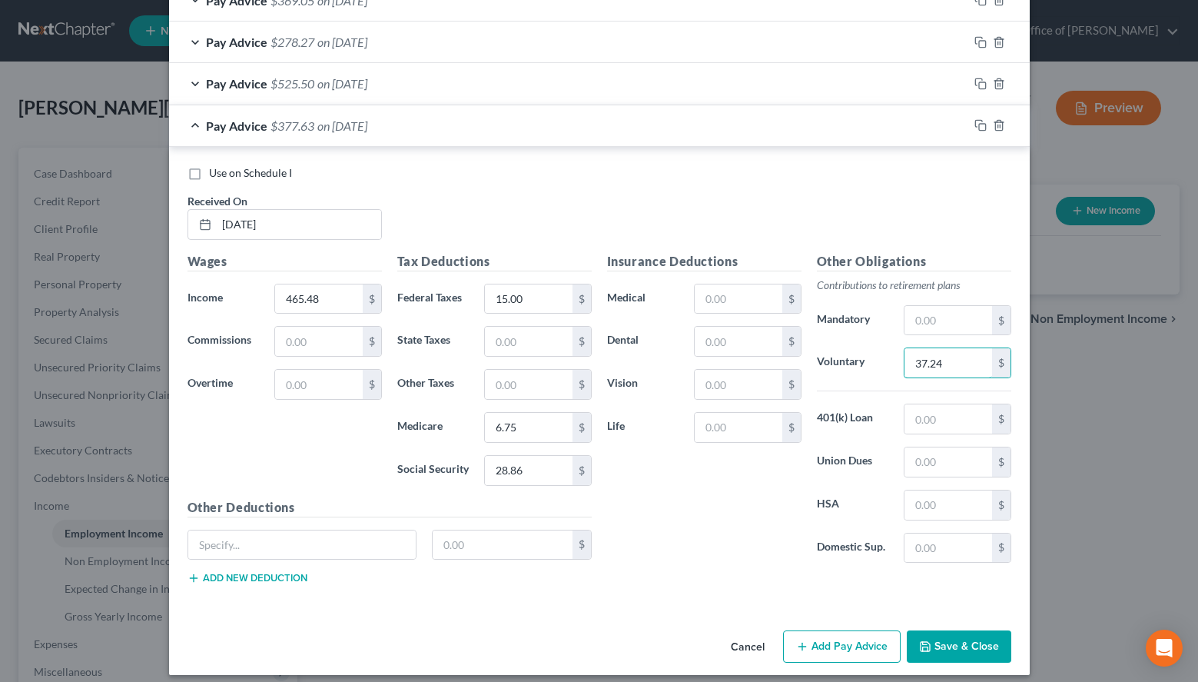
scroll to position [722, 0]
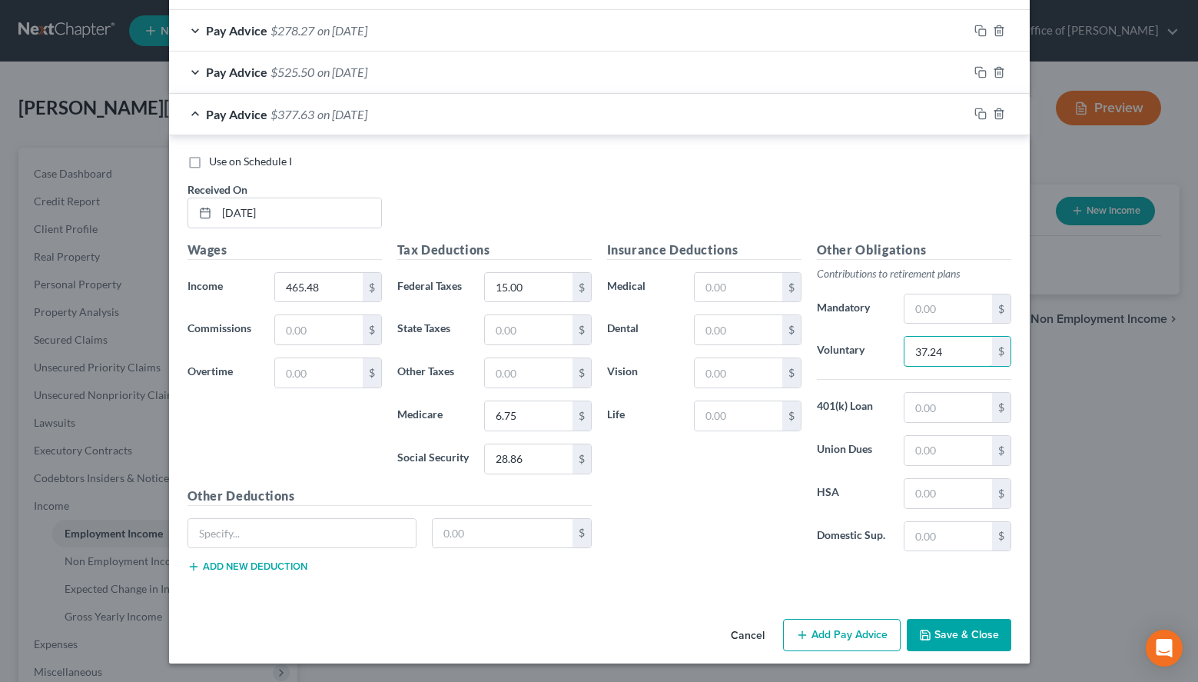
type input "37.24"
click at [830, 631] on button "Add Pay Advice" at bounding box center [842, 635] width 118 height 32
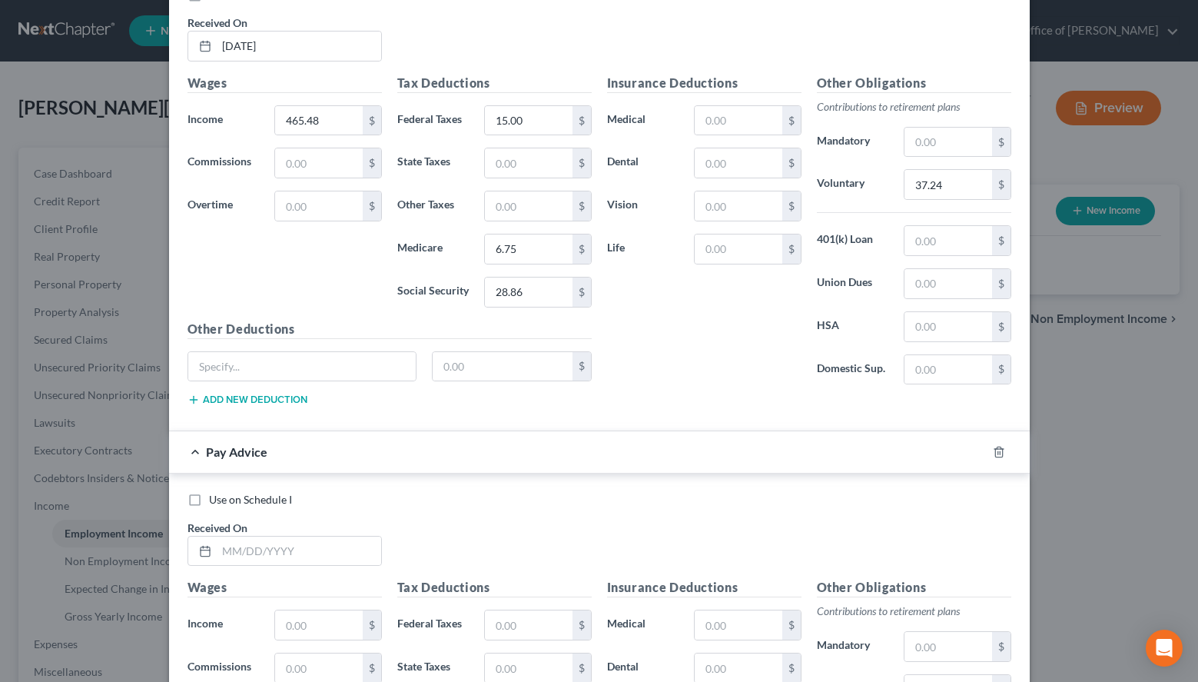
scroll to position [957, 0]
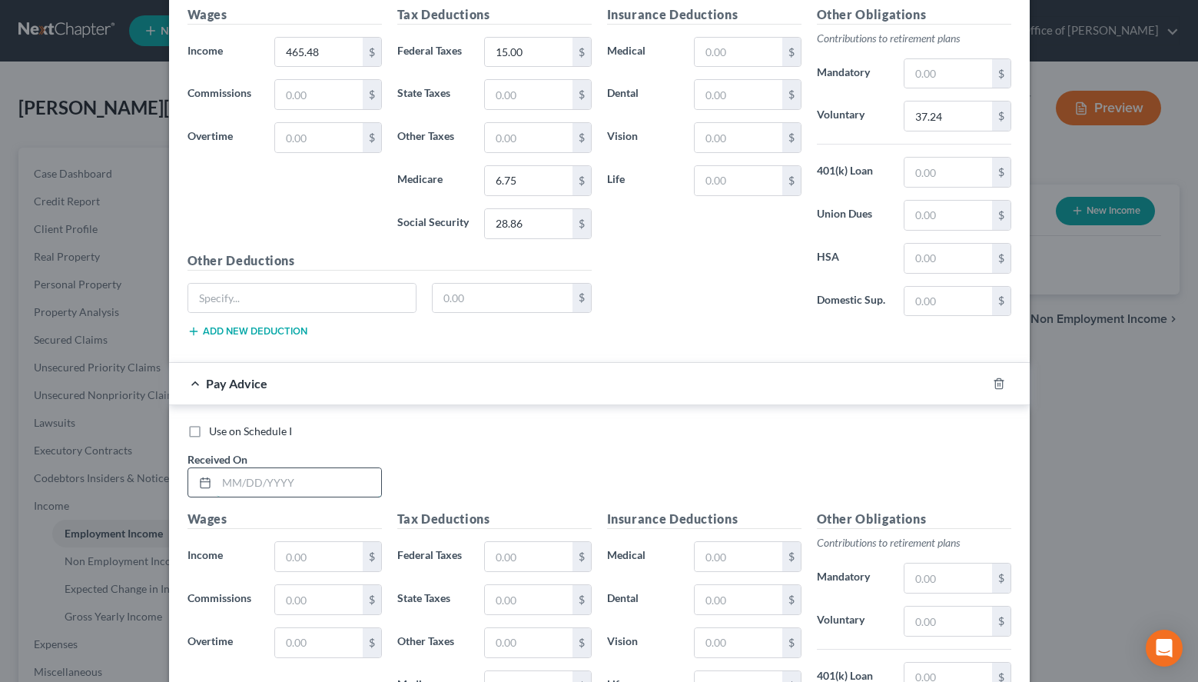
click at [295, 487] on input "text" at bounding box center [299, 482] width 164 height 29
click at [859, 109] on label "Voluntary" at bounding box center [853, 116] width 88 height 31
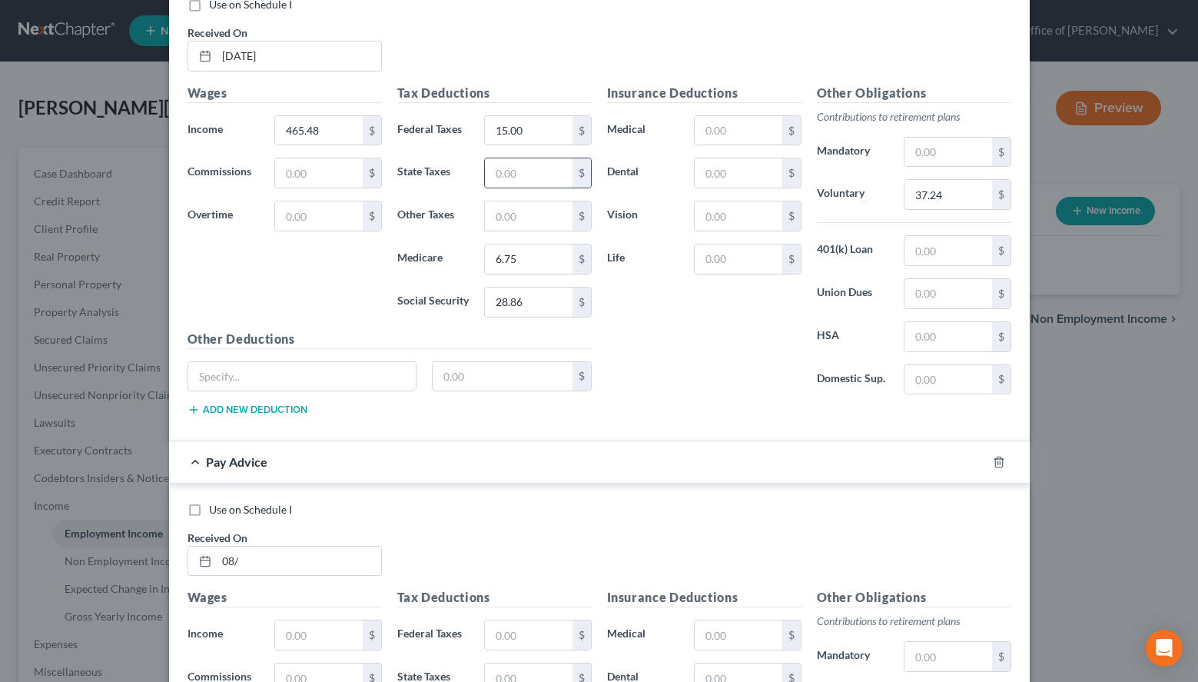
scroll to position [800, 0]
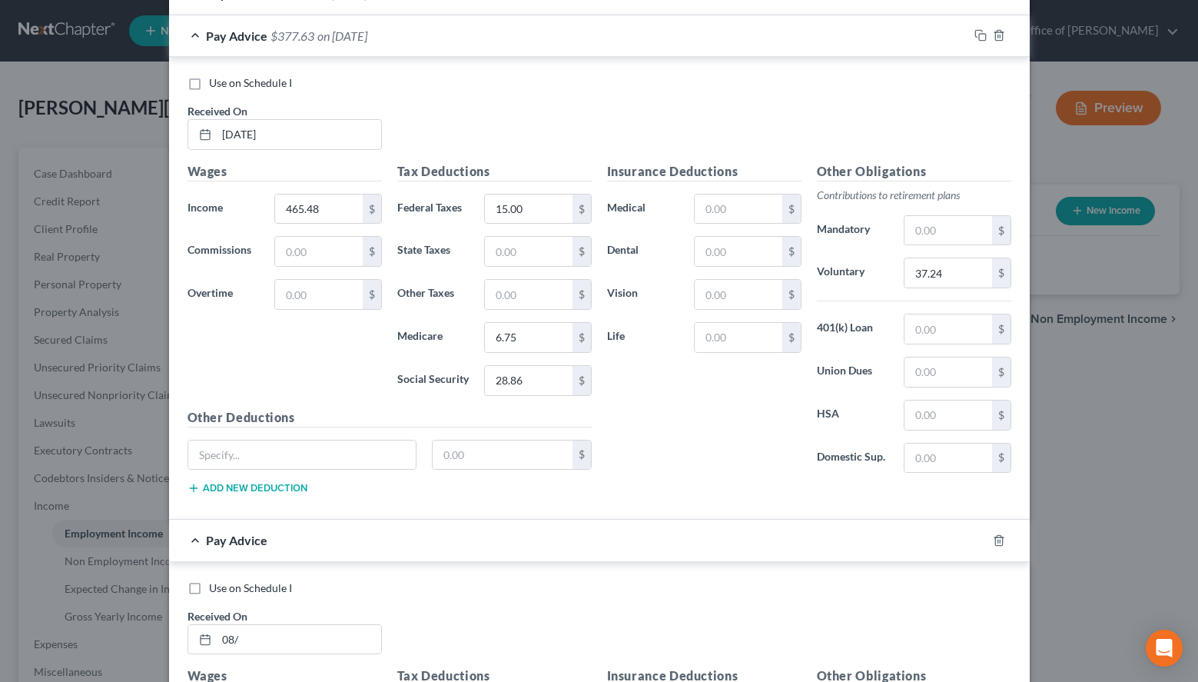
click at [367, 38] on span "on [DATE]" at bounding box center [342, 35] width 50 height 15
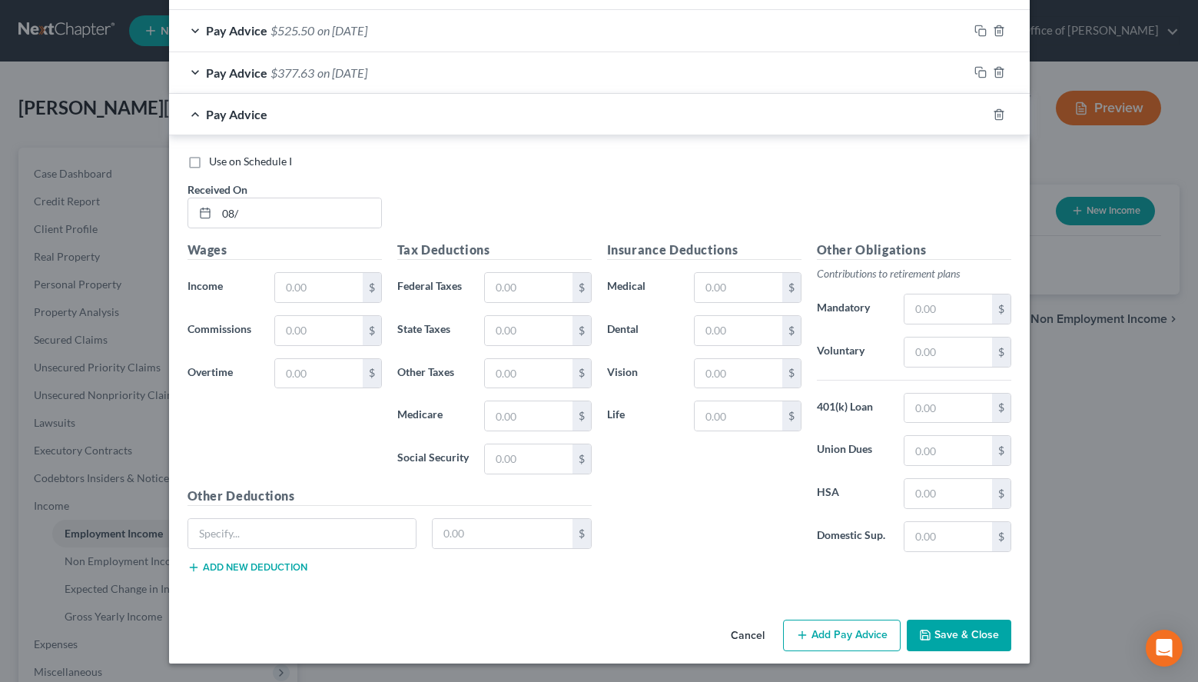
scroll to position [763, 0]
click at [318, 230] on div "Use on Schedule I Received On * 08/" at bounding box center [599, 197] width 839 height 87
click at [317, 219] on input "08/" at bounding box center [299, 212] width 164 height 29
click at [891, 158] on div "Use on Schedule I" at bounding box center [600, 161] width 824 height 15
click at [267, 206] on input "08/" at bounding box center [299, 212] width 164 height 29
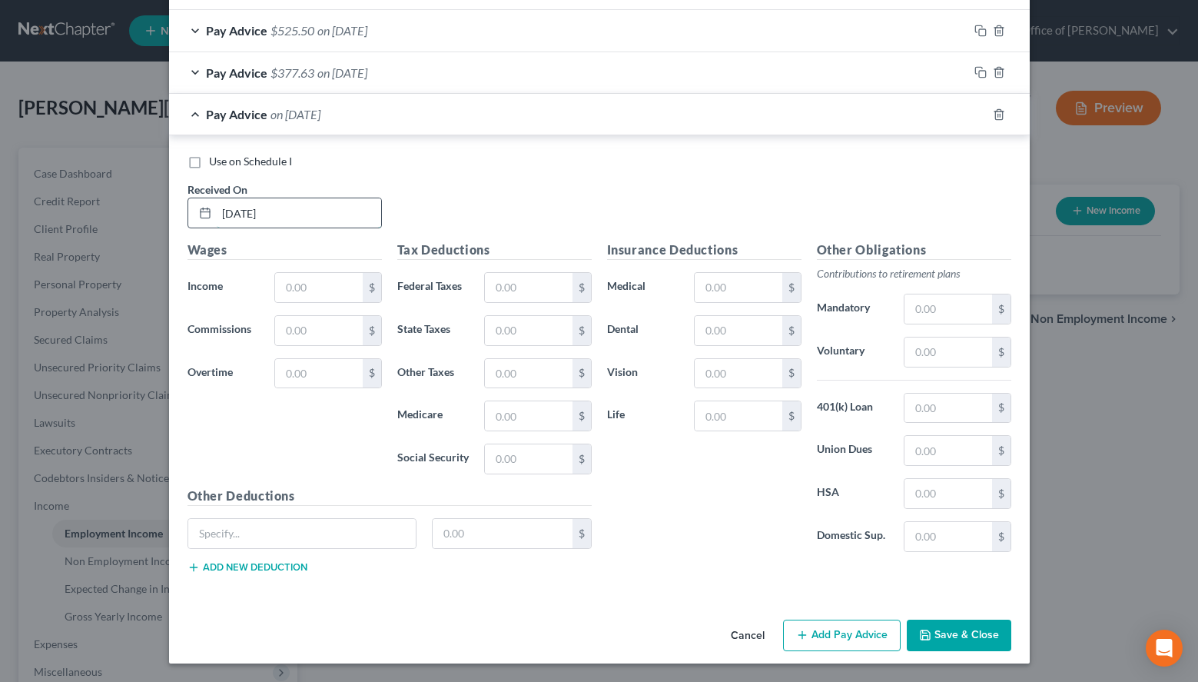
type input "[DATE]"
type input "406.13"
click at [554, 291] on input "text" at bounding box center [528, 287] width 87 height 29
click at [816, 209] on div "Use on Schedule I Received On * [DATE]" at bounding box center [599, 197] width 839 height 87
click at [574, 292] on div "$" at bounding box center [582, 287] width 18 height 29
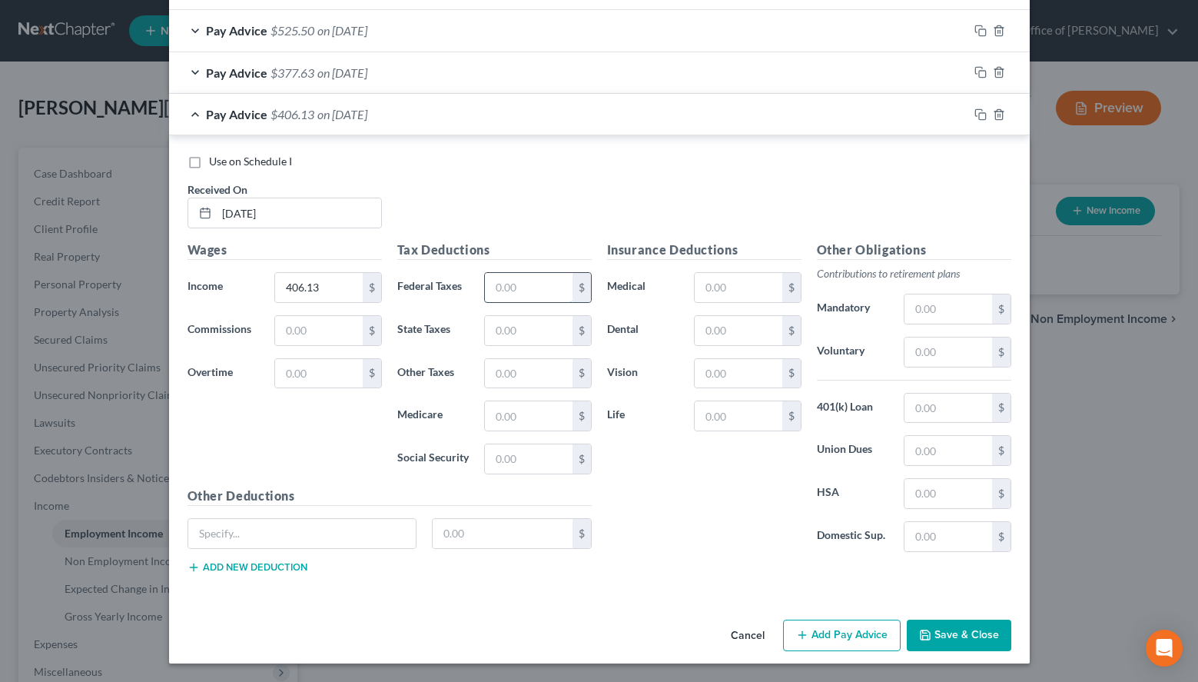
click at [517, 290] on input "text" at bounding box center [528, 287] width 87 height 29
type input "15.00"
type input "5.89"
type input "25.18"
click at [940, 357] on input "text" at bounding box center [948, 351] width 87 height 29
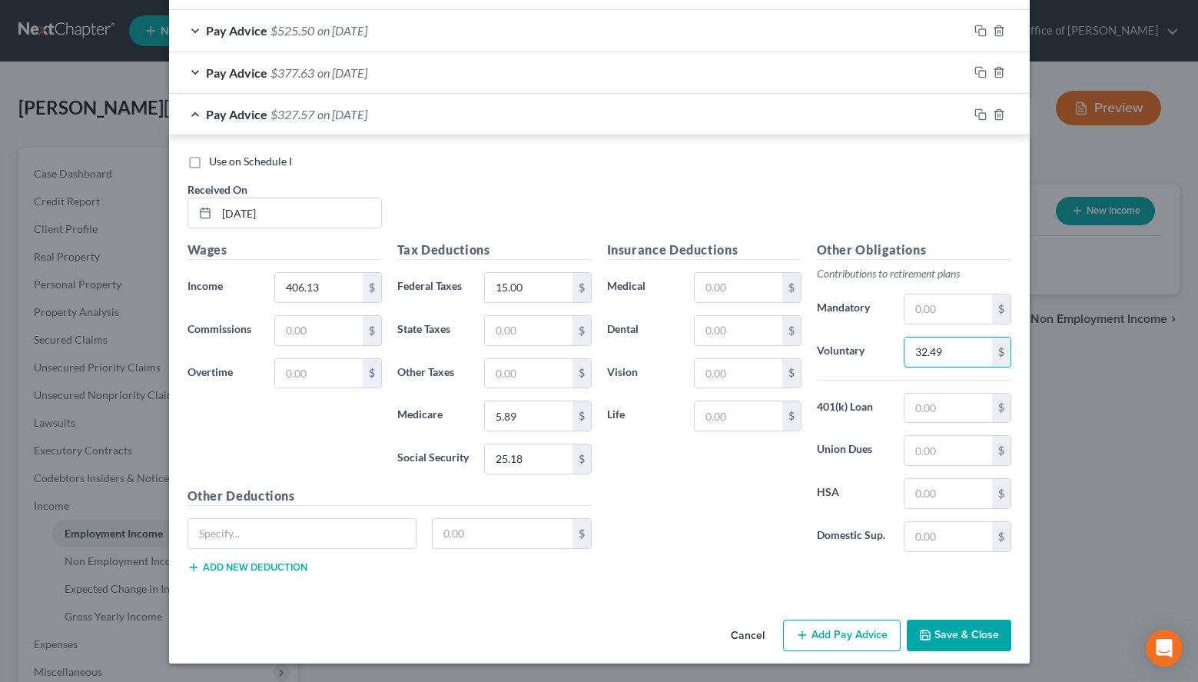
type input "32.49"
click at [827, 648] on button "Add Pay Advice" at bounding box center [842, 636] width 118 height 32
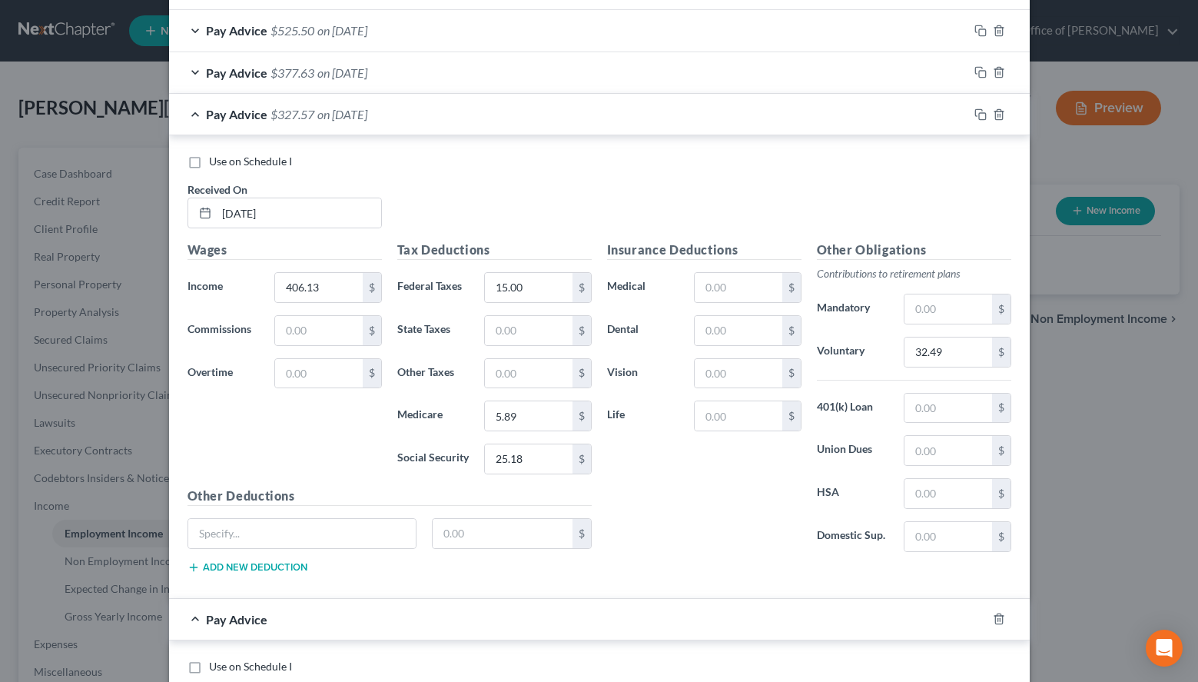
click at [972, 192] on div "Use on Schedule I Received On * [DATE]" at bounding box center [599, 197] width 839 height 87
click at [515, 119] on div "Pay Advice $327.57 on [DATE]" at bounding box center [568, 114] width 799 height 41
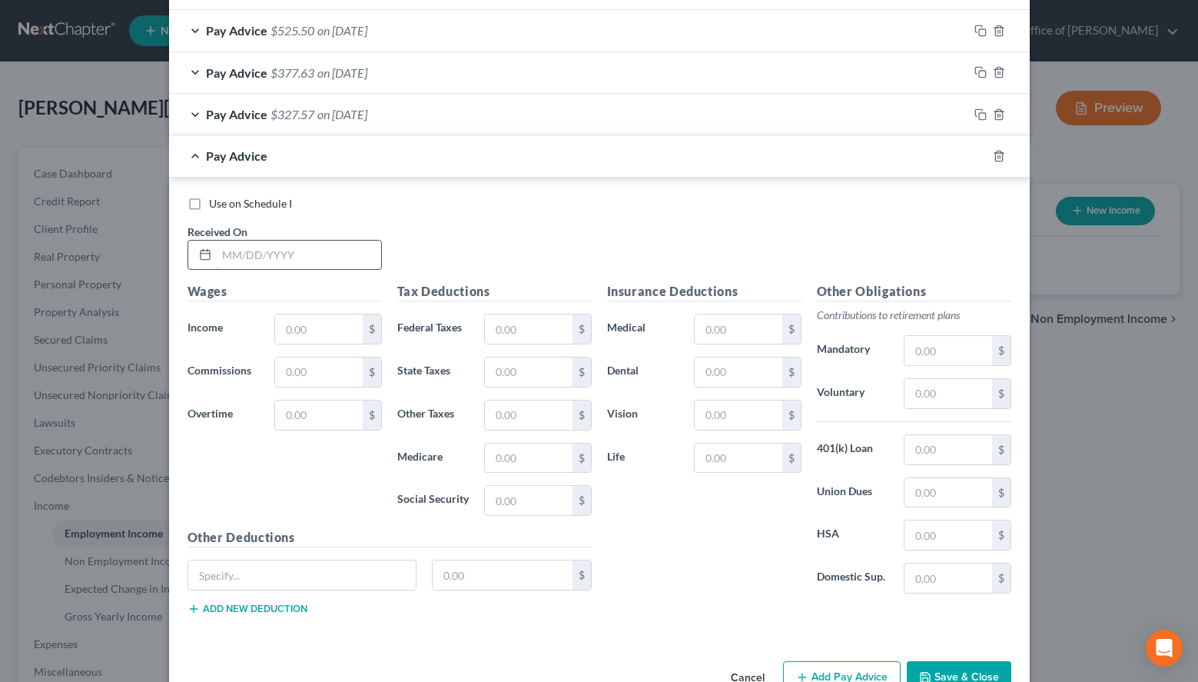
click at [317, 264] on input "text" at bounding box center [299, 255] width 164 height 29
type input "[DATE]"
click at [312, 328] on input "text" at bounding box center [318, 328] width 87 height 29
type input "311.14"
click at [503, 338] on input "text" at bounding box center [528, 328] width 87 height 29
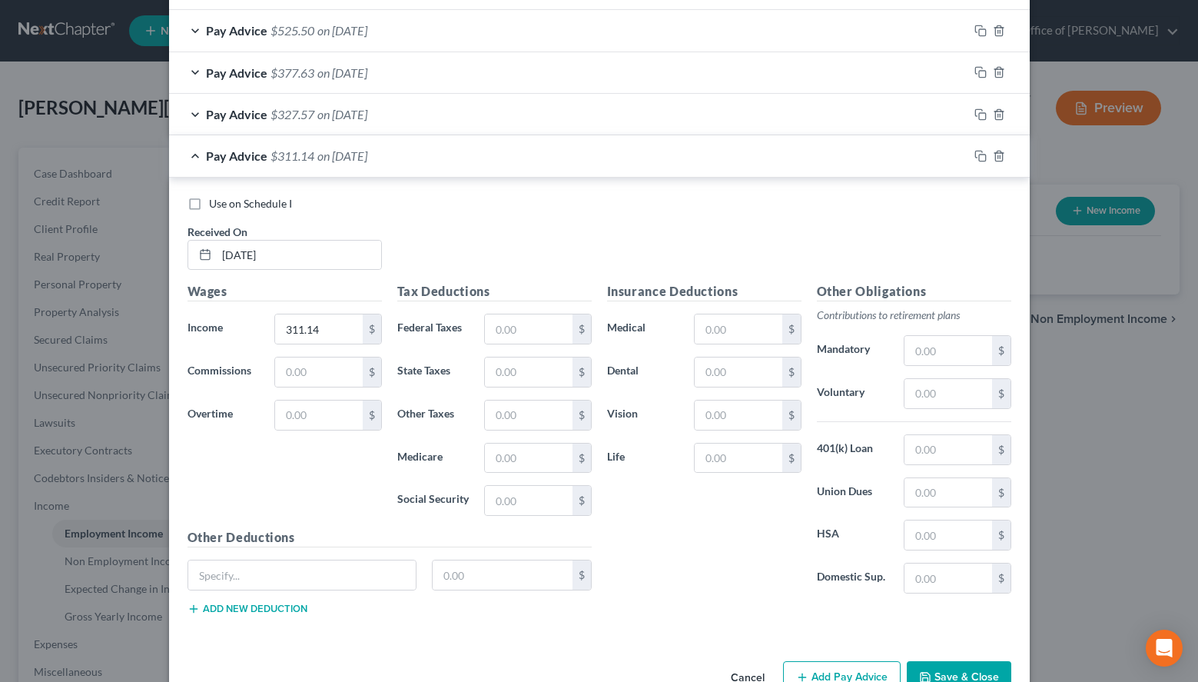
click at [819, 253] on div "Use on Schedule I Received On * [DATE]" at bounding box center [599, 239] width 839 height 87
click at [537, 337] on input "text" at bounding box center [528, 328] width 87 height 29
type input "15.00"
type input "4.51"
type input "19.29"
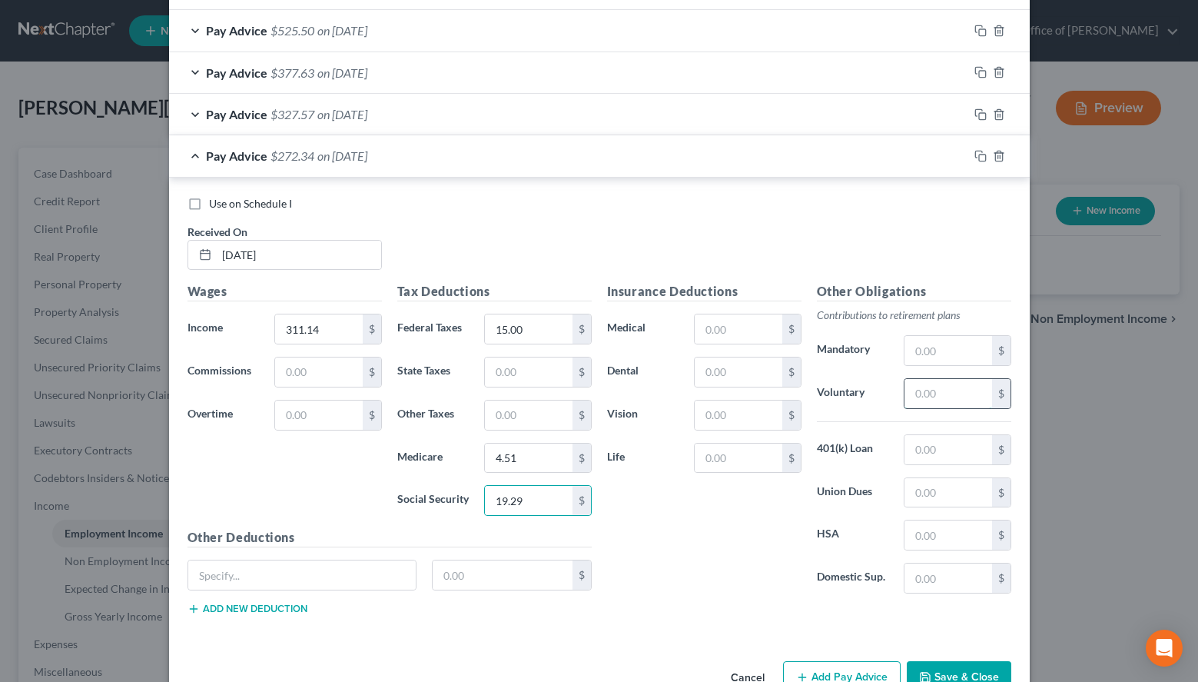
click at [946, 400] on input "text" at bounding box center [948, 393] width 87 height 29
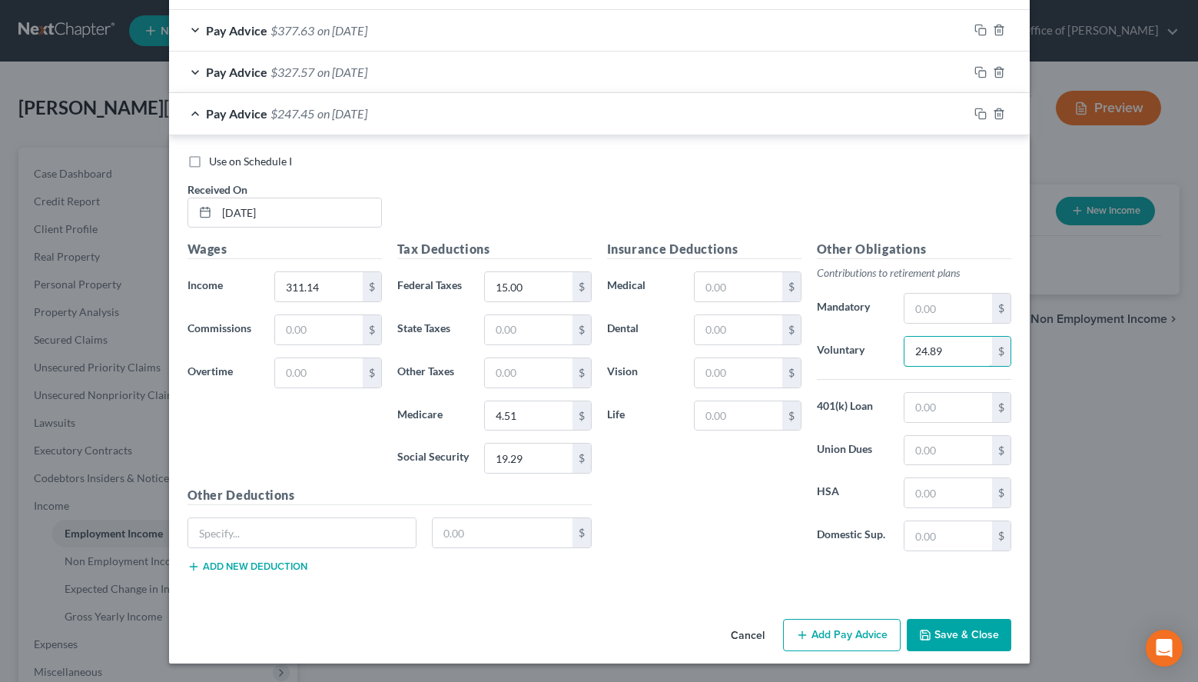
type input "24.89"
click at [980, 623] on button "Save & Close" at bounding box center [959, 635] width 105 height 32
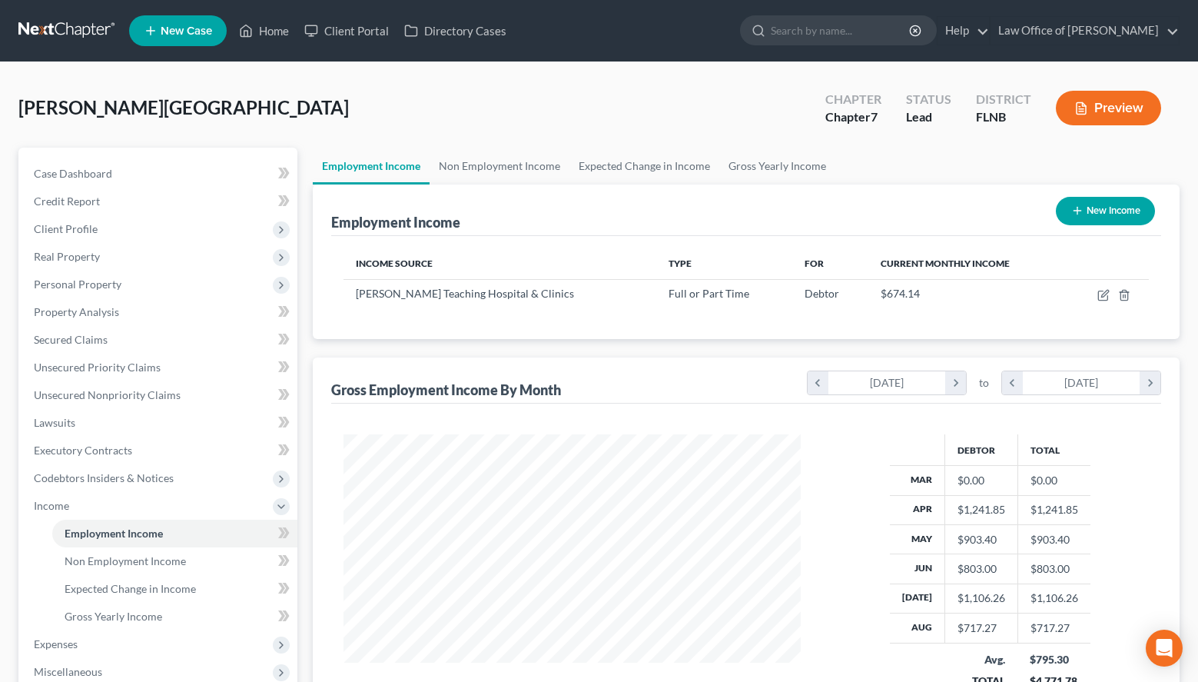
scroll to position [275, 487]
click at [1117, 464] on div "Debtor Total Mar $0.00 $0.00 Apr $1,241.85 $1,241.85 May $903.40 $903.40 Jun $8…" at bounding box center [990, 571] width 348 height 275
click at [1068, 204] on button "New Income" at bounding box center [1105, 211] width 99 height 28
select select "0"
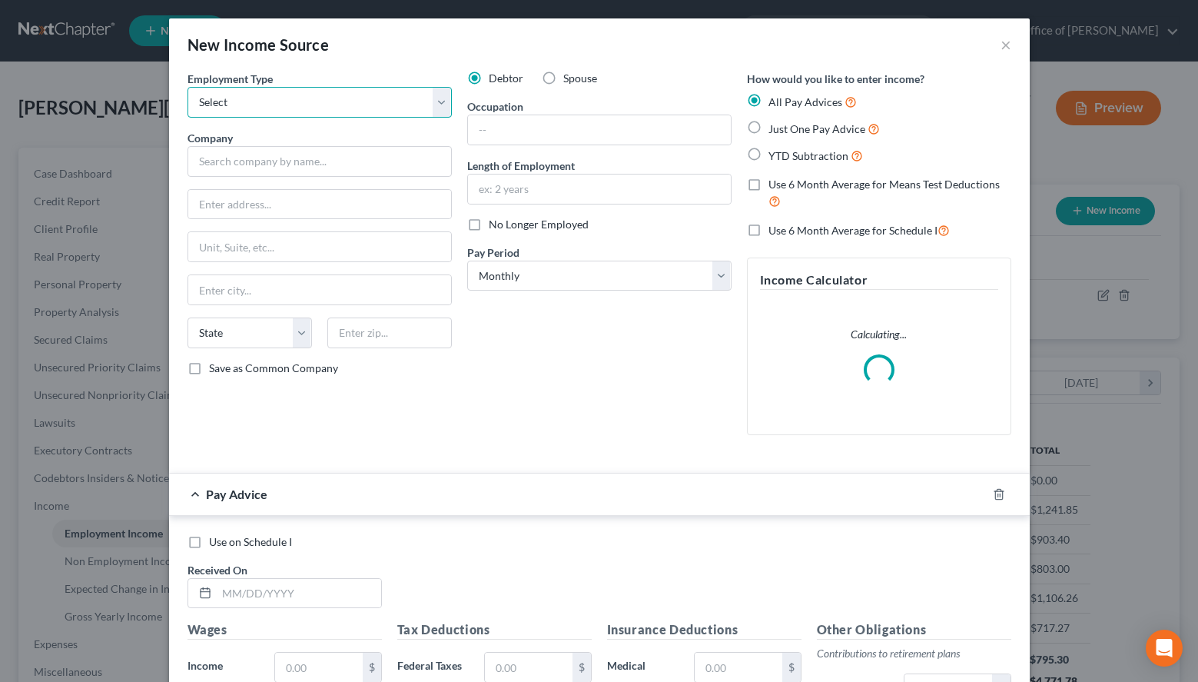
click at [188, 87] on select "Select Full or [DEMOGRAPHIC_DATA] Employment Self Employment" at bounding box center [320, 102] width 264 height 31
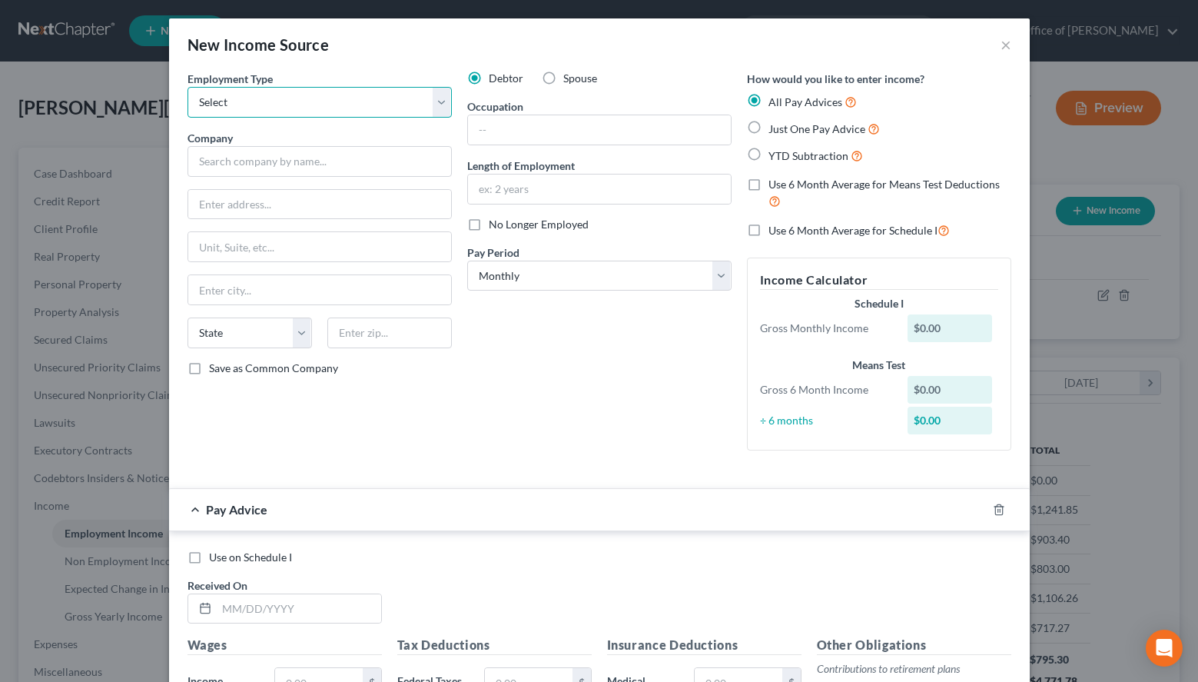
select select "0"
click option "Full or [DEMOGRAPHIC_DATA] Employment" at bounding box center [0, 0] width 0 height 0
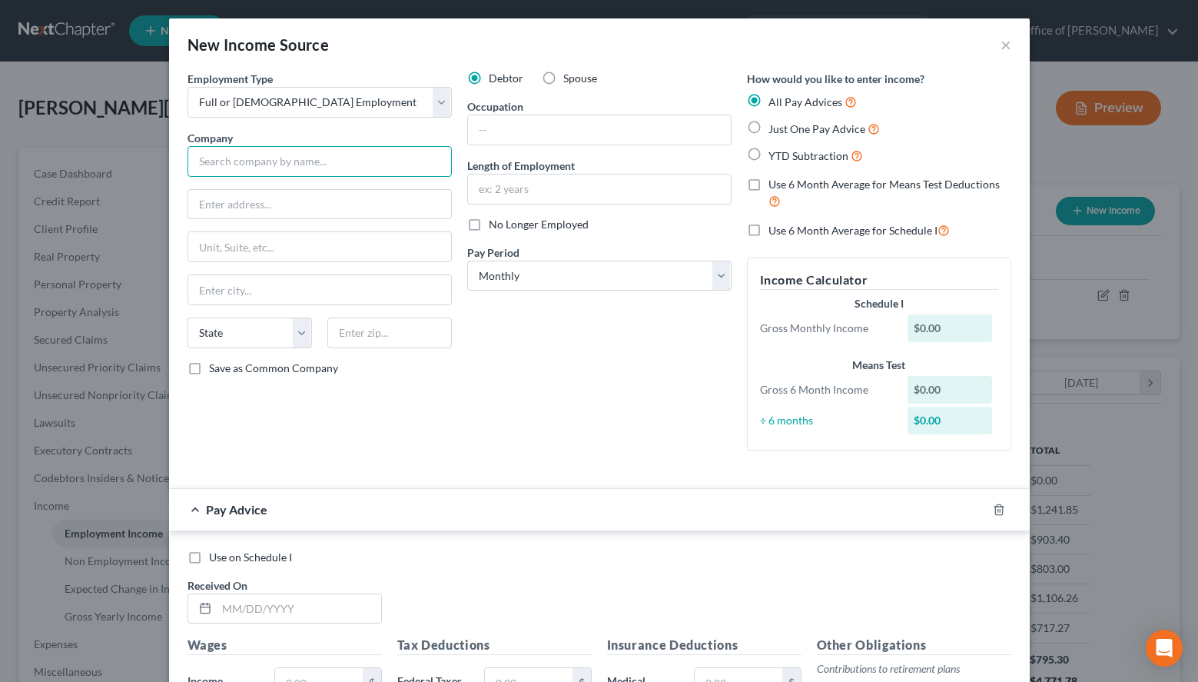
click at [419, 156] on input "text" at bounding box center [320, 161] width 264 height 31
paste input "[PERSON_NAME][GEOGRAPHIC_DATA]"
type input "[PERSON_NAME][GEOGRAPHIC_DATA]"
click at [370, 198] on input "text" at bounding box center [319, 204] width 263 height 29
paste input "[STREET_ADDRESS]"
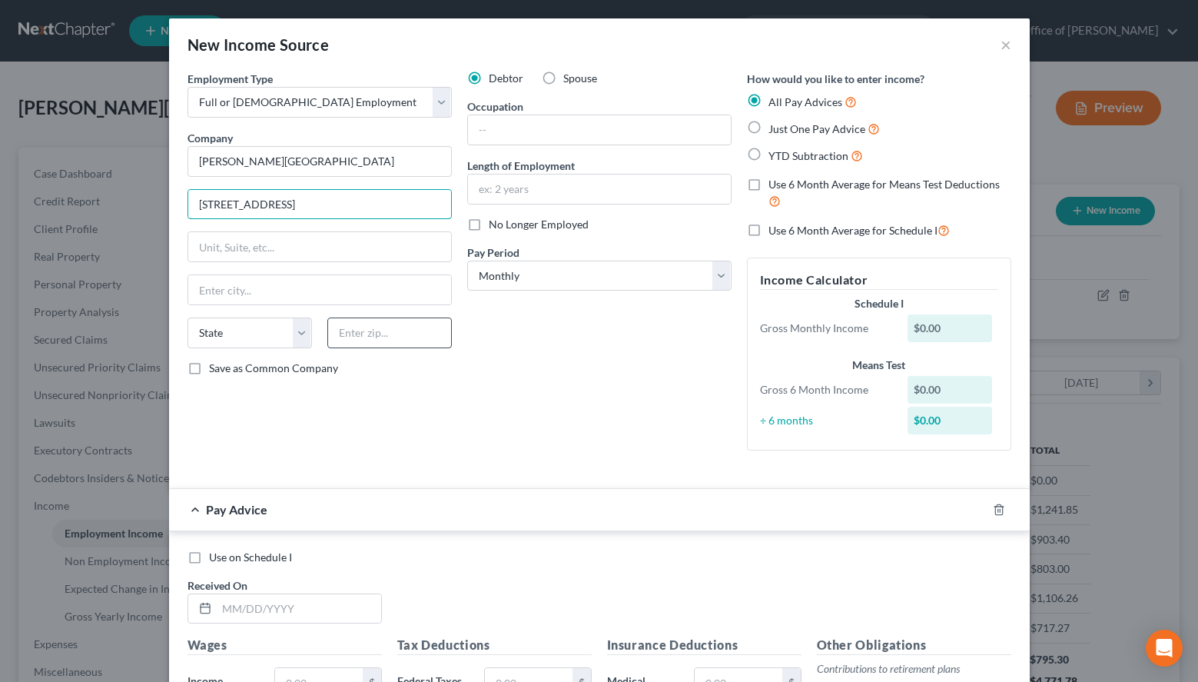
type input "[STREET_ADDRESS]"
click at [354, 324] on input "text" at bounding box center [389, 332] width 125 height 31
type input "32667"
click at [538, 424] on div "Debtor Spouse Occupation Length of Employment No Longer Employed Pay Period * S…" at bounding box center [600, 267] width 280 height 392
type input "Micanopy"
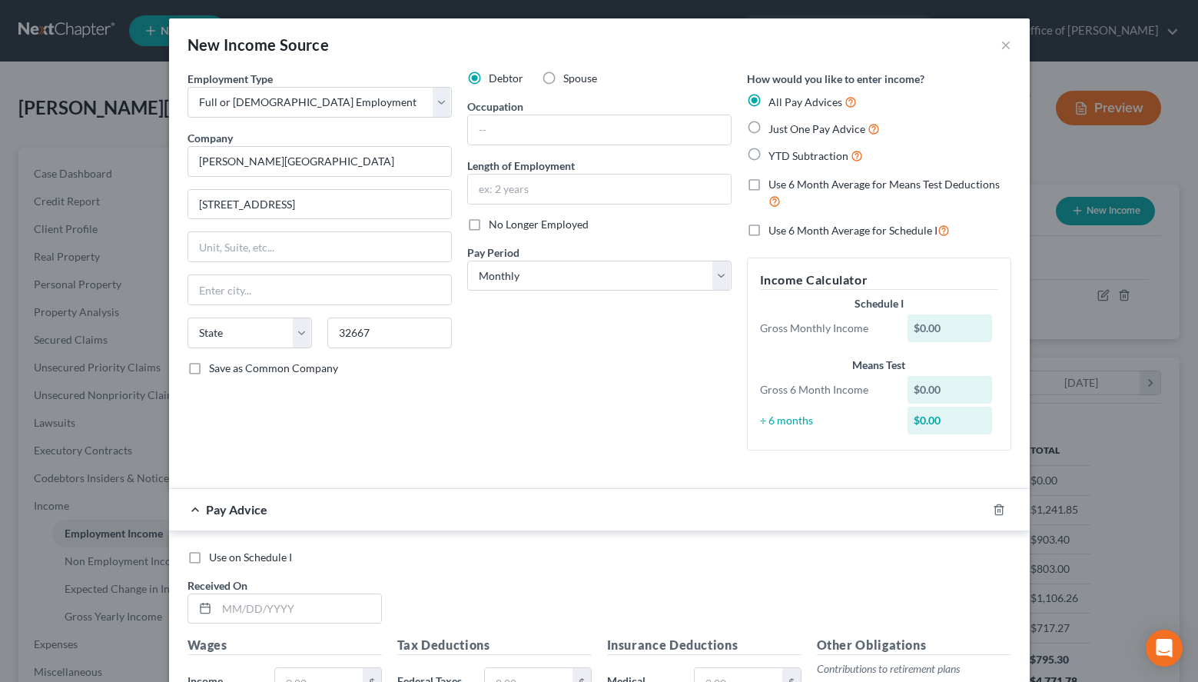
select select "9"
click at [467, 261] on select "Select Monthly Twice Monthly Every Other Week Weekly" at bounding box center [599, 276] width 264 height 31
select select "1"
click option "Twice Monthly" at bounding box center [0, 0] width 0 height 0
click at [550, 123] on input "text" at bounding box center [599, 129] width 263 height 29
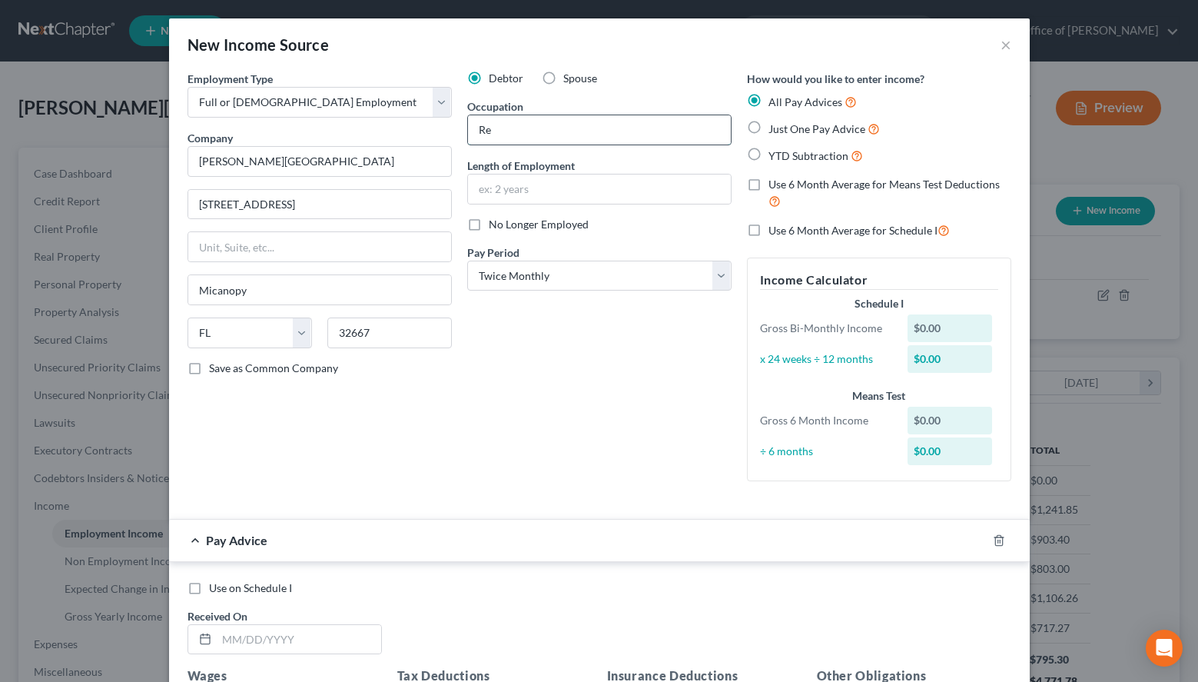
drag, startPoint x: 527, startPoint y: 134, endPoint x: 375, endPoint y: 131, distance: 151.4
click at [468, 131] on input "Re" at bounding box center [599, 129] width 263 height 29
paste input "source Center Manager"
type input "Resource Center Manager"
drag, startPoint x: 420, startPoint y: 160, endPoint x: 68, endPoint y: 160, distance: 351.3
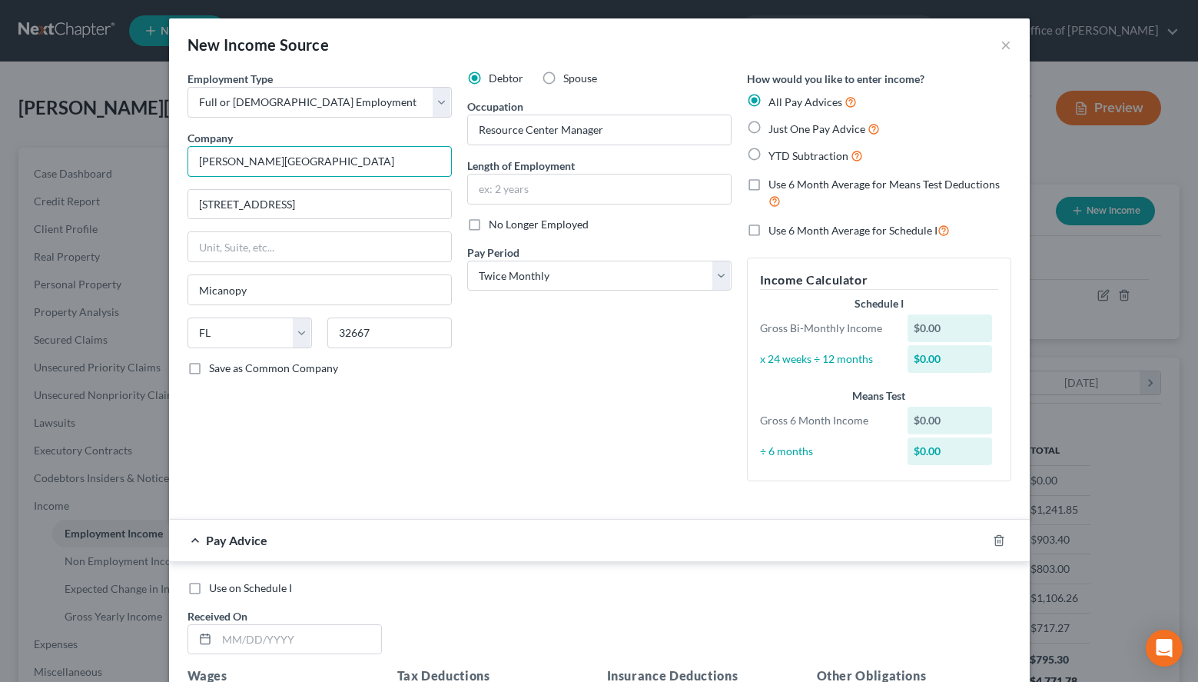
click at [188, 160] on input "[PERSON_NAME][GEOGRAPHIC_DATA]" at bounding box center [320, 161] width 264 height 31
paste input "Resource Center"
type input "[PERSON_NAME] Community Resource Center"
click at [265, 371] on span "Save as Common Company" at bounding box center [273, 367] width 129 height 13
click at [225, 370] on input "Save as Common Company" at bounding box center [220, 366] width 10 height 10
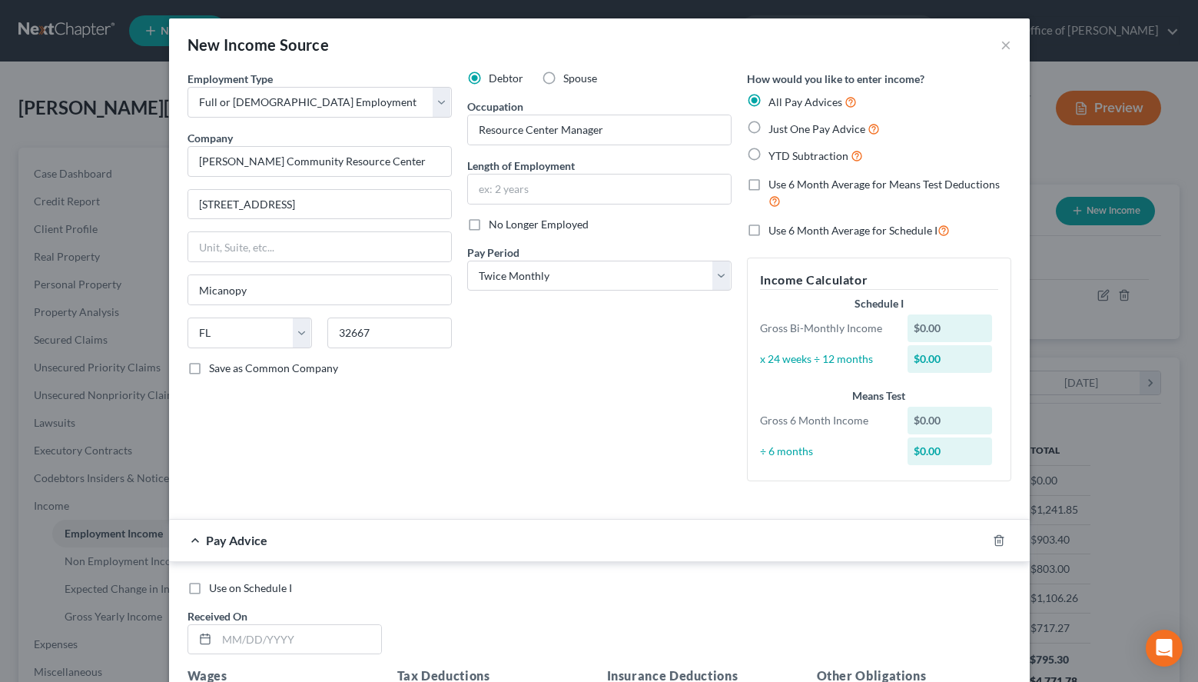
checkbox input "true"
type input "[PERSON_NAME] Community Resource Center"
click at [554, 191] on input "text" at bounding box center [599, 188] width 263 height 29
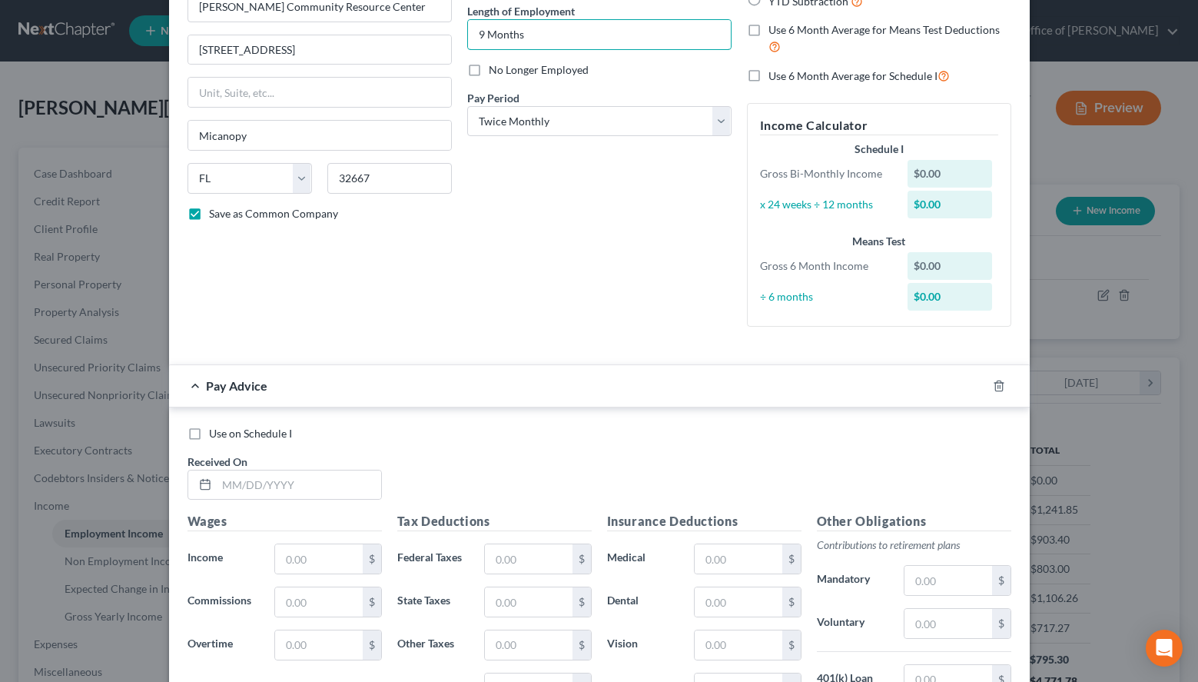
scroll to position [157, 0]
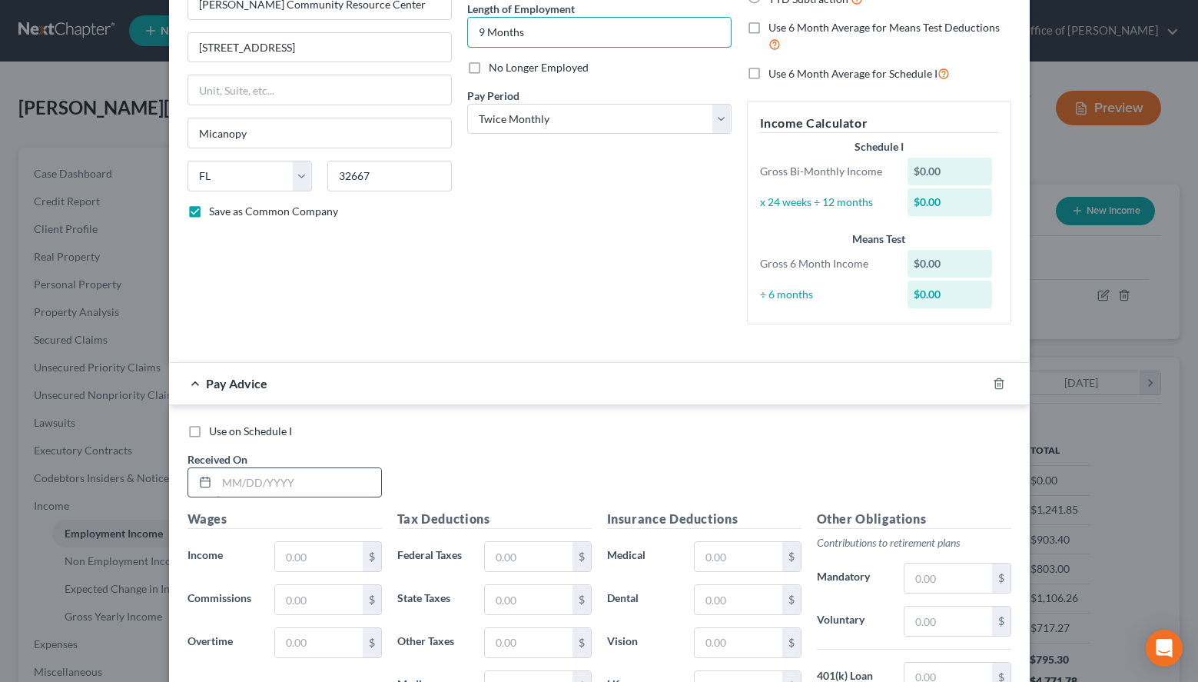
type input "9 Months"
click at [297, 485] on input "text" at bounding box center [299, 482] width 164 height 29
click at [997, 103] on div "Income Calculator Schedule I Gross Bi-Monthly Income $0.00 x 24 weeks ÷ 12 mont…" at bounding box center [879, 213] width 264 height 224
click at [345, 484] on input "text" at bounding box center [299, 482] width 164 height 29
type input "[DATE]"
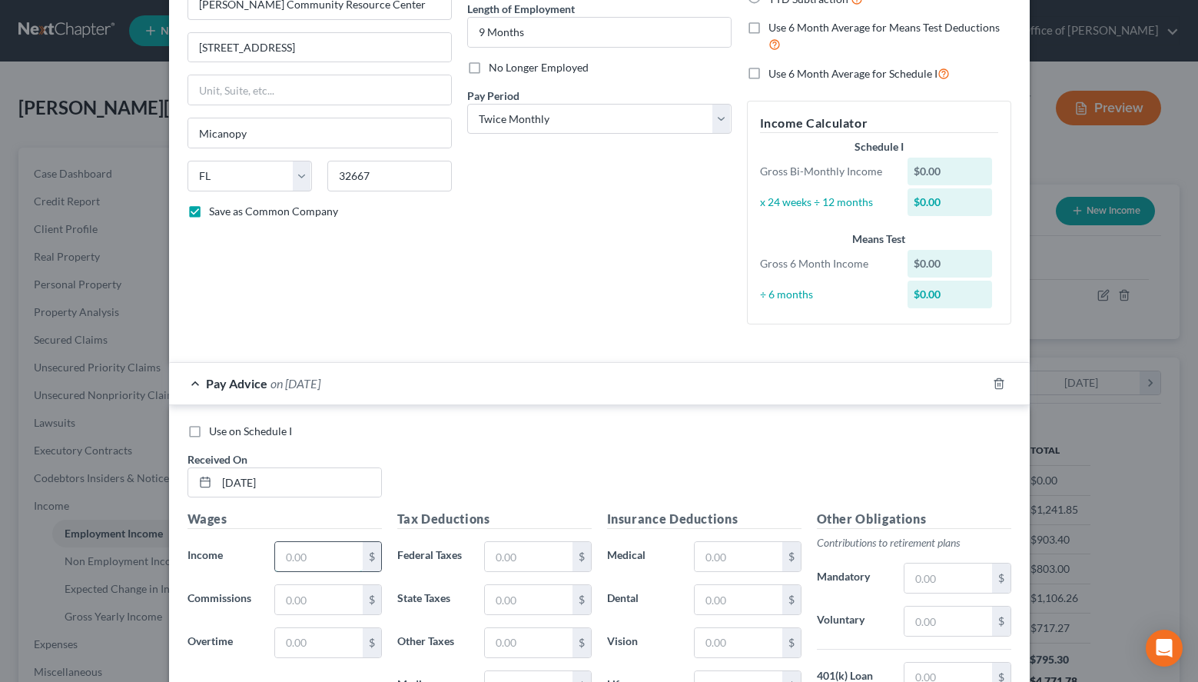
click at [301, 549] on input "text" at bounding box center [318, 556] width 87 height 29
type input "2,552.08"
click at [560, 543] on input "text" at bounding box center [528, 556] width 87 height 29
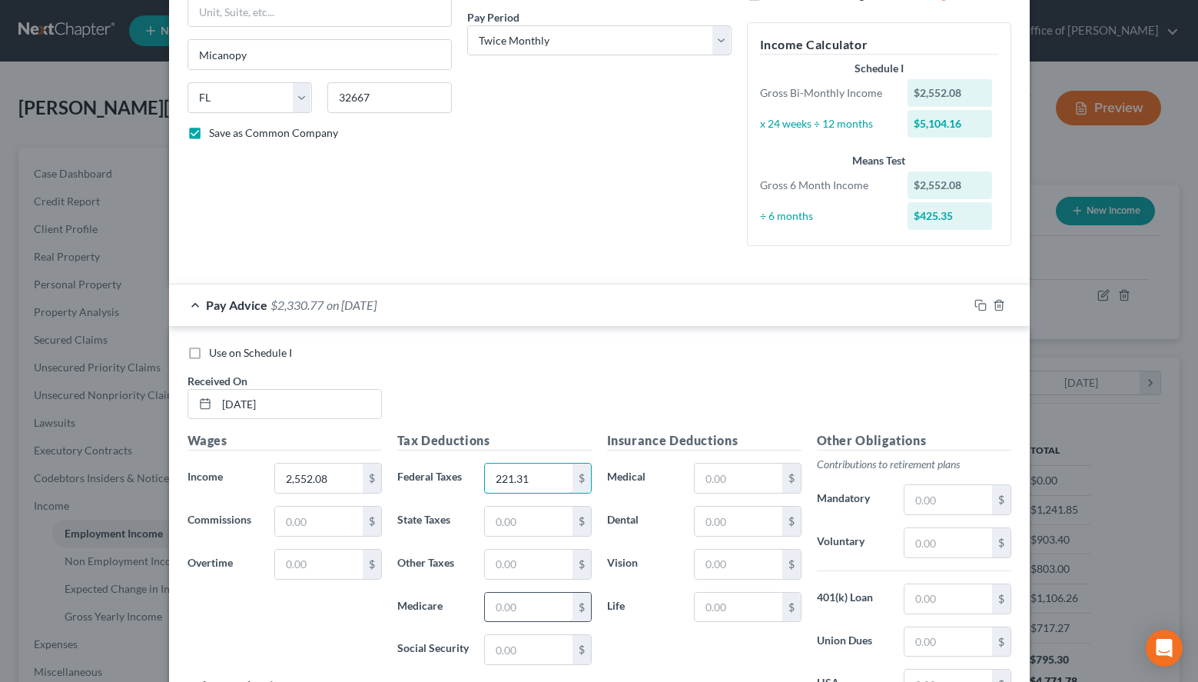
type input "221.31"
click at [544, 608] on input "text" at bounding box center [528, 607] width 87 height 29
click at [833, 397] on div "Use on Schedule I Received On * [DATE]" at bounding box center [599, 388] width 839 height 87
click at [537, 611] on input "text" at bounding box center [528, 607] width 87 height 29
type input "37.01"
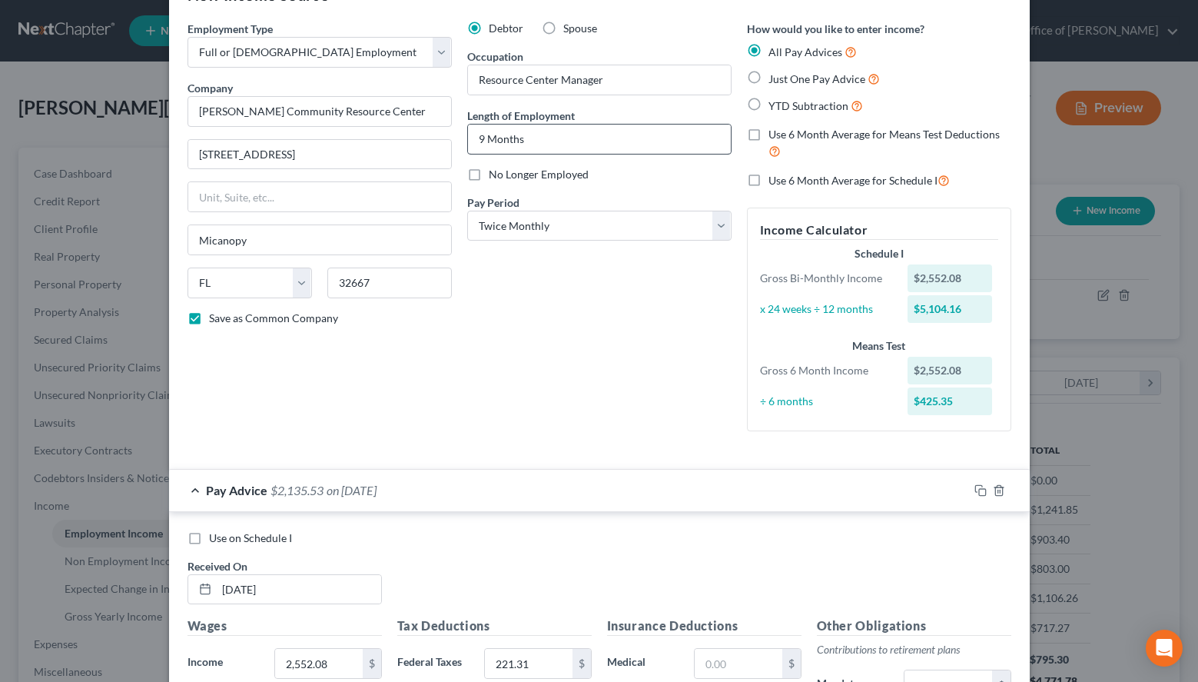
scroll to position [35, 0]
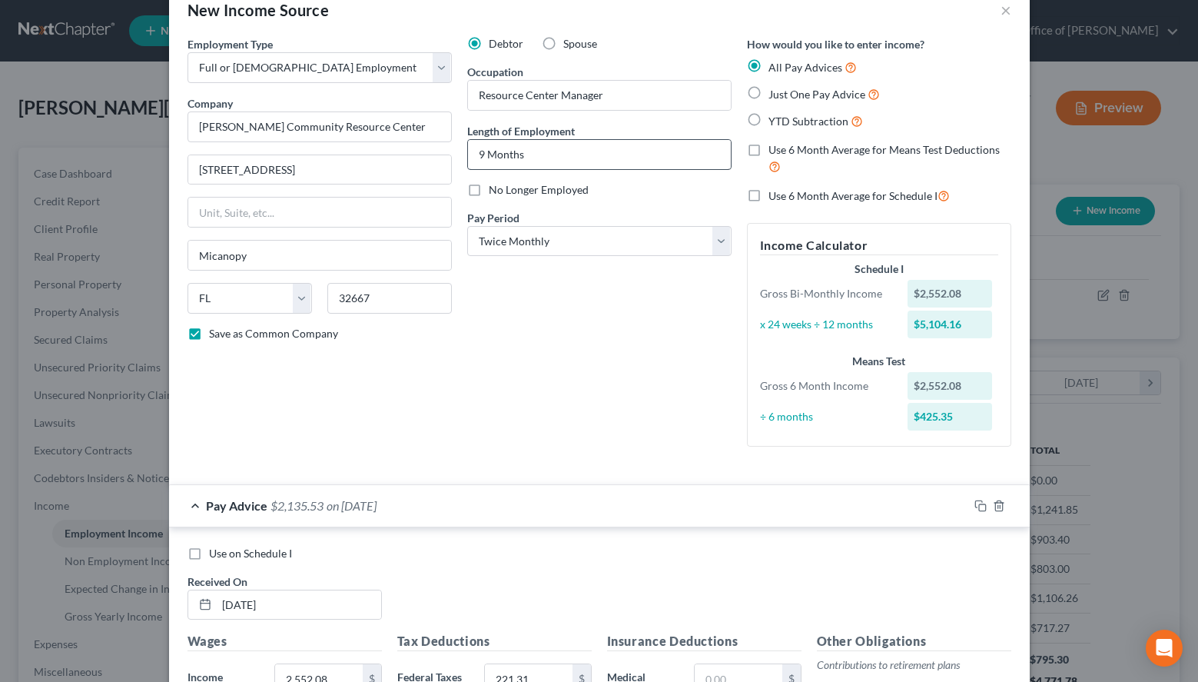
type input "158.23"
drag, startPoint x: 590, startPoint y: 143, endPoint x: 361, endPoint y: 174, distance: 231.9
click at [468, 169] on input "9 Months" at bounding box center [599, 154] width 263 height 29
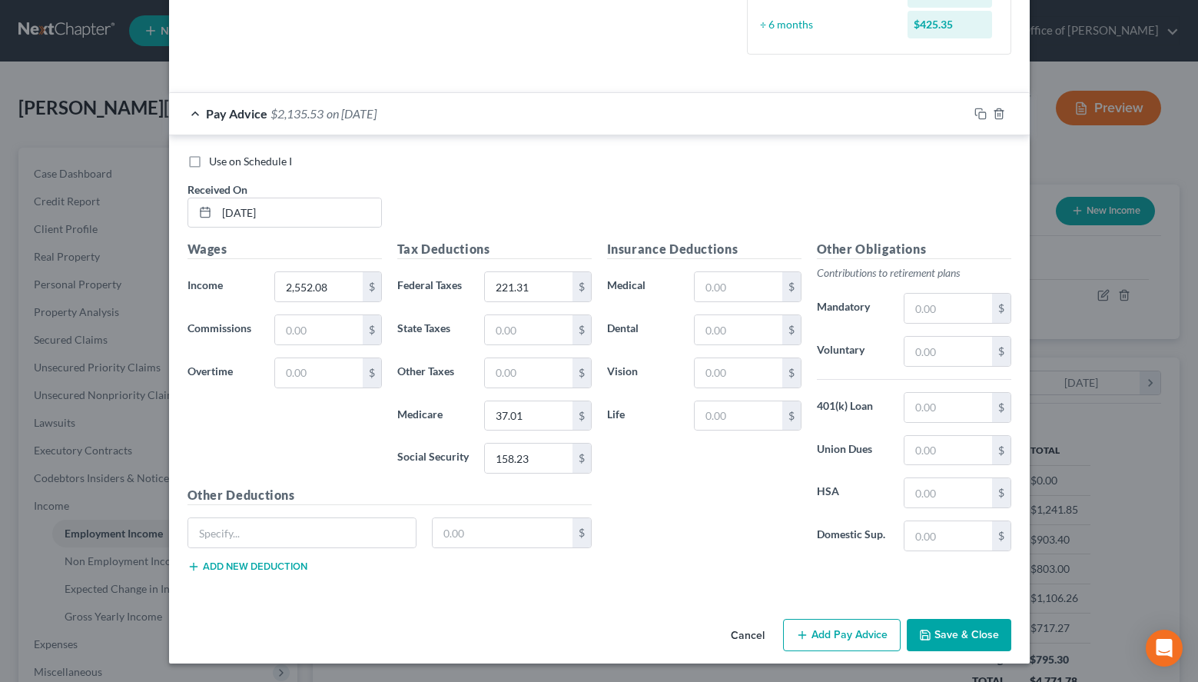
type input "1.5 Years"
click at [938, 642] on button "Save & Close" at bounding box center [959, 635] width 105 height 32
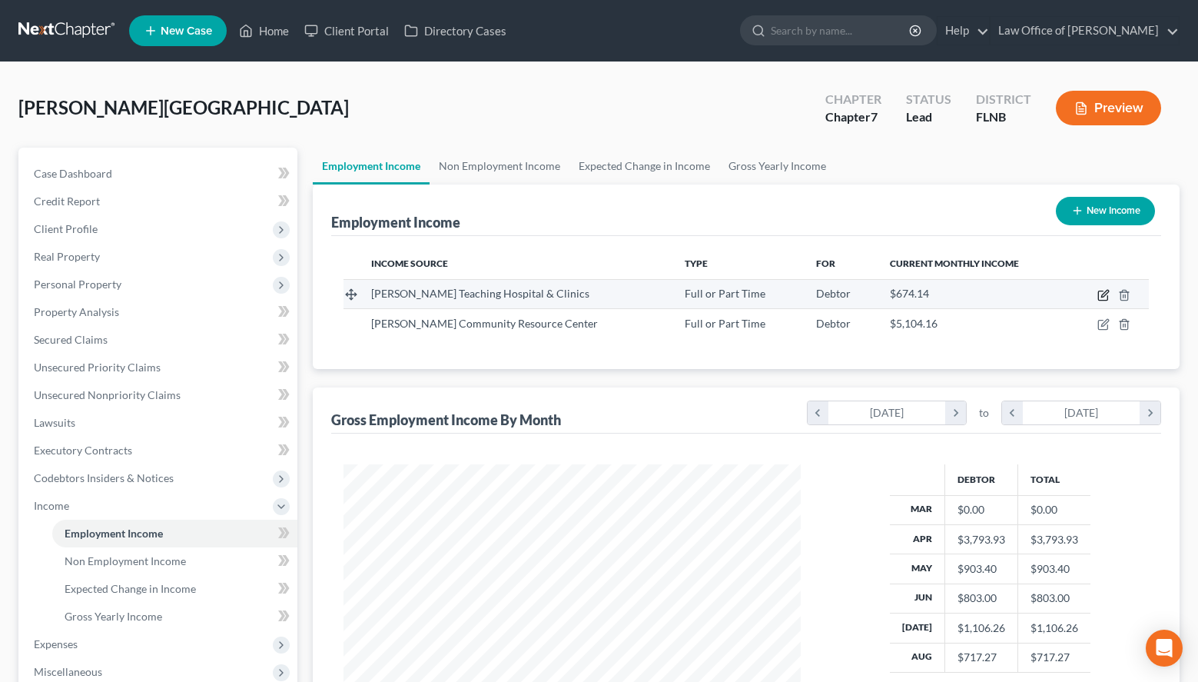
click at [1105, 295] on icon "button" at bounding box center [1104, 293] width 7 height 7
select select "0"
select select "9"
select select "2"
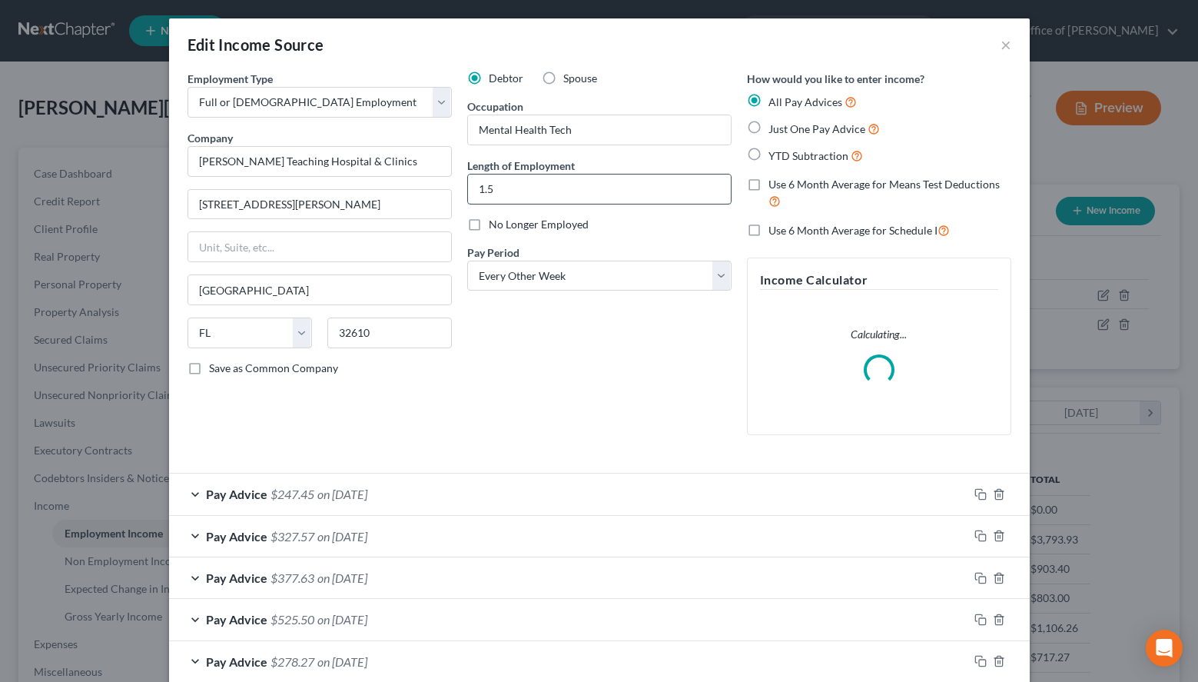
drag, startPoint x: 567, startPoint y: 188, endPoint x: 350, endPoint y: 188, distance: 217.5
click at [468, 188] on input "1.5" at bounding box center [599, 188] width 263 height 29
paste input "9 Months"
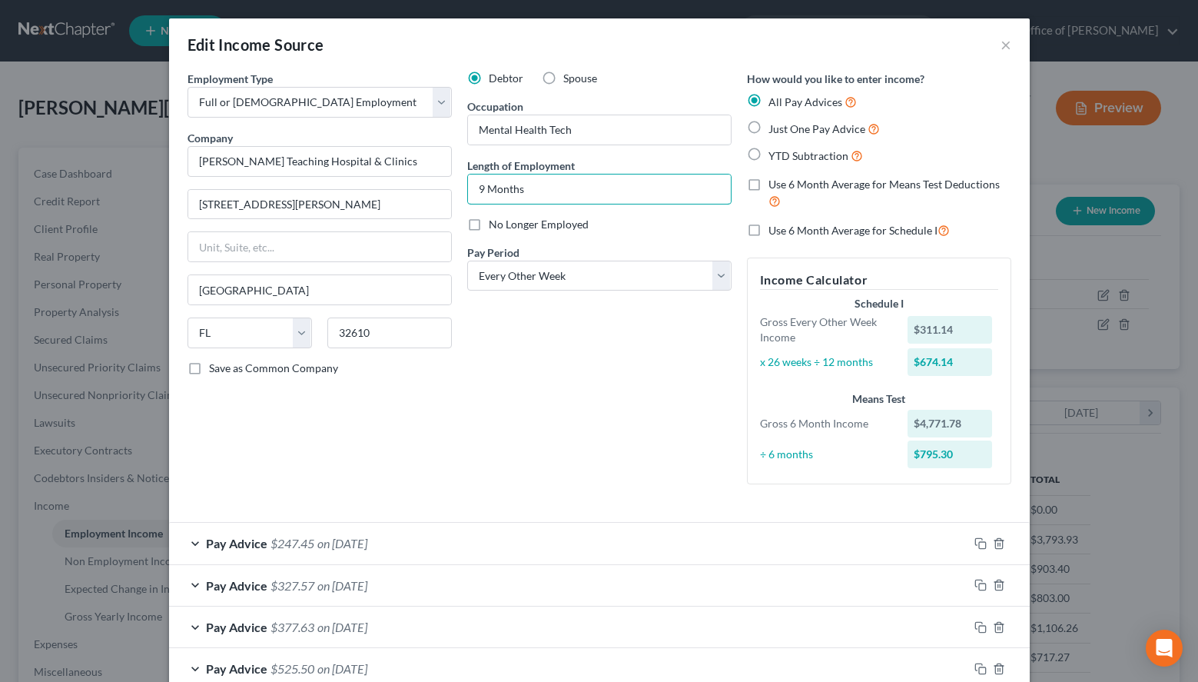
type input "9 Months"
click at [322, 364] on span "Save as Common Company" at bounding box center [273, 367] width 129 height 13
click at [225, 364] on input "Save as Common Company" at bounding box center [220, 366] width 10 height 10
checkbox input "true"
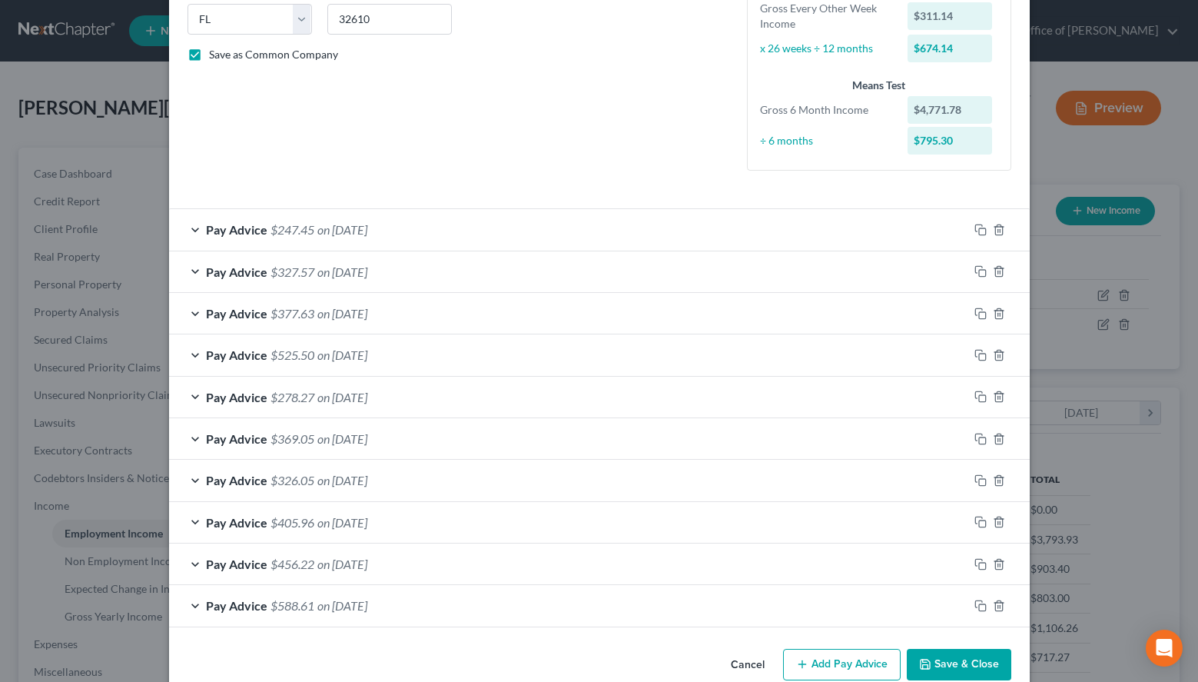
scroll to position [343, 0]
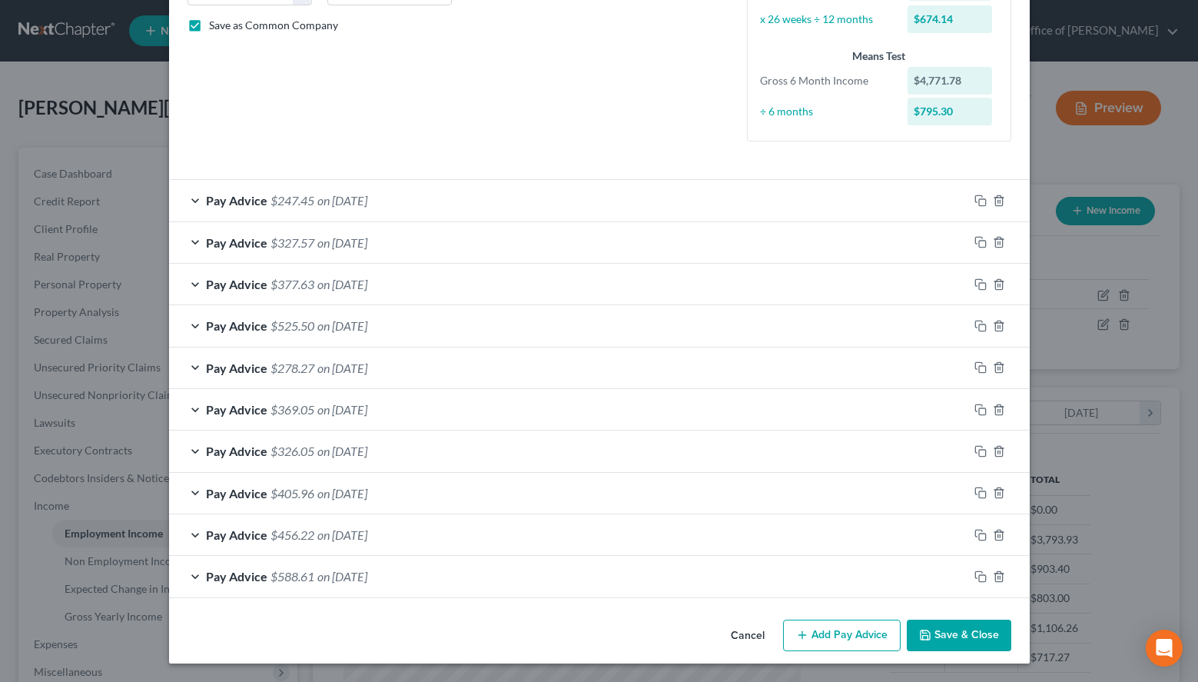
click at [956, 633] on button "Save & Close" at bounding box center [959, 636] width 105 height 32
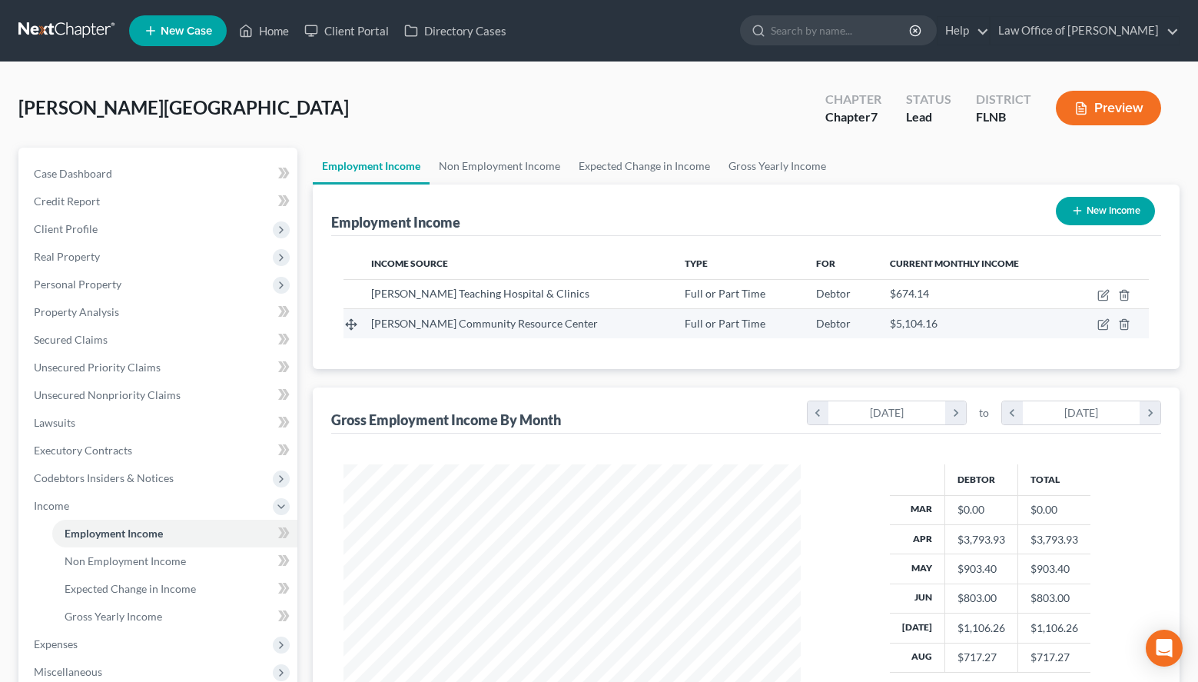
click at [1098, 326] on td at bounding box center [1109, 323] width 80 height 29
click at [1105, 327] on icon "button" at bounding box center [1104, 324] width 12 height 12
select select "0"
select select "9"
select select "1"
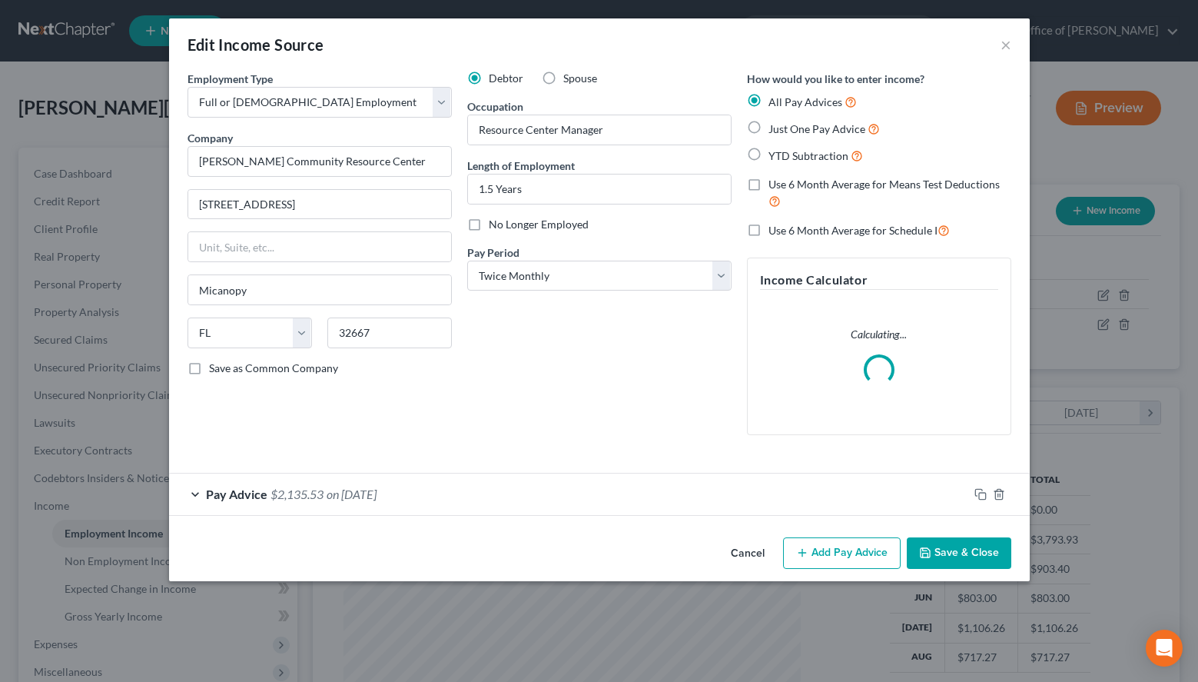
click at [444, 487] on div "Pay Advice $2,135.53 on [DATE]" at bounding box center [568, 493] width 799 height 41
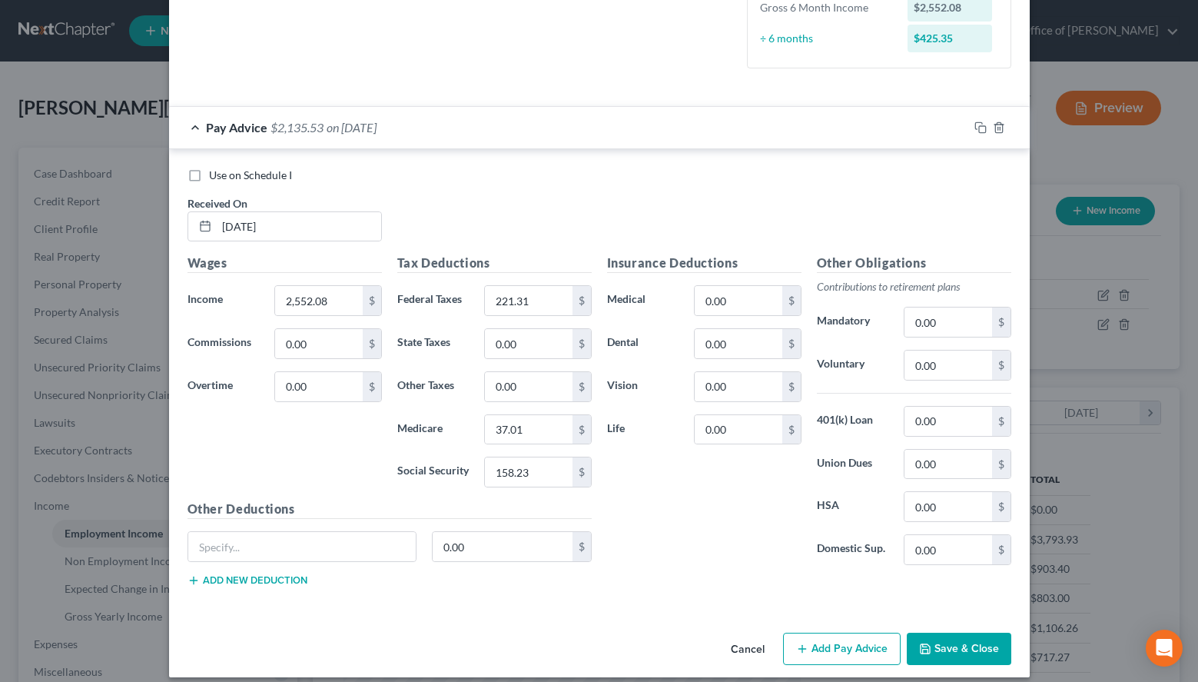
scroll to position [427, 0]
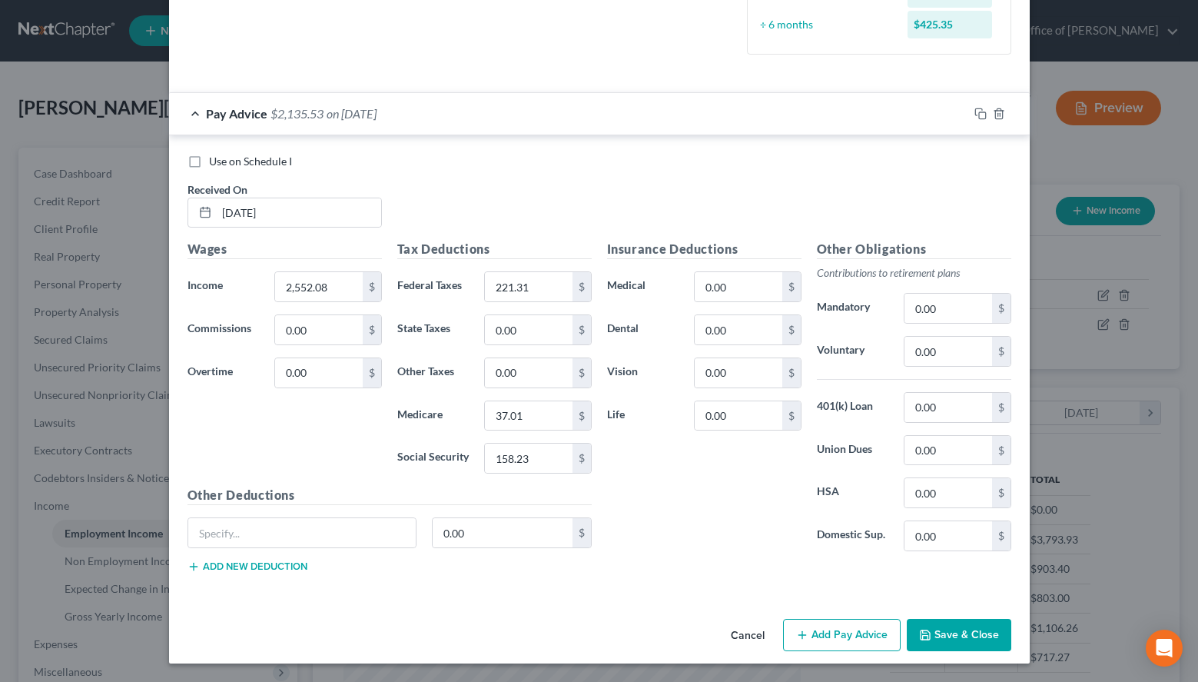
click at [811, 626] on button "Add Pay Advice" at bounding box center [842, 635] width 118 height 32
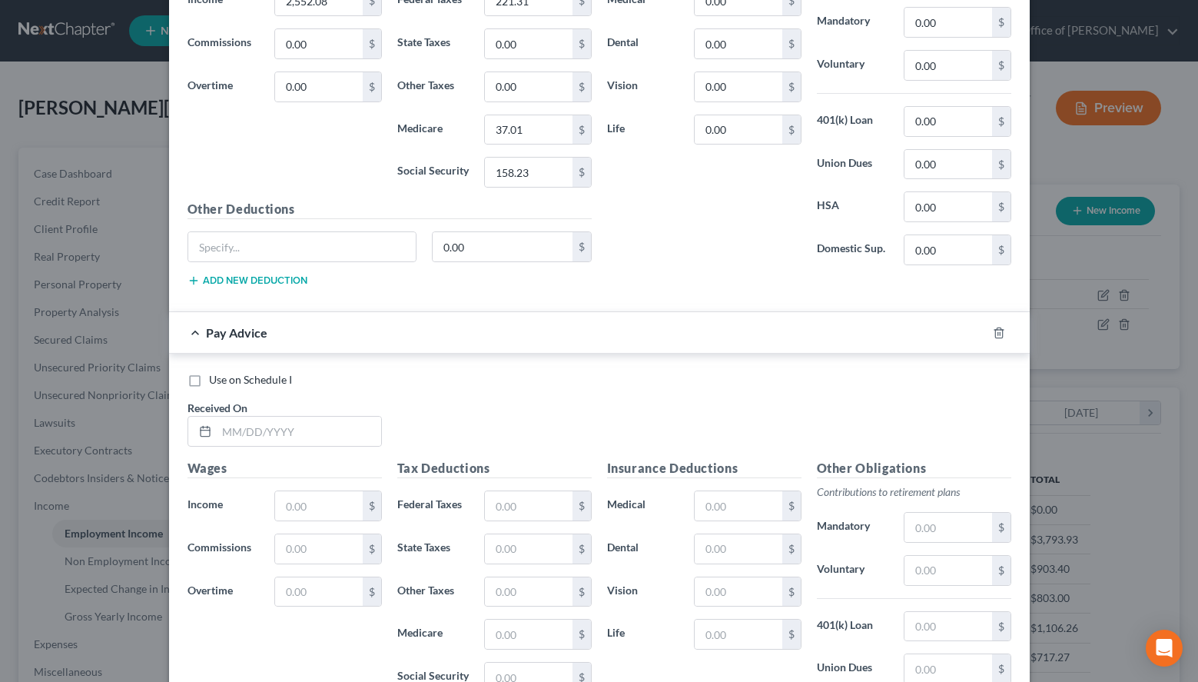
scroll to position [819, 0]
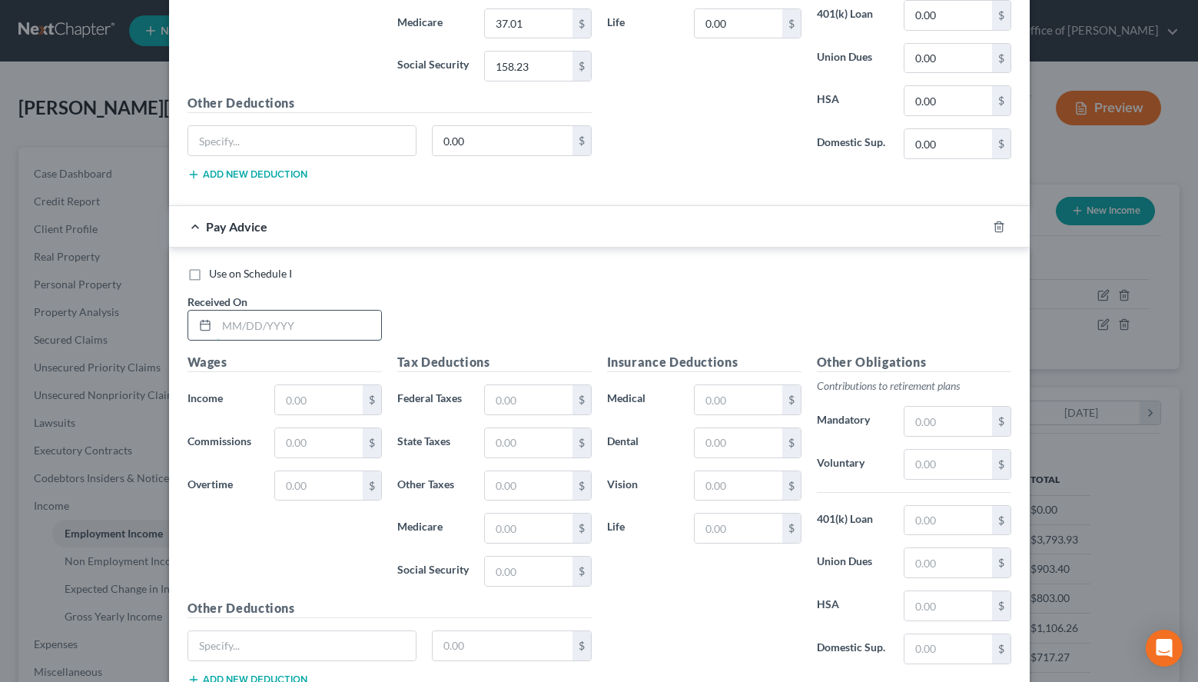
click at [311, 314] on input "text" at bounding box center [299, 325] width 164 height 29
click at [796, 286] on div "Use on Schedule I Received On *" at bounding box center [599, 309] width 839 height 87
click at [347, 320] on input "text" at bounding box center [299, 325] width 164 height 29
type input "[DATE]"
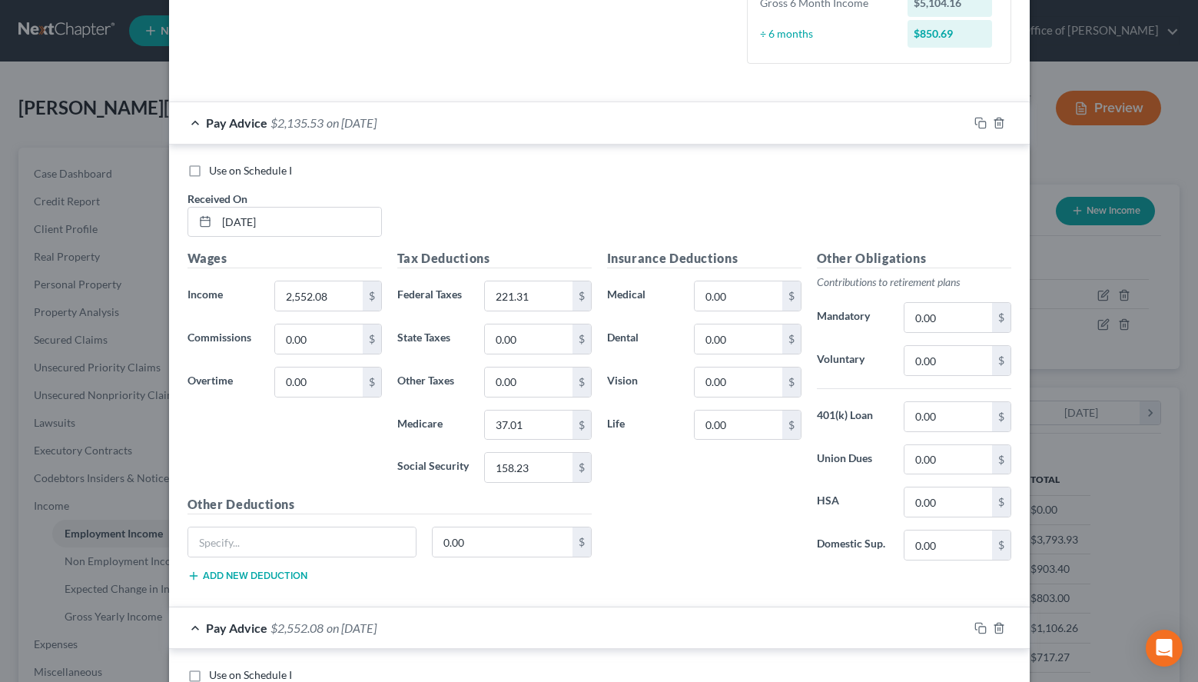
scroll to position [348, 0]
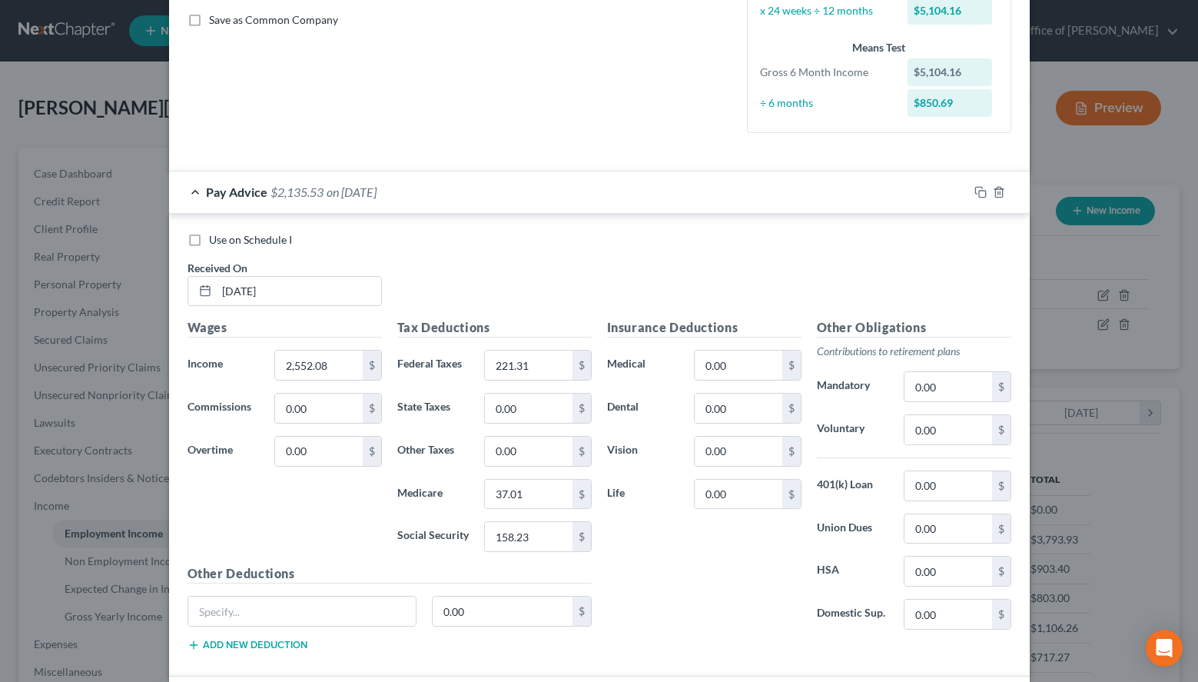
type input "2,552.08"
click at [552, 206] on div "Pay Advice $2,135.53 on [DATE]" at bounding box center [568, 191] width 799 height 41
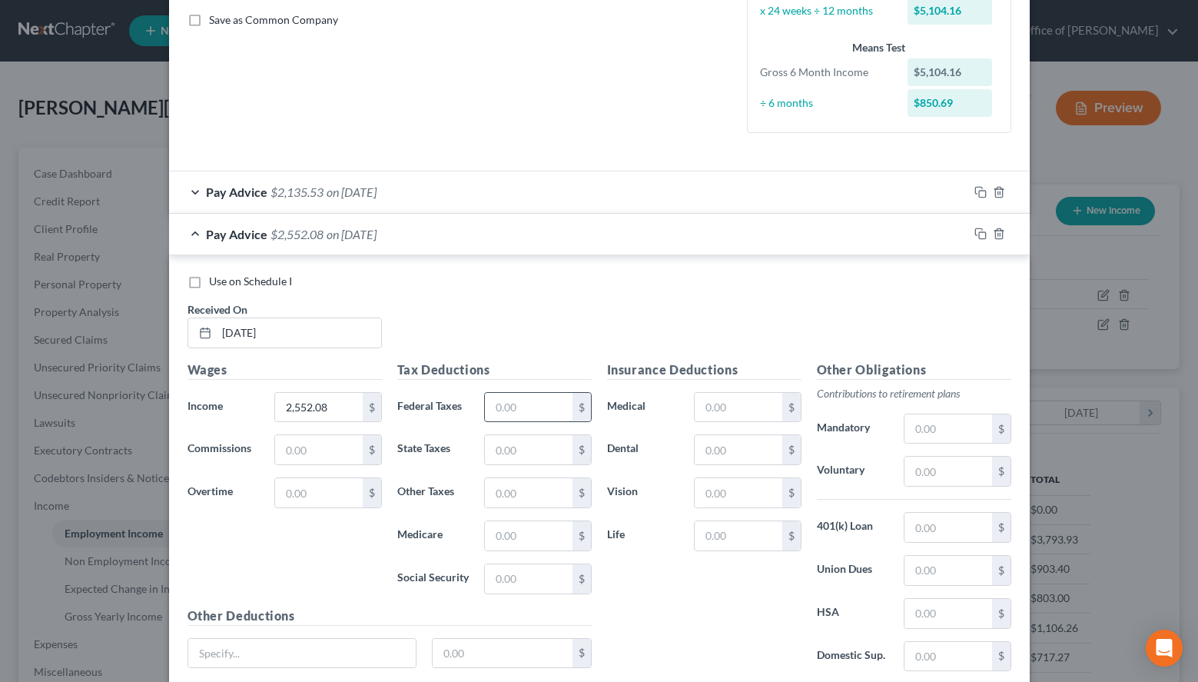
click at [533, 398] on input "text" at bounding box center [528, 407] width 87 height 29
click at [859, 309] on div "Use on Schedule I Received On * [DATE]" at bounding box center [599, 317] width 839 height 87
click at [816, 195] on div "Pay Advice $2,135.53 on [DATE]" at bounding box center [568, 191] width 799 height 41
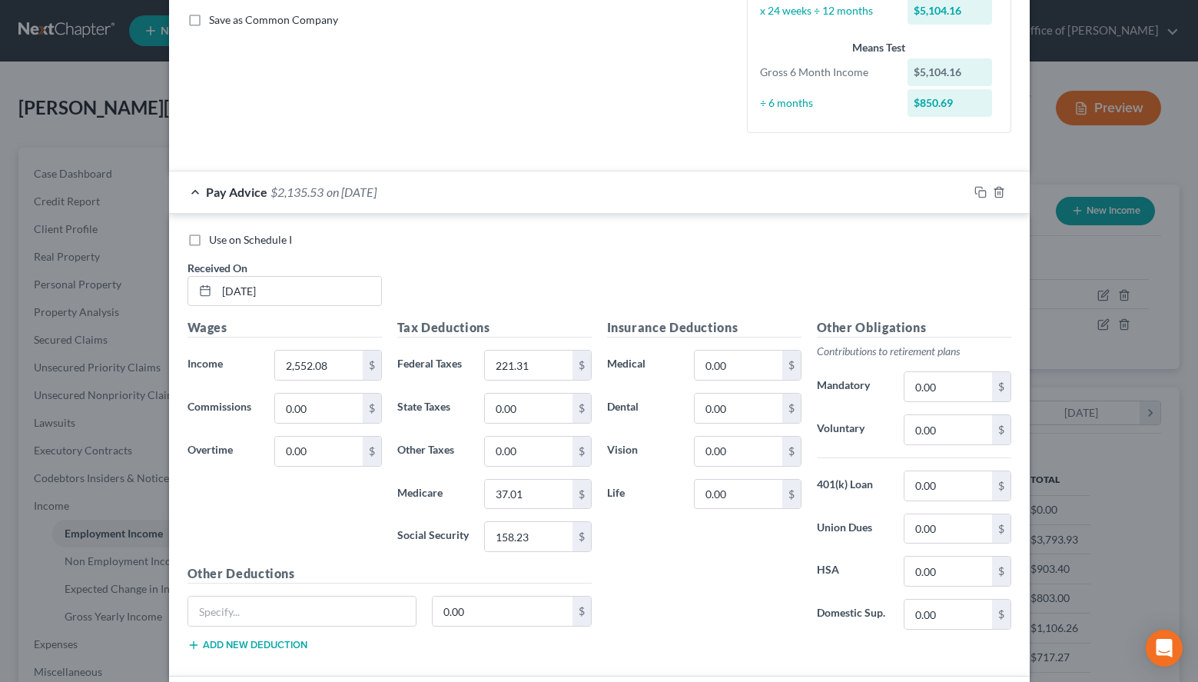
click at [799, 202] on div "Pay Advice $2,135.53 on [DATE]" at bounding box center [568, 191] width 799 height 41
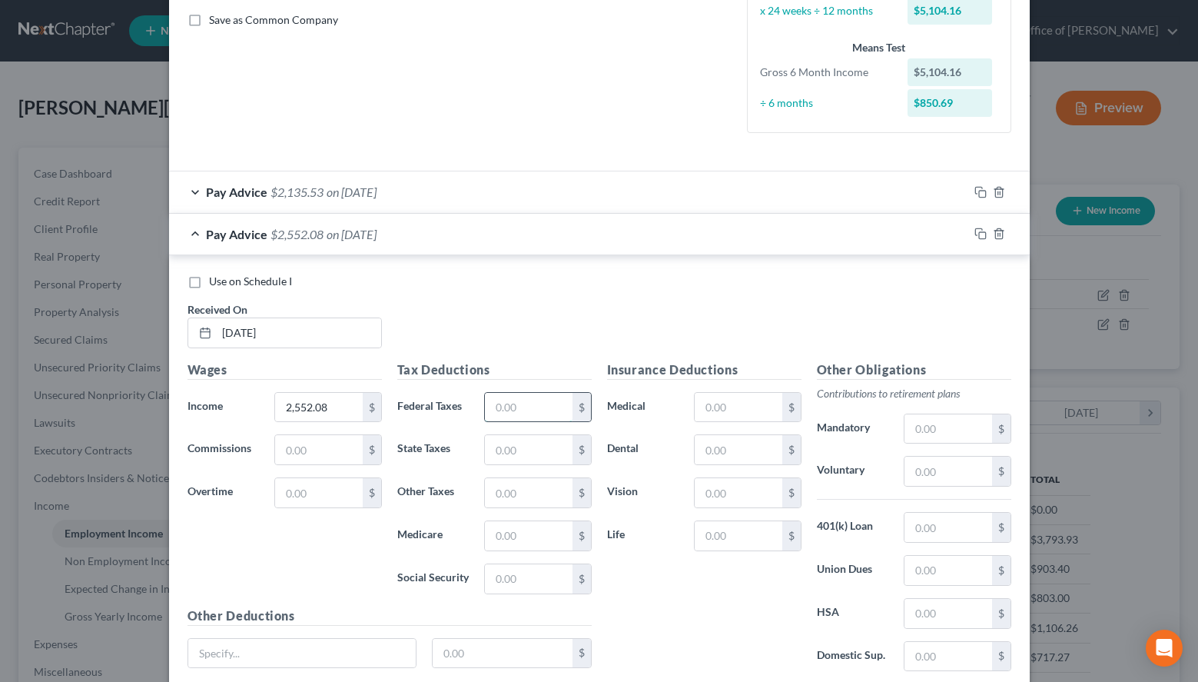
click at [558, 404] on input "text" at bounding box center [528, 407] width 87 height 29
click at [721, 184] on div "Pay Advice $2,135.53 on [DATE]" at bounding box center [568, 191] width 799 height 41
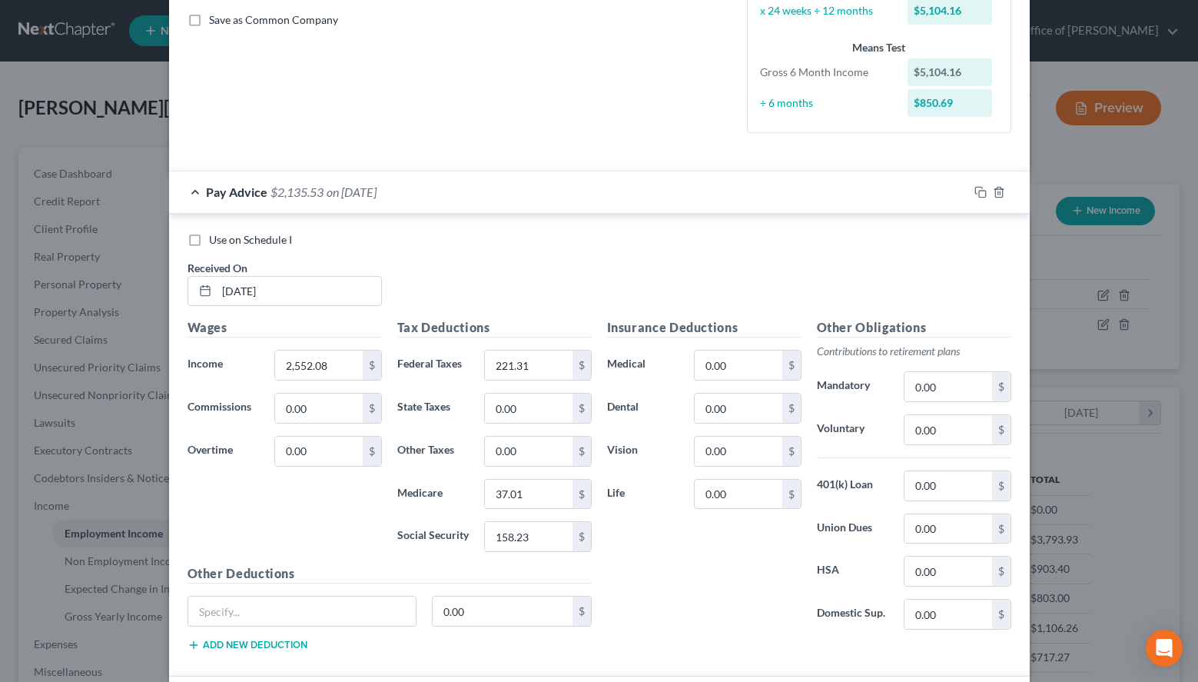
click at [838, 199] on div "Pay Advice $2,135.53 on [DATE]" at bounding box center [568, 191] width 799 height 41
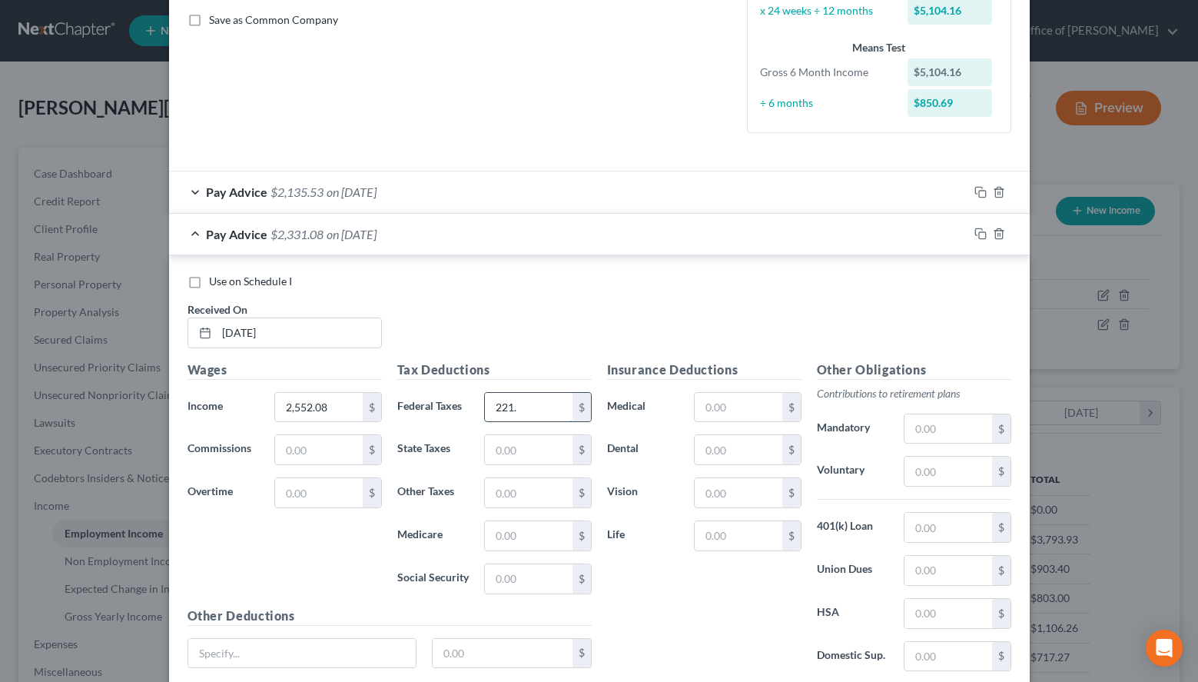
click at [547, 417] on input "221." at bounding box center [528, 407] width 87 height 29
type input "221.31"
click at [512, 533] on input "text" at bounding box center [528, 535] width 87 height 29
type input "37.00"
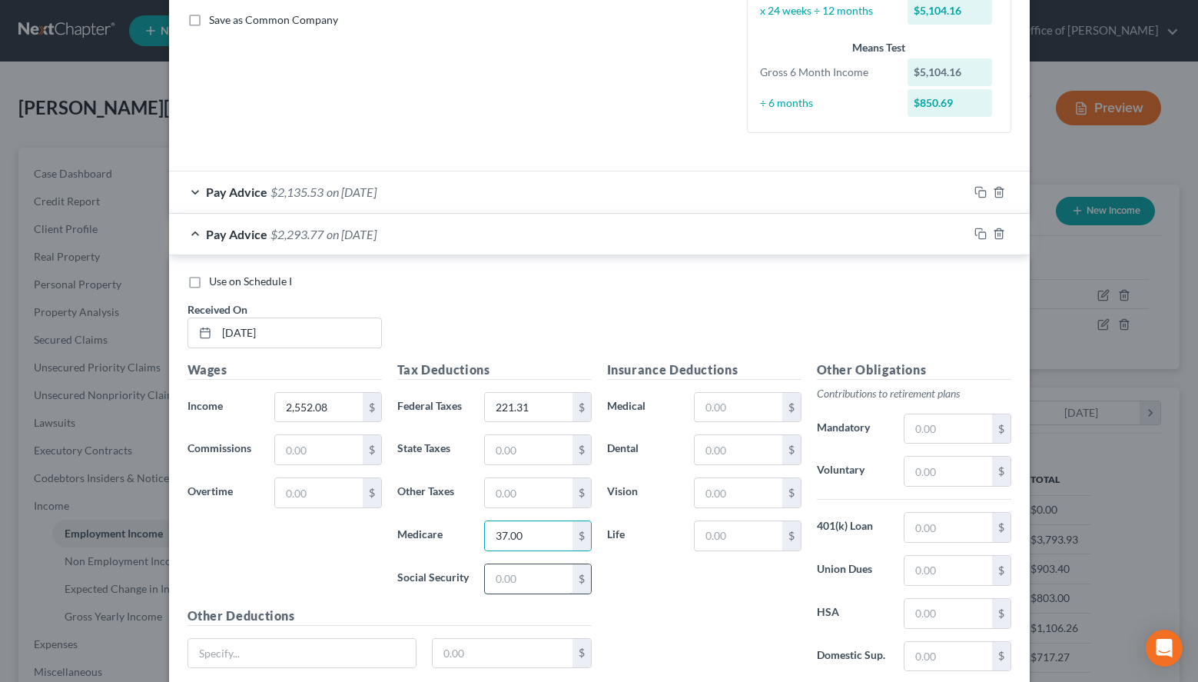
click at [498, 570] on input "text" at bounding box center [528, 578] width 87 height 29
click at [412, 178] on div "Pay Advice $2,135.53 on [DATE]" at bounding box center [568, 191] width 799 height 41
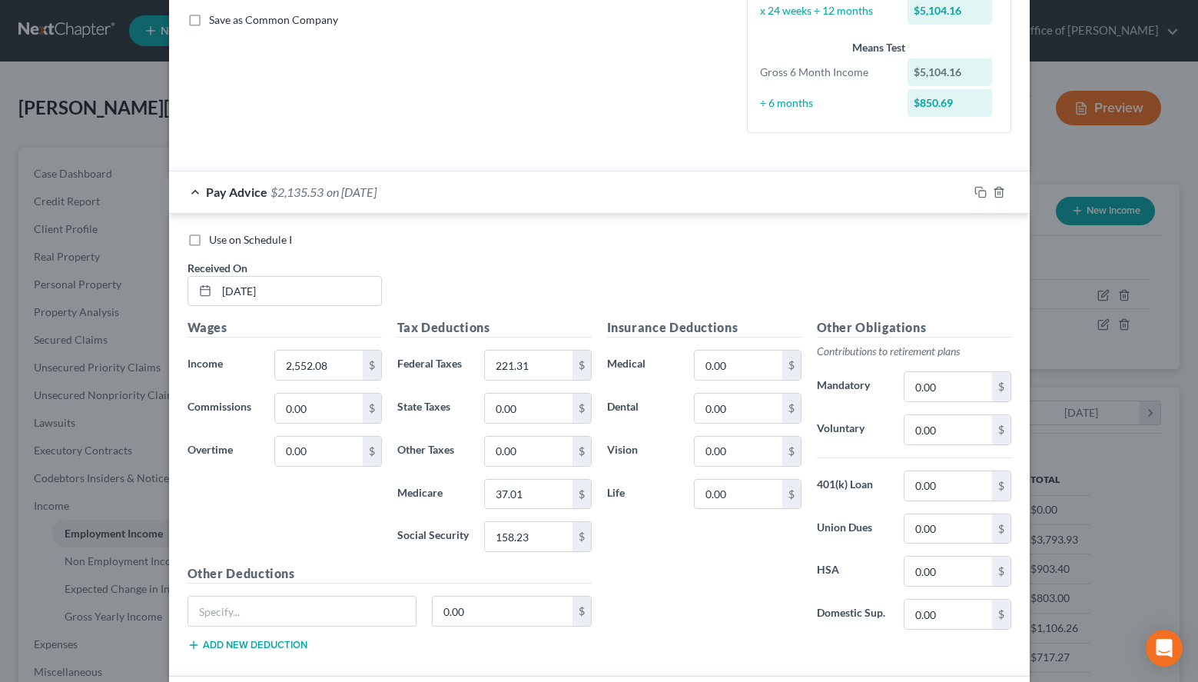
click at [412, 208] on div "Pay Advice $2,135.53 on [DATE]" at bounding box center [568, 191] width 799 height 41
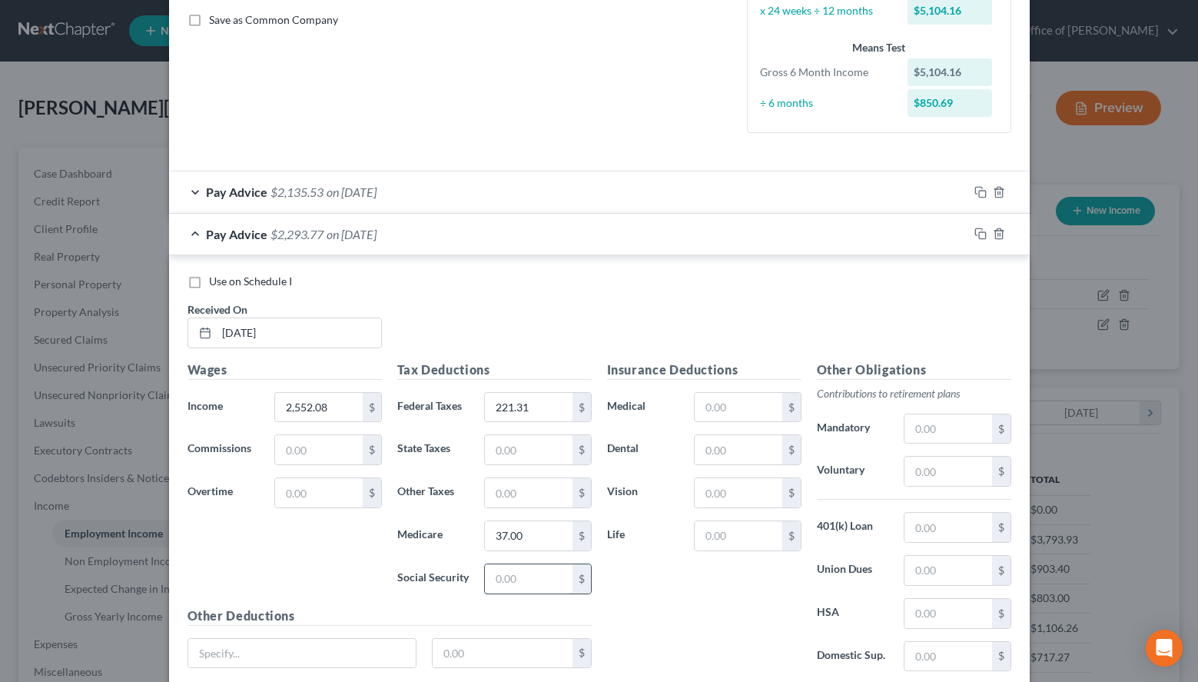
click at [556, 583] on input "text" at bounding box center [528, 578] width 87 height 29
type input "158.23"
click at [539, 277] on div "Use on Schedule I" at bounding box center [600, 281] width 824 height 15
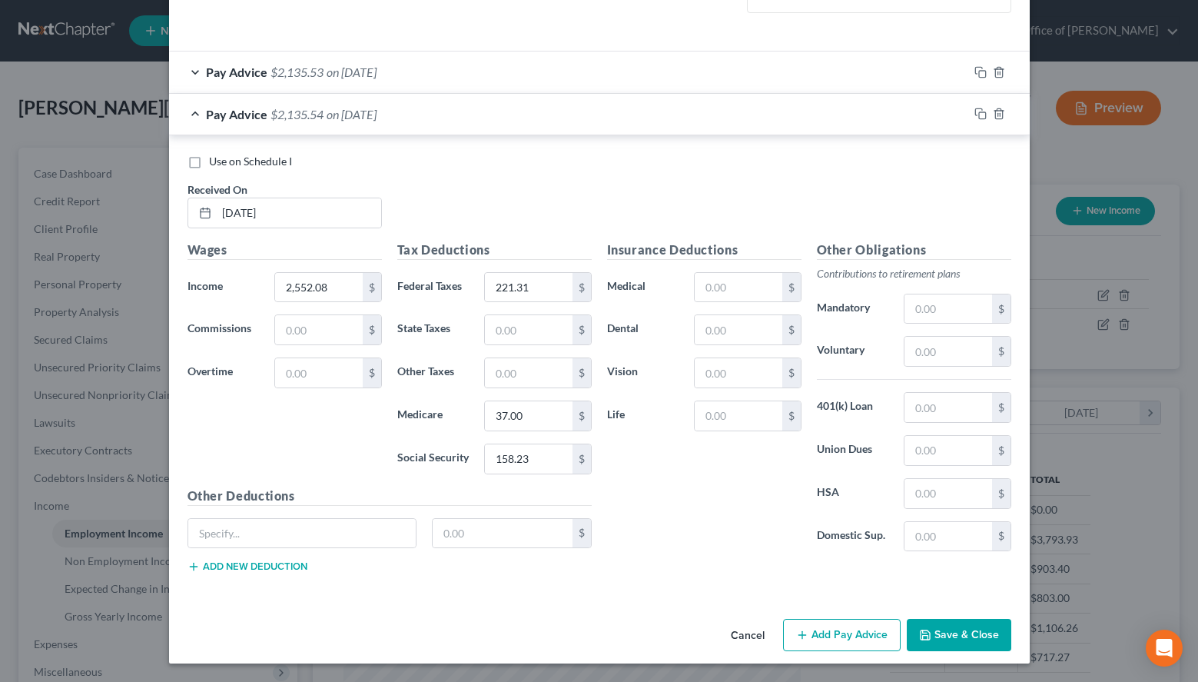
click at [827, 626] on button "Add Pay Advice" at bounding box center [842, 635] width 118 height 32
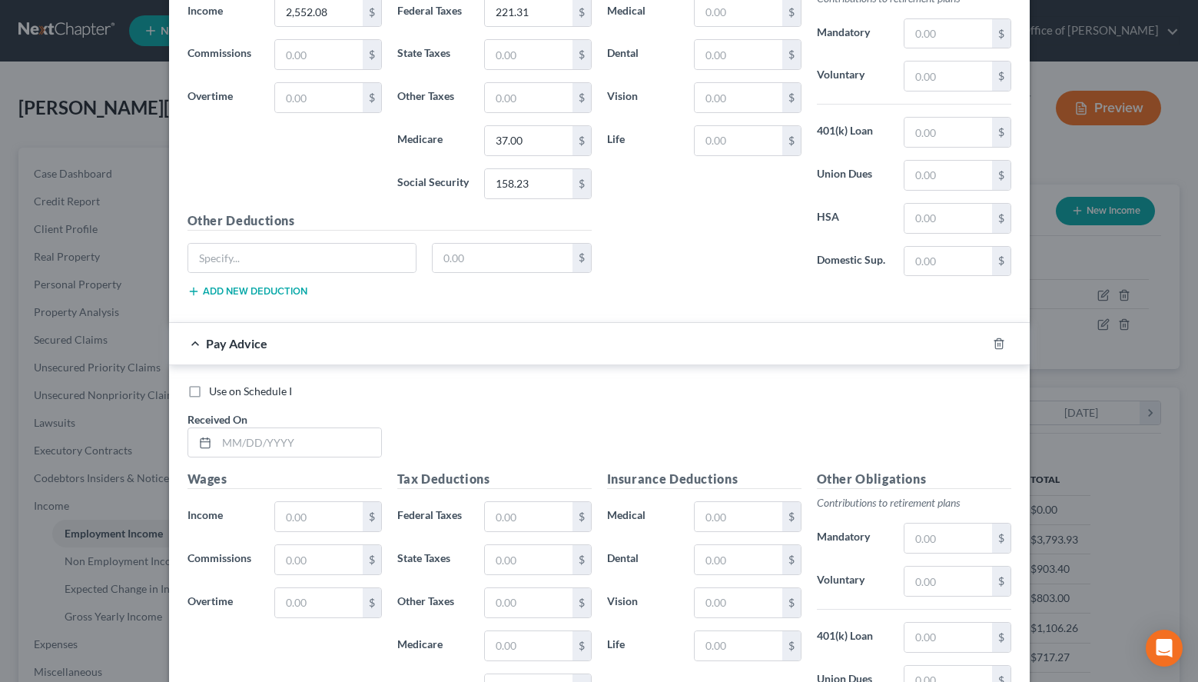
scroll to position [782, 0]
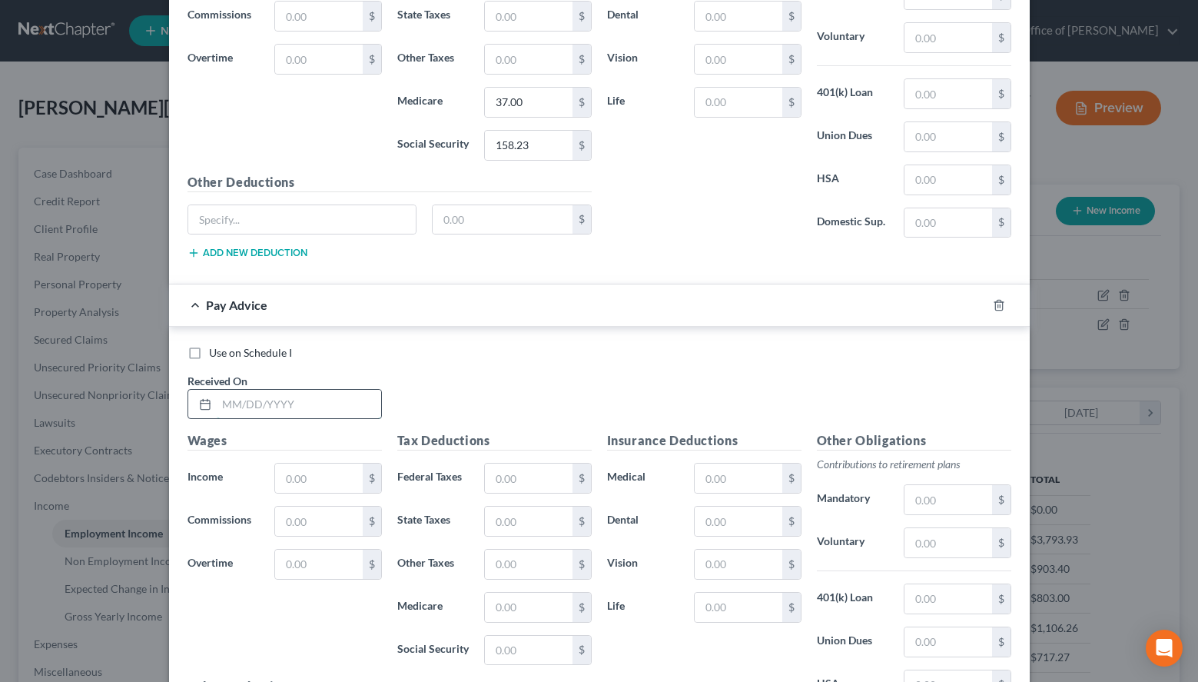
click at [379, 410] on input "text" at bounding box center [299, 404] width 164 height 29
click at [810, 159] on div "Other Obligations Contributions to retirement plans Mandatory $ Voluntary $ 401…" at bounding box center [914, 89] width 210 height 324
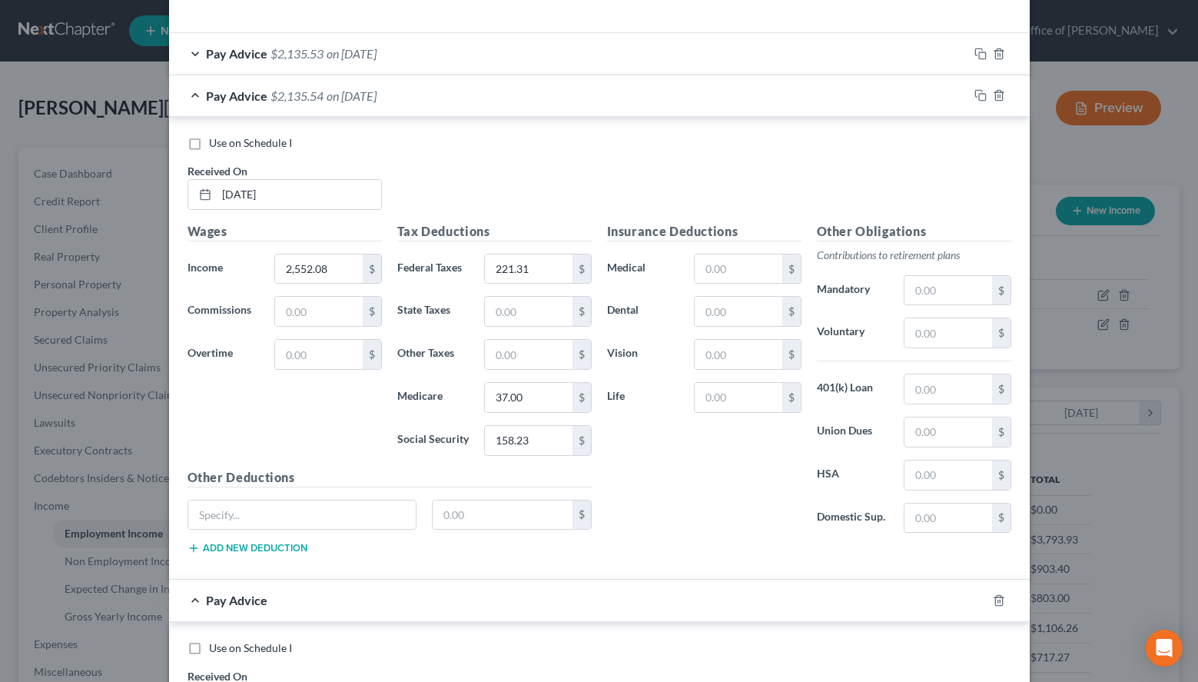
scroll to position [468, 0]
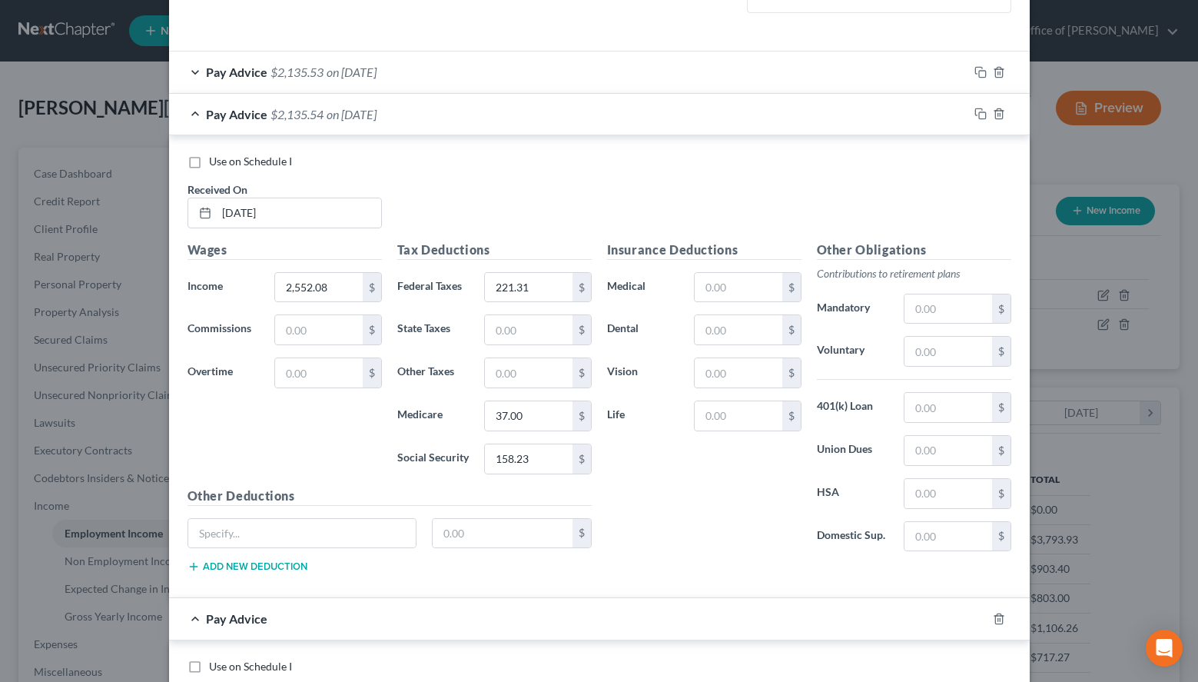
click at [836, 212] on div "Use on Schedule I Received On * [DATE]" at bounding box center [599, 197] width 839 height 87
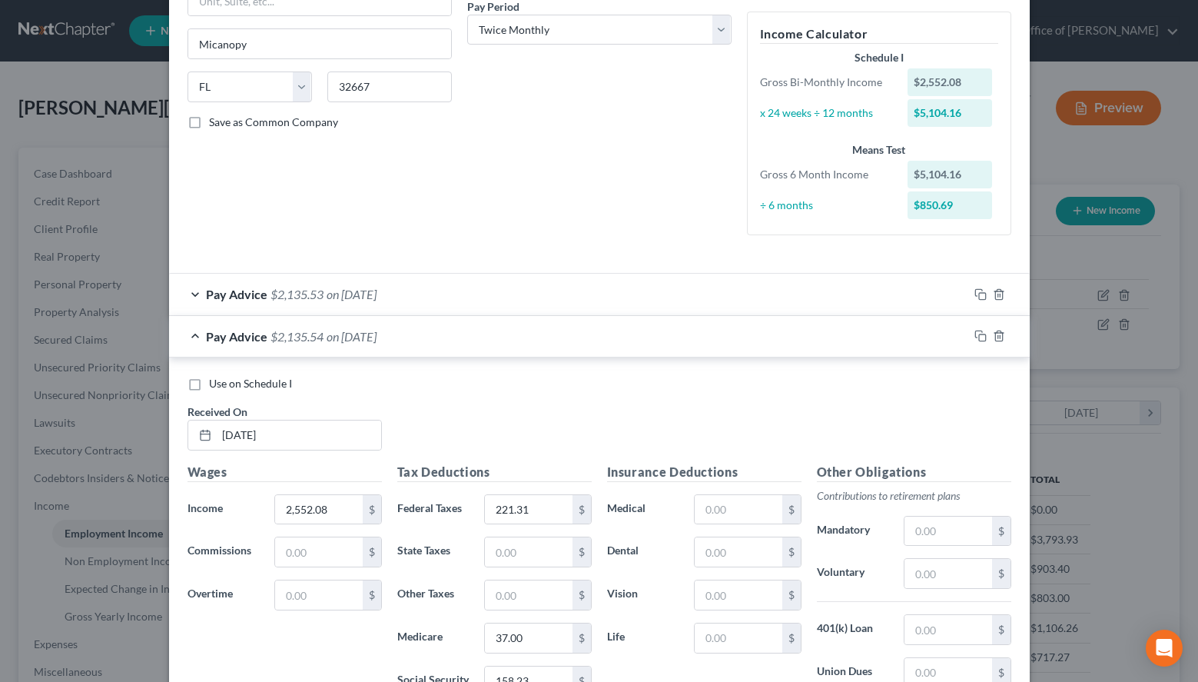
scroll to position [233, 0]
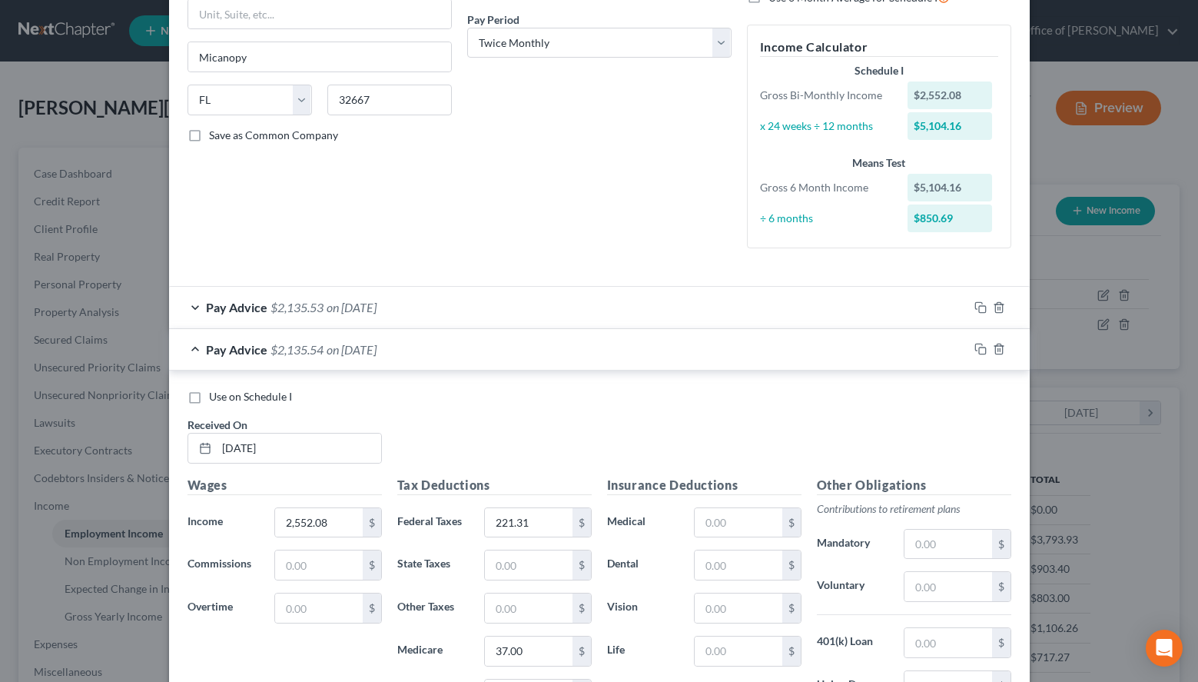
click at [871, 430] on div "Use on Schedule I Received On * [DATE]" at bounding box center [599, 432] width 839 height 87
click at [590, 352] on div "Pay Advice $2,135.54 on [DATE]" at bounding box center [568, 349] width 799 height 41
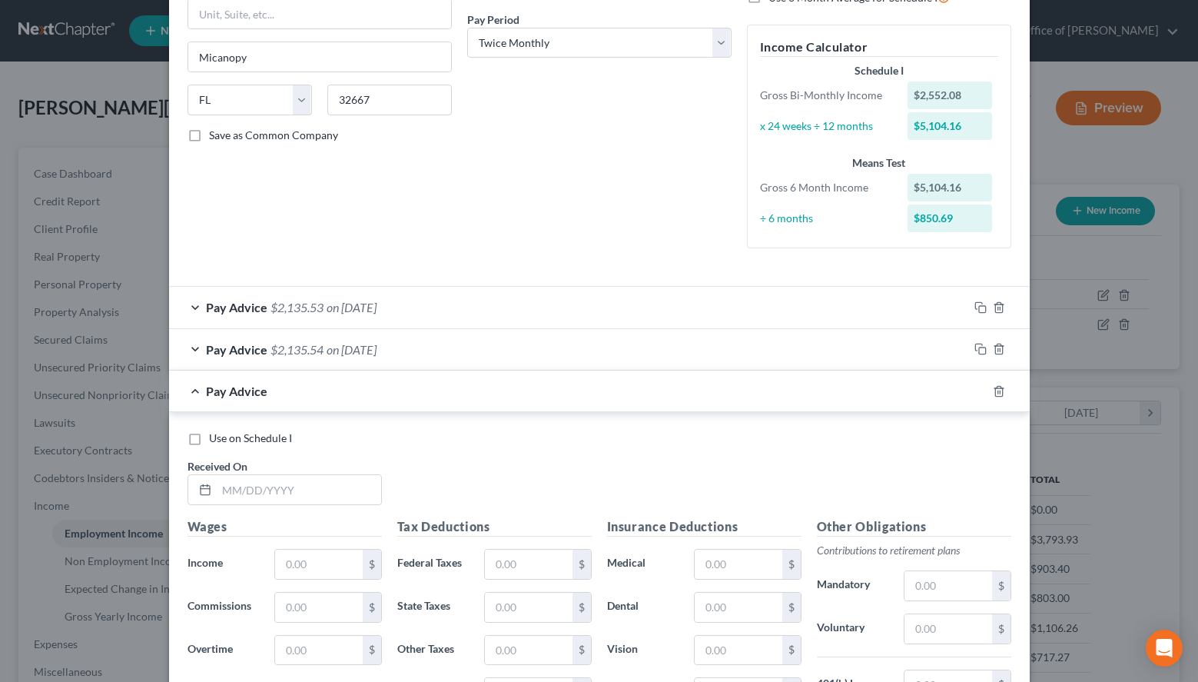
scroll to position [510, 0]
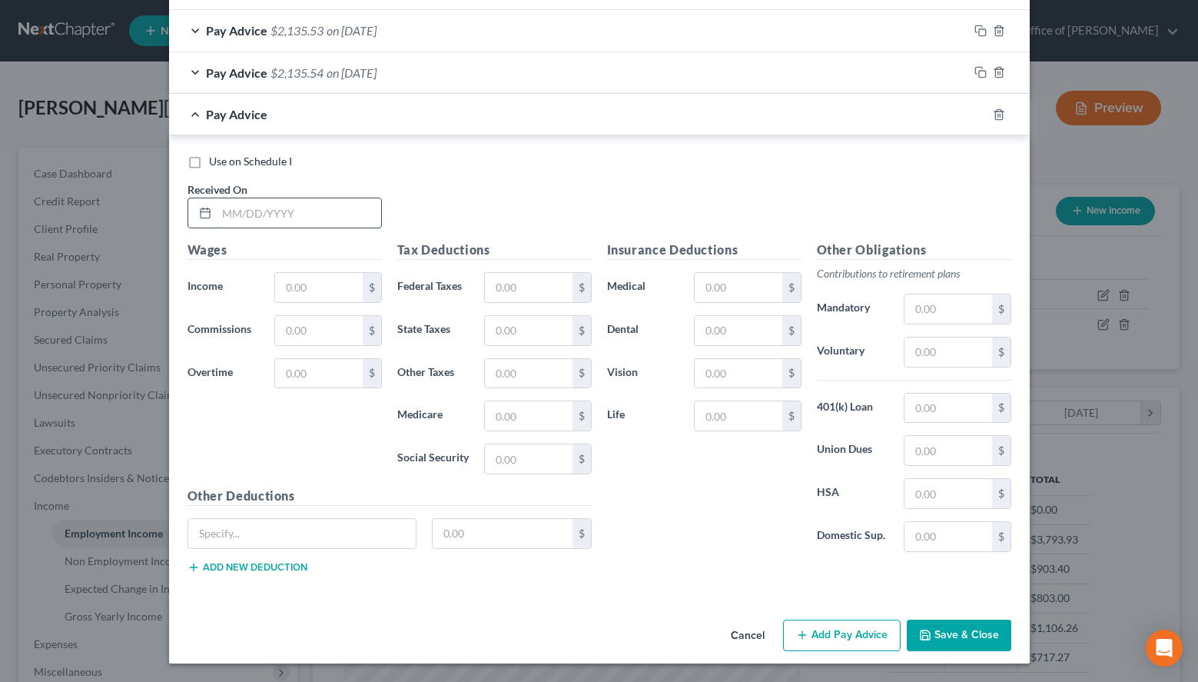
click at [346, 217] on input "text" at bounding box center [299, 212] width 164 height 29
click at [872, 237] on div "Use on Schedule I Received On *" at bounding box center [599, 197] width 839 height 87
click at [342, 221] on input "text" at bounding box center [299, 212] width 164 height 29
type input "[DATE]"
type input "2,552.08"
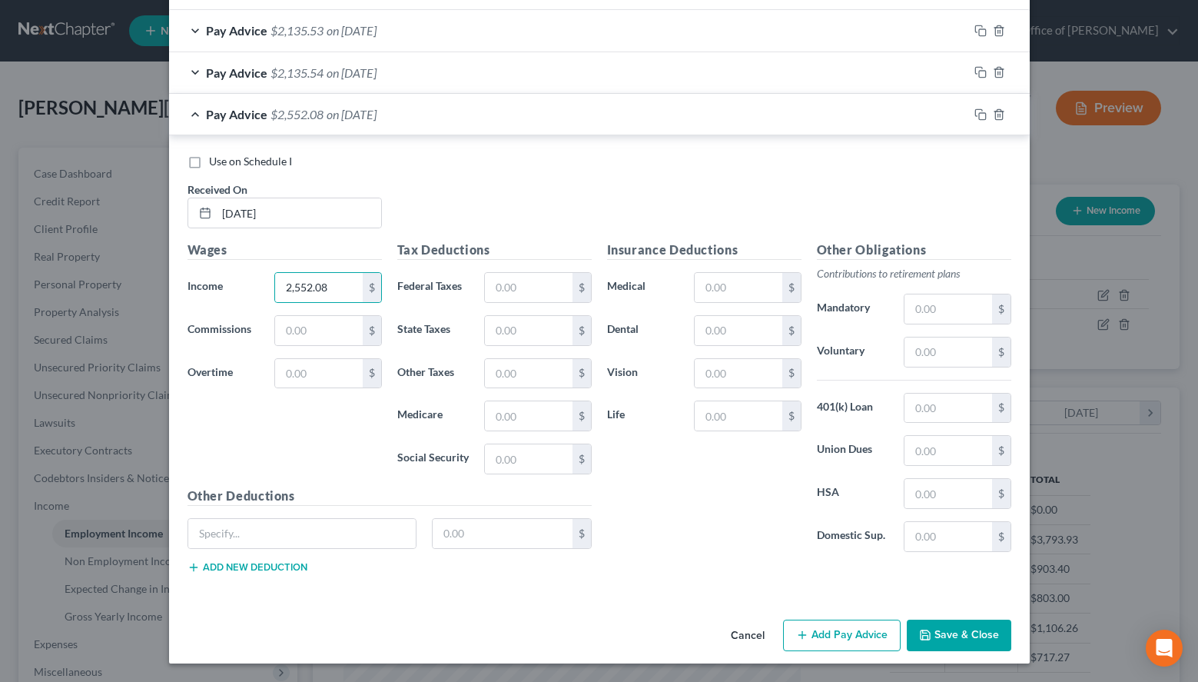
click at [483, 283] on div "$" at bounding box center [538, 287] width 122 height 31
click at [539, 296] on input "text" at bounding box center [528, 287] width 87 height 29
type input "221.31"
type input "37.01"
type input "158.23"
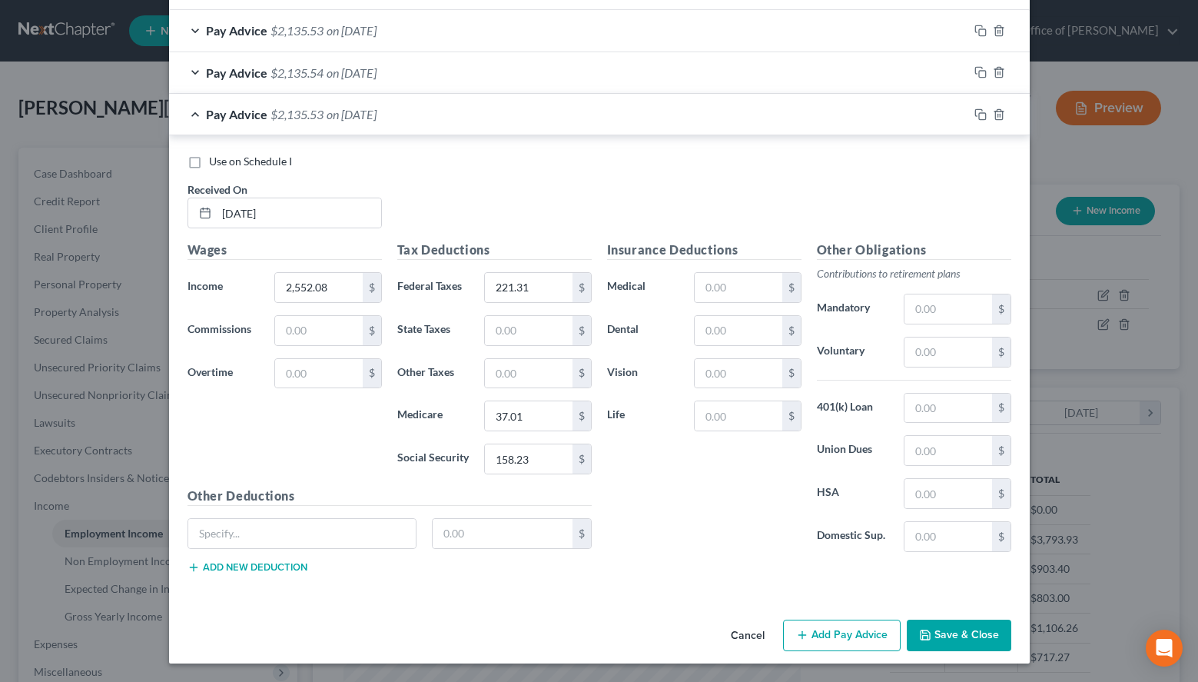
click at [804, 646] on button "Add Pay Advice" at bounding box center [842, 636] width 118 height 32
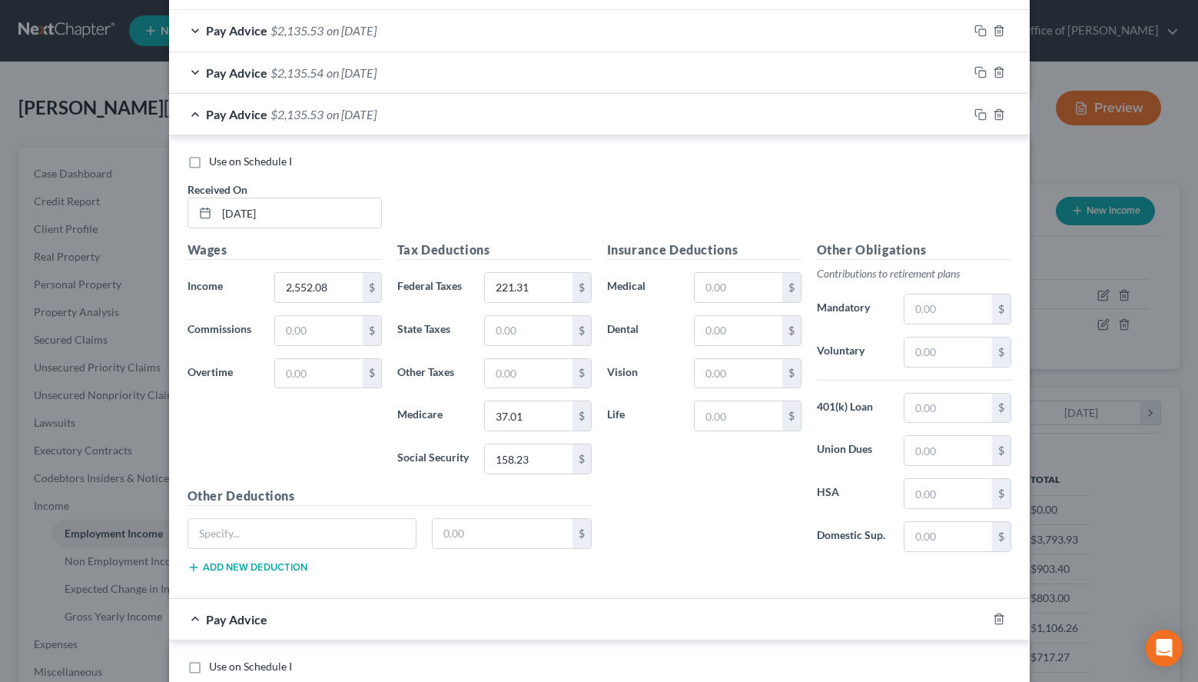
click at [903, 164] on div "Use on Schedule I" at bounding box center [600, 161] width 824 height 15
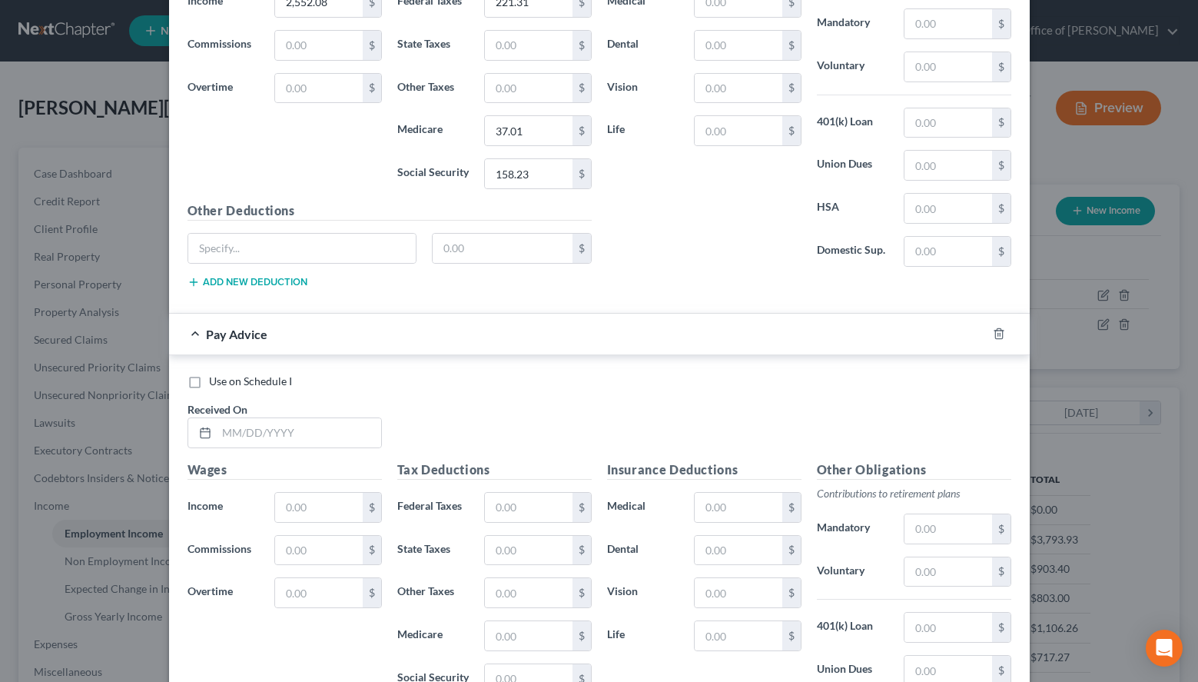
scroll to position [823, 0]
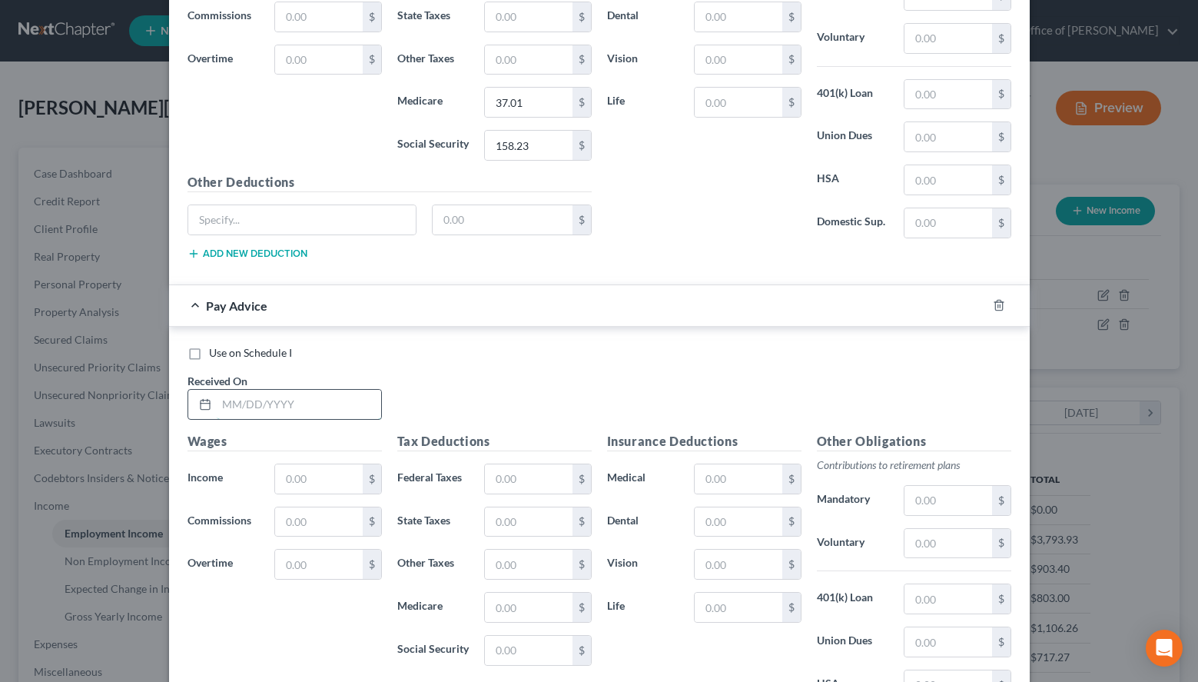
click at [362, 404] on input "text" at bounding box center [299, 404] width 164 height 29
type input "[DATE]"
type input "2,552.08"
click at [511, 485] on input "text" at bounding box center [528, 478] width 87 height 29
click at [924, 367] on div "Use on Schedule I Received On * [DATE]" at bounding box center [599, 388] width 839 height 87
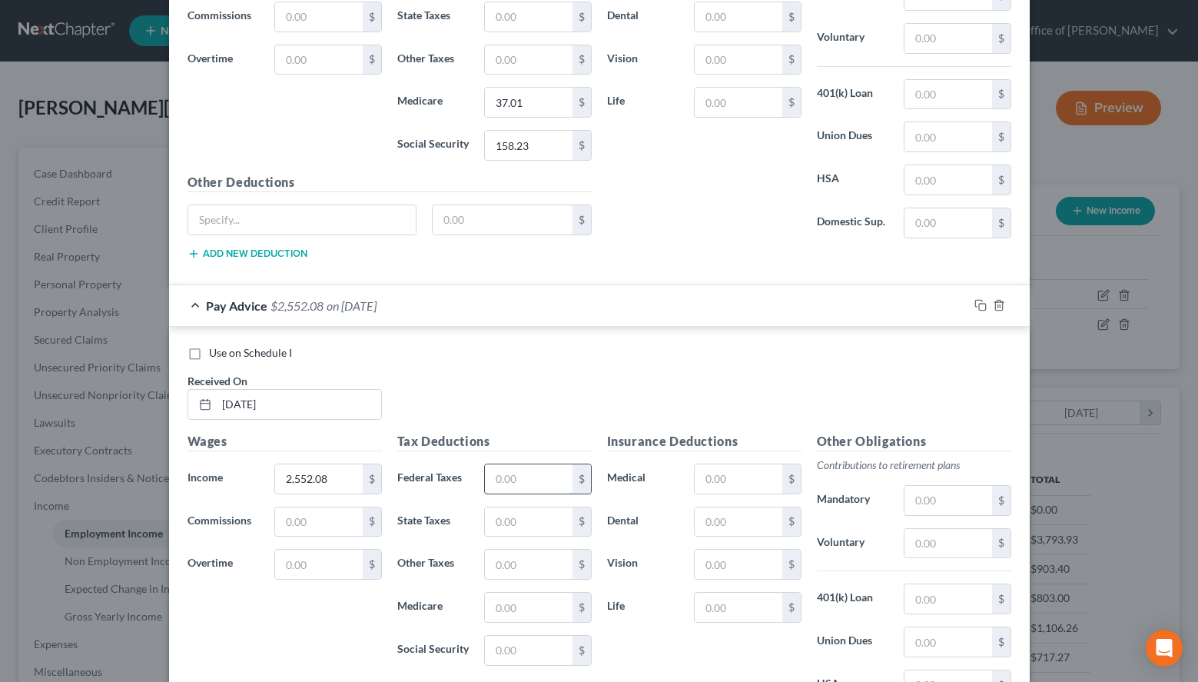
click at [543, 493] on input "text" at bounding box center [528, 478] width 87 height 29
type input "221.31"
type input "37.00"
type input "158.23"
drag, startPoint x: 904, startPoint y: 388, endPoint x: 895, endPoint y: 388, distance: 8.5
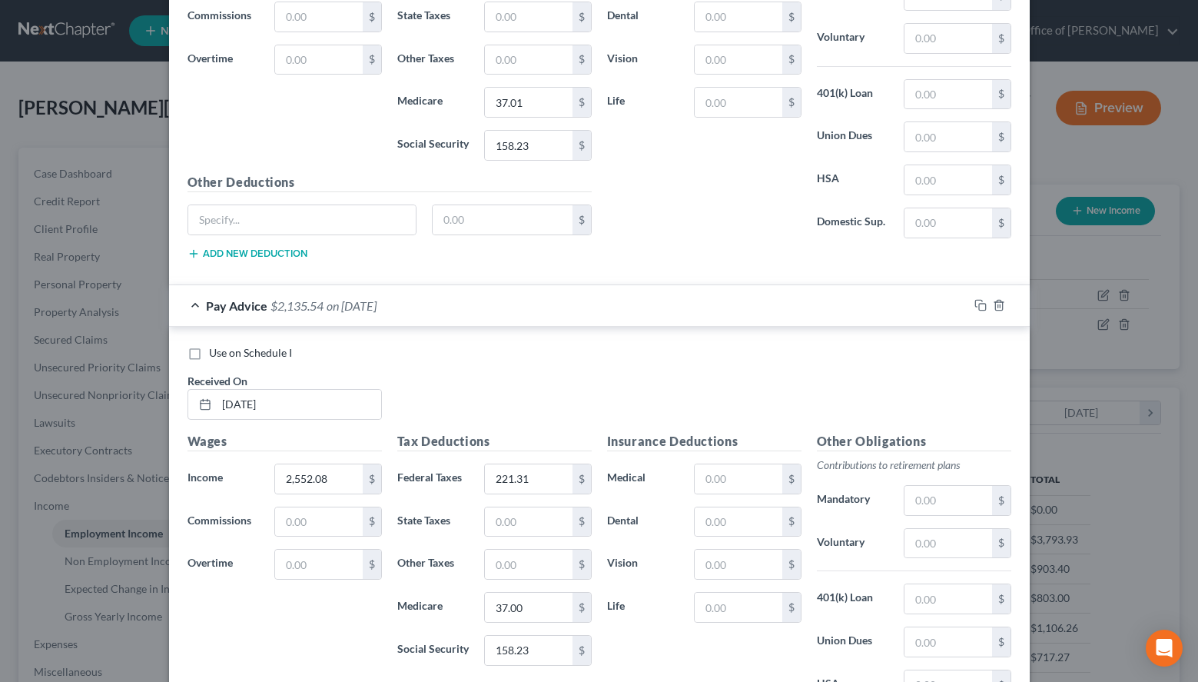
click at [905, 388] on div "Use on Schedule I Received On * [DATE]" at bounding box center [599, 388] width 839 height 87
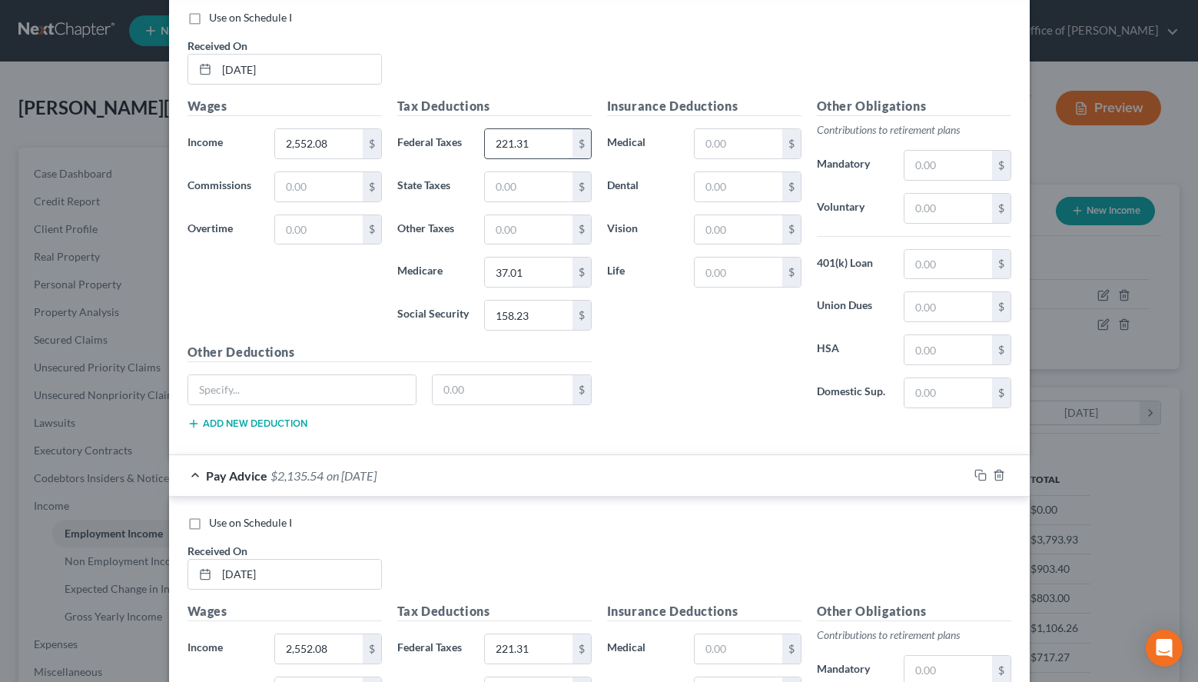
scroll to position [510, 0]
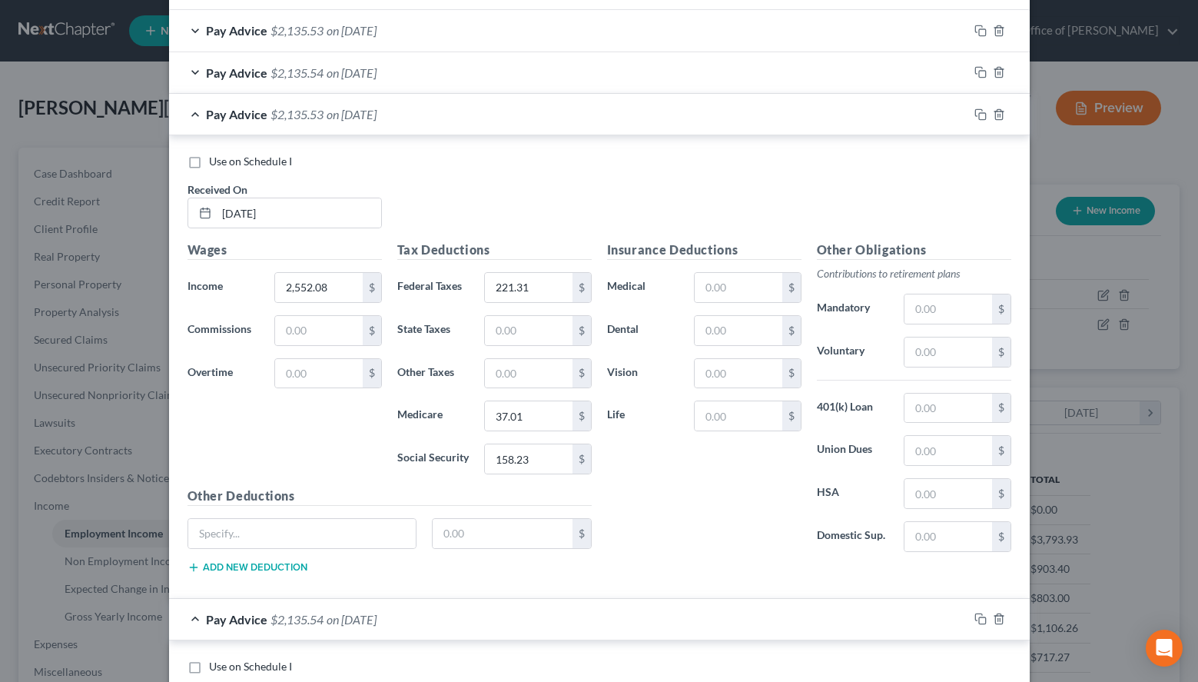
click at [518, 108] on div "Pay Advice $2,135.53 on [DATE]" at bounding box center [568, 114] width 799 height 41
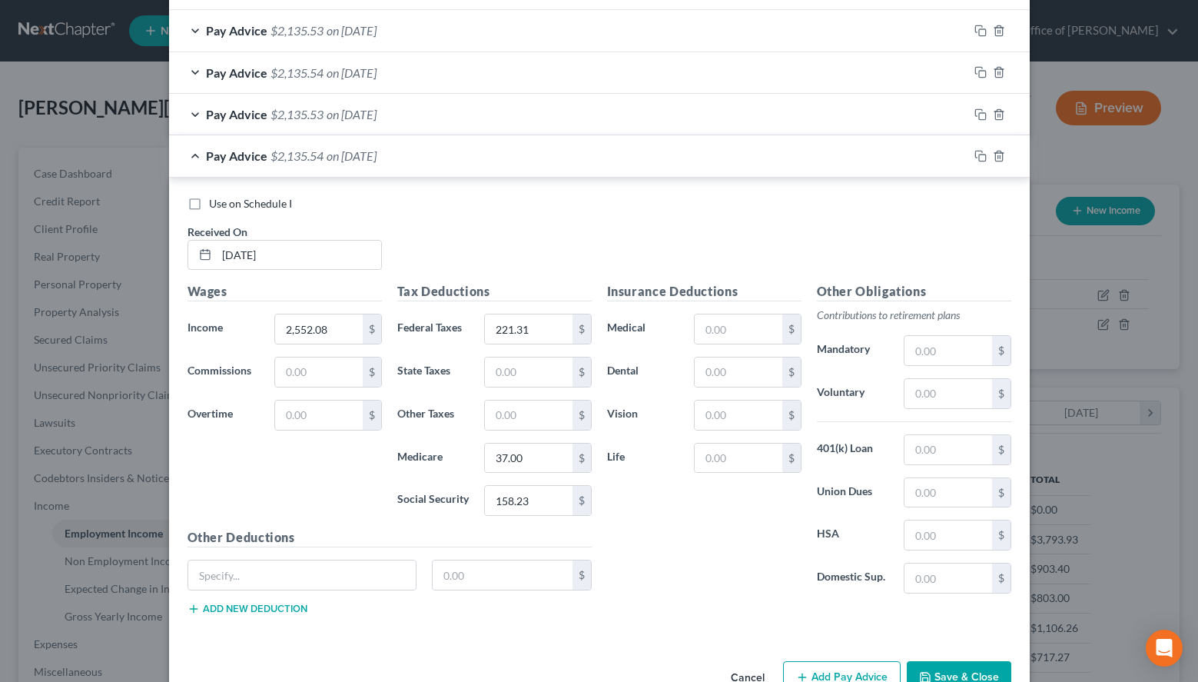
scroll to position [552, 0]
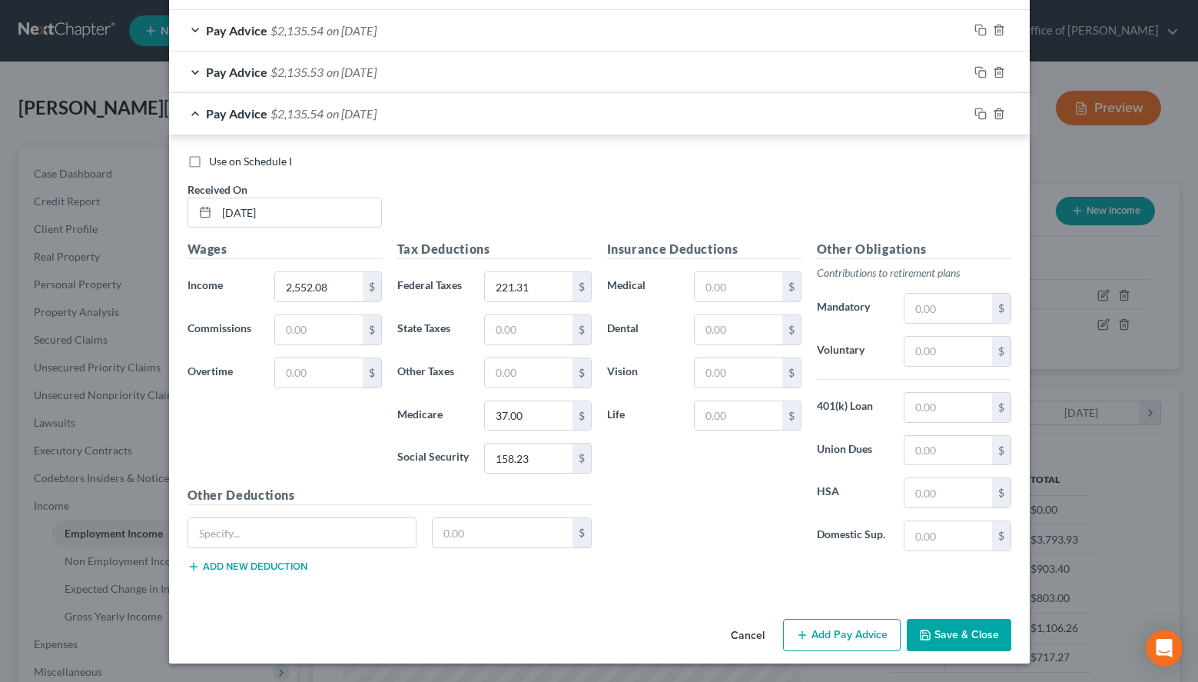
click at [813, 621] on button "Add Pay Advice" at bounding box center [842, 635] width 118 height 32
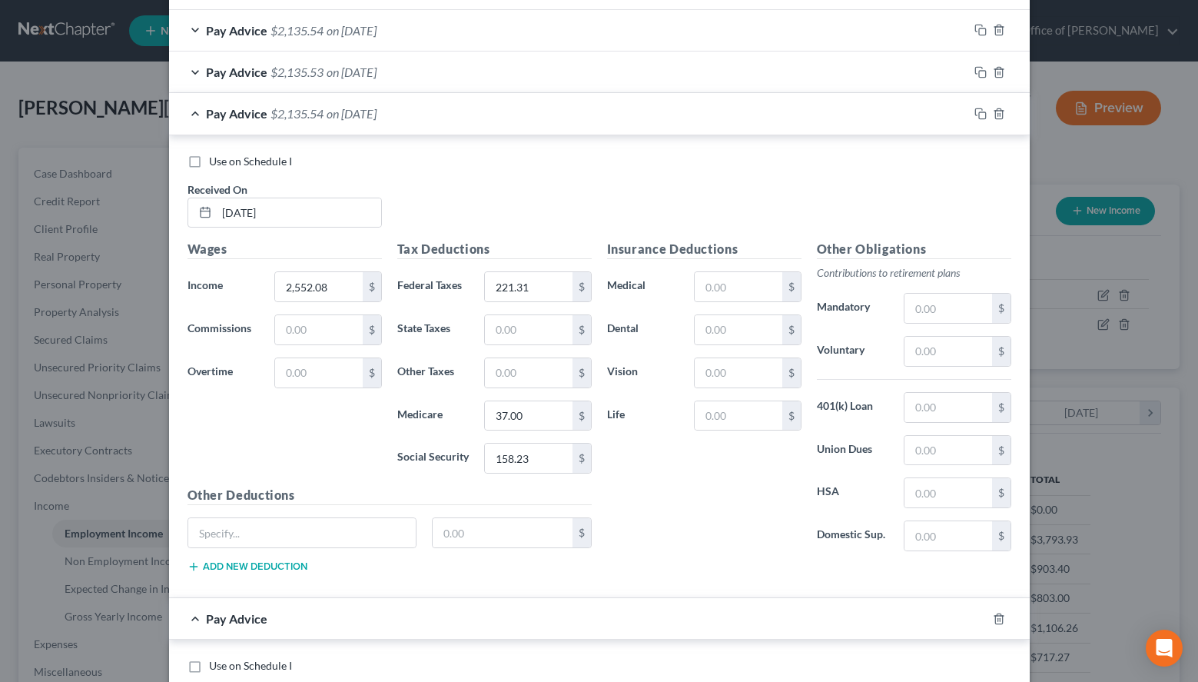
click at [965, 149] on div "Use on Schedule I Received On * [DATE] Wages Income * 2,552.08 $ Commissions $ …" at bounding box center [599, 366] width 861 height 463
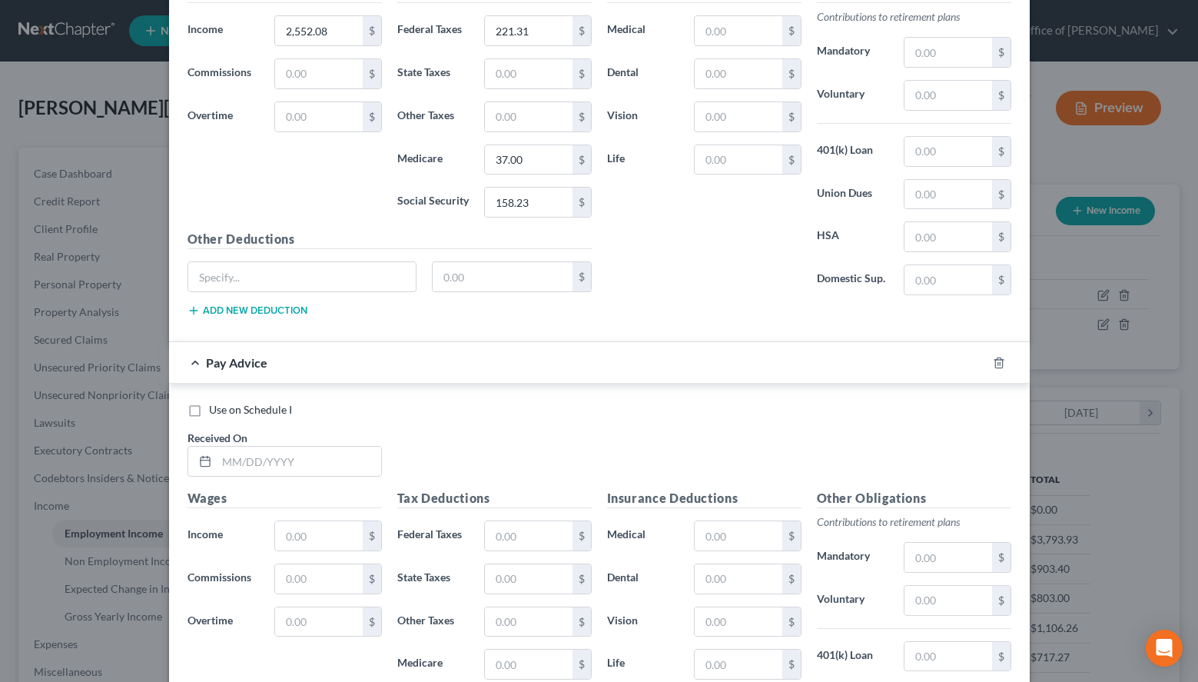
scroll to position [866, 0]
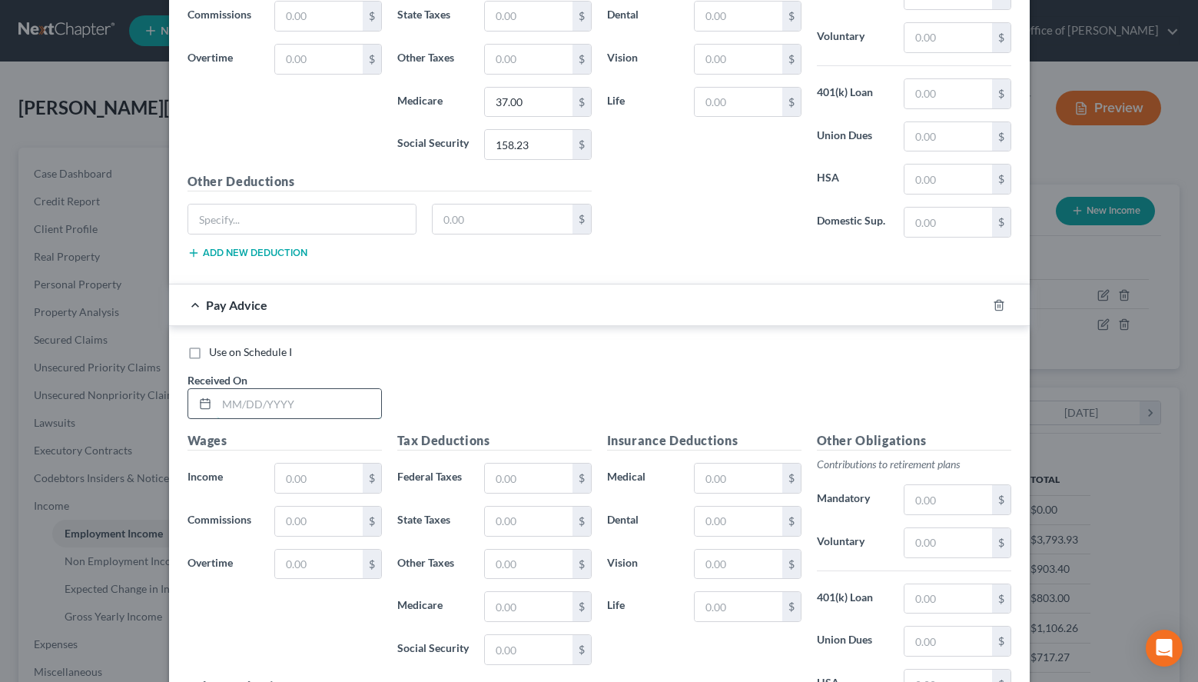
click at [253, 409] on input "text" at bounding box center [299, 403] width 164 height 29
type input "[DATE]"
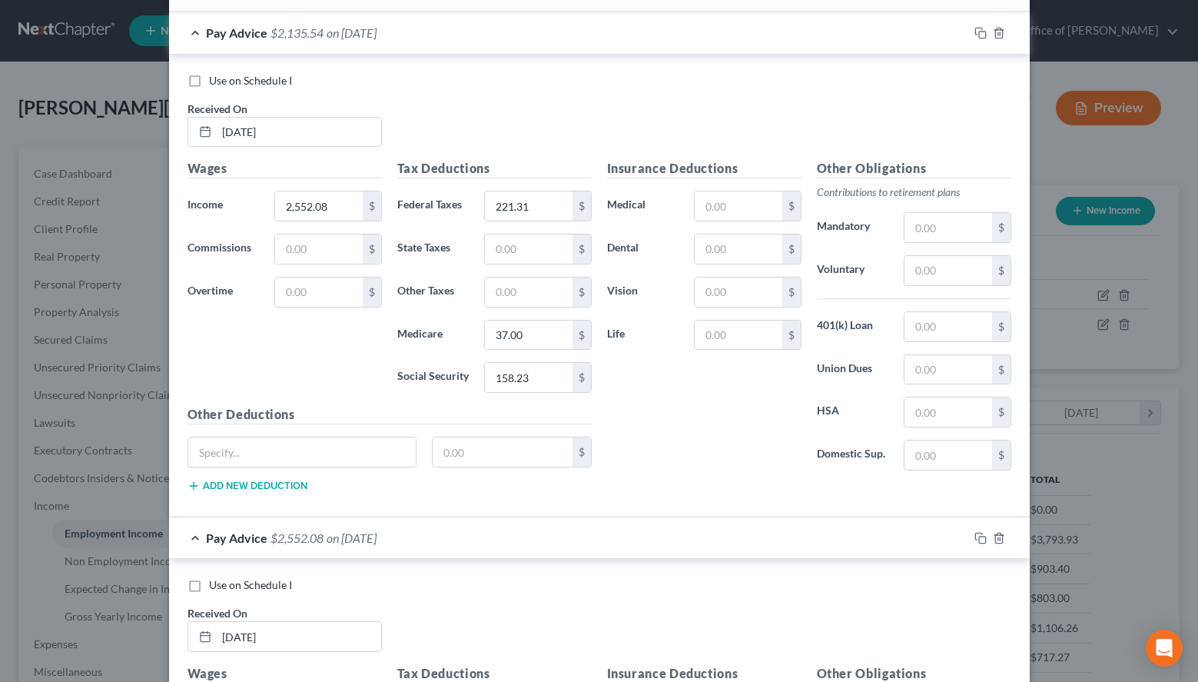
scroll to position [630, 0]
type input "2,552.08"
click at [615, 45] on div "Pay Advice $2,135.54 on [DATE]" at bounding box center [568, 35] width 799 height 41
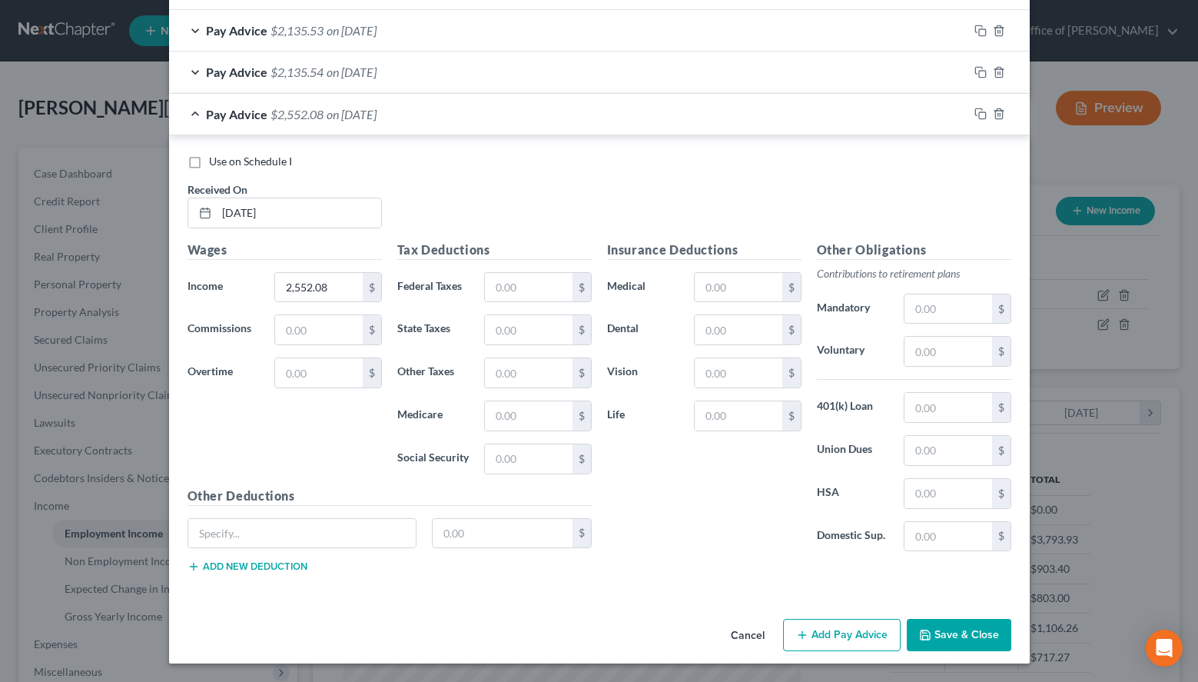
scroll to position [593, 0]
click at [522, 277] on input "text" at bounding box center [528, 287] width 87 height 29
type input "221.31"
type input "37.01"
type input "158.23"
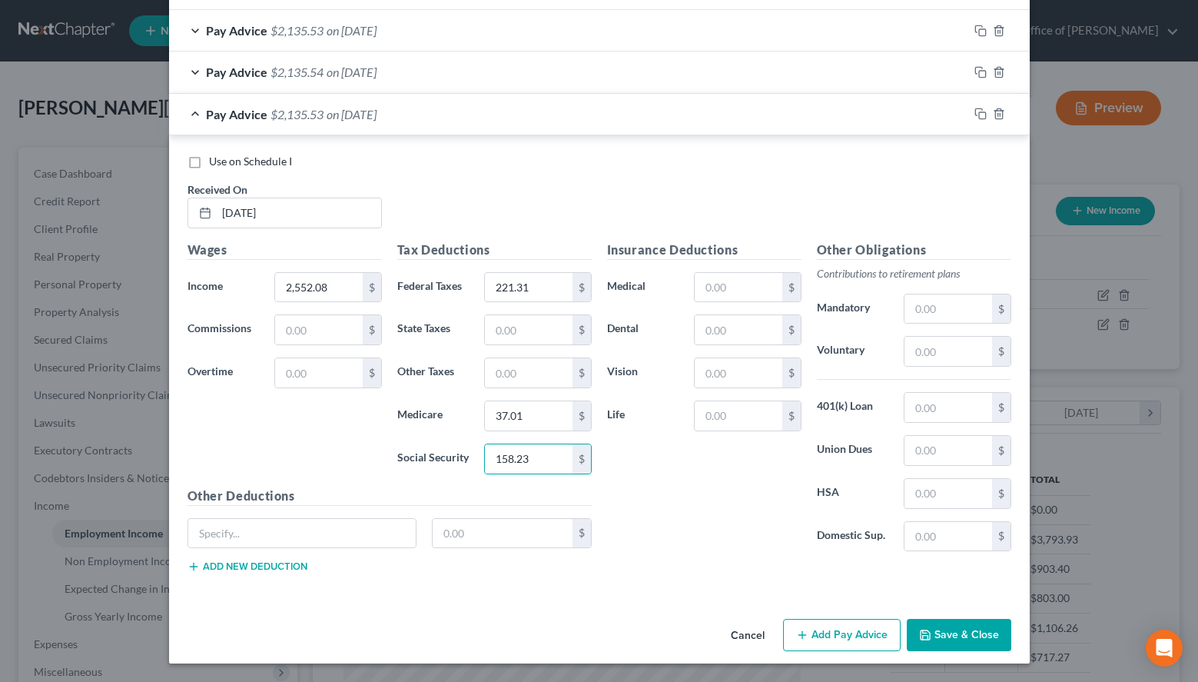
click at [820, 641] on button "Add Pay Advice" at bounding box center [842, 635] width 118 height 32
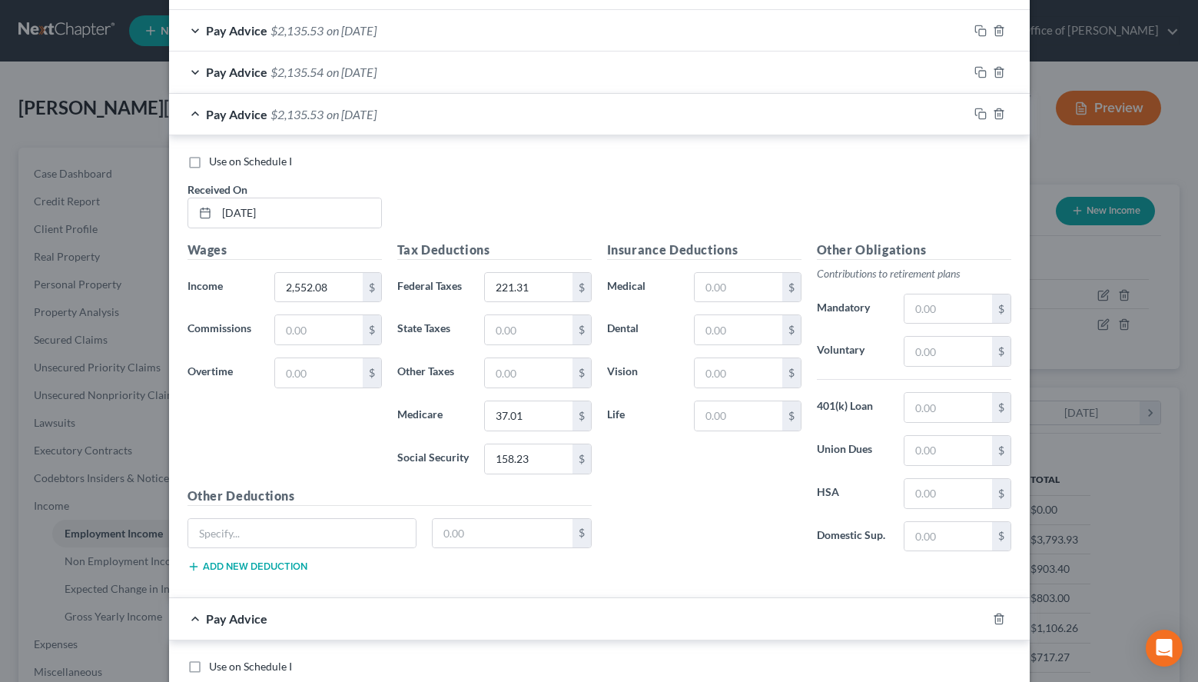
click at [952, 196] on div "Use on Schedule I Received On * [DATE]" at bounding box center [599, 197] width 839 height 87
click at [591, 113] on div "Pay Advice $2,135.53 on [DATE]" at bounding box center [568, 114] width 799 height 41
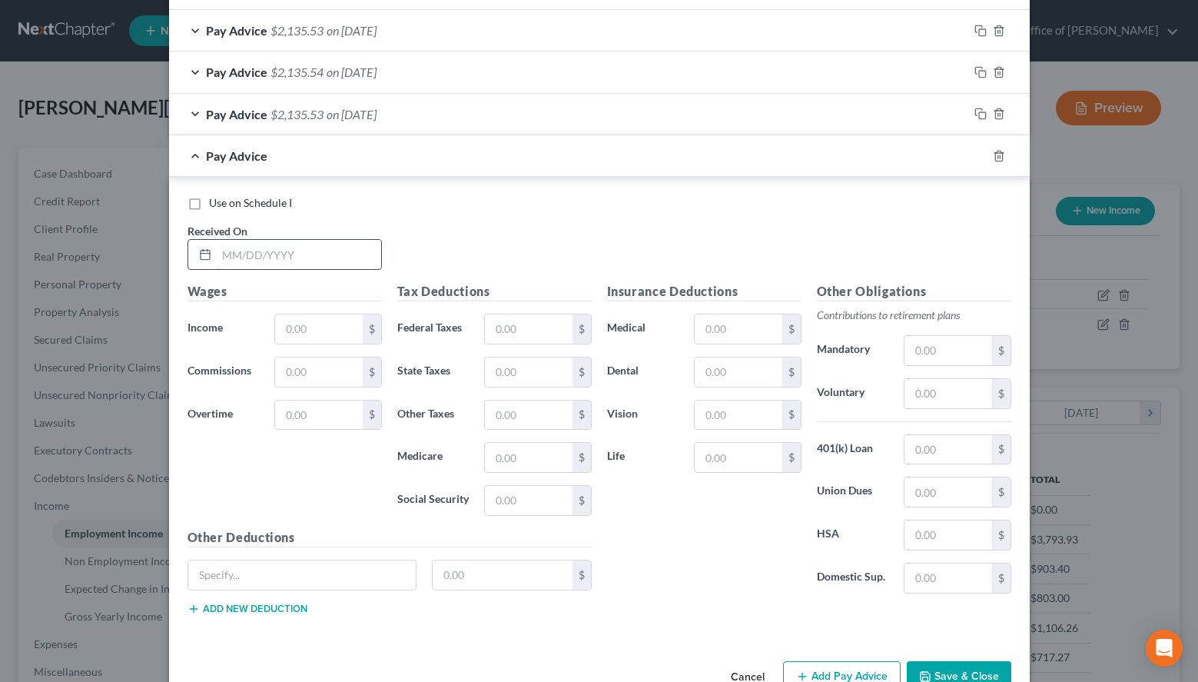
click at [286, 255] on input "text" at bounding box center [299, 254] width 164 height 29
type input "[DATE]"
type input "2,552.08"
click at [552, 317] on input "text" at bounding box center [528, 328] width 87 height 29
type input "221.31"
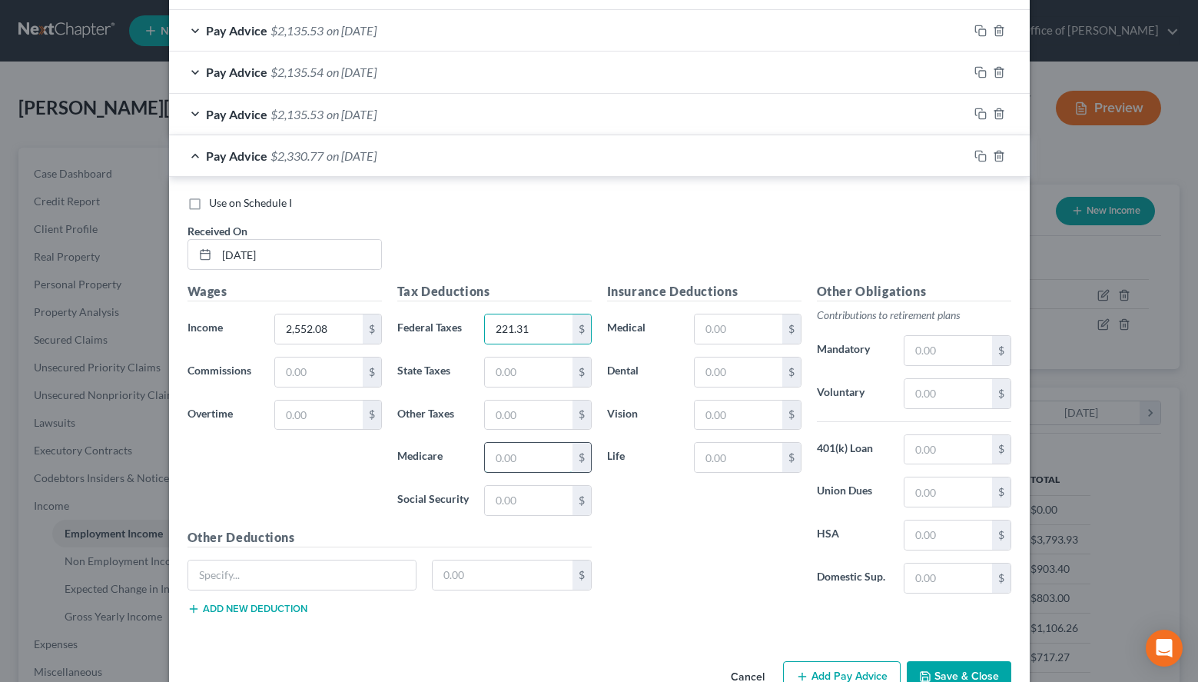
click at [560, 460] on input "text" at bounding box center [528, 457] width 87 height 29
type input "37.00"
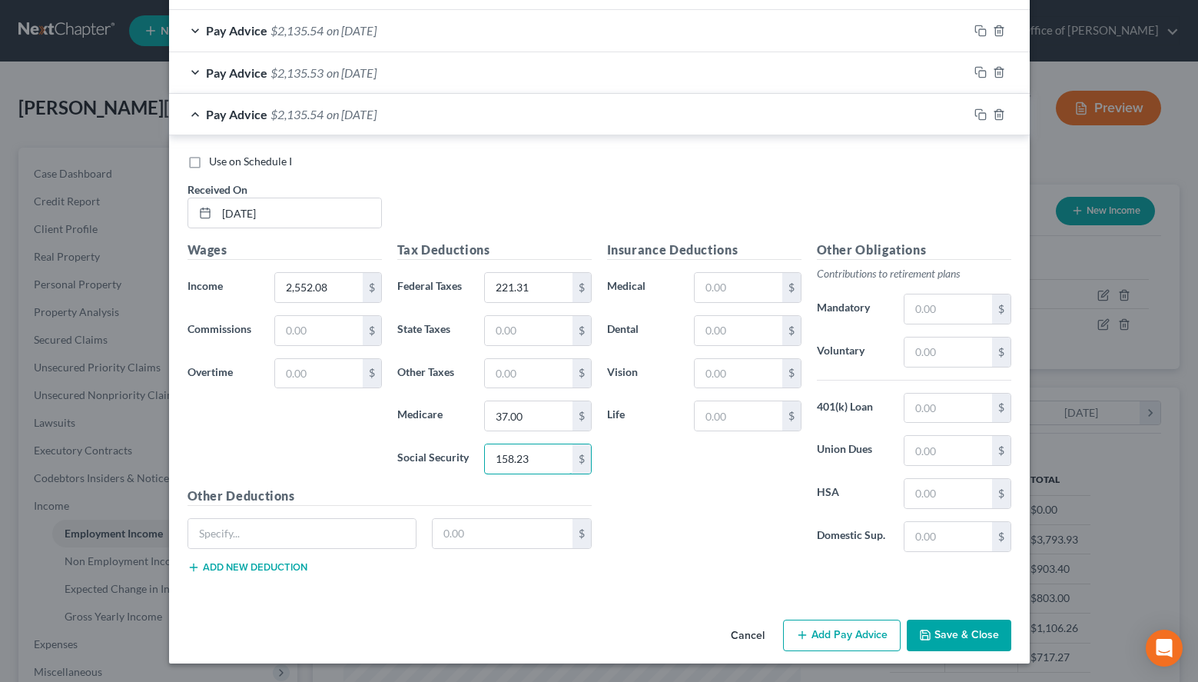
type input "158.23"
click at [853, 626] on button "Add Pay Advice" at bounding box center [842, 636] width 118 height 32
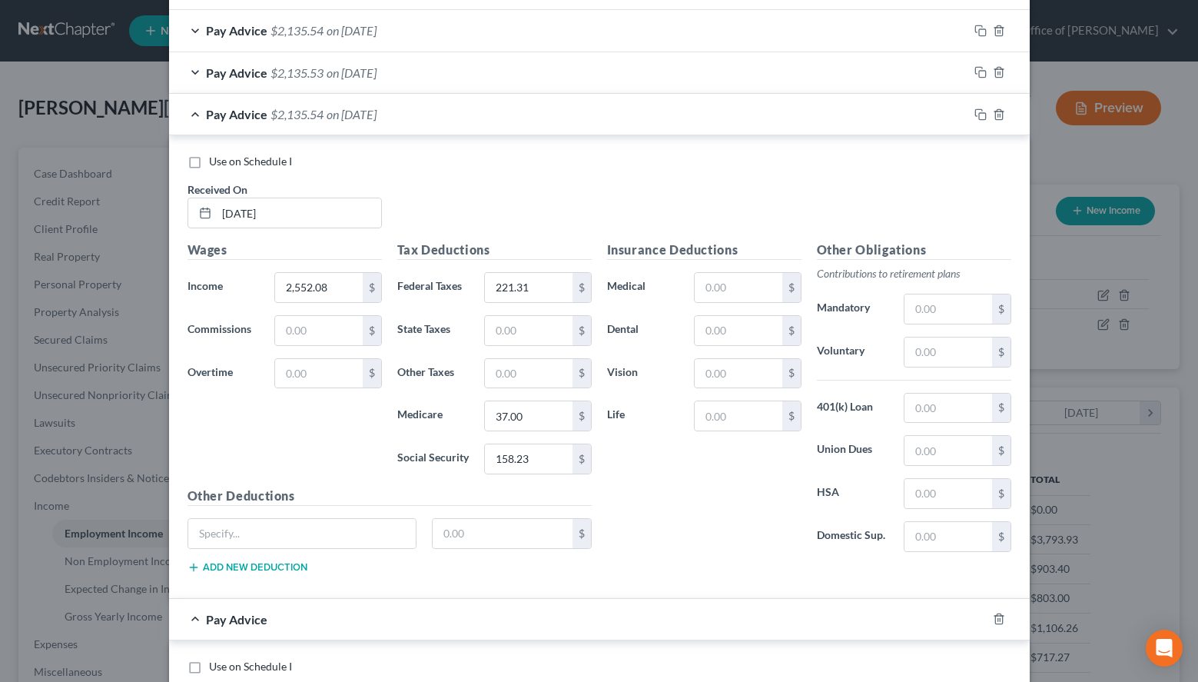
click at [552, 115] on div "Pay Advice $2,135.54 on [DATE]" at bounding box center [568, 114] width 799 height 41
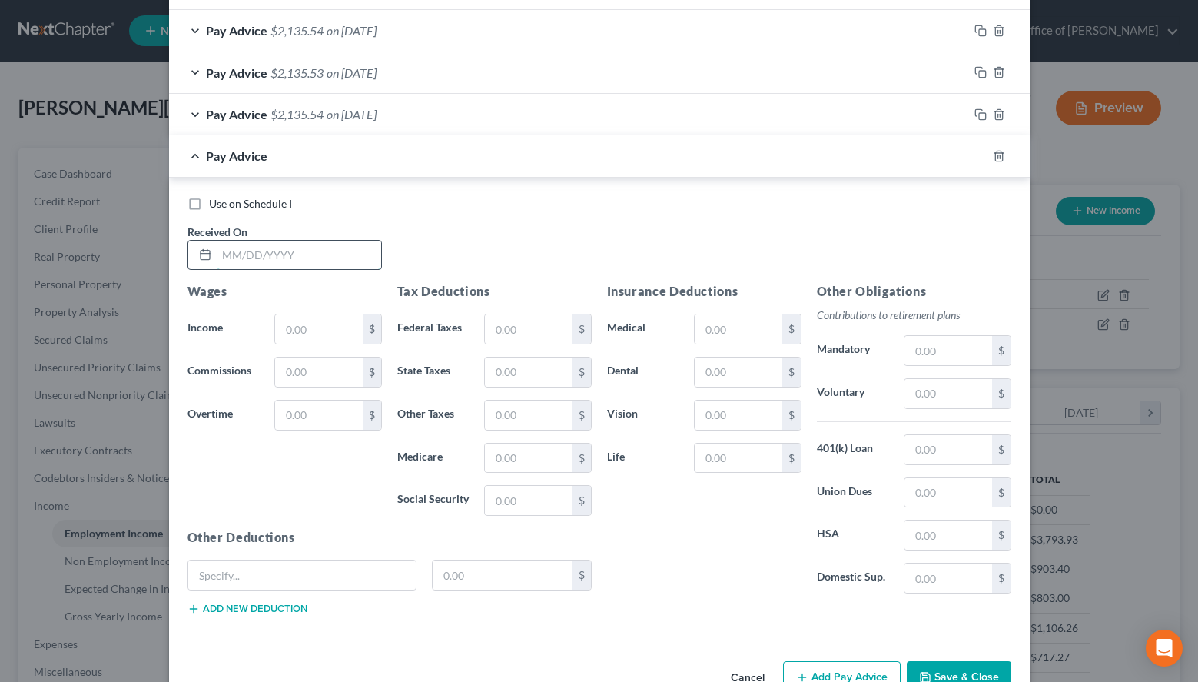
click at [338, 248] on input "text" at bounding box center [299, 255] width 164 height 29
click at [925, 237] on div "Use on Schedule I Received On *" at bounding box center [599, 239] width 839 height 87
click at [363, 254] on input "text" at bounding box center [299, 255] width 164 height 29
type input "[DATE]"
click at [978, 213] on div "Use on Schedule I Received On * [DATE]" at bounding box center [599, 239] width 839 height 87
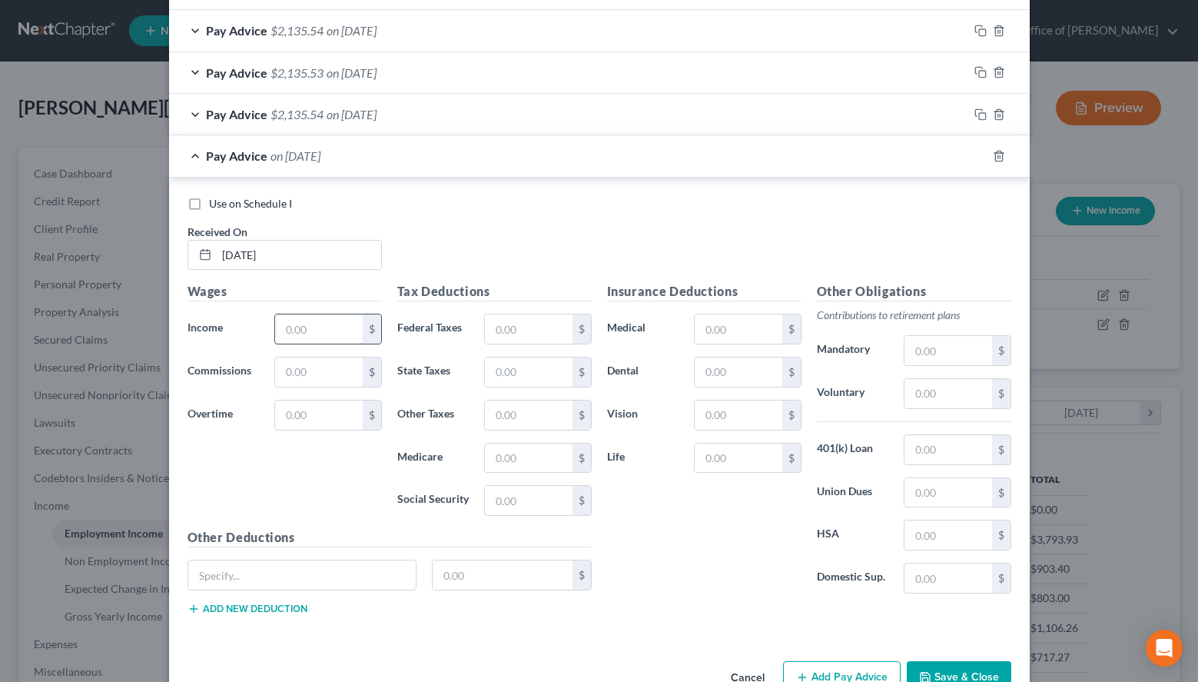
click at [308, 334] on input "text" at bounding box center [318, 328] width 87 height 29
type input "2,552.08"
click at [521, 334] on input "text" at bounding box center [528, 328] width 87 height 29
click at [962, 195] on div "Use on Schedule I Received On * [DATE] Wages Income * 2,552.08 $ Commissions $ …" at bounding box center [599, 409] width 861 height 462
click at [550, 327] on input "text" at bounding box center [528, 328] width 87 height 29
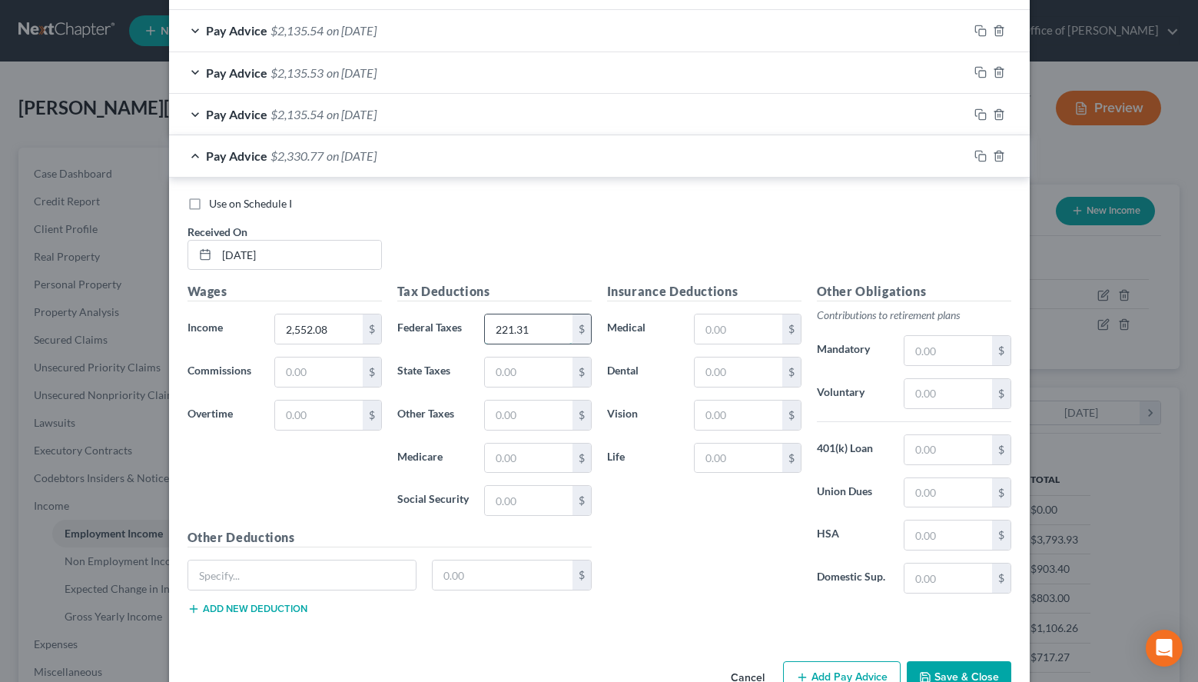
type input "221.31"
click at [930, 274] on div "Use on Schedule I Received On * [DATE]" at bounding box center [599, 239] width 839 height 87
click at [511, 455] on input "text" at bounding box center [528, 458] width 87 height 29
type input "37.01"
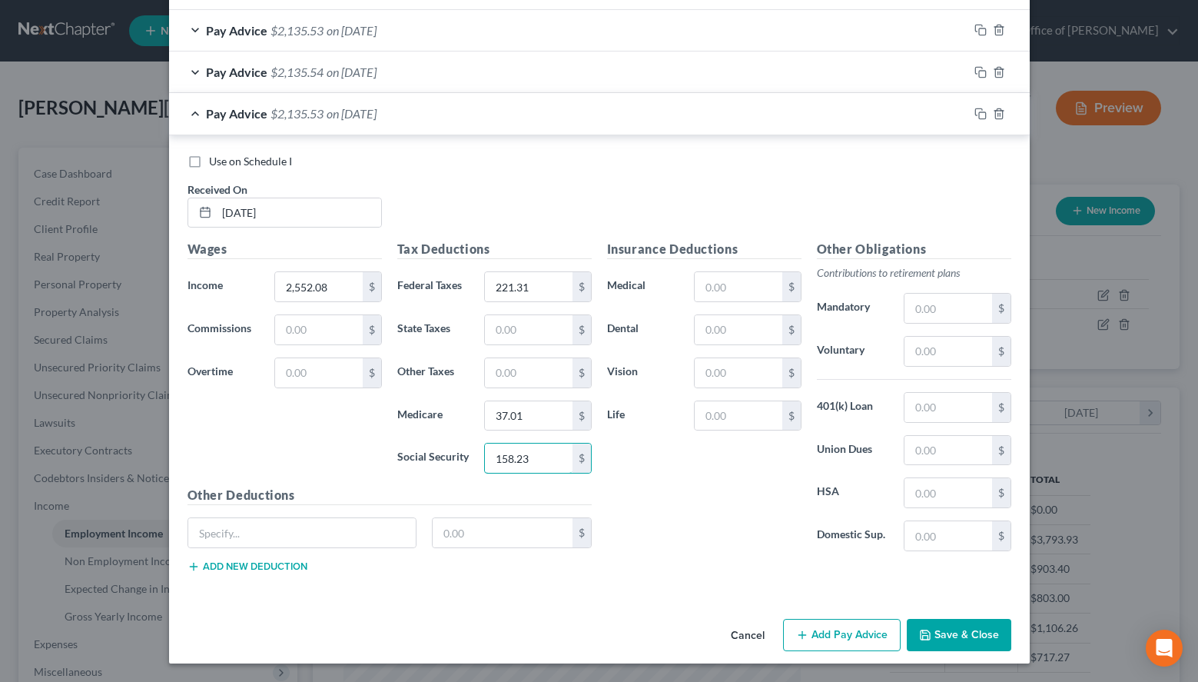
type input "158.23"
click at [844, 632] on button "Add Pay Advice" at bounding box center [842, 635] width 118 height 32
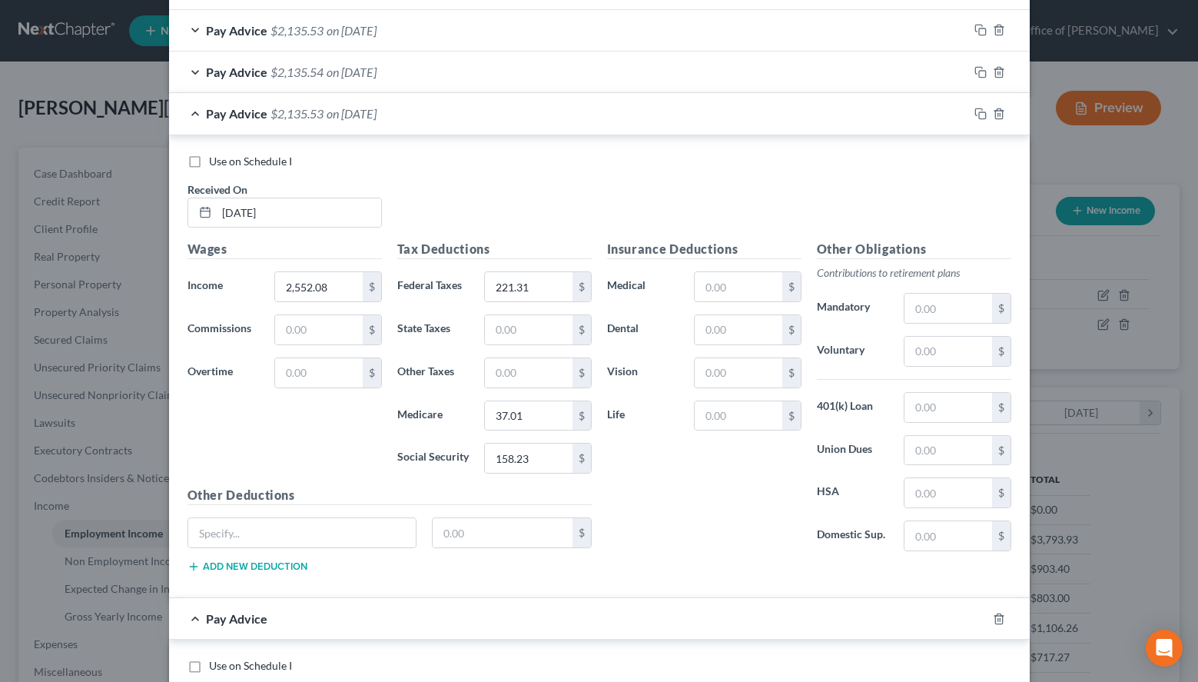
click at [619, 121] on div "Pay Advice $2,135.53 on [DATE]" at bounding box center [568, 113] width 799 height 41
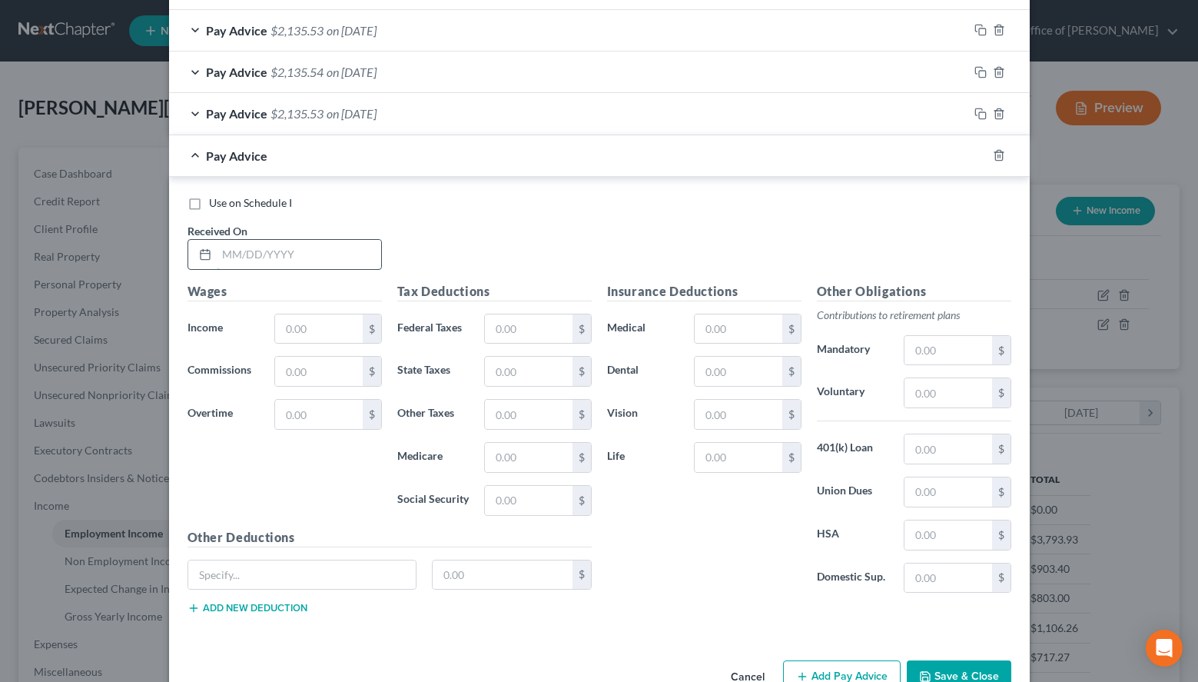
click at [247, 266] on input "text" at bounding box center [299, 254] width 164 height 29
click at [944, 178] on div "Use on Schedule I Received On * Wages Income * $ Commissions $ Overtime $ Tax D…" at bounding box center [599, 408] width 861 height 462
click at [271, 248] on input "text" at bounding box center [299, 254] width 164 height 29
type input "[DATE]"
type input "2,552.08"
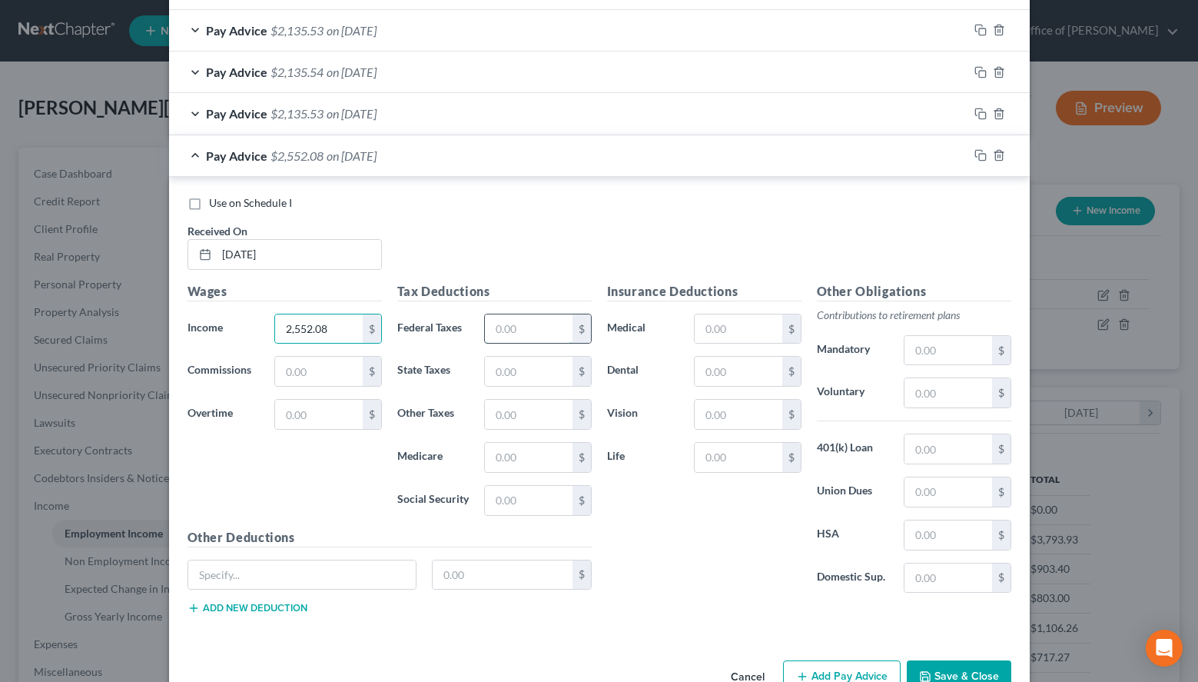
click at [536, 325] on input "text" at bounding box center [528, 328] width 87 height 29
type input "221.31"
type input "37.01"
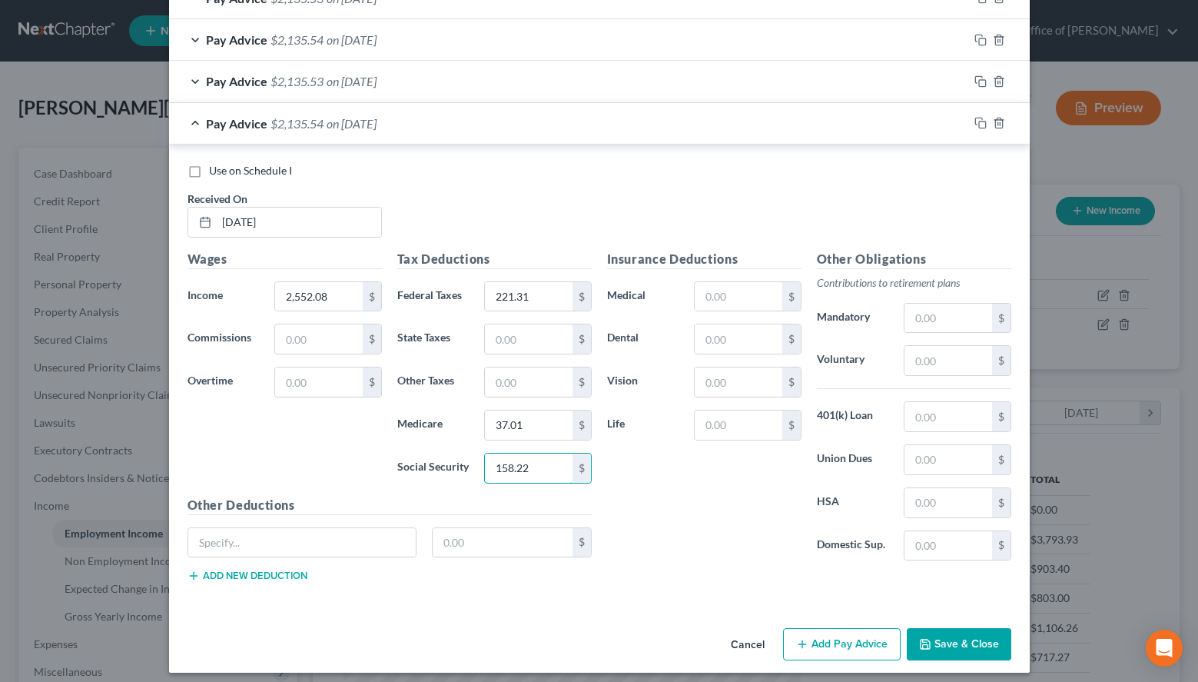
scroll to position [719, 0]
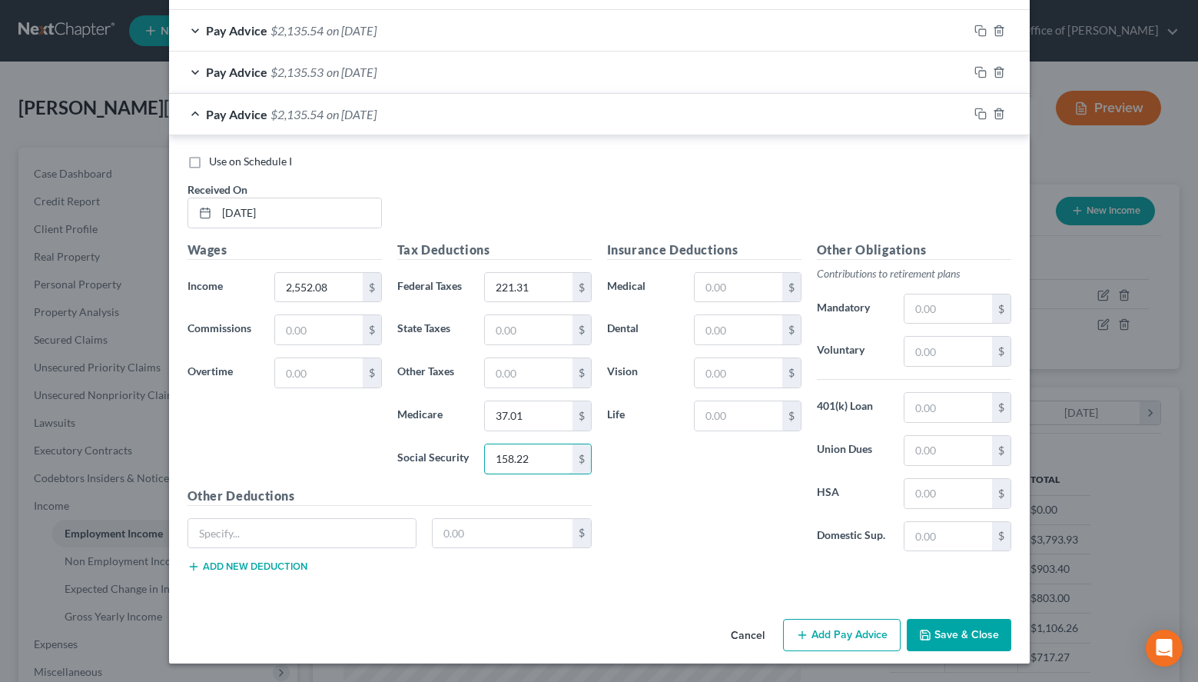
type input "158.22"
click at [802, 626] on button "Add Pay Advice" at bounding box center [842, 635] width 118 height 32
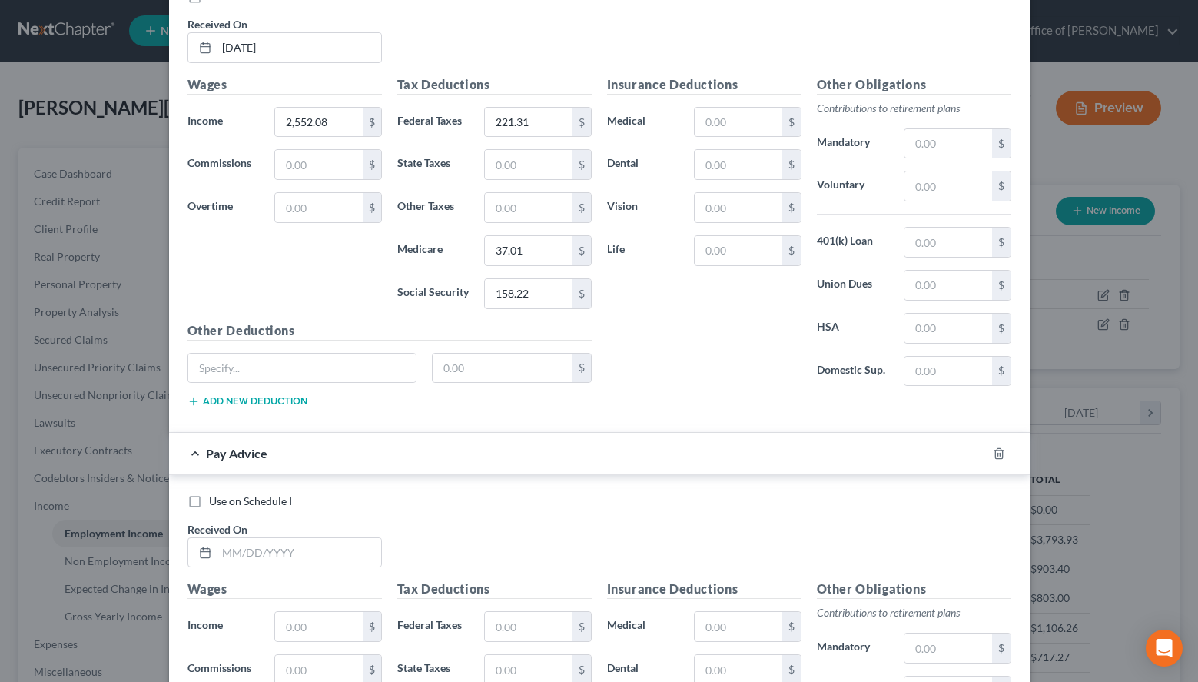
scroll to position [954, 0]
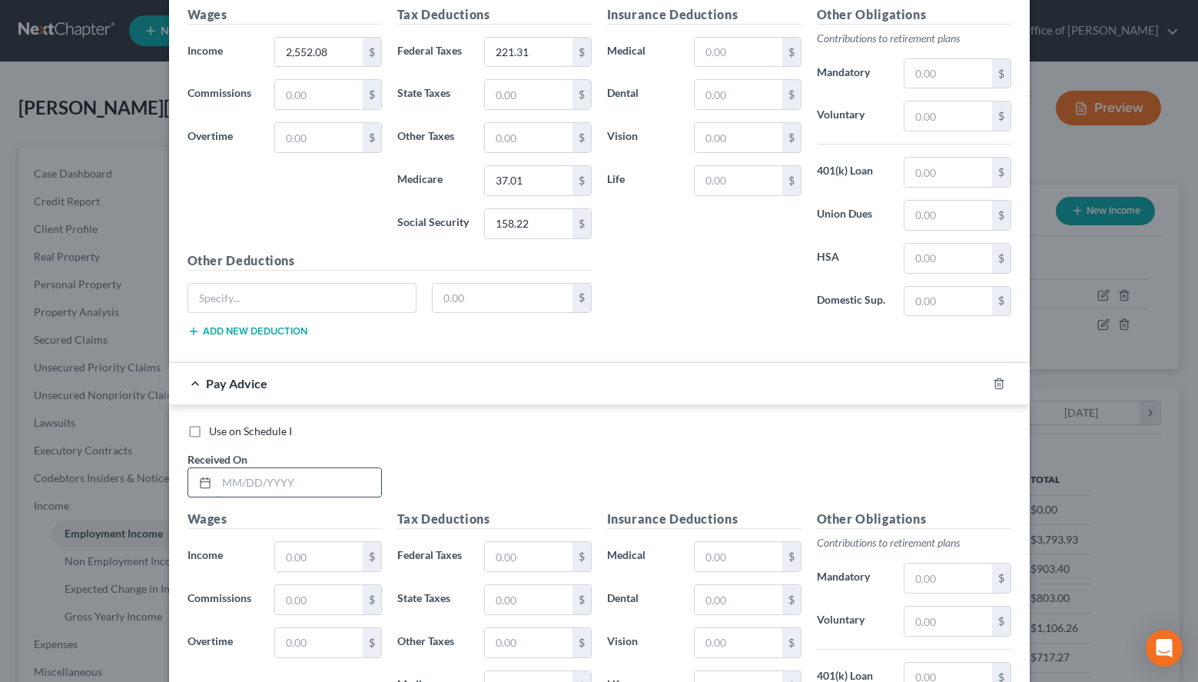
click at [308, 475] on input "text" at bounding box center [299, 482] width 164 height 29
click at [849, 460] on div "Use on Schedule I Received On *" at bounding box center [599, 467] width 839 height 87
click at [305, 484] on input "text" at bounding box center [299, 482] width 164 height 29
type input "[DATE]"
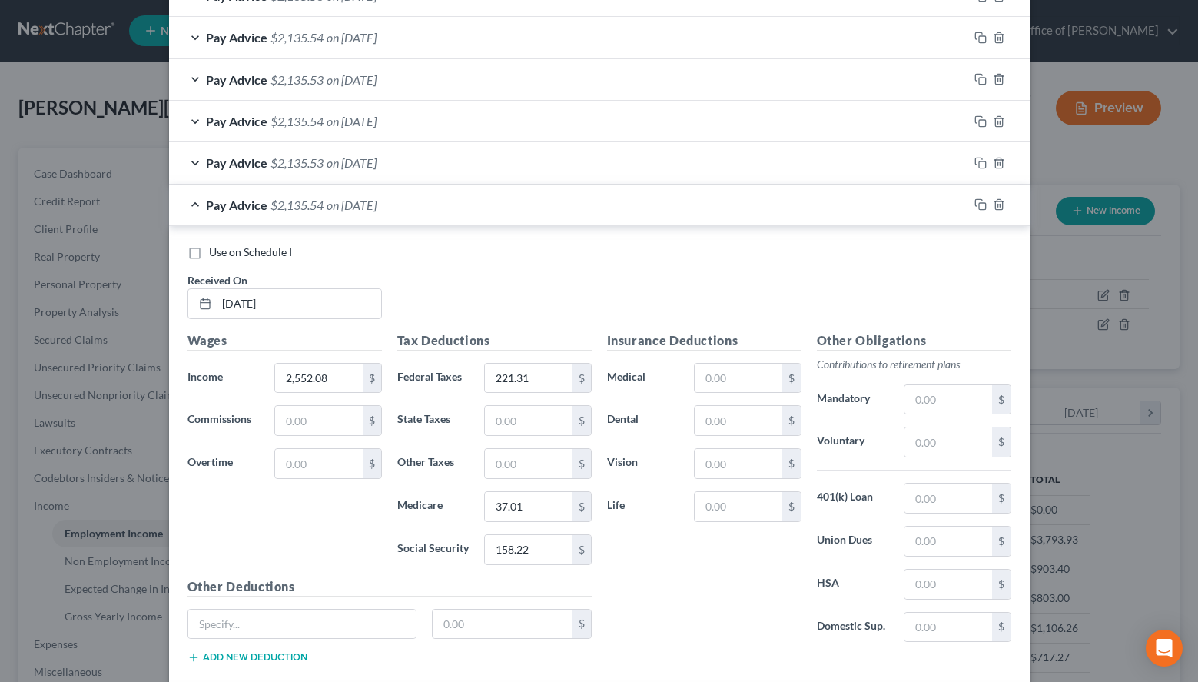
scroll to position [562, 0]
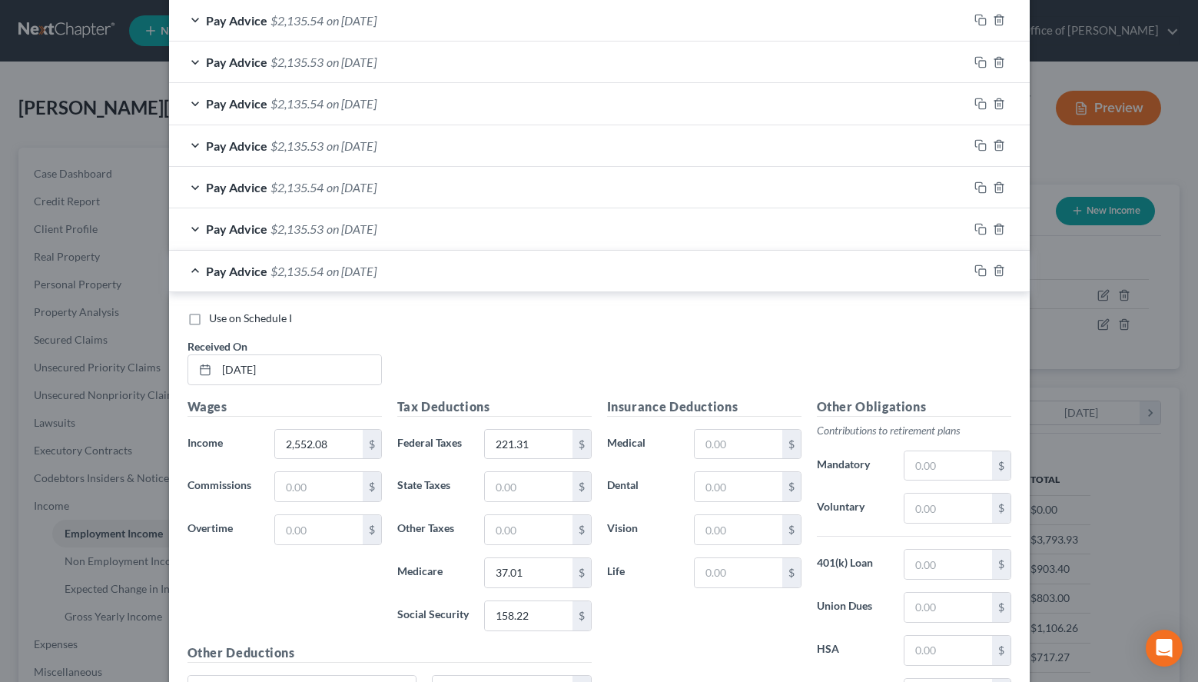
type input "2,552.08"
click at [653, 293] on div "Use on Schedule I Received On * [DATE] Wages Income * 2,552.08 $ Commissions $ …" at bounding box center [599, 523] width 861 height 463
click at [650, 285] on div "Pay Advice $2,135.54 on [DATE]" at bounding box center [568, 271] width 799 height 41
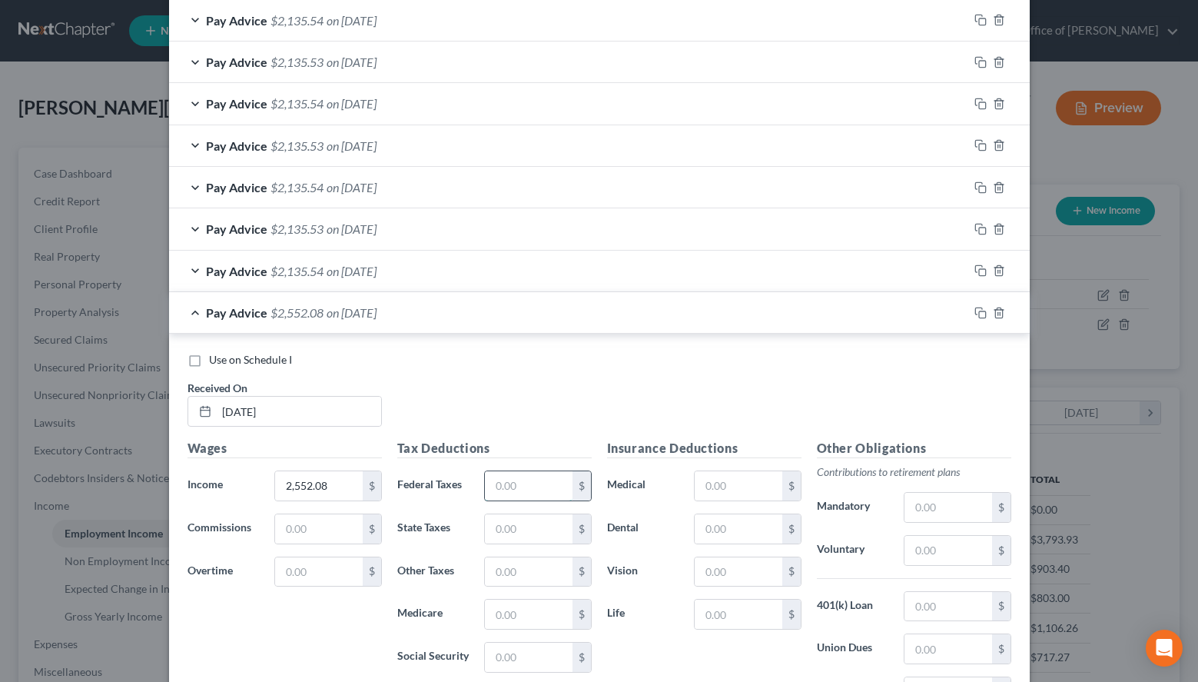
click at [511, 485] on input "text" at bounding box center [528, 485] width 87 height 29
type input "221.31"
type input "37.00"
type input "158.23"
click at [635, 280] on div "Pay Advice $2,135.54 on [DATE]" at bounding box center [568, 271] width 799 height 41
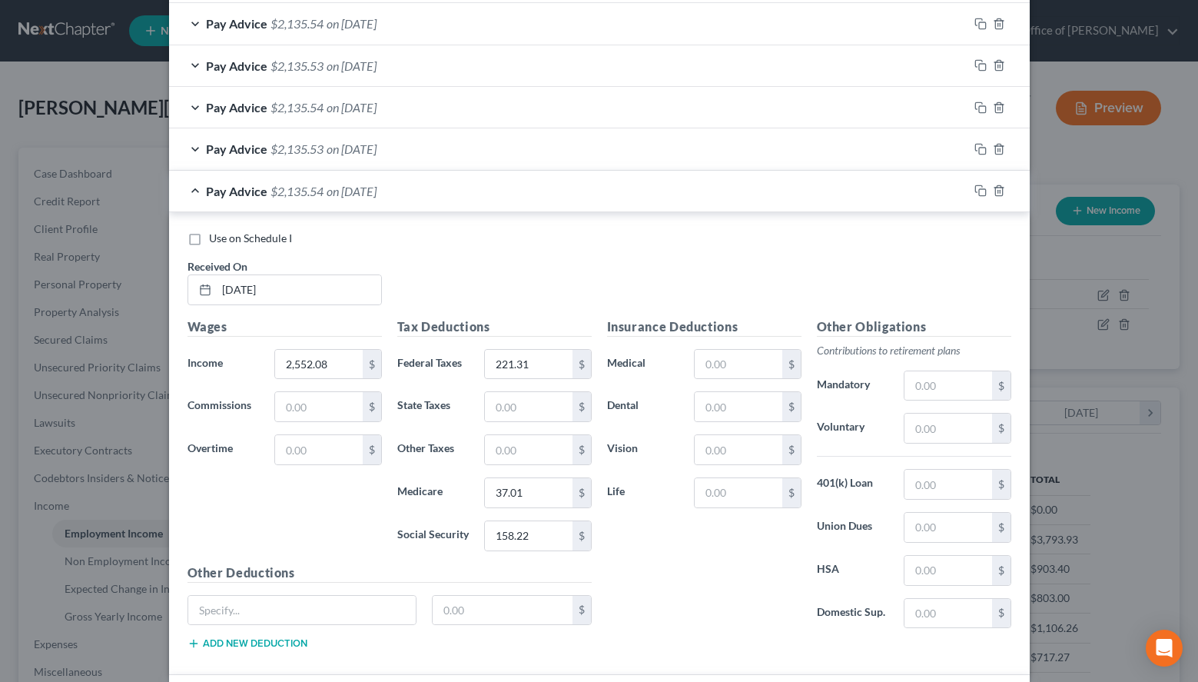
scroll to position [719, 0]
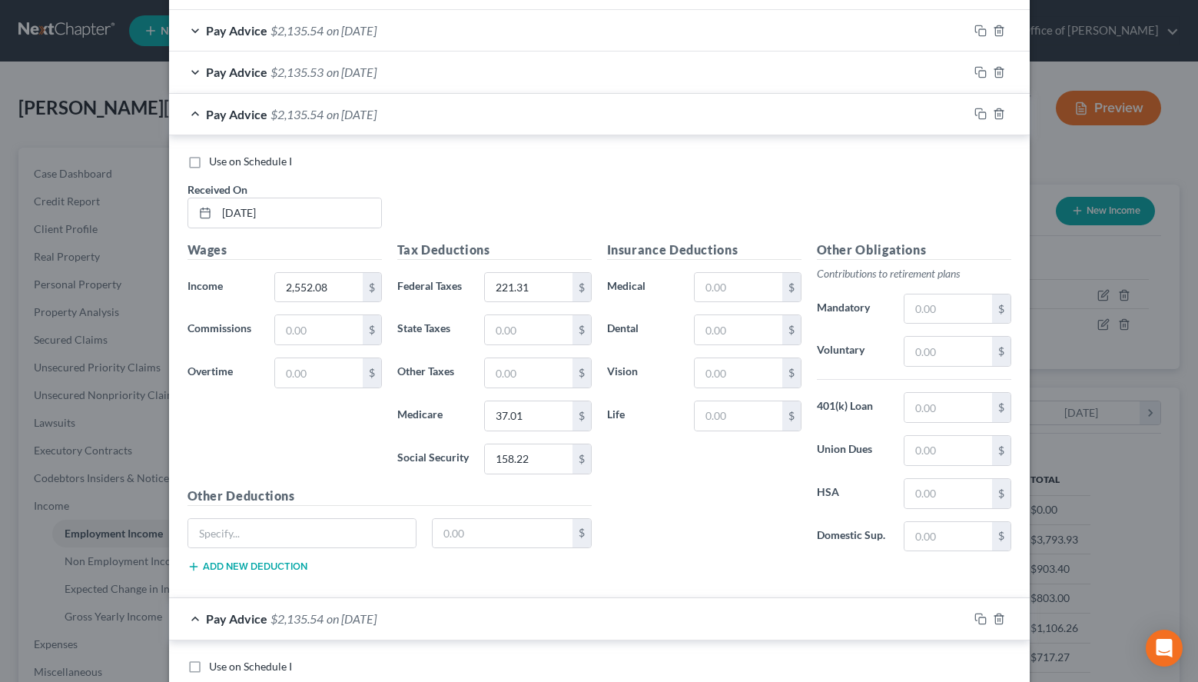
click at [562, 121] on div "Pay Advice $2,135.54 on [DATE]" at bounding box center [568, 114] width 799 height 41
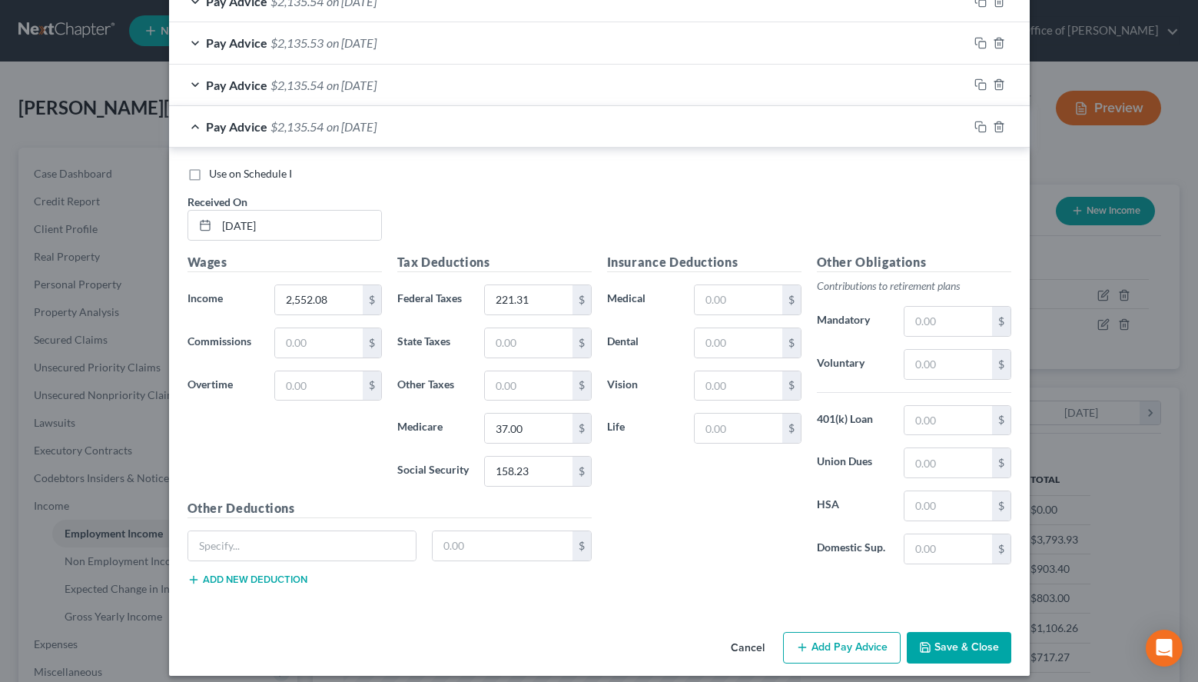
scroll to position [760, 0]
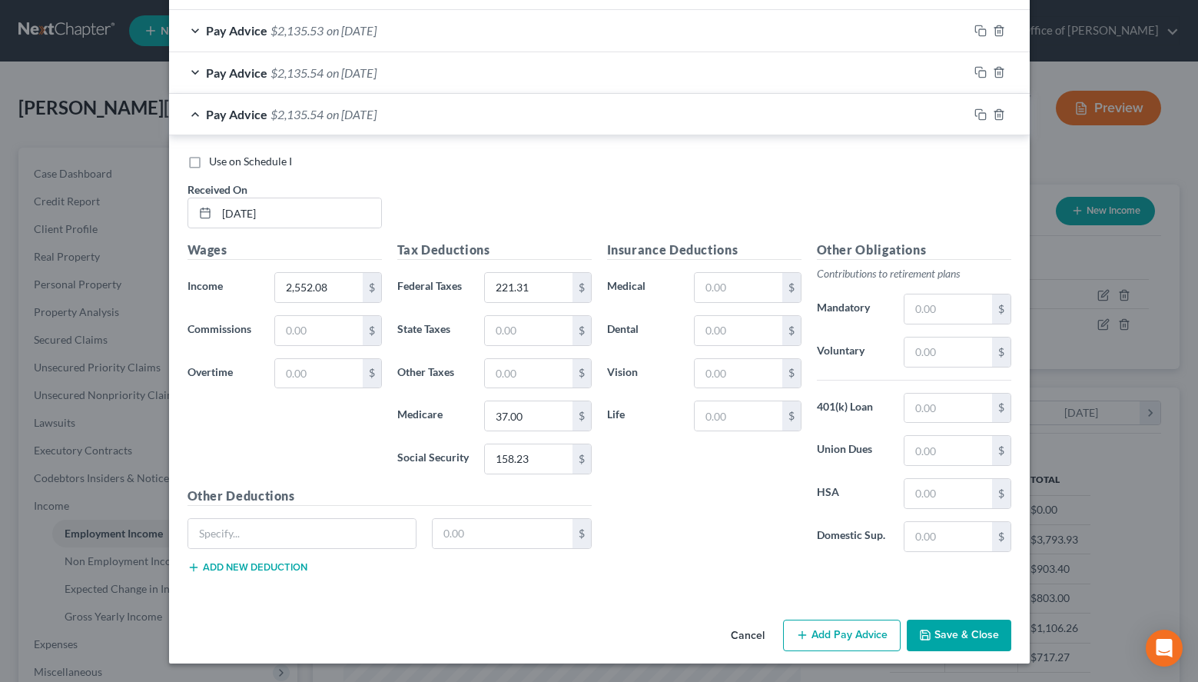
click at [790, 632] on button "Add Pay Advice" at bounding box center [842, 636] width 118 height 32
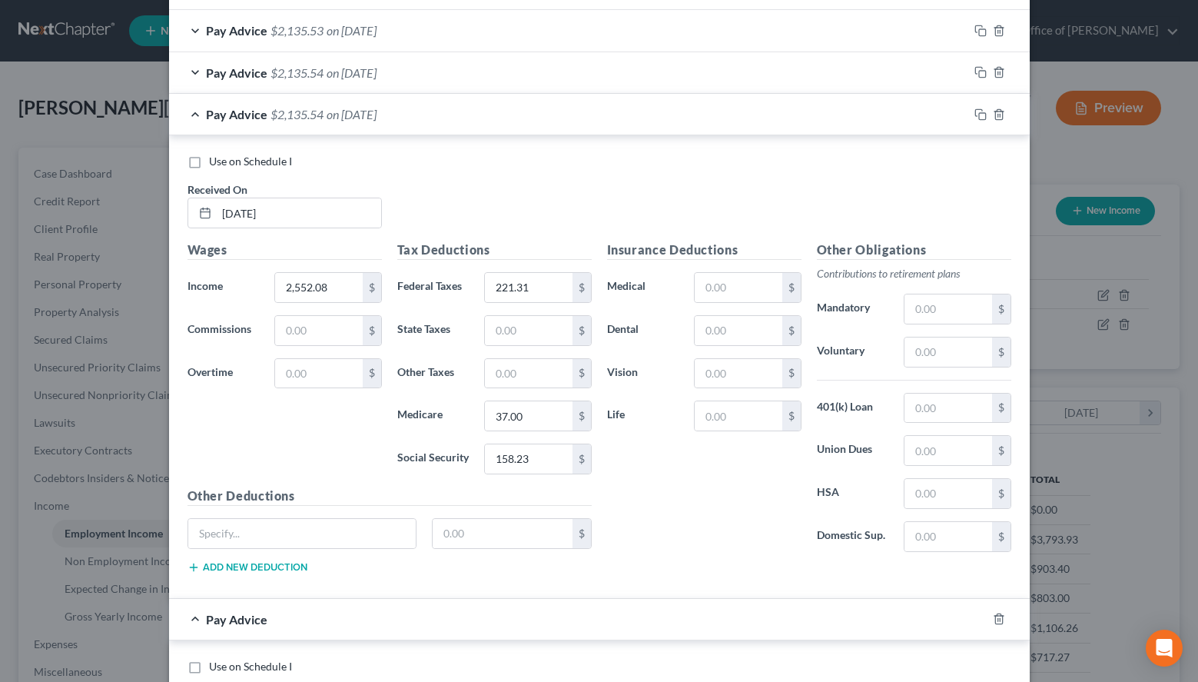
click at [851, 158] on div "Use on Schedule I" at bounding box center [600, 161] width 824 height 15
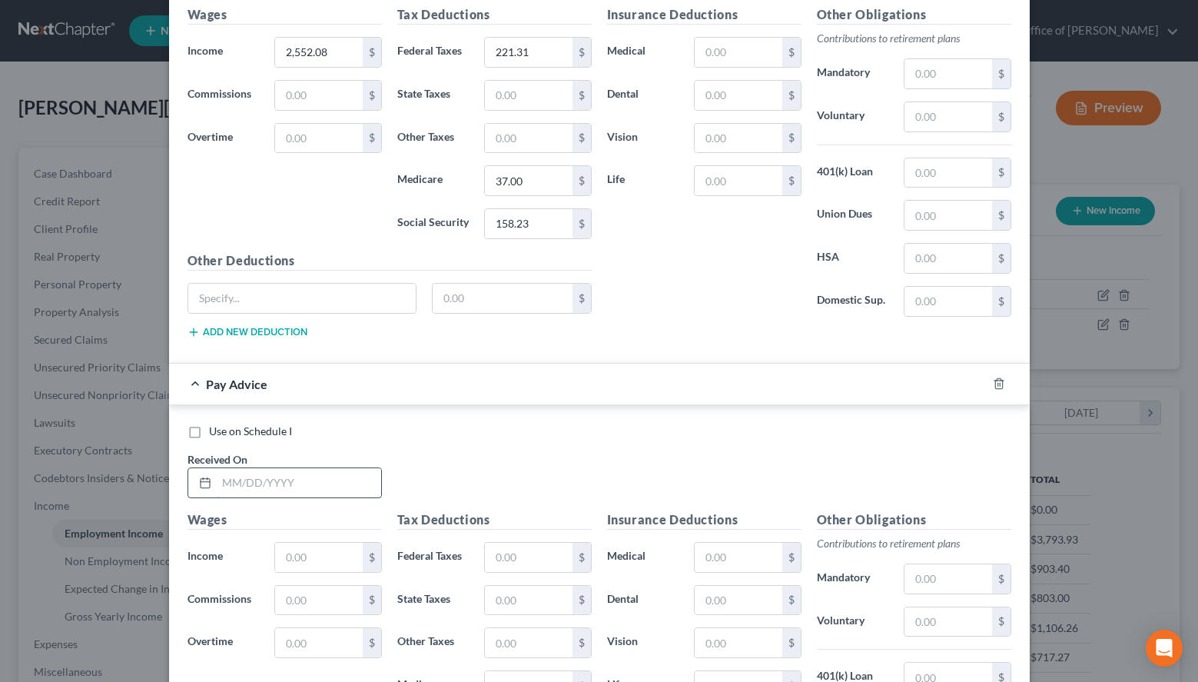
click at [294, 485] on input "text" at bounding box center [299, 482] width 164 height 29
type input "[DATE]"
click at [355, 553] on input "text" at bounding box center [318, 557] width 87 height 29
type input "2,552.08"
click at [555, 560] on input "text" at bounding box center [528, 557] width 87 height 29
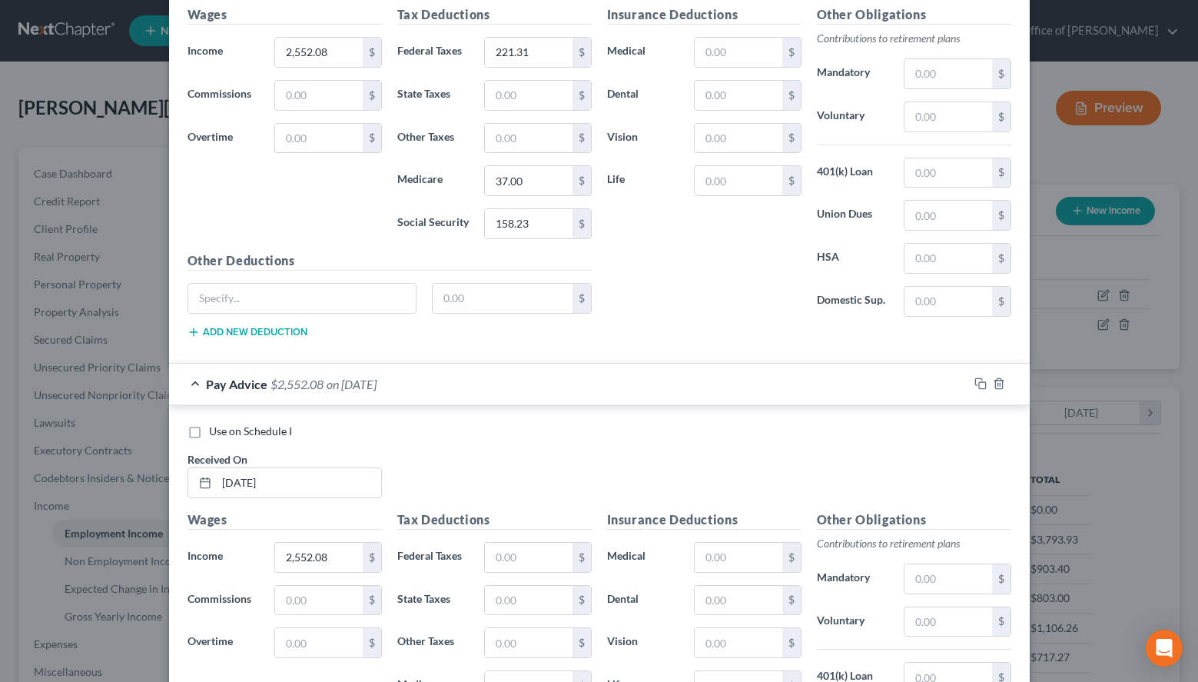
click at [852, 423] on div "Use on Schedule I Received On * [DATE] Wages Income * 2,552.08 $ Commissions $ …" at bounding box center [599, 636] width 861 height 462
click at [545, 540] on div "Tax Deductions Federal Taxes $ State Taxes $ Other Taxes $ Medicare $ Social Se…" at bounding box center [495, 633] width 210 height 246
click at [535, 557] on input "text" at bounding box center [528, 557] width 87 height 29
type input "221.36"
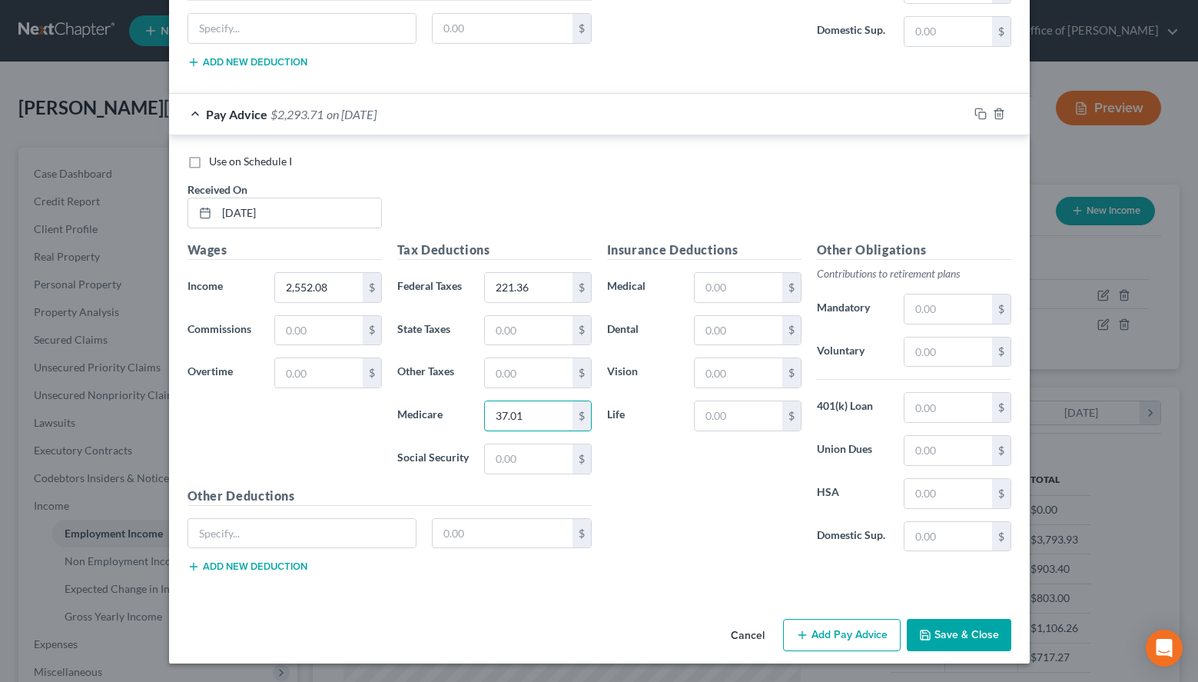
type input "37.01"
type input "158.26"
click at [977, 628] on button "Save & Close" at bounding box center [959, 635] width 105 height 32
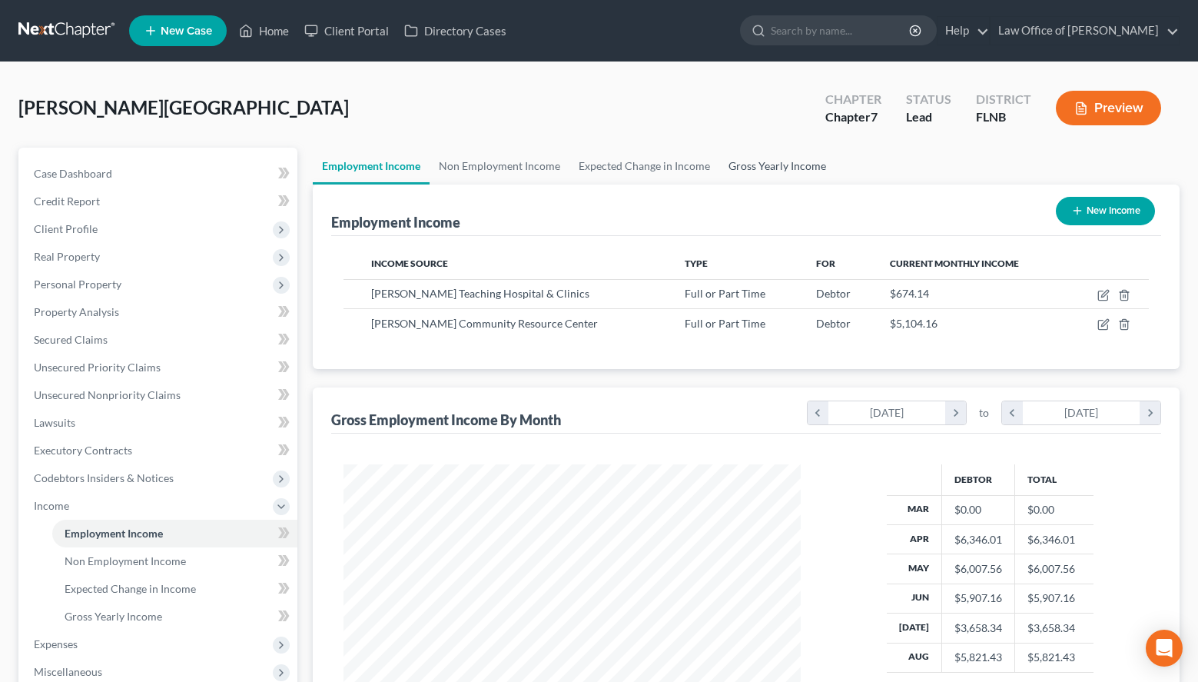
click at [768, 171] on link "Gross Yearly Income" at bounding box center [777, 166] width 116 height 37
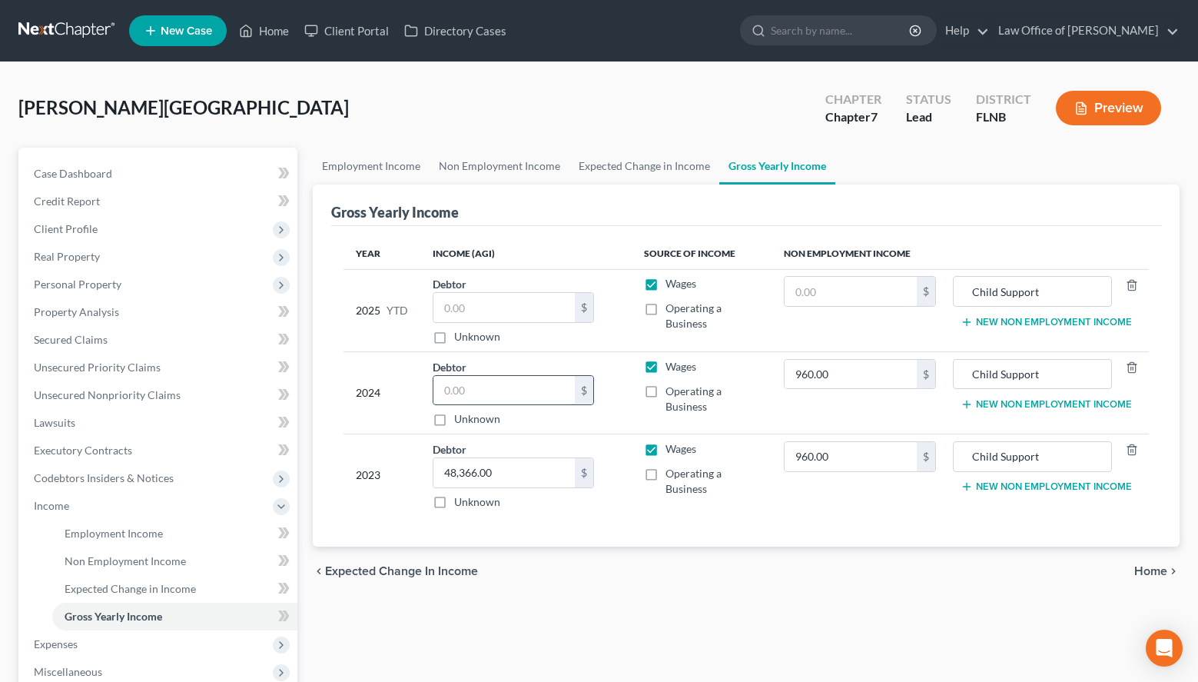
click at [525, 402] on input "text" at bounding box center [504, 390] width 141 height 29
click at [1114, 543] on div "Year Income (AGI) Source of Income Non Employment Income 2025 YTD Debtor $ Unkn…" at bounding box center [746, 386] width 830 height 321
click at [479, 388] on input "text" at bounding box center [504, 390] width 141 height 29
type input "55,810.00"
click at [1185, 462] on div "Employment Income Non Employment Income Expected Change in Income Gross Yearly …" at bounding box center [746, 509] width 882 height 722
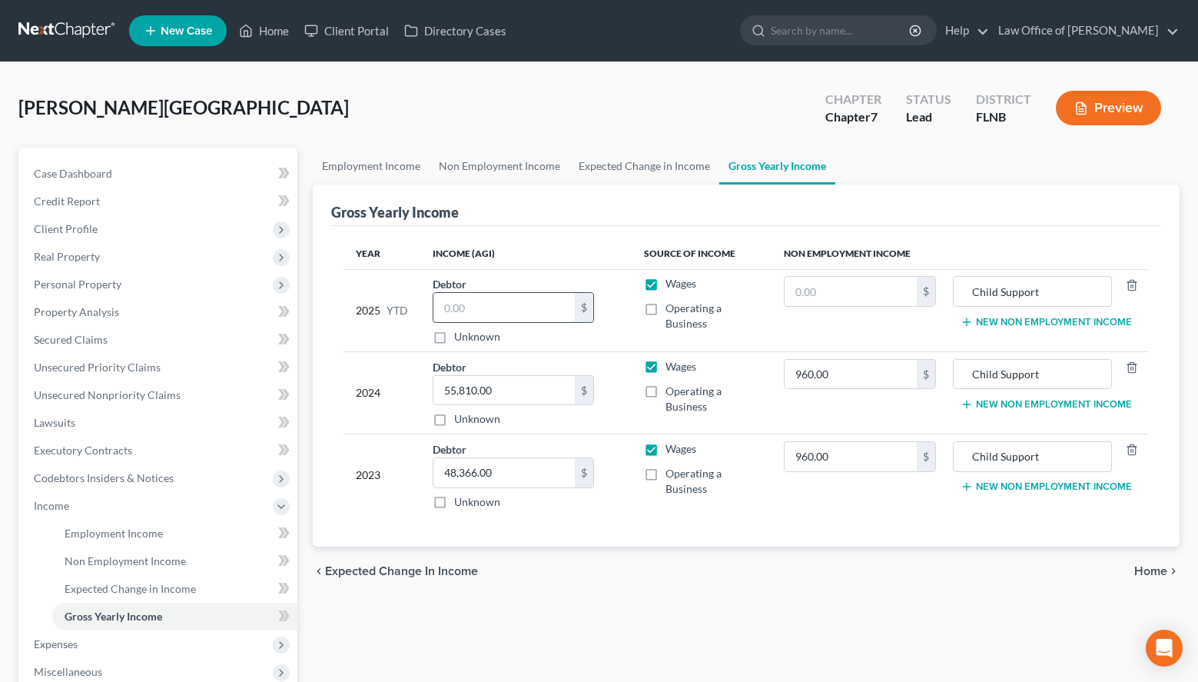
click at [540, 304] on input "text" at bounding box center [504, 307] width 141 height 29
click at [956, 161] on ul "Employment Income Non Employment Income Expected Change in Income Gross Yearly …" at bounding box center [746, 166] width 867 height 37
click at [546, 311] on input "text" at bounding box center [504, 307] width 141 height 29
type input "43,385.76"
click at [866, 289] on input "text" at bounding box center [851, 291] width 132 height 29
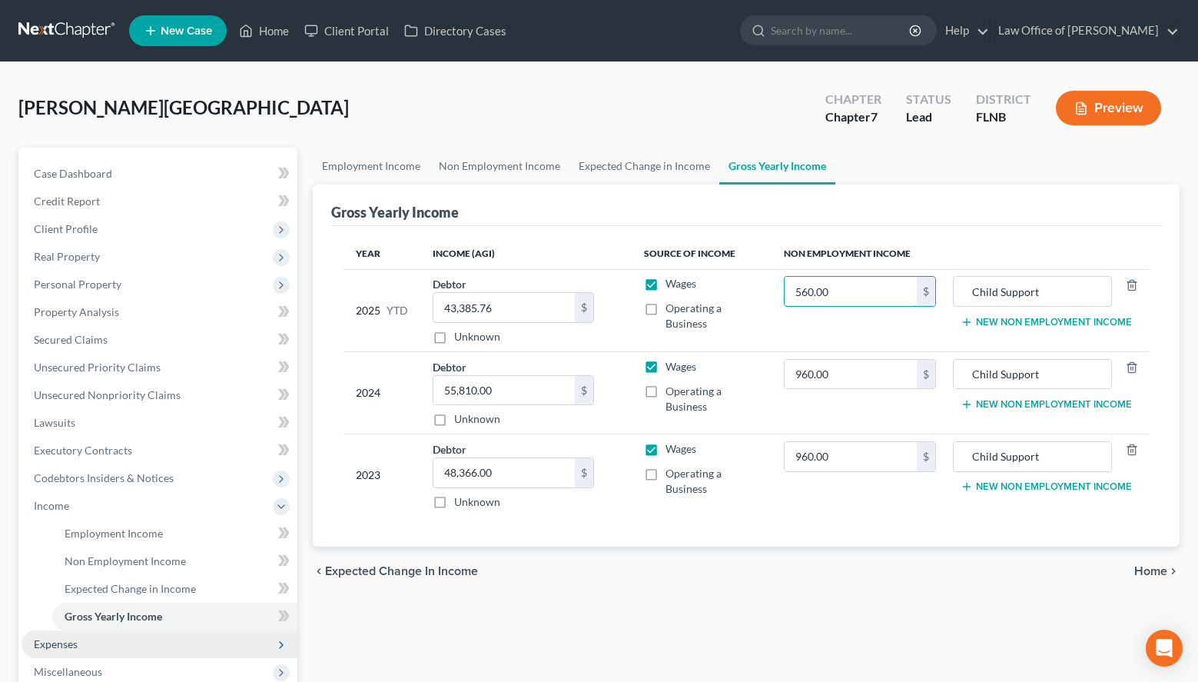
type input "560.00"
click at [26, 642] on span "Expenses" at bounding box center [160, 644] width 276 height 28
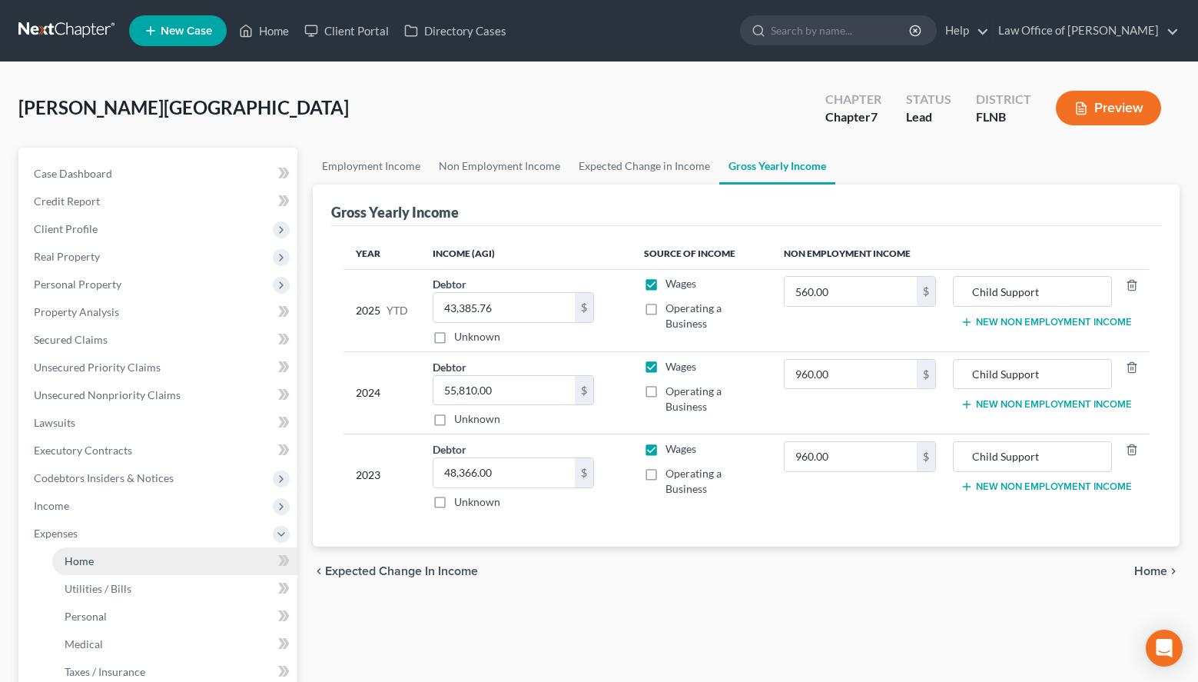
click at [91, 566] on span "Home" at bounding box center [79, 560] width 29 height 13
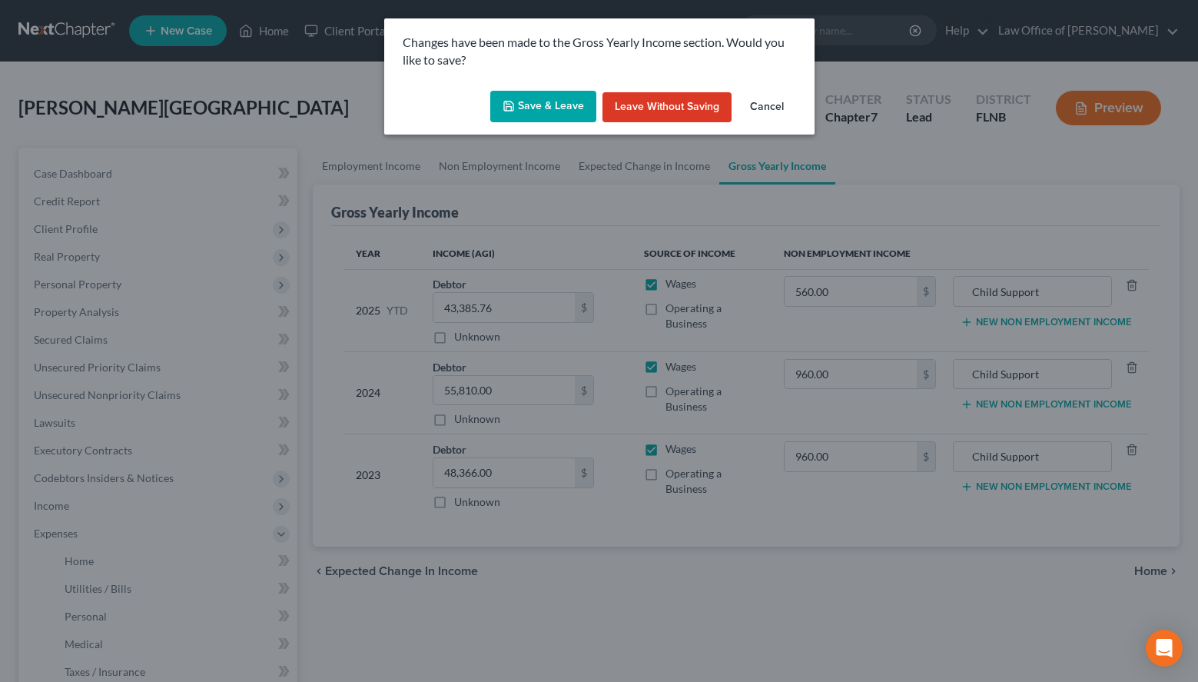
click at [583, 112] on button "Save & Leave" at bounding box center [543, 107] width 106 height 32
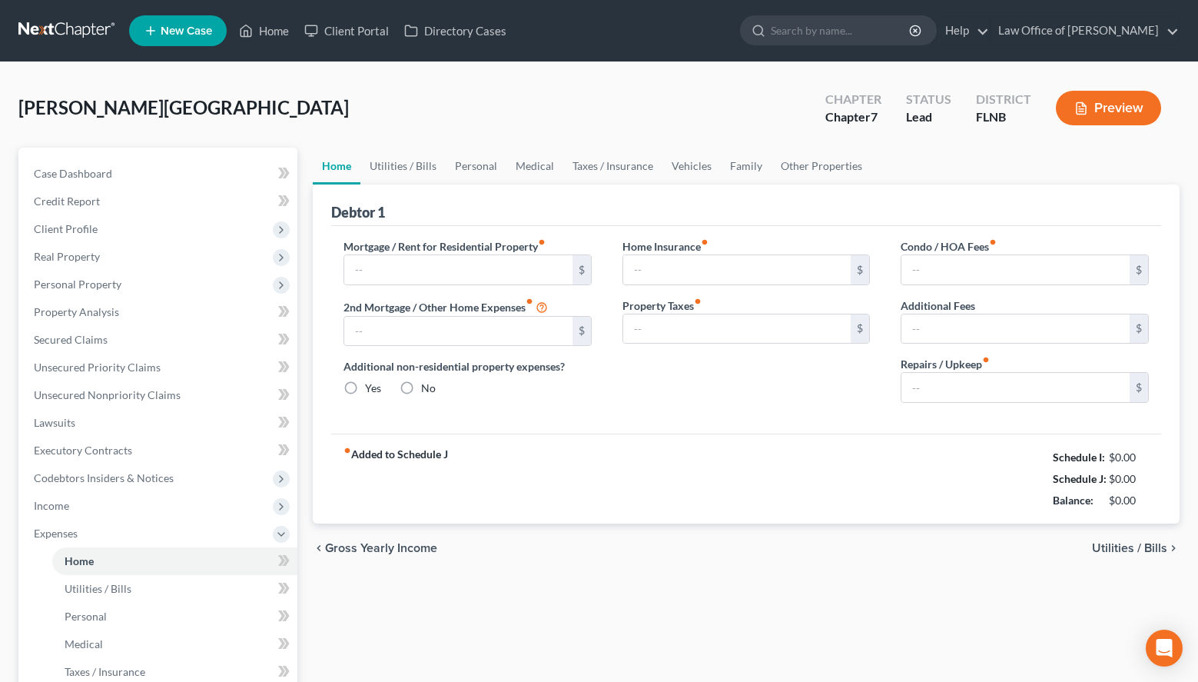
type input "0.00"
radio input "true"
type input "0.00"
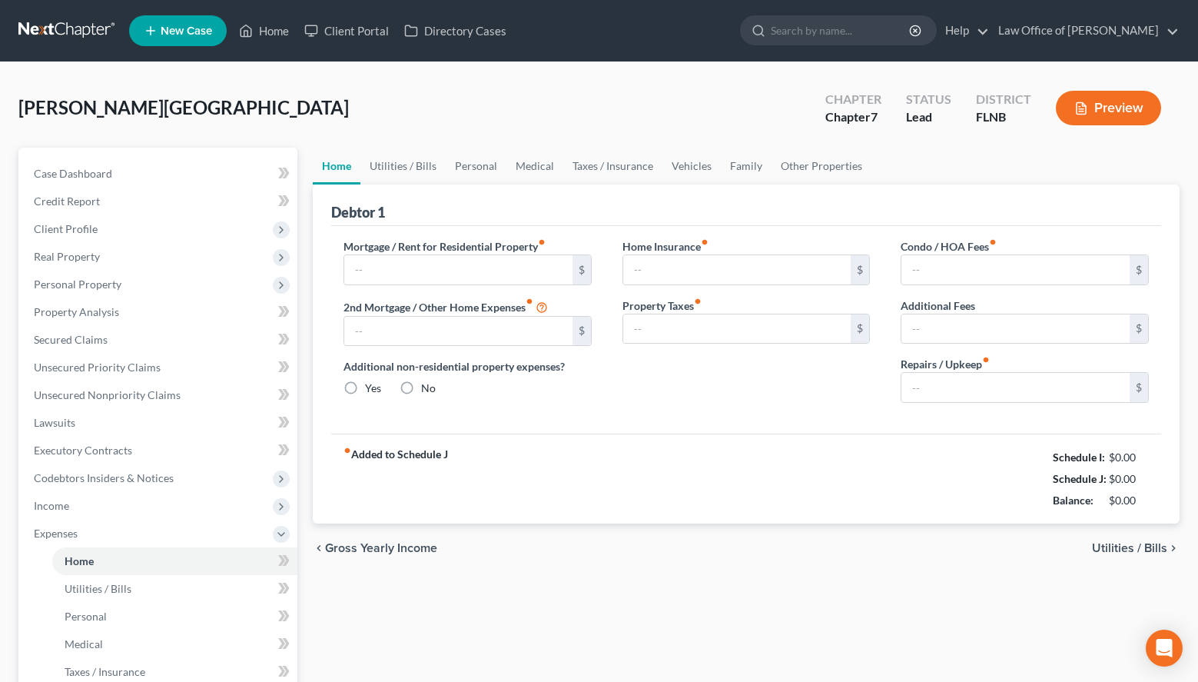
type input "0.00"
click at [520, 260] on input "text" at bounding box center [458, 269] width 228 height 29
click at [835, 178] on ul "Home Utilities / Bills Personal Medical Taxes / Insurance Vehicles Family" at bounding box center [746, 166] width 867 height 37
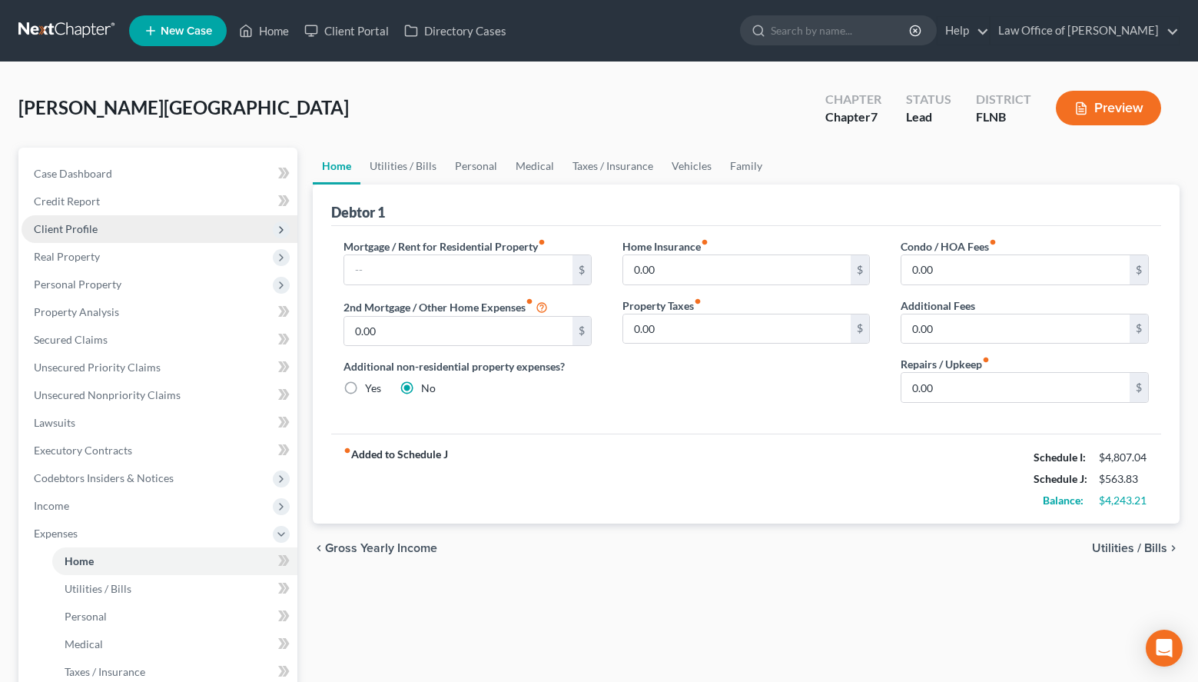
click at [108, 232] on span "Client Profile" at bounding box center [160, 229] width 276 height 28
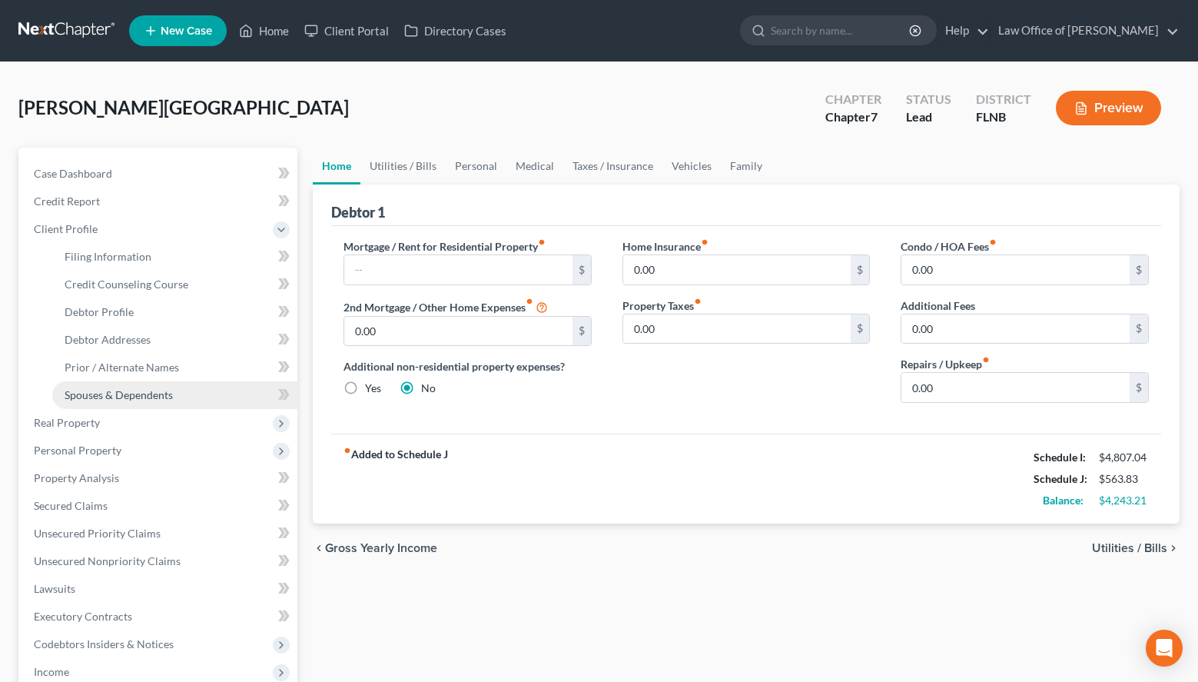
click at [163, 394] on span "Spouses & Dependents" at bounding box center [119, 394] width 108 height 13
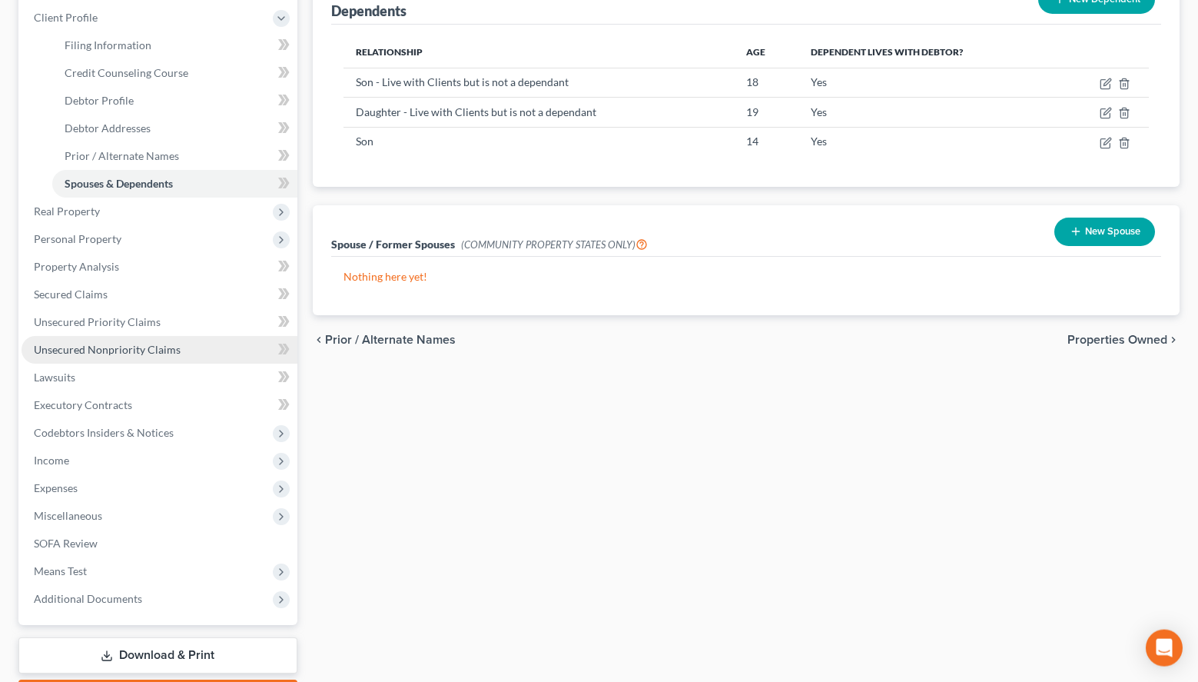
scroll to position [235, 0]
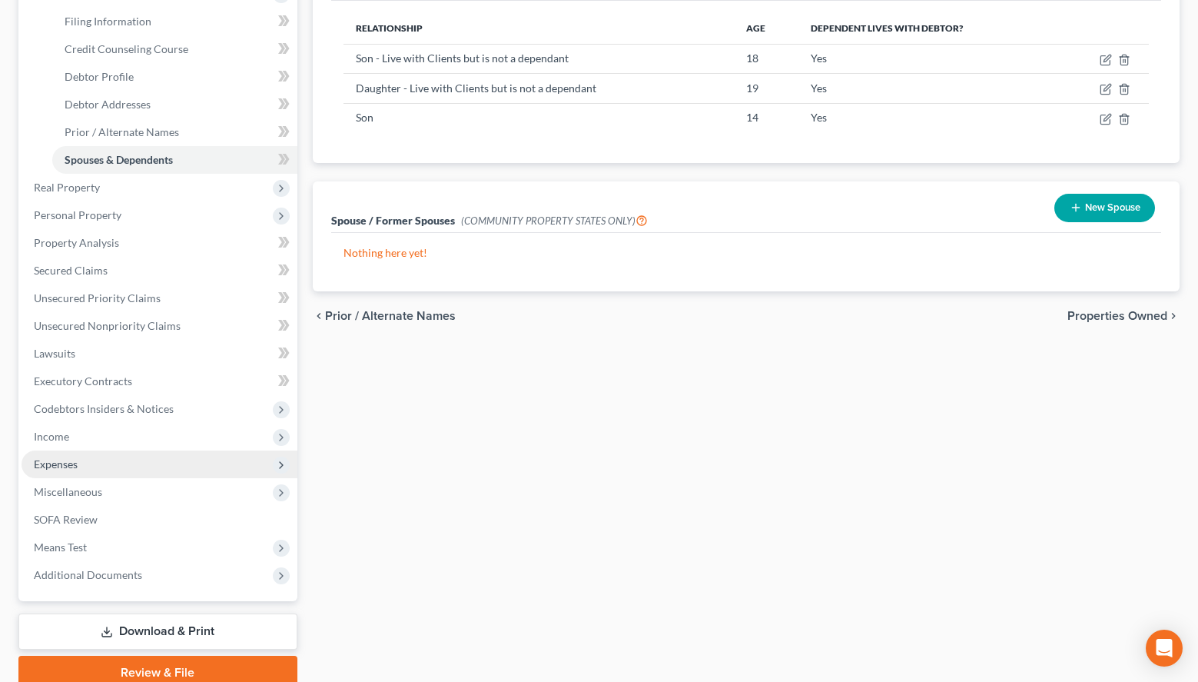
click at [198, 454] on span "Expenses" at bounding box center [160, 464] width 276 height 28
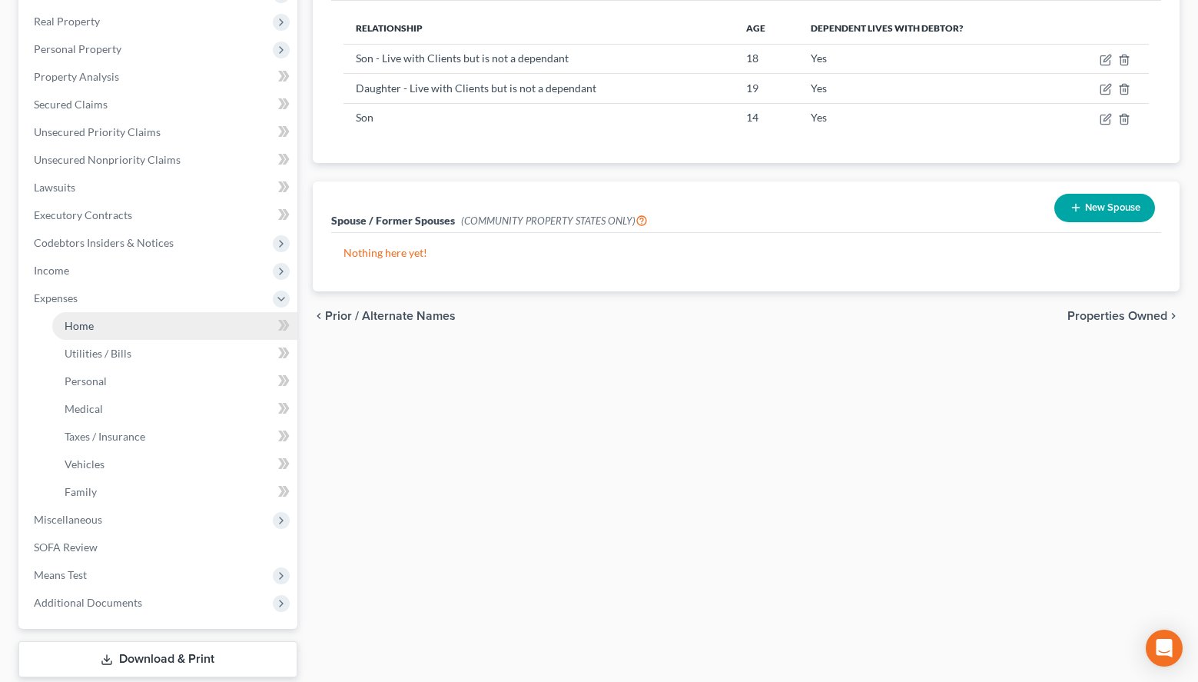
click at [191, 317] on link "Home" at bounding box center [174, 326] width 245 height 28
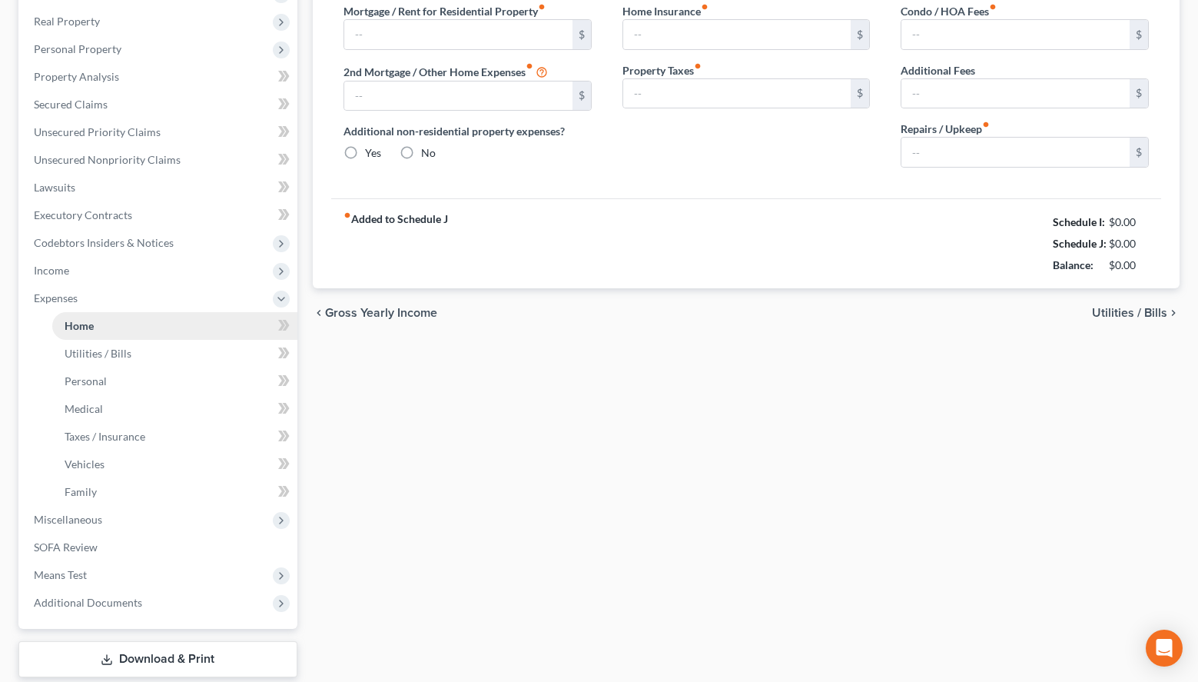
type input "0.00"
radio input "true"
type input "0.00"
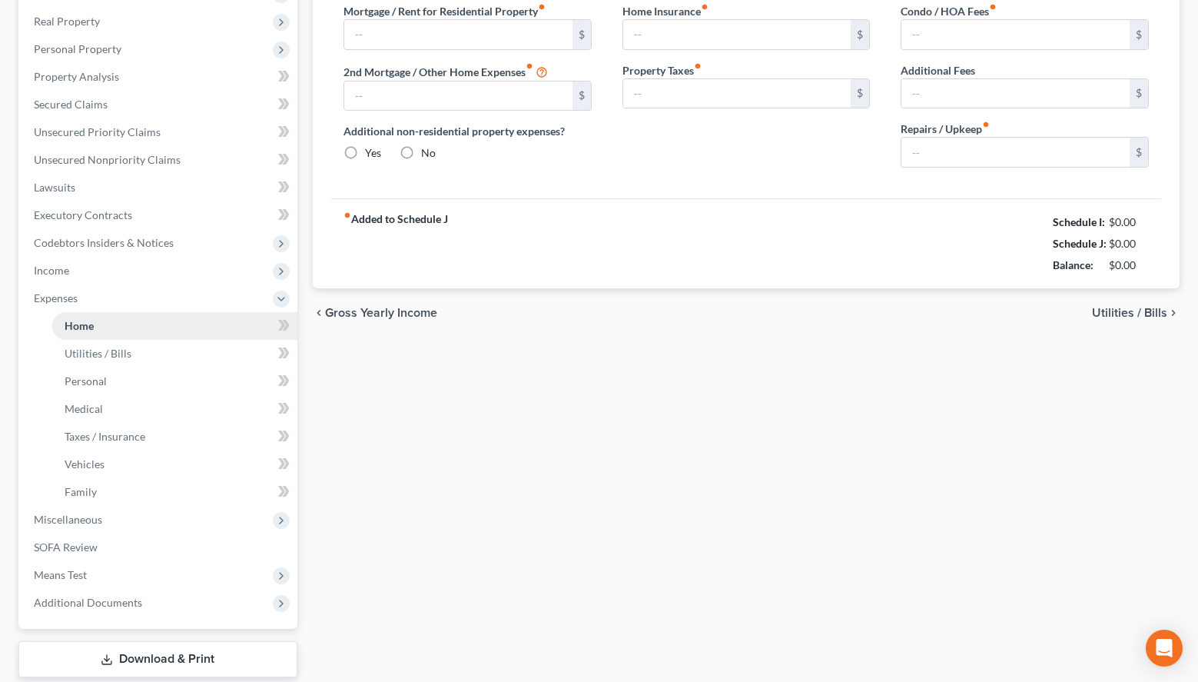
type input "0.00"
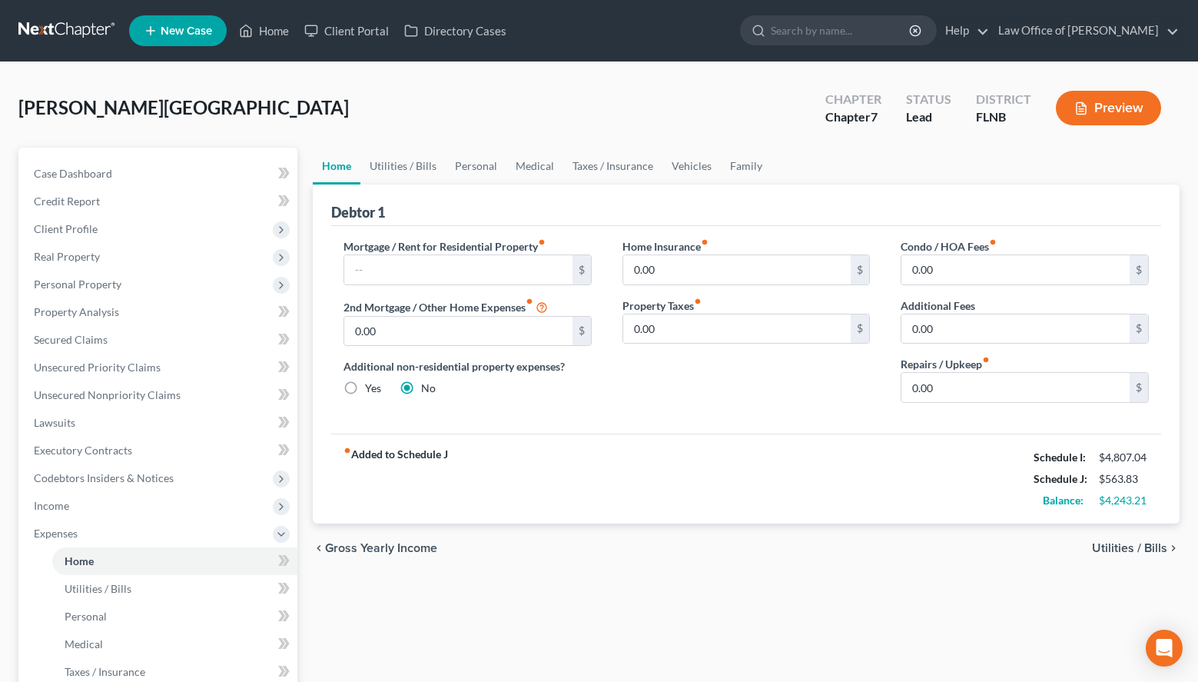
click at [1118, 552] on span "Utilities / Bills" at bounding box center [1129, 548] width 75 height 12
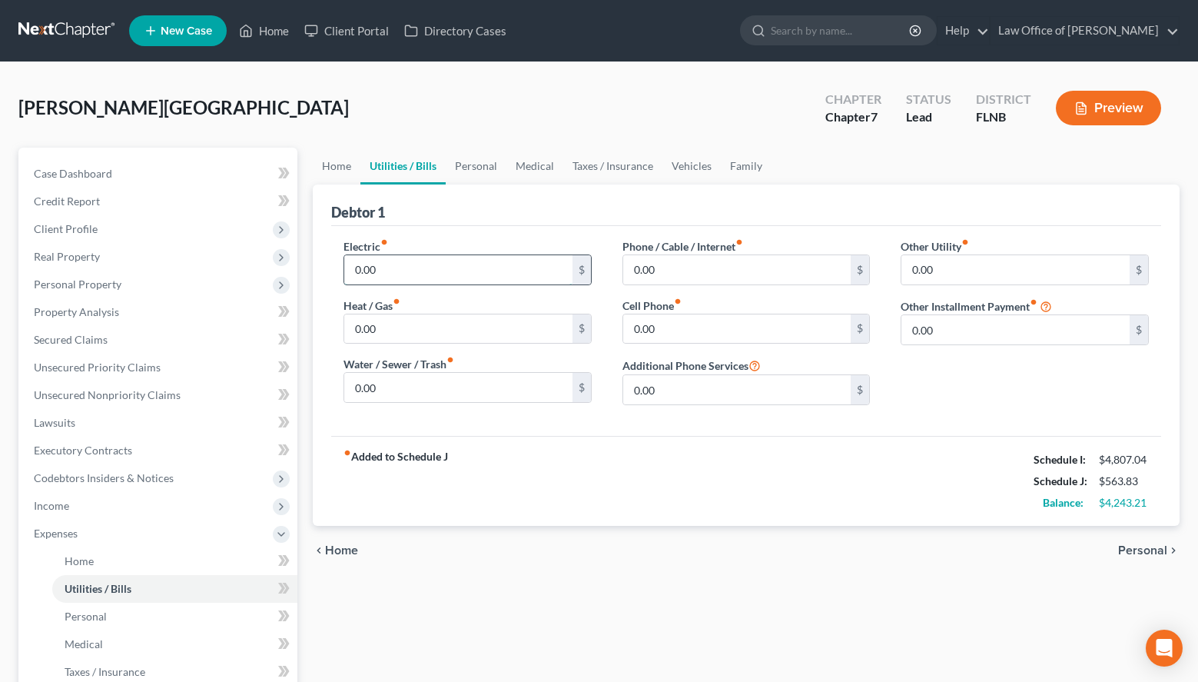
click at [380, 274] on input "0.00" at bounding box center [458, 269] width 228 height 29
type input "436.00"
click at [919, 381] on div "Other Utility fiber_manual_record 0.00 $ Other Installment Payment fiber_manual…" at bounding box center [1025, 327] width 279 height 179
click at [1006, 398] on div "Other Utility fiber_manual_record 0.00 $ Other Installment Payment fiber_manual…" at bounding box center [1025, 327] width 279 height 179
click at [686, 272] on input "0.00" at bounding box center [737, 269] width 228 height 29
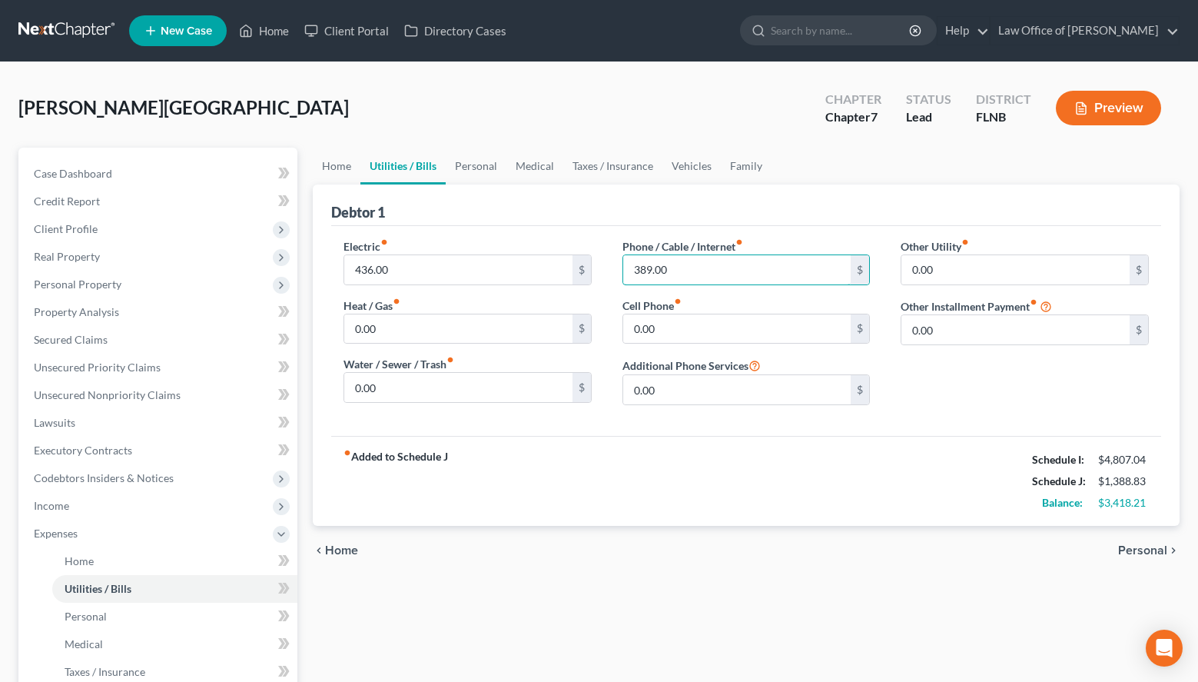
type input "389.00"
click at [1180, 303] on div "Home Utilities / Bills Personal Medical Taxes / Insurance Vehicles Family Debto…" at bounding box center [746, 550] width 882 height 805
click at [955, 400] on div "Other Utility fiber_manual_record 0.00 $ Other Installment Payment fiber_manual…" at bounding box center [1025, 327] width 279 height 179
click at [715, 255] on input "389.00" at bounding box center [737, 269] width 228 height 29
type input "342.00"
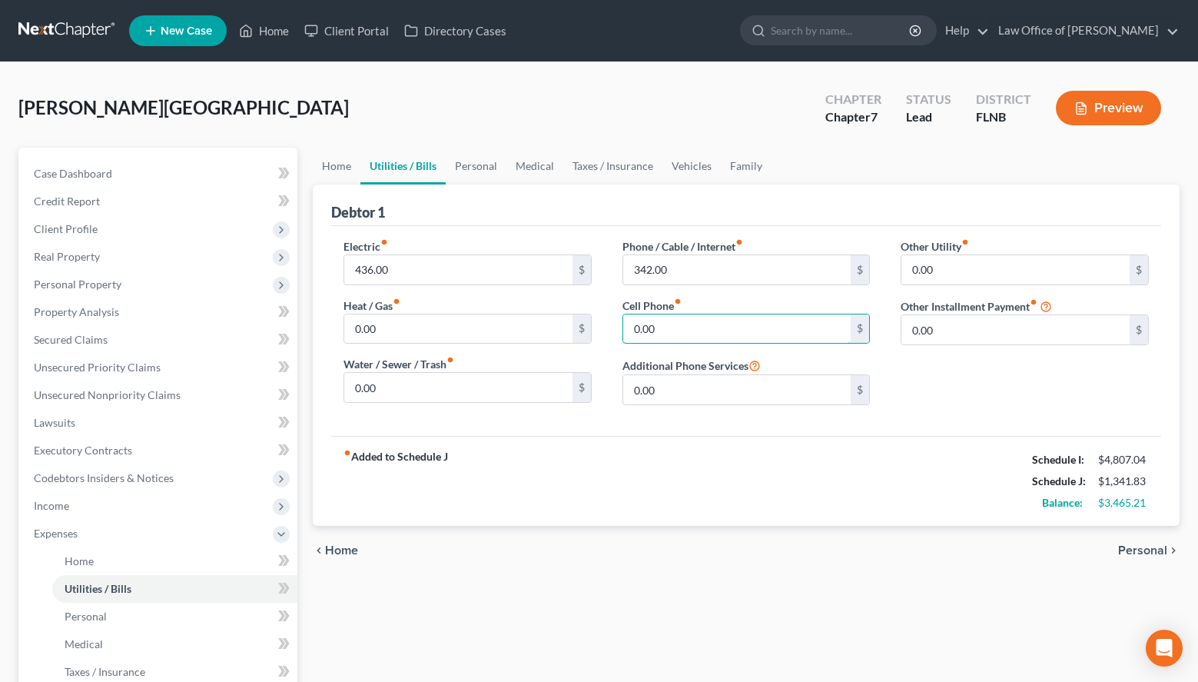
type input "7"
type input "47.99"
click at [1151, 549] on span "Personal" at bounding box center [1142, 550] width 49 height 12
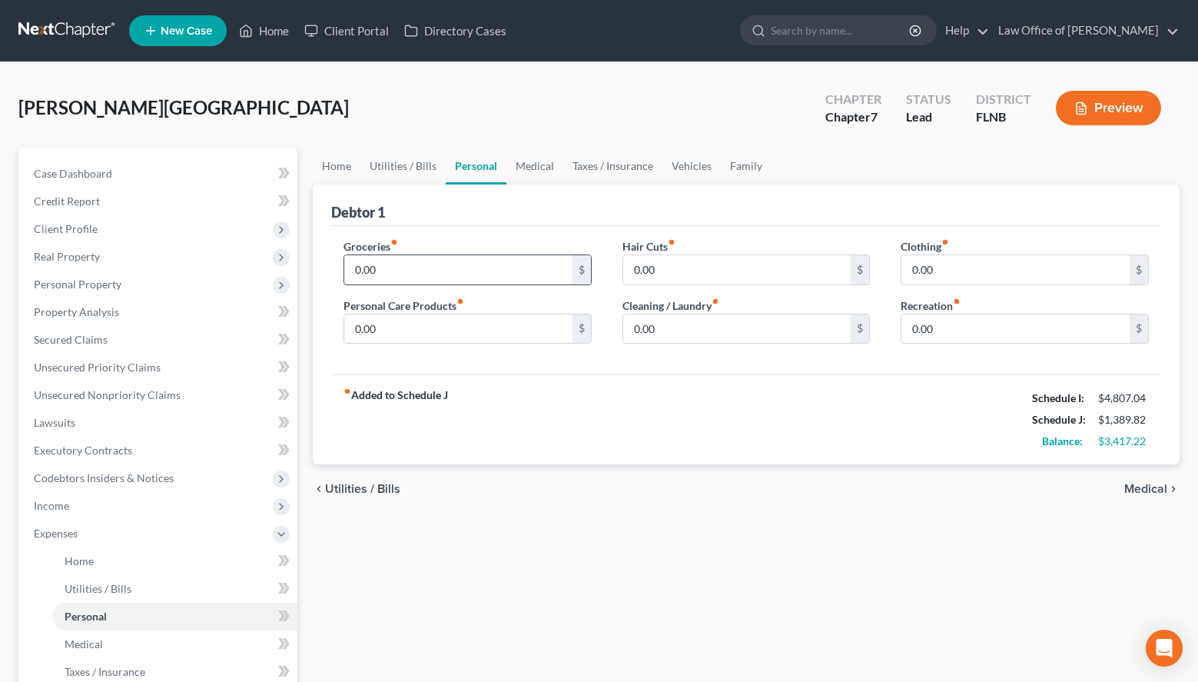
click at [372, 260] on input "0.00" at bounding box center [458, 269] width 228 height 29
type input "912.00"
click at [872, 404] on div "fiber_manual_record Added to Schedule J Schedule I: $4,807.04 Schedule J: $2,30…" at bounding box center [746, 419] width 830 height 90
click at [995, 274] on input "0.00" at bounding box center [1016, 269] width 228 height 29
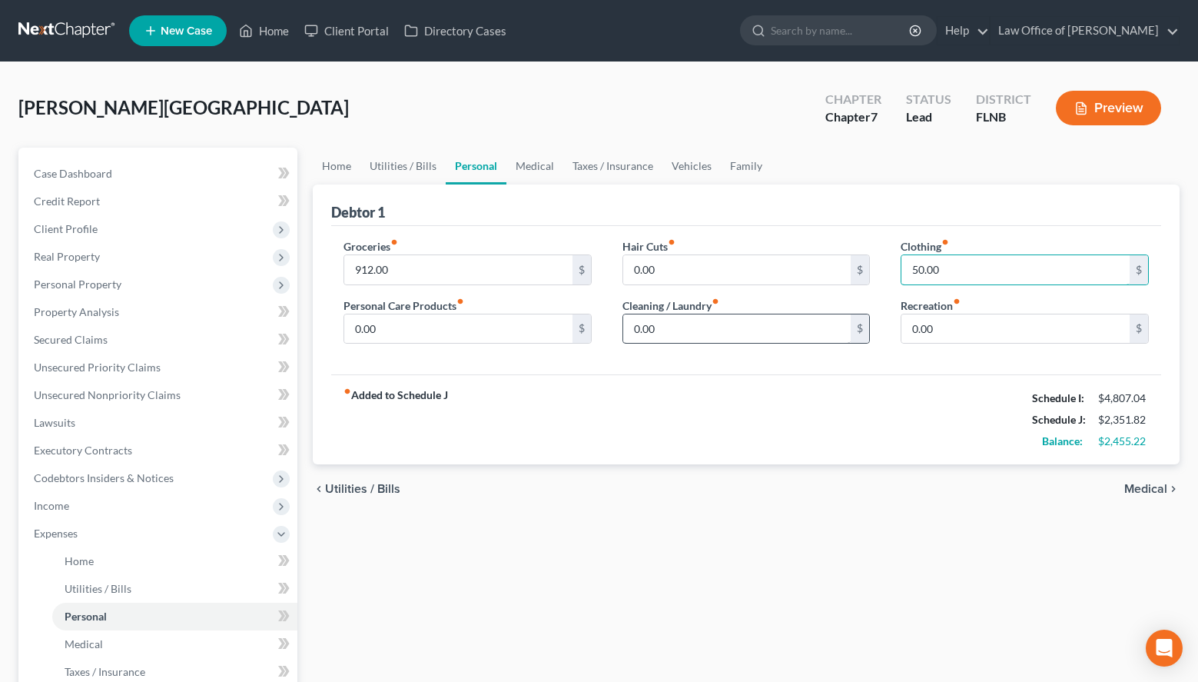
type input "50.00"
click at [774, 336] on input "0.00" at bounding box center [737, 328] width 228 height 29
type input "60.00"
click at [1167, 304] on div "Debtor 1 Groceries fiber_manual_record 912.00 $ Personal Care Products fiber_ma…" at bounding box center [746, 324] width 867 height 281
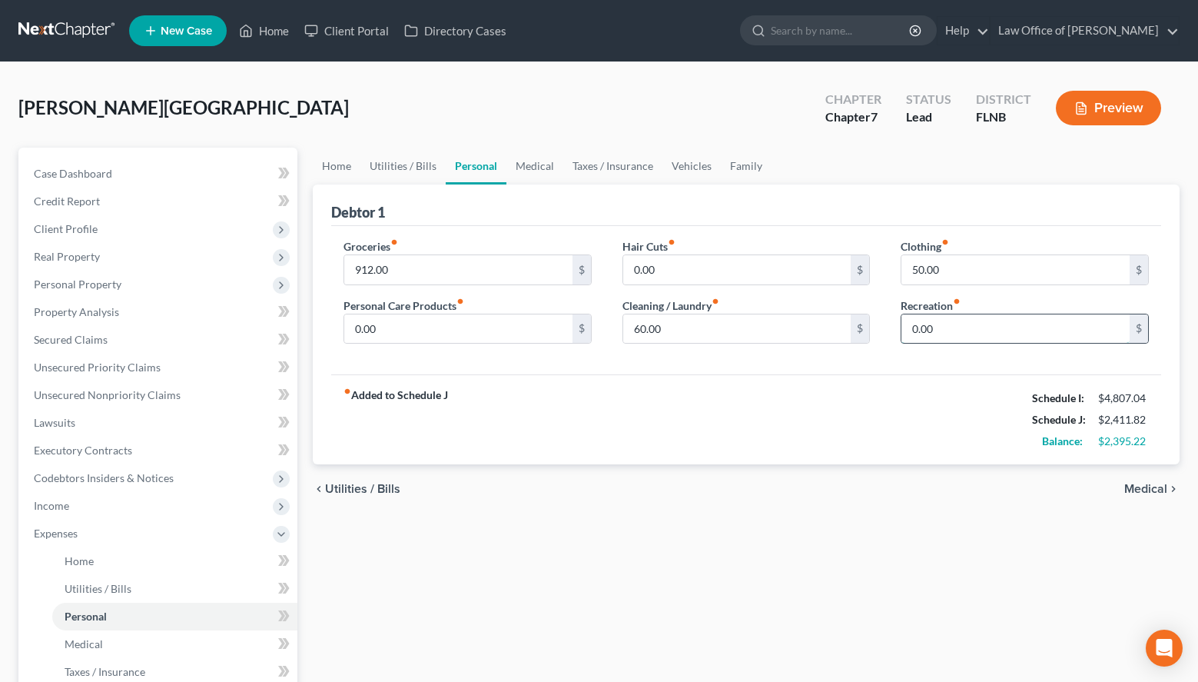
click at [954, 334] on input "0.00" at bounding box center [1016, 328] width 228 height 29
type input "297.52"
click at [820, 280] on input "0.00" at bounding box center [737, 269] width 228 height 29
click at [883, 422] on div "fiber_manual_record Added to Schedule J Schedule I: $4,807.04 Schedule J: $2,70…" at bounding box center [746, 419] width 830 height 90
click at [527, 321] on input "0.00" at bounding box center [458, 328] width 228 height 29
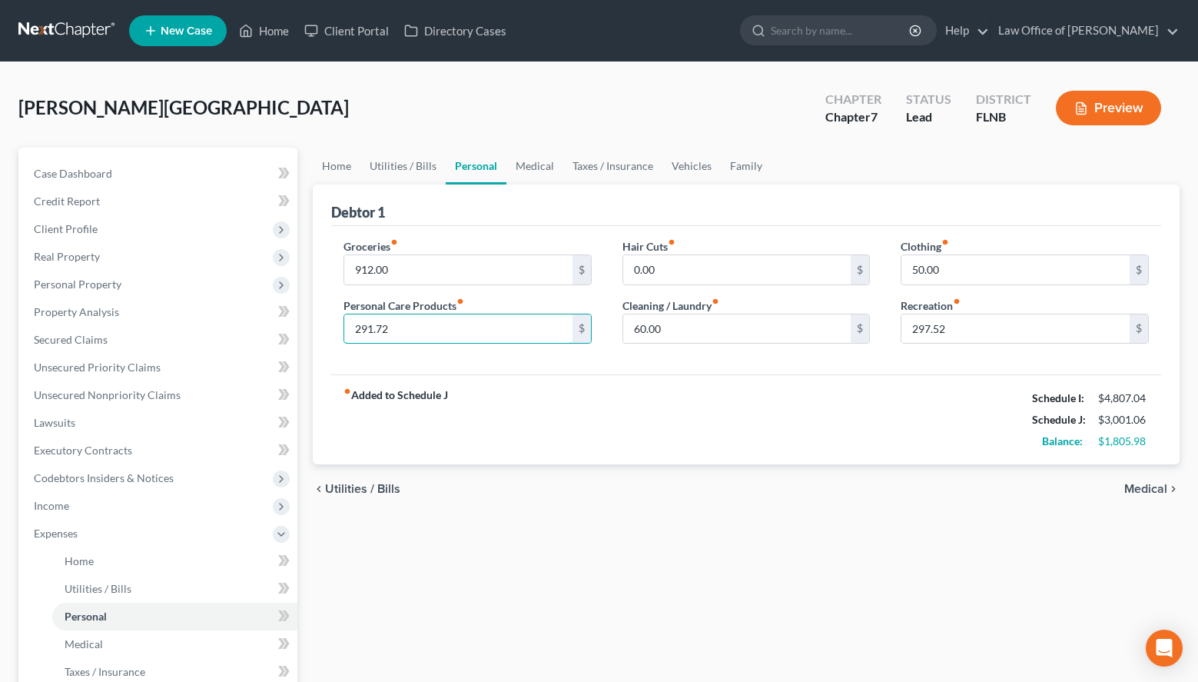
type input "291.72"
click at [1156, 492] on span "Medical" at bounding box center [1146, 489] width 43 height 12
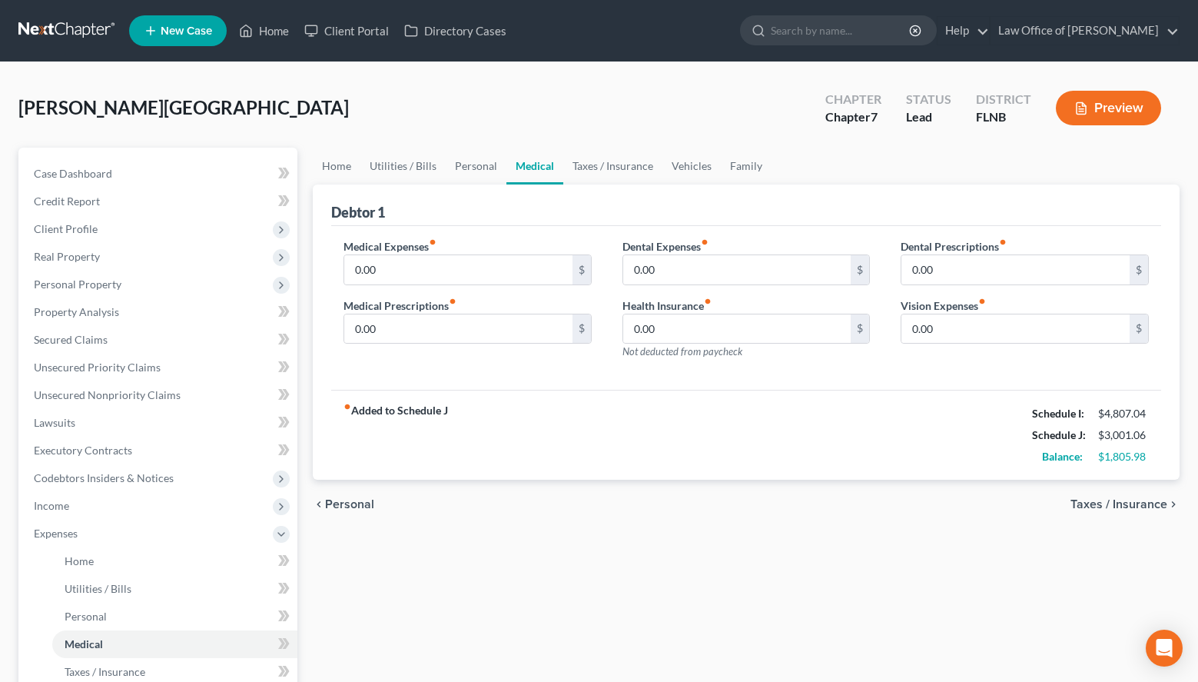
click at [1099, 523] on div "chevron_left Personal Taxes / Insurance chevron_right" at bounding box center [746, 504] width 867 height 49
click at [344, 503] on span "Personal" at bounding box center [349, 504] width 49 height 12
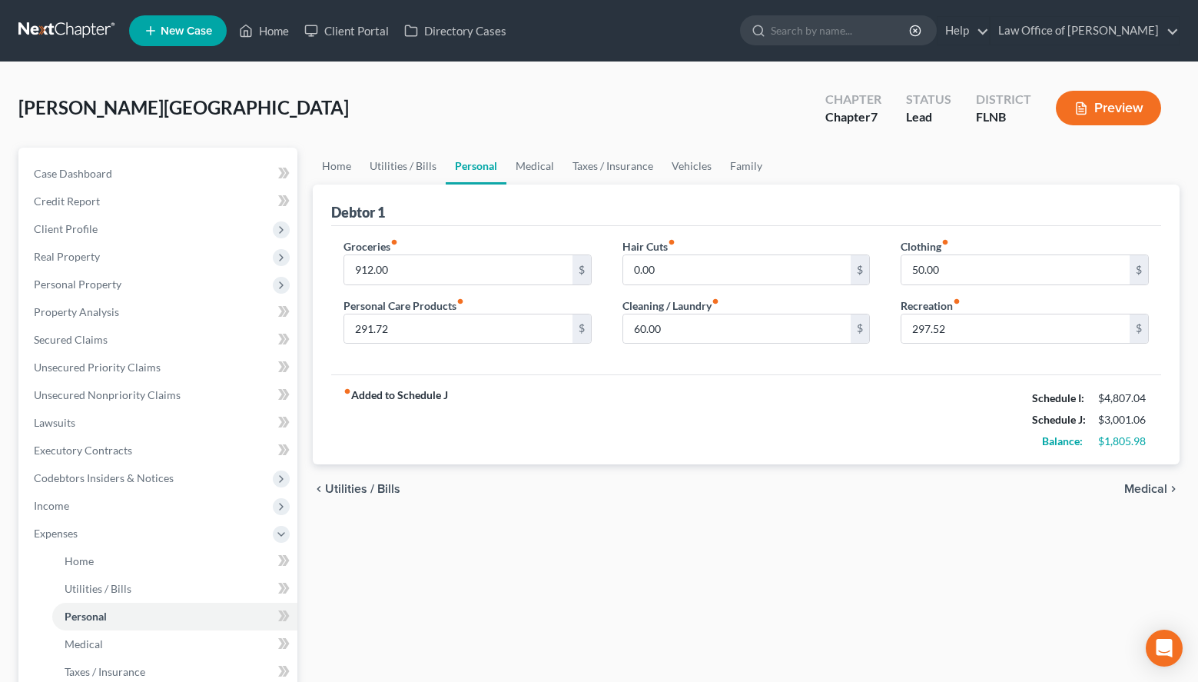
click at [1142, 490] on span "Medical" at bounding box center [1146, 489] width 43 height 12
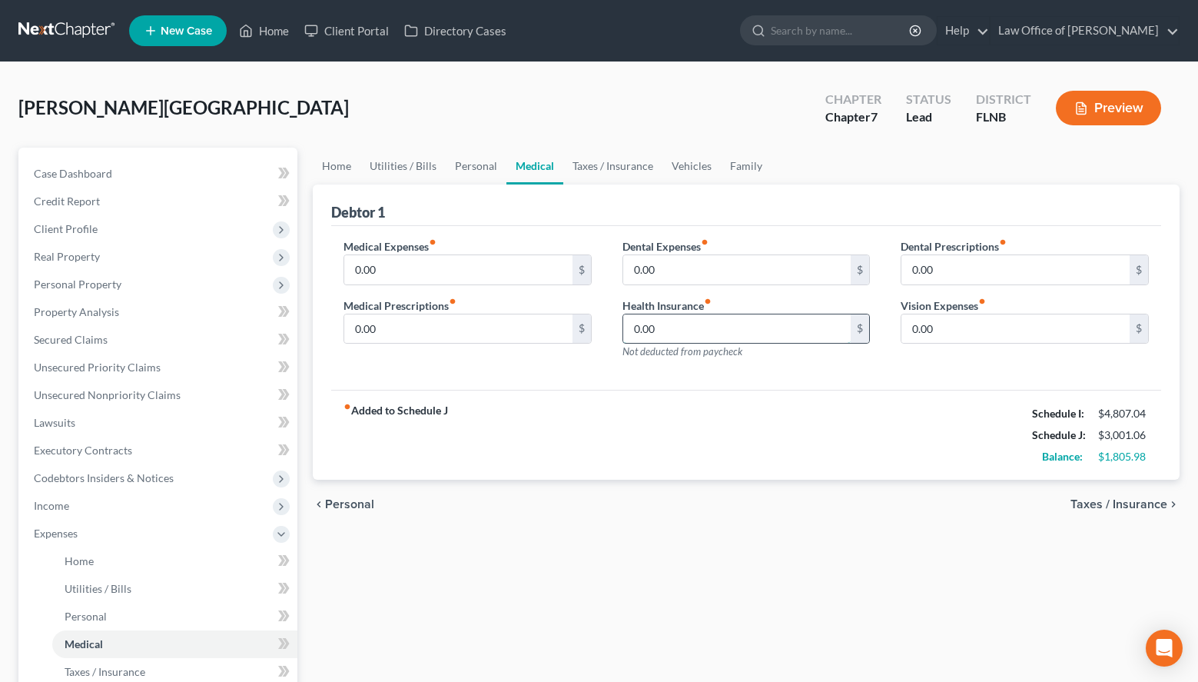
click at [691, 329] on input "0.00" at bounding box center [737, 328] width 228 height 29
click at [894, 529] on div "Home Utilities / Bills Personal Medical Taxes / Insurance Vehicles Family Debto…" at bounding box center [746, 550] width 882 height 805
click at [674, 339] on input "0.00" at bounding box center [737, 328] width 228 height 29
type input "147.31"
click at [1121, 503] on span "Taxes / Insurance" at bounding box center [1119, 504] width 97 height 12
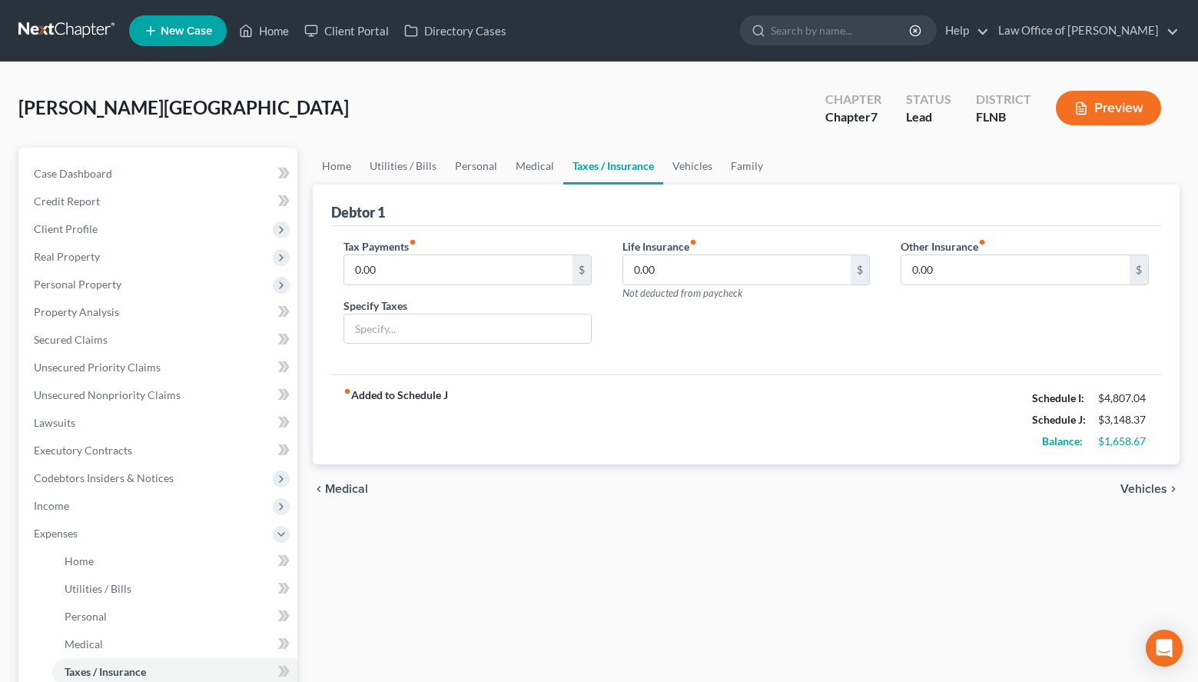
click at [1042, 505] on div "chevron_left Medical Vehicles chevron_right" at bounding box center [746, 488] width 867 height 49
click at [685, 262] on input "0.00" at bounding box center [737, 269] width 228 height 29
click at [866, 399] on div "fiber_manual_record Added to Schedule J Schedule I: $4,807.04 Schedule J: $3,21…" at bounding box center [746, 419] width 830 height 90
click at [774, 272] on input "69." at bounding box center [737, 269] width 228 height 29
click at [784, 261] on input "69." at bounding box center [737, 269] width 228 height 29
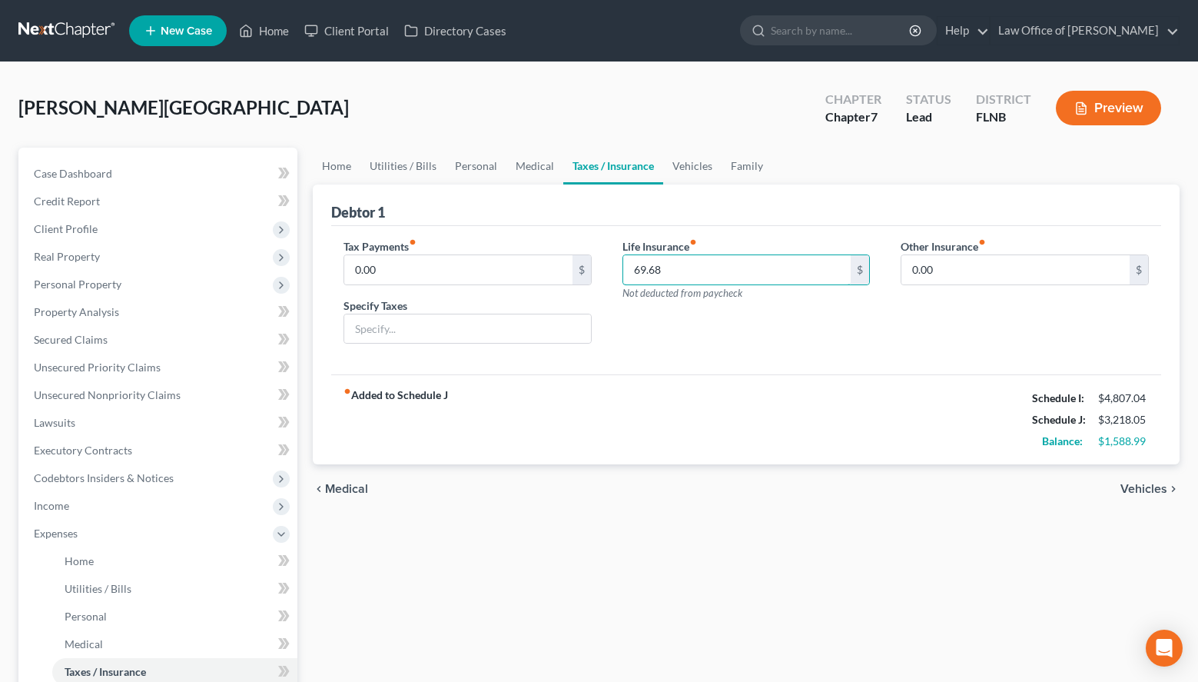
type input "69.68"
click at [985, 272] on input "0.00" at bounding box center [1016, 269] width 228 height 29
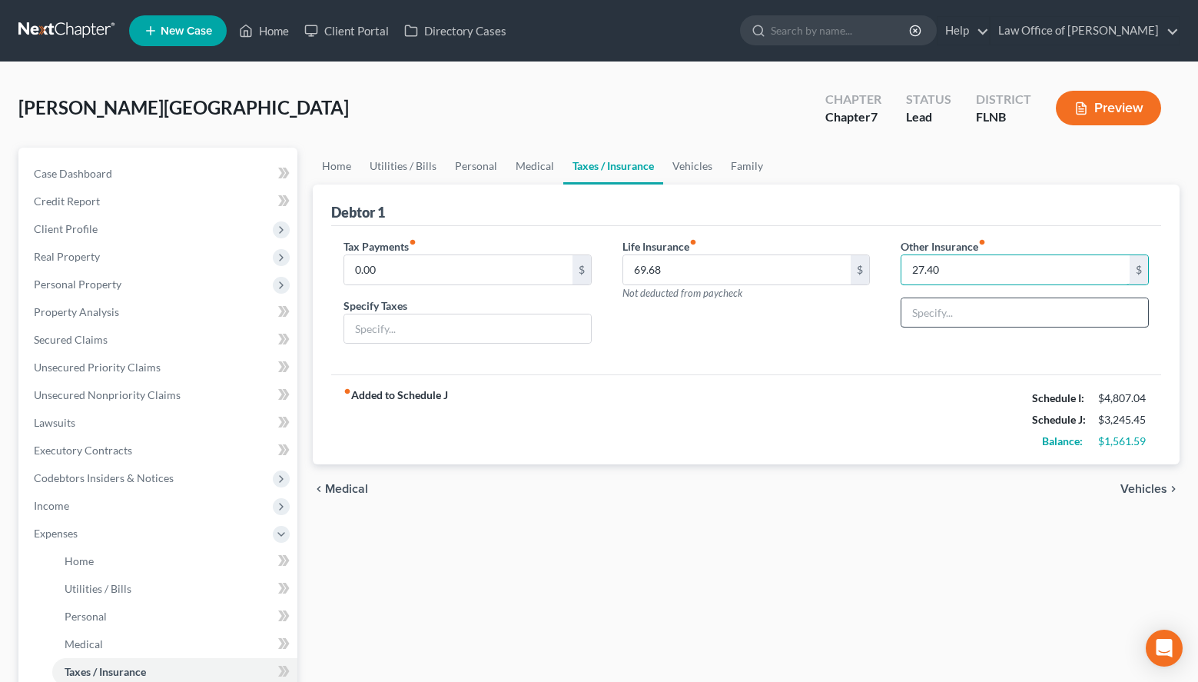
type input "27.40"
click at [978, 310] on input "text" at bounding box center [1025, 312] width 247 height 29
type input "Disability Insurance"
click at [1121, 484] on div "chevron_left Medical Vehicles chevron_right" at bounding box center [746, 488] width 867 height 49
click at [1137, 487] on span "Vehicles" at bounding box center [1144, 489] width 47 height 12
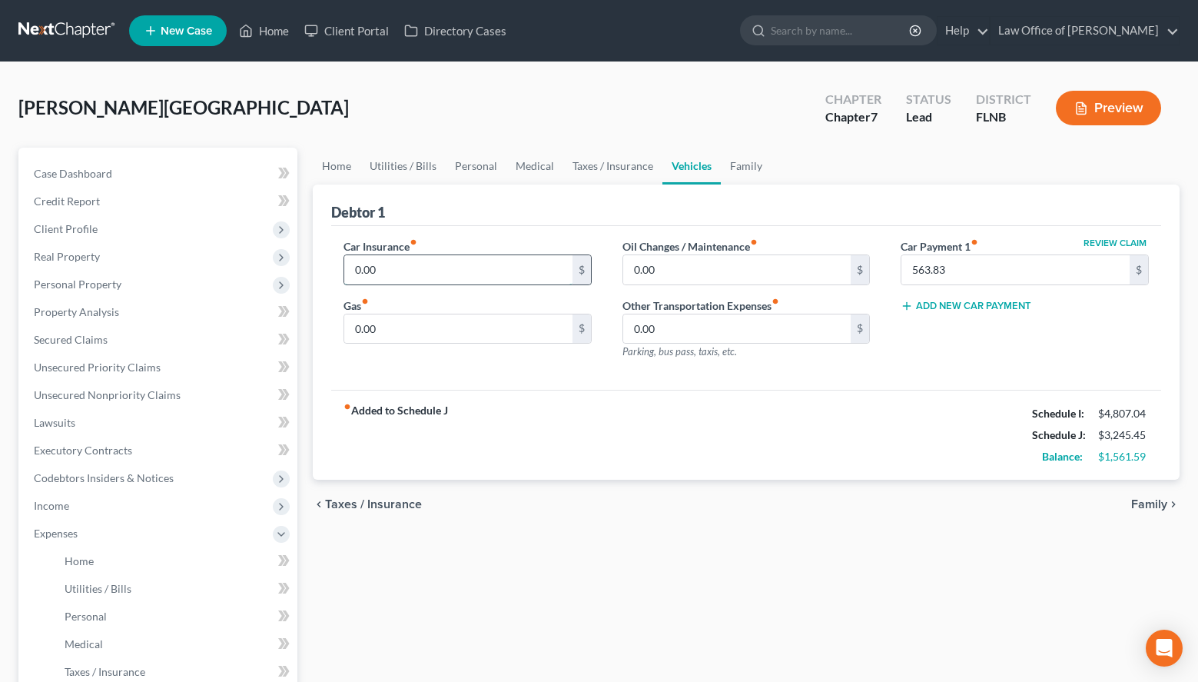
click at [451, 274] on input "0.00" at bounding box center [458, 269] width 228 height 29
click at [950, 503] on div "chevron_left Taxes / Insurance Family chevron_right" at bounding box center [746, 504] width 867 height 49
click at [523, 266] on input "0.00" at bounding box center [458, 269] width 228 height 29
type input "332.91"
click at [915, 382] on div "Car Insurance fiber_manual_record 332.91 $ Gas fiber_manual_record 0.00 $ Oil C…" at bounding box center [746, 308] width 830 height 164
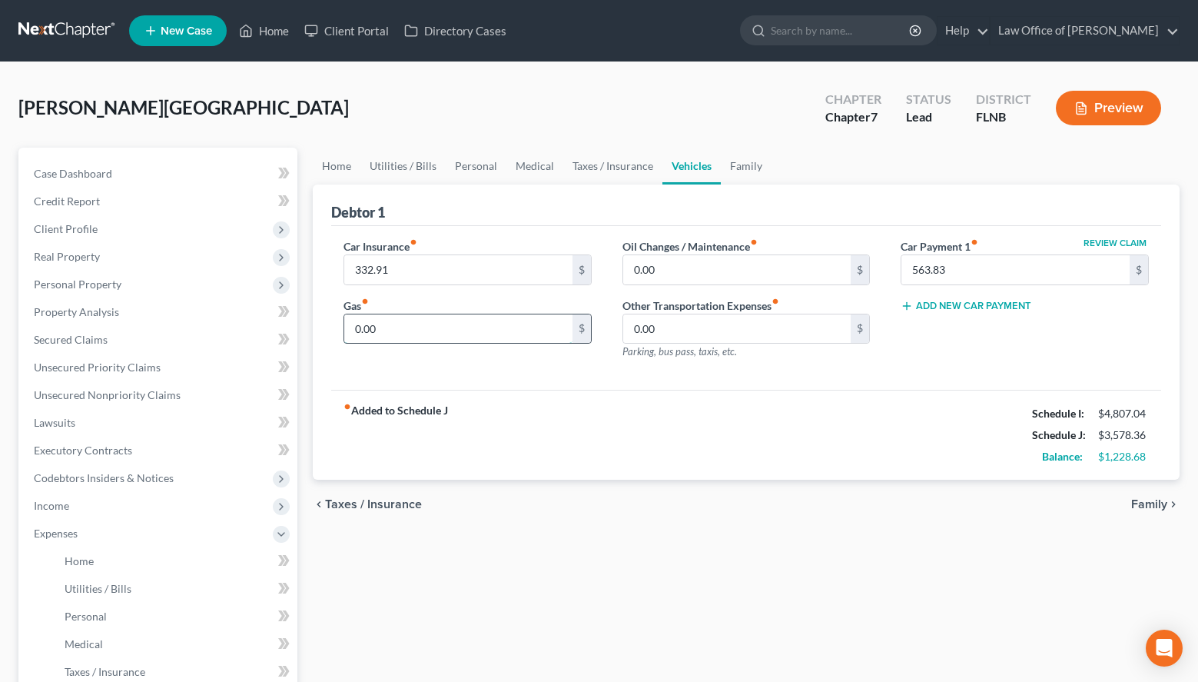
click at [551, 324] on input "0.00" at bounding box center [458, 328] width 228 height 29
click at [1106, 311] on div "Add New Car Payment" at bounding box center [1025, 304] width 248 height 15
click at [376, 319] on input "0.00" at bounding box center [458, 328] width 228 height 29
type input "230.66"
click at [661, 273] on input "0.00" at bounding box center [737, 269] width 228 height 29
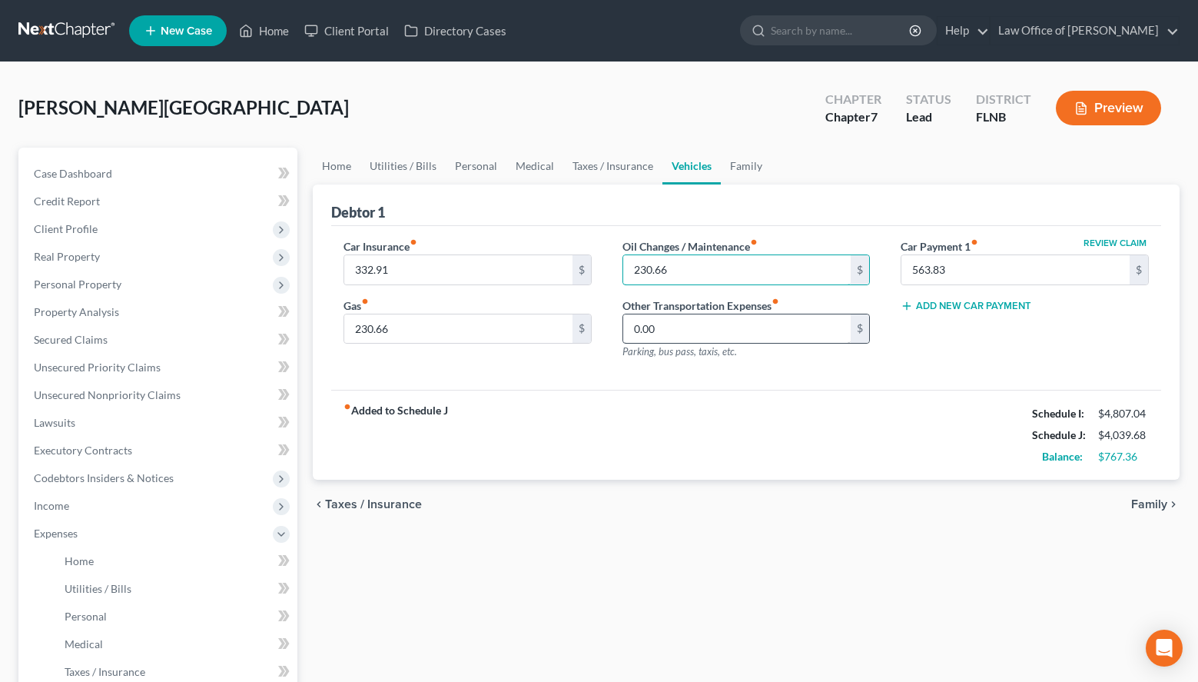
type input "230.66"
click at [688, 334] on input "0.00" at bounding box center [737, 328] width 228 height 29
type input "230.66"
click at [1161, 505] on span "Family" at bounding box center [1149, 504] width 36 height 12
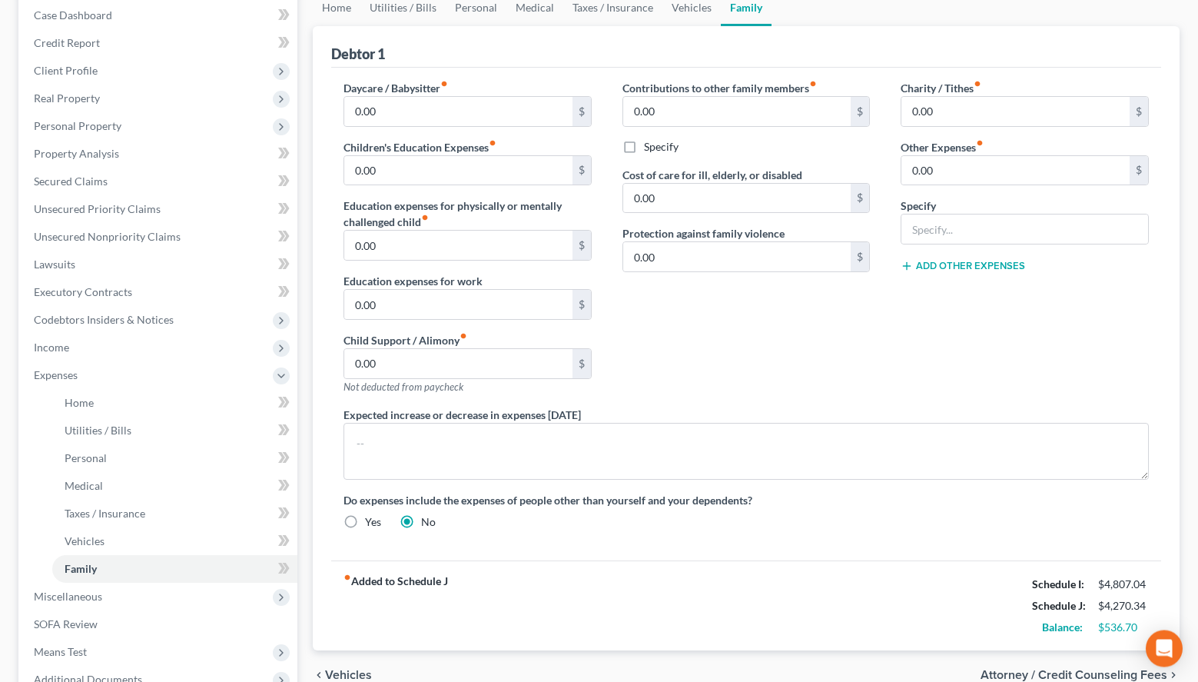
scroll to position [314, 0]
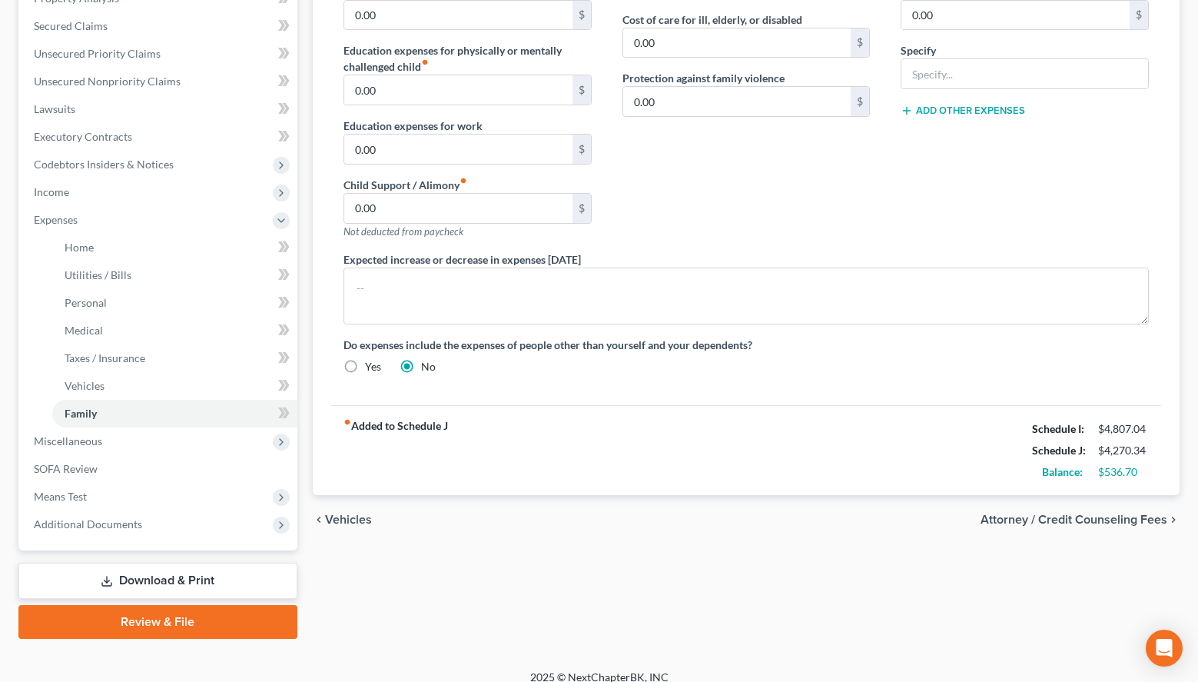
click at [1087, 514] on span "Attorney / Credit Counseling Fees" at bounding box center [1074, 519] width 187 height 12
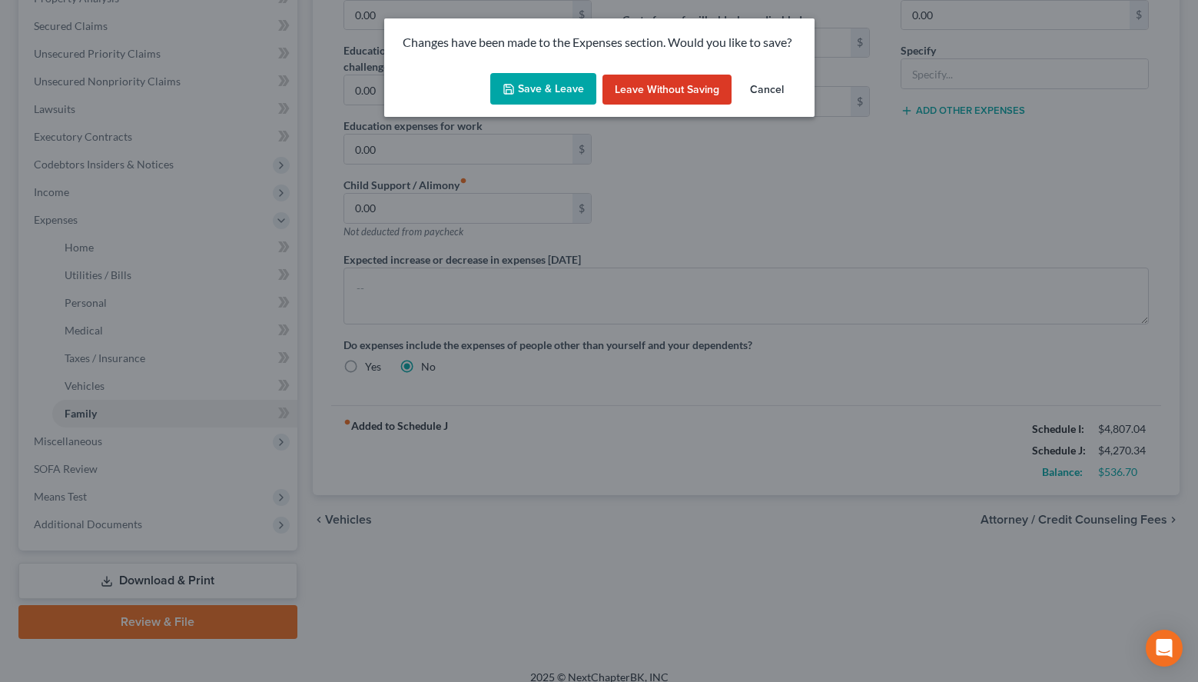
click at [565, 95] on button "Save & Leave" at bounding box center [543, 89] width 106 height 32
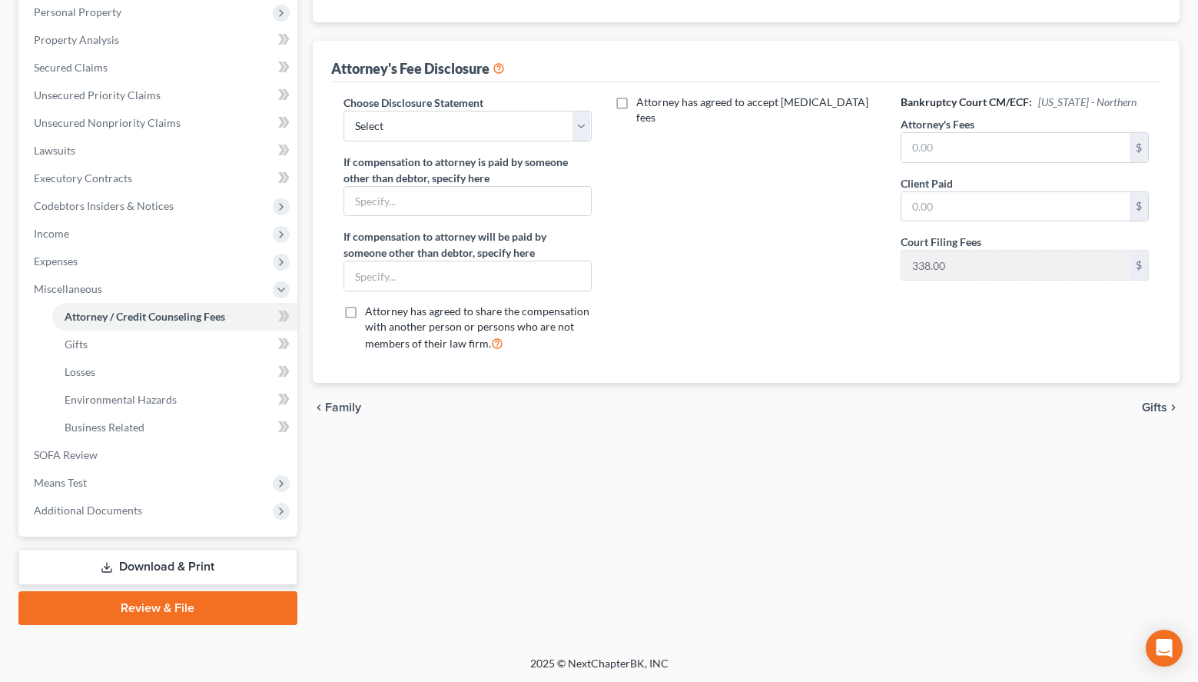
scroll to position [37, 0]
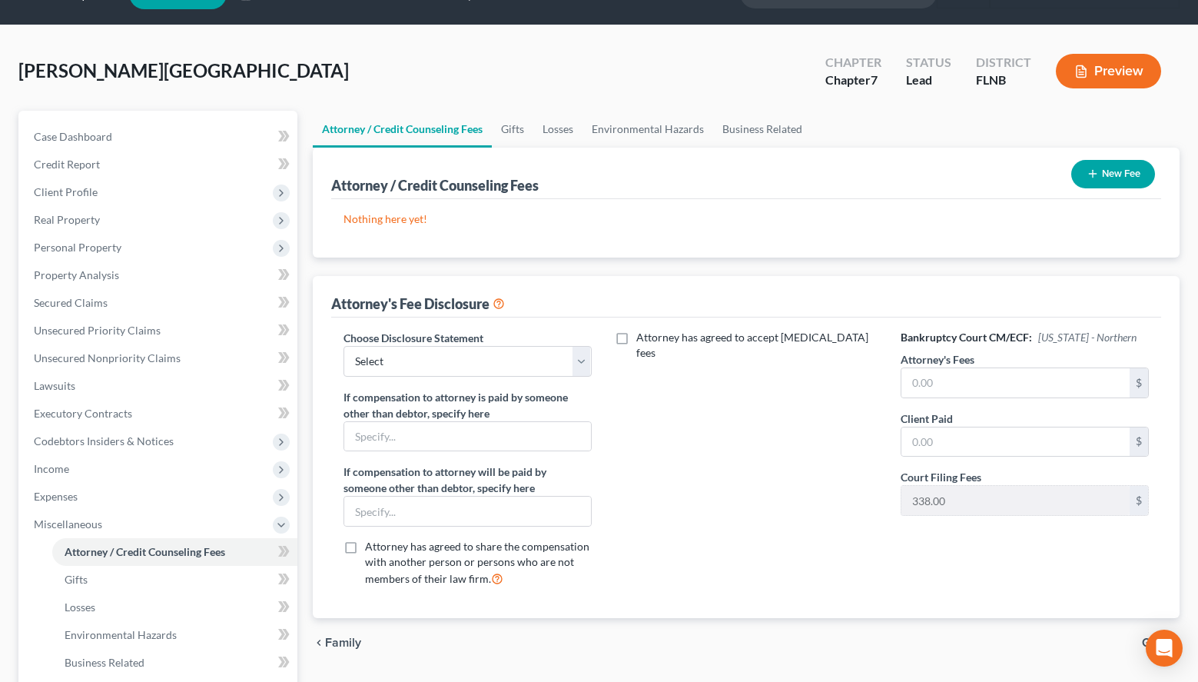
click at [570, 377] on div "Choose Disclosure Statement Select Chapter 7 - pro [PERSON_NAME] Chapter 13 pos…" at bounding box center [467, 465] width 279 height 270
click at [344, 346] on select "Select Chapter 7 - pro [PERSON_NAME] Chapter 13 post-petition fees MD & MMM Cha…" at bounding box center [468, 361] width 248 height 31
select select "5"
click option "Chapter 7" at bounding box center [0, 0] width 0 height 0
click at [975, 373] on input "text" at bounding box center [1016, 382] width 228 height 29
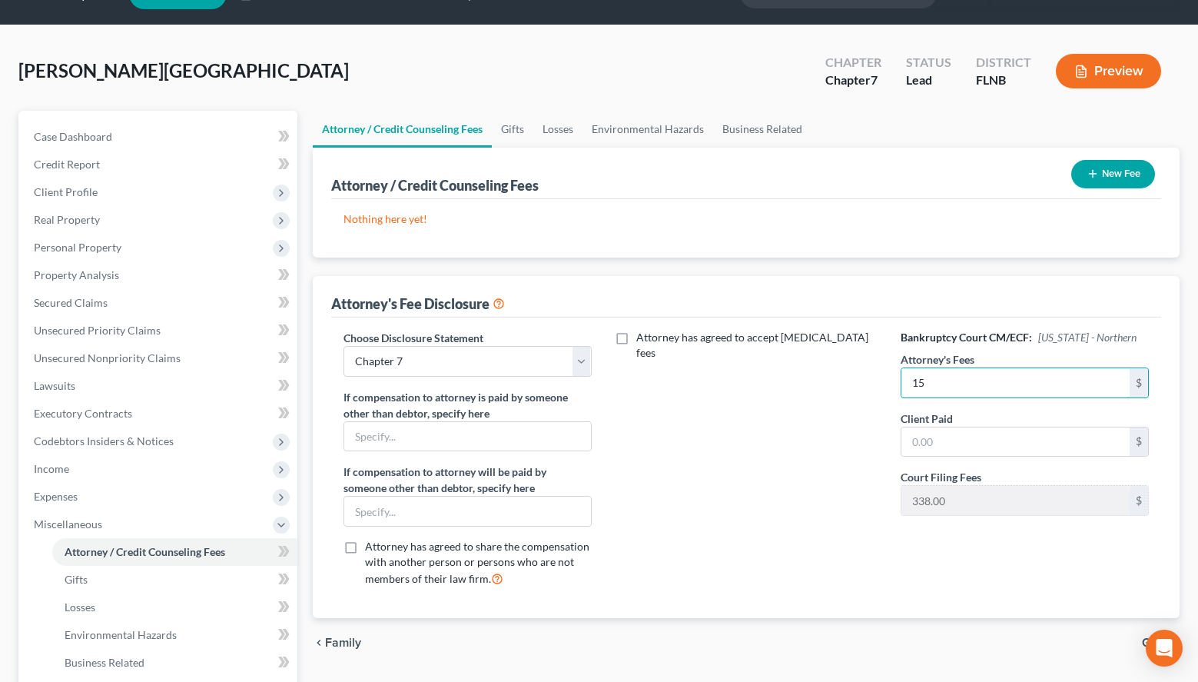
type input "1"
click at [1017, 374] on input "text" at bounding box center [1016, 382] width 228 height 29
type input "1,838.00"
click at [1098, 174] on button "New Fee" at bounding box center [1114, 174] width 84 height 28
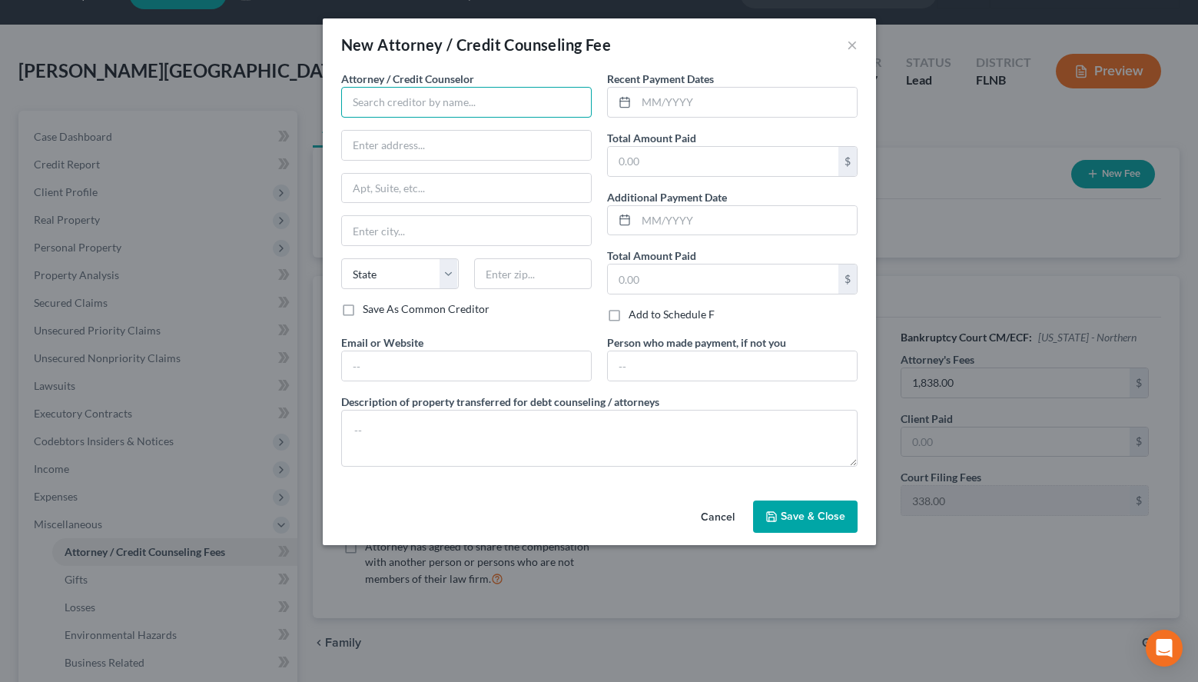
click at [382, 98] on input "text" at bounding box center [466, 102] width 251 height 31
type input "Law Office of [PERSON_NAME]"
type input "PO Box 358000"
type input "[GEOGRAPHIC_DATA]"
select select "9"
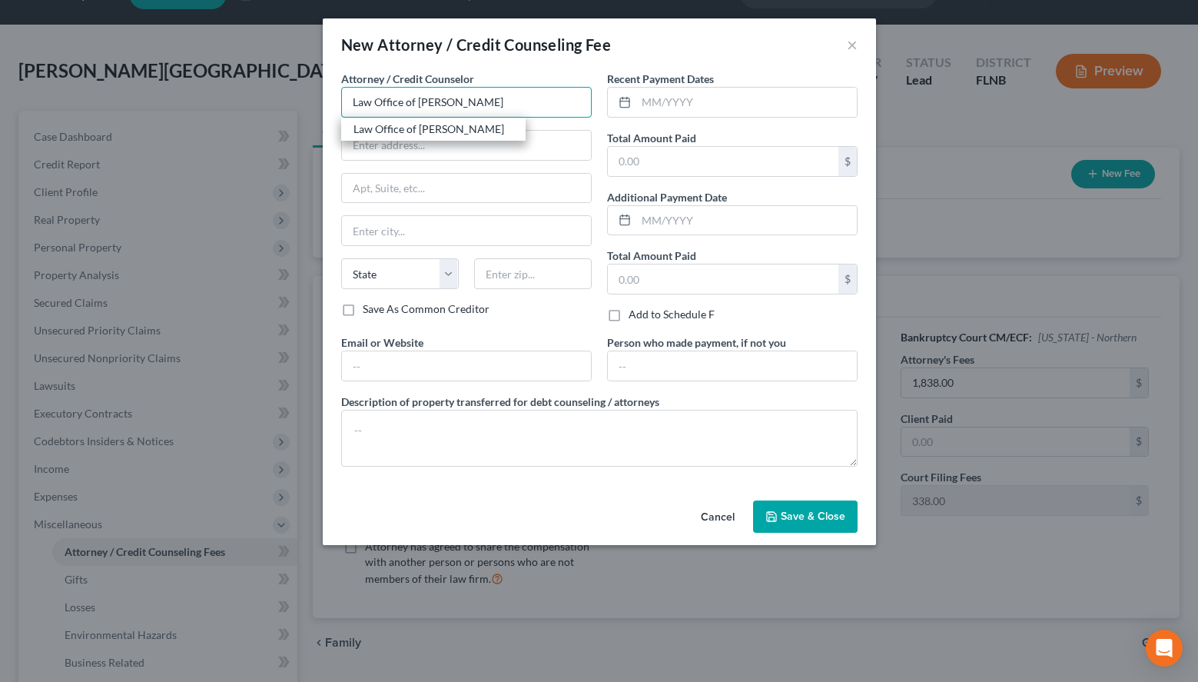
type input "32635-8000"
type input "Law Office of [PERSON_NAME]"
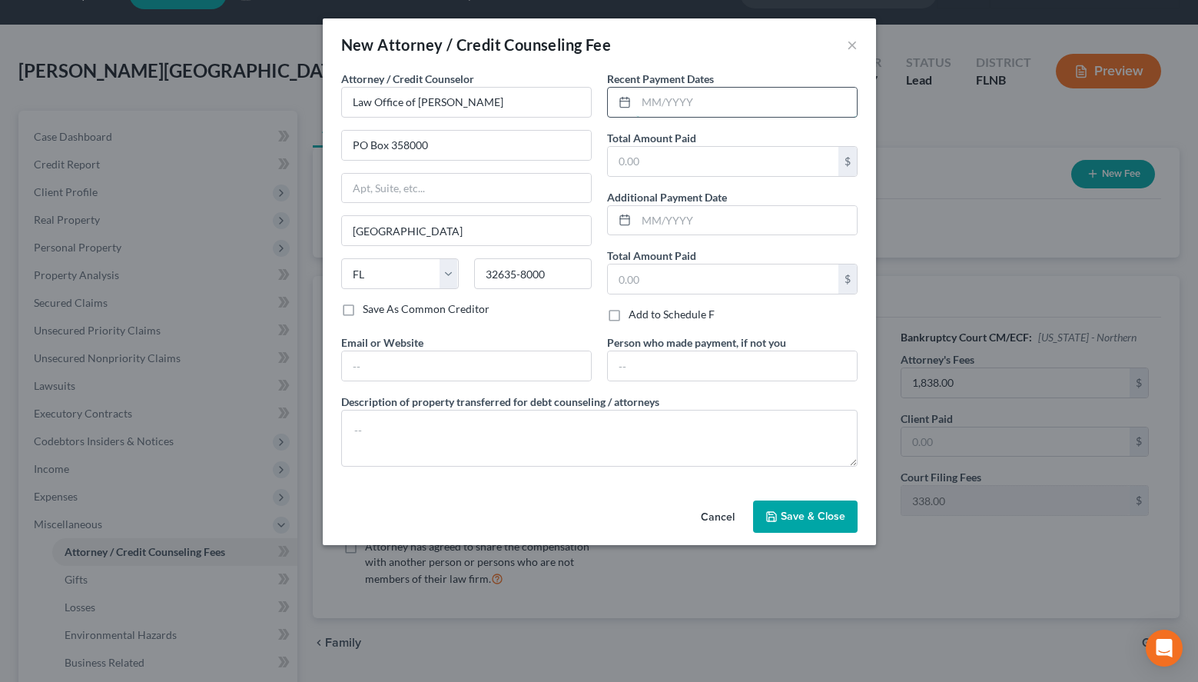
click at [743, 107] on input "text" at bounding box center [746, 102] width 221 height 29
click at [736, 104] on input "text" at bounding box center [746, 102] width 221 height 29
type input "06/2025"
click at [659, 141] on label "Total Amount Paid" at bounding box center [651, 138] width 89 height 16
click at [659, 149] on input "text" at bounding box center [723, 161] width 231 height 29
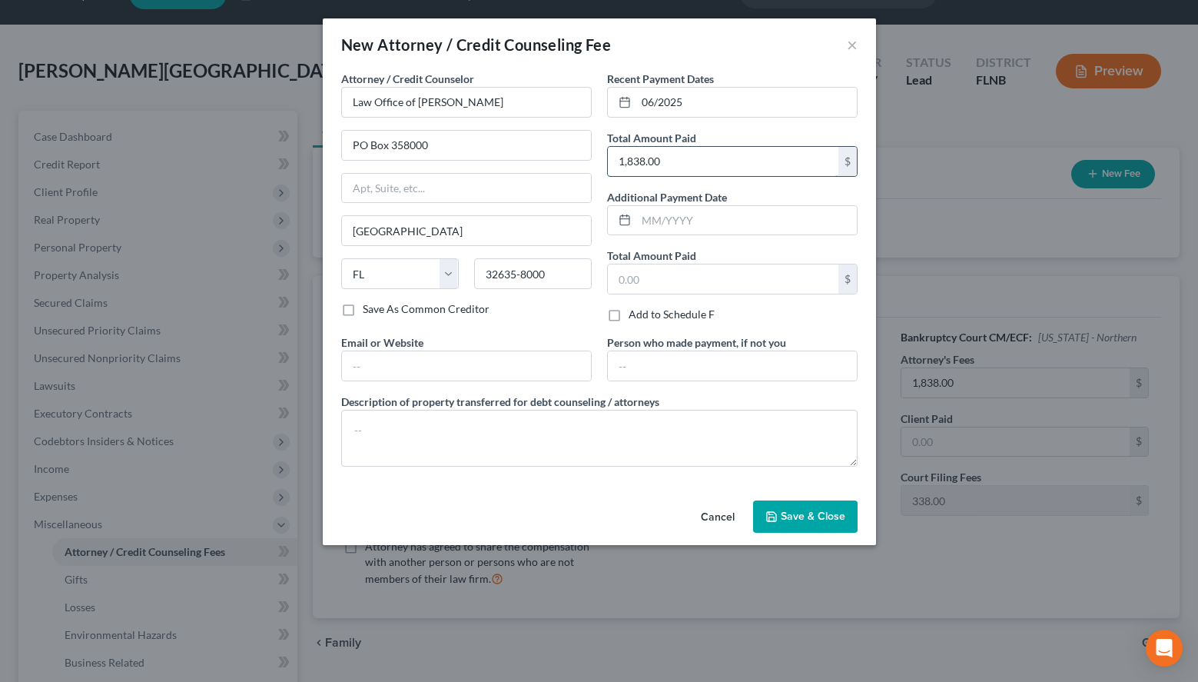
click at [733, 168] on input "1,838.00" at bounding box center [723, 161] width 231 height 29
type input "1,838.00"
click at [785, 524] on button "Save & Close" at bounding box center [805, 516] width 105 height 32
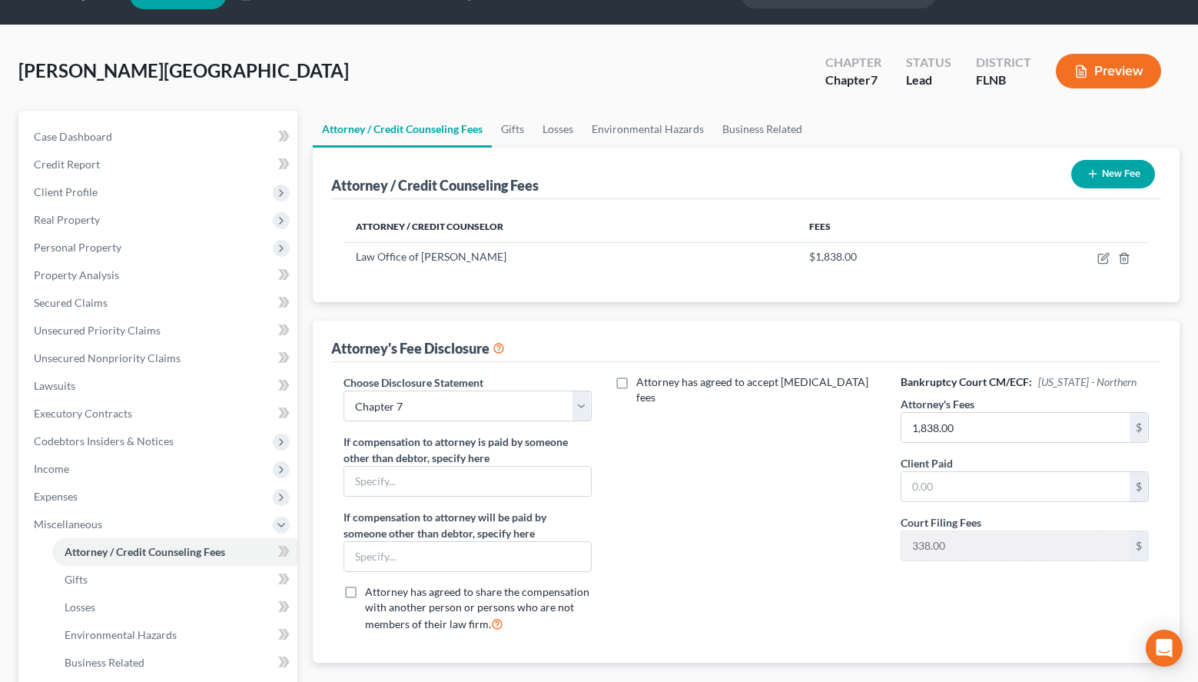
click at [1096, 161] on button "New Fee" at bounding box center [1114, 174] width 84 height 28
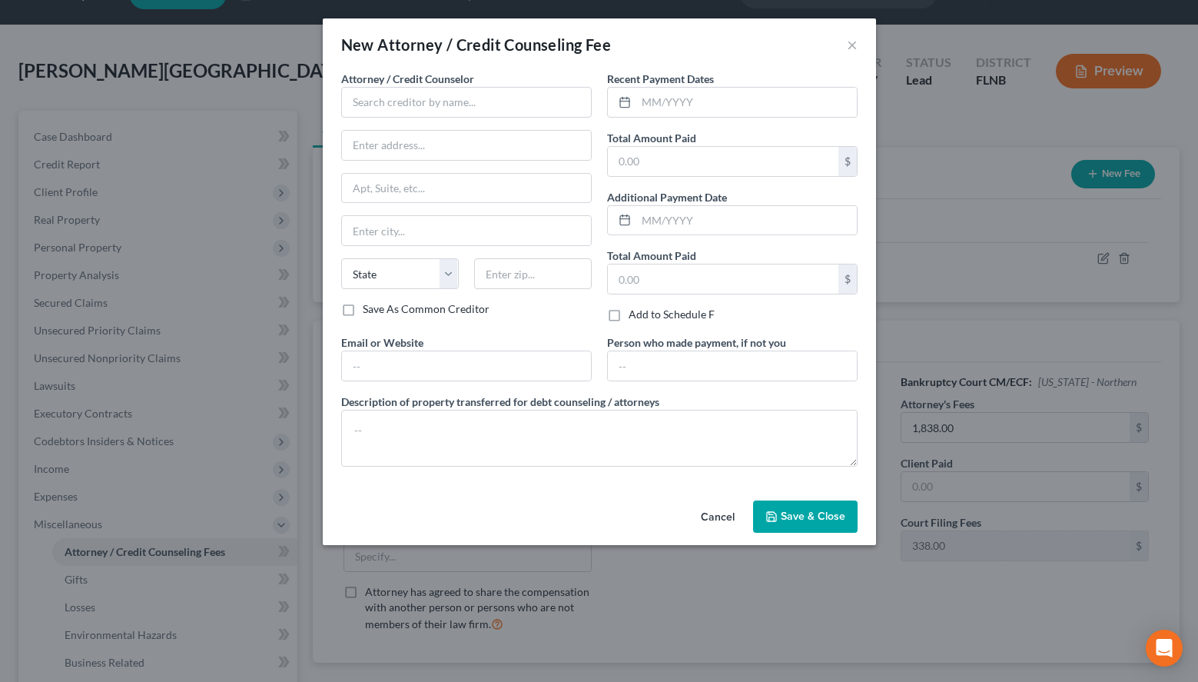
click at [862, 99] on div "Recent Payment Dates Total Amount Paid $ Additional Payment Date Total Amount P…" at bounding box center [733, 203] width 266 height 264
click at [338, 128] on div "Attorney / Credit Counselor * State [US_STATE] AK AR AZ CA CO [GEOGRAPHIC_DATA]…" at bounding box center [467, 203] width 266 height 264
click at [407, 108] on input "text" at bounding box center [466, 102] width 251 height 31
paste input "MoneySharp Credit Counseling Inc"
drag, startPoint x: 419, startPoint y: 97, endPoint x: 544, endPoint y: 105, distance: 125.6
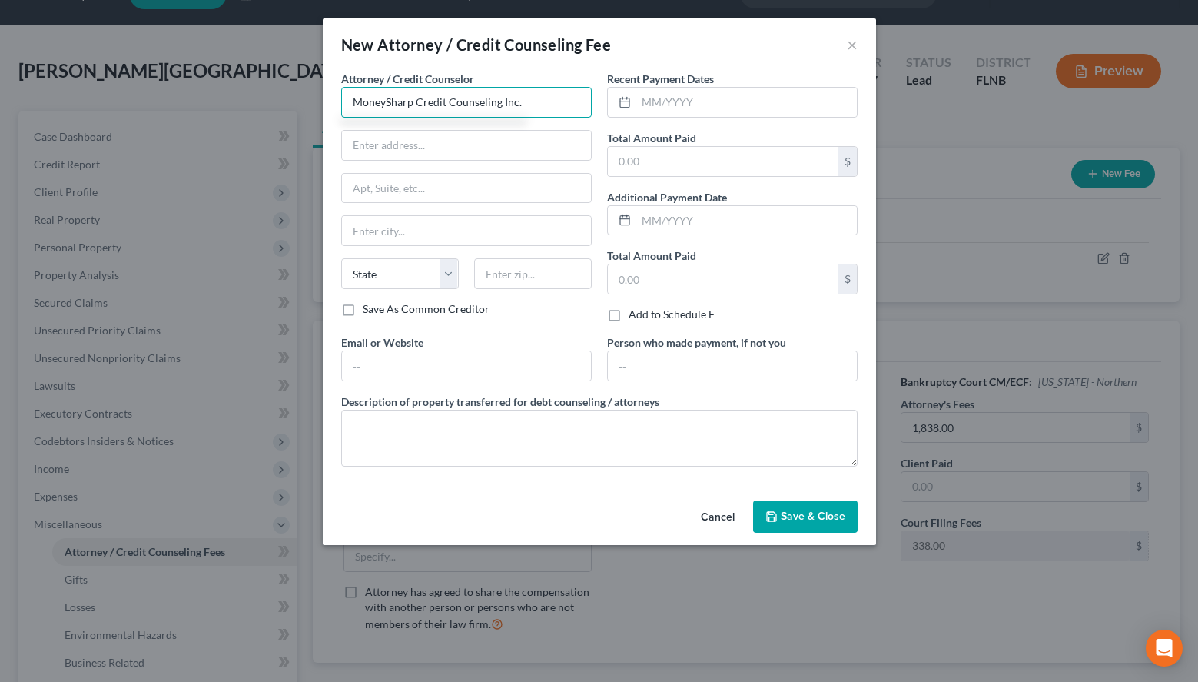
click at [544, 105] on input "MoneySharp Credit Counseling Inc." at bounding box center [466, 102] width 251 height 31
type input "MoneySharp Credit Counseling, Inc."
type input "[STREET_ADDRESS]"
type input "[GEOGRAPHIC_DATA]"
select select "14"
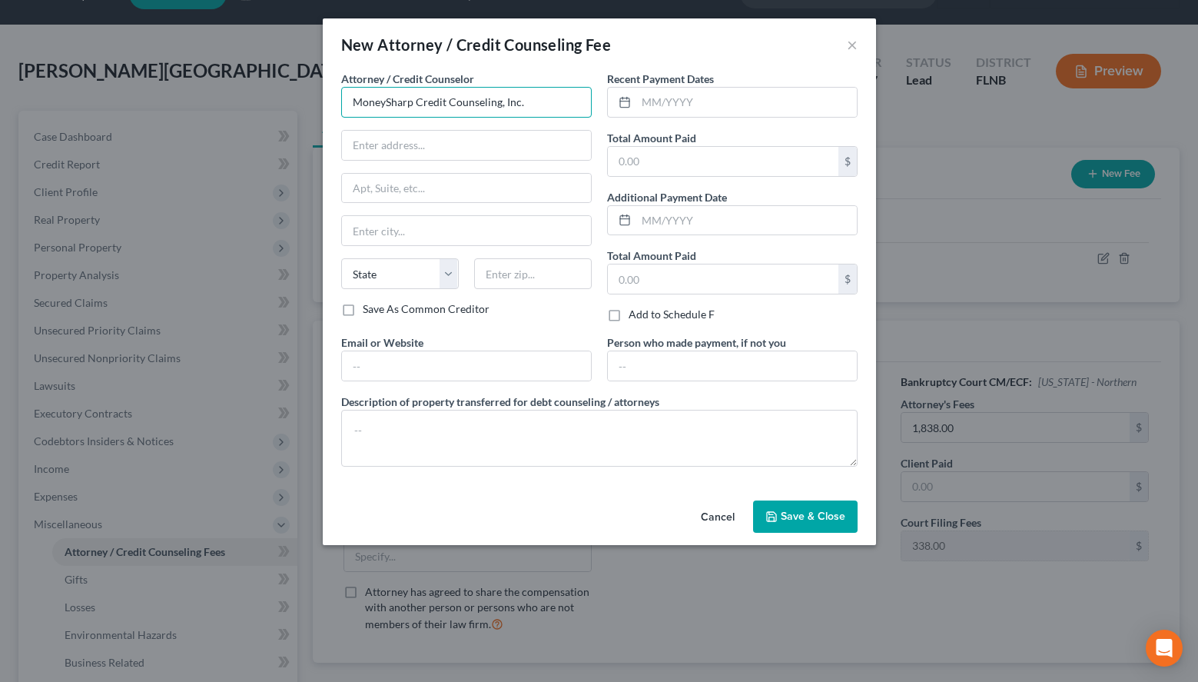
type input "60647"
type input "MoneySharp Credit Counseling, Inc."
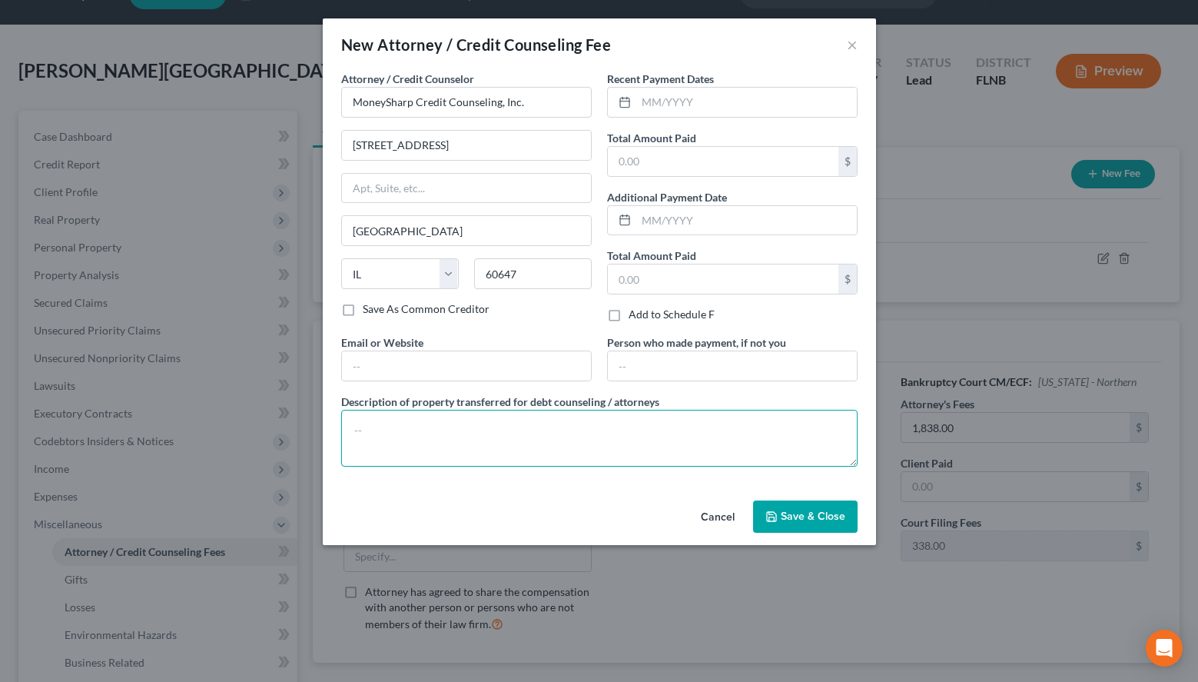
click at [498, 443] on textarea at bounding box center [599, 438] width 517 height 57
type textarea "Credit Counseling Course"
click at [718, 111] on input "text" at bounding box center [746, 102] width 221 height 29
click at [748, 169] on input "text" at bounding box center [723, 161] width 231 height 29
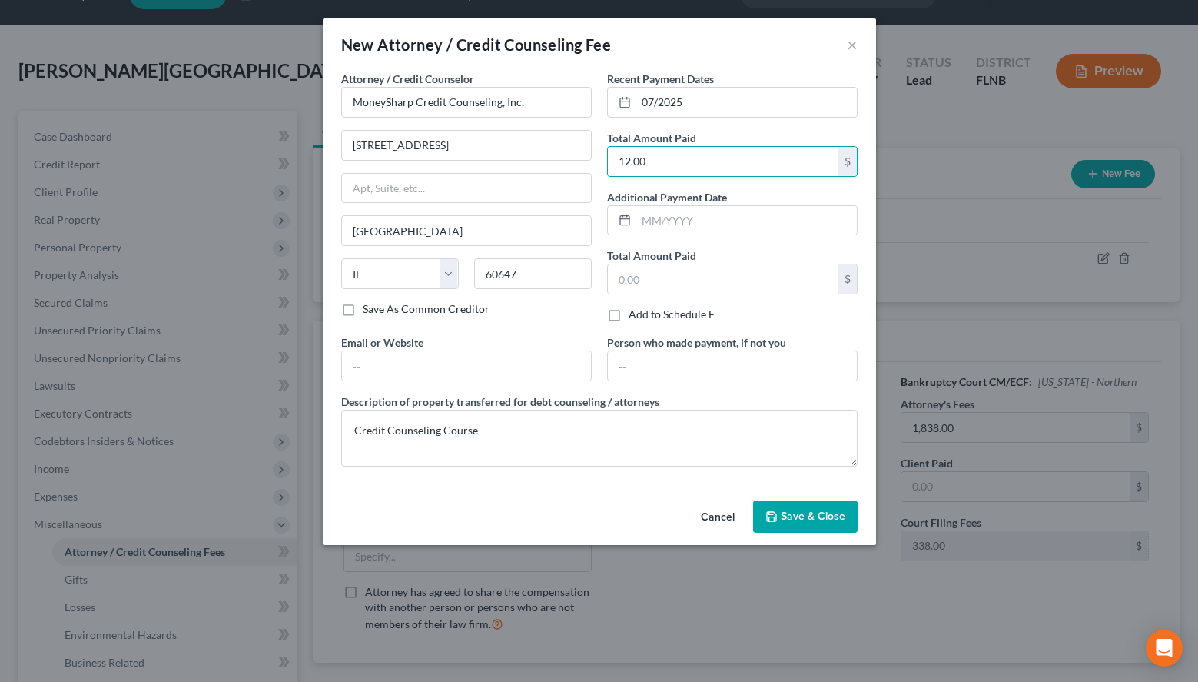
click at [769, 517] on icon "button" at bounding box center [772, 516] width 12 height 12
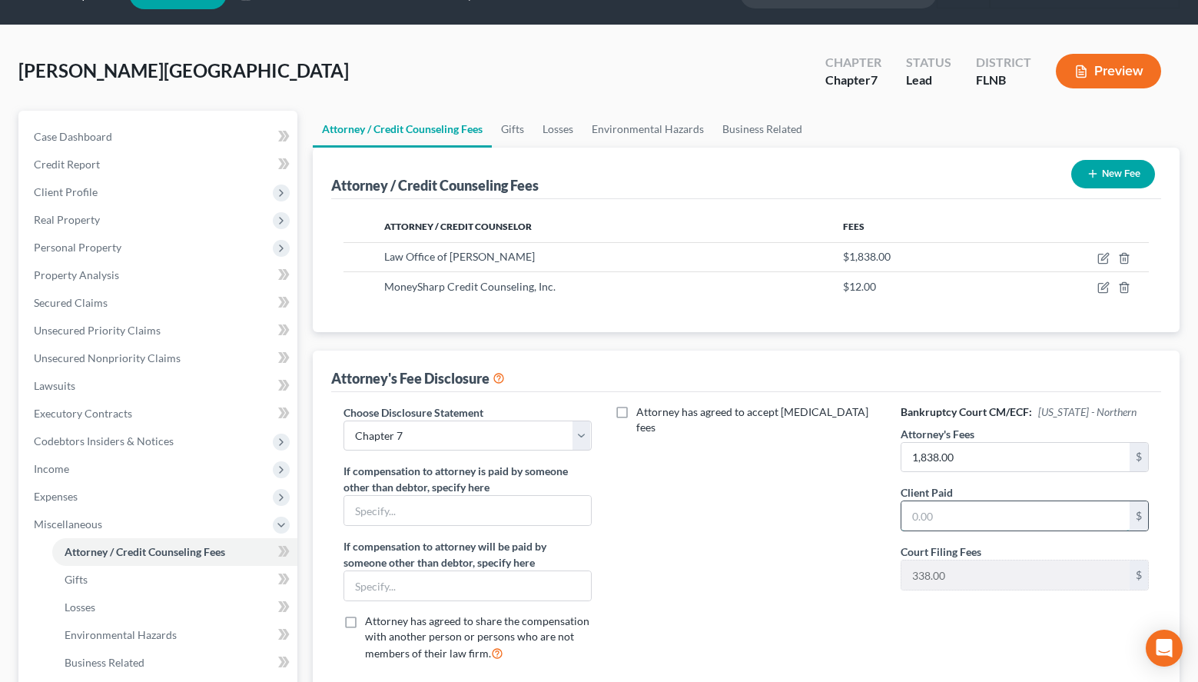
click at [1013, 520] on input "text" at bounding box center [1016, 515] width 228 height 29
click at [1029, 465] on input "1,838.00" at bounding box center [1016, 457] width 228 height 29
drag, startPoint x: 1026, startPoint y: 513, endPoint x: 726, endPoint y: 593, distance: 311.0
click at [902, 530] on input "1" at bounding box center [1016, 515] width 228 height 29
drag, startPoint x: 998, startPoint y: 522, endPoint x: 946, endPoint y: 523, distance: 52.3
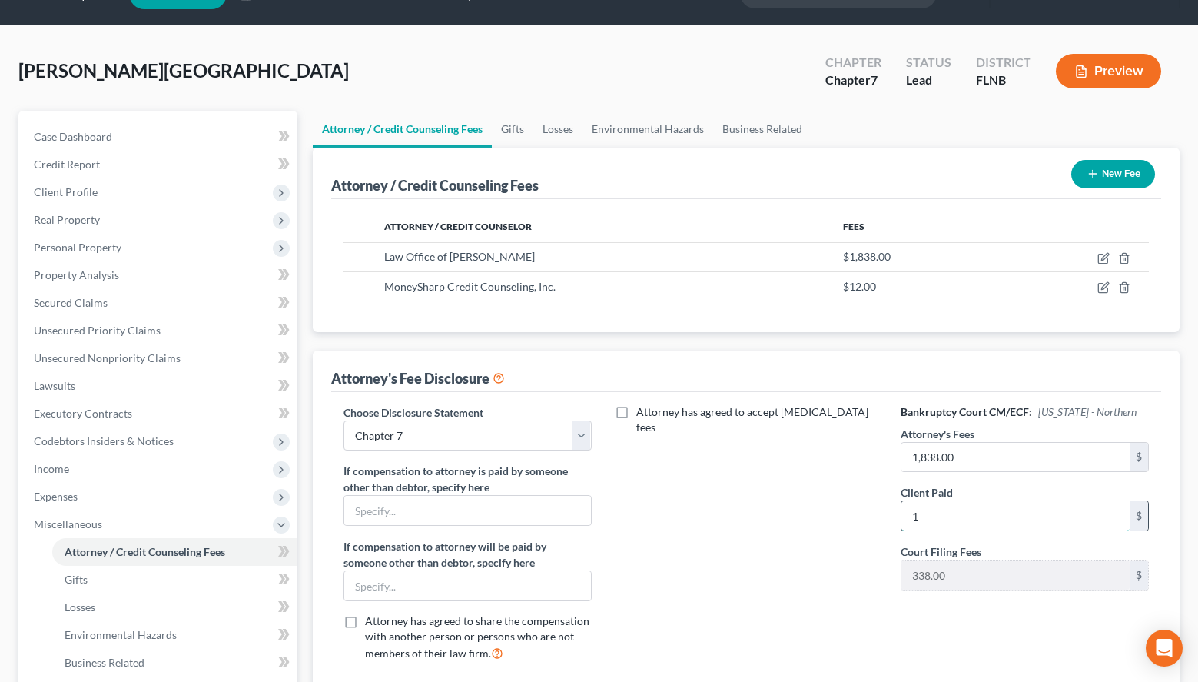
click at [946, 523] on input "1" at bounding box center [1016, 515] width 228 height 29
drag, startPoint x: 1001, startPoint y: 464, endPoint x: 1033, endPoint y: 471, distance: 33.0
click at [1033, 471] on input "1,838.00" at bounding box center [1016, 457] width 228 height 29
click at [1034, 525] on input "text" at bounding box center [1016, 515] width 228 height 29
paste input "1,838.00"
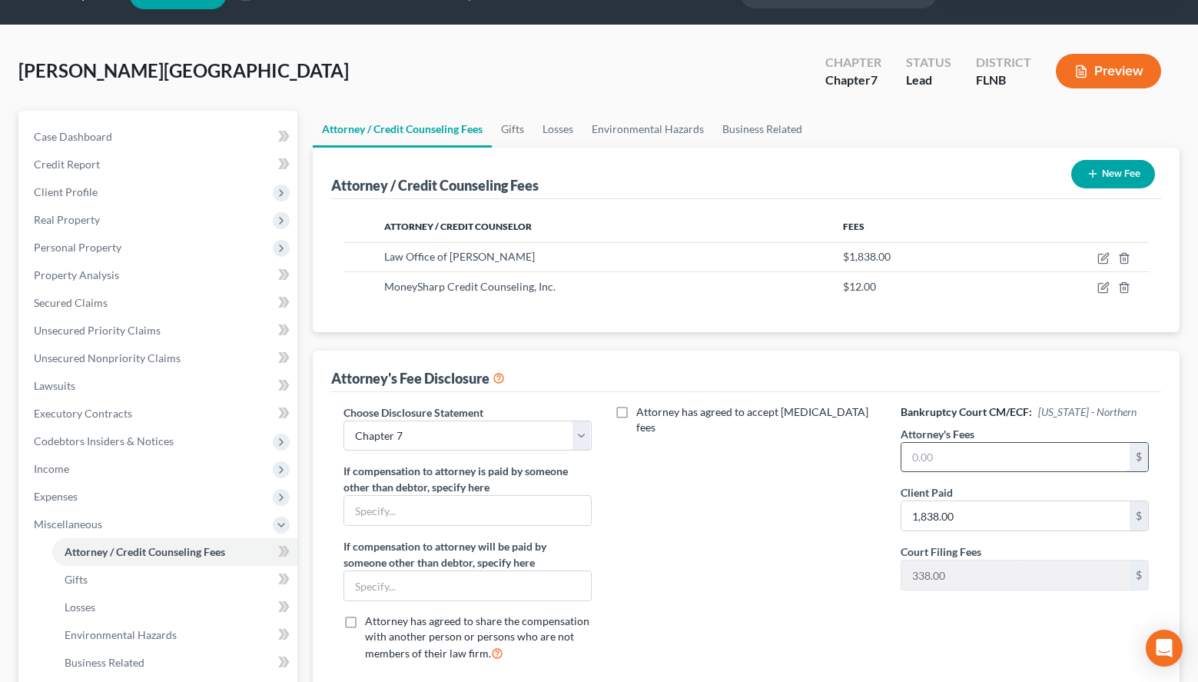
click at [1022, 460] on input "text" at bounding box center [1016, 457] width 228 height 29
click at [949, 454] on input "text" at bounding box center [1016, 457] width 228 height 29
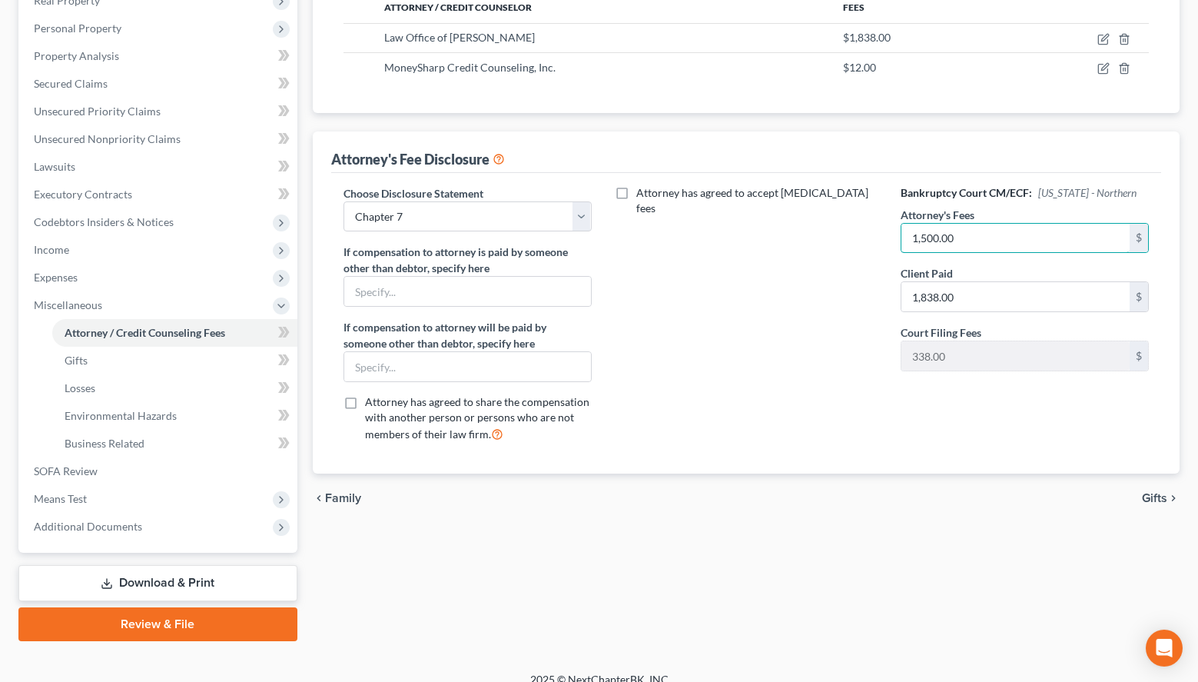
scroll to position [272, 0]
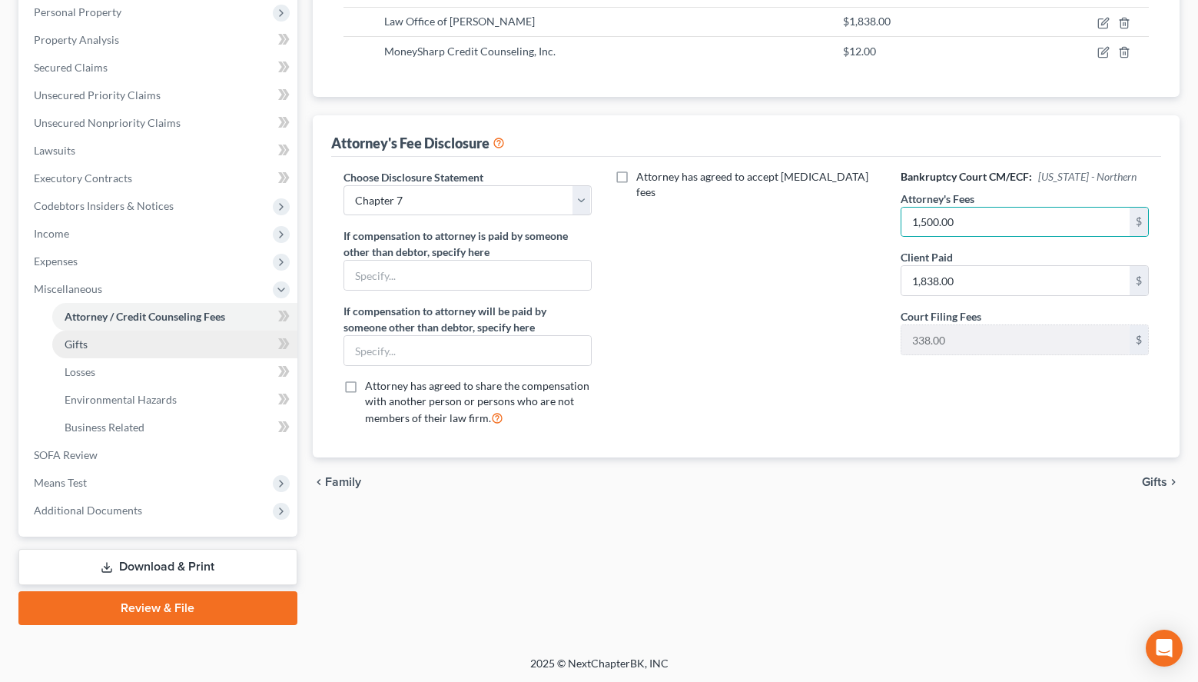
click at [92, 347] on link "Gifts" at bounding box center [174, 345] width 245 height 28
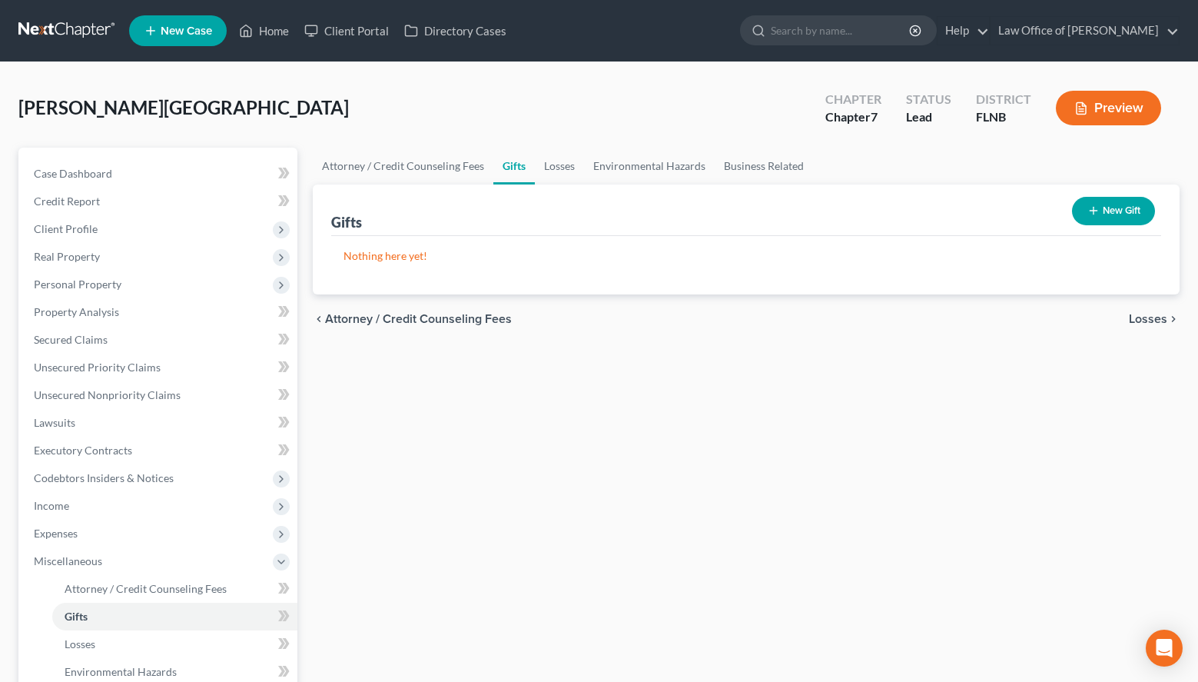
click at [1137, 323] on span "Losses" at bounding box center [1148, 319] width 38 height 12
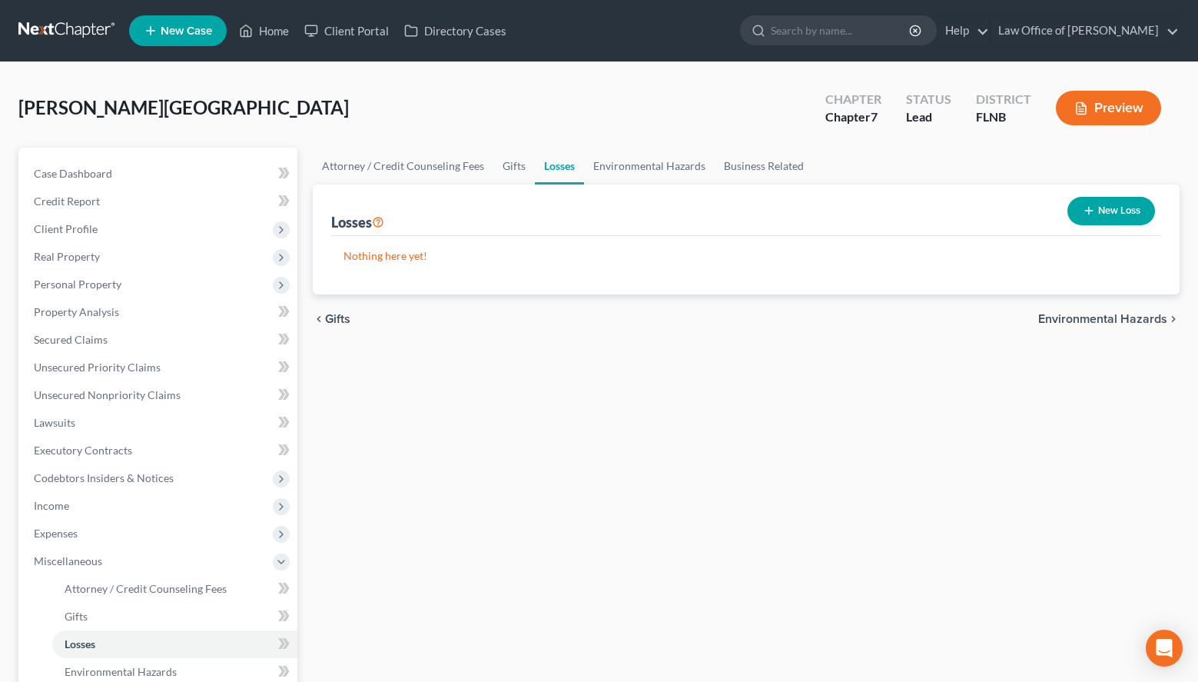
click at [912, 496] on div "Attorney / Credit Counseling Fees Gifts Losses Environmental Hazards Business R…" at bounding box center [746, 522] width 882 height 749
click at [1112, 315] on span "Environmental Hazards" at bounding box center [1102, 319] width 129 height 12
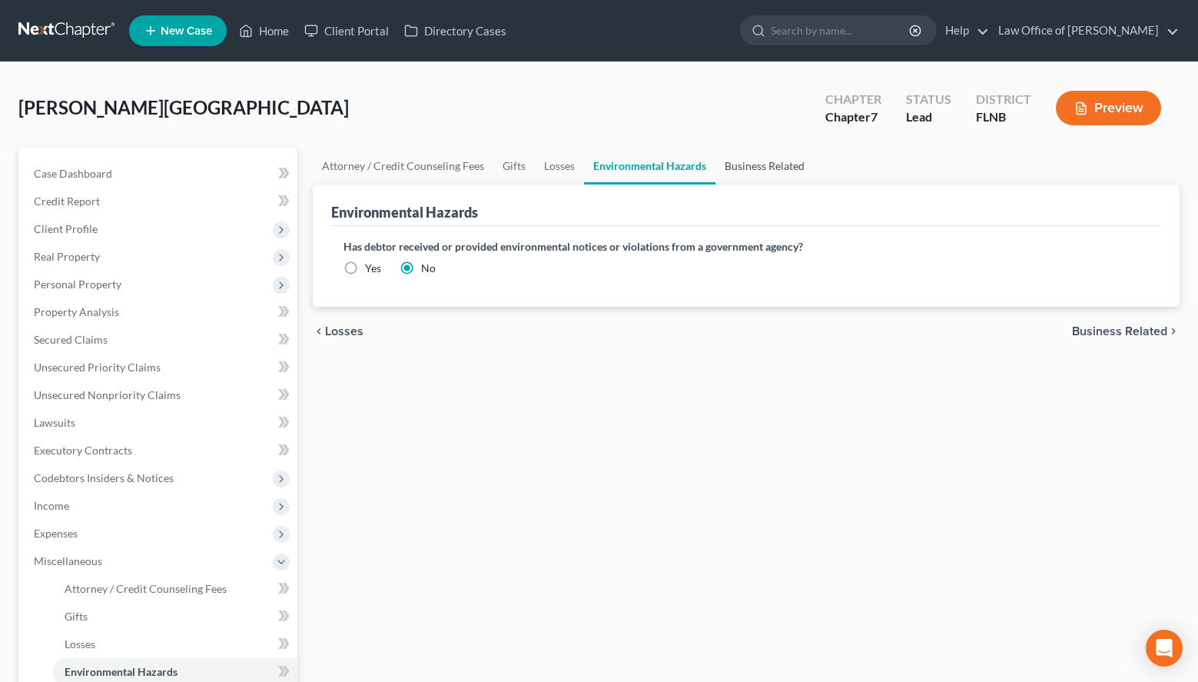
click at [745, 176] on link "Business Related" at bounding box center [765, 166] width 98 height 37
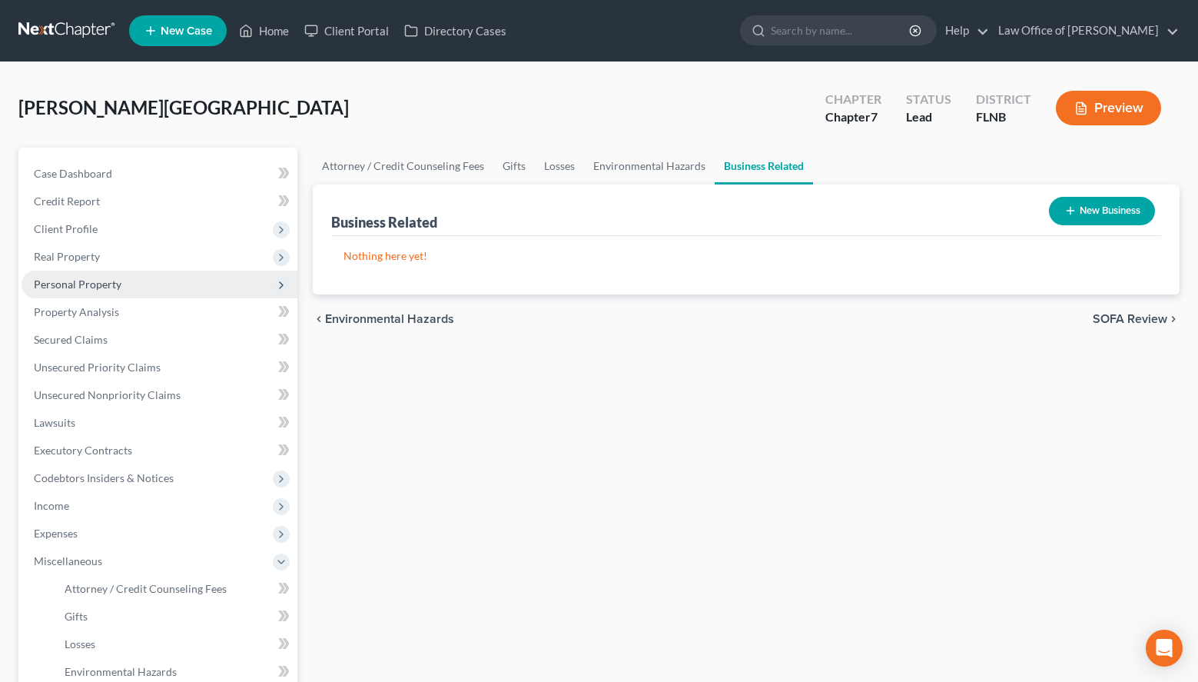
click at [101, 284] on span "Personal Property" at bounding box center [78, 283] width 88 height 13
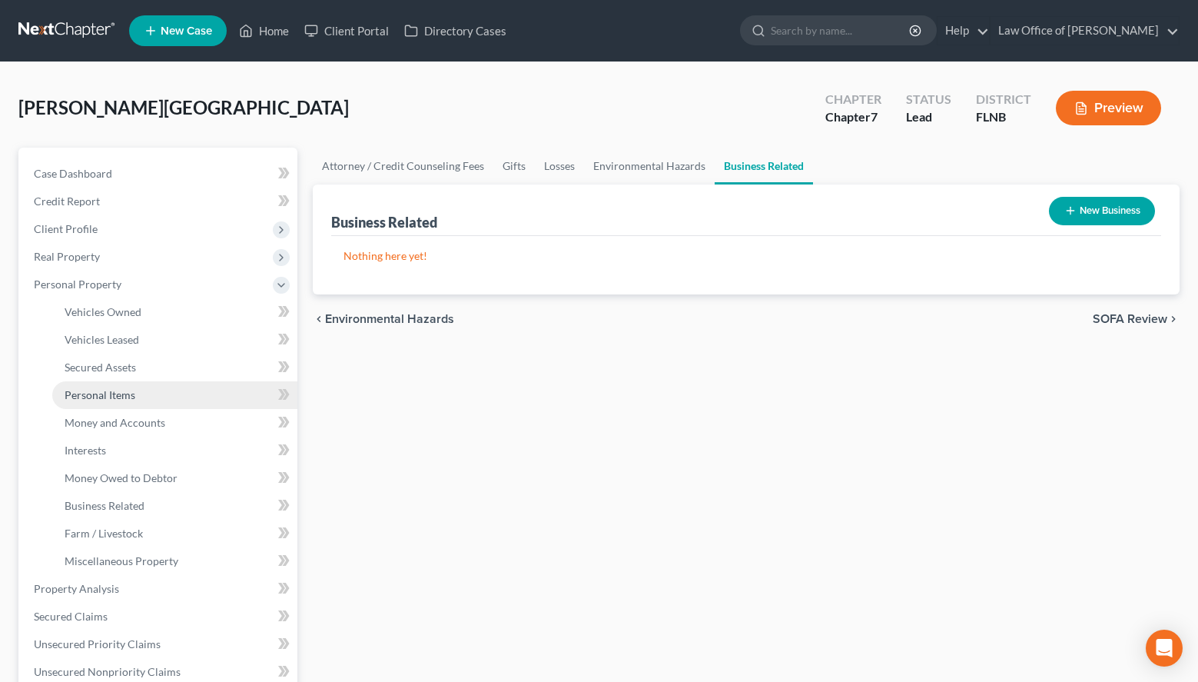
click at [201, 402] on link "Personal Items" at bounding box center [174, 395] width 245 height 28
